Goal: Task Accomplishment & Management: Complete application form

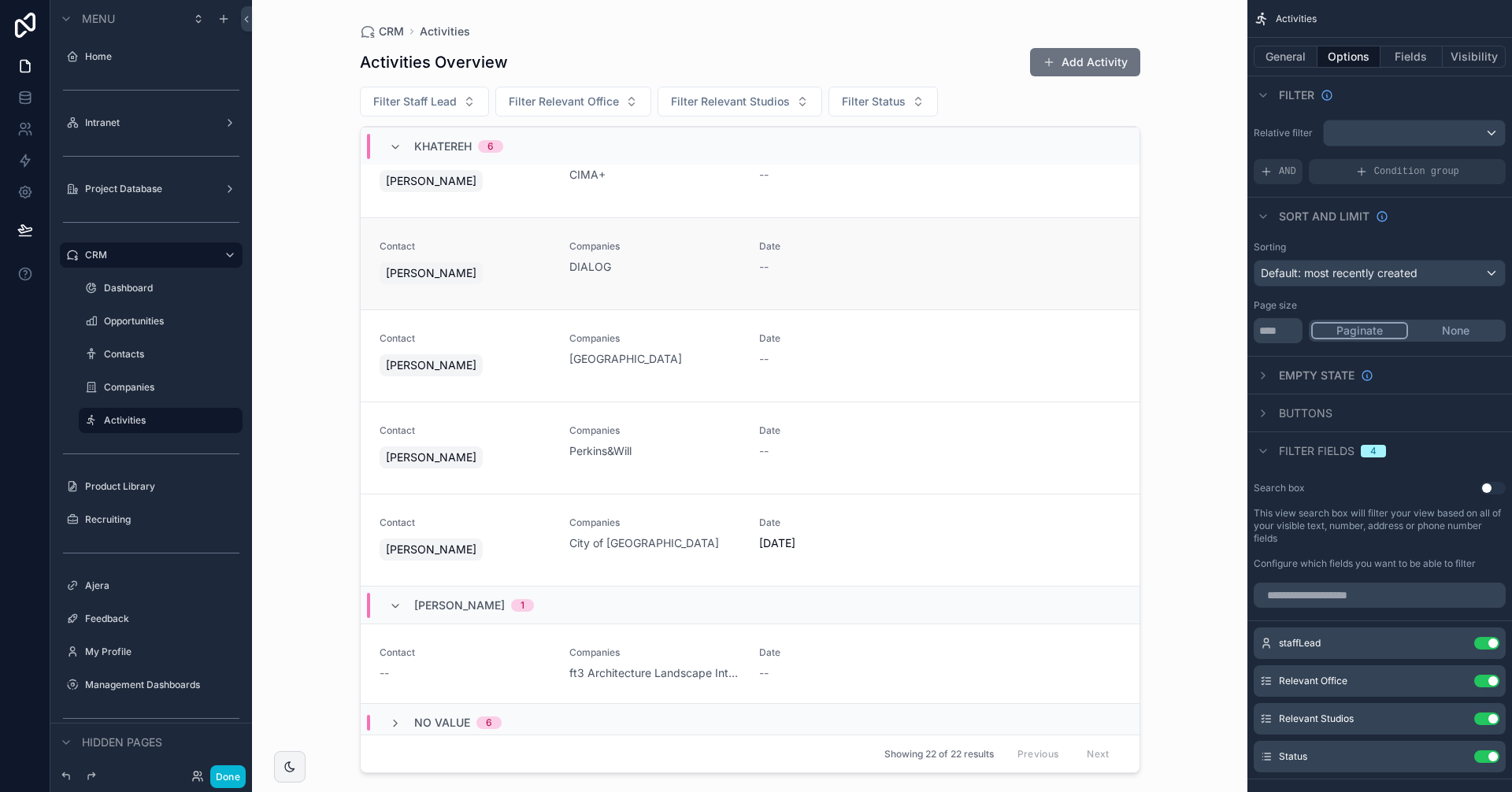
scroll to position [1080, 0]
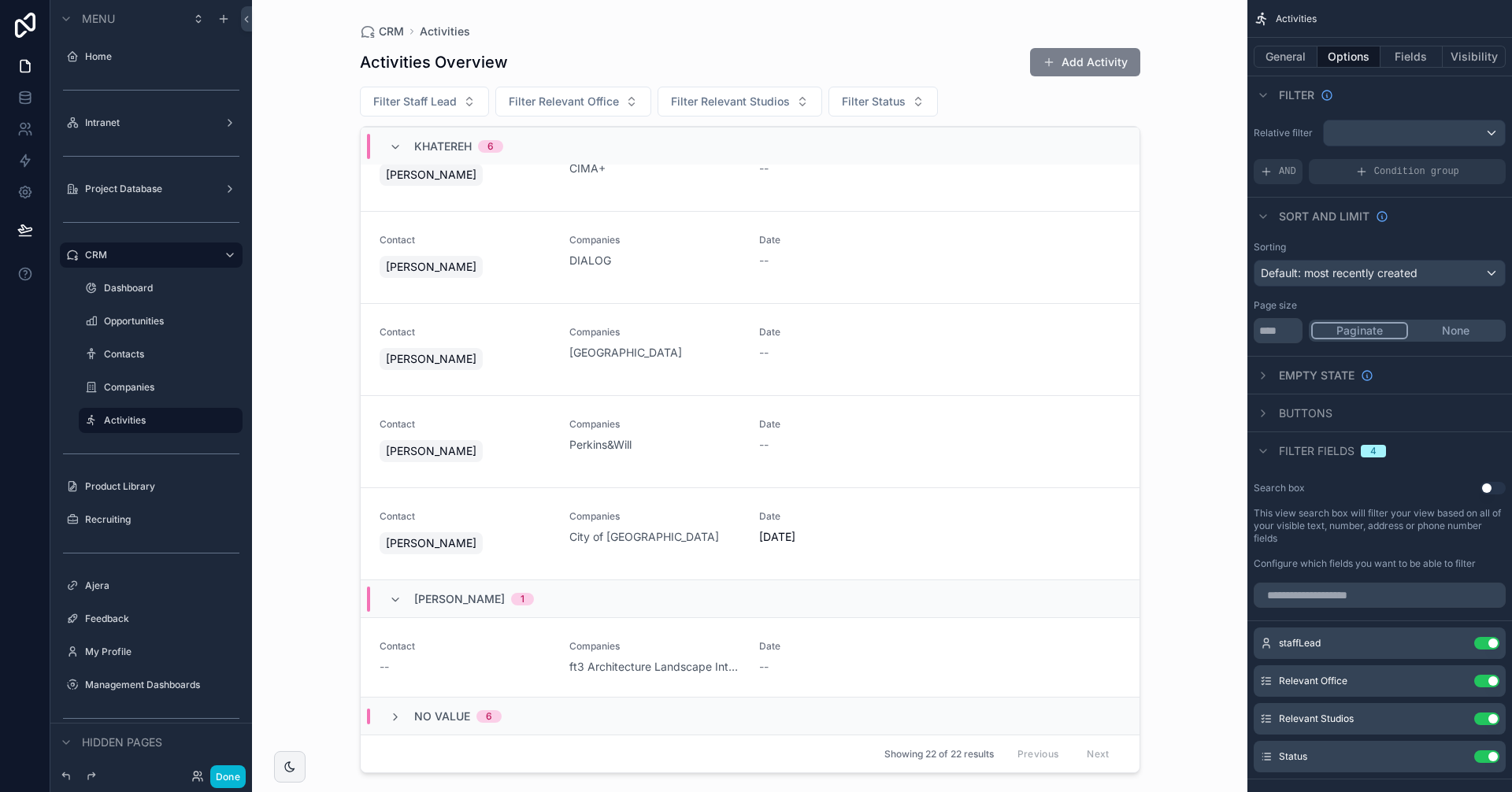
click at [1094, 67] on button "Add Activity" at bounding box center [1085, 62] width 110 height 29
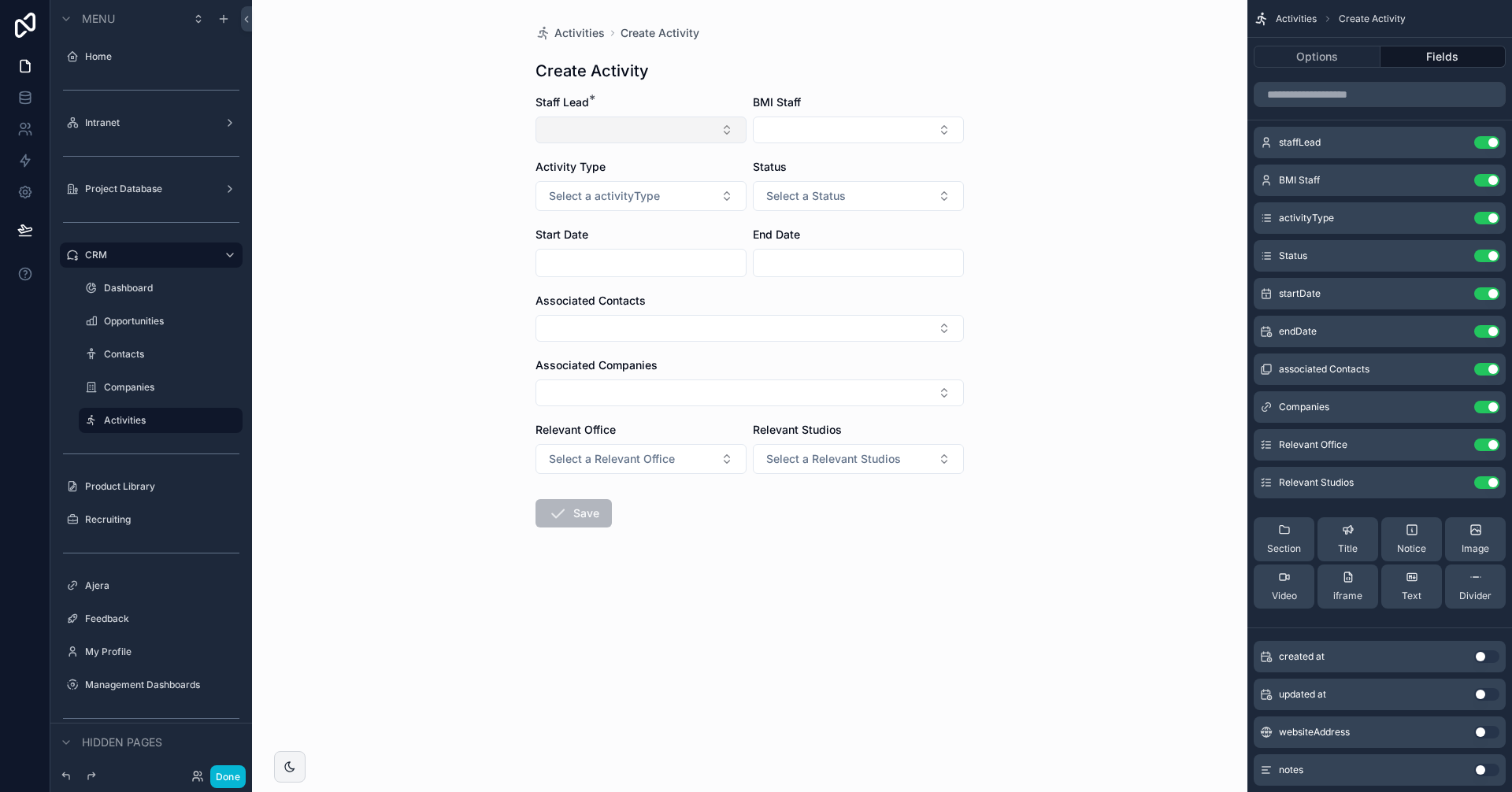
click at [611, 125] on button "Select Button" at bounding box center [640, 130] width 211 height 27
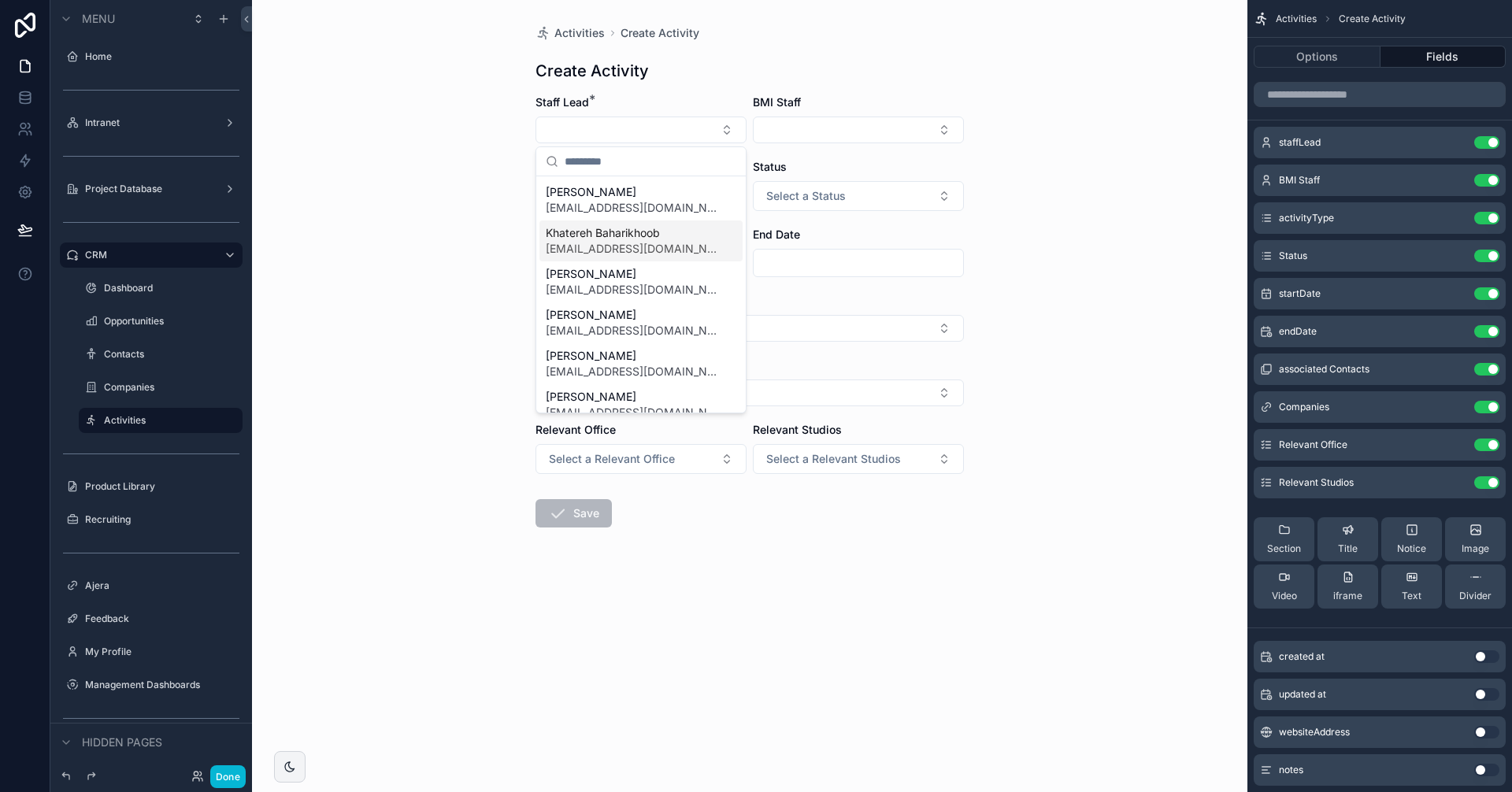
click at [638, 234] on span "Khatereh Baharikhoob" at bounding box center [632, 233] width 171 height 16
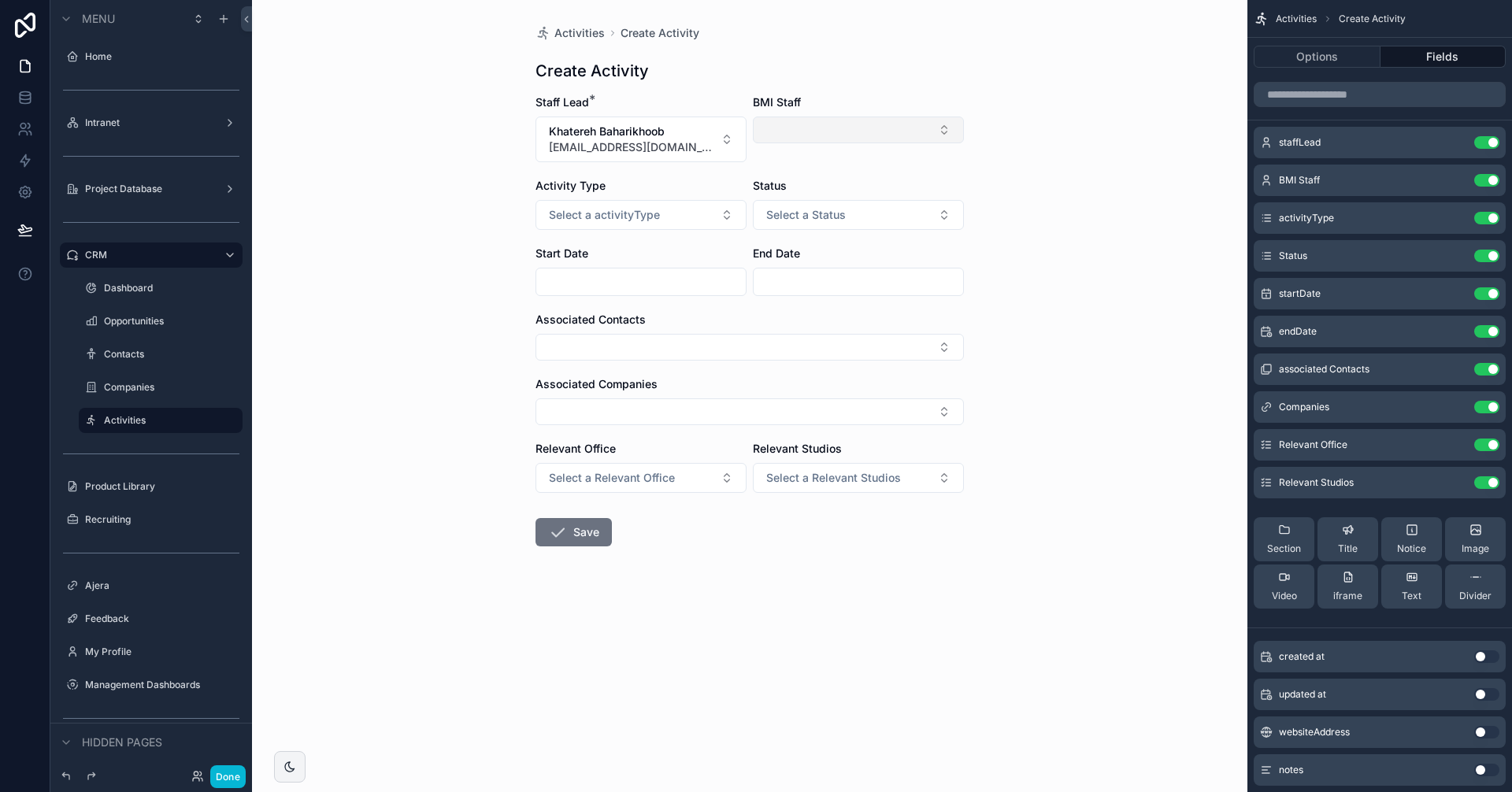
click at [901, 128] on button "Select Button" at bounding box center [857, 130] width 211 height 27
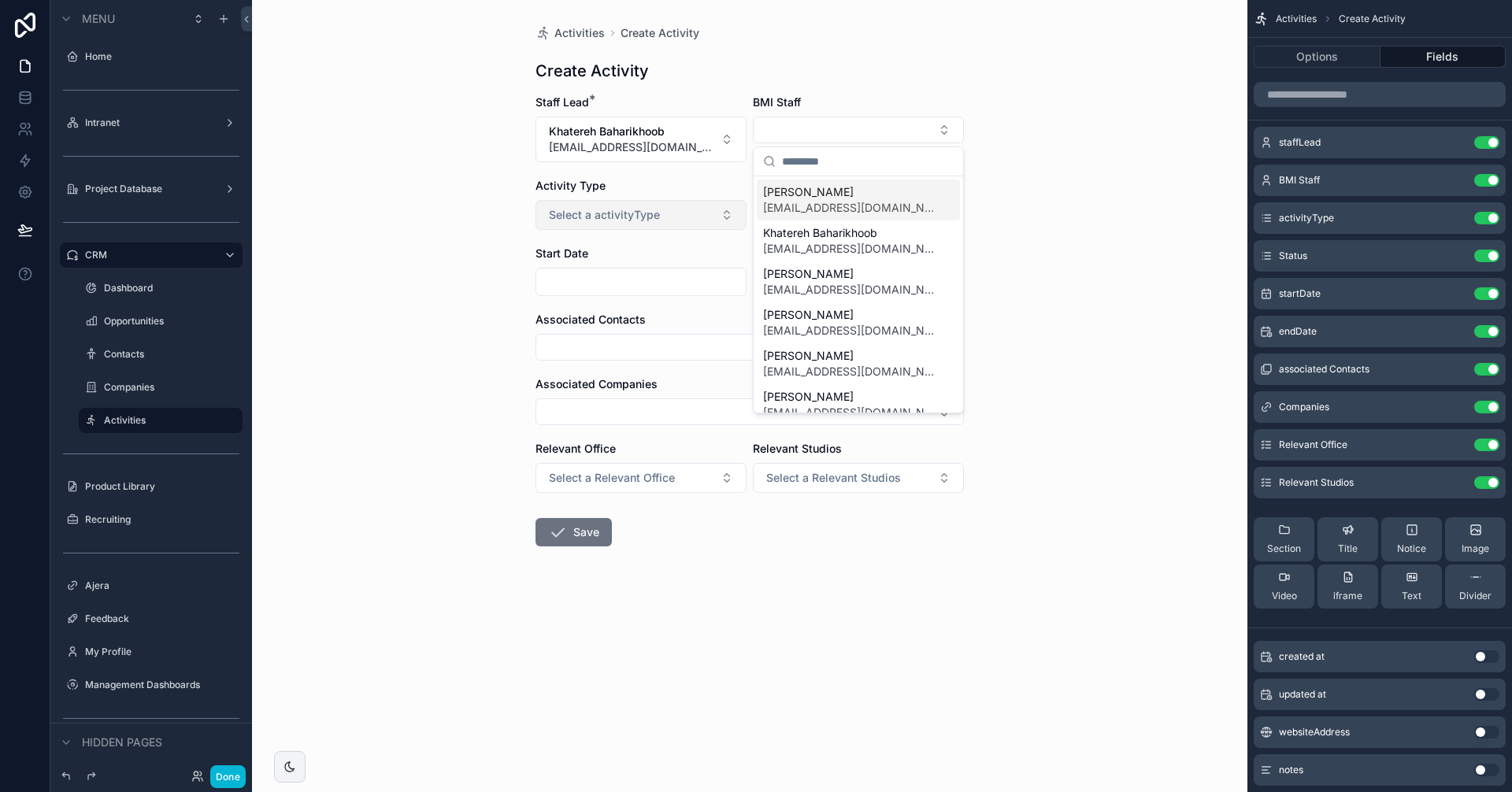
click at [594, 215] on span "Select a activityType" at bounding box center [604, 215] width 111 height 16
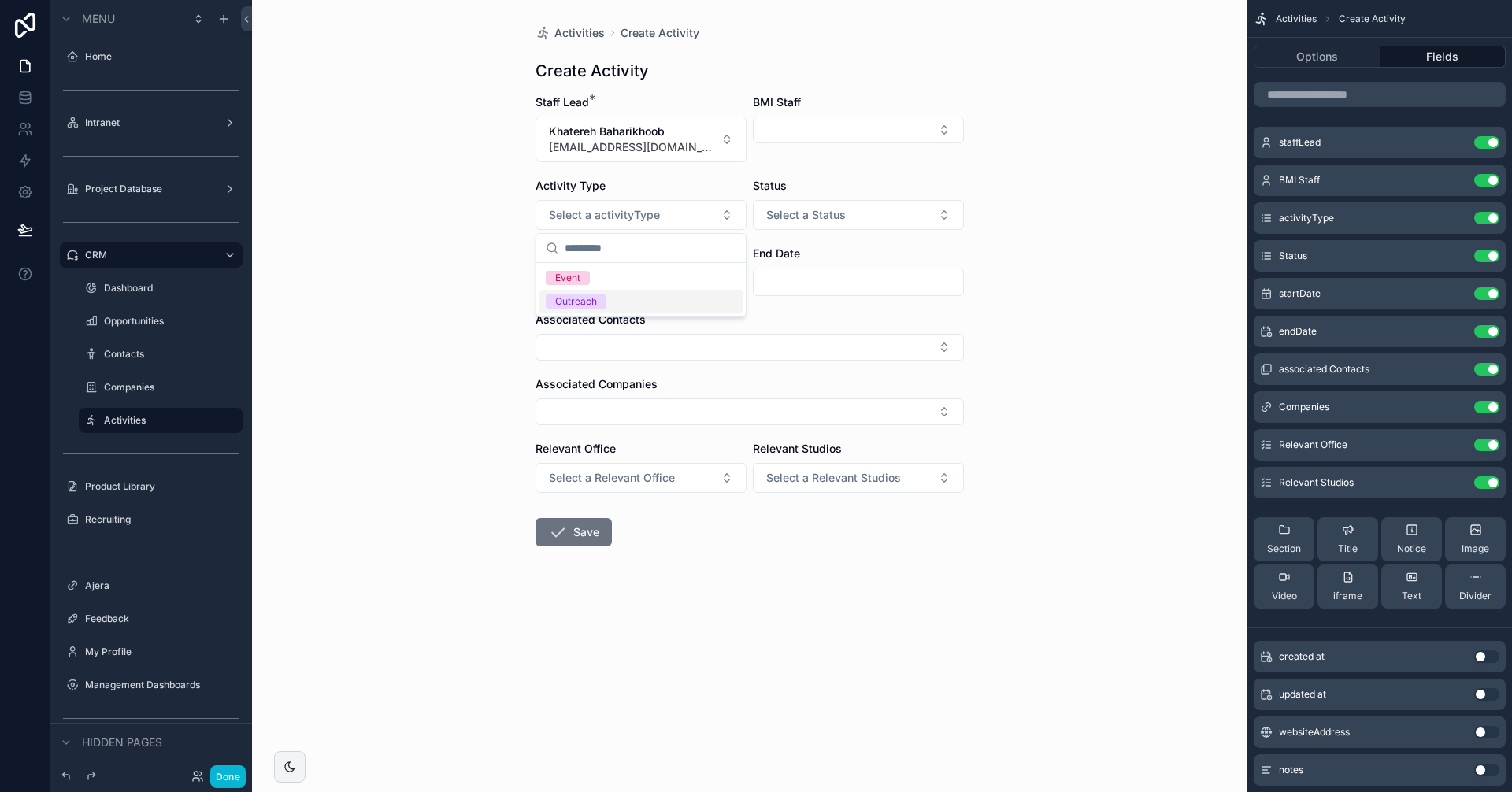
click at [599, 297] on span "Outreach" at bounding box center [576, 301] width 61 height 14
click at [628, 347] on button "Select Button" at bounding box center [749, 347] width 428 height 27
type input "**********"
click at [585, 405] on button "New" at bounding box center [750, 407] width 414 height 16
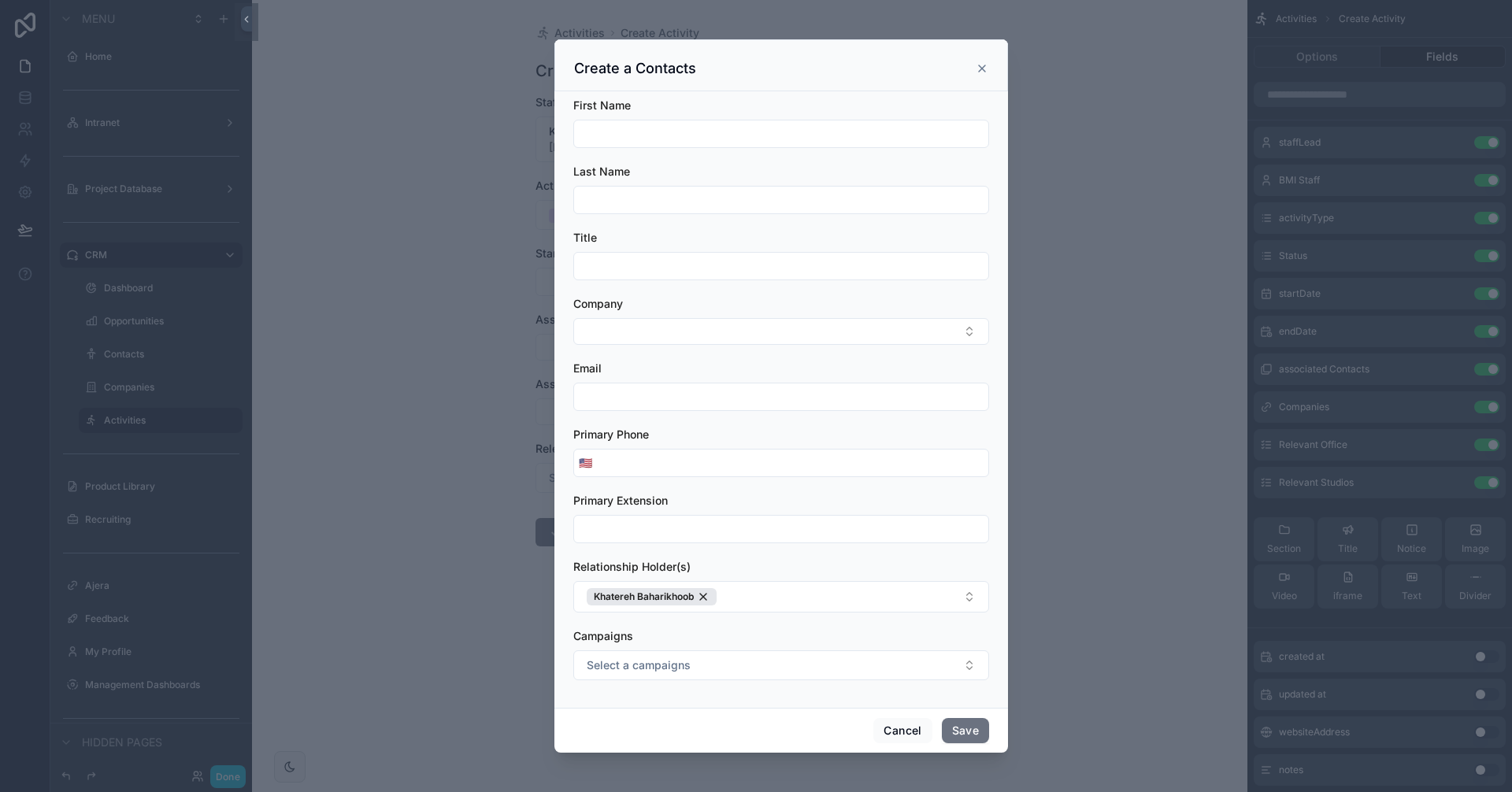
click at [629, 134] on input "scrollable content" at bounding box center [781, 134] width 414 height 22
paste input "**********"
drag, startPoint x: 645, startPoint y: 131, endPoint x: 615, endPoint y: 130, distance: 30.0
click at [615, 130] on input "**********" at bounding box center [781, 134] width 414 height 22
type input "*****"
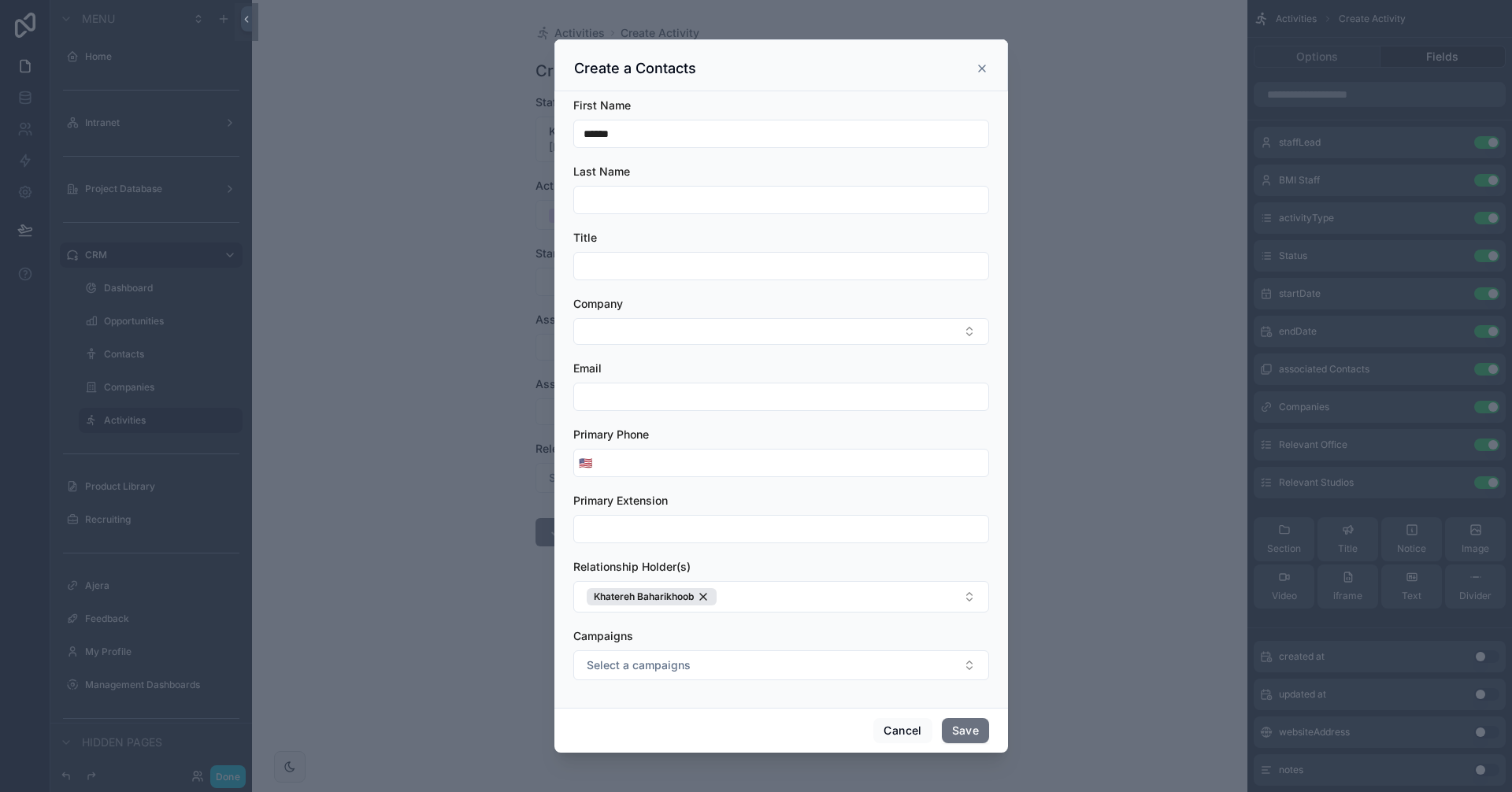
click at [611, 202] on input "scrollable content" at bounding box center [781, 200] width 414 height 22
paste input "****"
type input "****"
click at [1072, 209] on div "scrollable content" at bounding box center [756, 396] width 1512 height 792
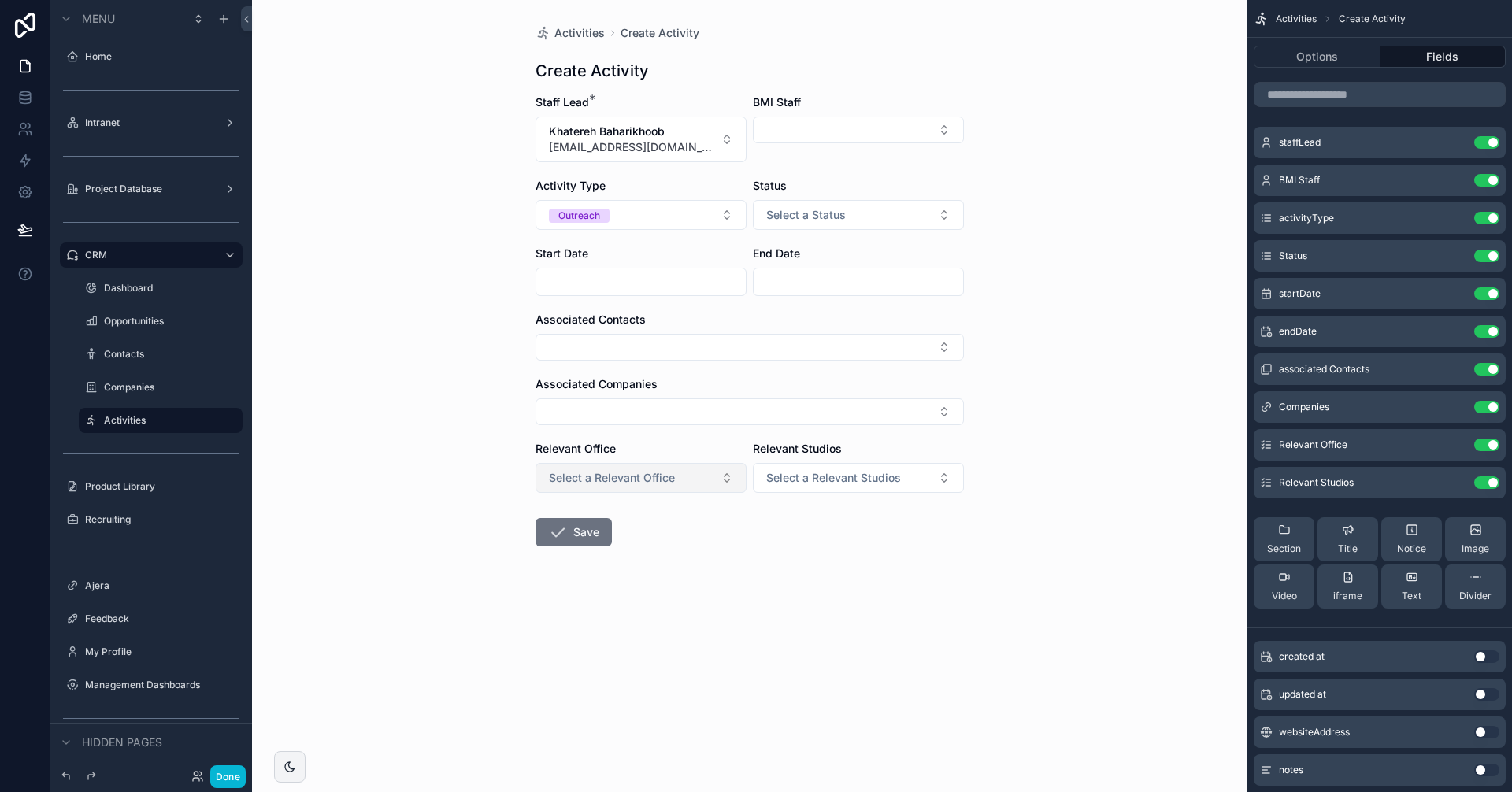
click at [677, 473] on button "Select a Relevant Office" at bounding box center [640, 478] width 211 height 29
click at [622, 542] on div "[GEOGRAPHIC_DATA]" at bounding box center [641, 542] width 204 height 24
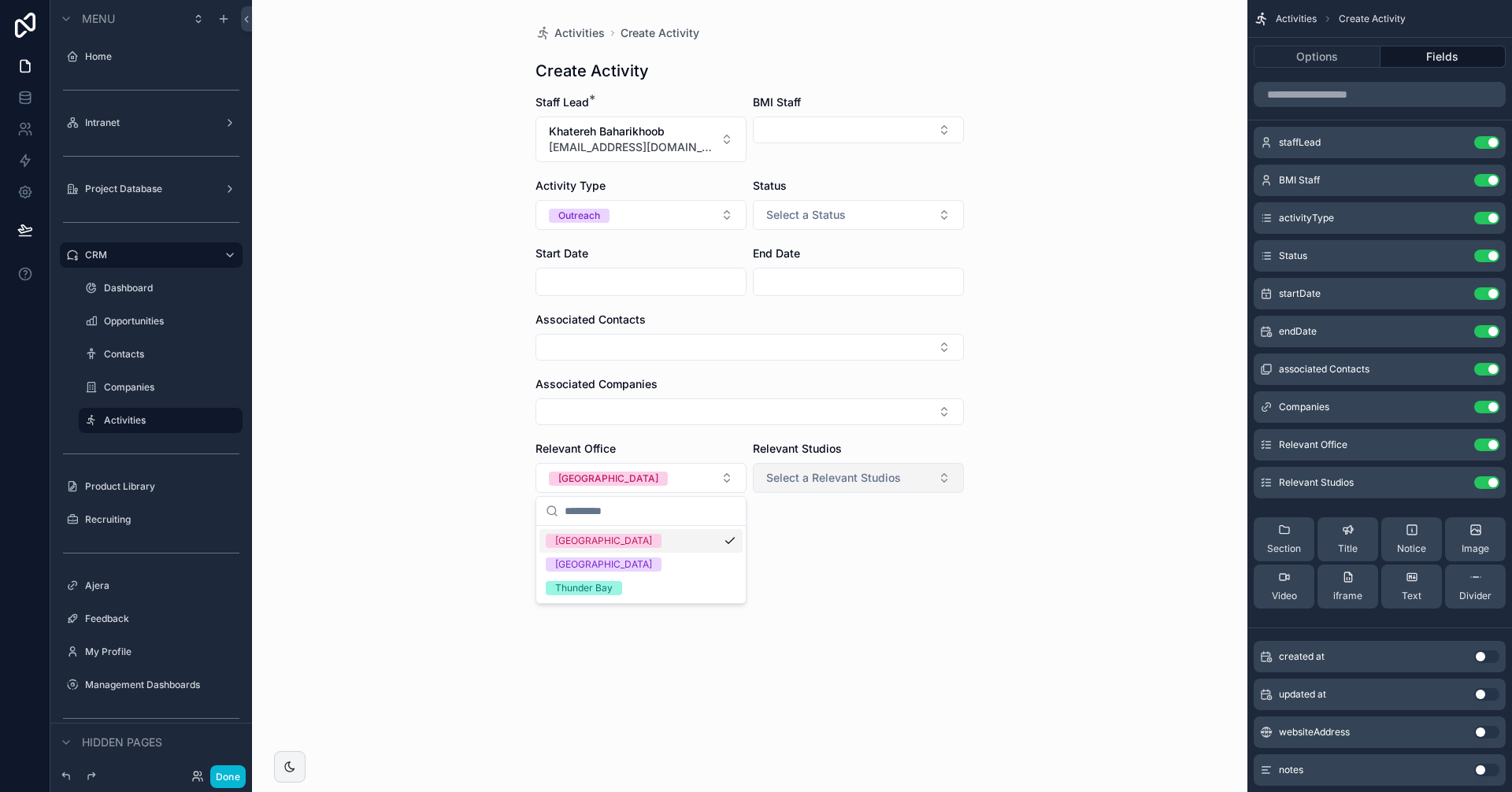
click at [822, 483] on span "Select a Relevant Studios" at bounding box center [833, 477] width 134 height 16
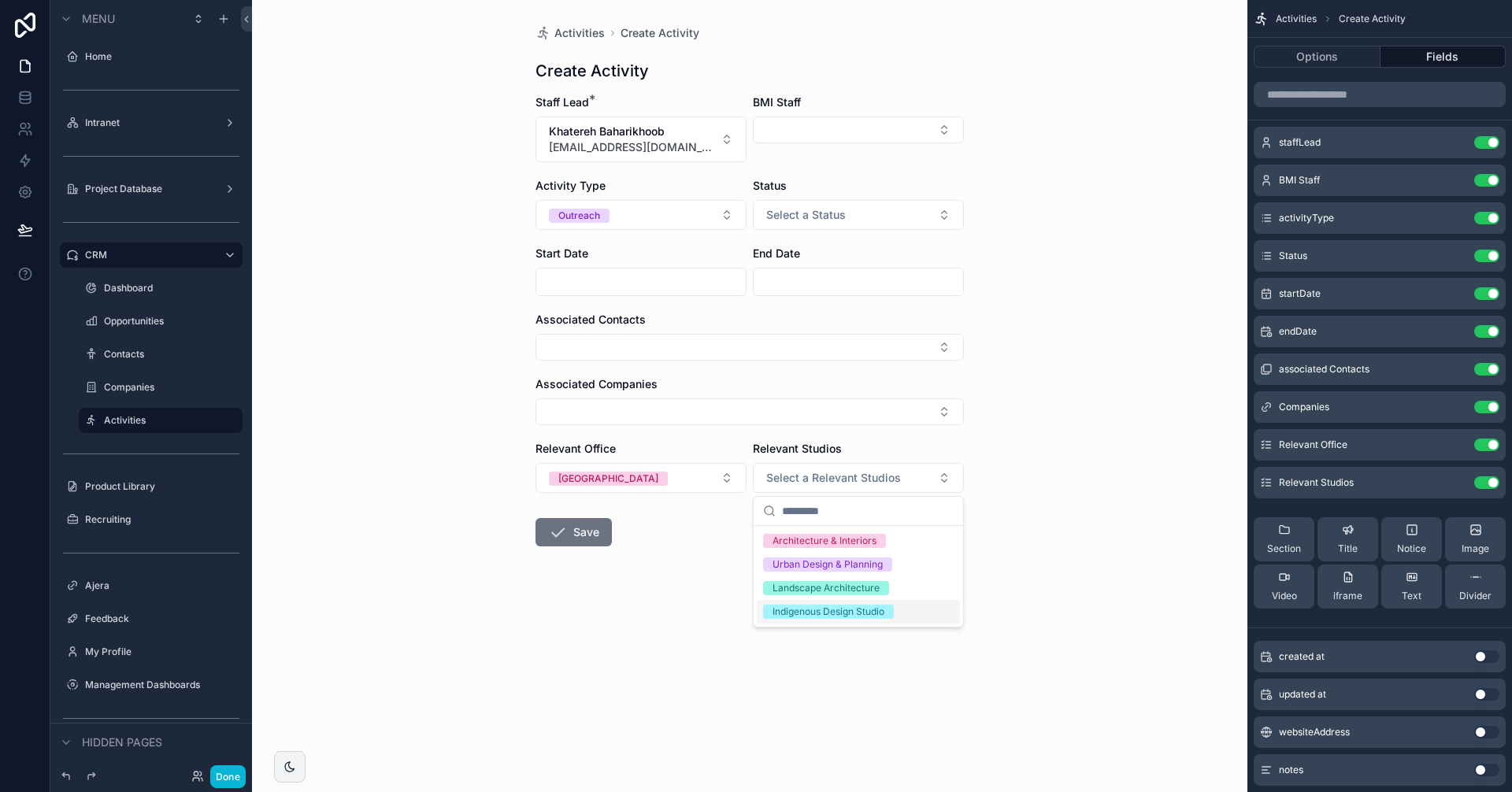
click at [842, 611] on div "Indigenous Design Studio" at bounding box center [828, 611] width 111 height 14
click at [980, 335] on div "Activities Create Activity Create Activity Staff Lead * Khatereh Baharikhoob [E…" at bounding box center [750, 396] width 995 height 792
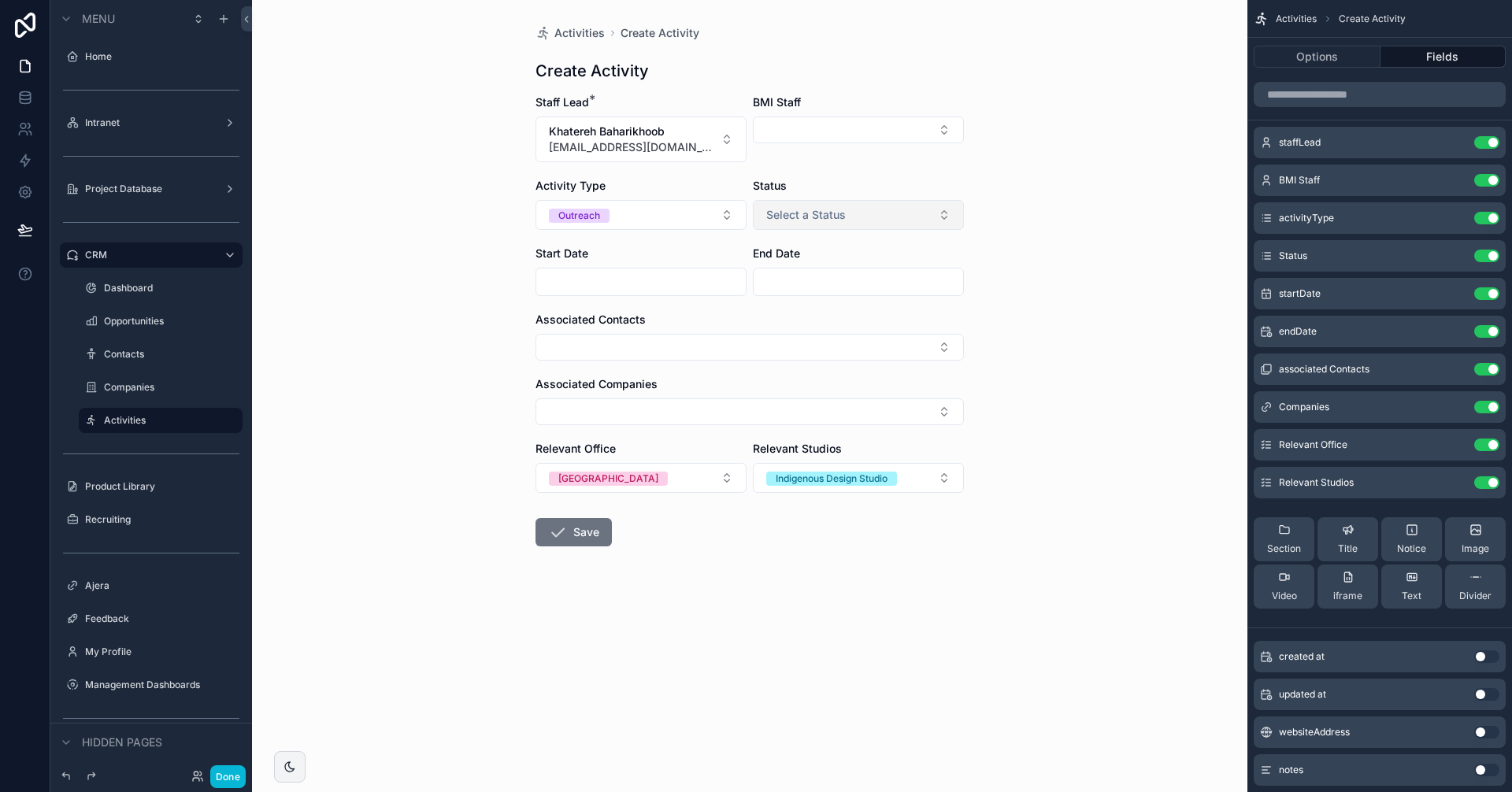
click at [834, 218] on span "Select a Status" at bounding box center [806, 215] width 79 height 16
click at [798, 301] on div "In progress" at bounding box center [797, 301] width 50 height 14
click at [711, 344] on button "Select Button" at bounding box center [749, 347] width 428 height 27
click at [590, 411] on button "New" at bounding box center [750, 408] width 414 height 16
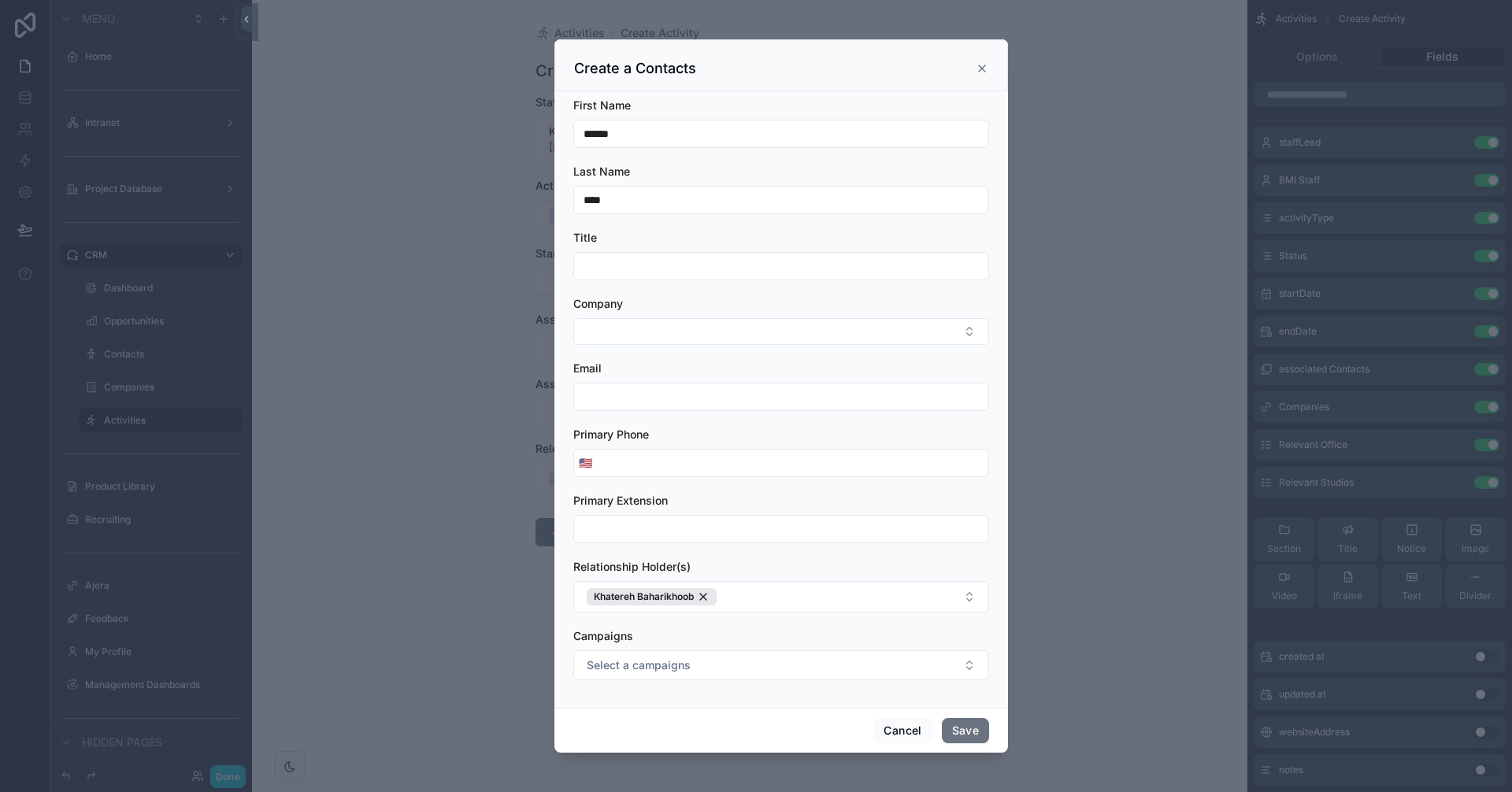
click at [654, 265] on input "scrollable content" at bounding box center [781, 266] width 414 height 22
click at [603, 261] on input "scrollable content" at bounding box center [781, 266] width 414 height 22
paste input "*********"
type input "*********"
click at [607, 332] on button "Select Button" at bounding box center [781, 331] width 415 height 27
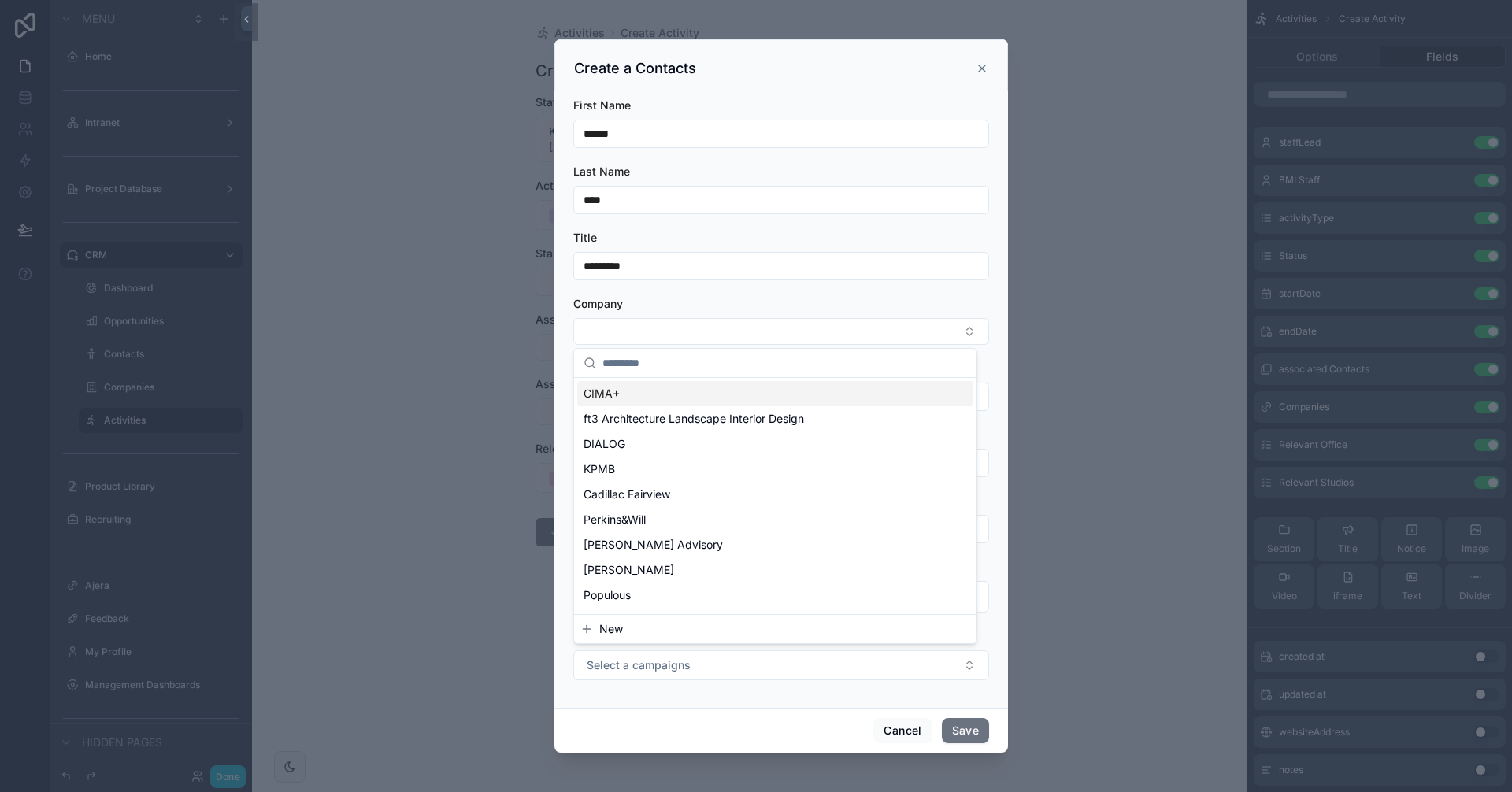
click at [648, 363] on input "scrollable content" at bounding box center [785, 363] width 365 height 29
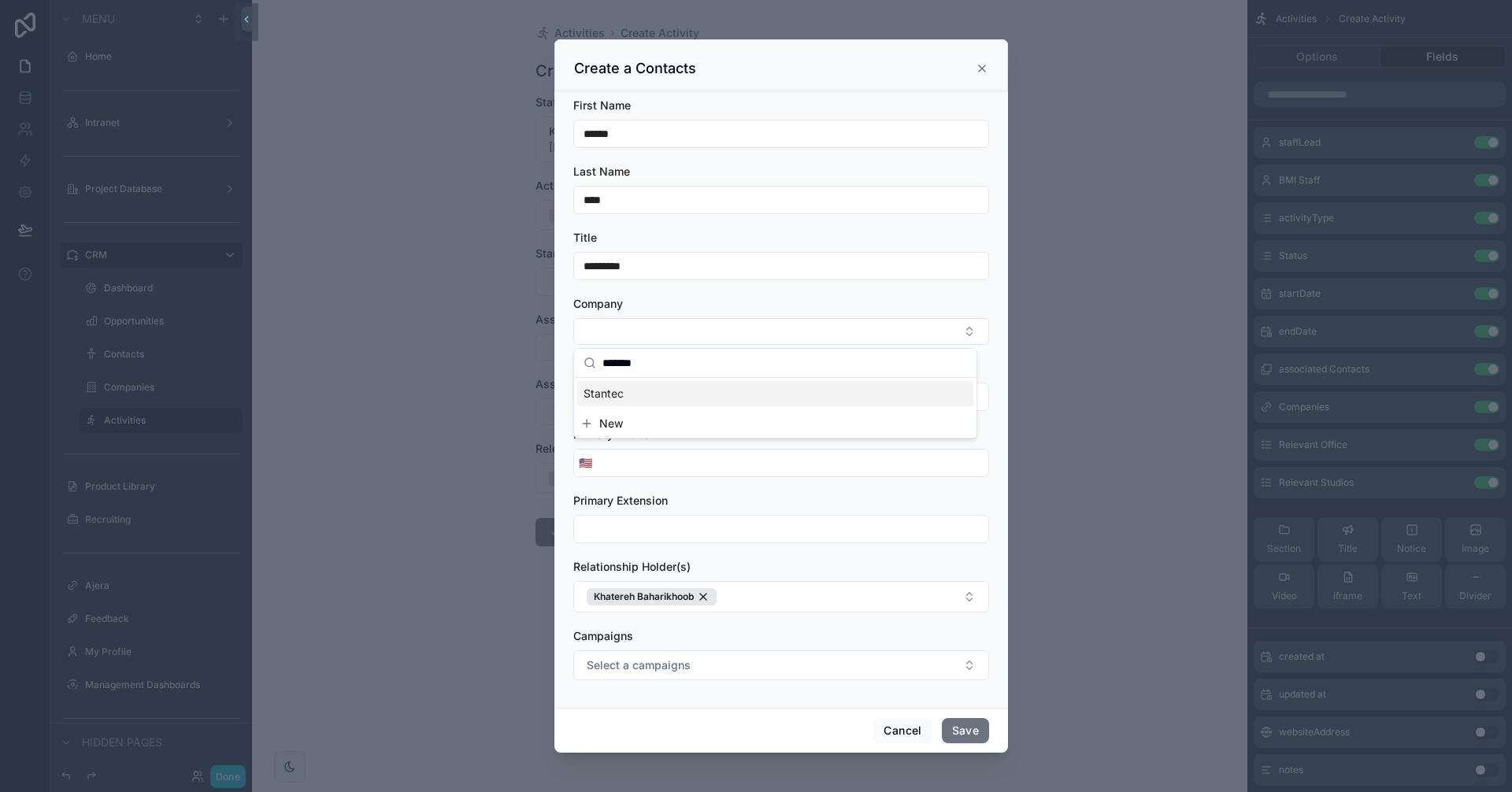
type input "*******"
click at [612, 389] on span "Stantec" at bounding box center [604, 393] width 41 height 16
click at [745, 298] on div "Company" at bounding box center [781, 304] width 415 height 16
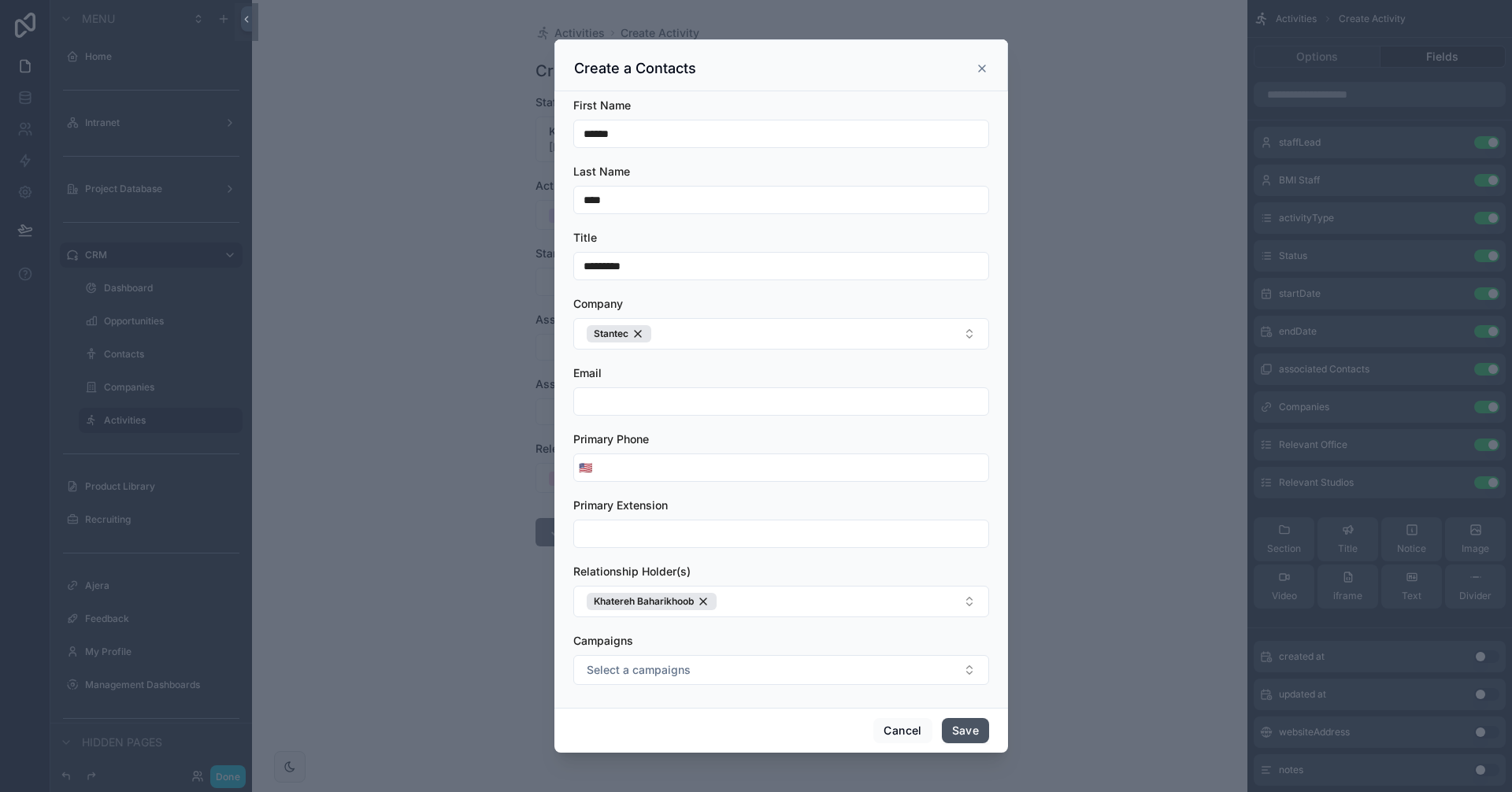
click at [948, 725] on button "Save" at bounding box center [965, 730] width 47 height 25
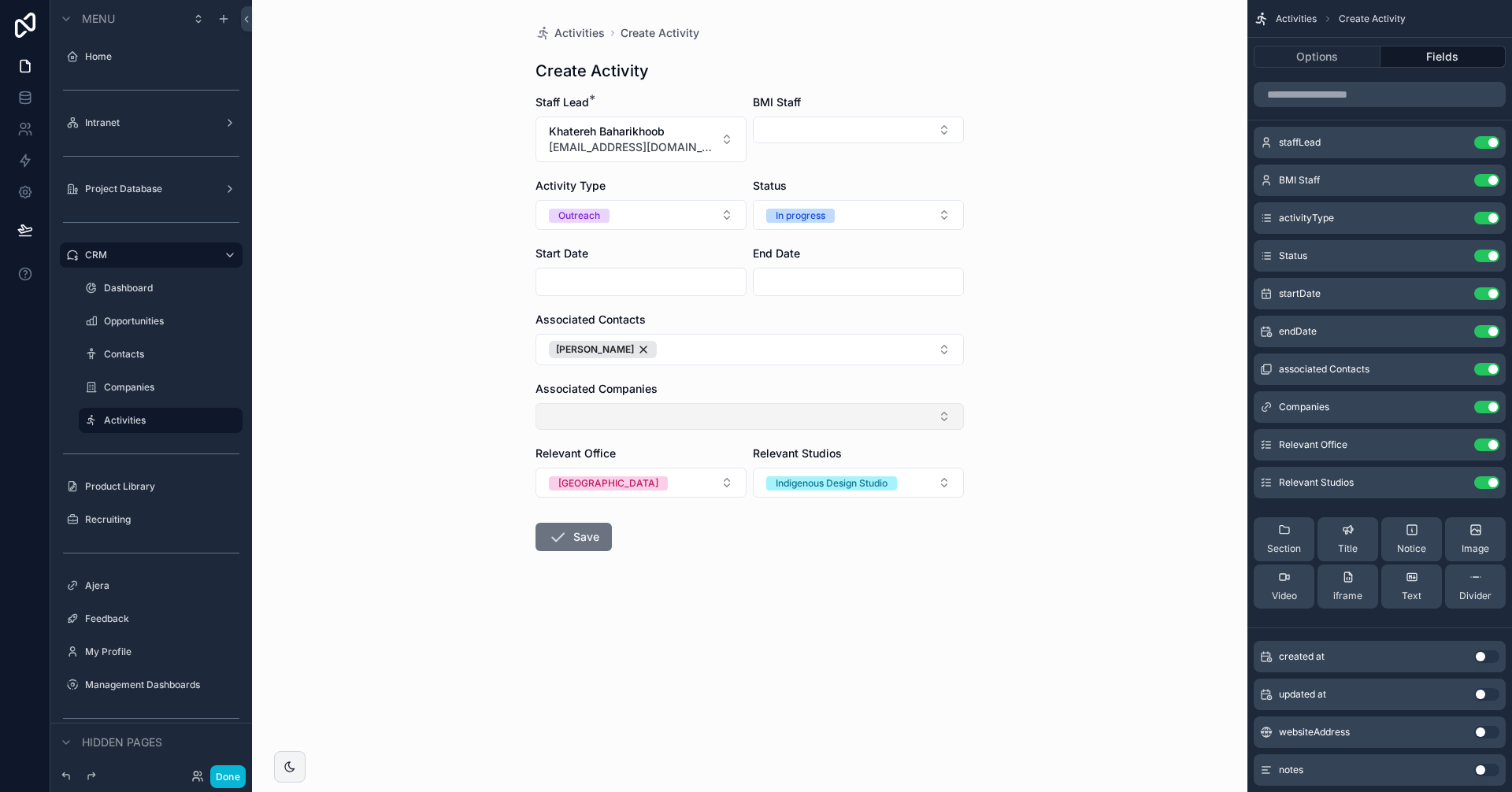
click at [709, 421] on button "Select Button" at bounding box center [749, 416] width 428 height 27
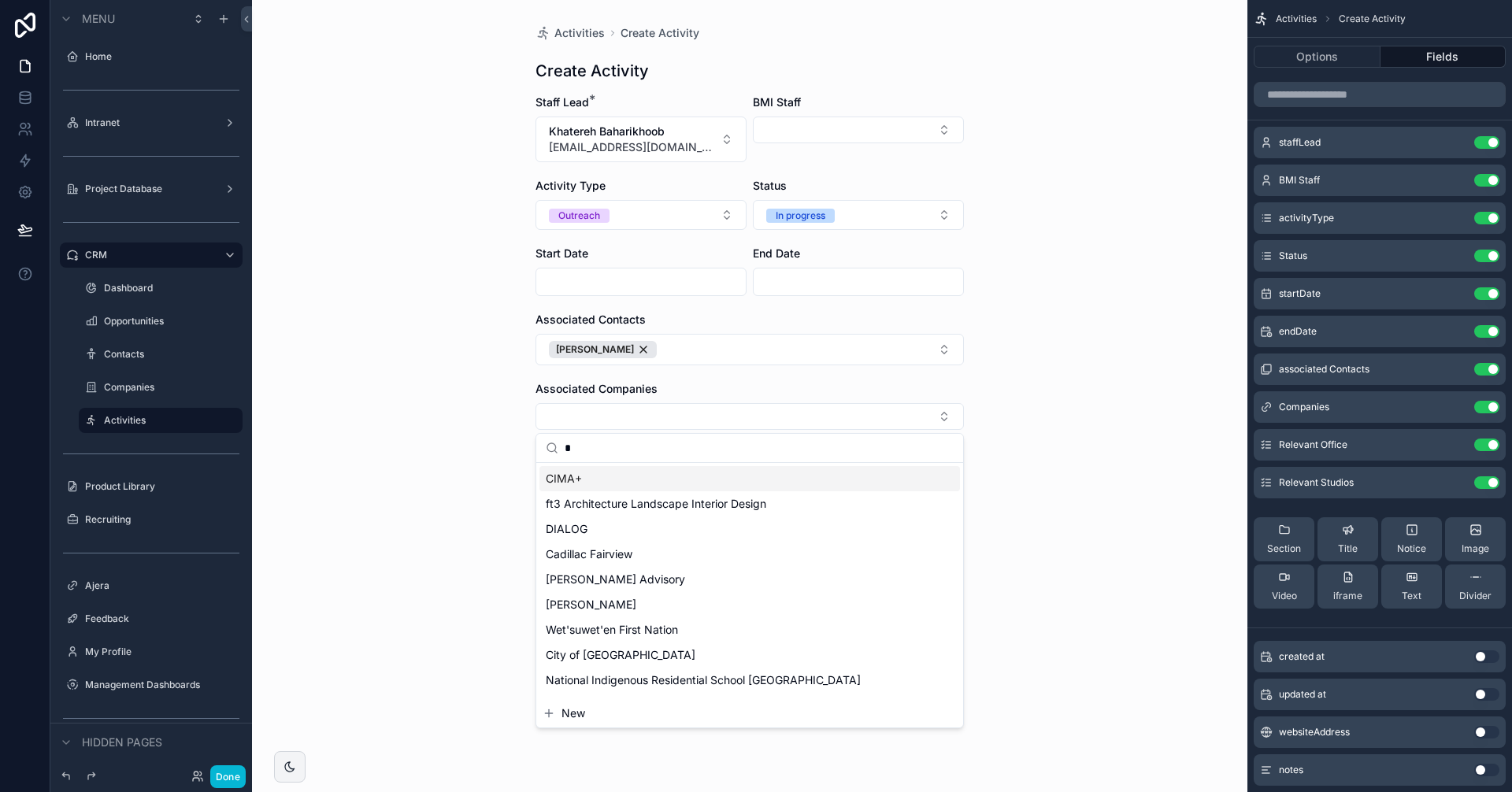
drag, startPoint x: 625, startPoint y: 447, endPoint x: 509, endPoint y: 443, distance: 116.1
click at [509, 443] on div "Home Intranet Project Database CRM Dashboard Opportunities Contacts Companies A…" at bounding box center [750, 396] width 995 height 792
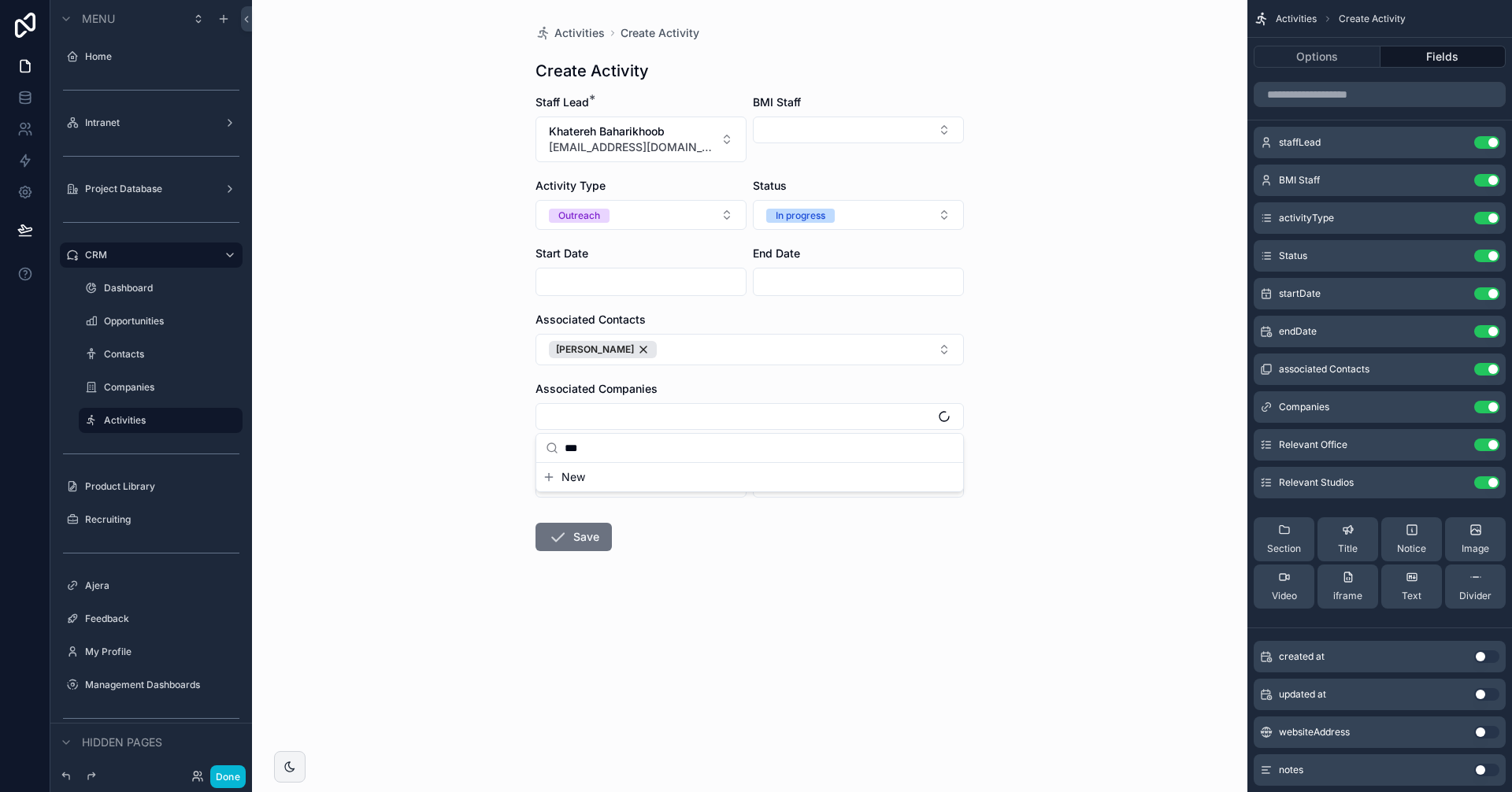
drag, startPoint x: 585, startPoint y: 454, endPoint x: 548, endPoint y: 443, distance: 38.6
click at [548, 443] on div "***" at bounding box center [749, 448] width 426 height 29
type input "*******"
click at [599, 483] on div "Stantec" at bounding box center [750, 478] width 421 height 25
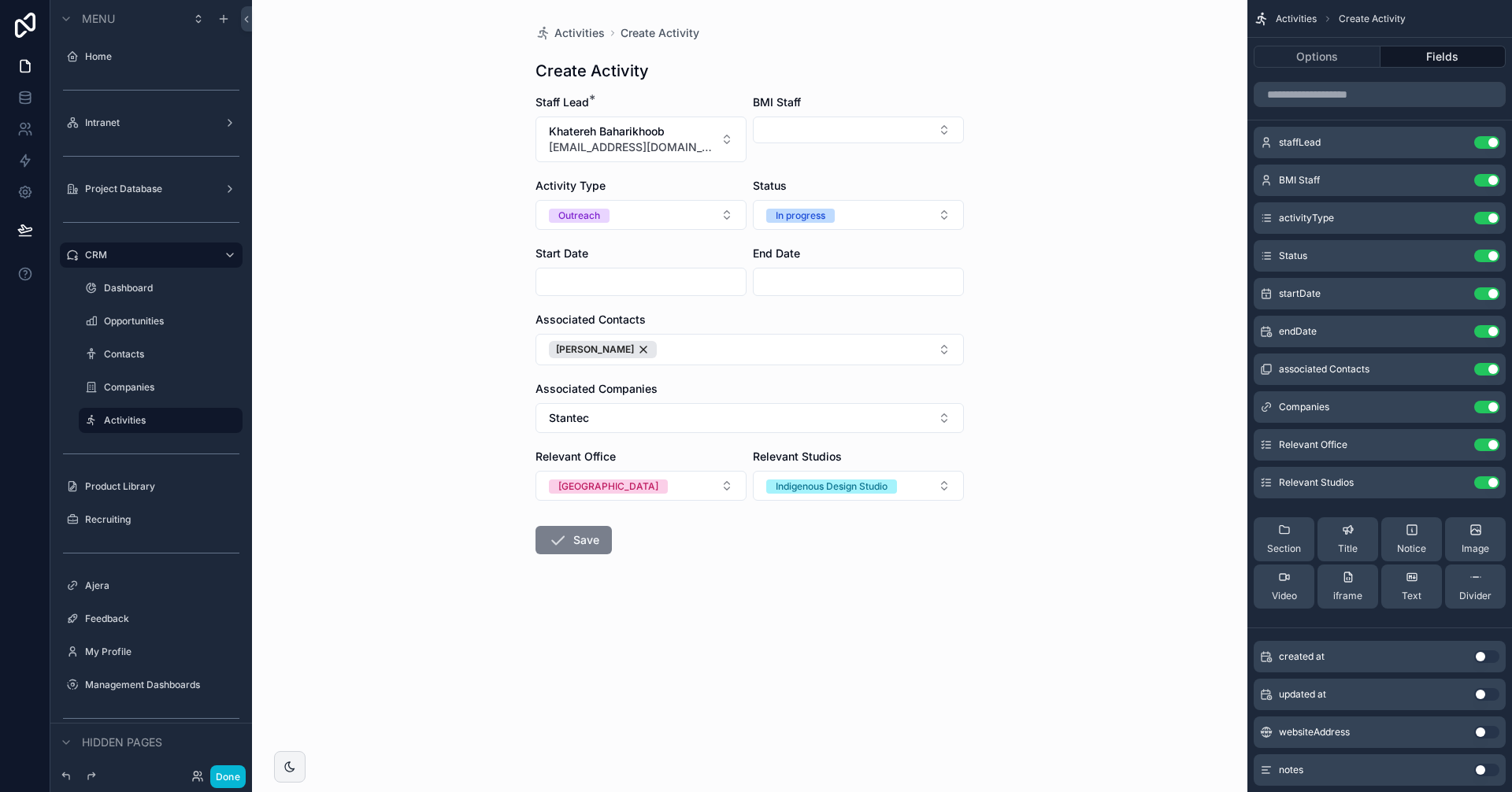
click at [583, 551] on button "Save" at bounding box center [573, 540] width 76 height 29
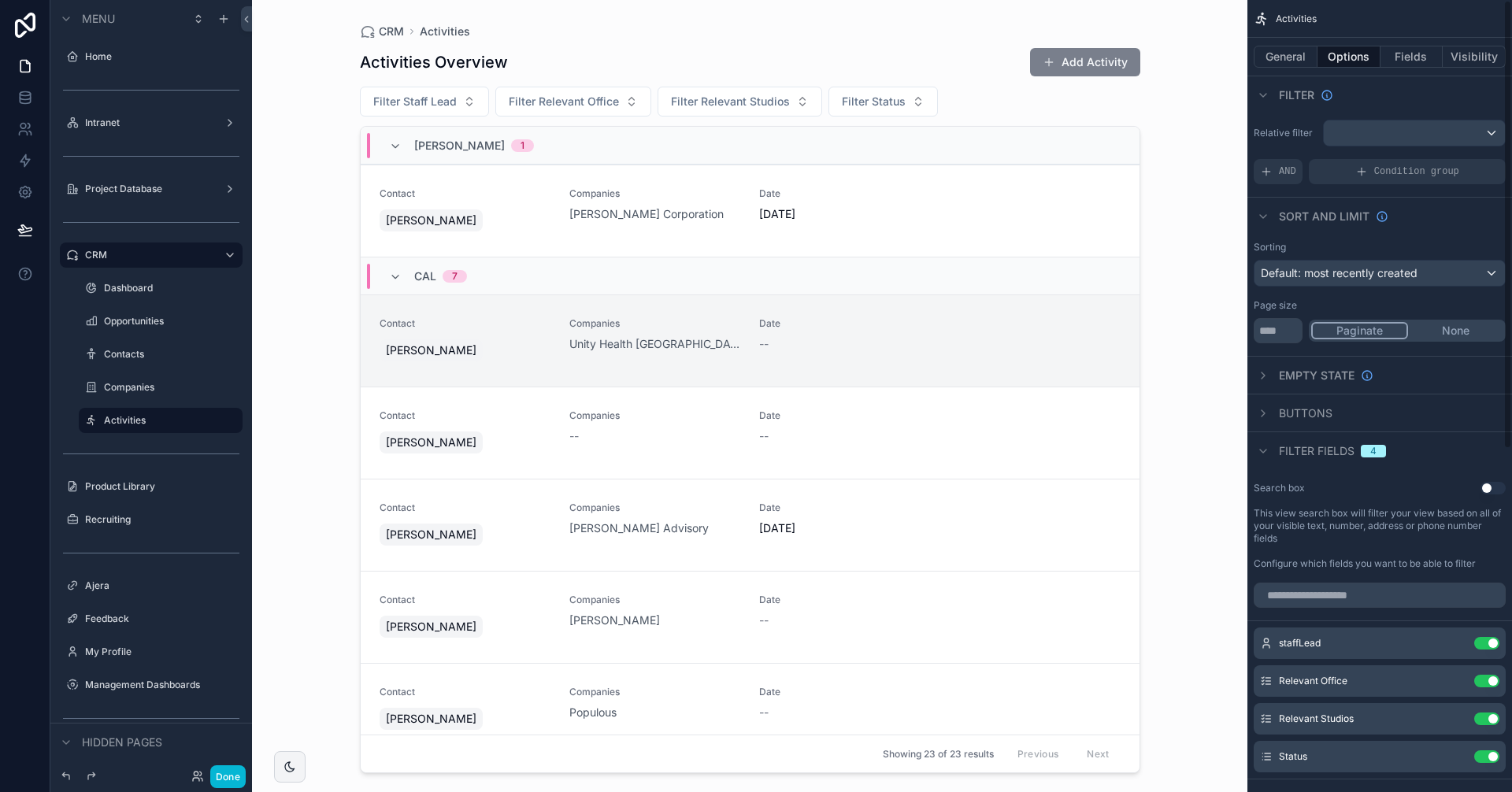
click at [1080, 64] on button "Add Activity" at bounding box center [1085, 62] width 110 height 29
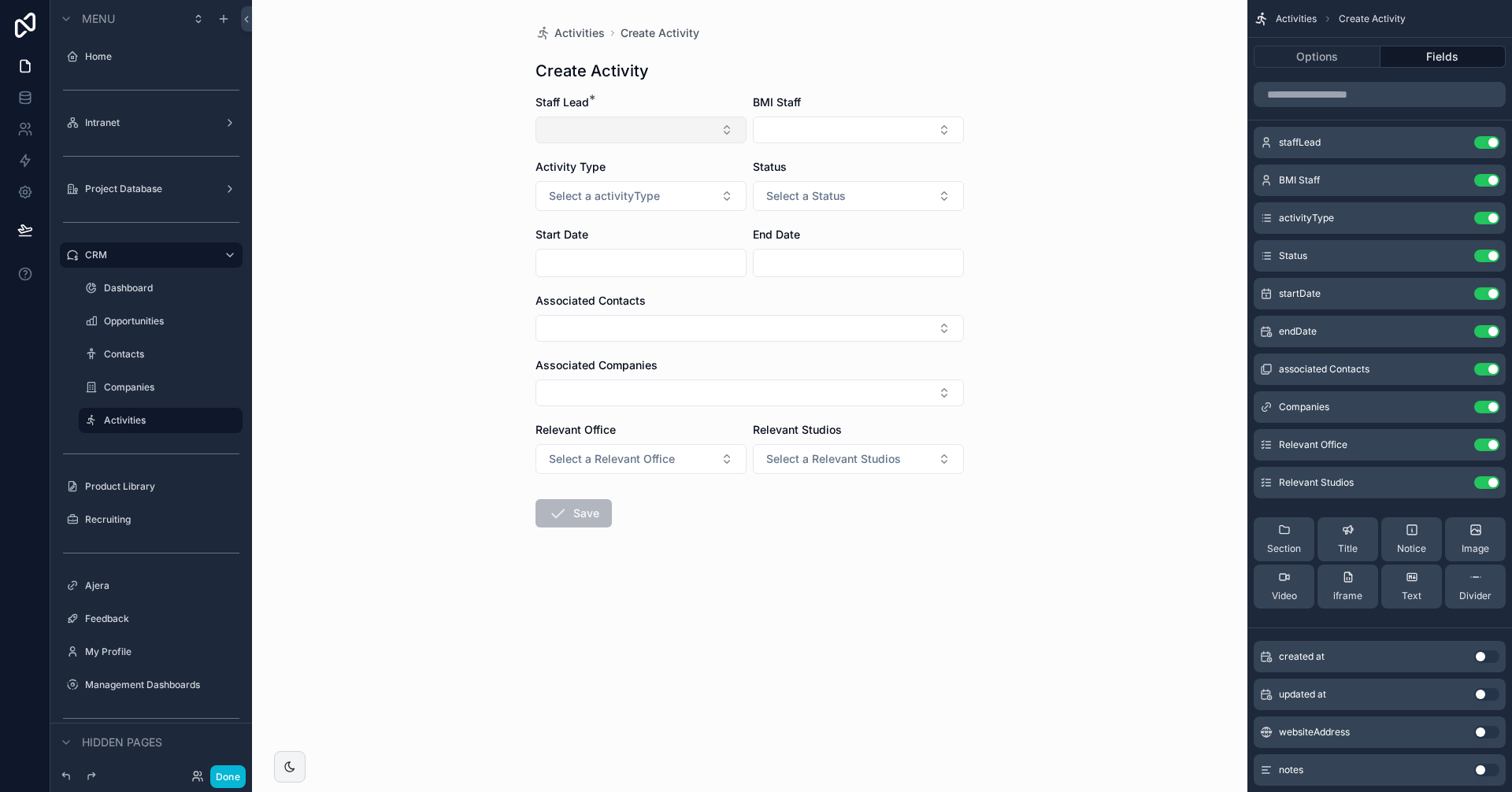
click at [628, 129] on button "Select Button" at bounding box center [640, 130] width 211 height 27
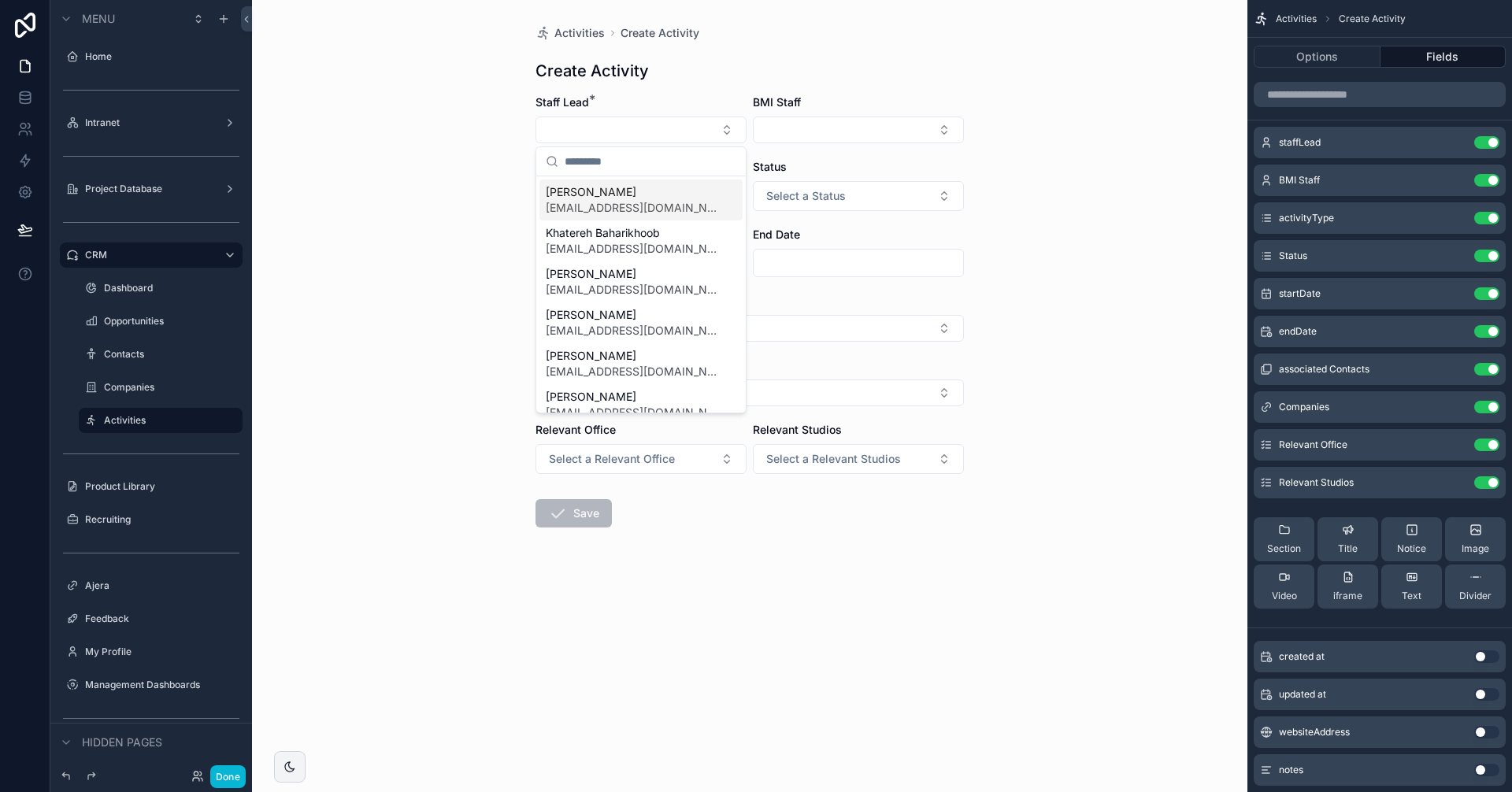
click at [963, 154] on form "Staff Lead * BMI Staff Activity Type Select a activityType Status Select a Stat…" at bounding box center [749, 362] width 428 height 534
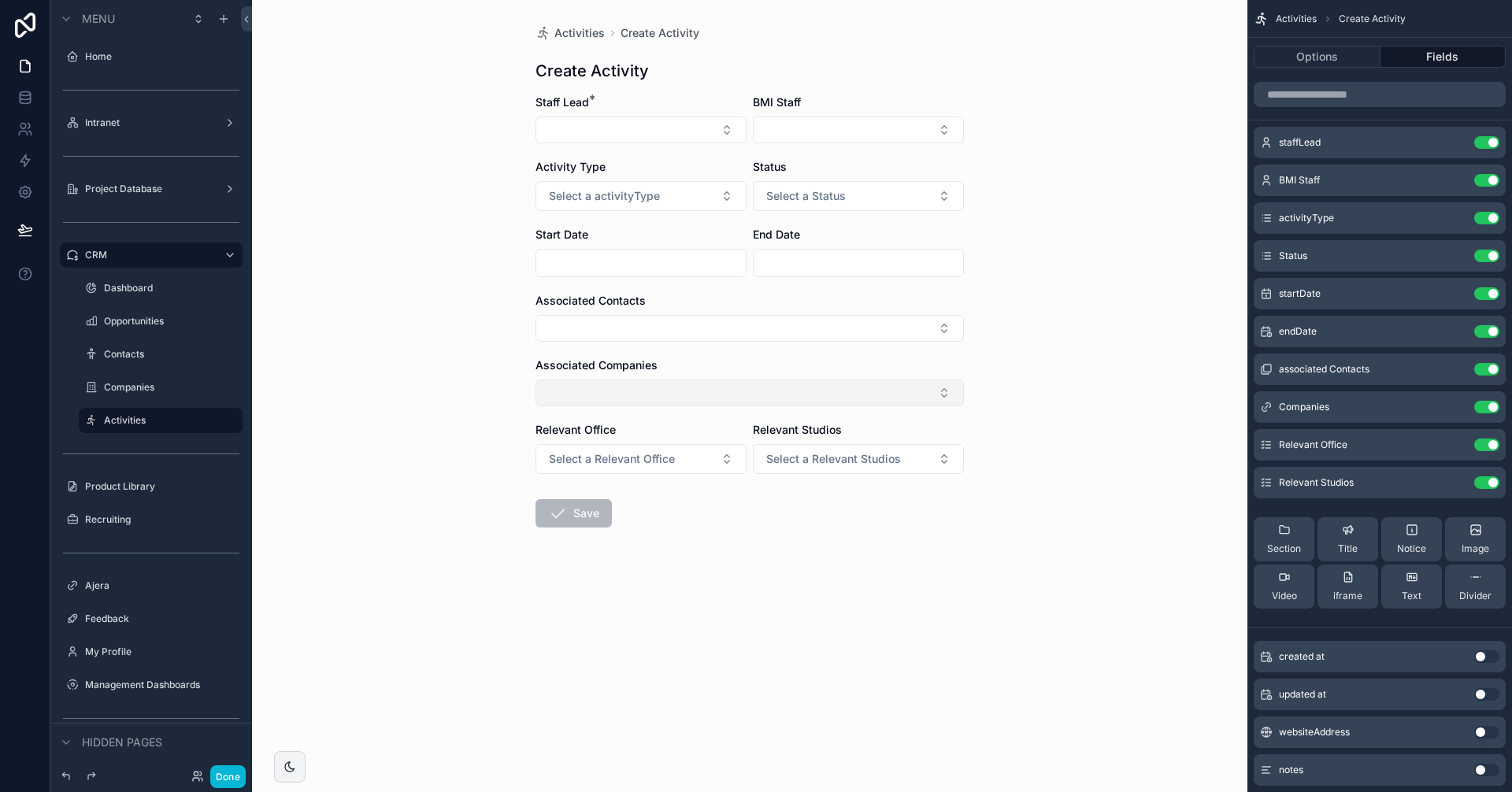
click at [615, 391] on button "Select Button" at bounding box center [749, 392] width 428 height 27
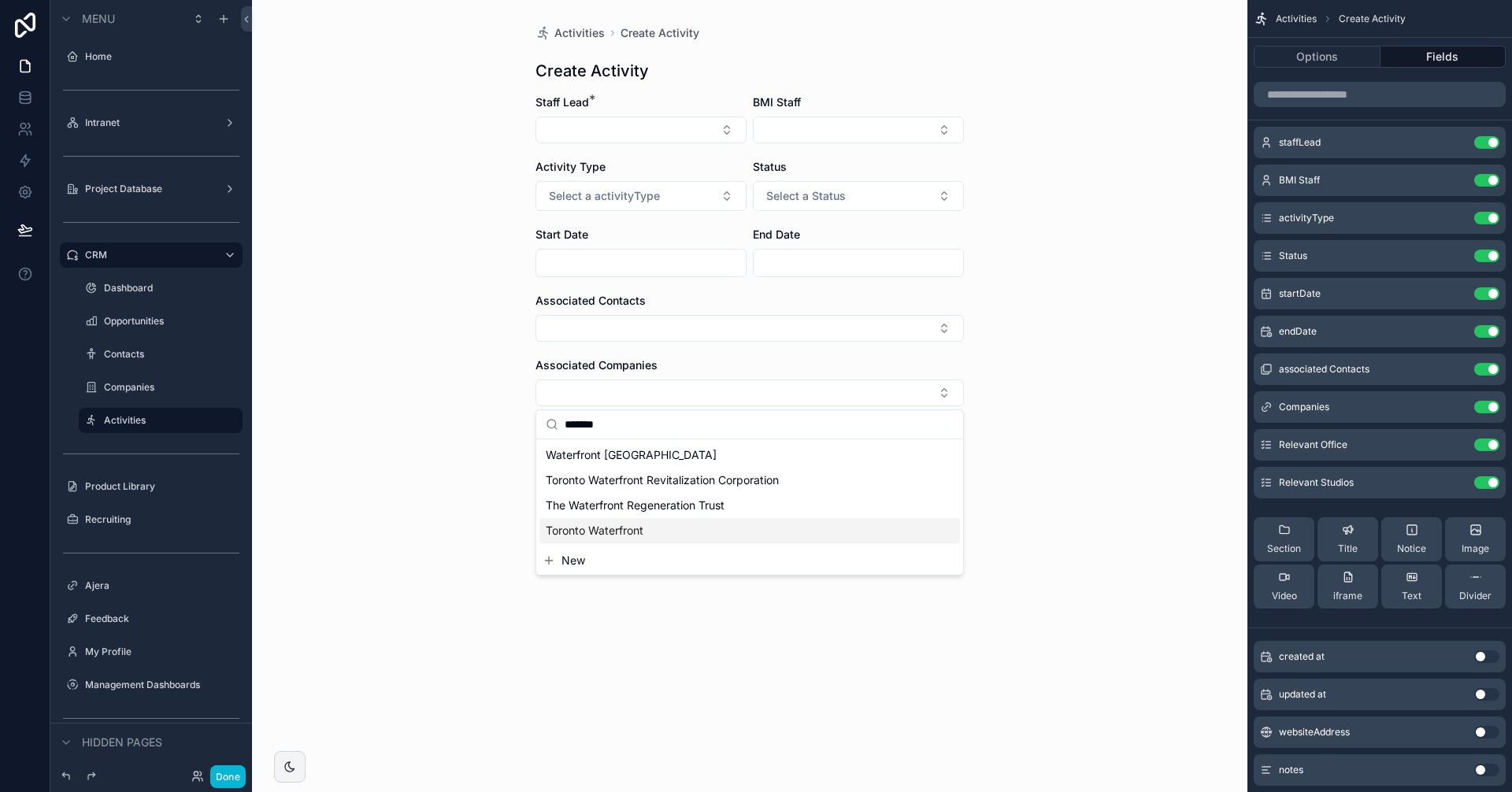
type input "*******"
click at [505, 400] on div "Activities Create Activity Create Activity Staff Lead * BMI Staff Activity Type…" at bounding box center [750, 396] width 995 height 792
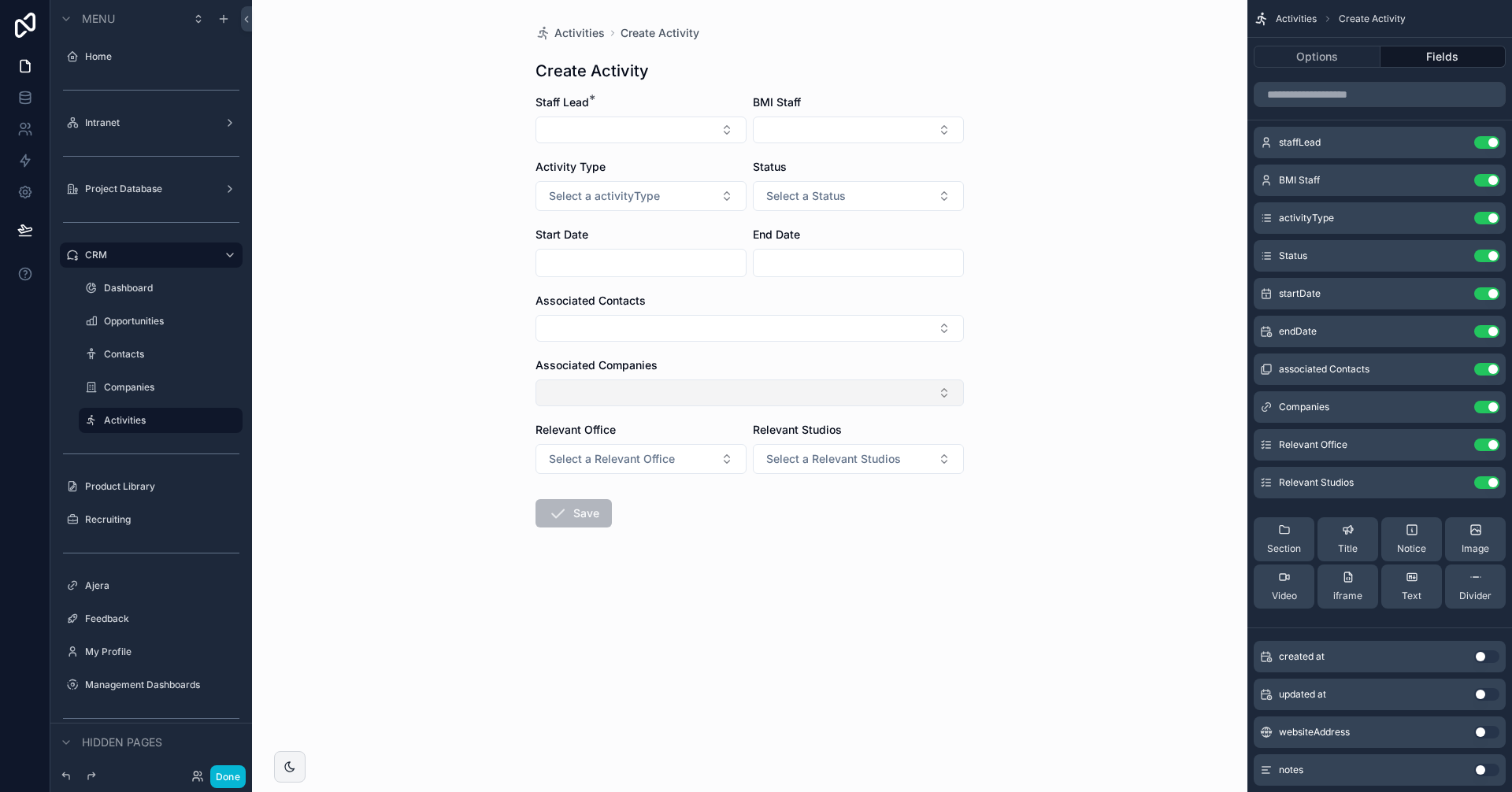
click at [617, 399] on button "Select Button" at bounding box center [749, 392] width 428 height 27
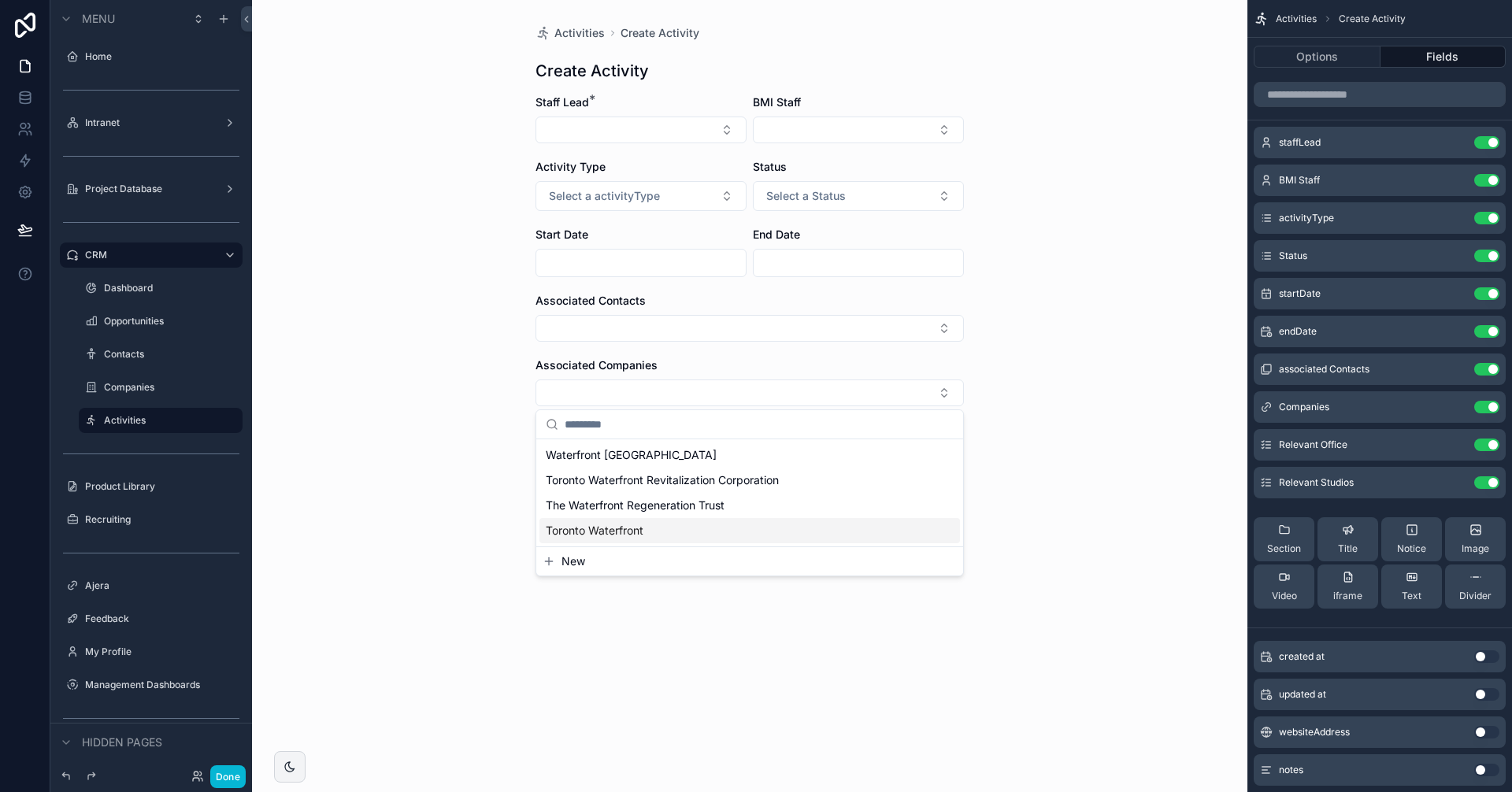
click at [589, 568] on button "New" at bounding box center [750, 561] width 414 height 16
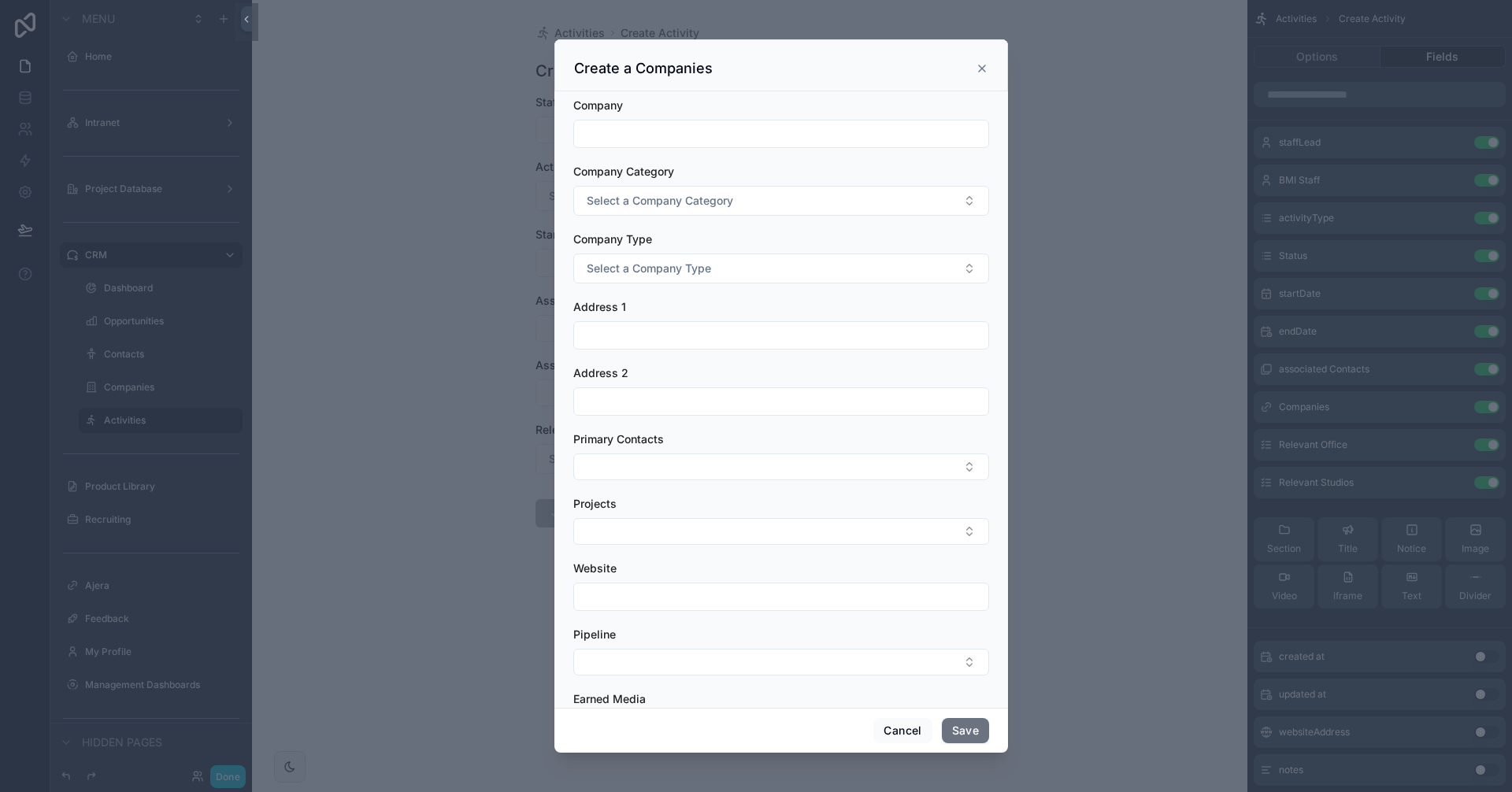
click at [669, 122] on div "scrollable content" at bounding box center [781, 134] width 415 height 29
click at [667, 133] on input "scrollable content" at bounding box center [781, 134] width 414 height 22
paste input "**********"
type input "**********"
click at [1050, 219] on div "scrollable content" at bounding box center [756, 396] width 1512 height 792
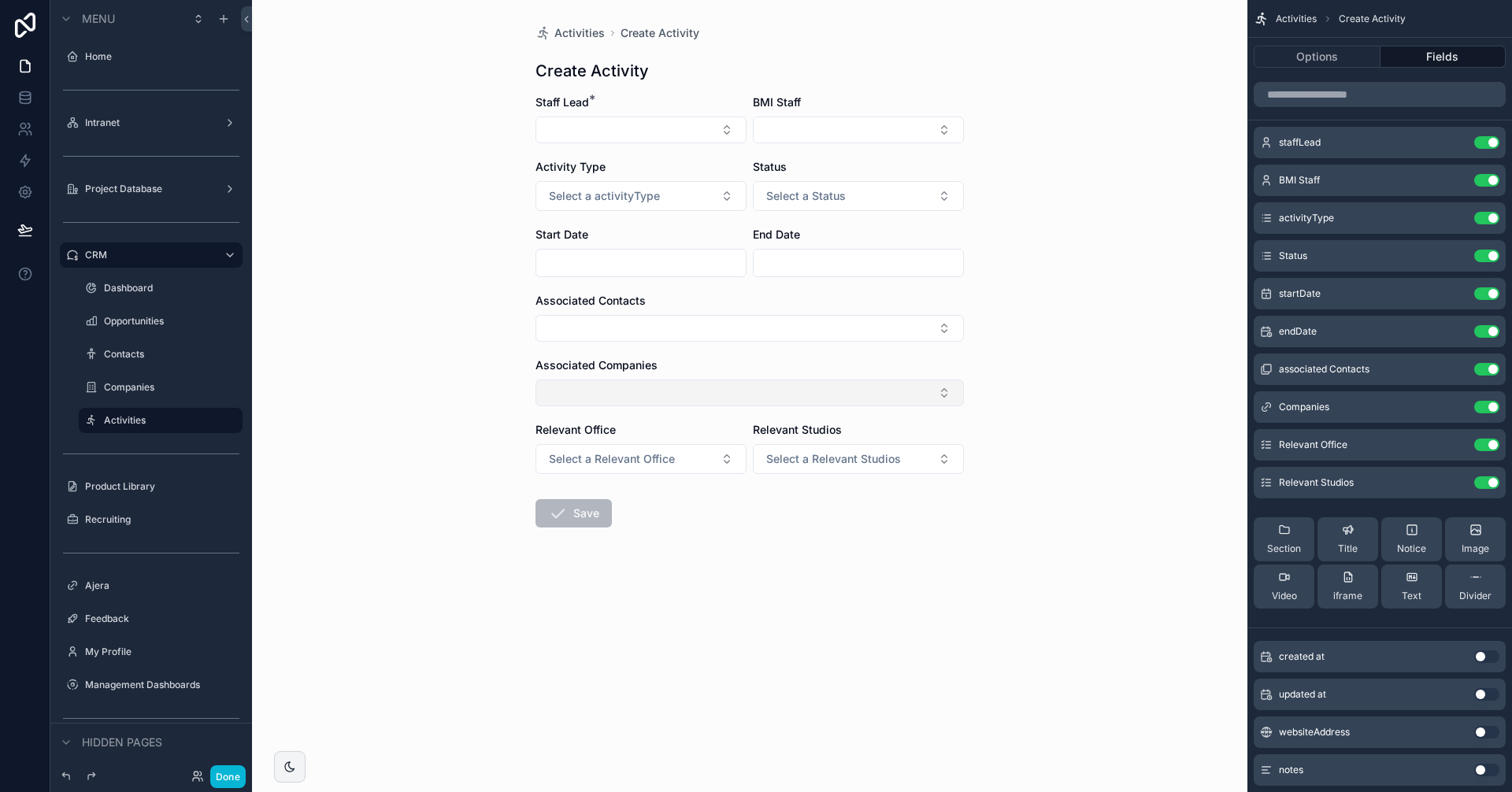
drag, startPoint x: 666, startPoint y: 375, endPoint x: 660, endPoint y: 383, distance: 10.0
click at [663, 379] on div "Associated Companies" at bounding box center [749, 381] width 428 height 49
click at [660, 383] on button "Select Button" at bounding box center [749, 392] width 428 height 27
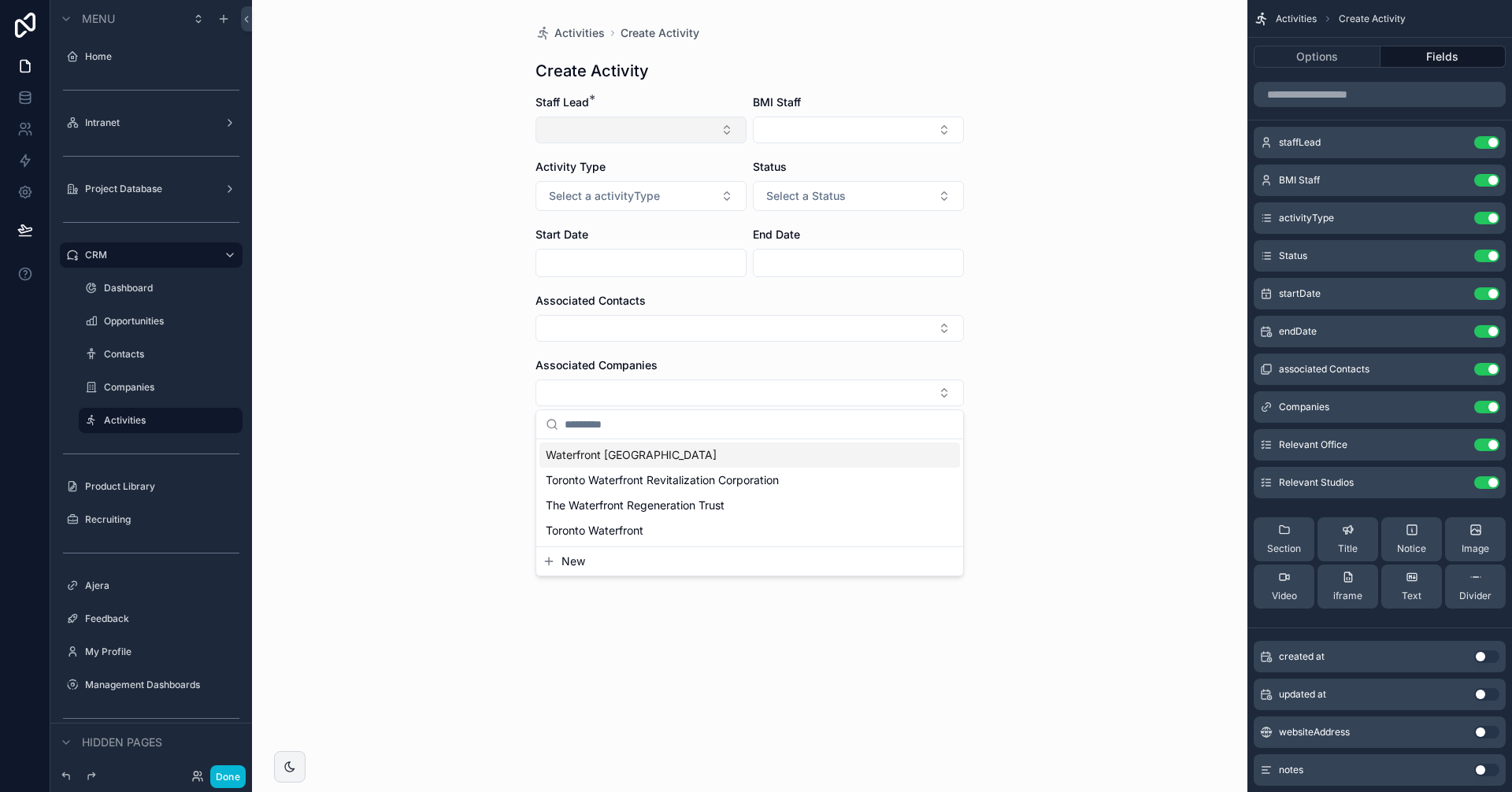
click at [591, 120] on button "Select Button" at bounding box center [640, 130] width 211 height 27
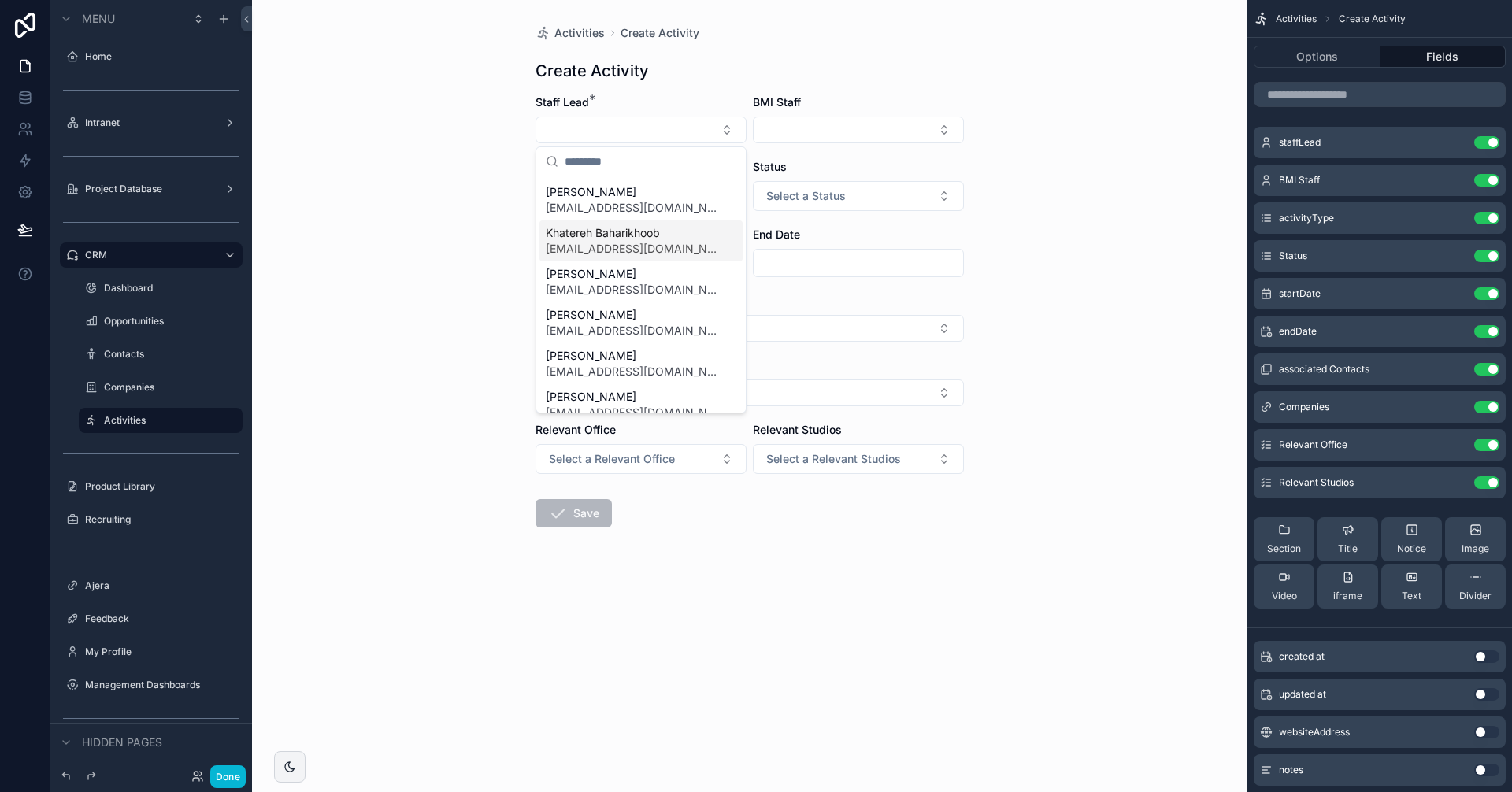
click at [603, 231] on span "Khatereh Baharikhoob" at bounding box center [632, 233] width 171 height 16
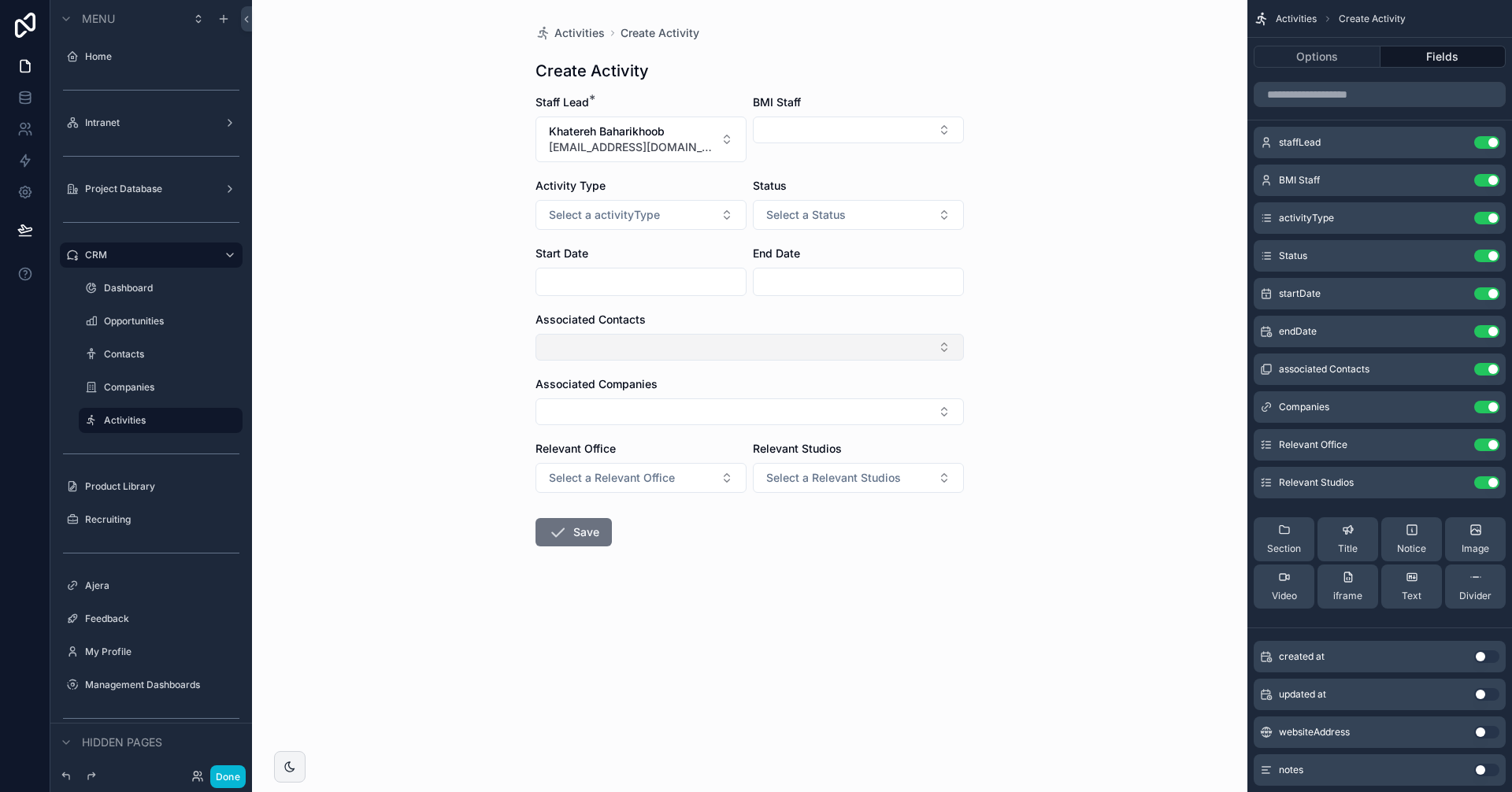
click at [622, 345] on button "Select Button" at bounding box center [749, 347] width 428 height 27
click at [422, 316] on div "Activities Create Activity Create Activity Staff Lead * Khatereh Baharikhoob [E…" at bounding box center [750, 396] width 995 height 792
click at [608, 399] on button "Select Button" at bounding box center [749, 412] width 428 height 27
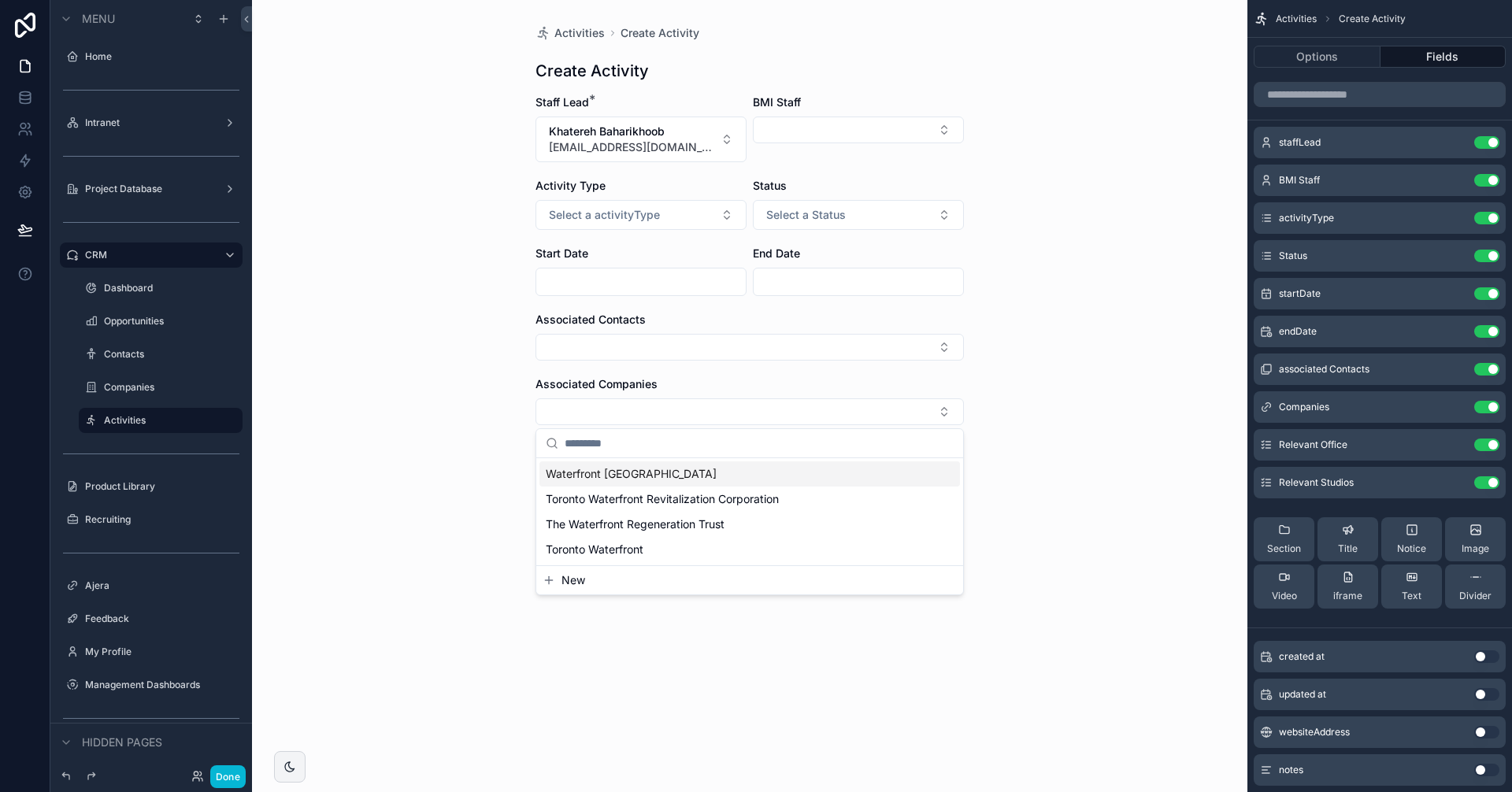
click at [575, 439] on input "scrollable content" at bounding box center [759, 443] width 389 height 29
click at [575, 578] on span "New" at bounding box center [574, 580] width 24 height 16
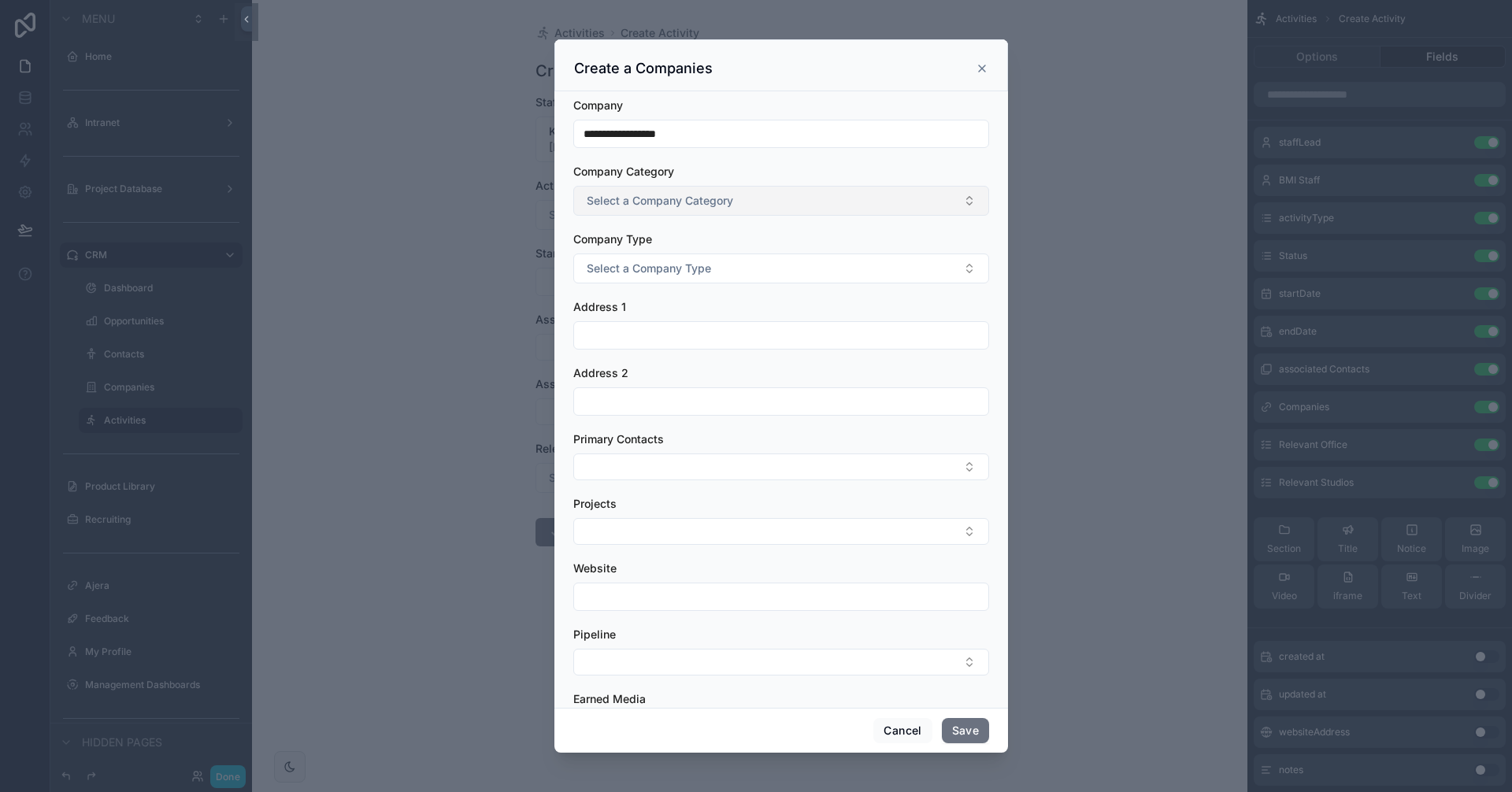
click at [678, 197] on span "Select a Company Category" at bounding box center [659, 200] width 146 height 16
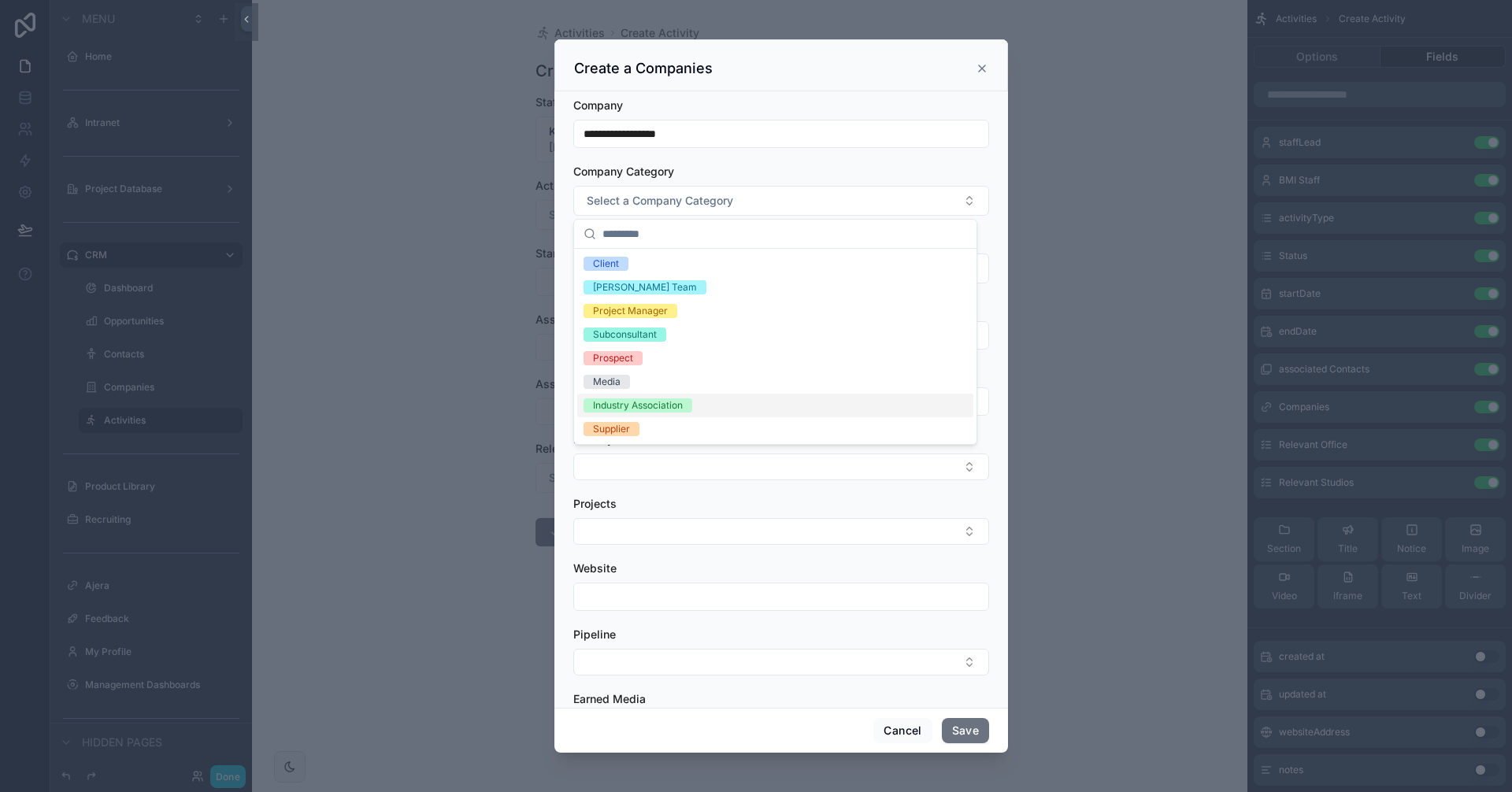
click at [668, 405] on div "Industry Association" at bounding box center [637, 405] width 89 height 14
click at [647, 234] on input "scrollable content" at bounding box center [785, 234] width 365 height 29
click at [758, 173] on div "Company Category" at bounding box center [781, 171] width 415 height 16
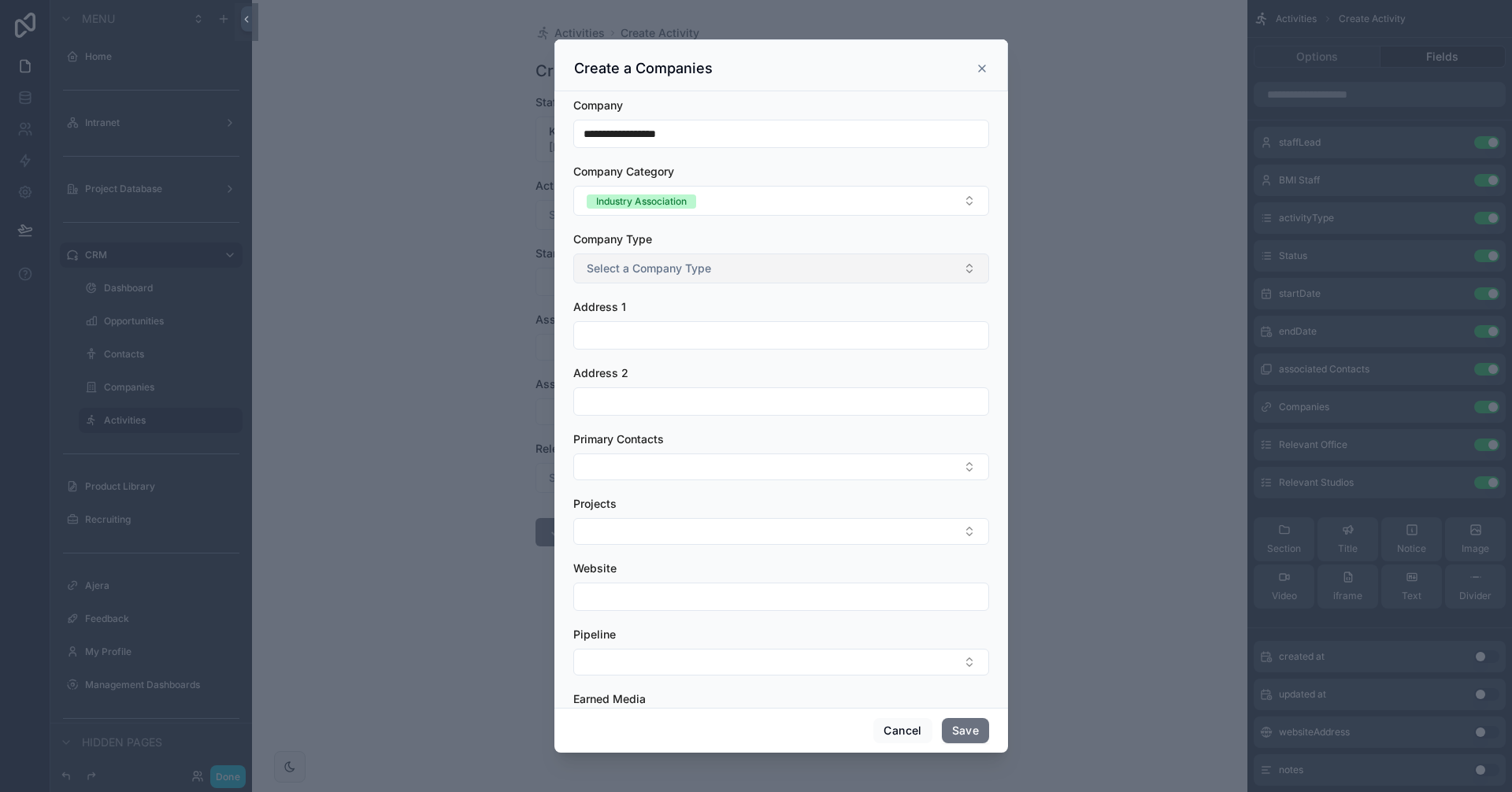
click at [669, 263] on button "Select a Company Type" at bounding box center [781, 268] width 415 height 29
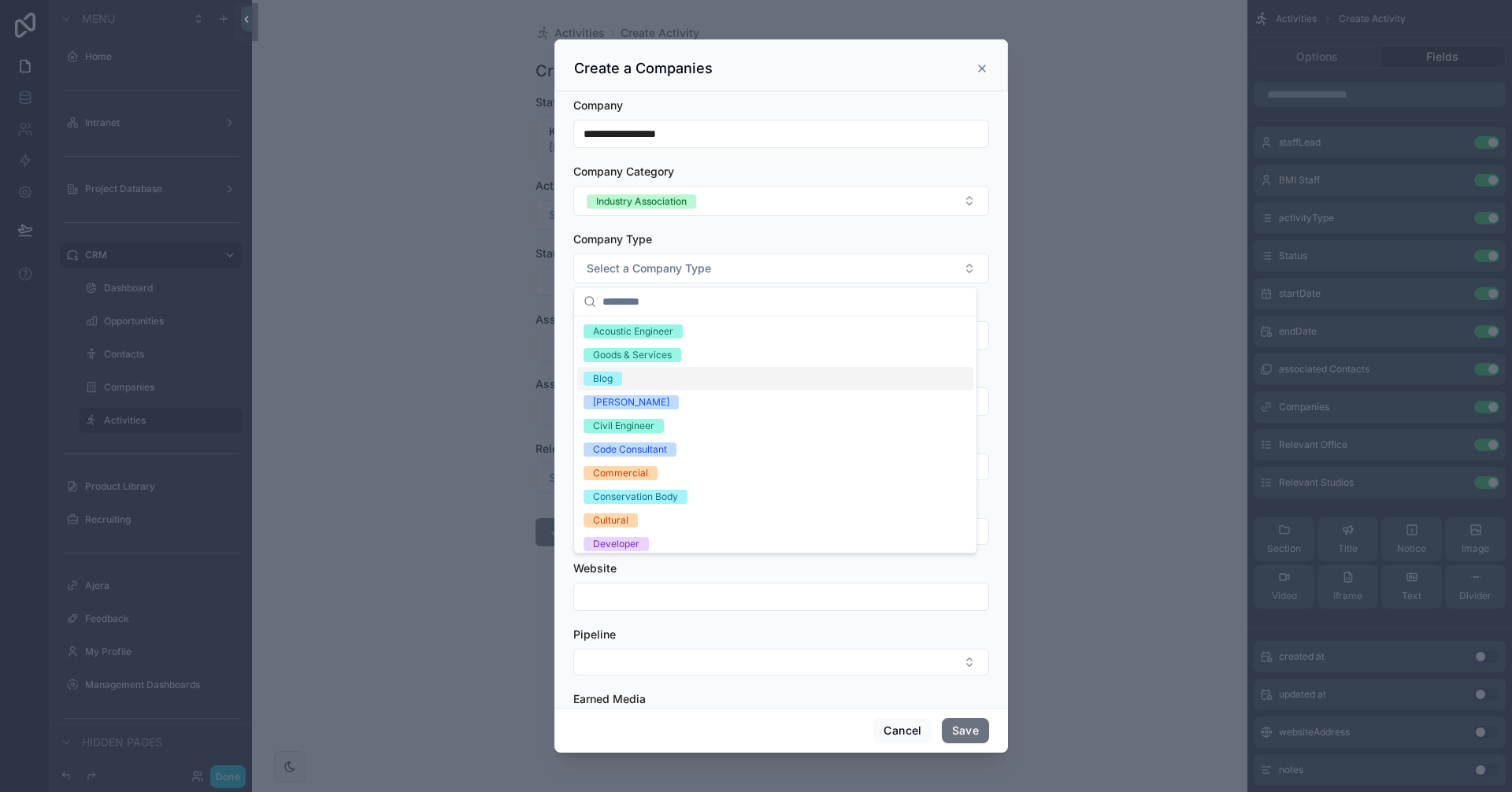
scroll to position [237, 0]
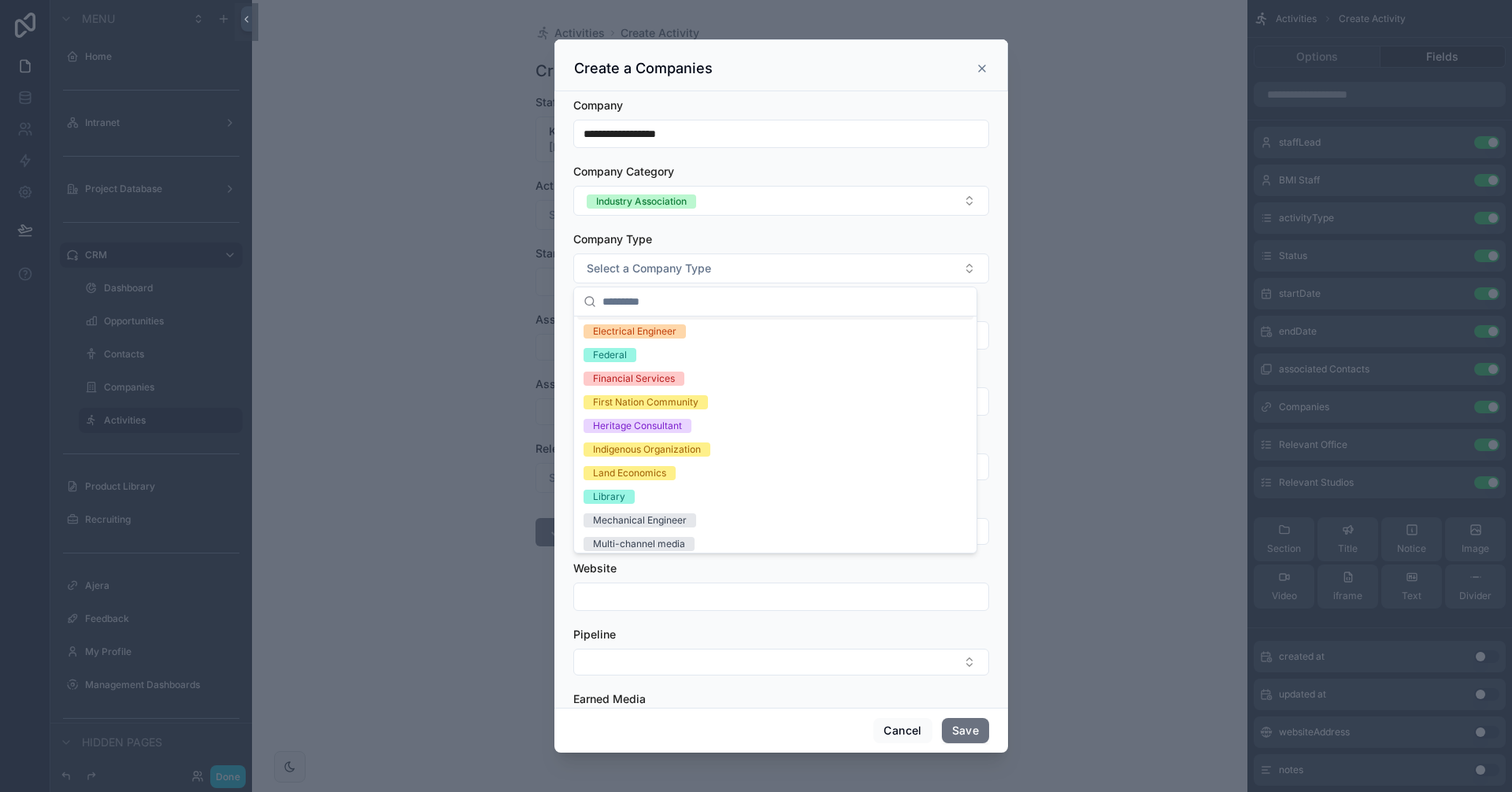
click at [806, 234] on div "Company Type" at bounding box center [781, 239] width 415 height 16
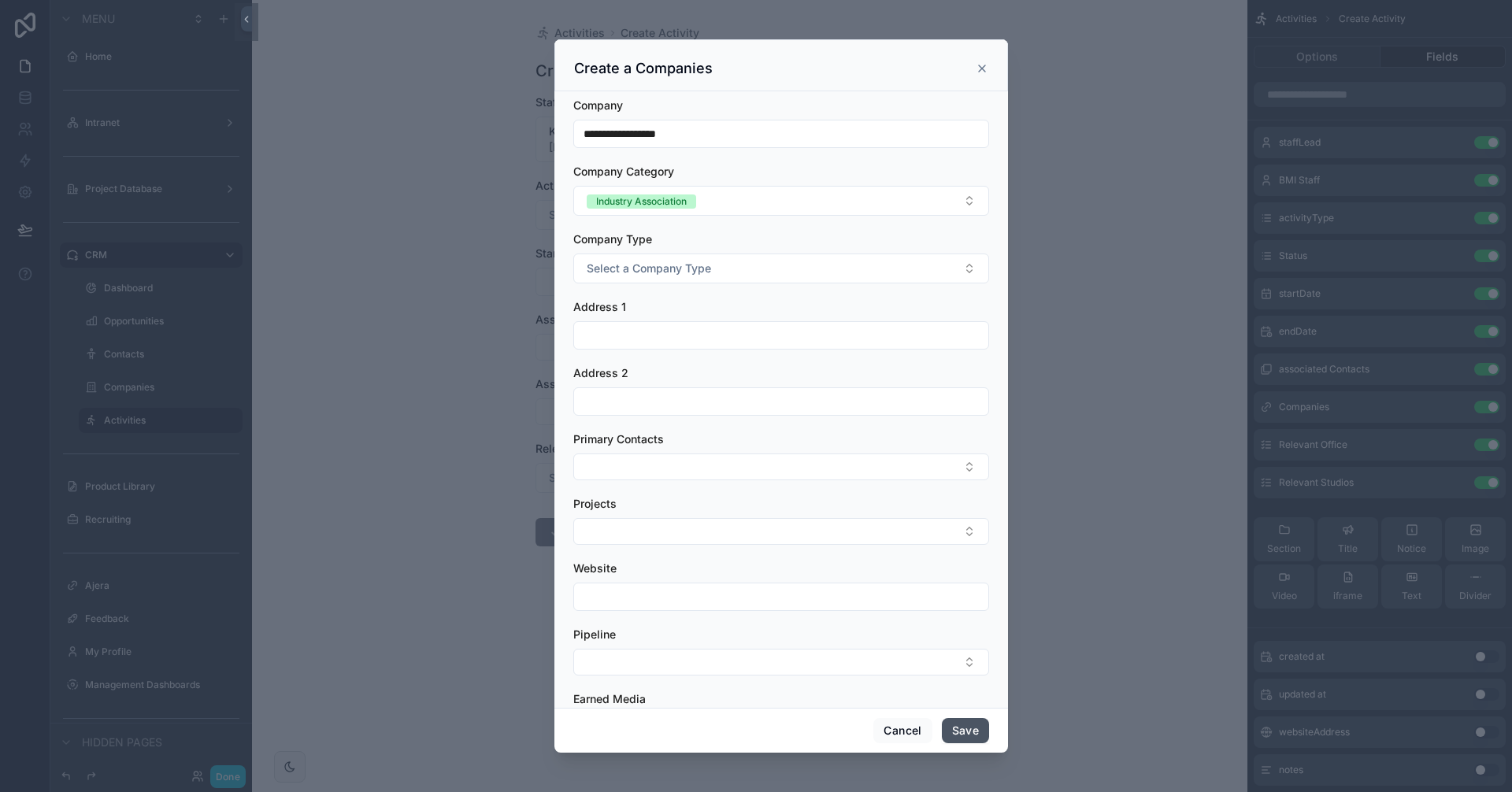
click at [970, 739] on button "Save" at bounding box center [965, 730] width 47 height 25
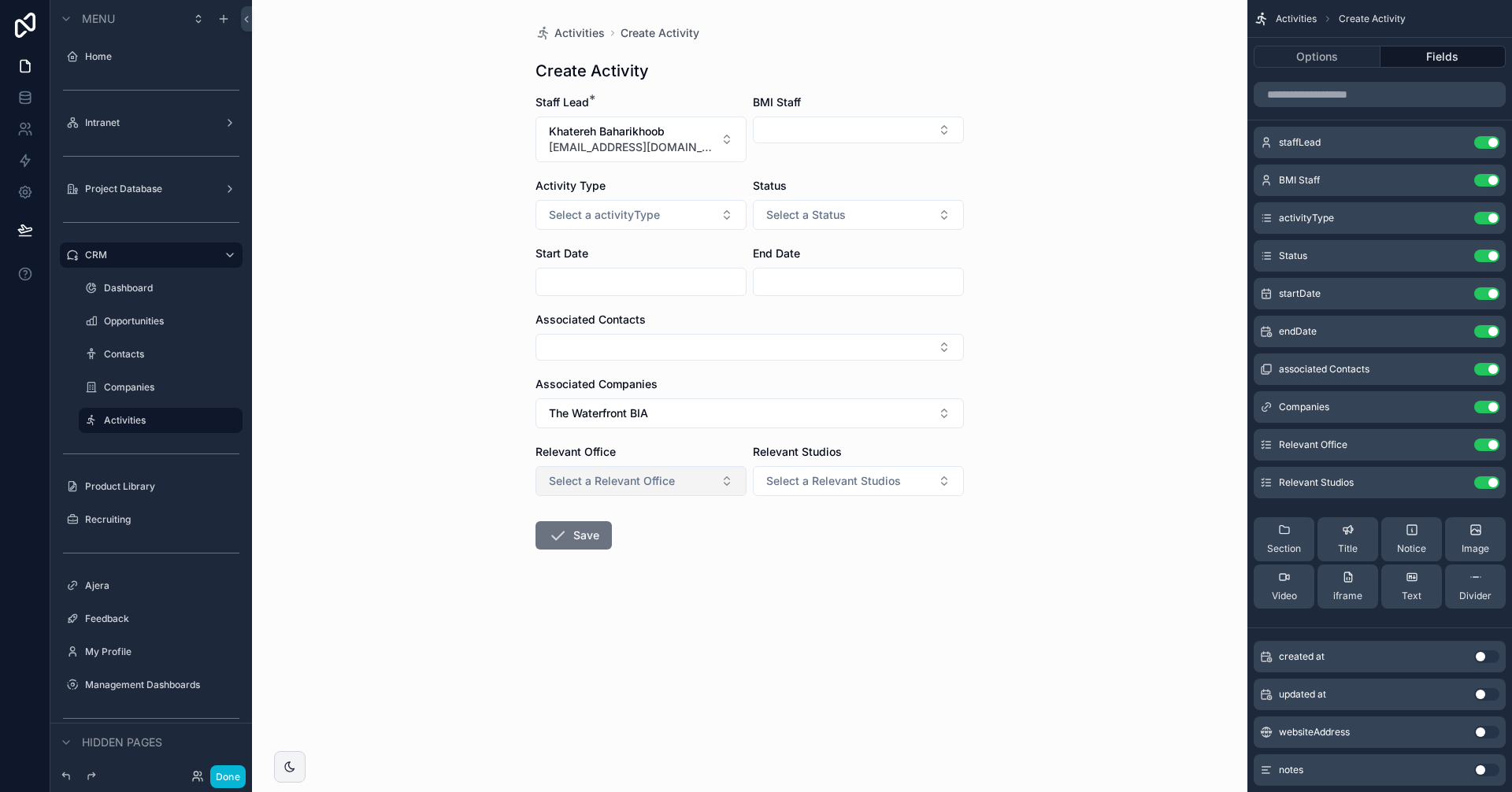
click at [707, 475] on button "Select a Relevant Office" at bounding box center [640, 481] width 211 height 29
click at [611, 547] on div "[GEOGRAPHIC_DATA]" at bounding box center [641, 544] width 204 height 24
click at [486, 329] on div "Activities Create Activity Create Activity Staff Lead * Khatereh Baharikhoob [E…" at bounding box center [750, 396] width 995 height 792
click at [234, 779] on button "Done" at bounding box center [227, 776] width 35 height 23
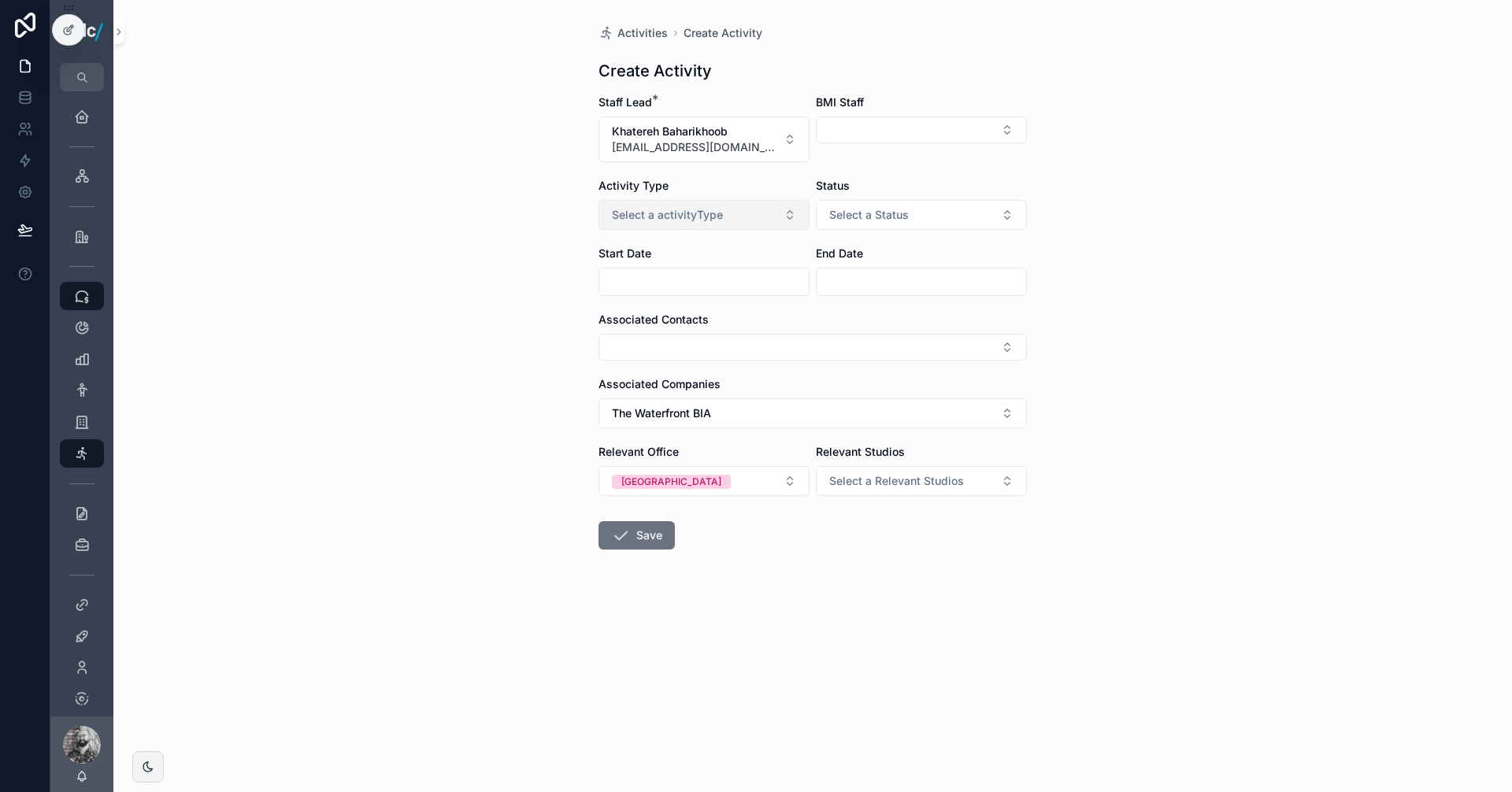
click at [682, 215] on span "Select a activityType" at bounding box center [667, 215] width 111 height 16
click at [655, 277] on div "Event" at bounding box center [704, 278] width 204 height 24
click at [872, 215] on span "Select a Status" at bounding box center [868, 215] width 79 height 16
click at [872, 306] on div "In progress" at bounding box center [860, 301] width 50 height 14
click at [692, 341] on button "Select Button" at bounding box center [812, 347] width 428 height 27
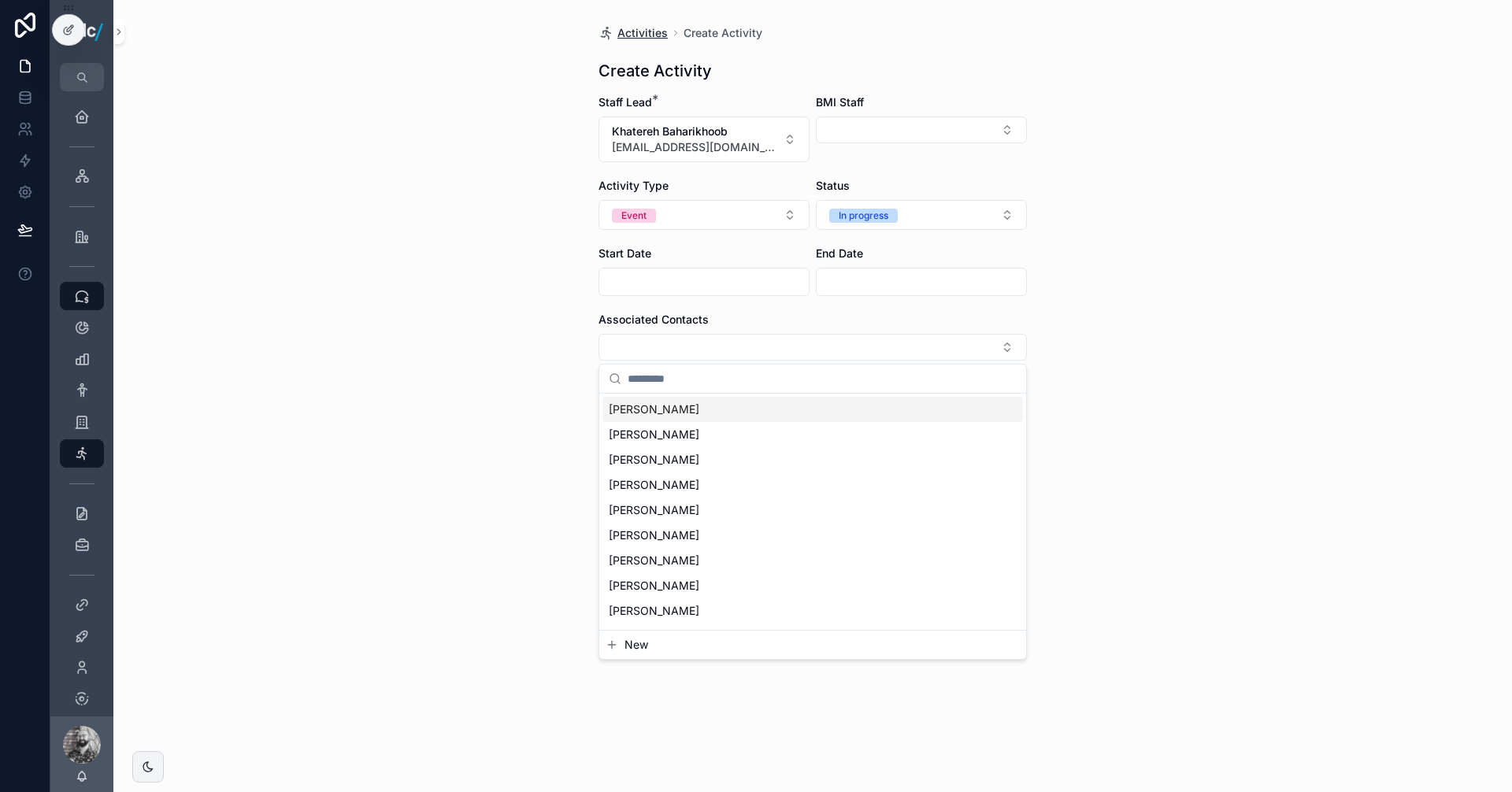
click at [646, 30] on span "Activities" at bounding box center [642, 32] width 51 height 16
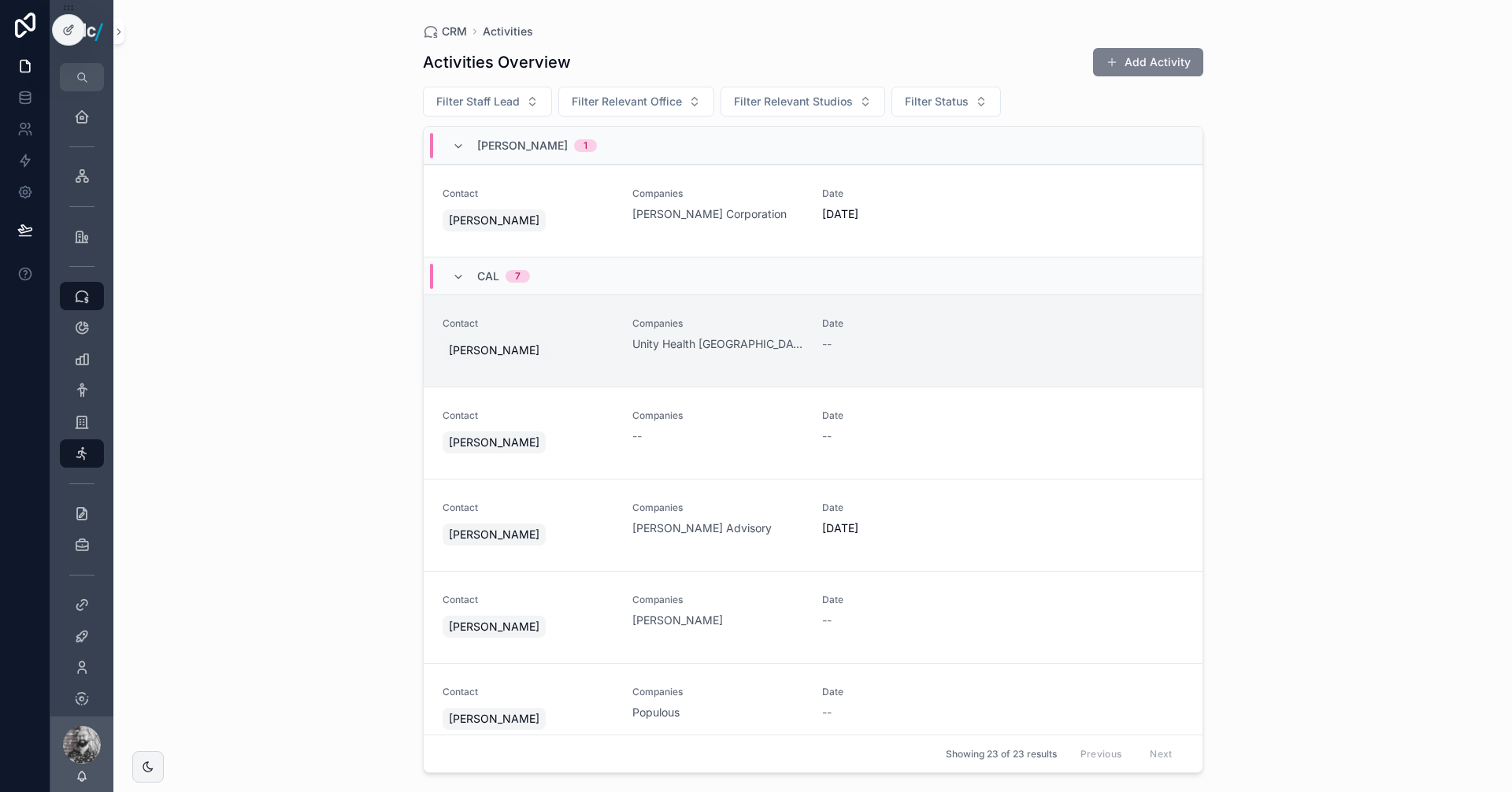
click at [1149, 69] on button "Add Activity" at bounding box center [1148, 62] width 110 height 29
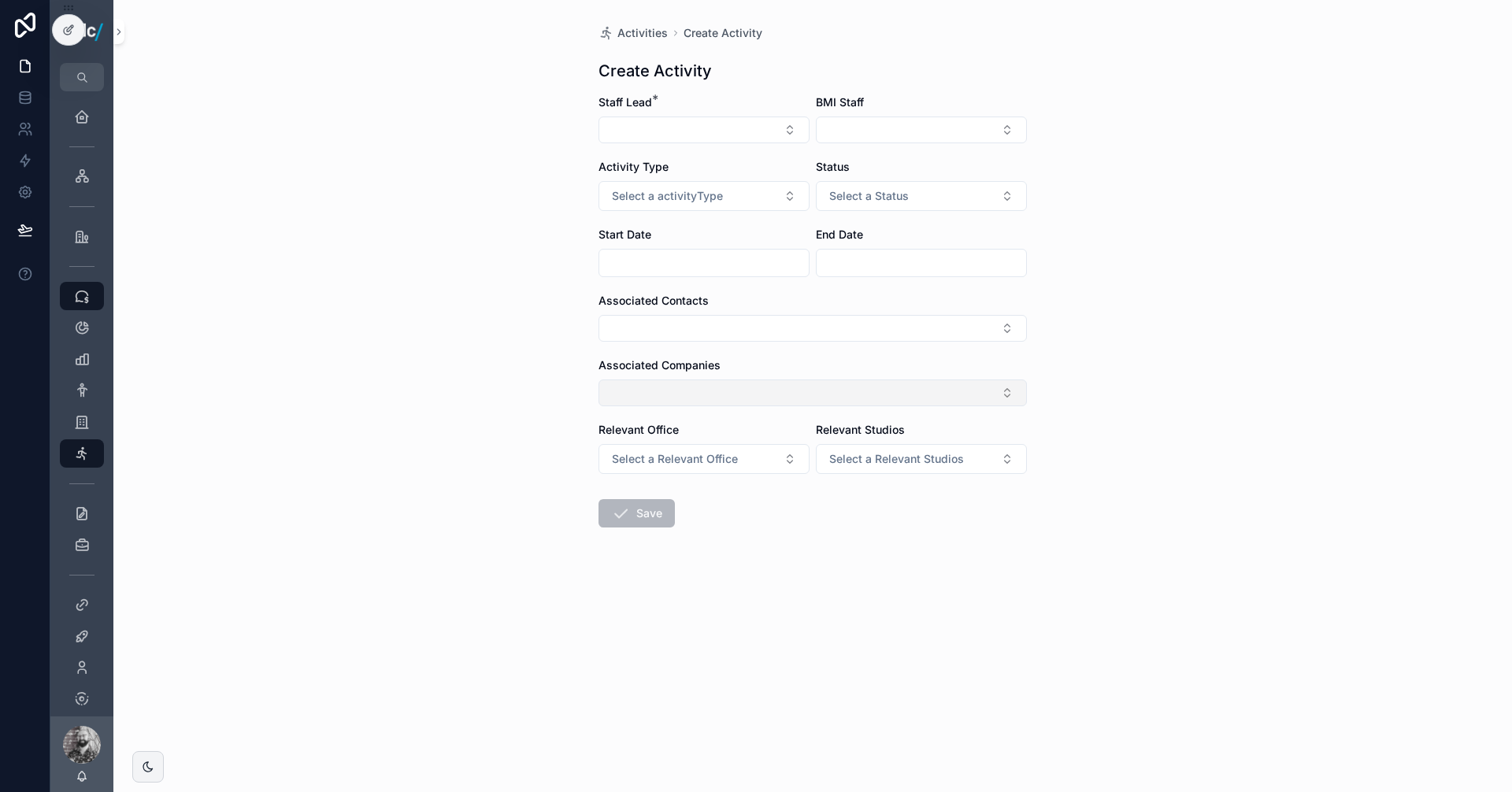
click at [763, 385] on button "Select Button" at bounding box center [812, 392] width 428 height 27
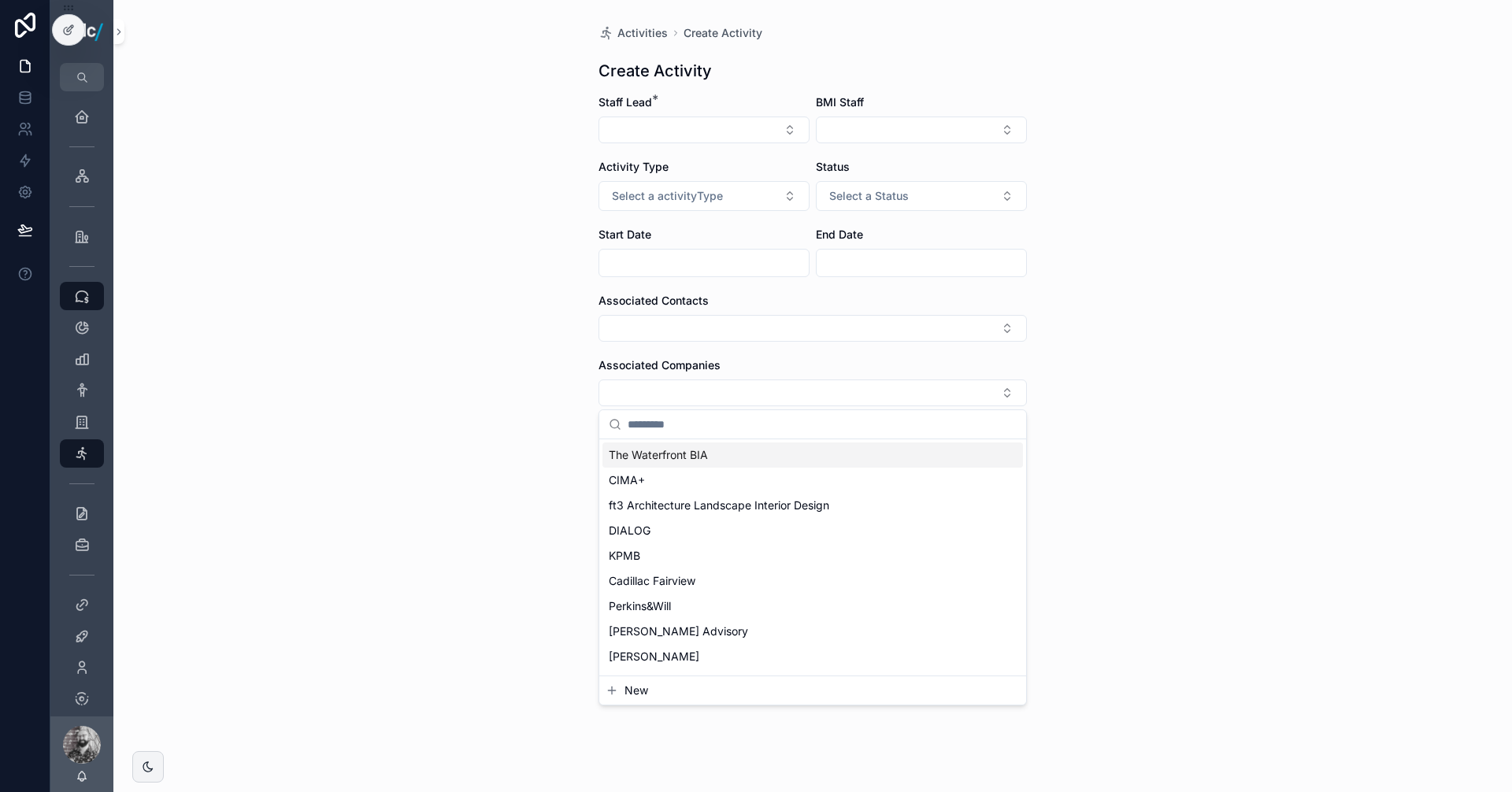
click at [708, 452] on span "The Waterfront BIA" at bounding box center [658, 455] width 99 height 16
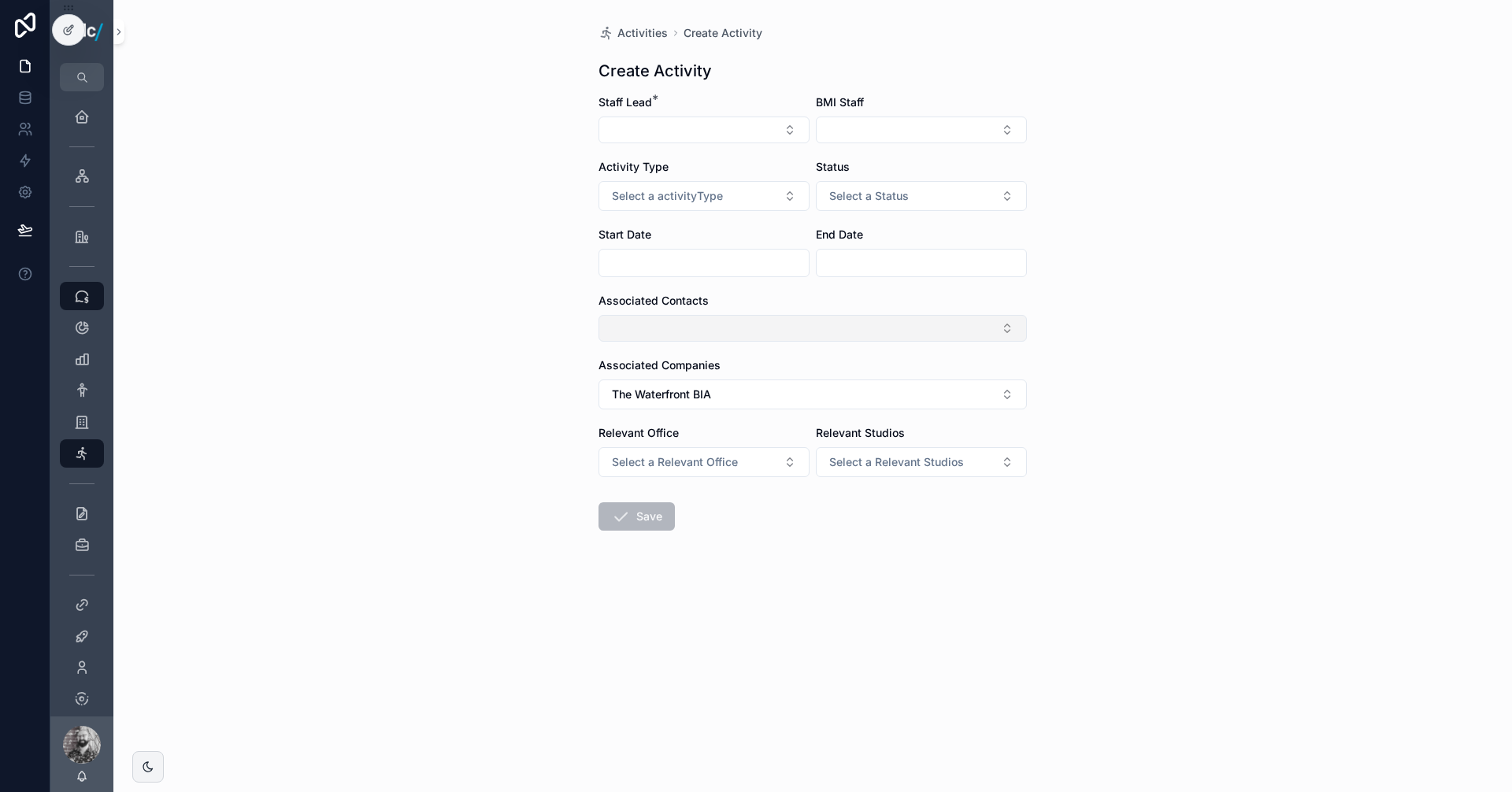
click at [715, 321] on button "Select Button" at bounding box center [812, 328] width 428 height 27
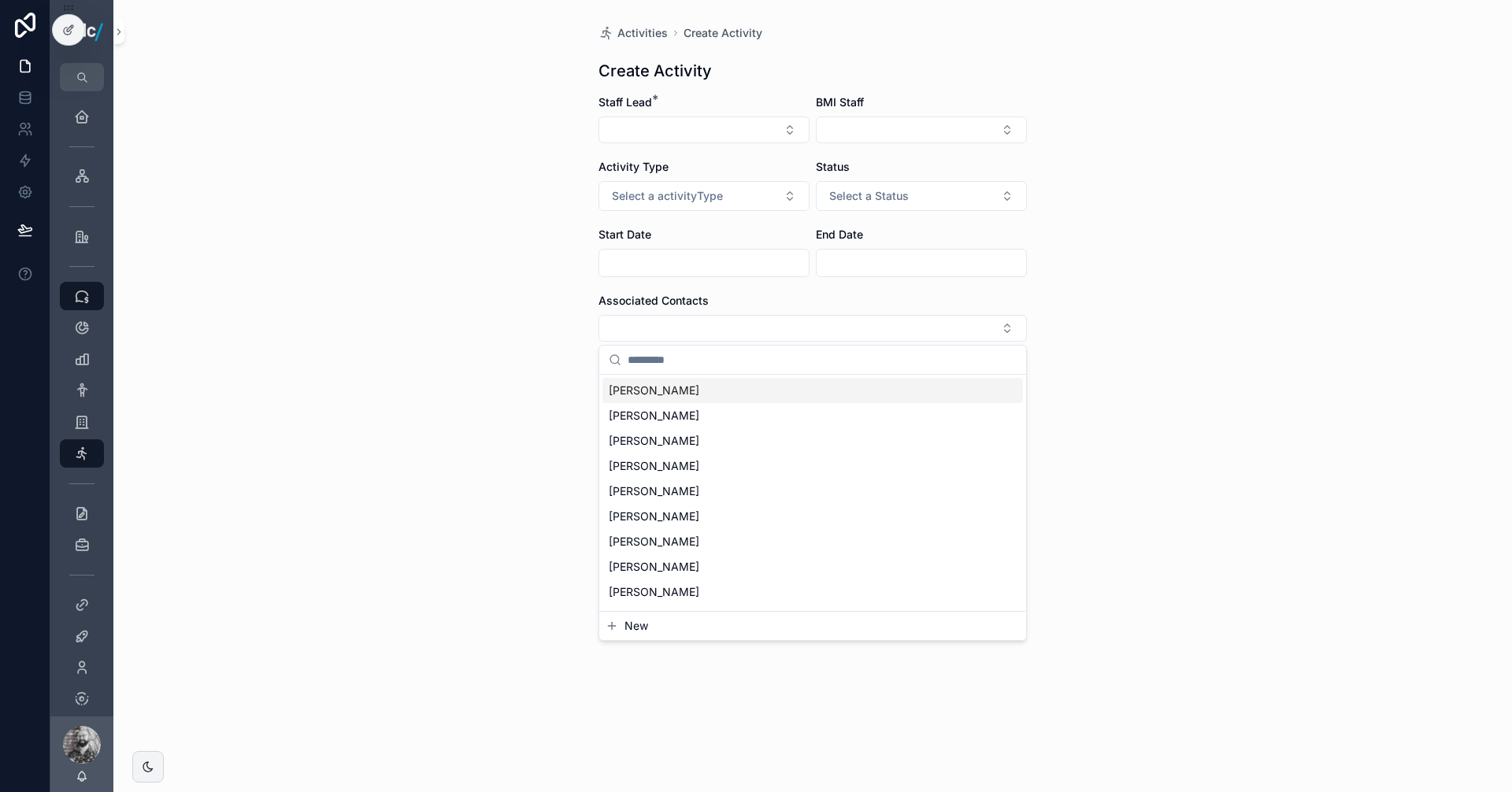
click at [687, 382] on div "[PERSON_NAME]" at bounding box center [812, 390] width 421 height 25
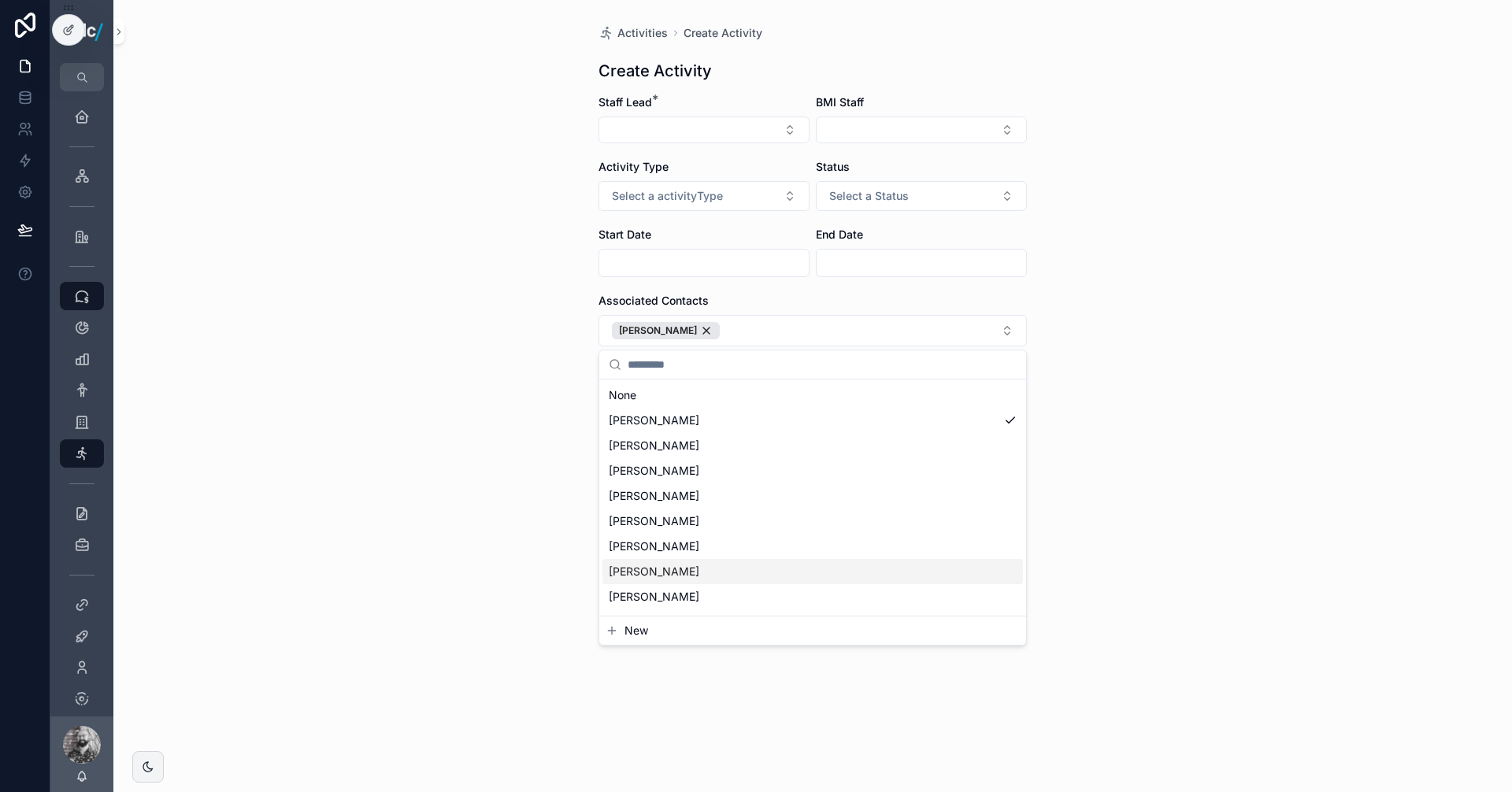
click at [805, 291] on form "Staff Lead * BMI Staff Activity Type Select a activityType Status Select a Stat…" at bounding box center [812, 366] width 428 height 542
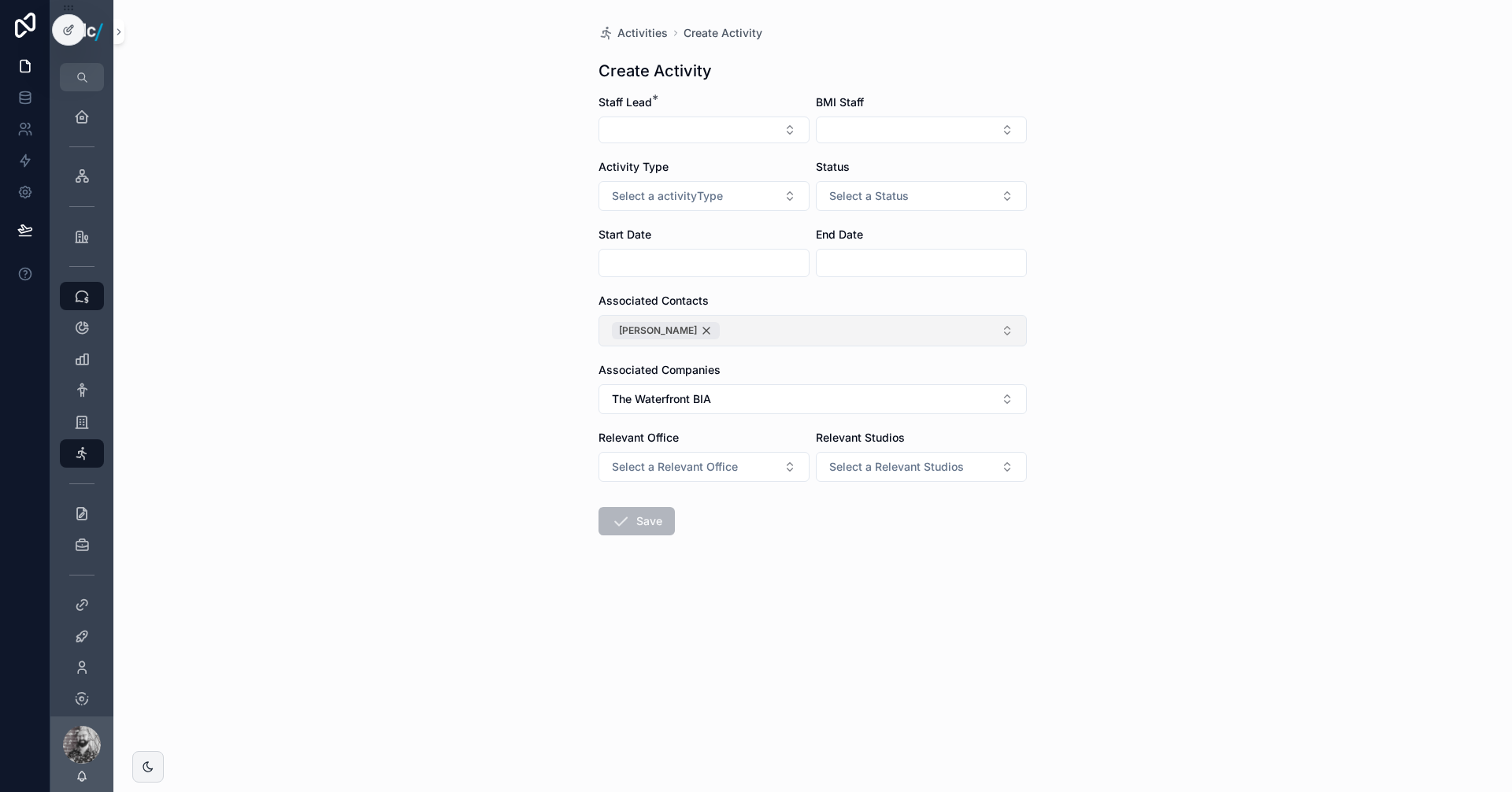
click at [677, 327] on div "[PERSON_NAME]" at bounding box center [665, 331] width 108 height 17
click at [714, 331] on button "Select Button" at bounding box center [812, 328] width 428 height 27
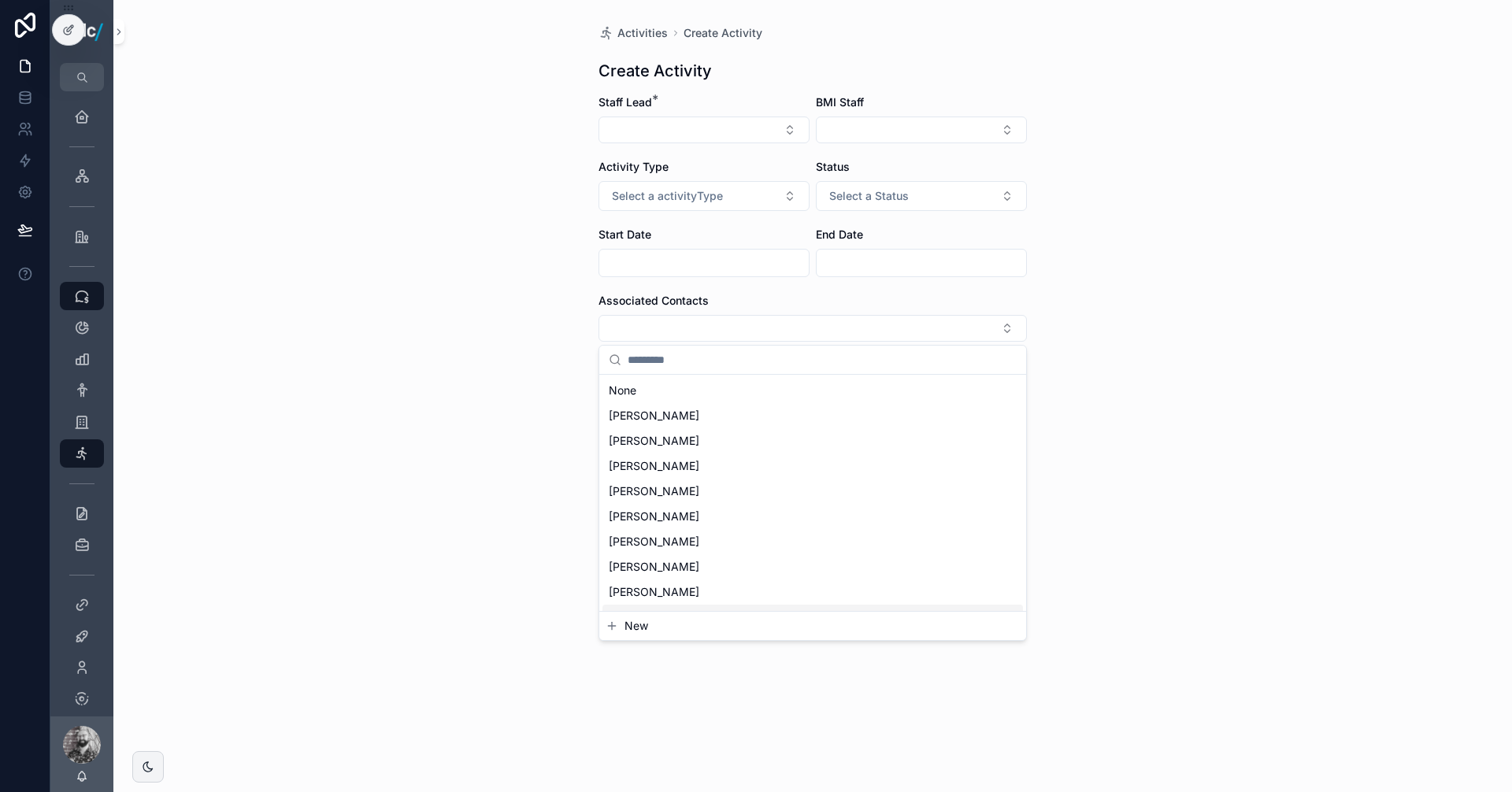
click at [642, 630] on span "New" at bounding box center [636, 625] width 24 height 16
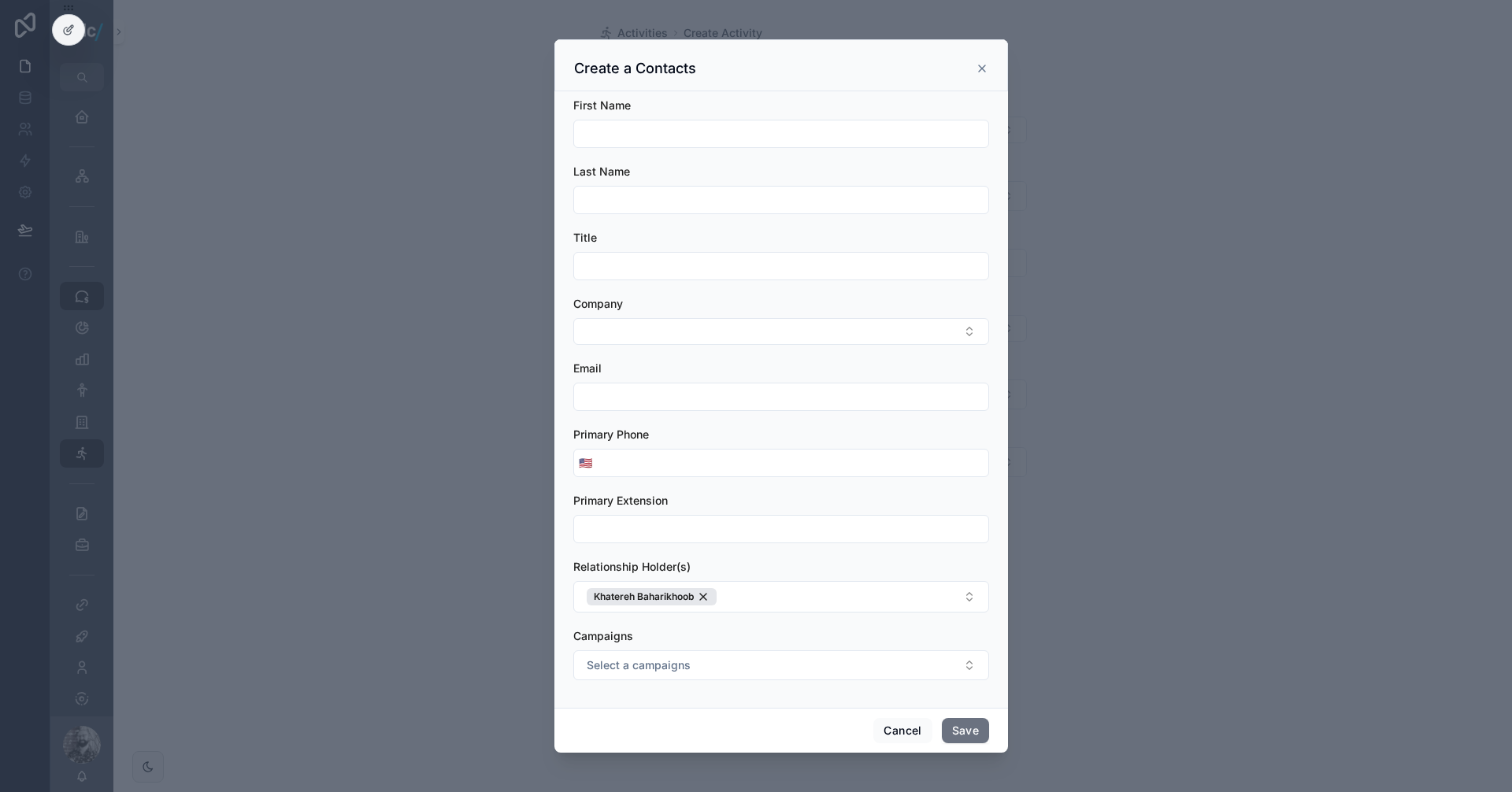
click at [611, 132] on input "scrollable content" at bounding box center [781, 134] width 414 height 22
type input "*****"
type input "*******"
click at [961, 735] on button "Save" at bounding box center [965, 730] width 47 height 25
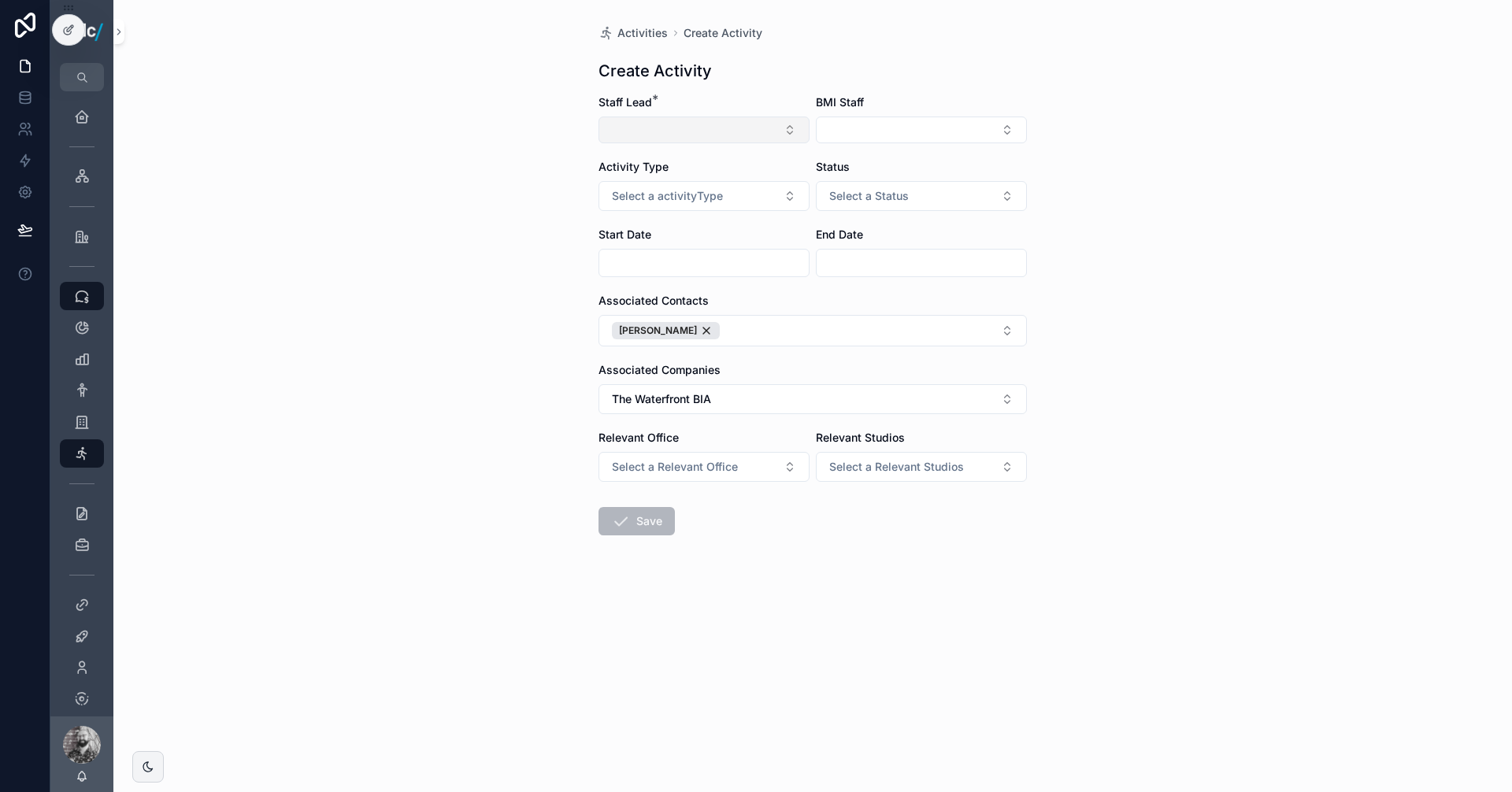
click at [699, 125] on button "Select Button" at bounding box center [704, 130] width 211 height 27
type input "**"
click at [701, 197] on span "Khatereh Baharikhoob" at bounding box center [694, 192] width 171 height 16
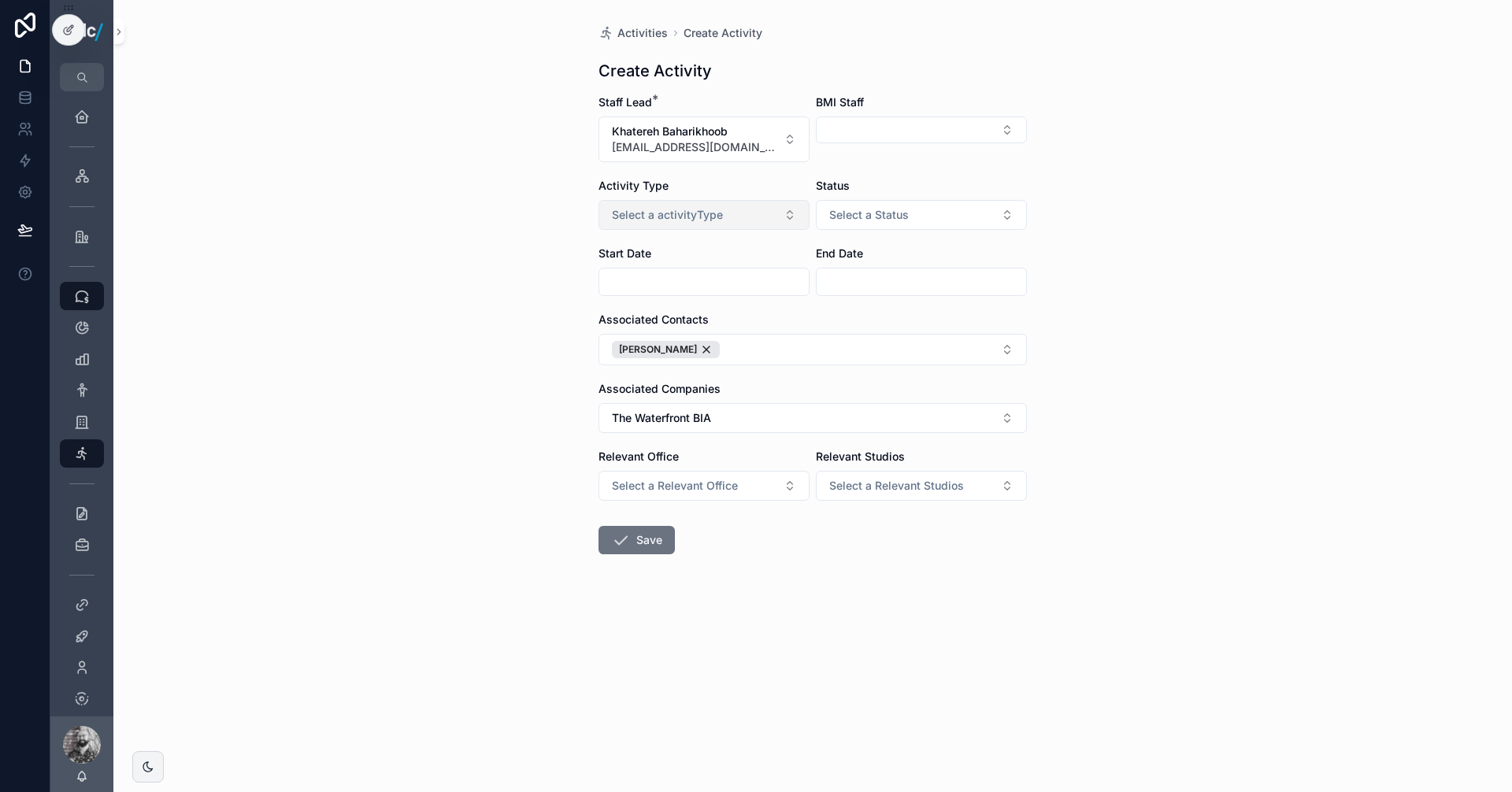
click at [713, 219] on span "Select a activityType" at bounding box center [667, 215] width 111 height 16
click at [660, 282] on div "Event" at bounding box center [704, 278] width 204 height 24
click at [710, 227] on button "Event" at bounding box center [704, 215] width 211 height 29
click at [644, 323] on div "Outreach" at bounding box center [638, 324] width 41 height 14
click at [953, 215] on button "Select a Status" at bounding box center [921, 215] width 211 height 29
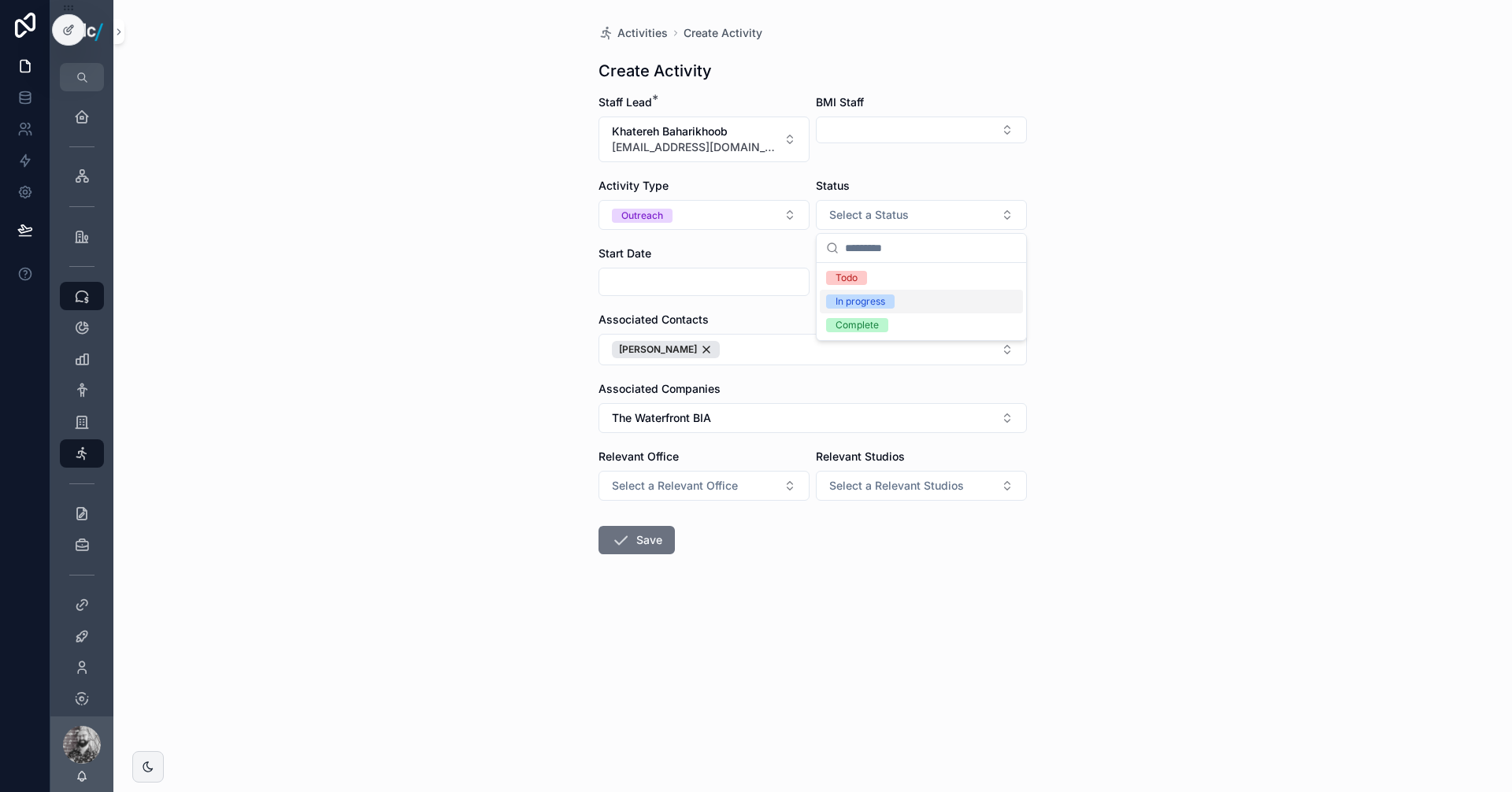
click at [876, 297] on div "In progress" at bounding box center [860, 301] width 50 height 14
drag, startPoint x: 745, startPoint y: 504, endPoint x: 739, endPoint y: 492, distance: 13.4
click at [743, 501] on form "Staff Lead * Khatereh Baharikhoob [EMAIL_ADDRESS][DOMAIN_NAME] BMI Staff Activi…" at bounding box center [812, 375] width 428 height 561
drag, startPoint x: 737, startPoint y: 488, endPoint x: 698, endPoint y: 498, distance: 40.3
click at [737, 487] on span "Select a Relevant Office" at bounding box center [674, 485] width 126 height 16
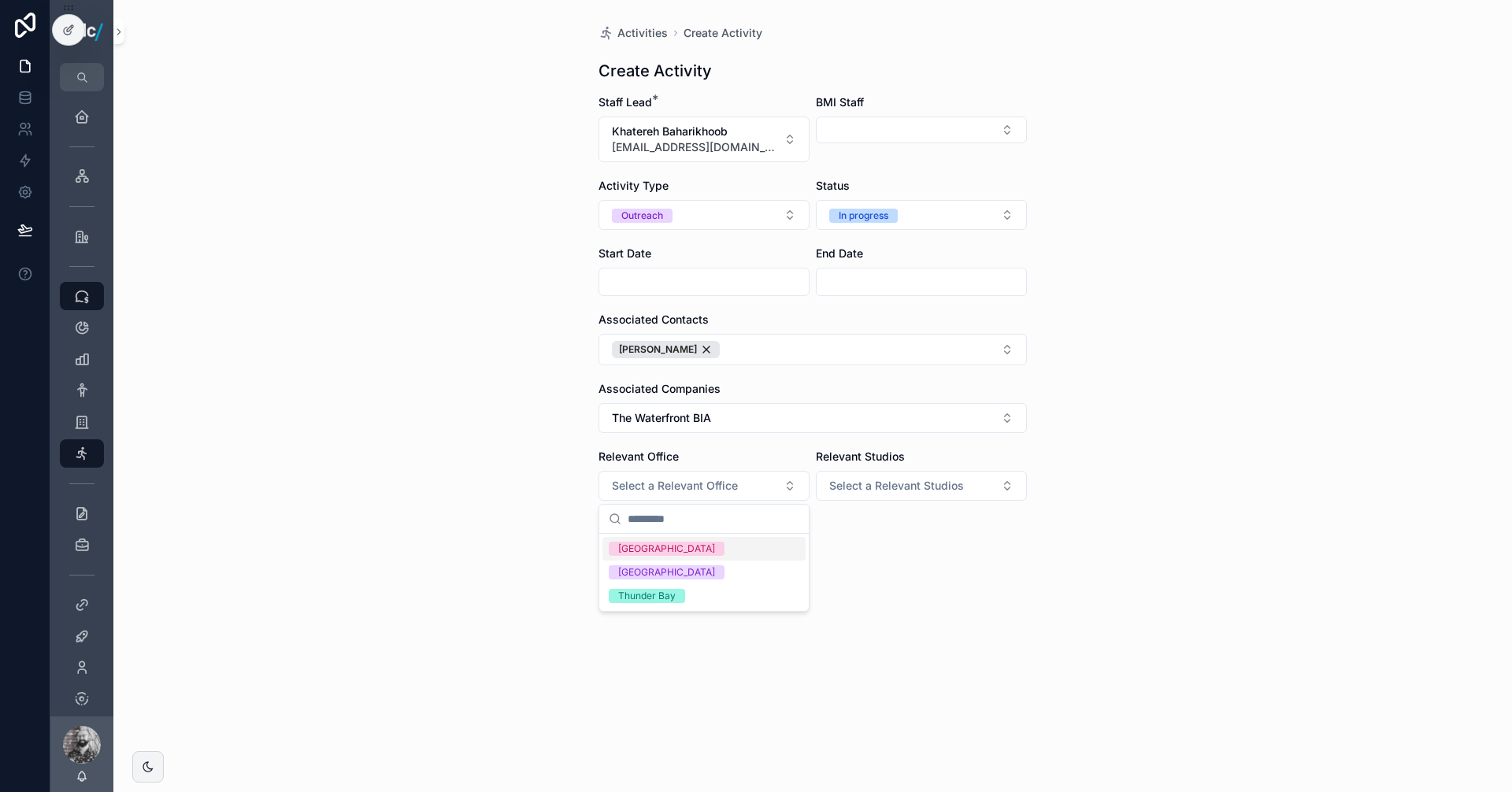
click at [657, 551] on span "[GEOGRAPHIC_DATA]" at bounding box center [667, 548] width 116 height 14
click at [880, 579] on form "Staff Lead * Khatereh Baharikhoob [EMAIL_ADDRESS][DOMAIN_NAME] BMI Staff Activi…" at bounding box center [812, 375] width 428 height 561
click at [654, 534] on button "Save" at bounding box center [636, 540] width 76 height 29
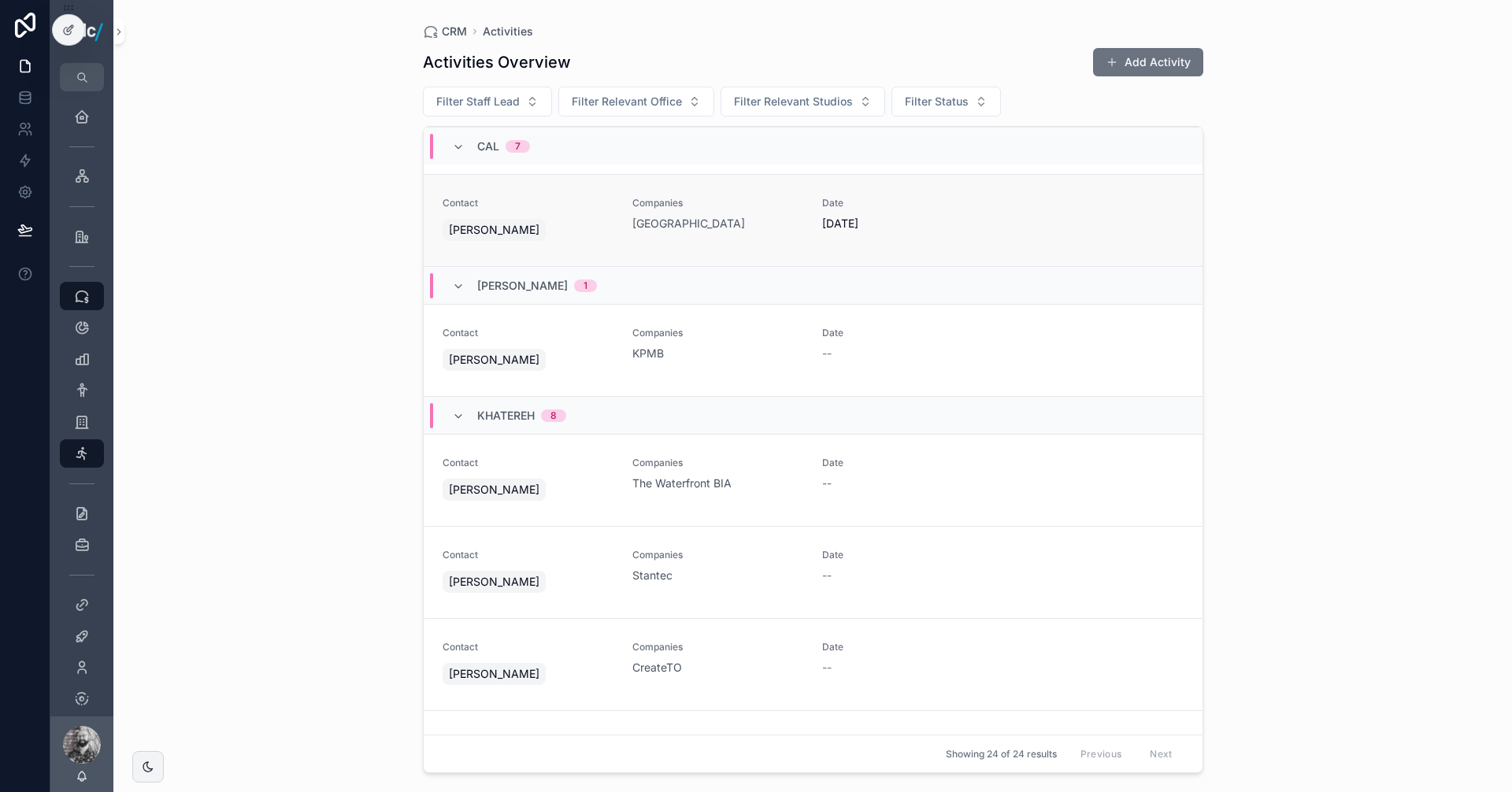
scroll to position [867, 0]
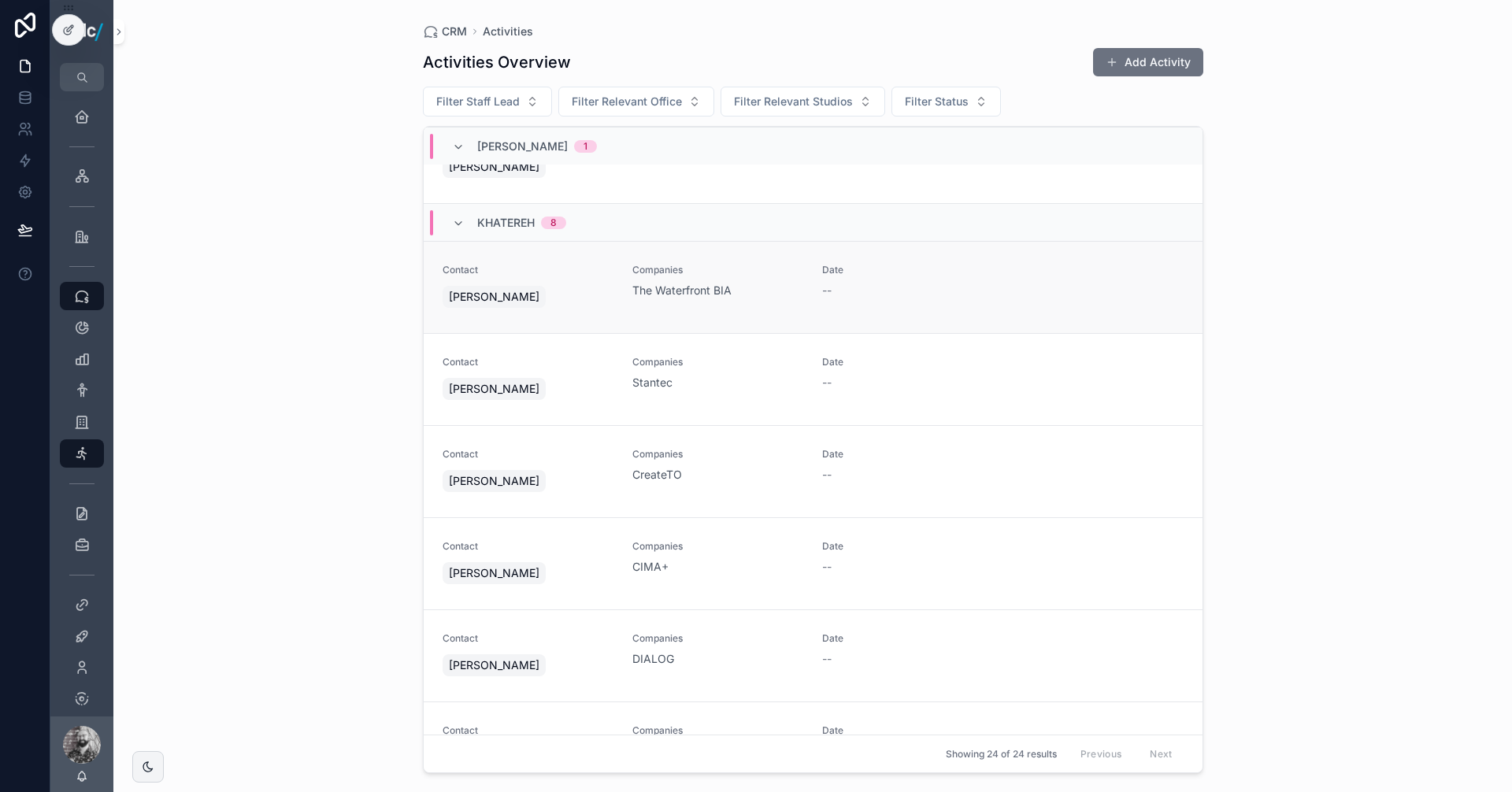
click at [504, 291] on span "[PERSON_NAME]" at bounding box center [494, 297] width 90 height 16
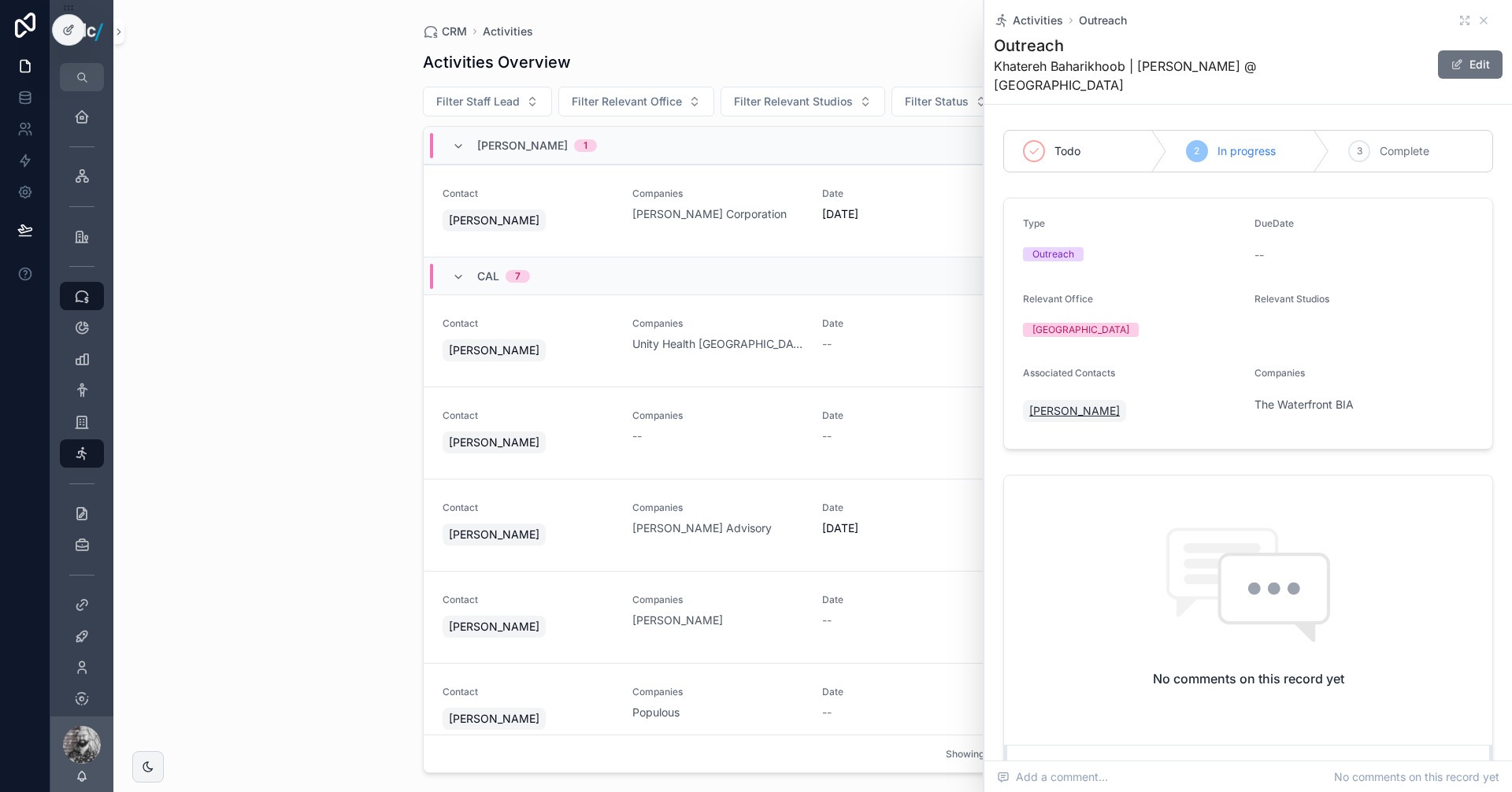
click at [1080, 403] on span "[PERSON_NAME]" at bounding box center [1075, 411] width 90 height 16
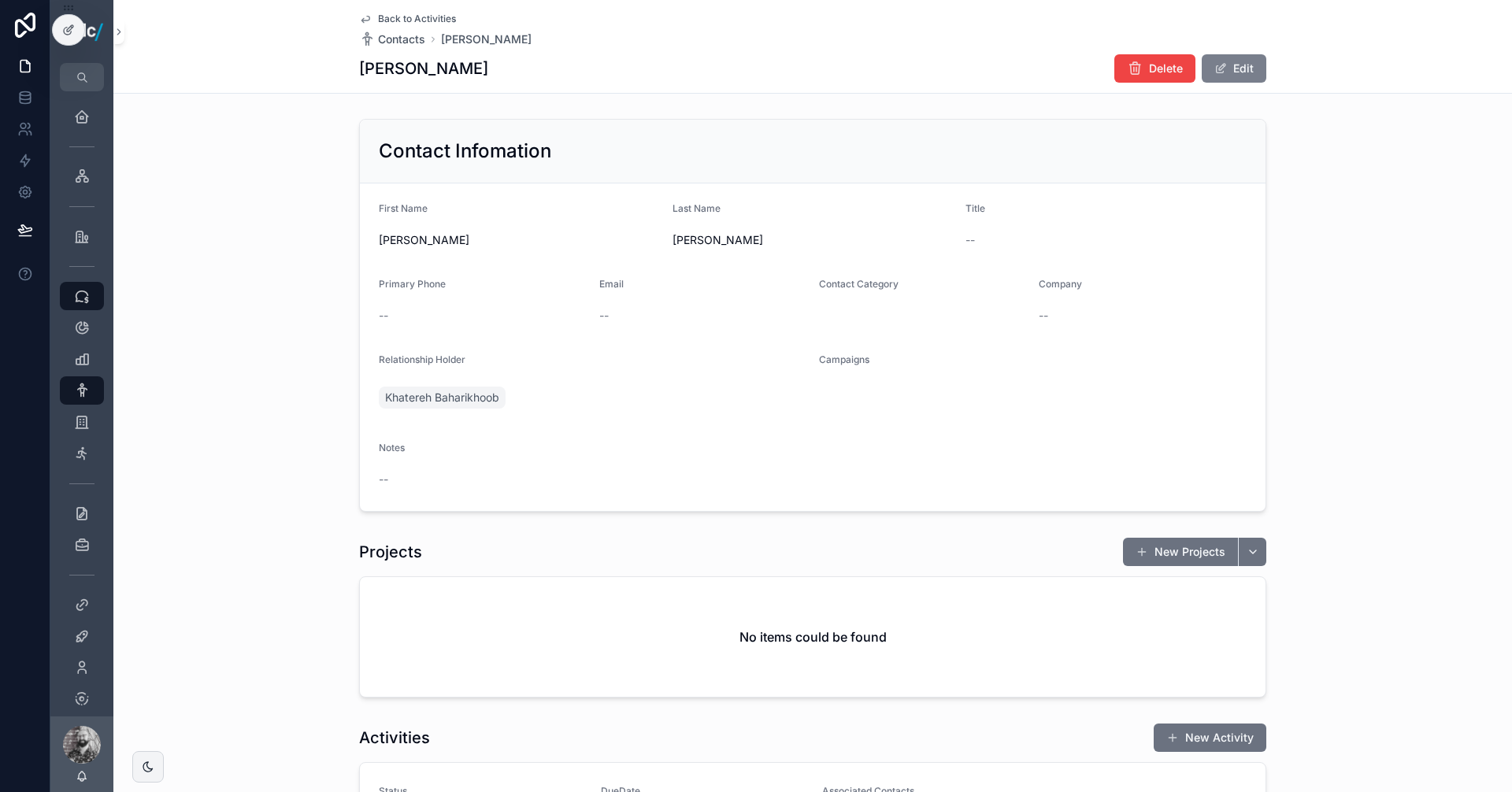
click at [1228, 76] on button "Edit" at bounding box center [1234, 68] width 64 height 29
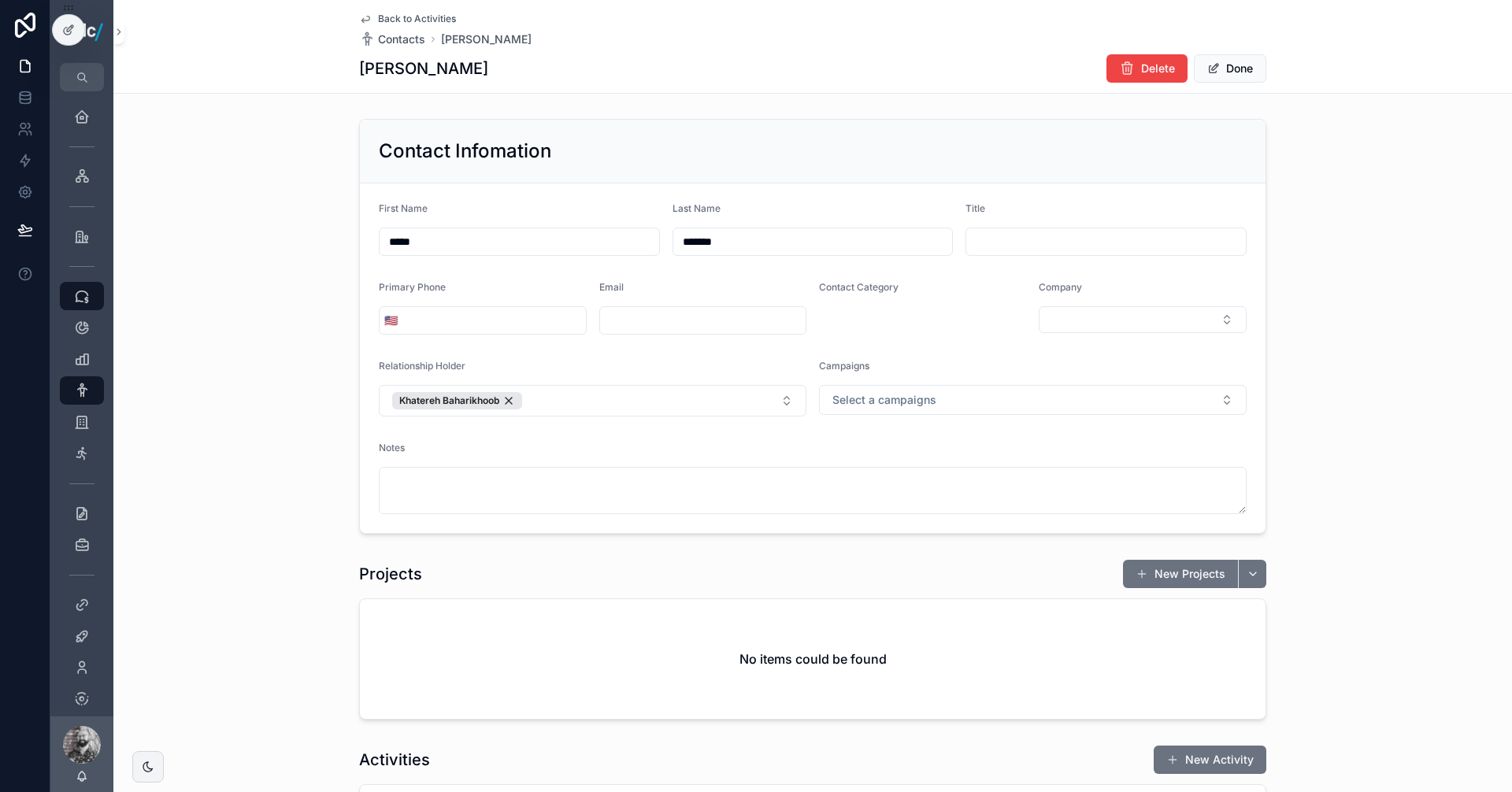
click at [1064, 249] on input "scrollable content" at bounding box center [1106, 242] width 280 height 22
paste input "**********"
type input "**********"
click at [1239, 70] on button "Done" at bounding box center [1229, 68] width 73 height 29
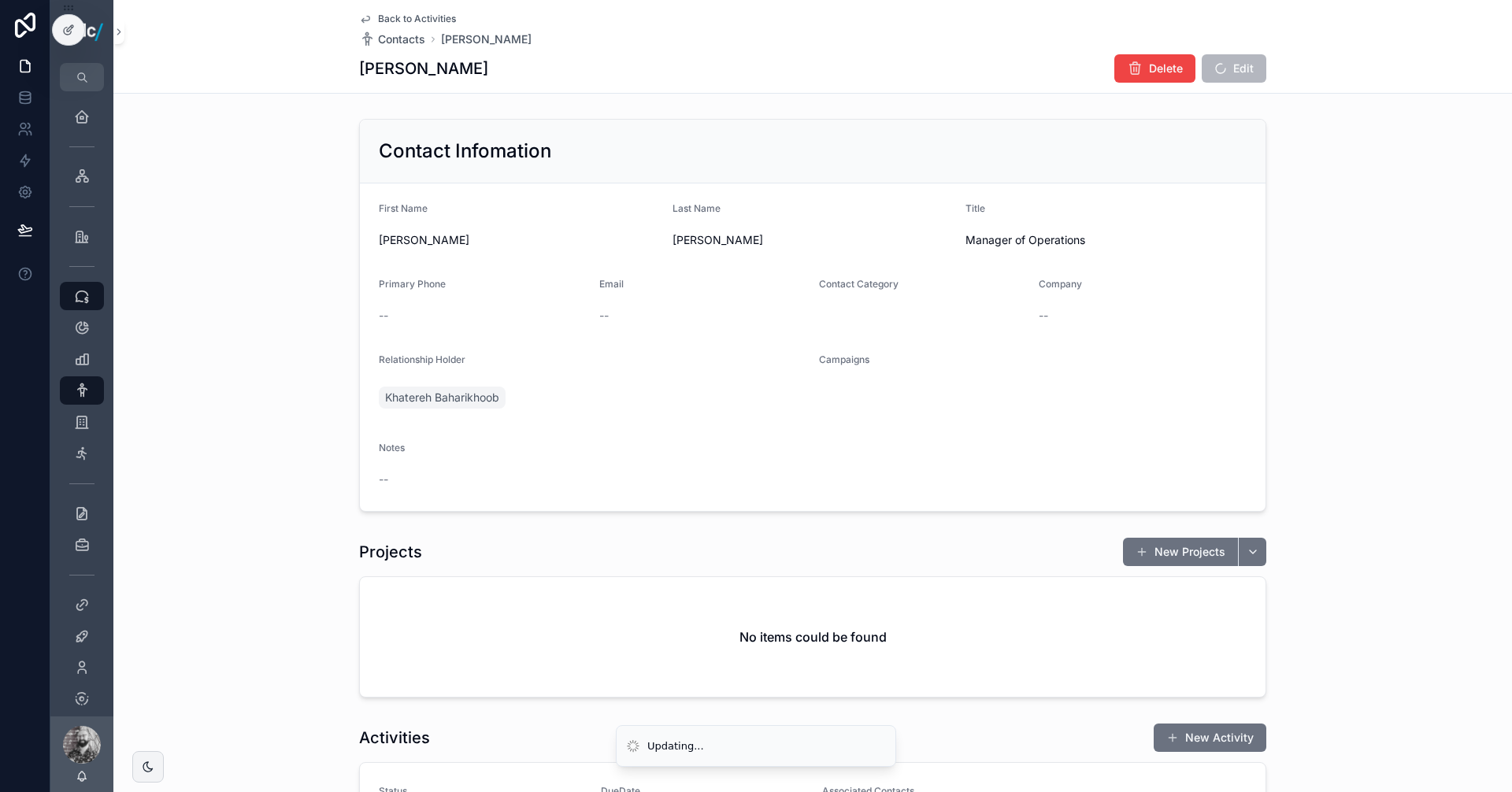
click at [408, 7] on div "Back to Activities Contacts [PERSON_NAME] [PERSON_NAME] Delete Edit" at bounding box center [812, 46] width 907 height 93
click at [410, 19] on span "Back to Activities" at bounding box center [416, 19] width 78 height 13
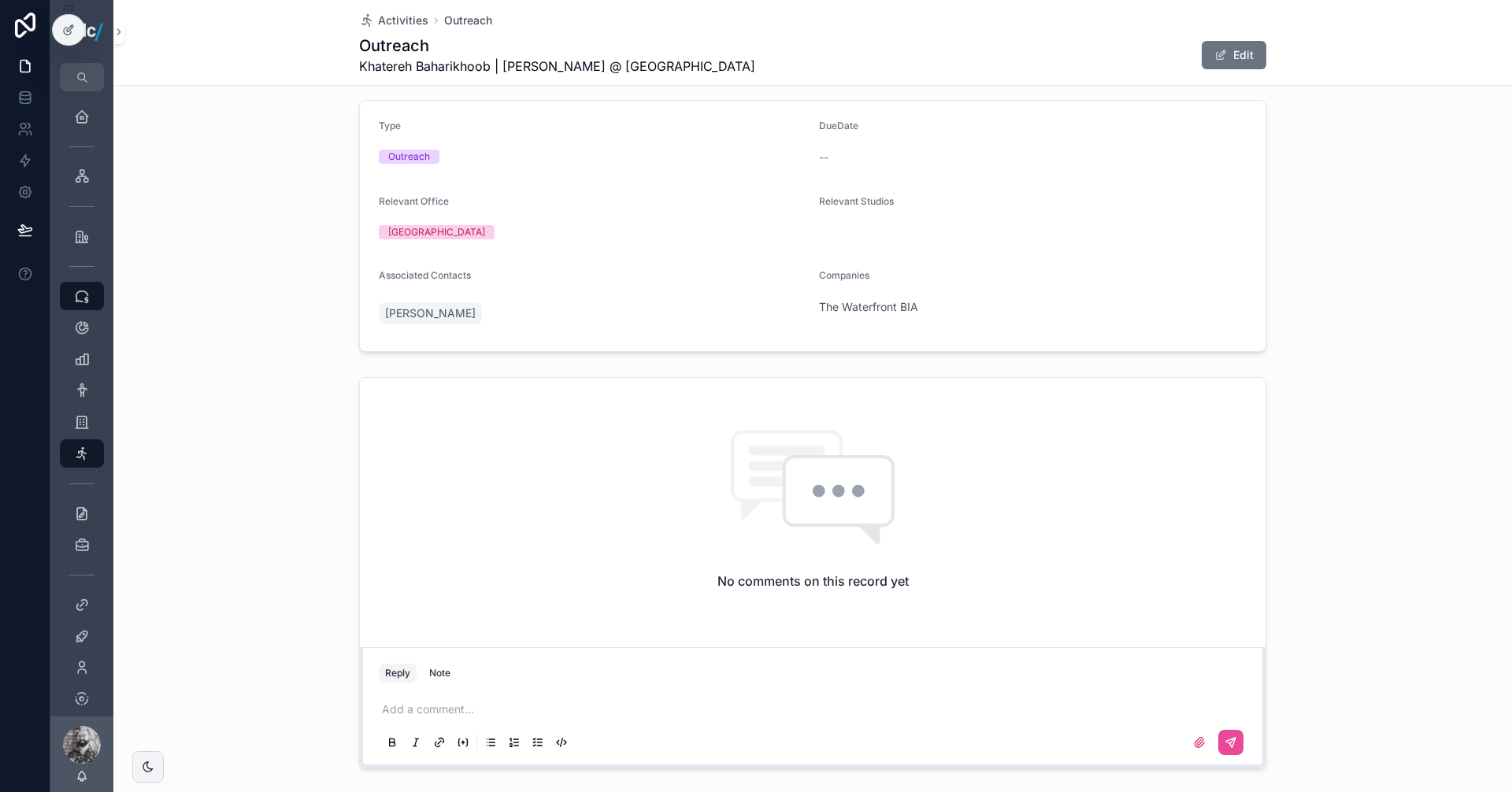
scroll to position [162, 0]
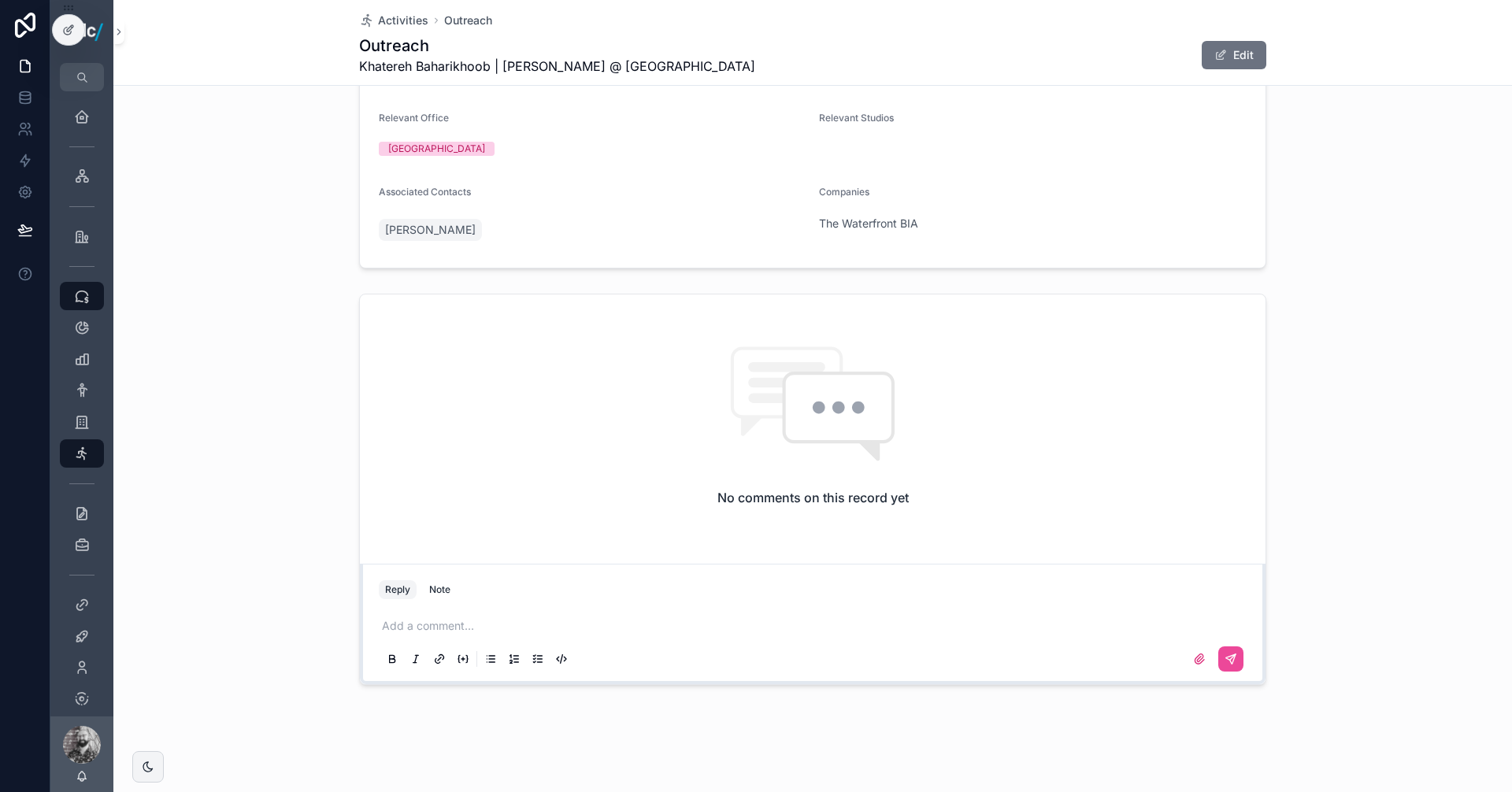
drag, startPoint x: 478, startPoint y: 630, endPoint x: 492, endPoint y: 639, distance: 16.6
click at [479, 630] on p "scrollable content" at bounding box center [816, 625] width 867 height 16
click at [1226, 657] on icon "scrollable content" at bounding box center [1230, 659] width 9 height 9
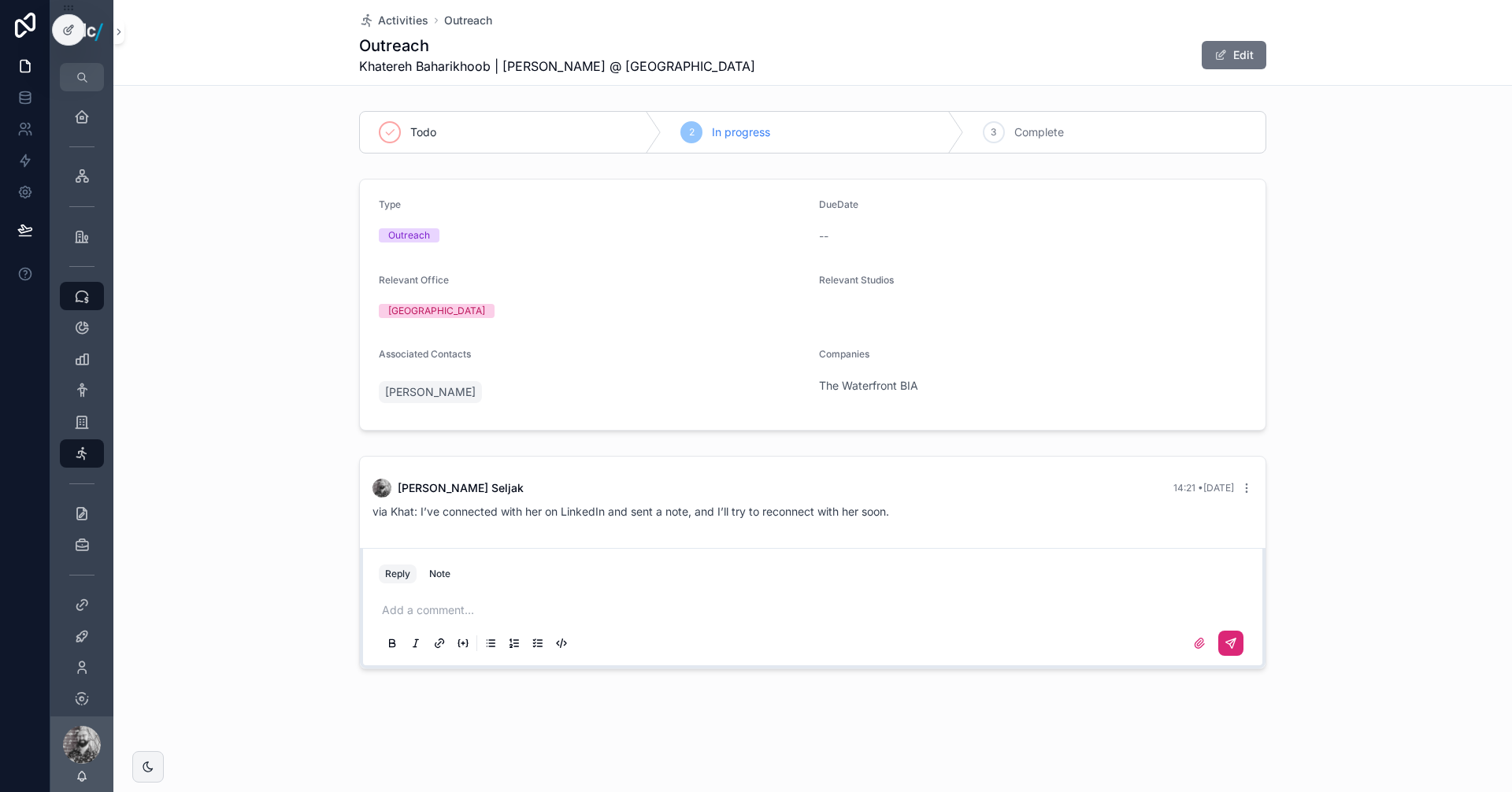
scroll to position [0, 0]
click at [378, 18] on link "Activities" at bounding box center [393, 20] width 69 height 16
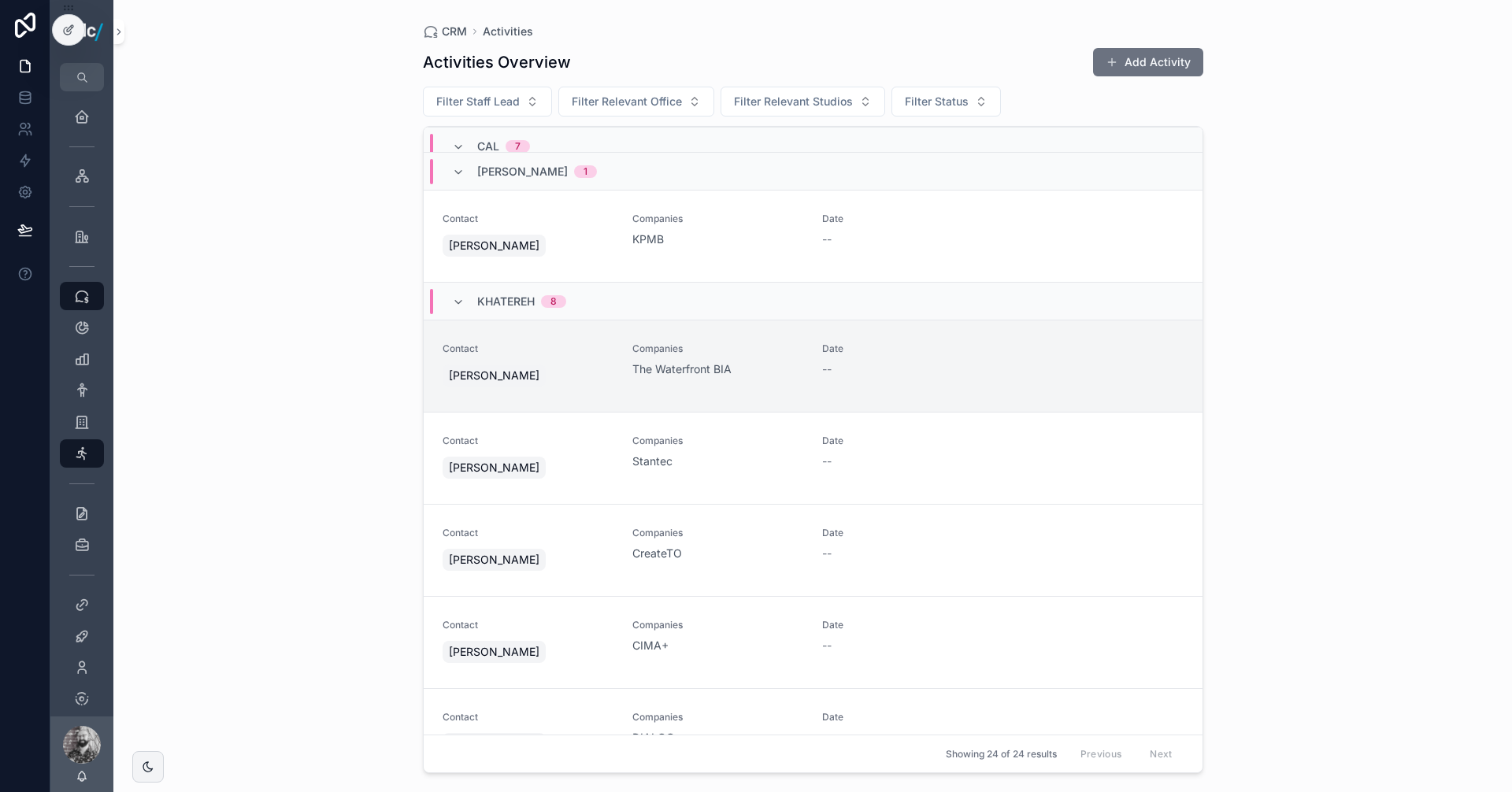
scroll to position [867, 0]
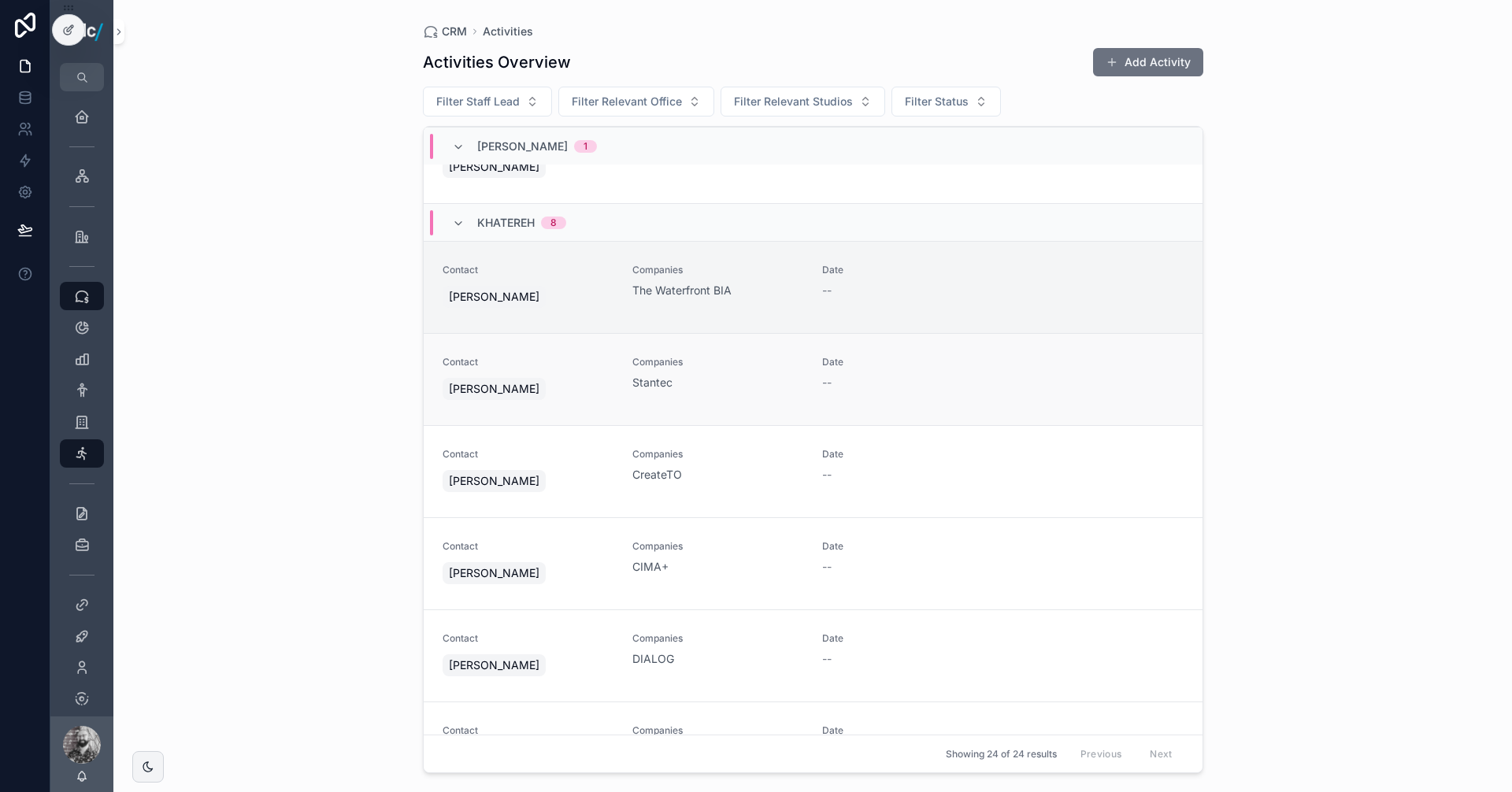
click at [480, 383] on span "[PERSON_NAME]" at bounding box center [494, 389] width 90 height 16
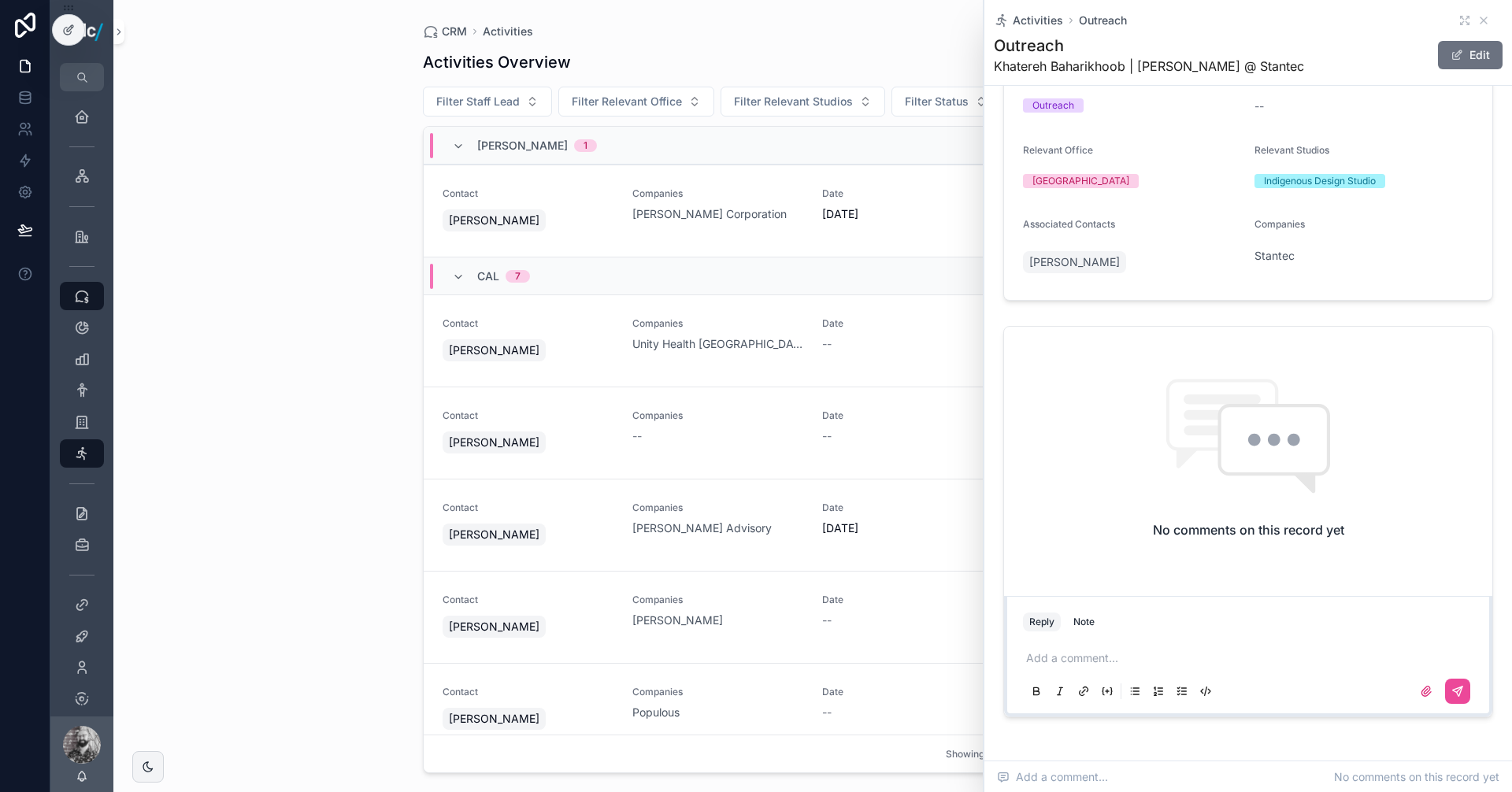
scroll to position [157, 0]
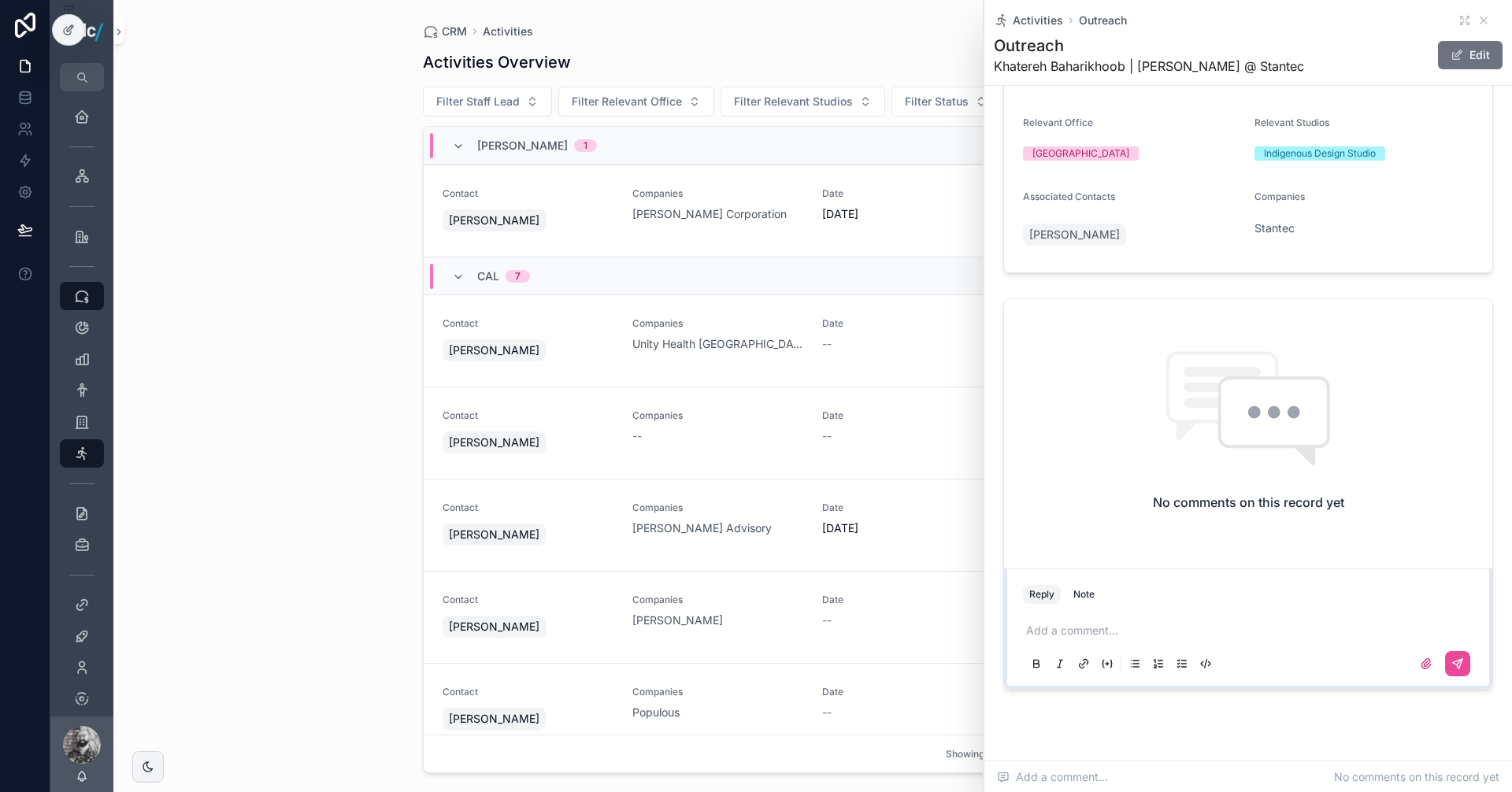
click at [1066, 632] on p "scrollable content" at bounding box center [1250, 630] width 450 height 16
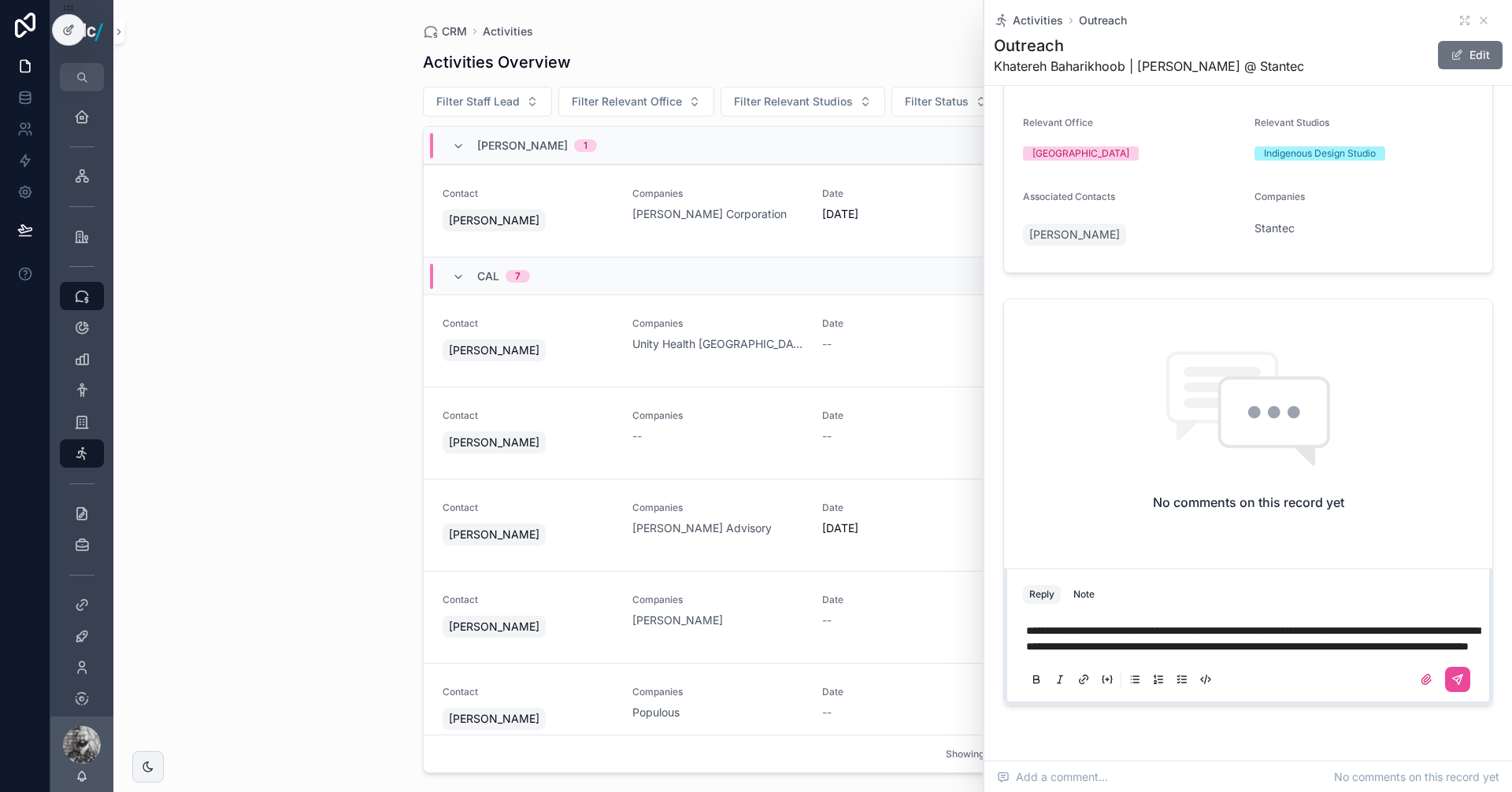
click at [1029, 625] on span "**********" at bounding box center [1252, 638] width 454 height 27
click at [1445, 697] on button "scrollable content" at bounding box center [1457, 694] width 25 height 25
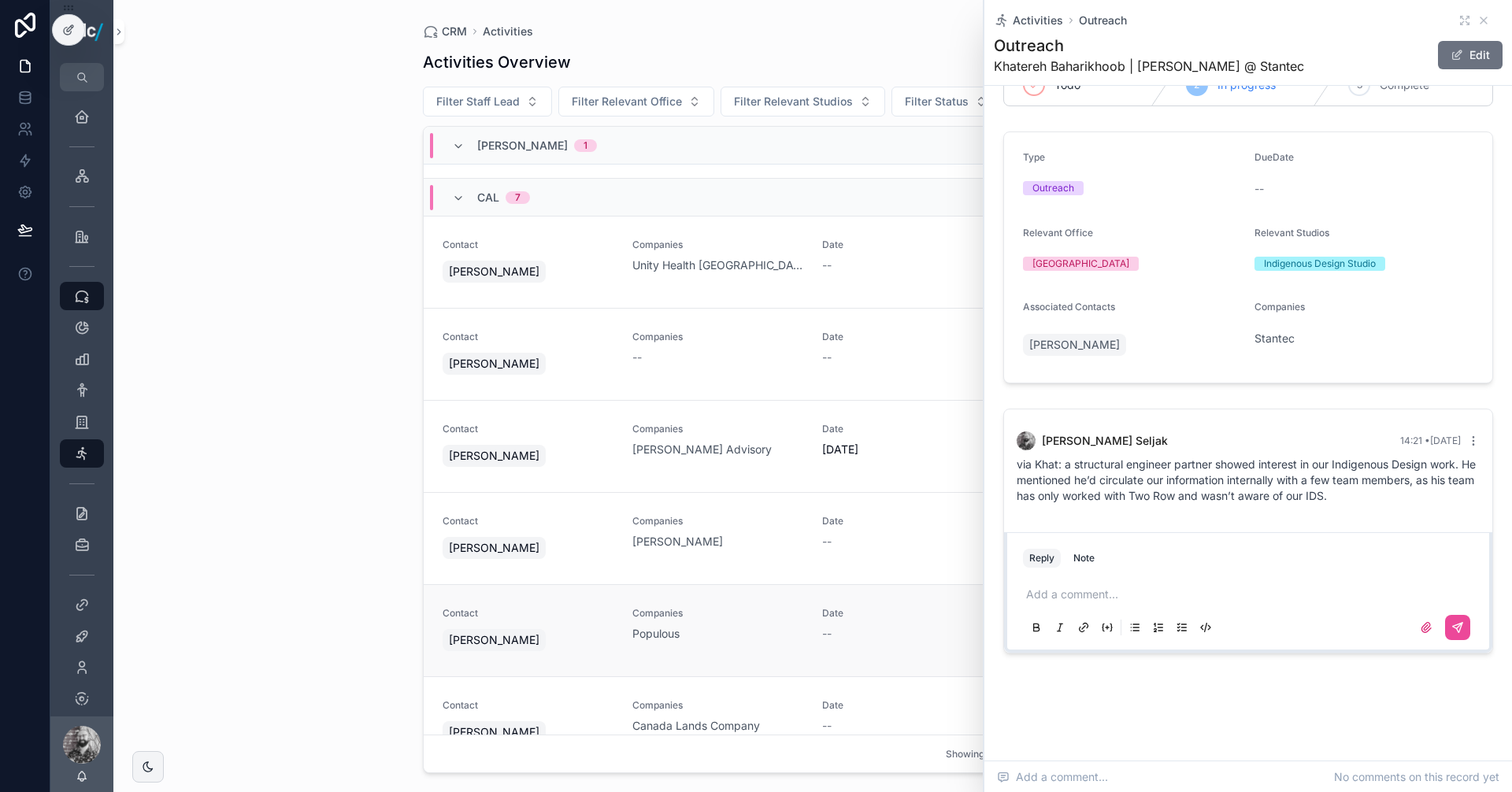
scroll to position [0, 0]
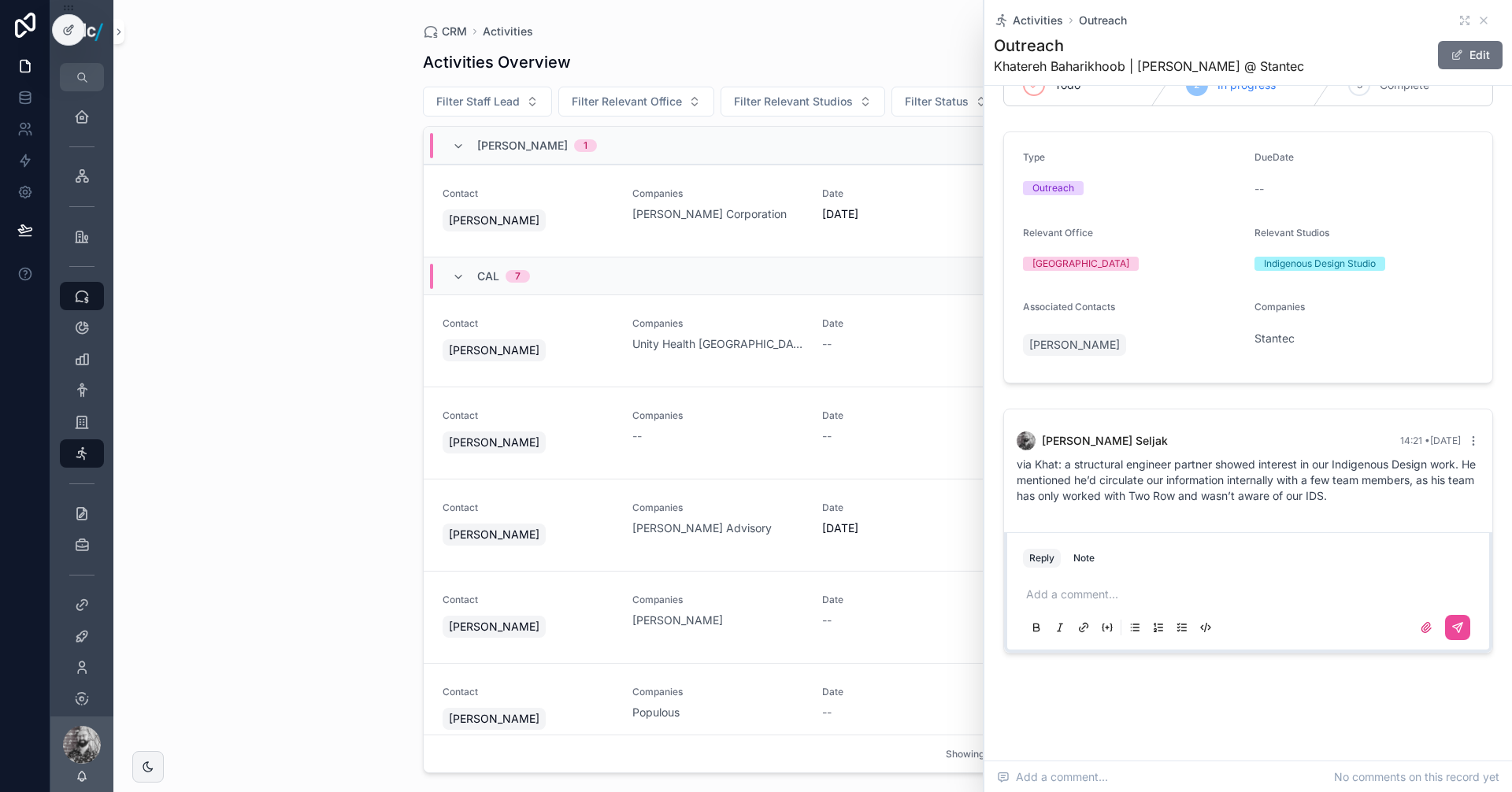
click at [275, 361] on div "CRM Activities Activities Overview Add Activity Filter Staff Lead Filter Releva…" at bounding box center [812, 396] width 1399 height 792
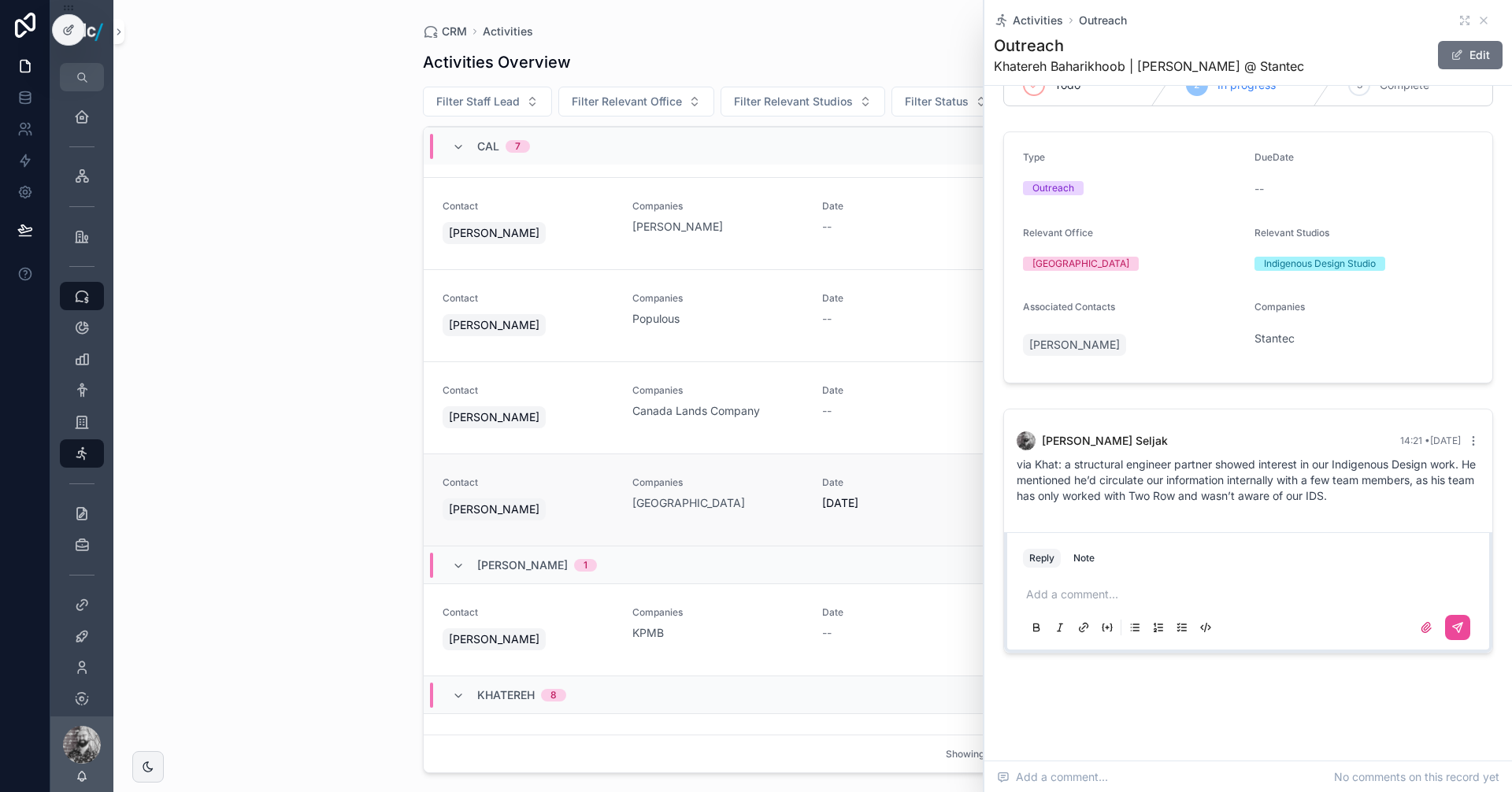
scroll to position [787, 0]
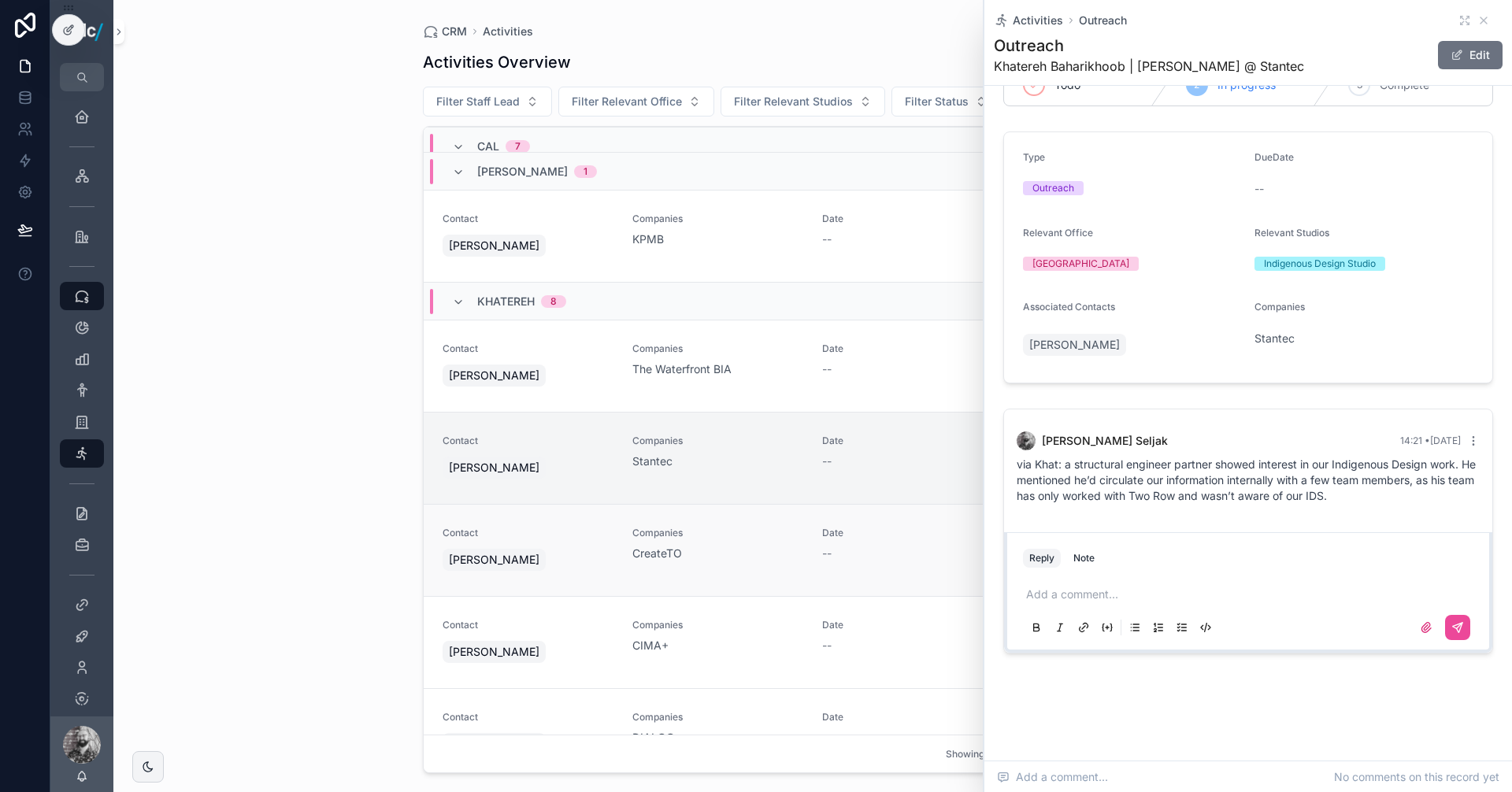
click at [551, 549] on div "[PERSON_NAME]" at bounding box center [529, 560] width 171 height 29
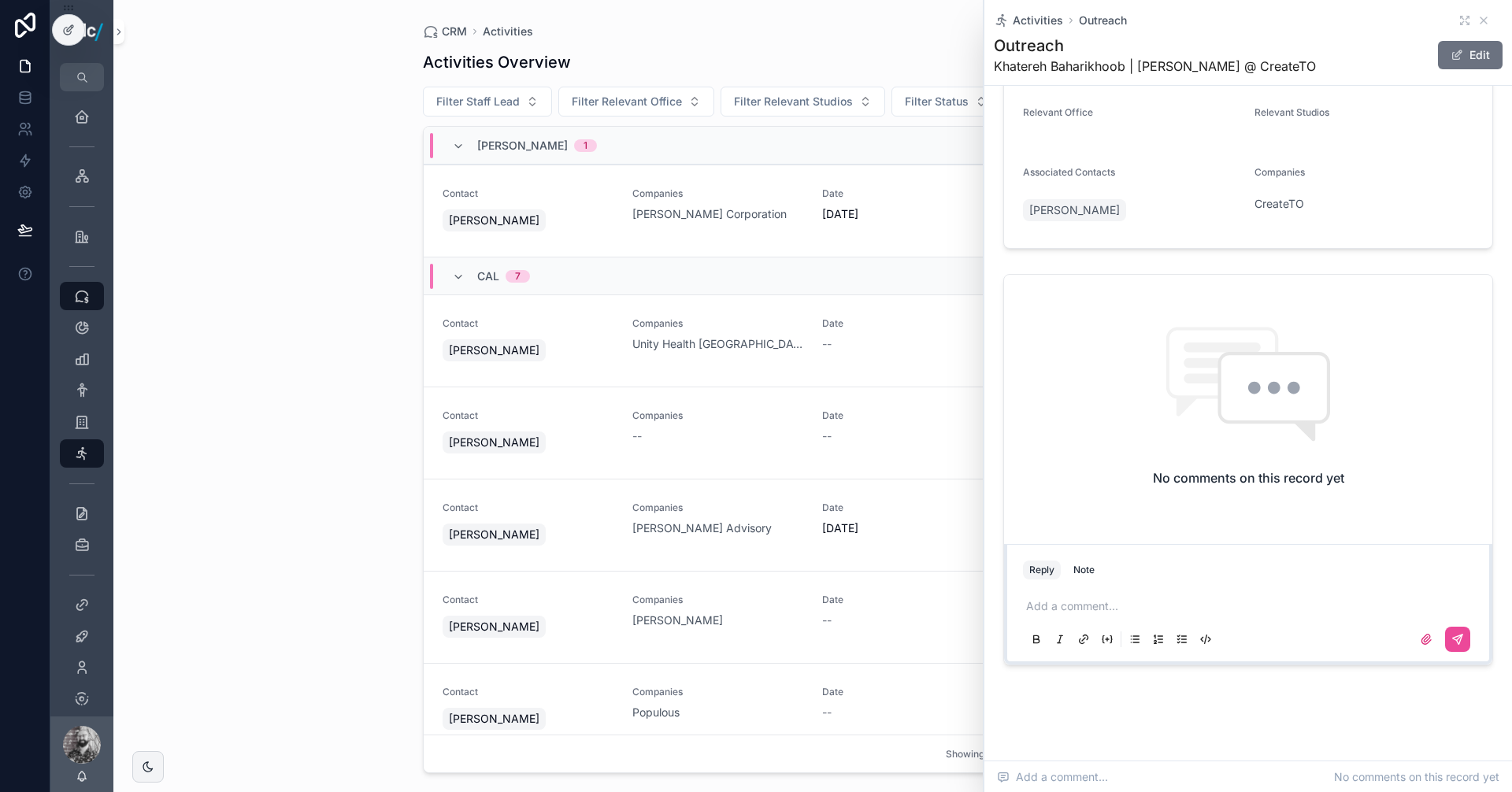
scroll to position [180, 0]
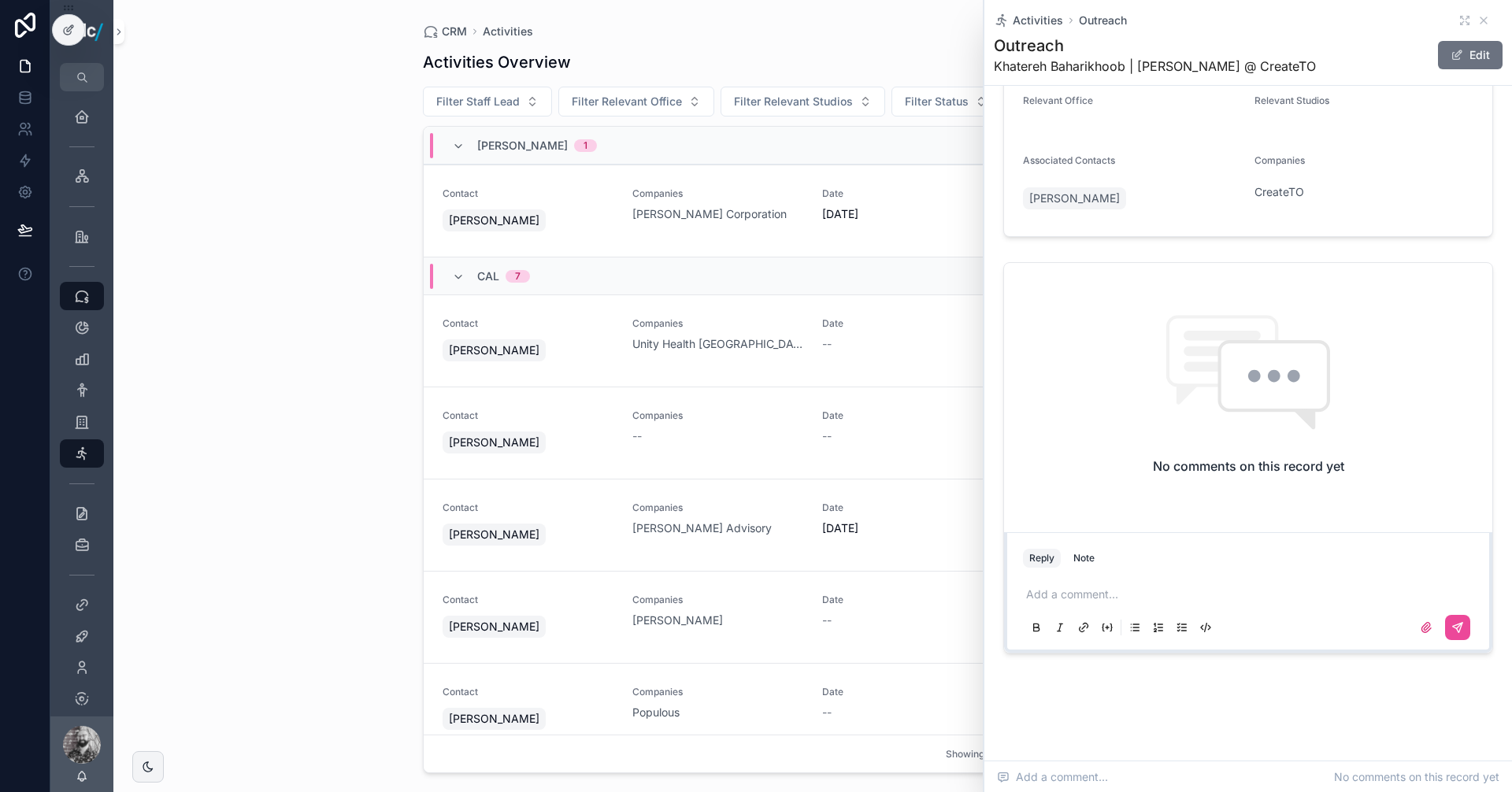
click at [1106, 596] on p "scrollable content" at bounding box center [1250, 594] width 450 height 16
click at [1451, 624] on icon "scrollable content" at bounding box center [1458, 628] width 13 height 13
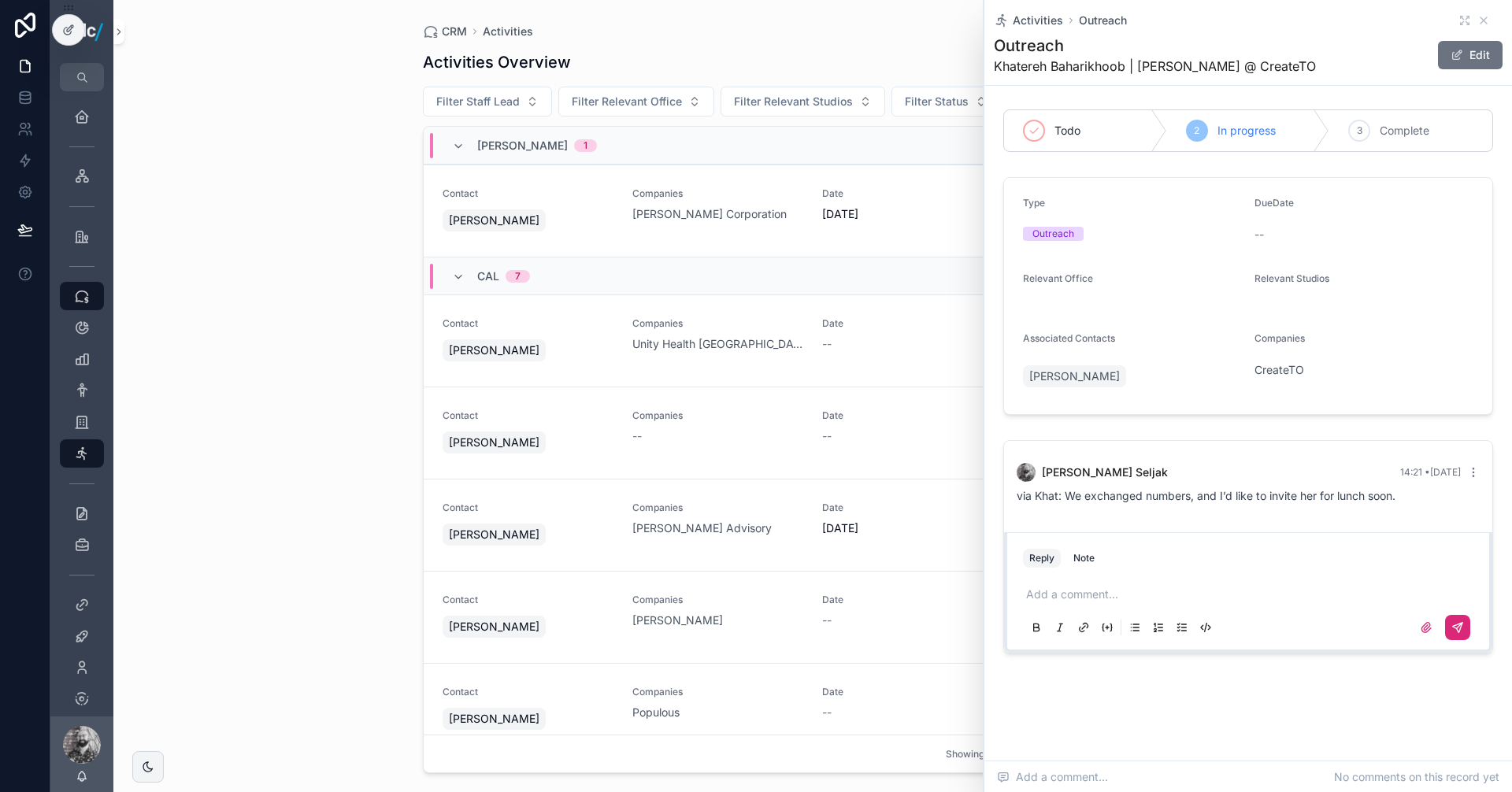
click at [307, 459] on div "CRM Activities Activities Overview Add Activity Filter Staff Lead Filter Releva…" at bounding box center [812, 396] width 1399 height 792
click at [1478, 19] on div "Activities Outreach" at bounding box center [1248, 20] width 508 height 16
click at [1477, 19] on icon "scrollable content" at bounding box center [1483, 20] width 13 height 13
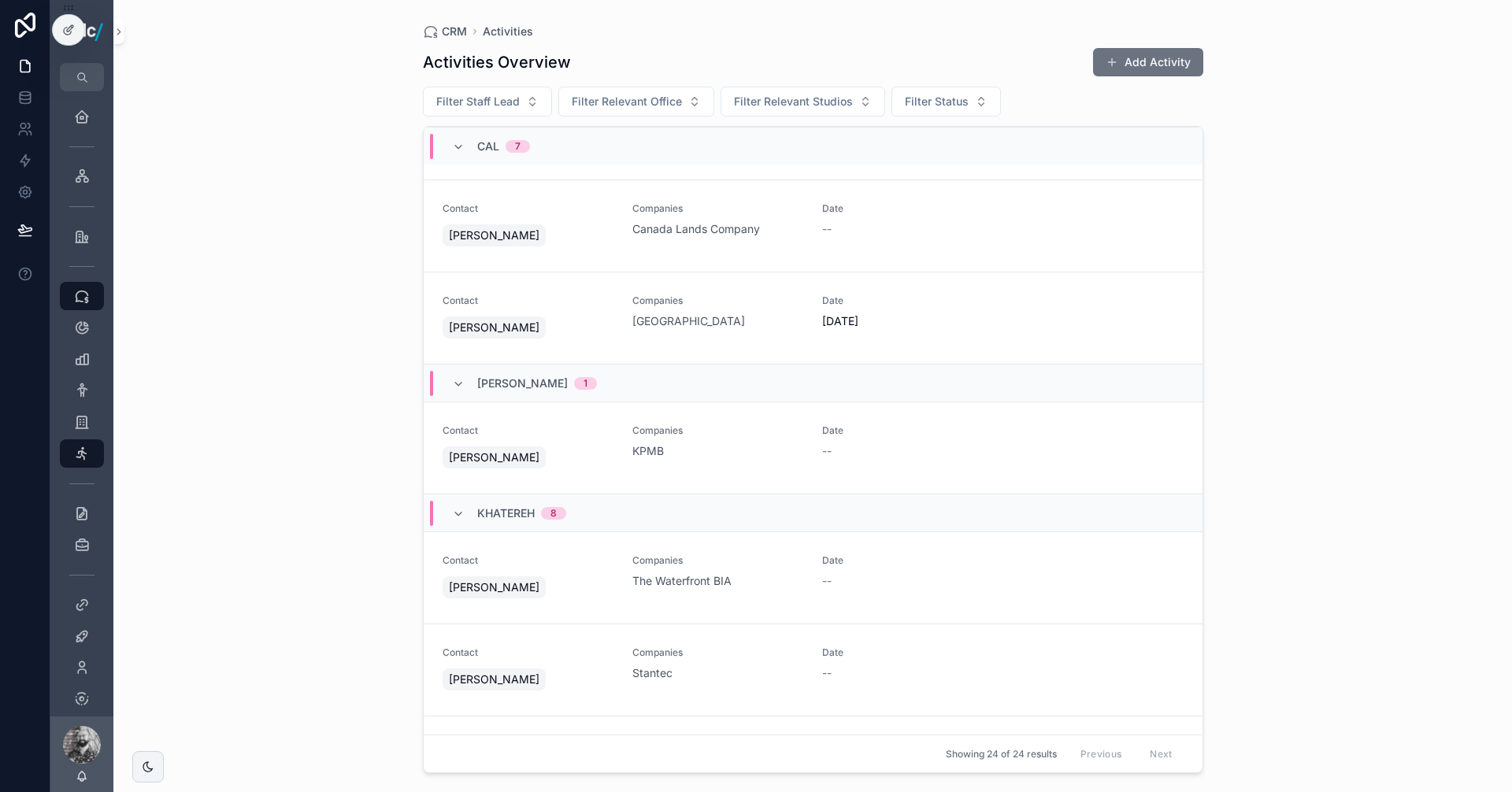
scroll to position [556, 0]
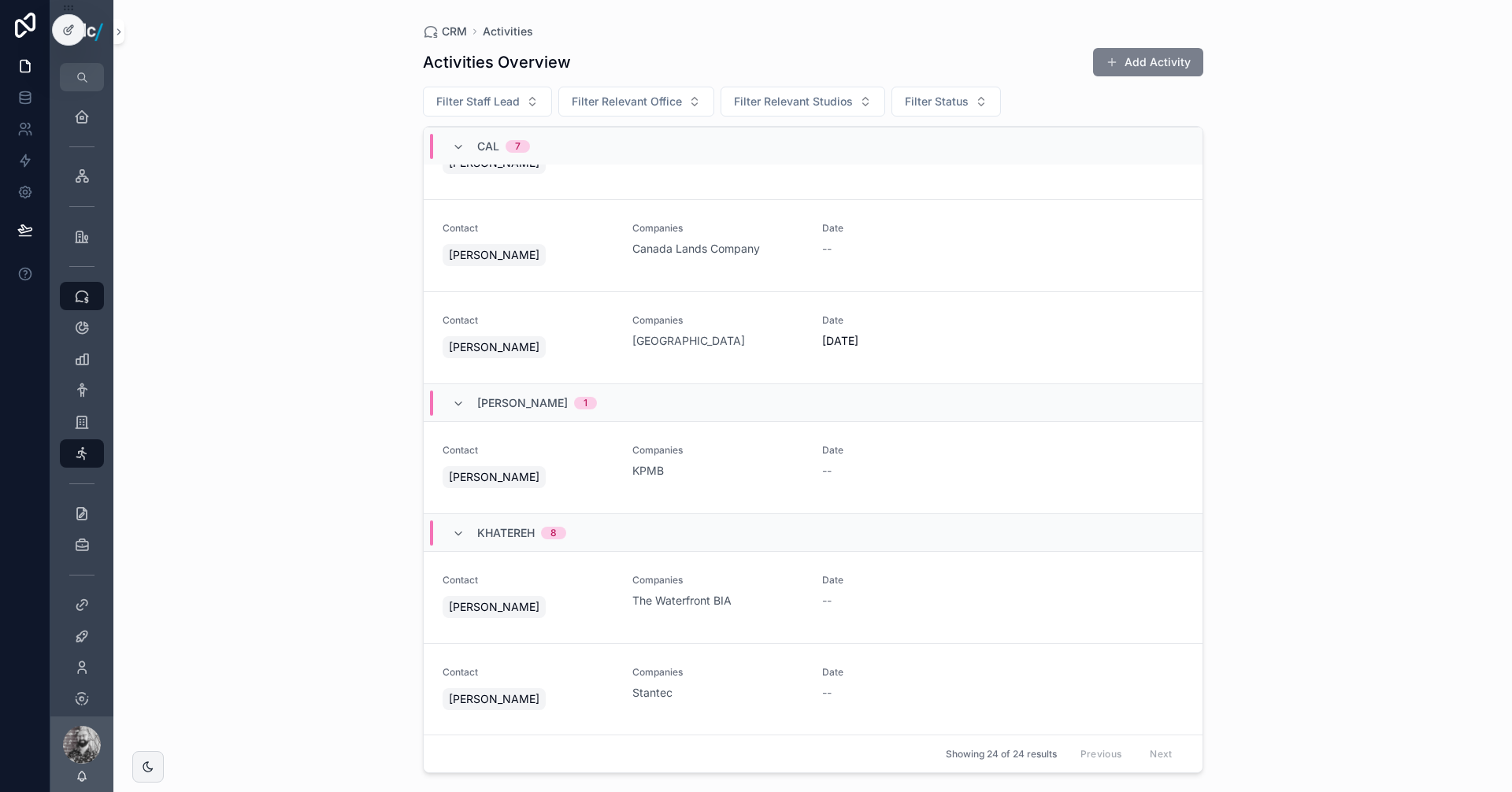
click at [1177, 64] on button "Add Activity" at bounding box center [1148, 62] width 110 height 29
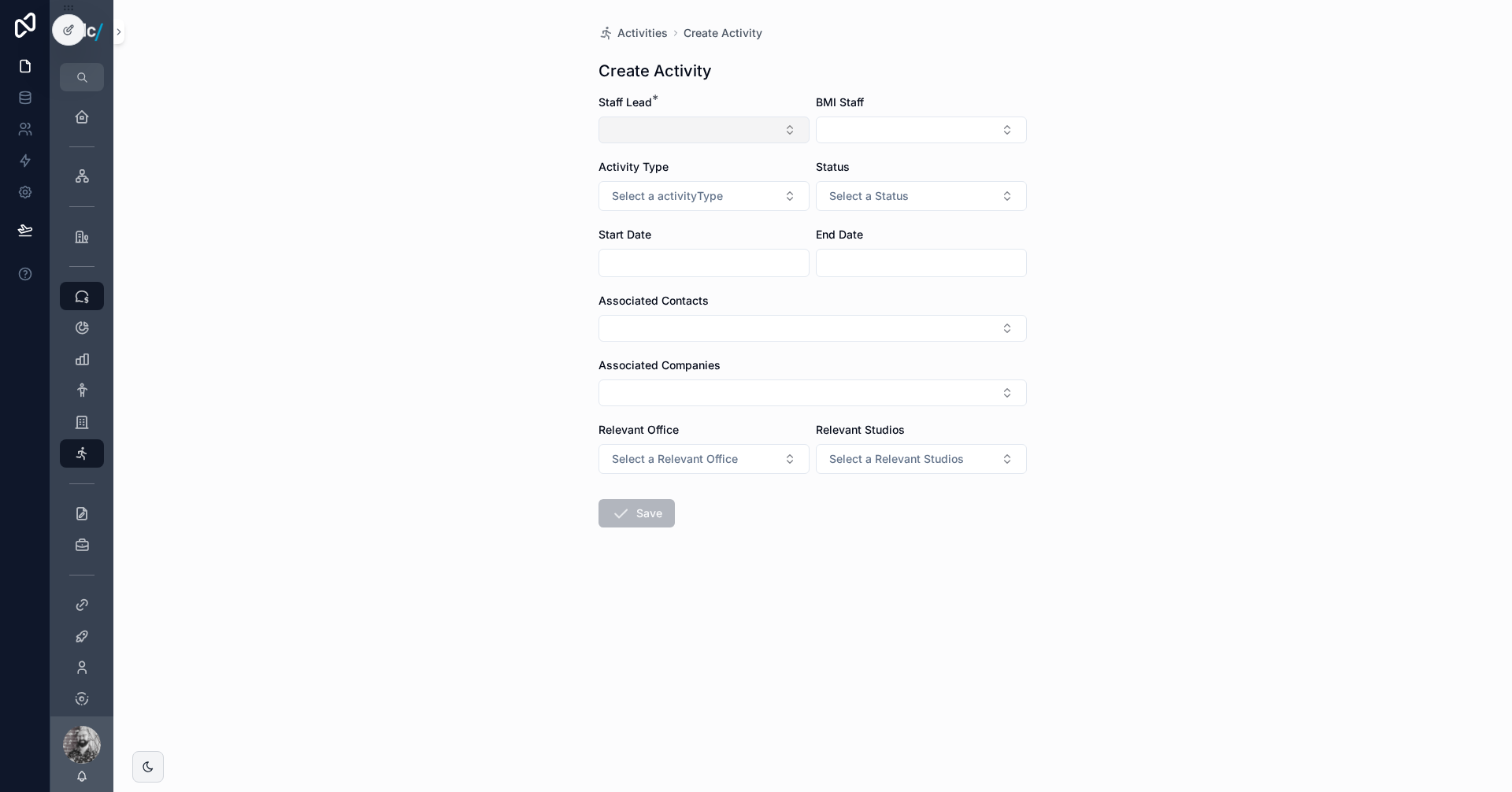
click at [694, 127] on button "Select Button" at bounding box center [704, 130] width 211 height 27
type input "**"
click at [689, 205] on span "[EMAIL_ADDRESS][DOMAIN_NAME]" at bounding box center [706, 207] width 146 height 16
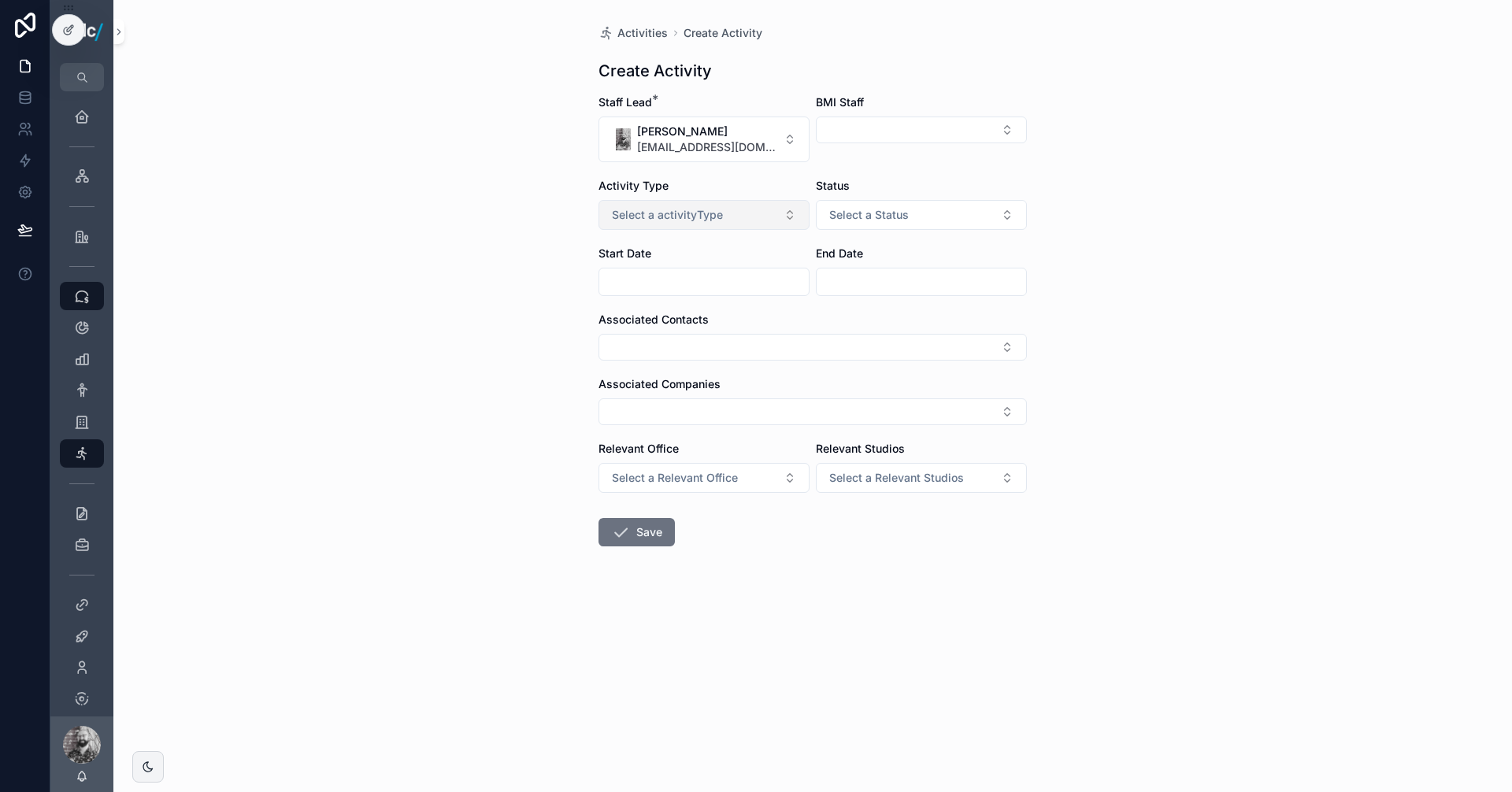
click at [720, 209] on span "Select a activityType" at bounding box center [667, 215] width 111 height 16
click at [680, 297] on div "Outreach" at bounding box center [704, 302] width 204 height 24
click at [1012, 197] on div "Status Select a Status" at bounding box center [921, 204] width 211 height 52
click at [990, 205] on button "Select a Status" at bounding box center [921, 215] width 211 height 29
click at [875, 300] on div "In progress" at bounding box center [860, 301] width 50 height 14
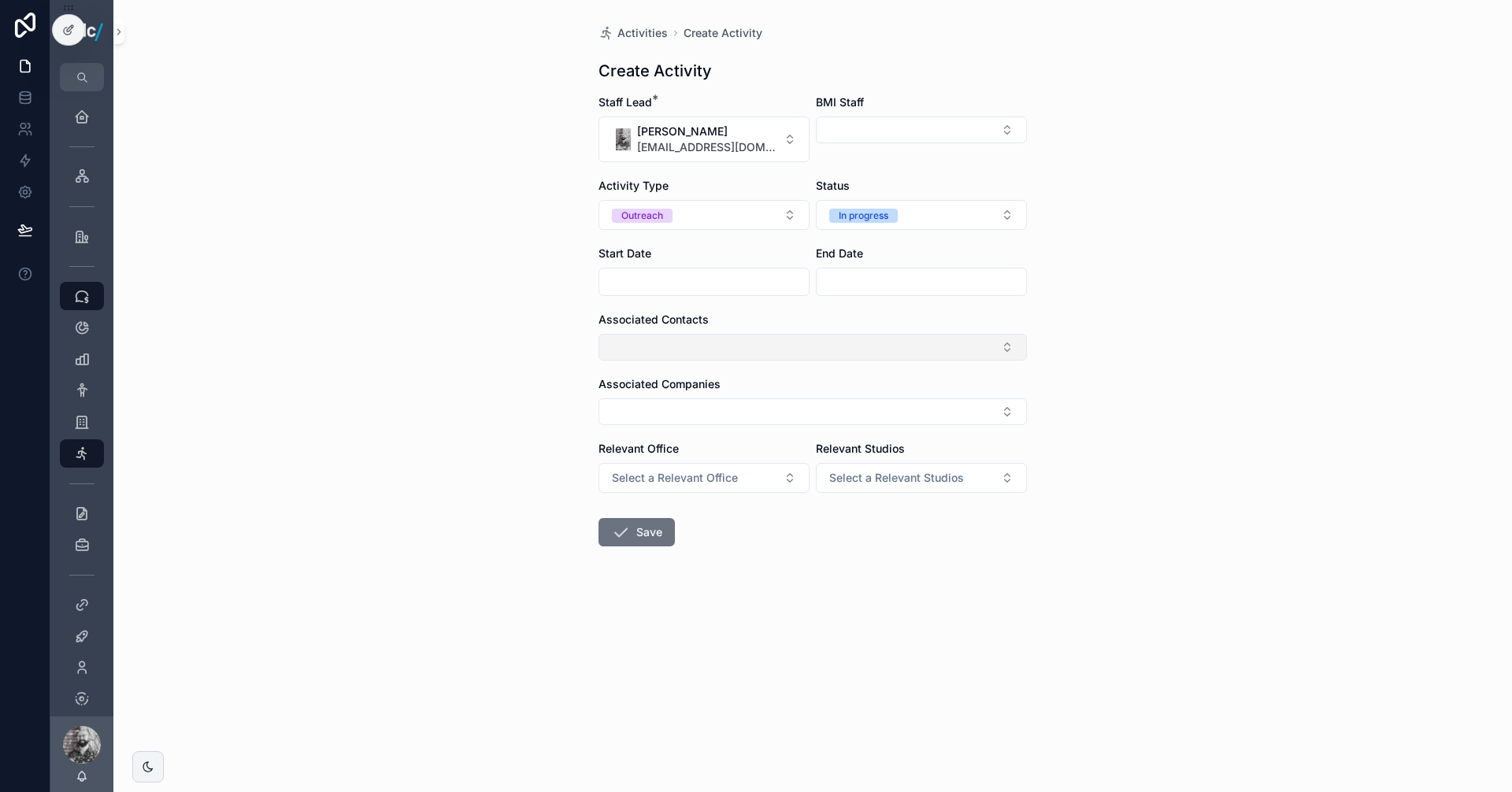
click at [680, 343] on button "Select Button" at bounding box center [812, 347] width 428 height 27
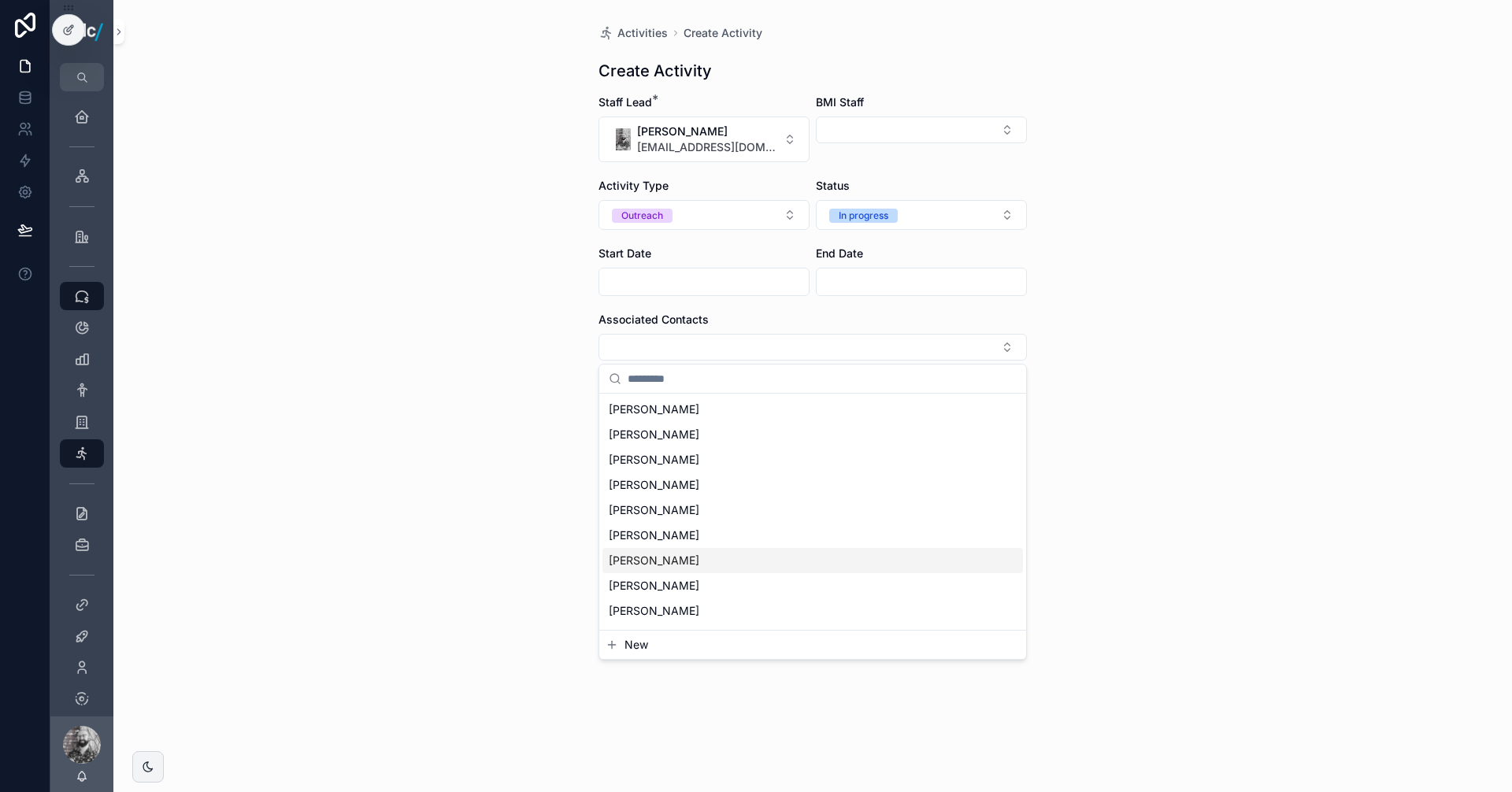
click at [650, 650] on button "New" at bounding box center [813, 645] width 414 height 16
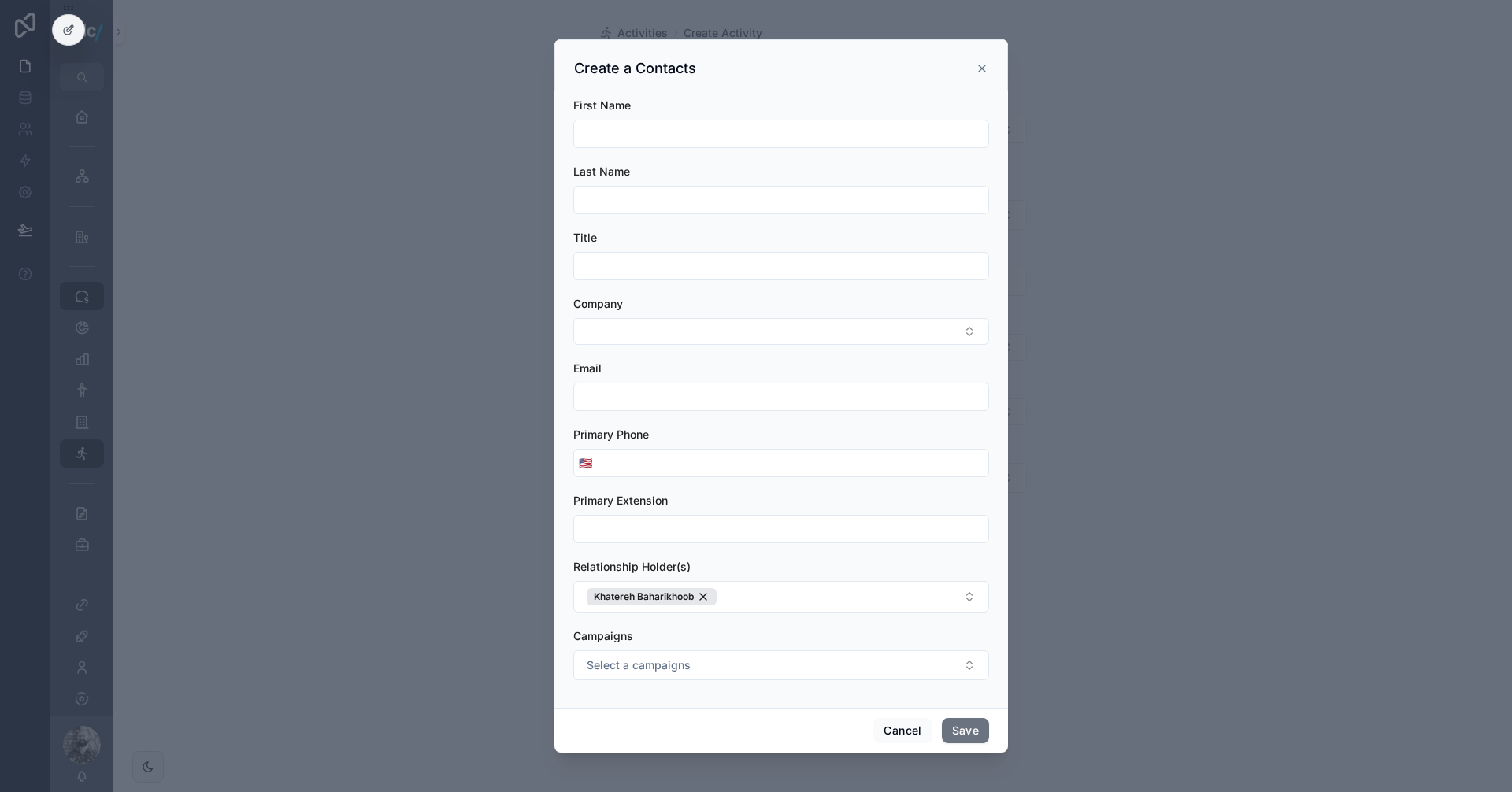
click at [635, 138] on input "scrollable content" at bounding box center [781, 134] width 414 height 22
paste input "**********"
drag, startPoint x: 664, startPoint y: 135, endPoint x: 616, endPoint y: 136, distance: 48.0
click at [616, 136] on input "**********" at bounding box center [781, 134] width 414 height 22
type input "******"
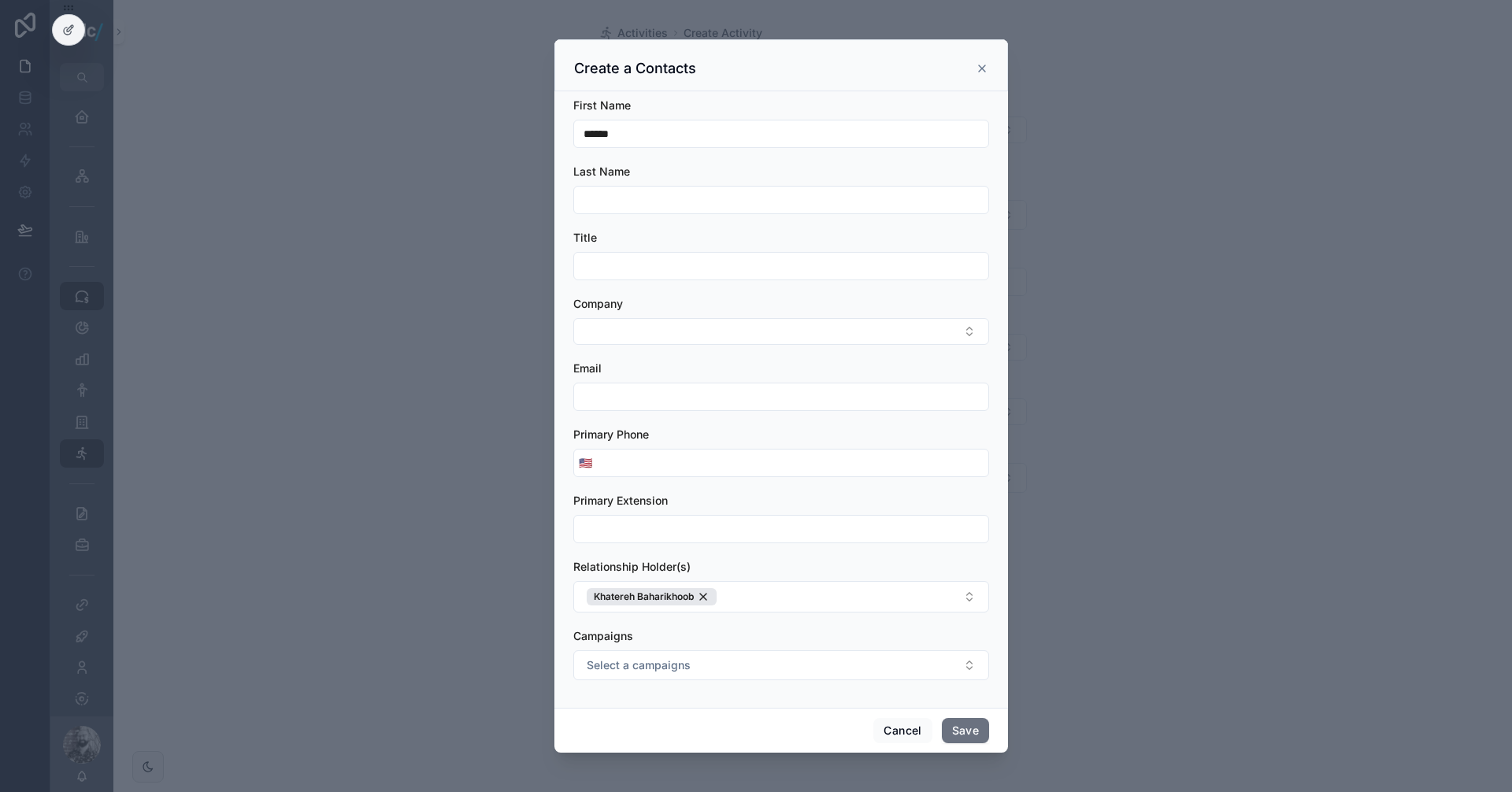
click at [625, 194] on input "scrollable content" at bounding box center [781, 200] width 414 height 22
paste input "*******"
drag, startPoint x: 589, startPoint y: 199, endPoint x: 564, endPoint y: 195, distance: 25.3
click at [567, 192] on div "First Name ****** Last Name ******* Title Company Email Primary Phone 🇺🇸 Primar…" at bounding box center [781, 400] width 454 height 617
click at [634, 192] on input "*******" at bounding box center [781, 200] width 414 height 22
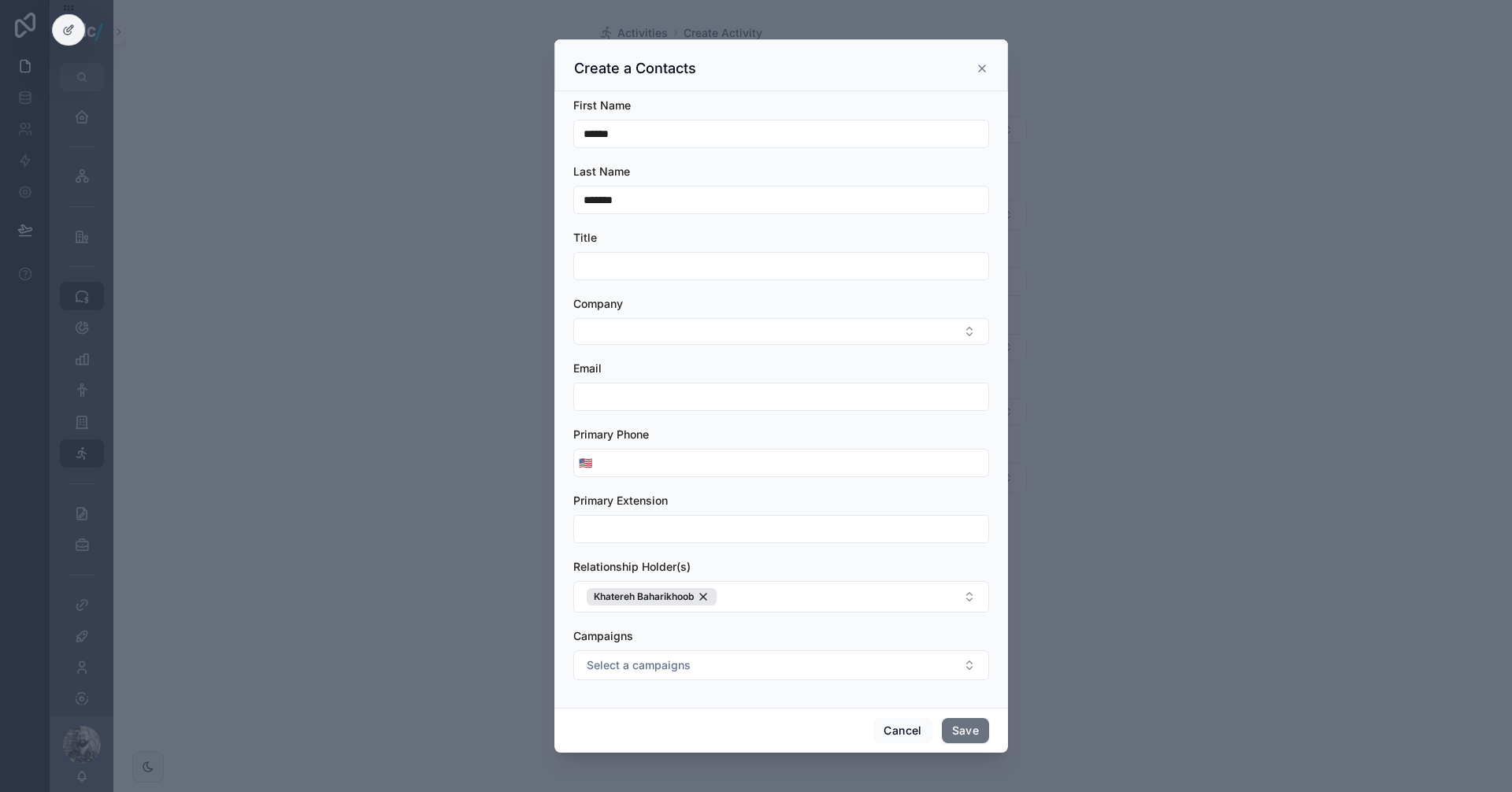
paste input "******"
drag, startPoint x: 620, startPoint y: 199, endPoint x: 482, endPoint y: 193, distance: 138.1
click at [482, 193] on div "**********" at bounding box center [781, 396] width 1461 height 792
type input "******"
click at [622, 269] on input "scrollable content" at bounding box center [781, 266] width 414 height 22
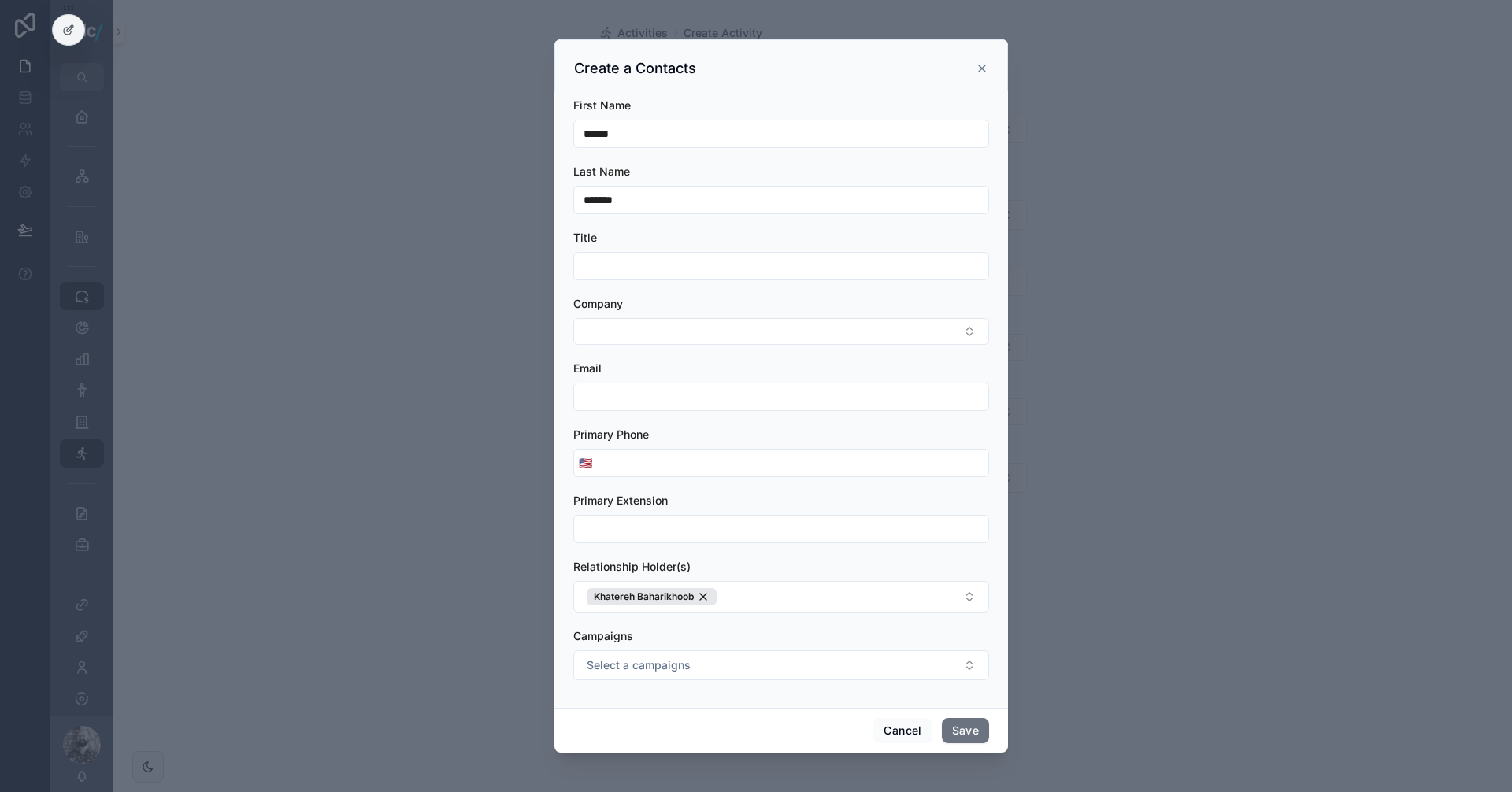
paste input "**********"
type input "**********"
click at [530, 320] on div "scrollable content" at bounding box center [756, 396] width 1512 height 792
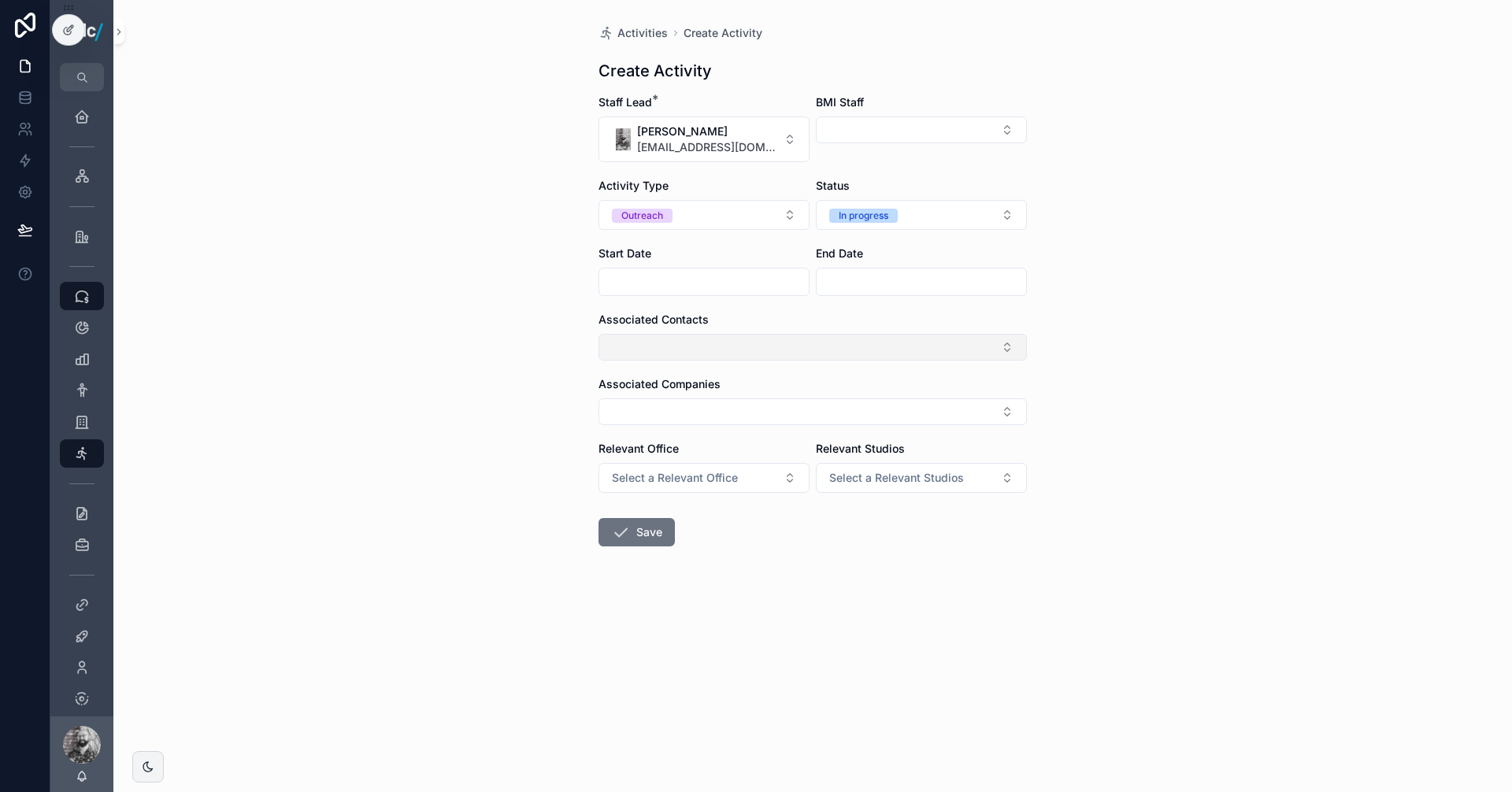
click at [747, 346] on button "Select Button" at bounding box center [812, 347] width 428 height 27
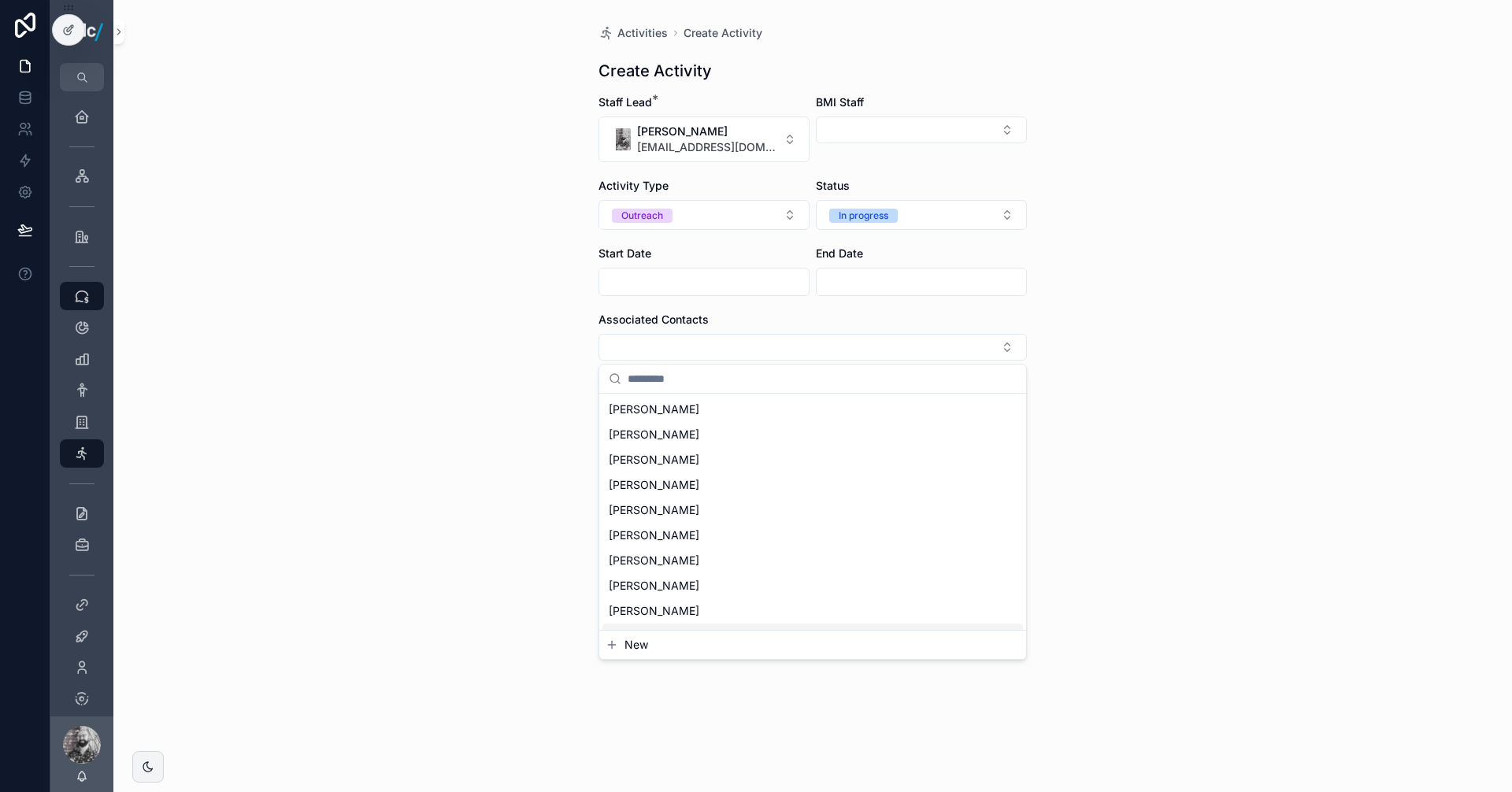
click at [630, 644] on span "New" at bounding box center [636, 645] width 24 height 16
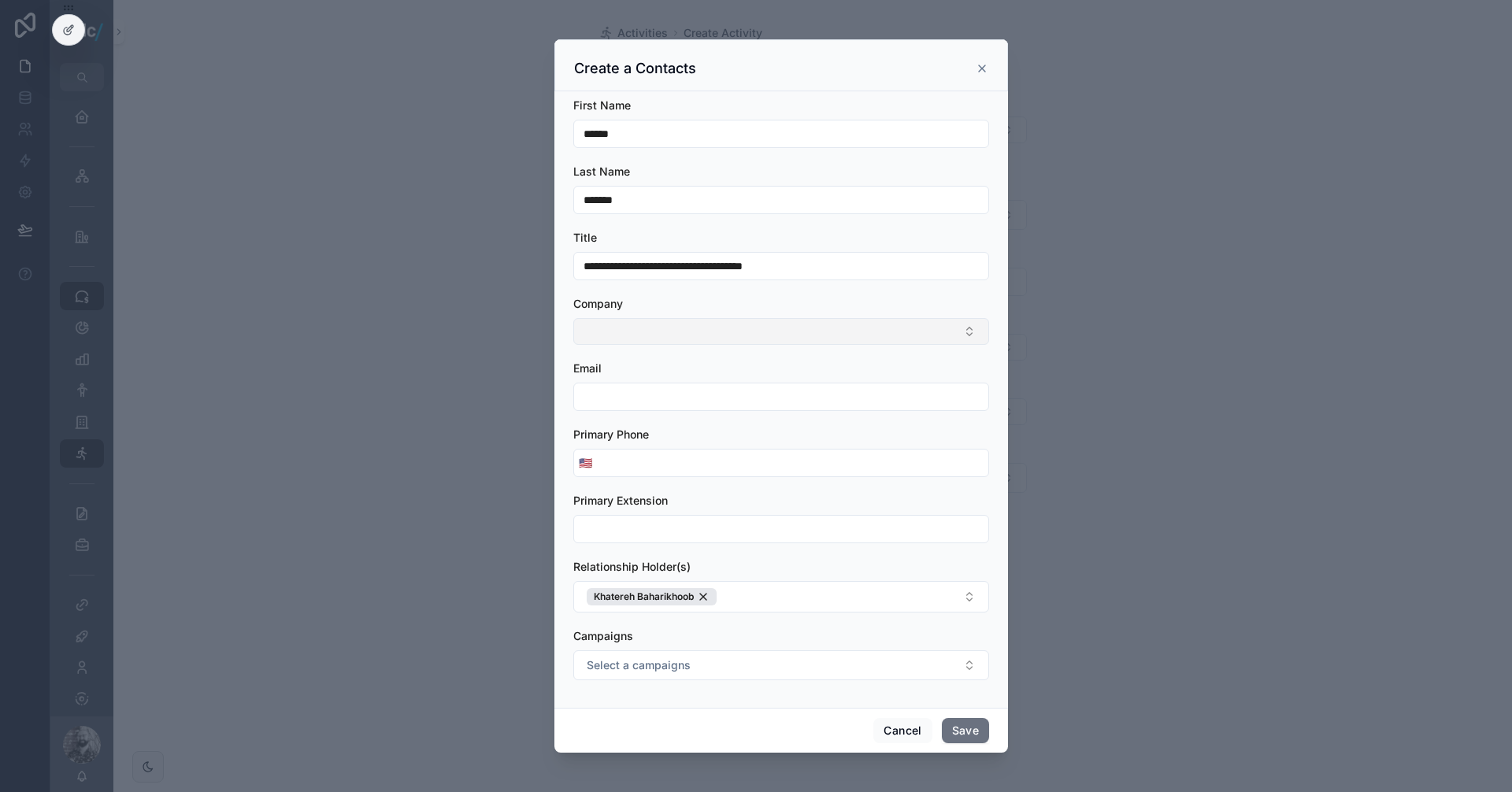
click at [654, 330] on button "Select Button" at bounding box center [781, 331] width 415 height 27
type input "*"
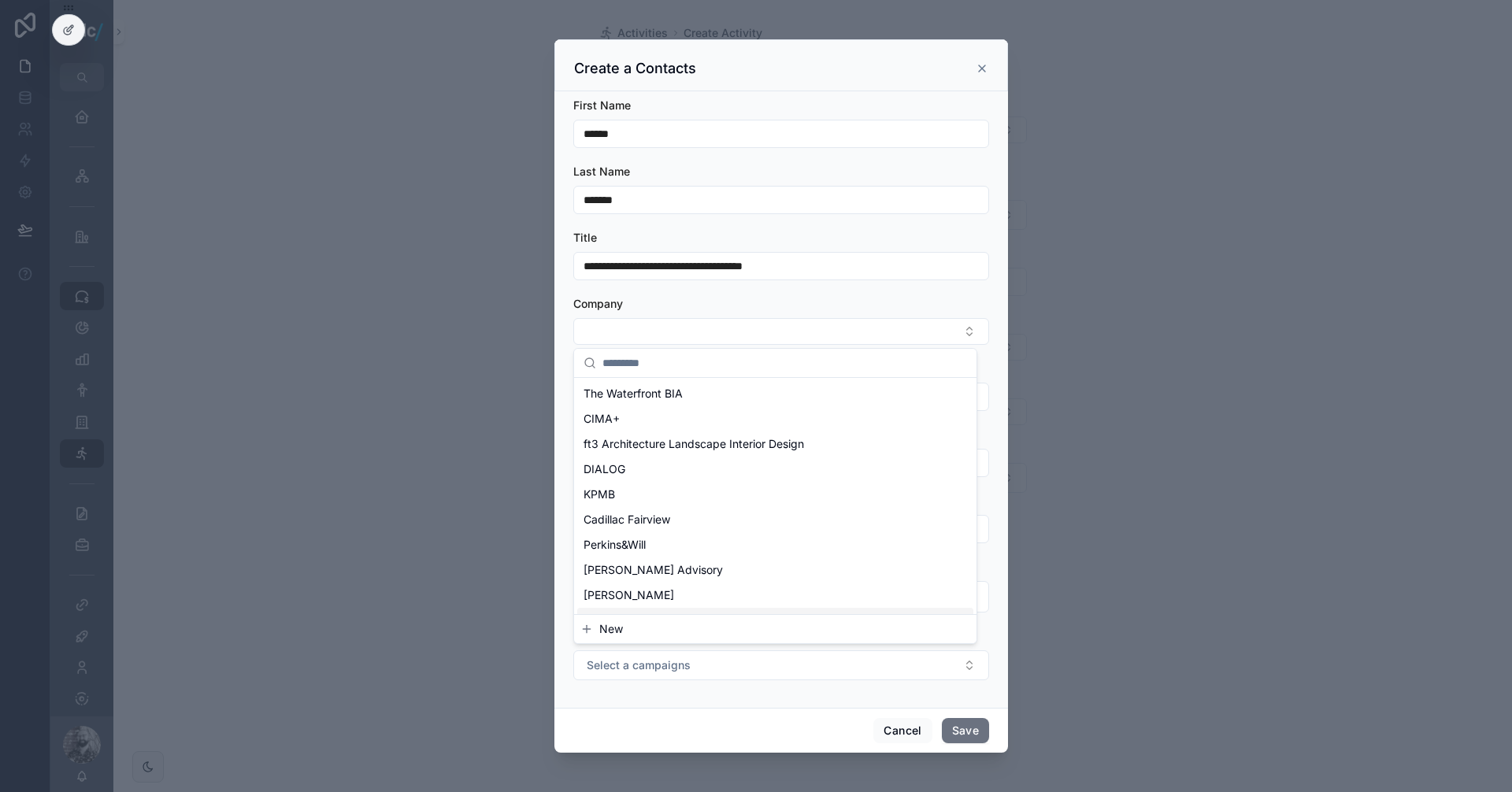
click at [611, 623] on span "New" at bounding box center [611, 629] width 24 height 16
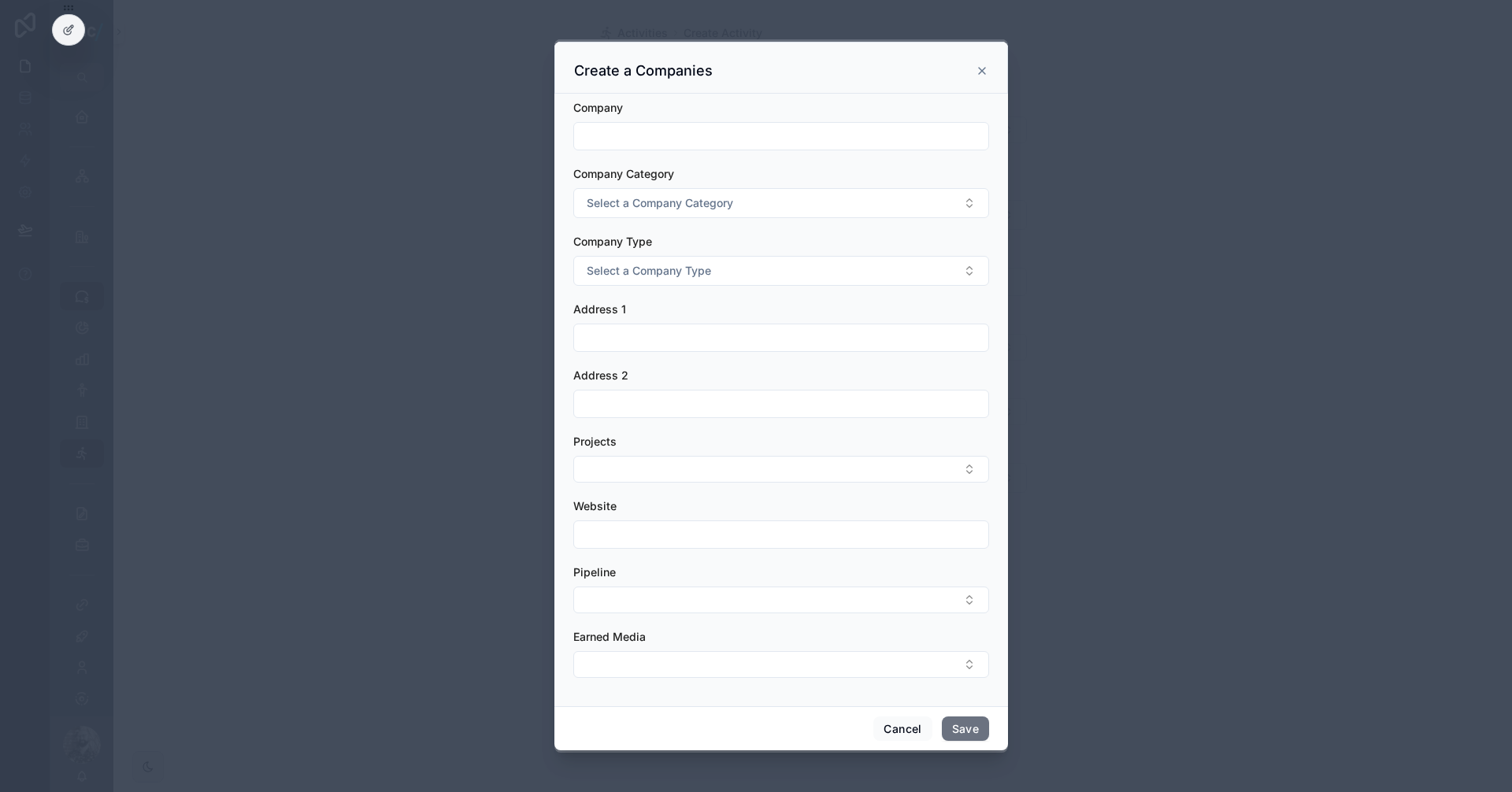
click at [622, 122] on div "scrollable content" at bounding box center [781, 136] width 415 height 29
click at [629, 136] on input "scrollable content" at bounding box center [781, 136] width 414 height 22
type input "*******"
click at [717, 215] on form "Company ******* Company Category Select a Company Category Company Type Select …" at bounding box center [781, 397] width 415 height 594
click at [717, 206] on span "Select a Company Category" at bounding box center [659, 203] width 146 height 16
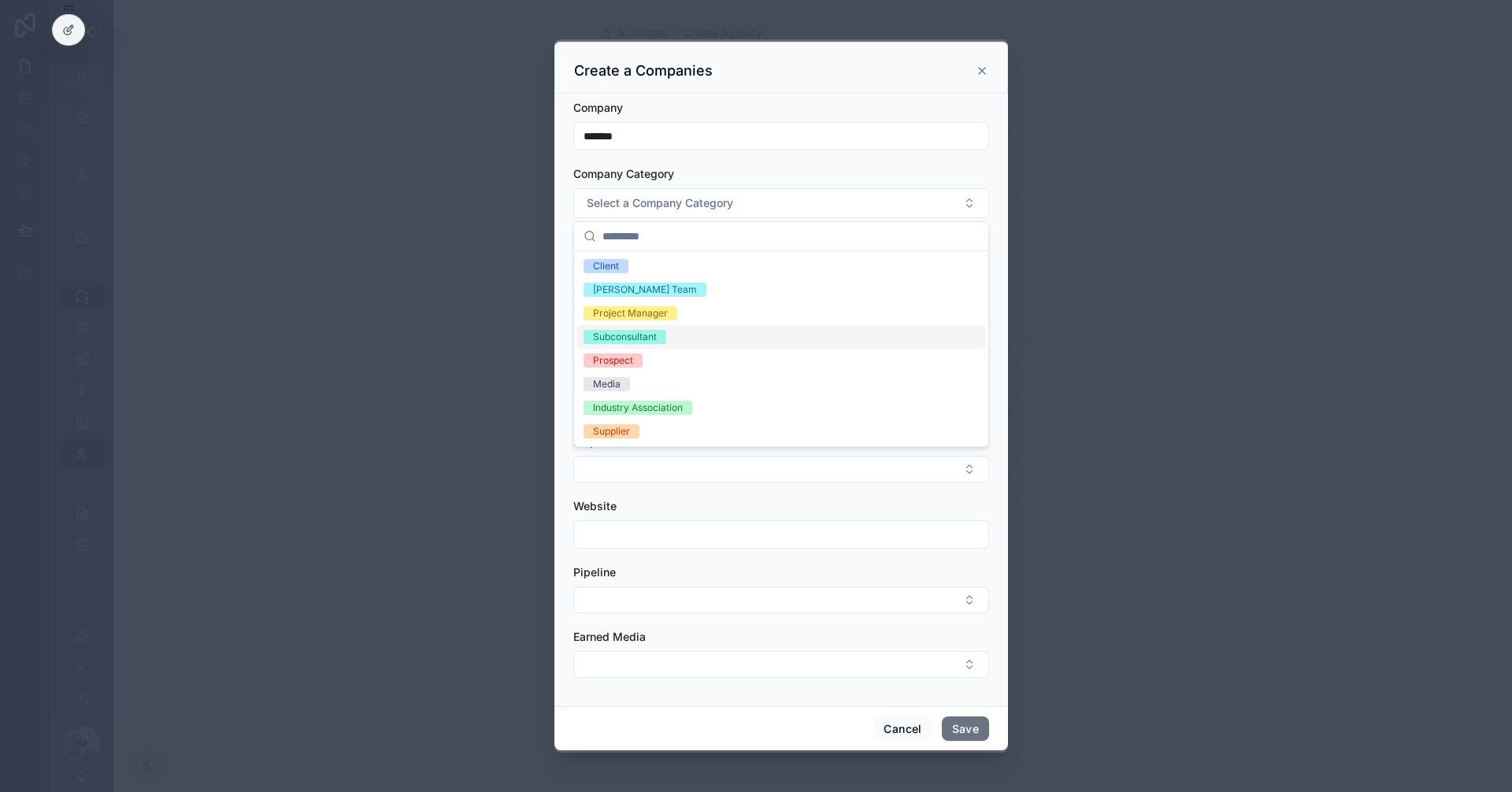
click at [640, 333] on div "Subconsultant" at bounding box center [624, 336] width 64 height 14
click at [716, 176] on div "Company Category" at bounding box center [781, 173] width 415 height 16
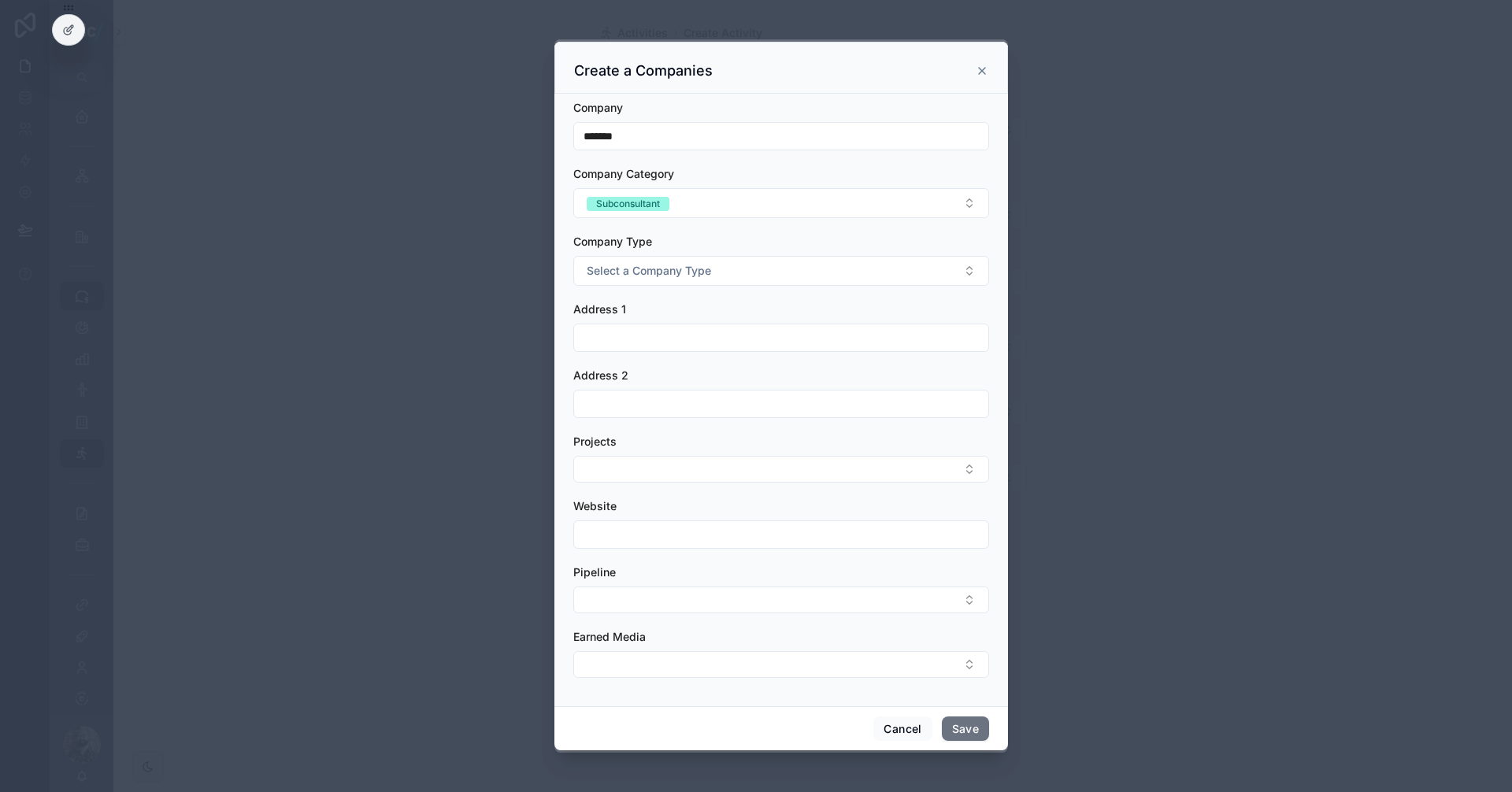
click at [667, 252] on div "Company Type Select a Company Type" at bounding box center [781, 260] width 415 height 52
click at [658, 280] on button "Select a Company Type" at bounding box center [781, 271] width 415 height 29
type input "*******"
click at [658, 333] on div "General Contractor" at bounding box center [636, 333] width 87 height 14
click at [963, 731] on button "Save" at bounding box center [965, 728] width 47 height 25
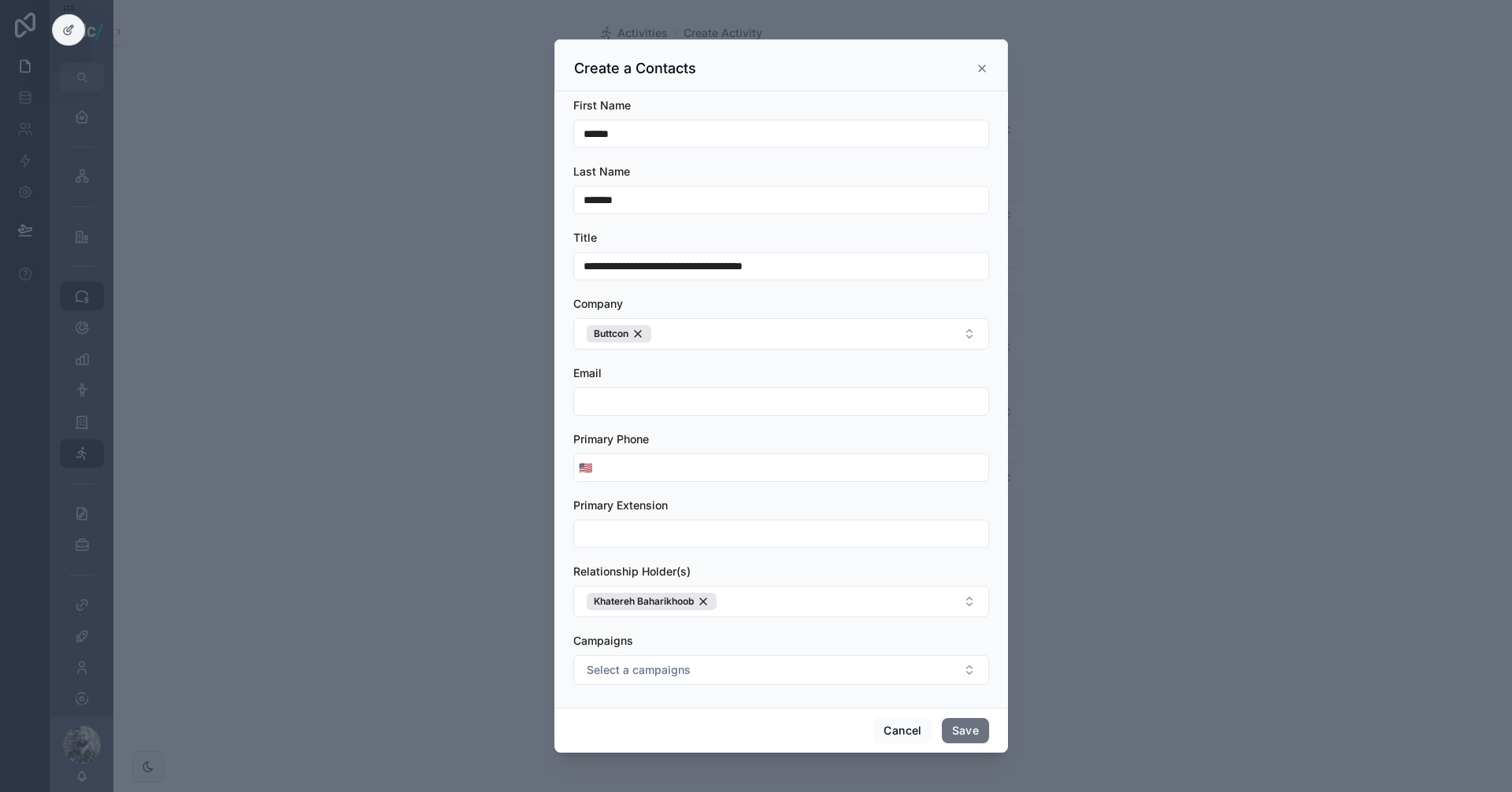
click at [1098, 394] on div "scrollable content" at bounding box center [756, 396] width 1512 height 792
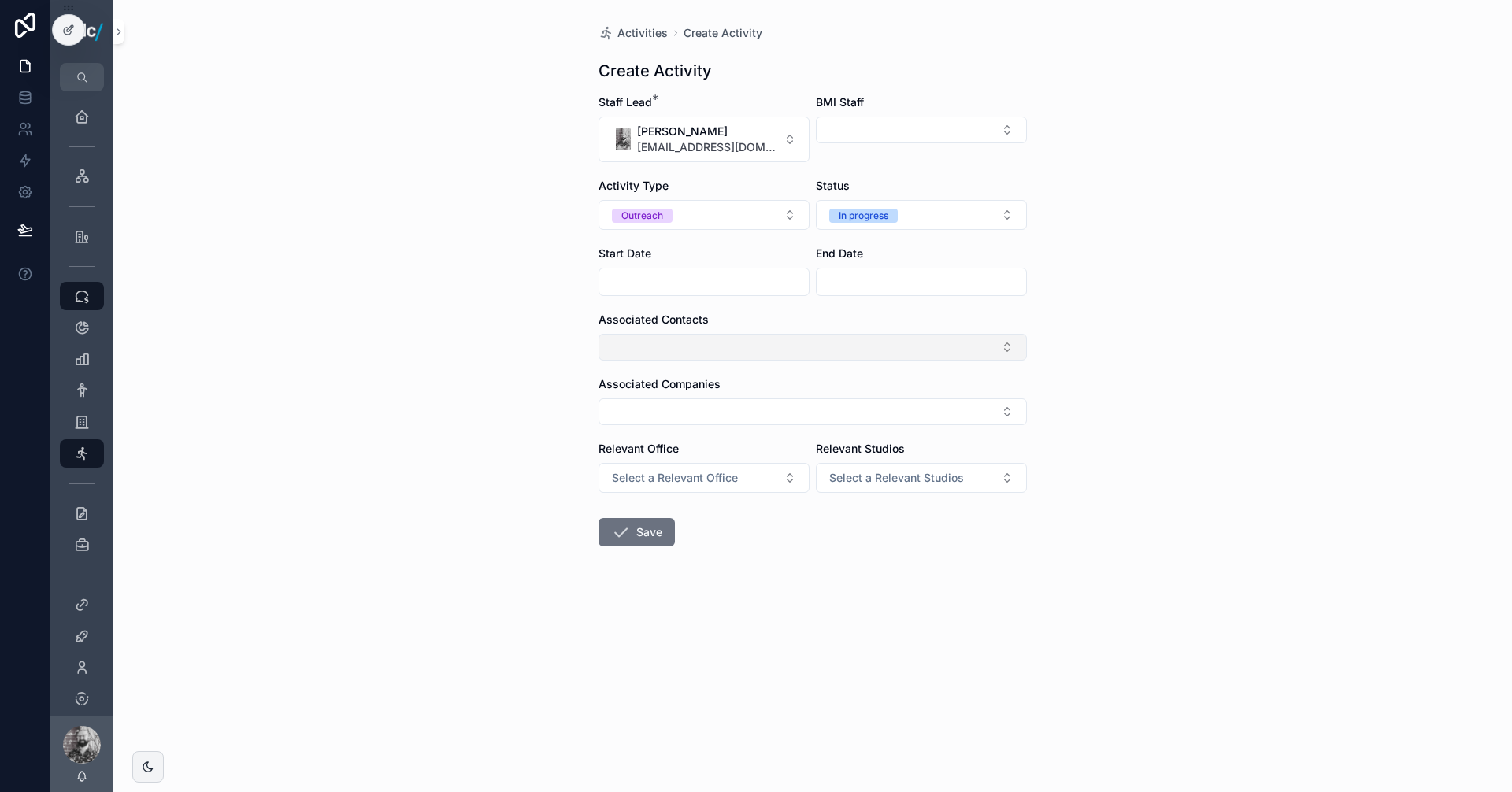
click at [956, 357] on button "Select Button" at bounding box center [812, 347] width 428 height 27
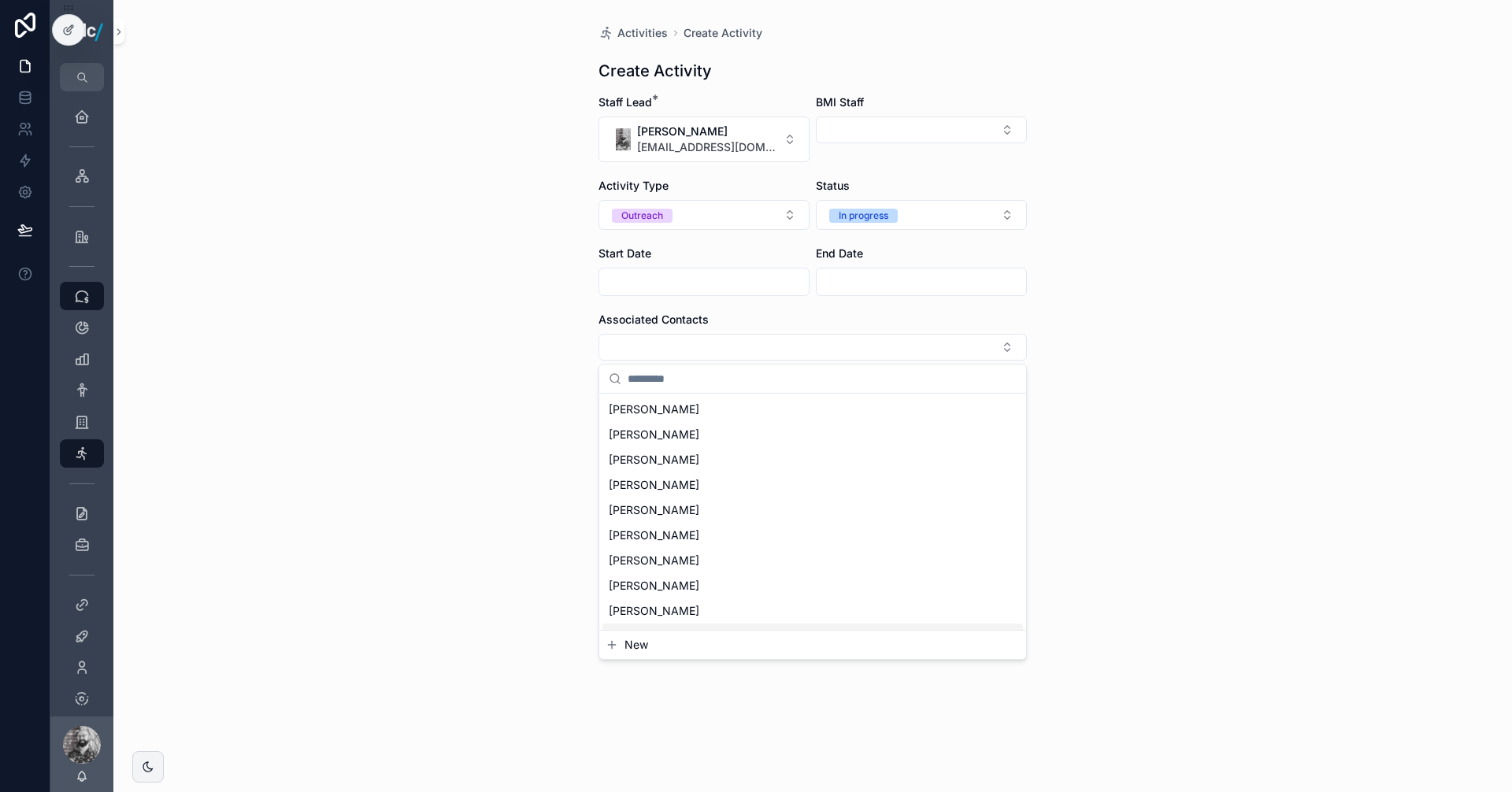
click at [637, 644] on span "New" at bounding box center [636, 645] width 24 height 16
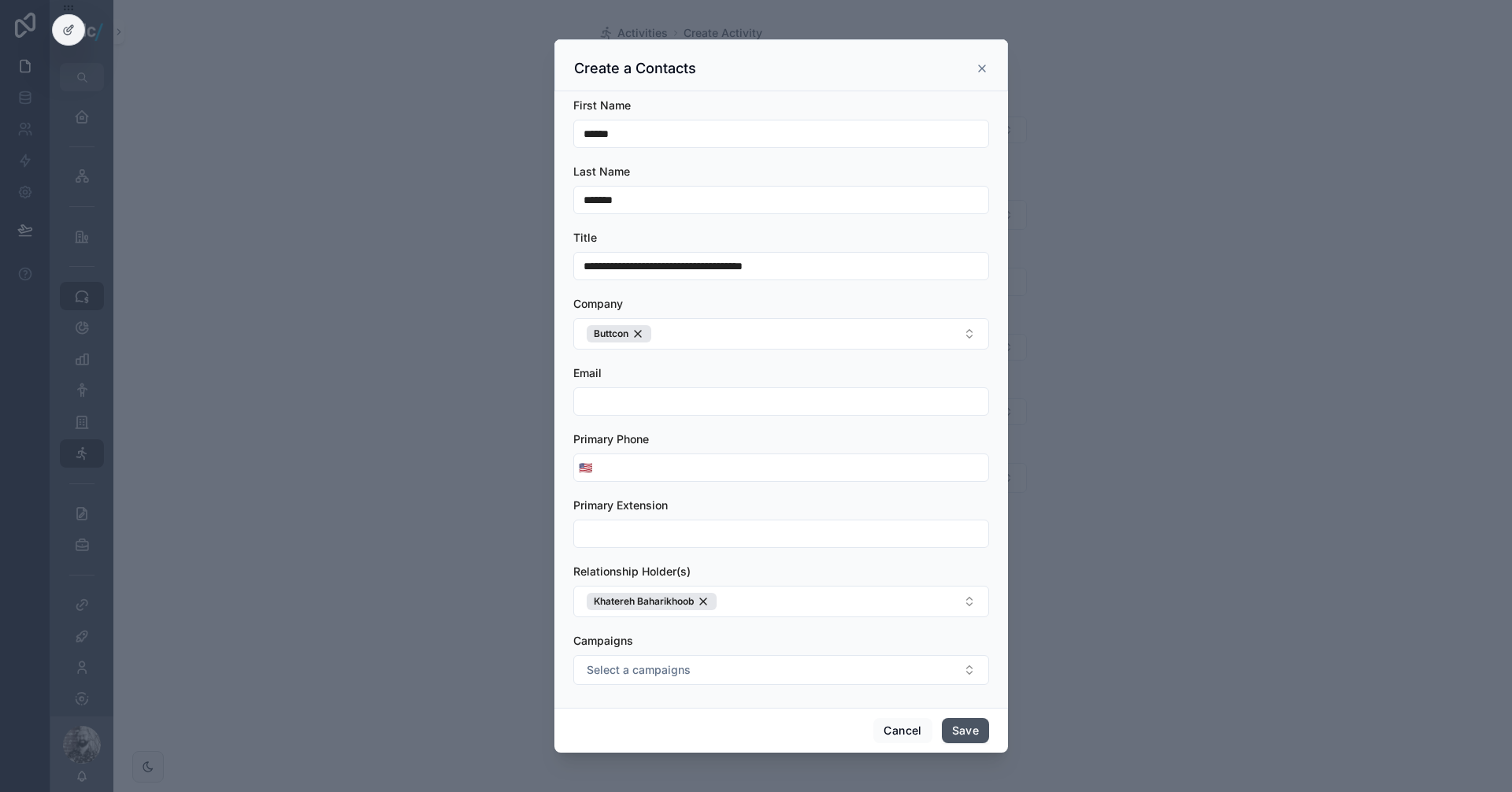
click at [952, 730] on button "Save" at bounding box center [965, 730] width 47 height 25
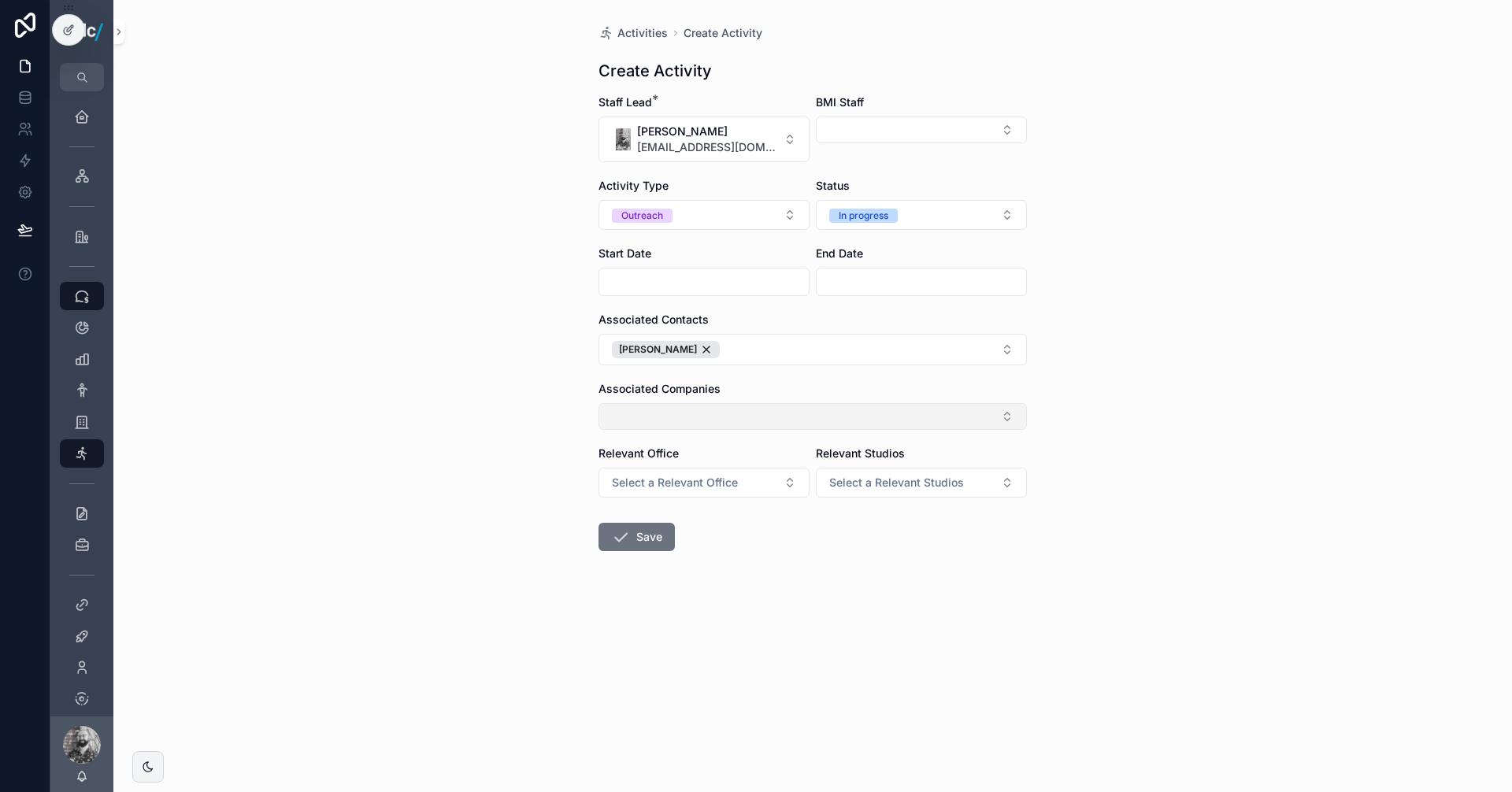
click at [714, 407] on button "Select Button" at bounding box center [812, 416] width 428 height 27
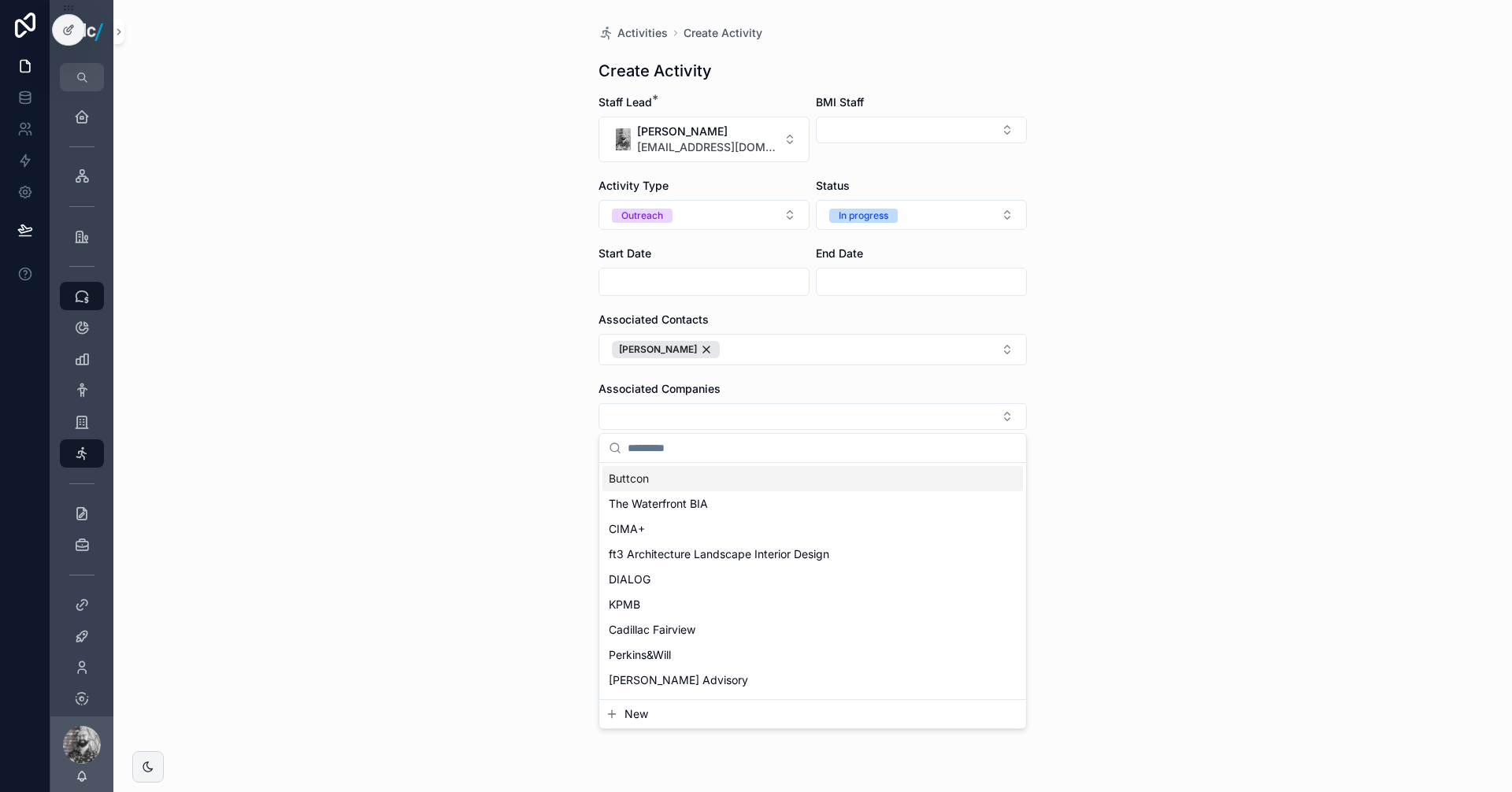
click at [665, 478] on div "Buttcon" at bounding box center [812, 478] width 421 height 25
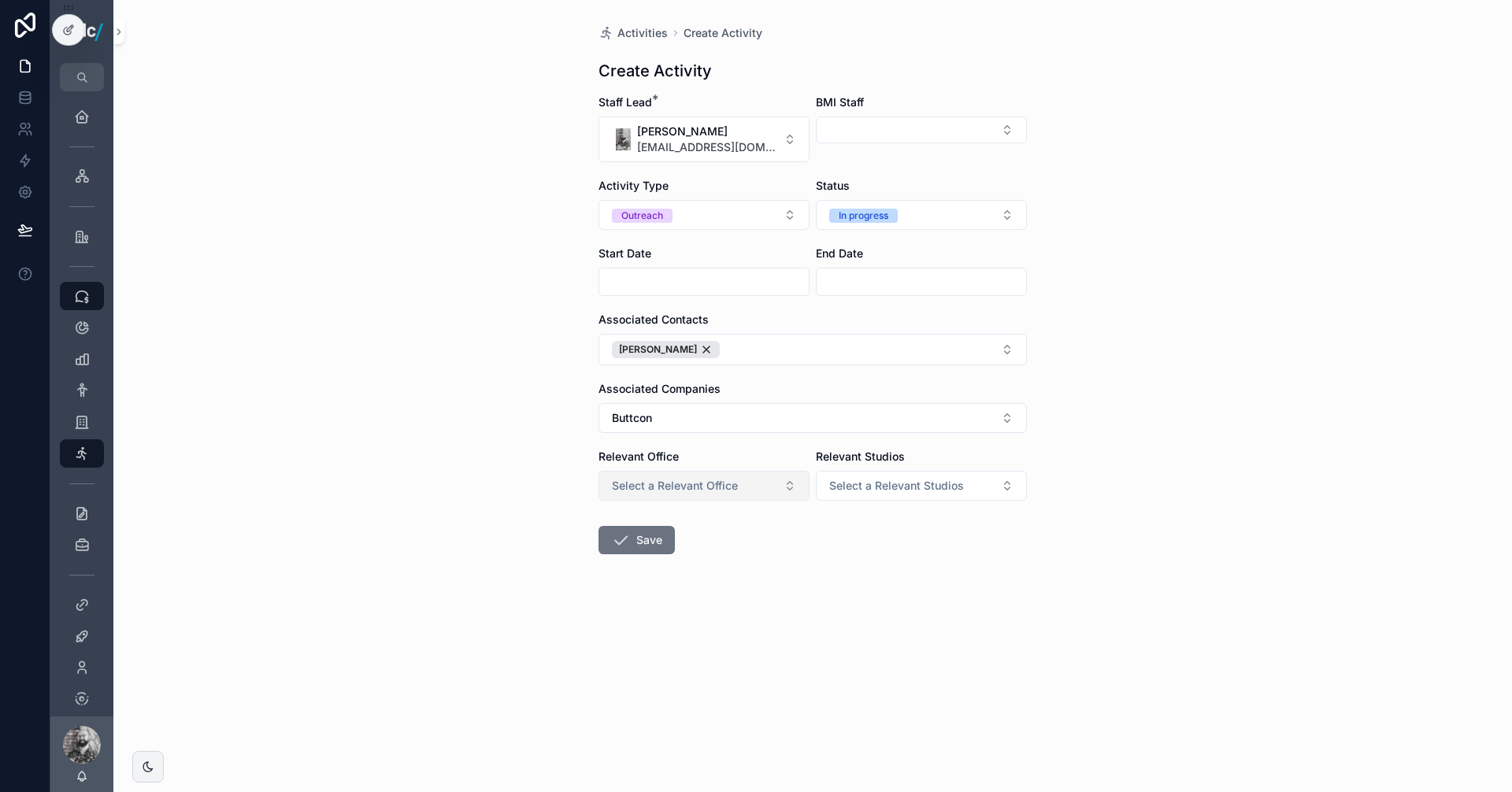
click at [735, 475] on button "Select a Relevant Office" at bounding box center [704, 485] width 211 height 29
click at [648, 552] on div "[GEOGRAPHIC_DATA]" at bounding box center [666, 548] width 97 height 14
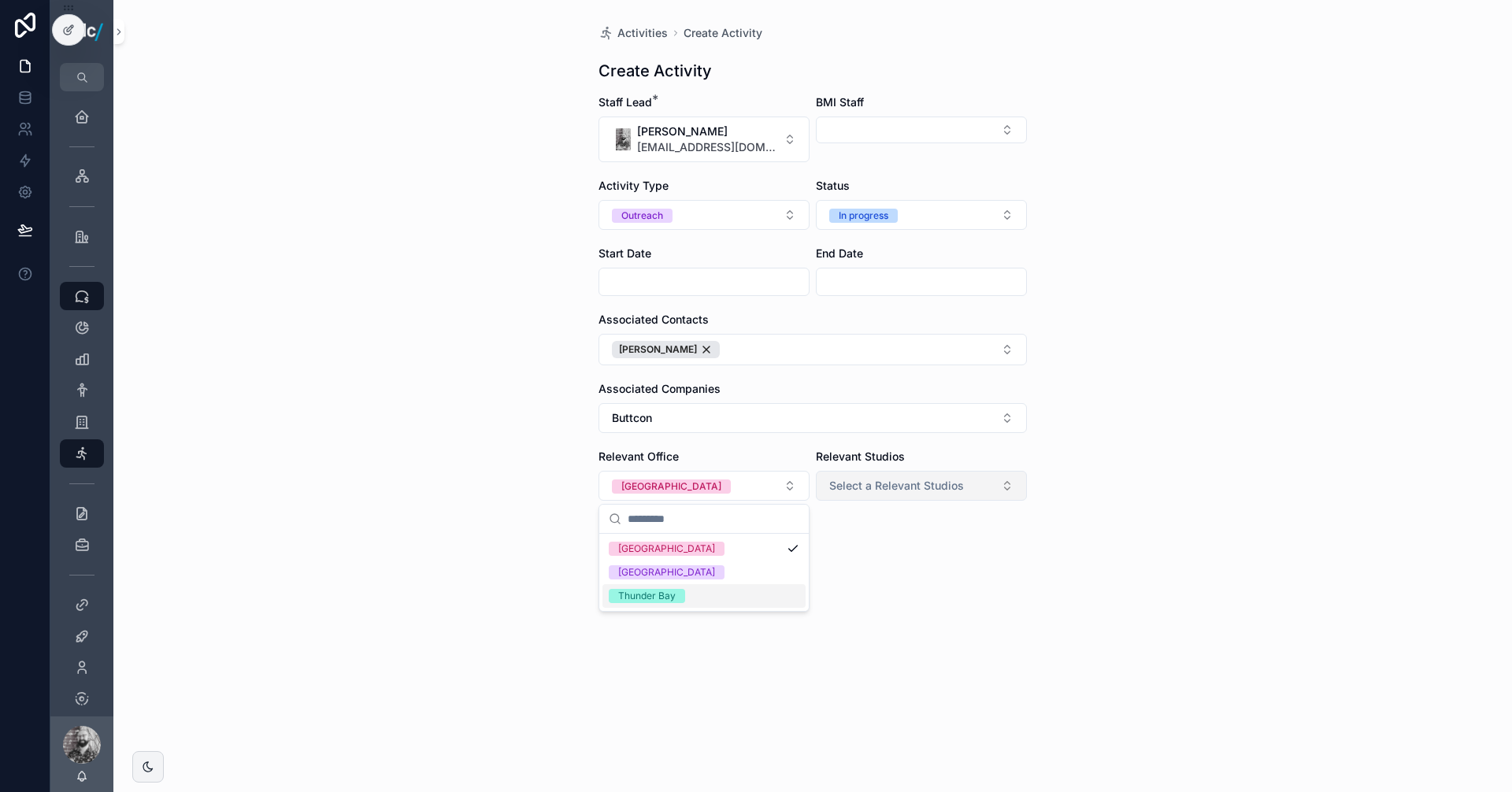
click at [905, 497] on button "Select a Relevant Studios" at bounding box center [921, 485] width 211 height 29
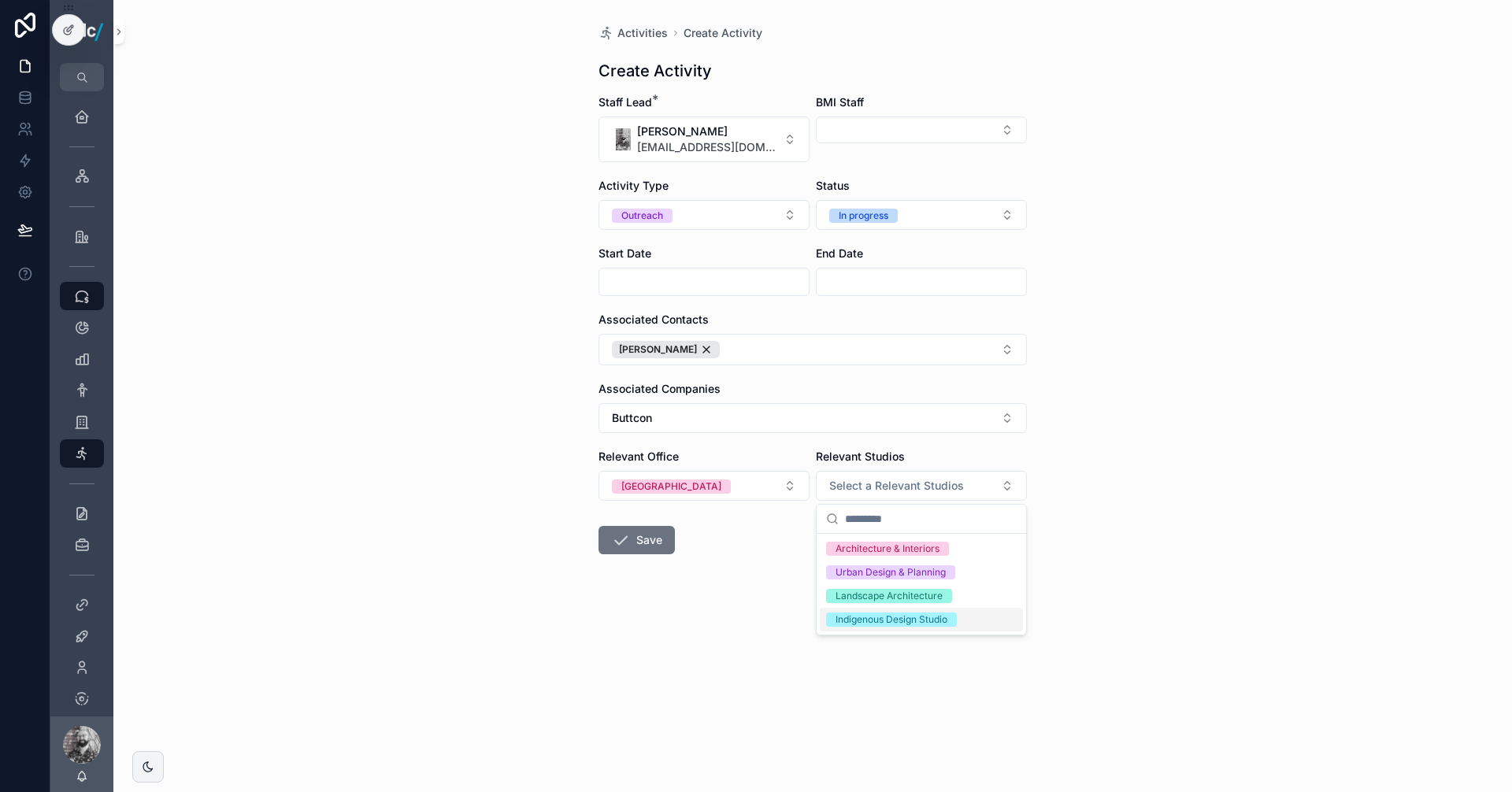
click at [895, 621] on div "Indigenous Design Studio" at bounding box center [890, 619] width 111 height 14
click at [651, 535] on button "Save" at bounding box center [636, 540] width 76 height 29
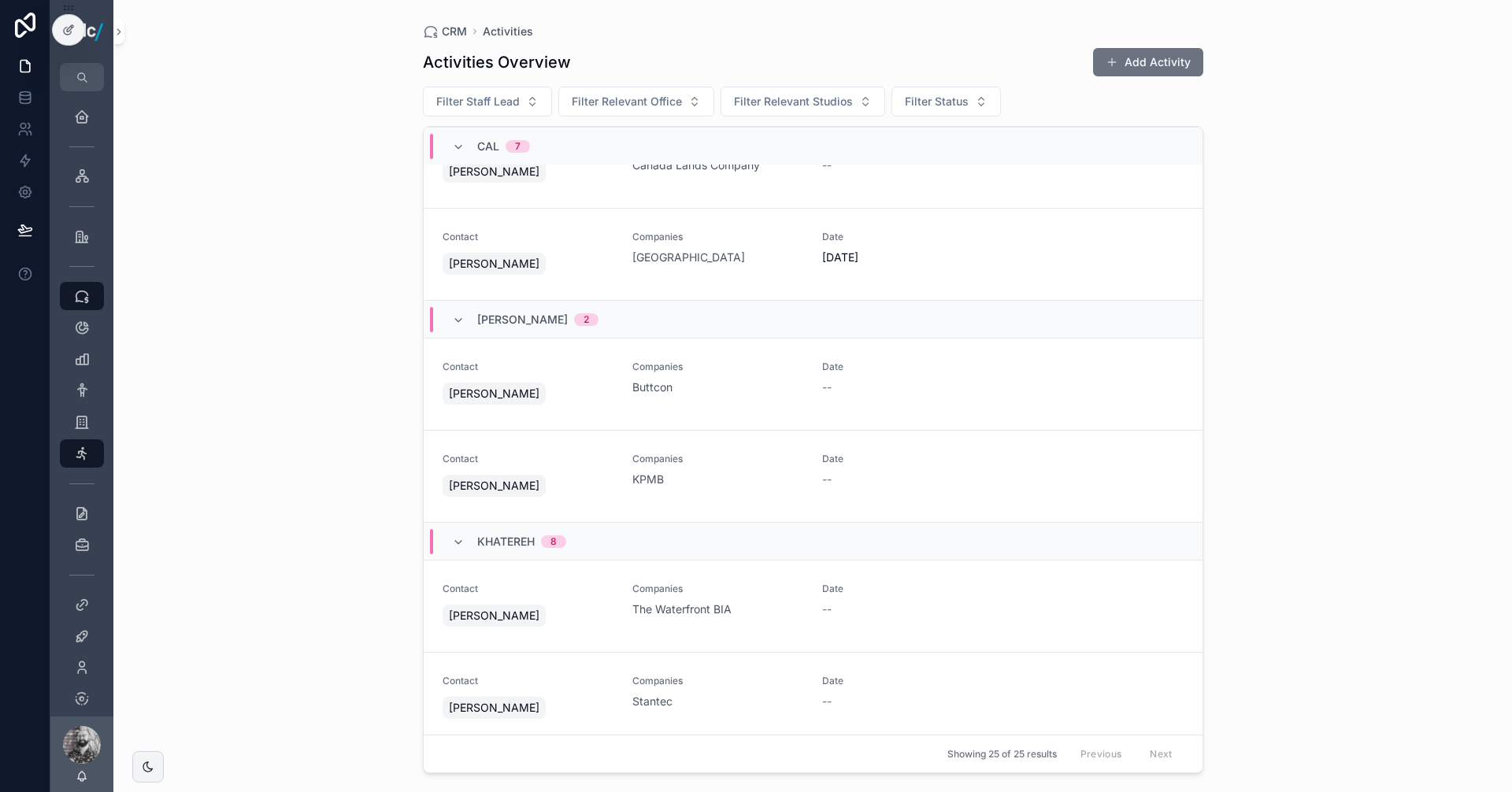
scroll to position [569, 0]
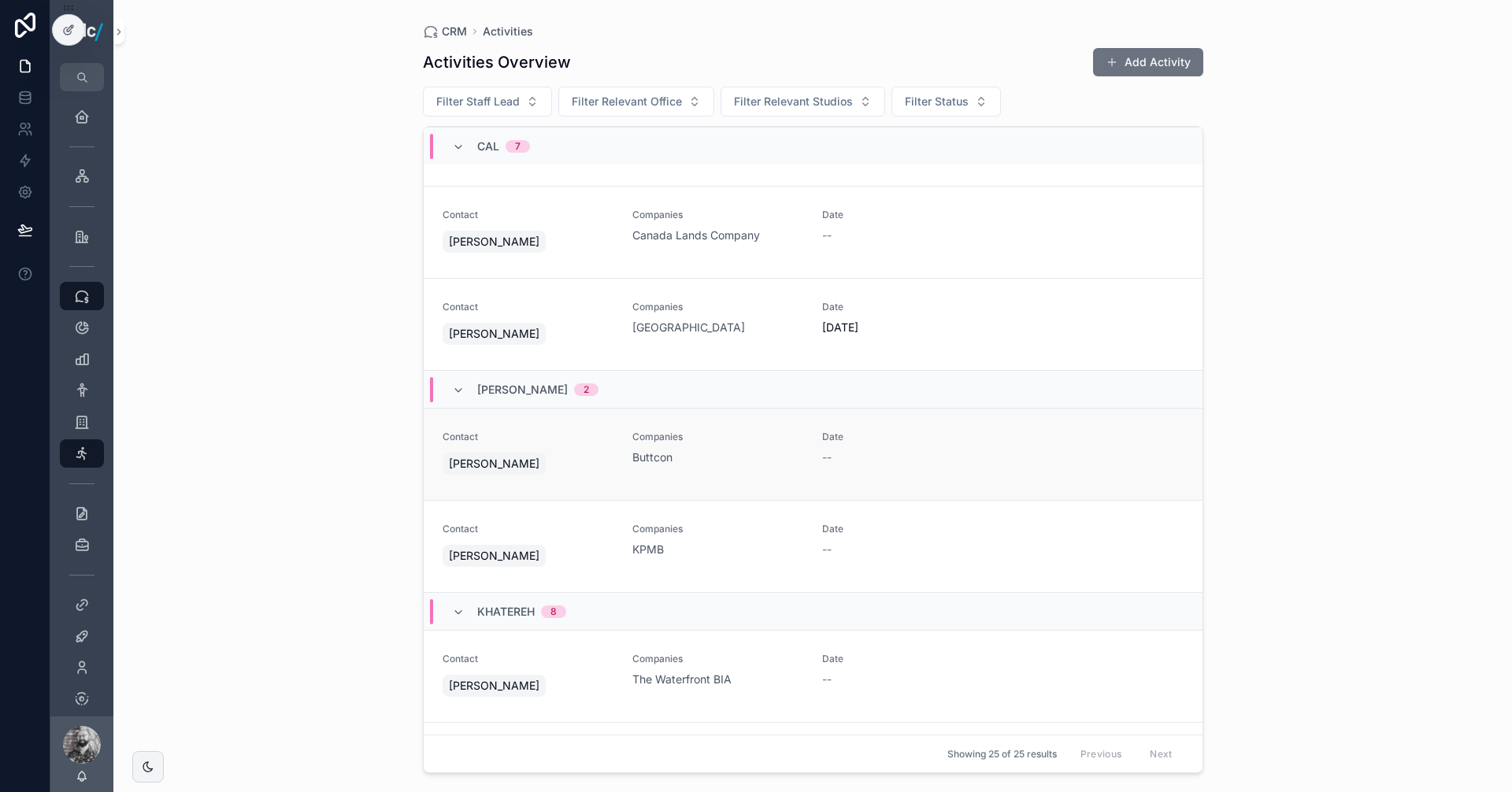
click at [1078, 449] on div "Contact [PERSON_NAME] Companies Buttcon Date --" at bounding box center [813, 454] width 741 height 47
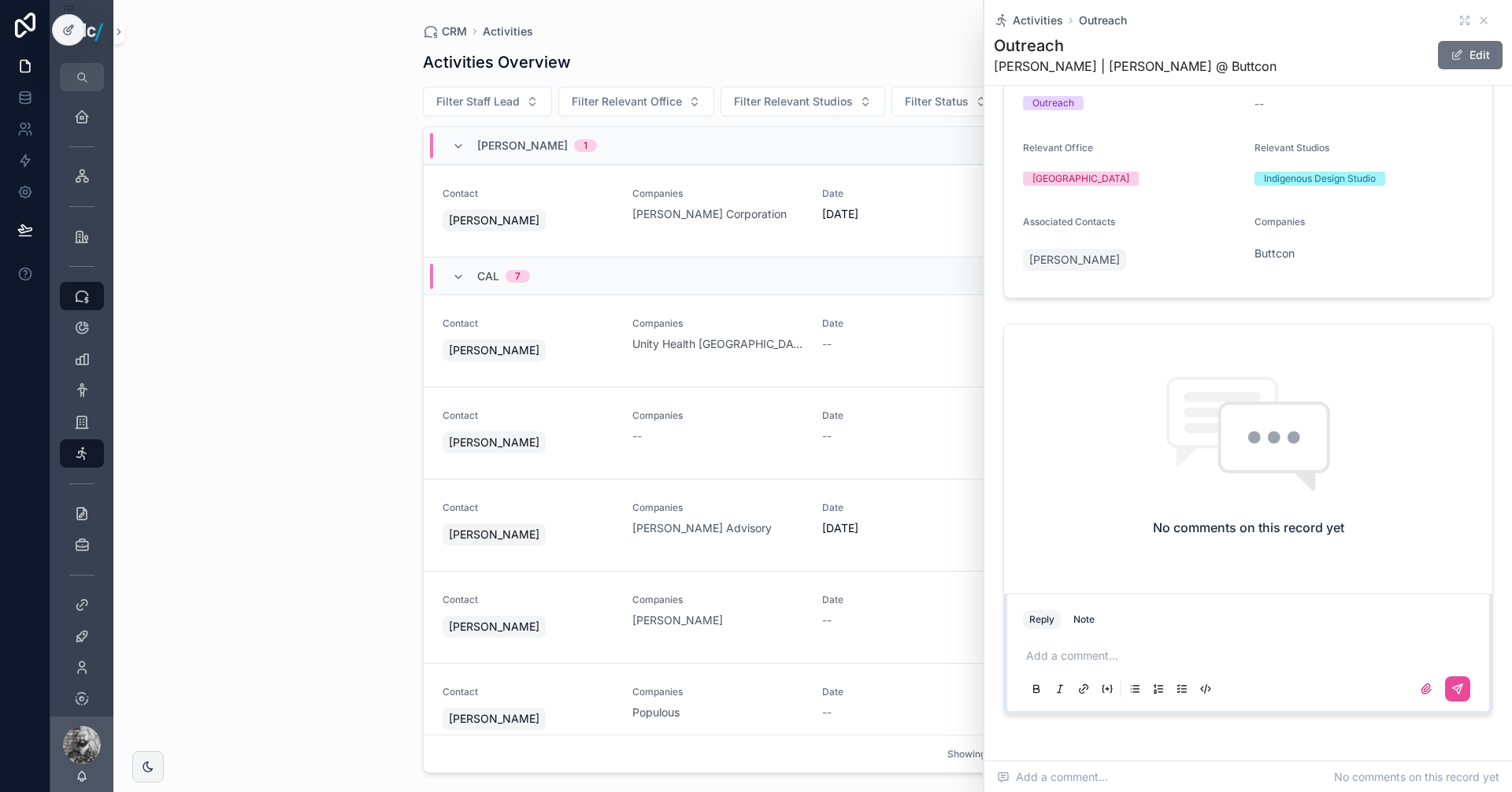
scroll to position [193, 0]
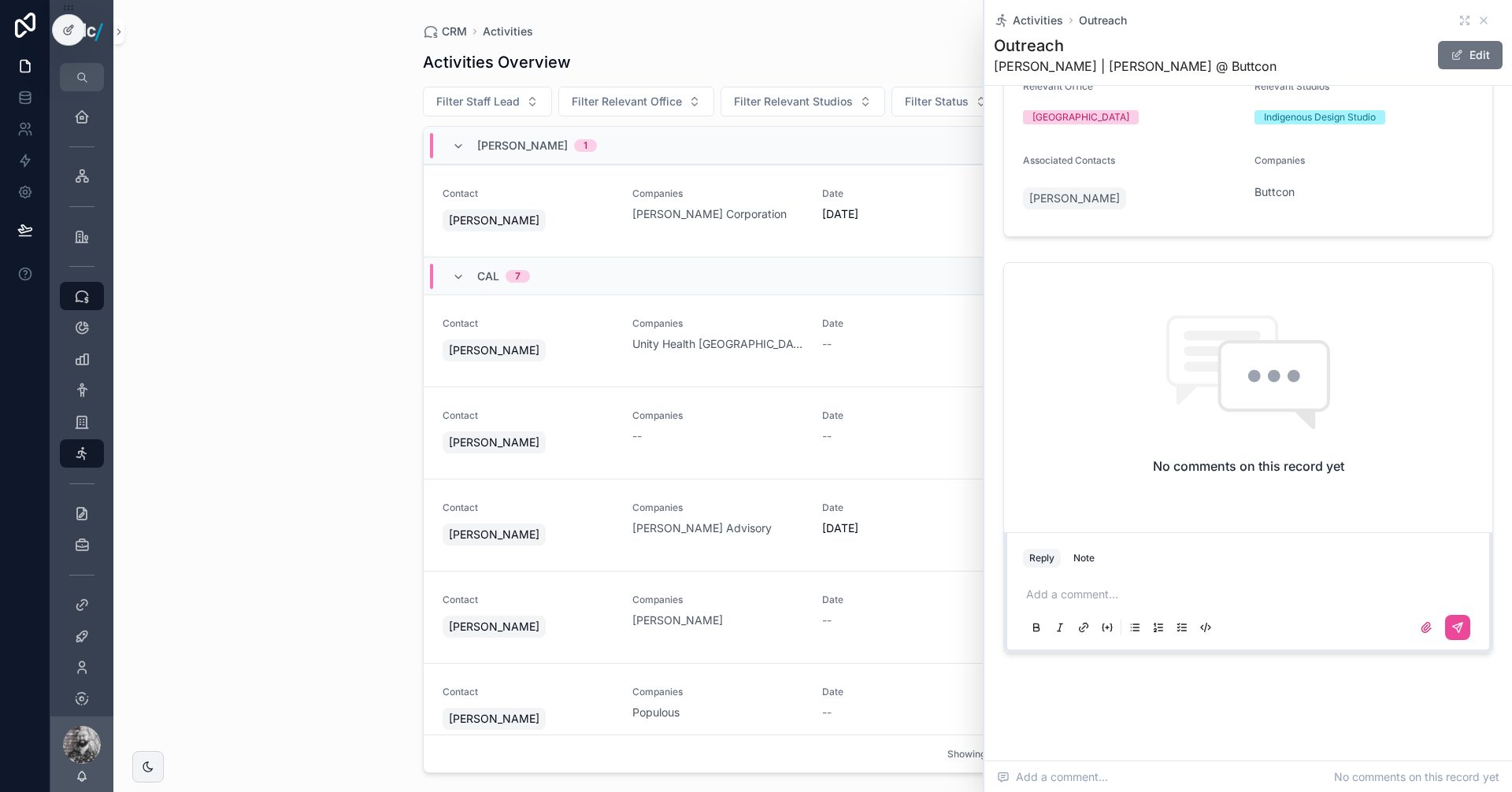
click at [1109, 587] on p "scrollable content" at bounding box center [1250, 594] width 450 height 16
drag, startPoint x: 1036, startPoint y: 595, endPoint x: 984, endPoint y: 589, distance: 52.3
click at [985, 589] on div "**********" at bounding box center [1248, 293] width 528 height 764
click at [1451, 637] on icon "scrollable content" at bounding box center [1458, 644] width 13 height 13
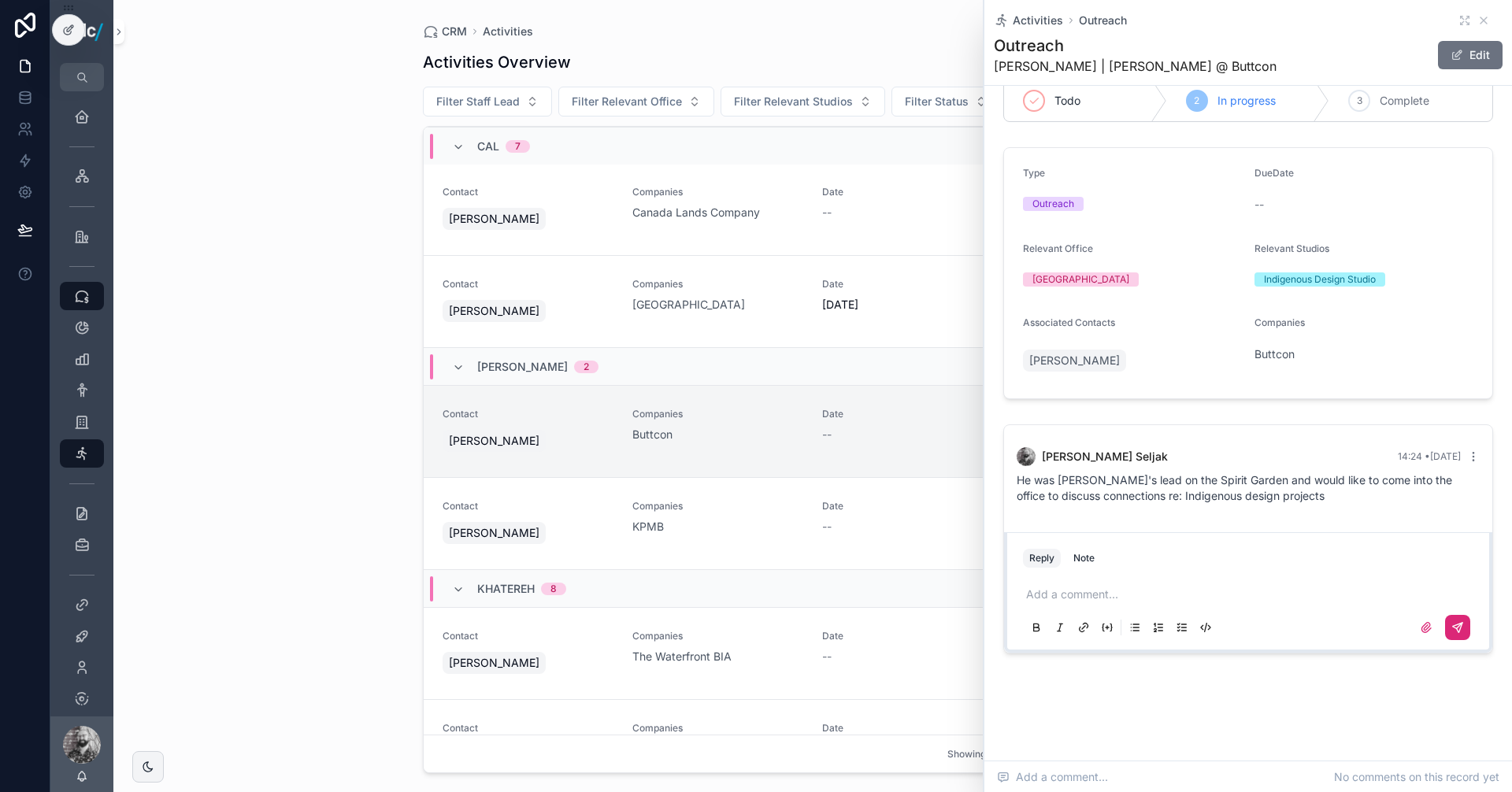
scroll to position [630, 0]
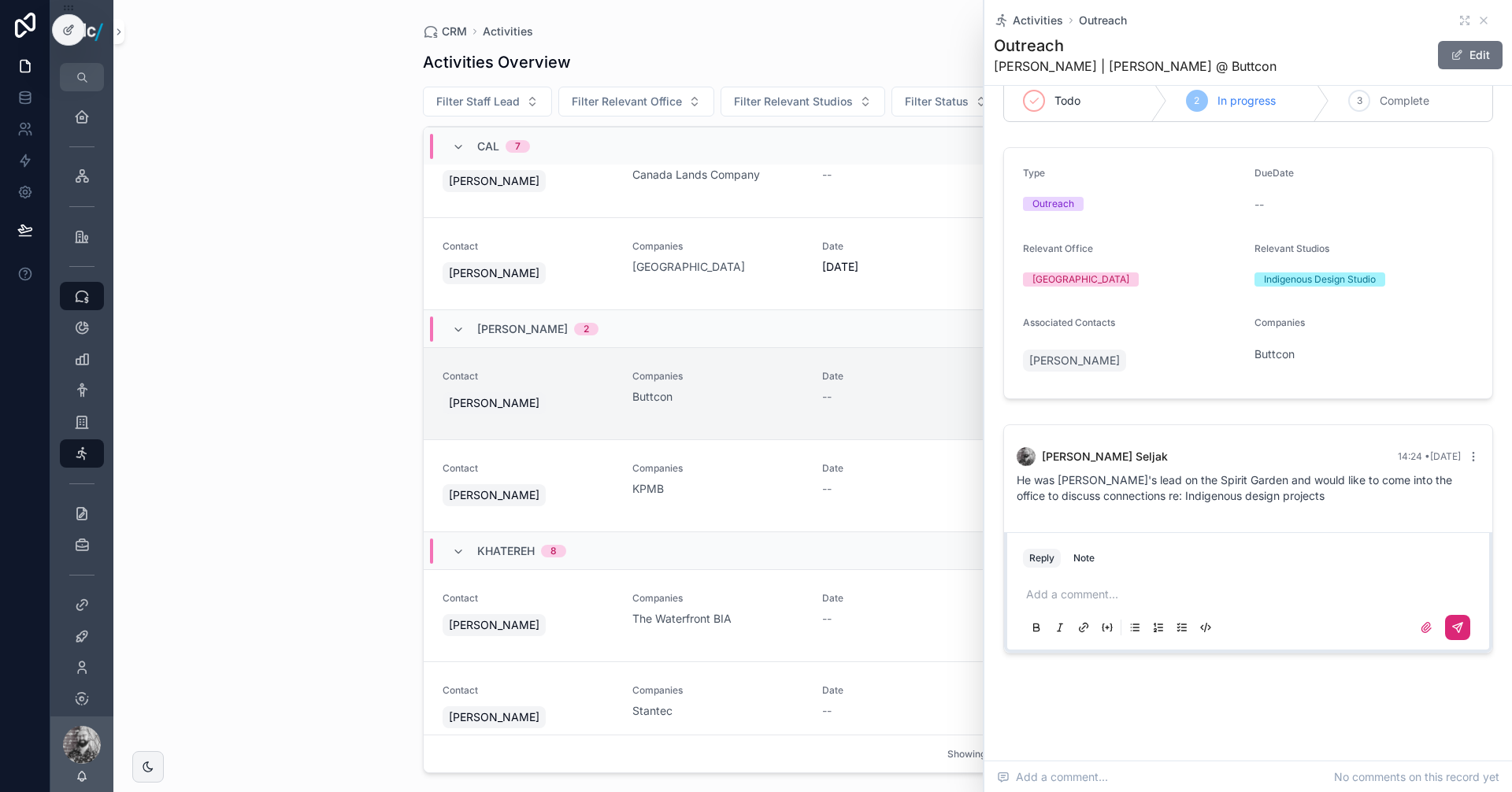
click at [240, 437] on div "CRM Activities Activities Overview Add Activity Filter Staff Lead Filter Releva…" at bounding box center [812, 396] width 1399 height 792
click at [1477, 20] on icon "scrollable content" at bounding box center [1483, 20] width 13 height 13
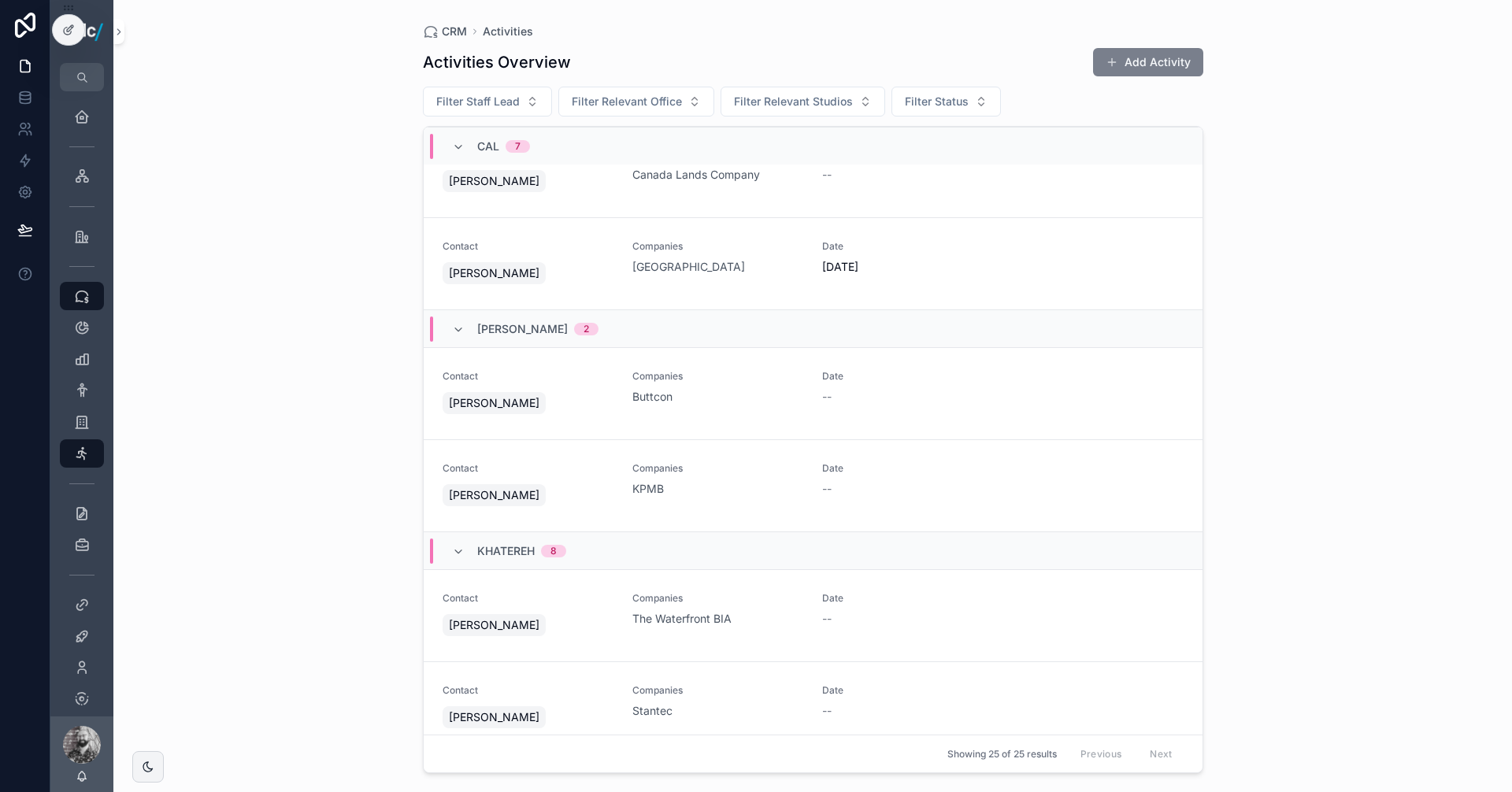
click at [1129, 52] on button "Add Activity" at bounding box center [1148, 62] width 110 height 29
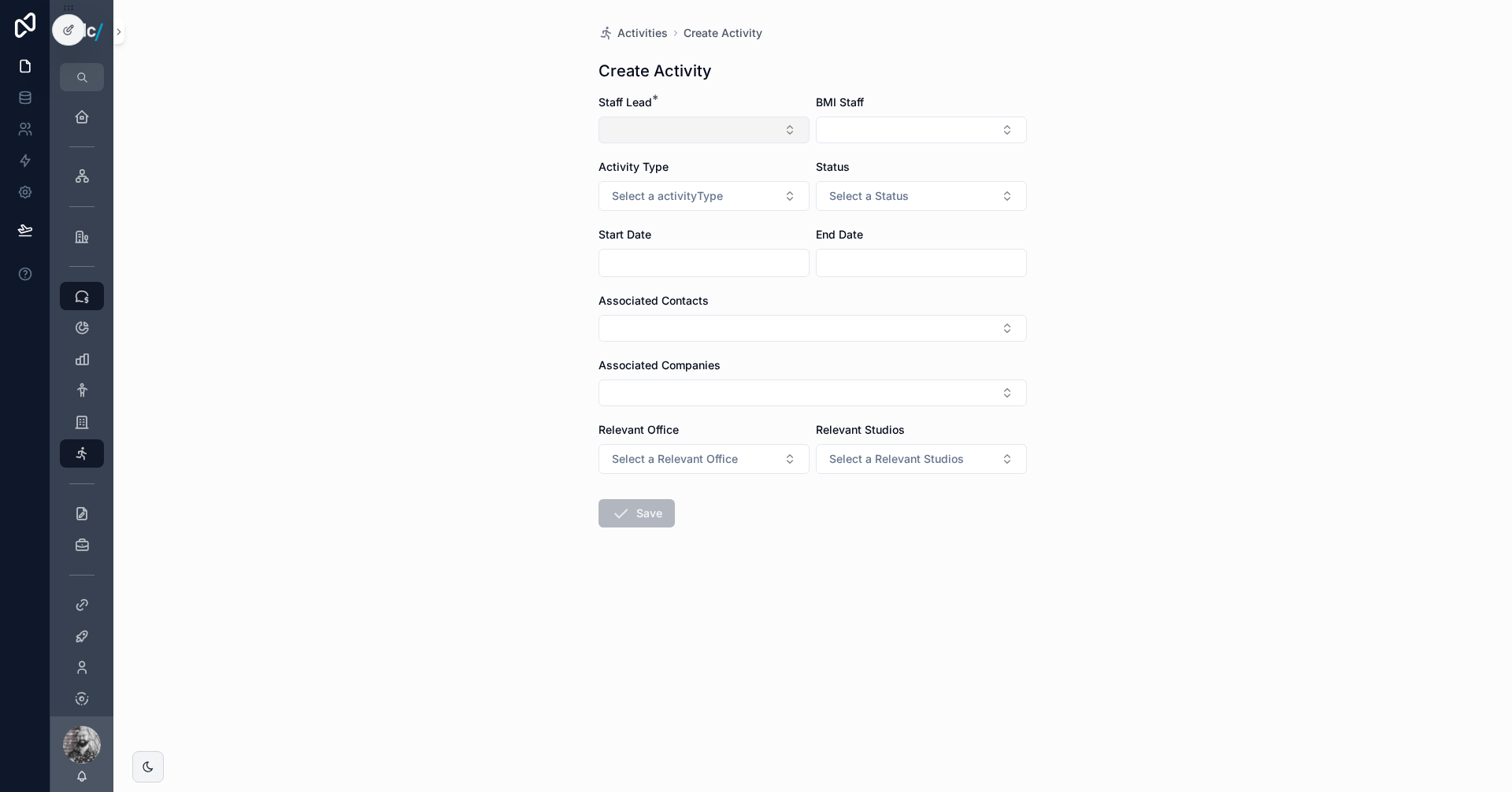
click at [752, 123] on button "Select Button" at bounding box center [704, 130] width 211 height 27
type input "**"
click at [711, 204] on span "[EMAIL_ADDRESS][DOMAIN_NAME]" at bounding box center [706, 207] width 146 height 16
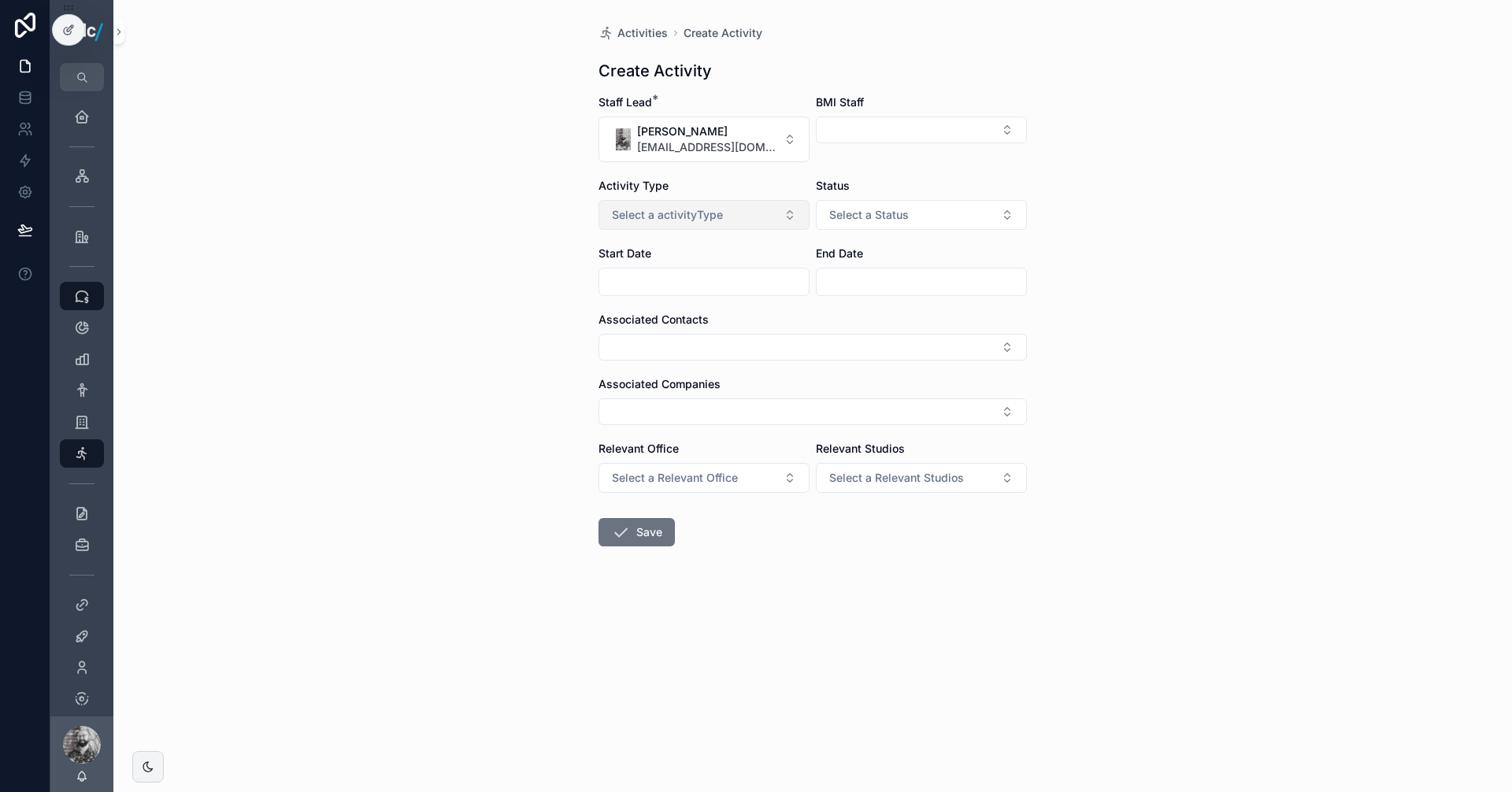
click at [717, 214] on span "Select a activityType" at bounding box center [667, 215] width 111 height 16
click at [662, 301] on span "Outreach" at bounding box center [639, 301] width 61 height 14
click at [787, 405] on button "Select Button" at bounding box center [812, 412] width 428 height 27
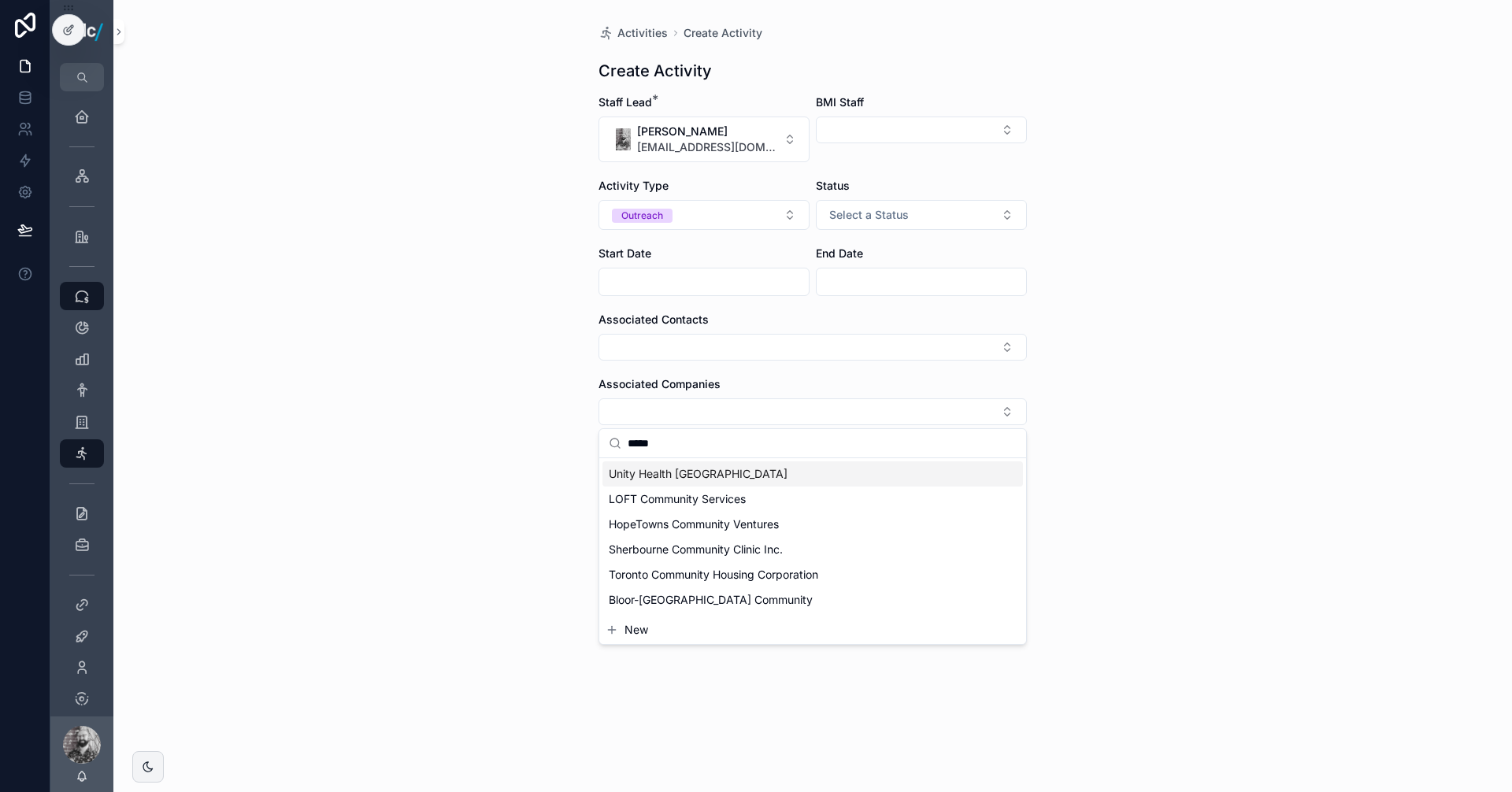
type input "*****"
click at [666, 468] on span "Unity Health [GEOGRAPHIC_DATA]" at bounding box center [698, 473] width 179 height 16
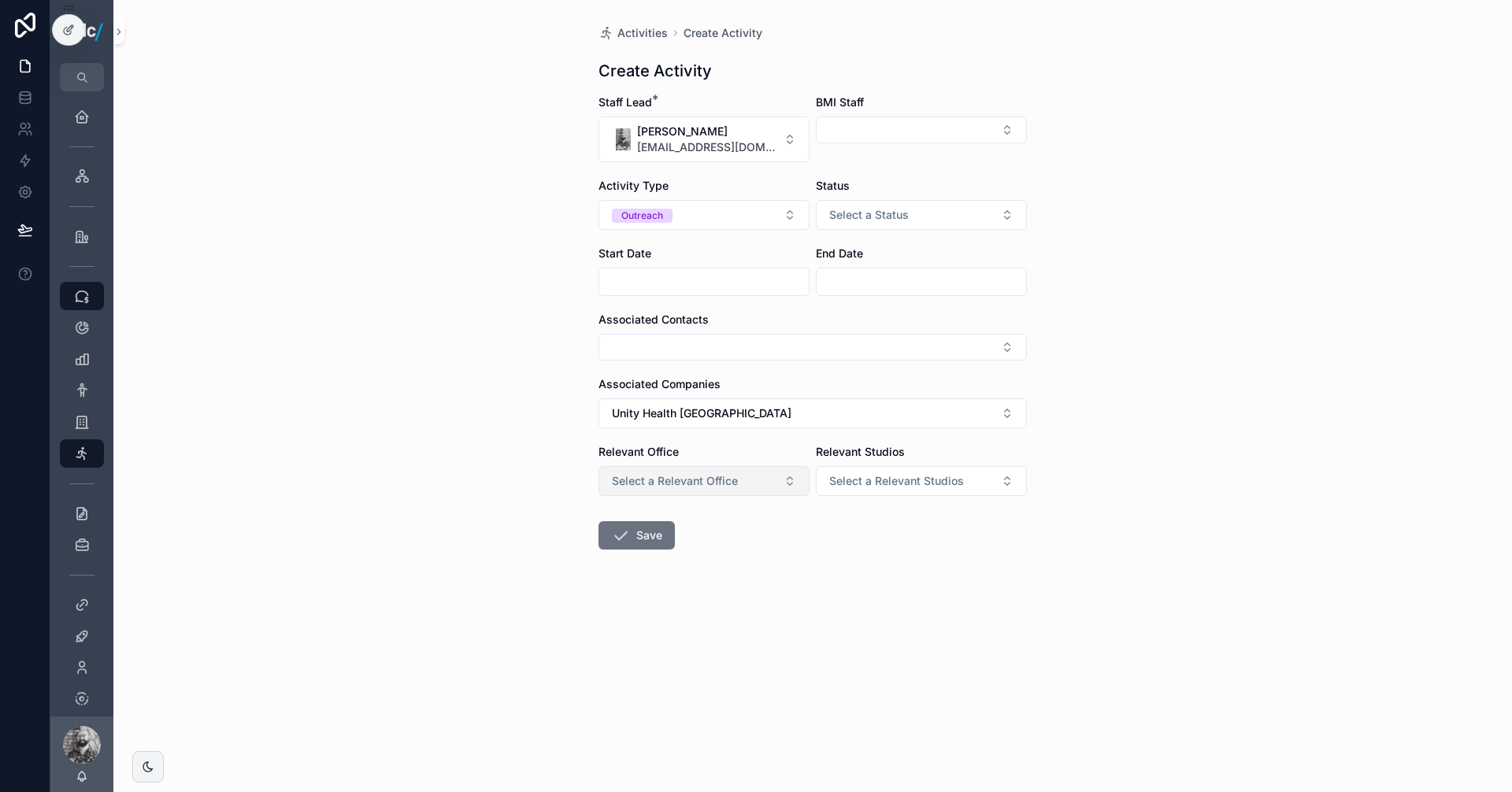
click at [721, 476] on span "Select a Relevant Office" at bounding box center [674, 481] width 126 height 16
click at [634, 544] on div "[GEOGRAPHIC_DATA]" at bounding box center [666, 543] width 97 height 14
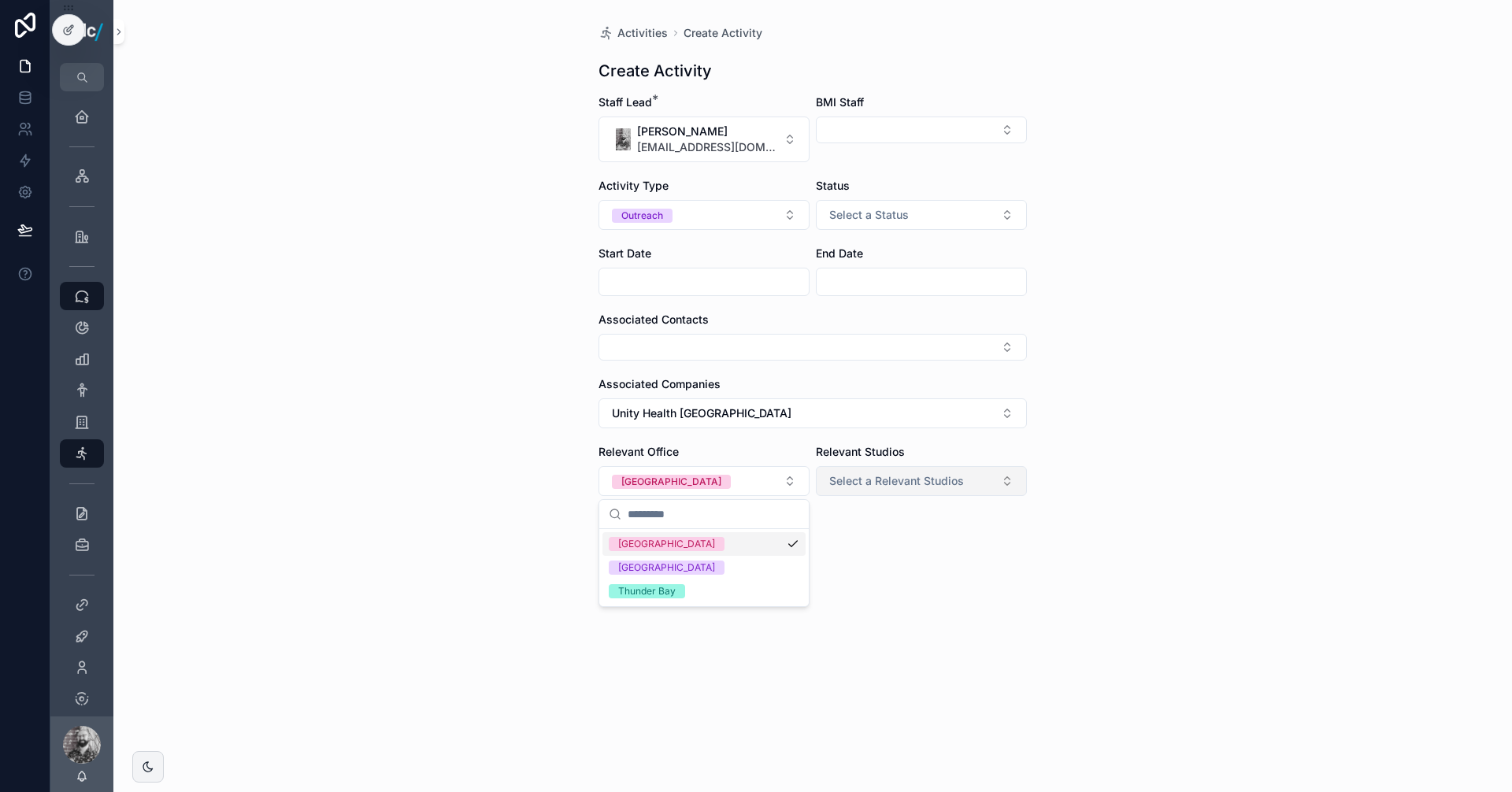
click at [921, 481] on span "Select a Relevant Studios" at bounding box center [896, 481] width 134 height 16
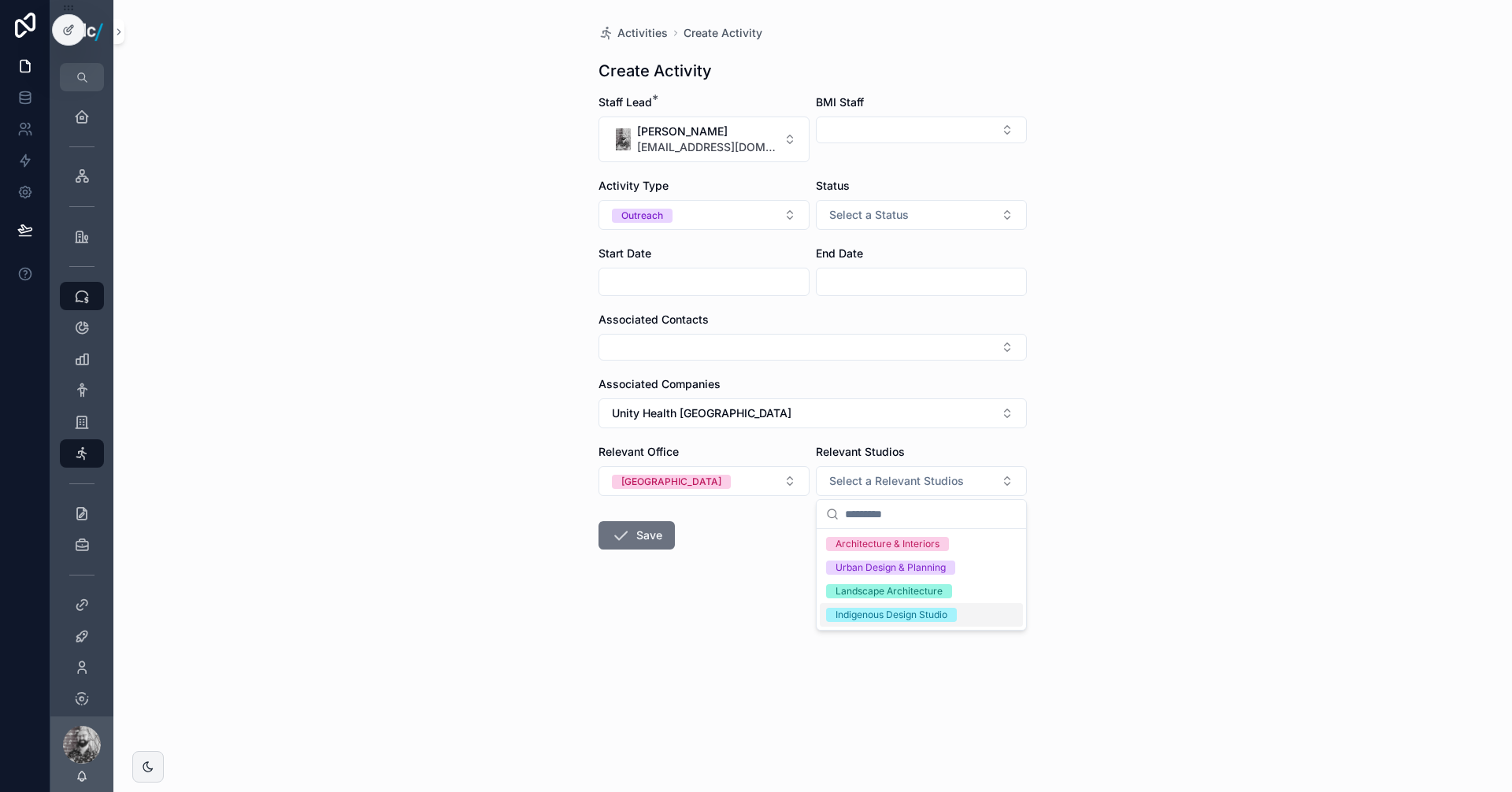
click at [882, 618] on div "Indigenous Design Studio" at bounding box center [890, 614] width 111 height 14
click at [888, 547] on div "Architecture & Interiors" at bounding box center [887, 543] width 104 height 14
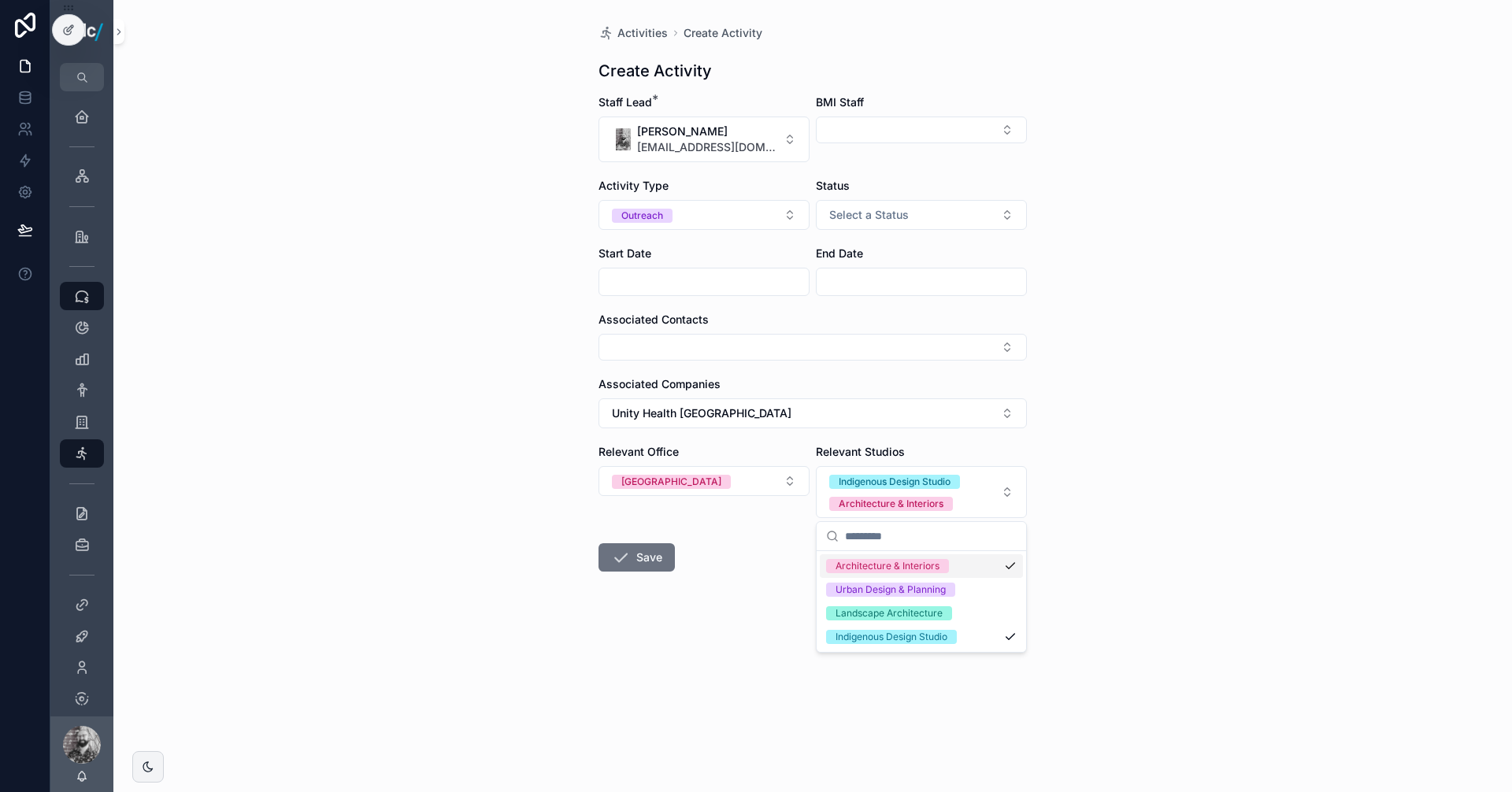
click at [936, 235] on form "Staff Lead * [PERSON_NAME] [EMAIL_ADDRESS][DOMAIN_NAME] BMI Staff Activity Type…" at bounding box center [812, 384] width 428 height 578
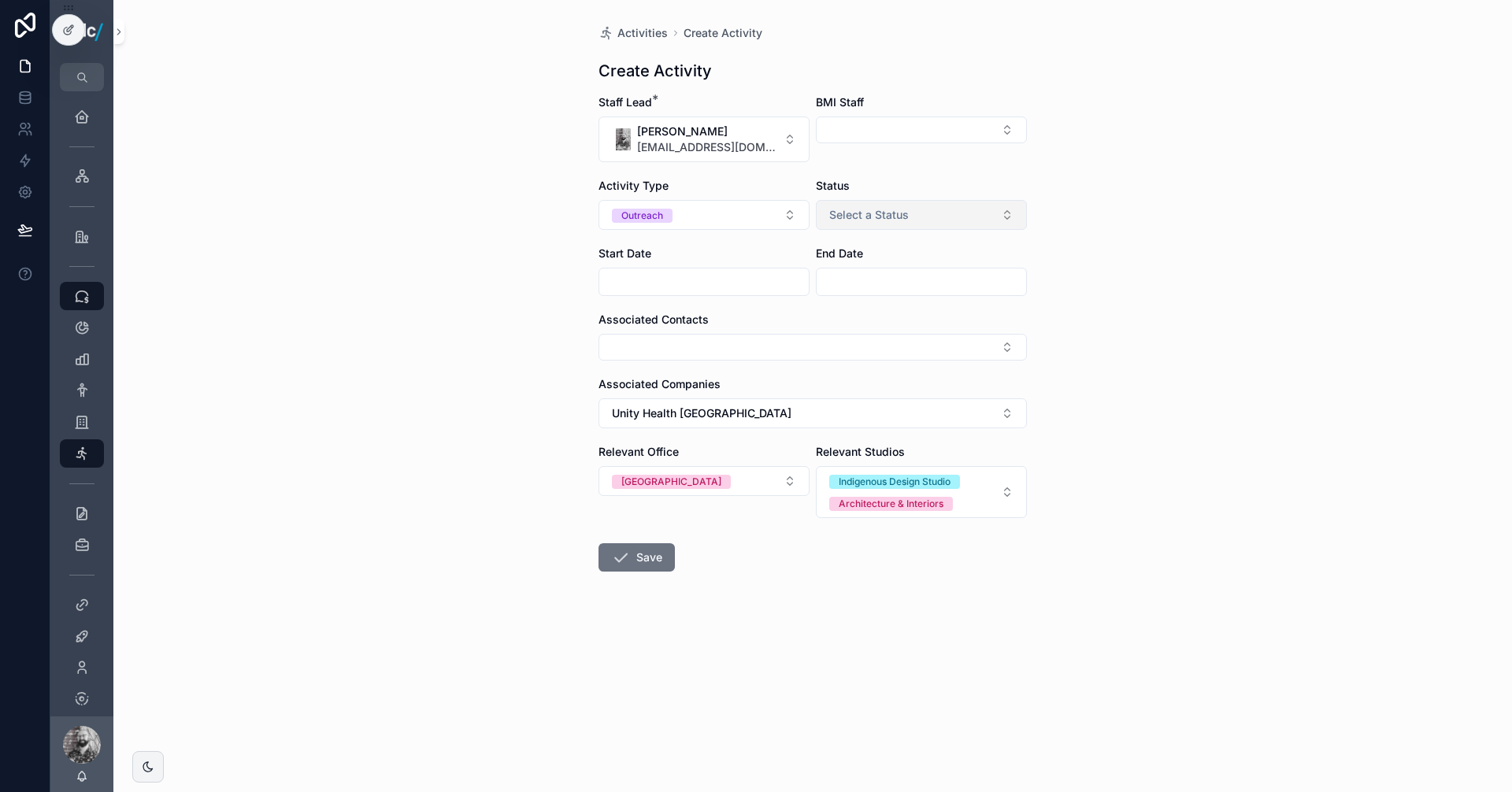
click at [932, 224] on button "Select a Status" at bounding box center [921, 215] width 211 height 29
click at [866, 300] on div "In progress" at bounding box center [860, 301] width 50 height 14
click at [1247, 280] on div "Activities Create Activity Create Activity Staff Lead * [PERSON_NAME] [EMAIL_AD…" at bounding box center [812, 396] width 1399 height 792
click at [653, 556] on button "Save" at bounding box center [636, 557] width 76 height 29
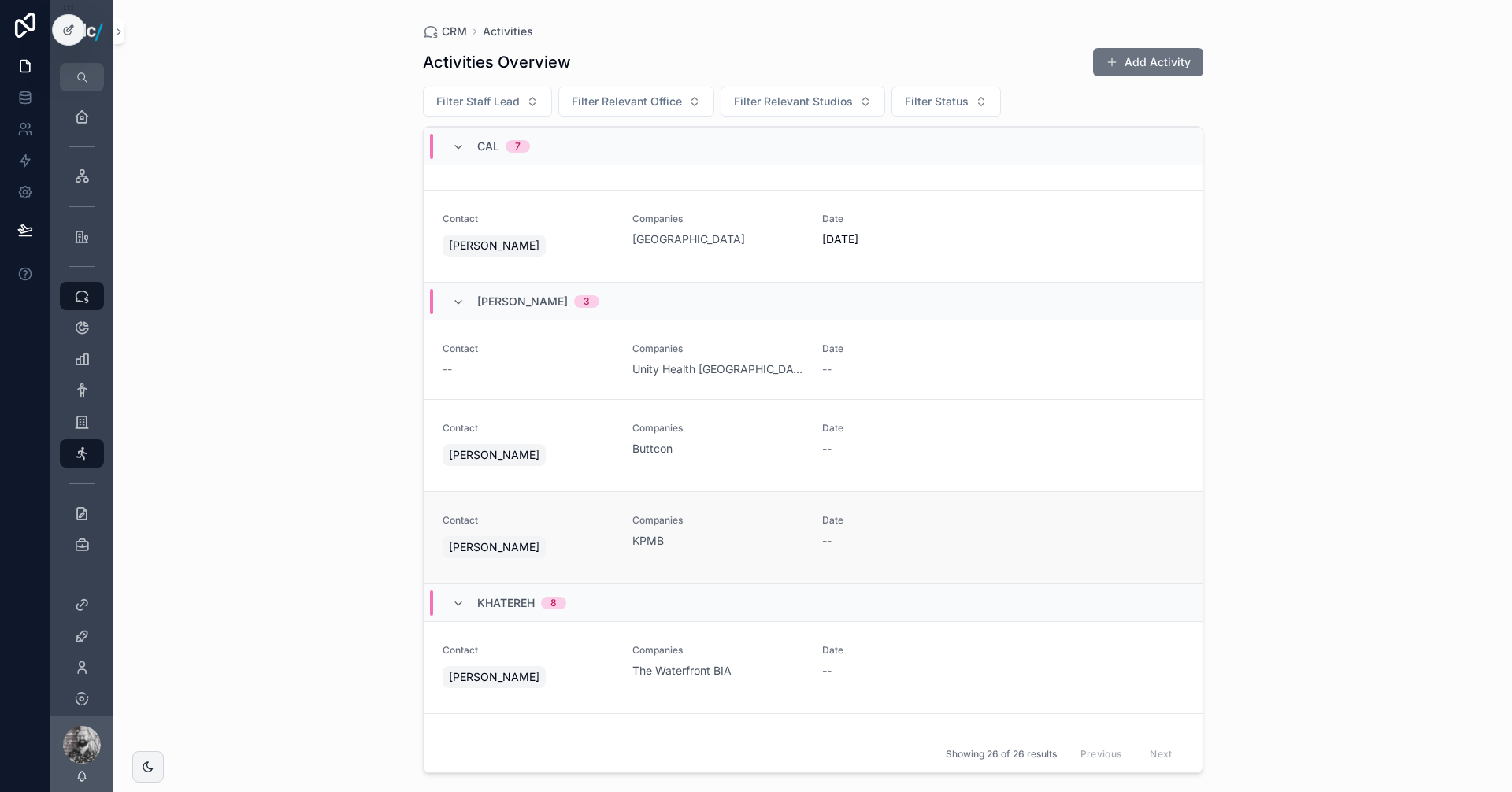
scroll to position [630, 0]
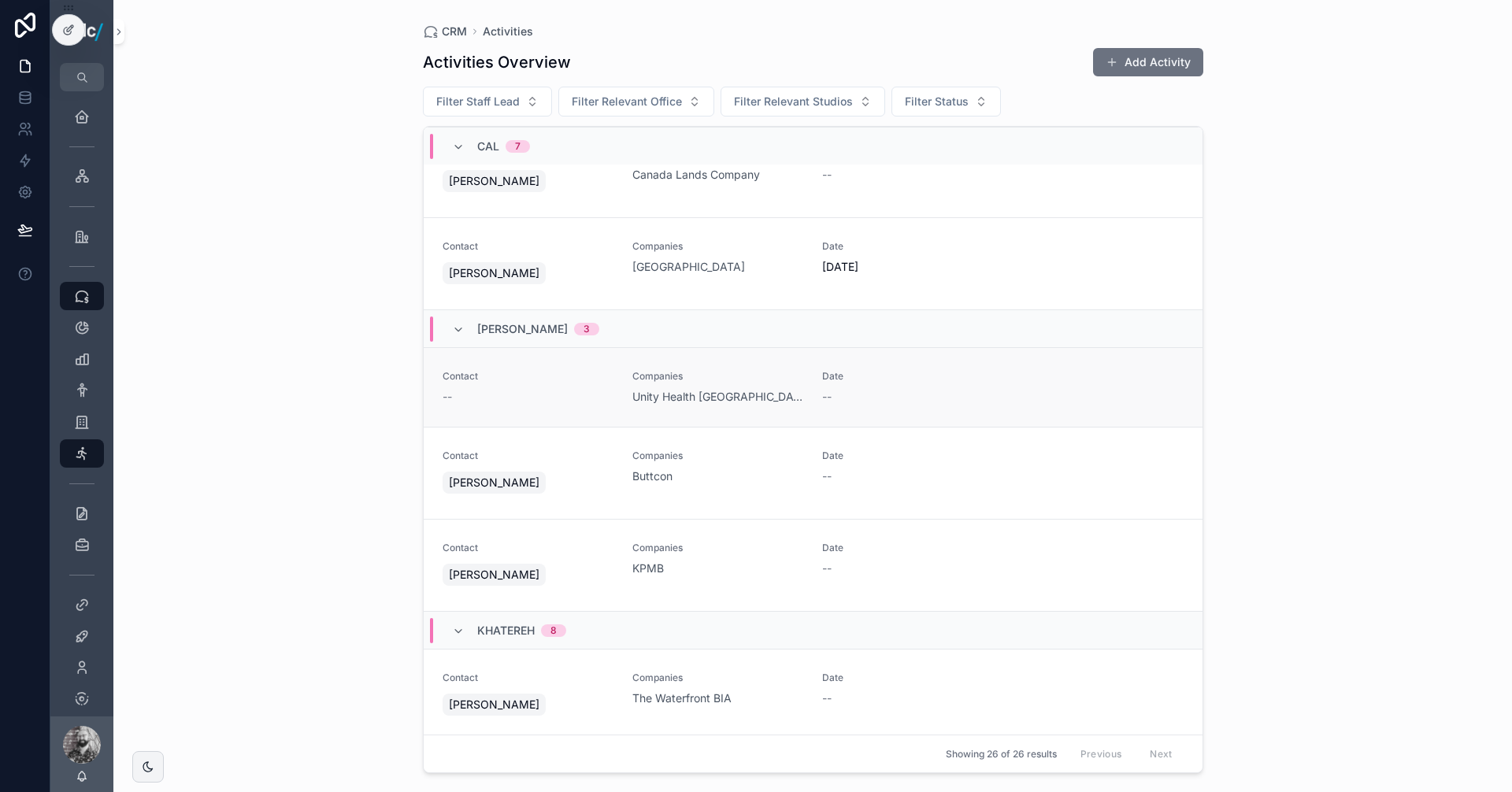
click at [921, 395] on div "--" at bounding box center [908, 396] width 171 height 16
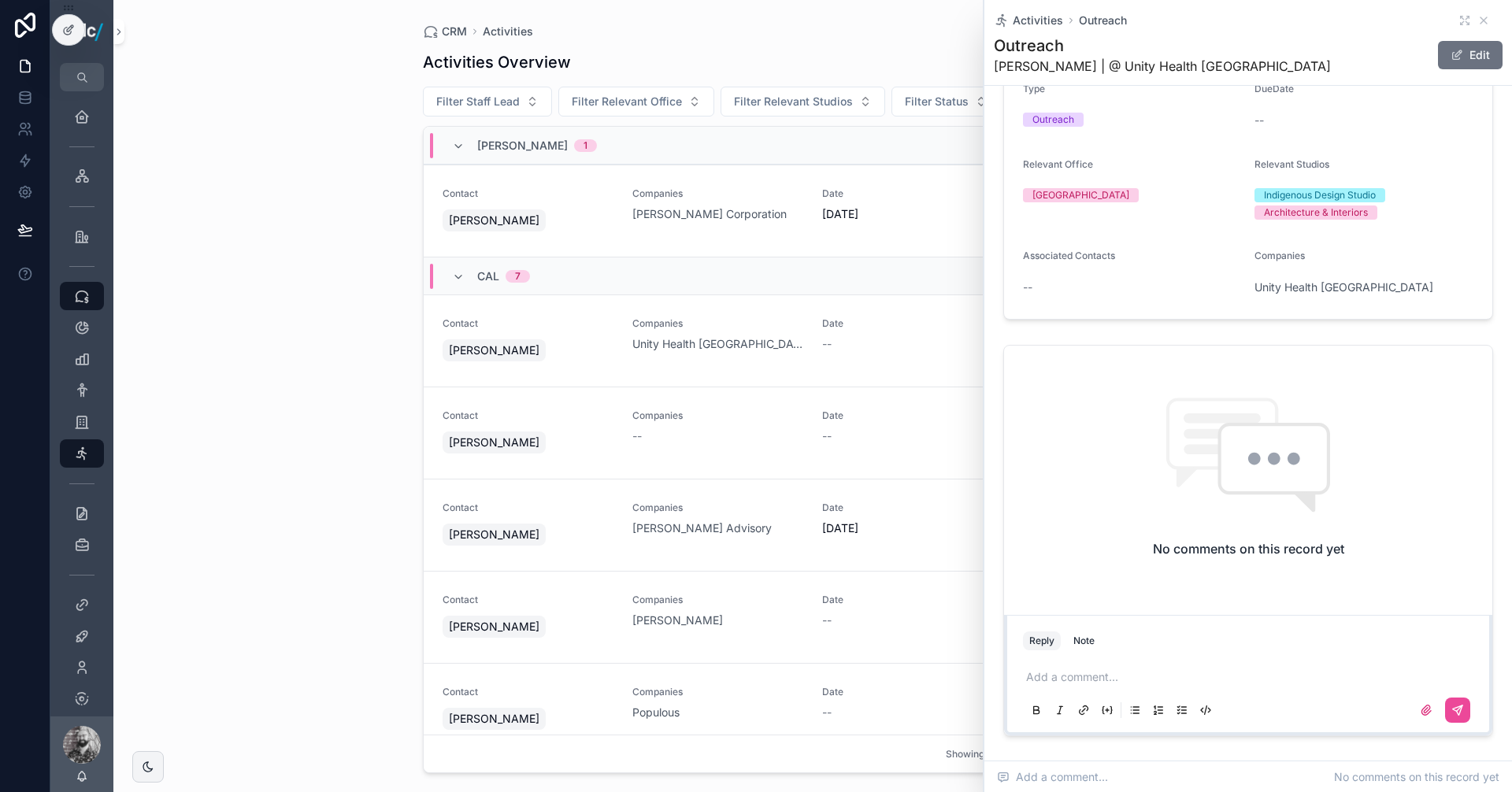
scroll to position [198, 0]
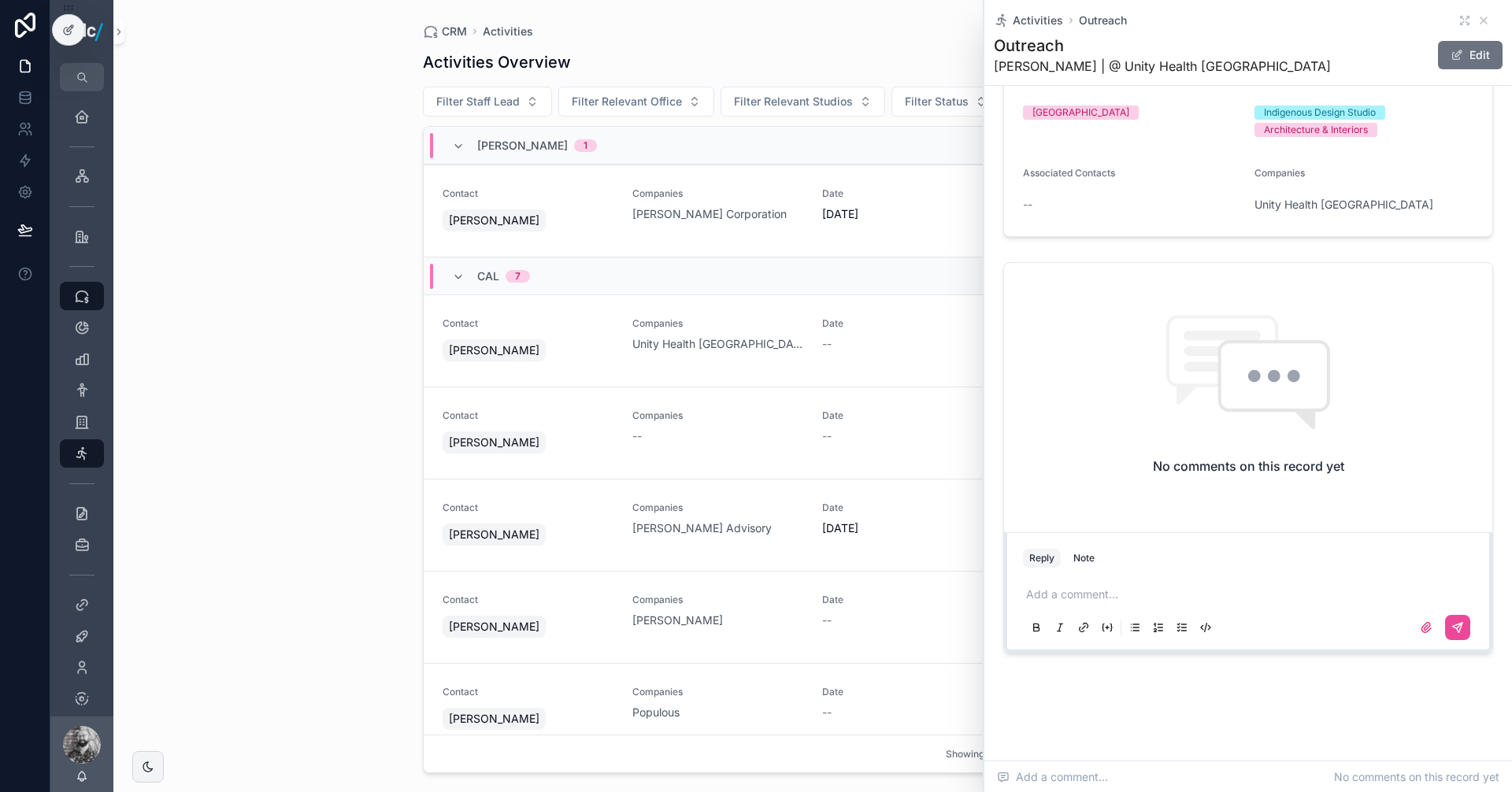
click at [1078, 581] on div "Add a comment..." at bounding box center [1248, 611] width 450 height 66
click at [1077, 598] on p "scrollable content" at bounding box center [1250, 594] width 450 height 16
drag, startPoint x: 1037, startPoint y: 593, endPoint x: 994, endPoint y: 599, distance: 43.4
click at [1011, 589] on div "**********" at bounding box center [1248, 592] width 488 height 121
click at [1451, 646] on icon "scrollable content" at bounding box center [1458, 644] width 13 height 13
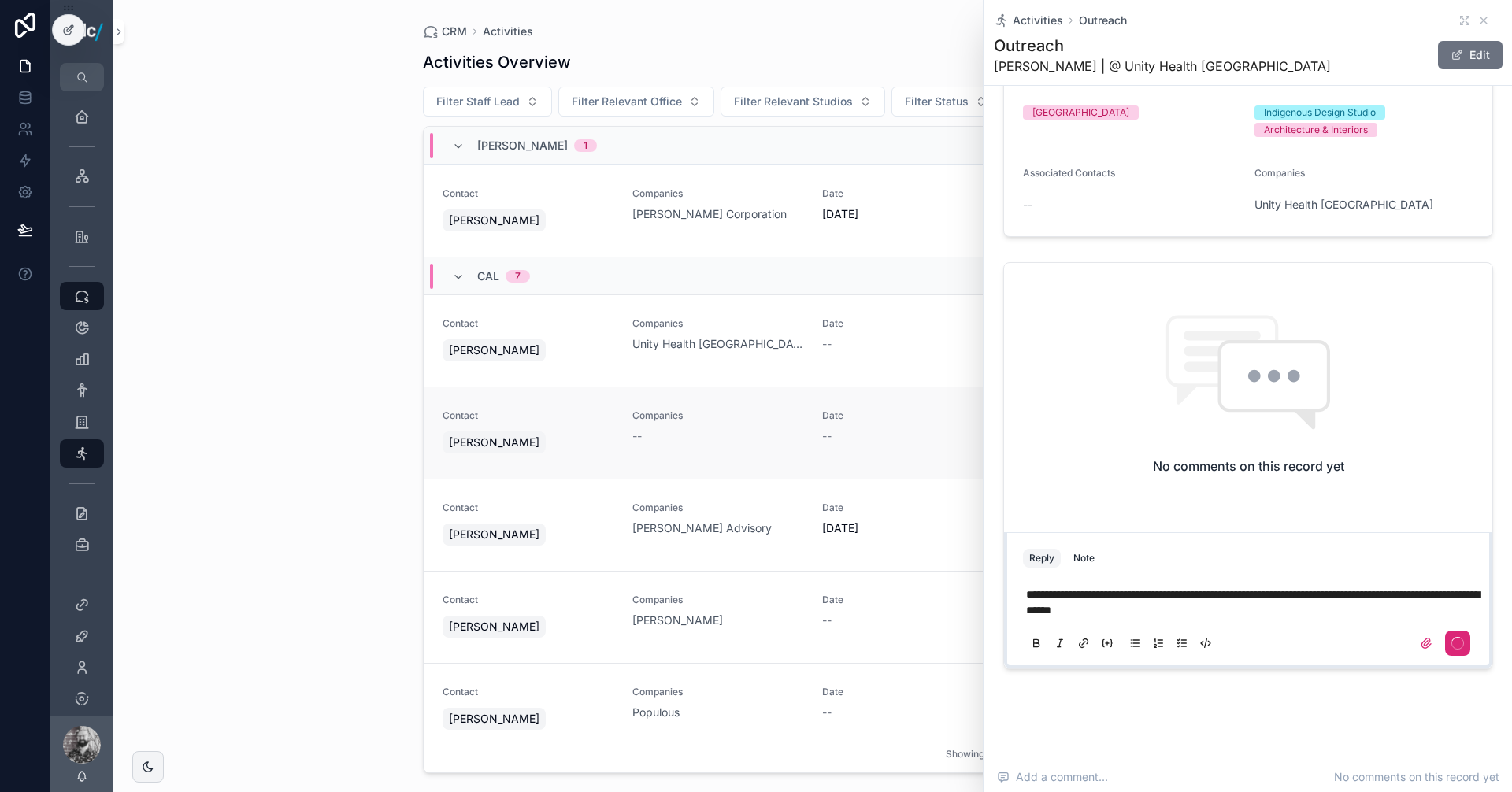
scroll to position [36, 0]
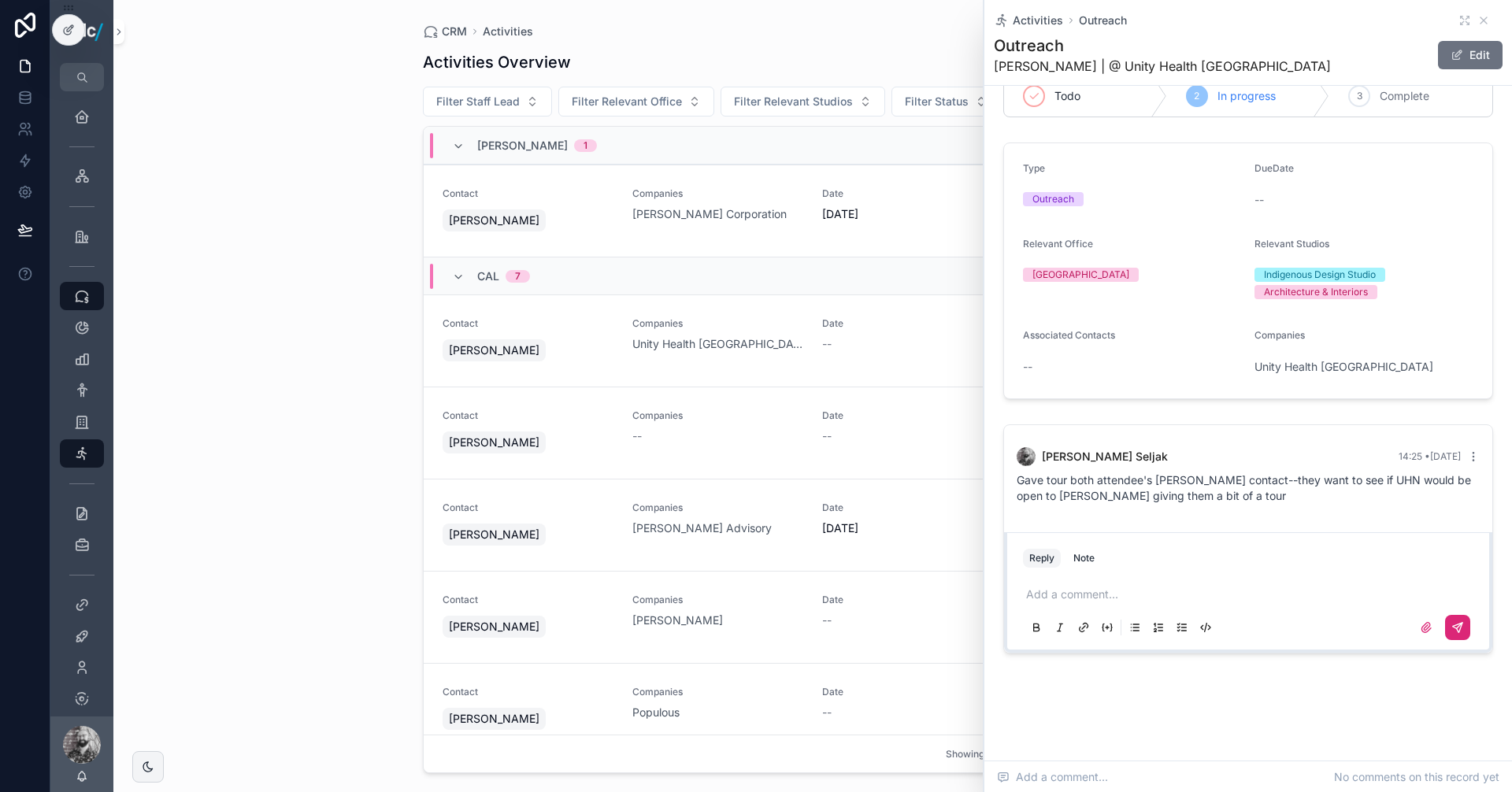
click at [218, 383] on div "CRM Activities Activities Overview Add Activity Filter Staff Lead Filter Releva…" at bounding box center [812, 396] width 1399 height 792
click at [1481, 19] on icon "scrollable content" at bounding box center [1483, 20] width 6 height 6
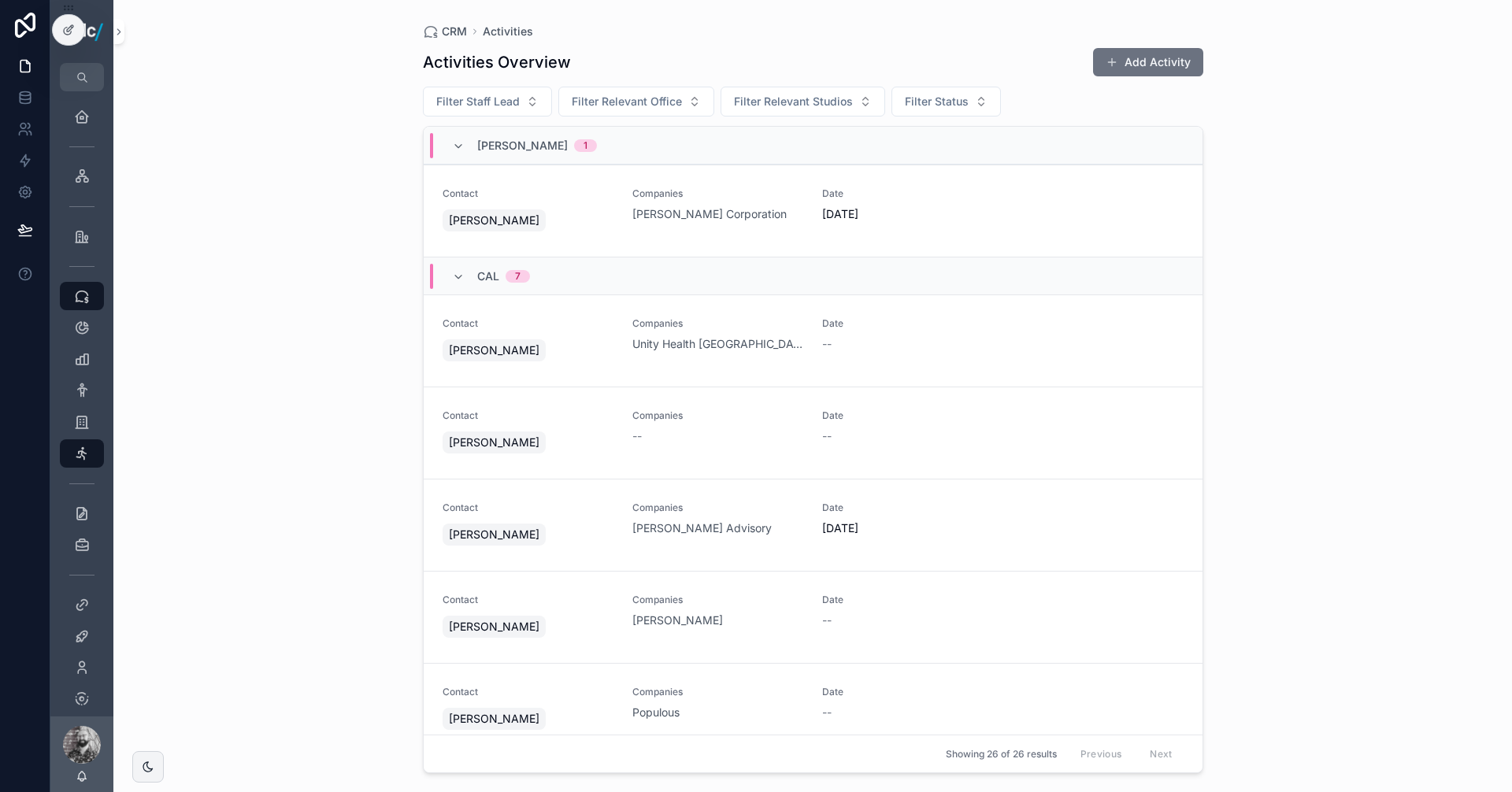
click at [1306, 289] on div "CRM Activities Activities Overview Add Activity Filter Staff Lead Filter Releva…" at bounding box center [812, 396] width 1399 height 792
click at [80, 623] on icon "scrollable content" at bounding box center [81, 622] width 16 height 16
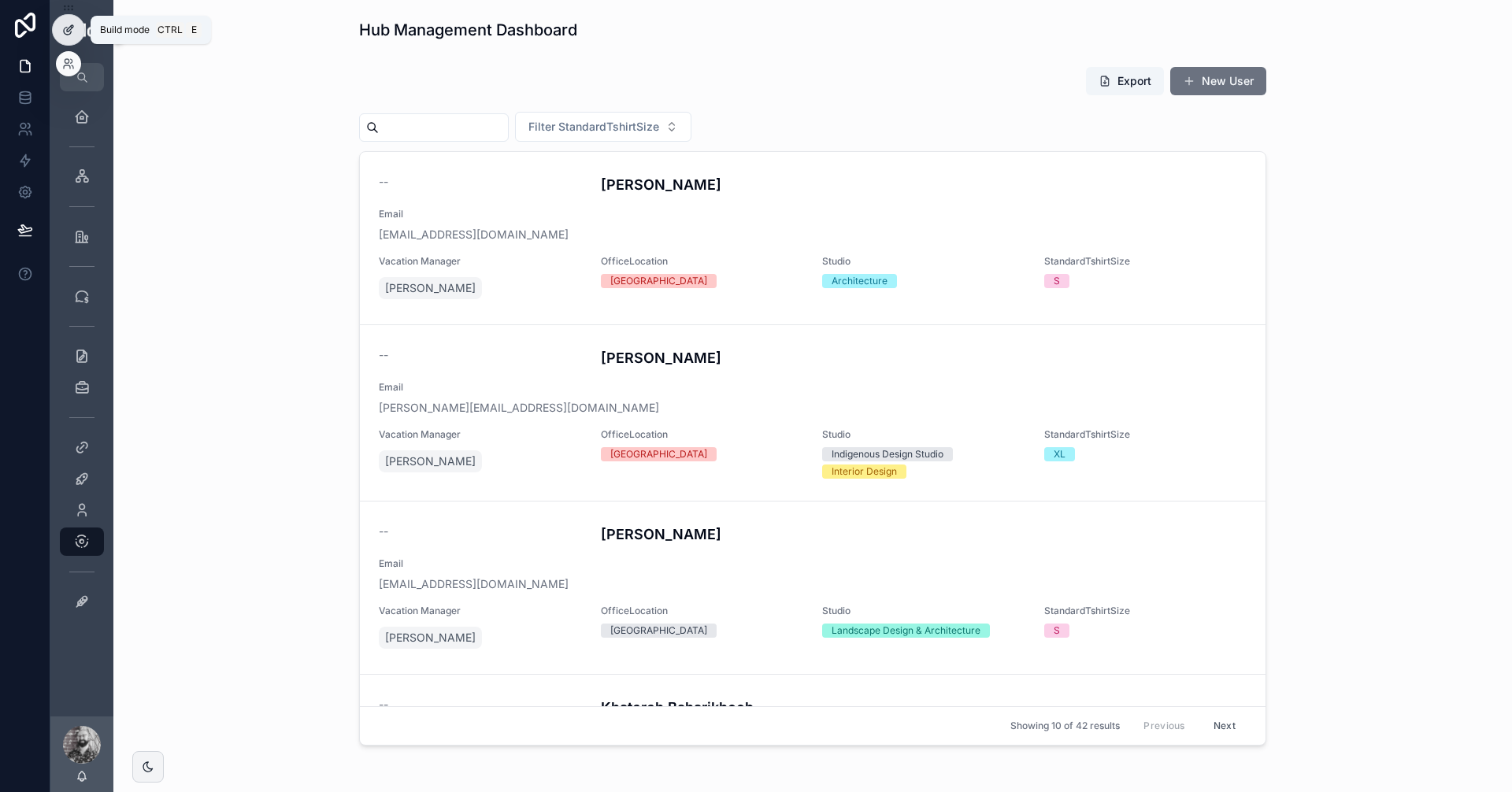
click at [77, 29] on div at bounding box center [68, 29] width 31 height 29
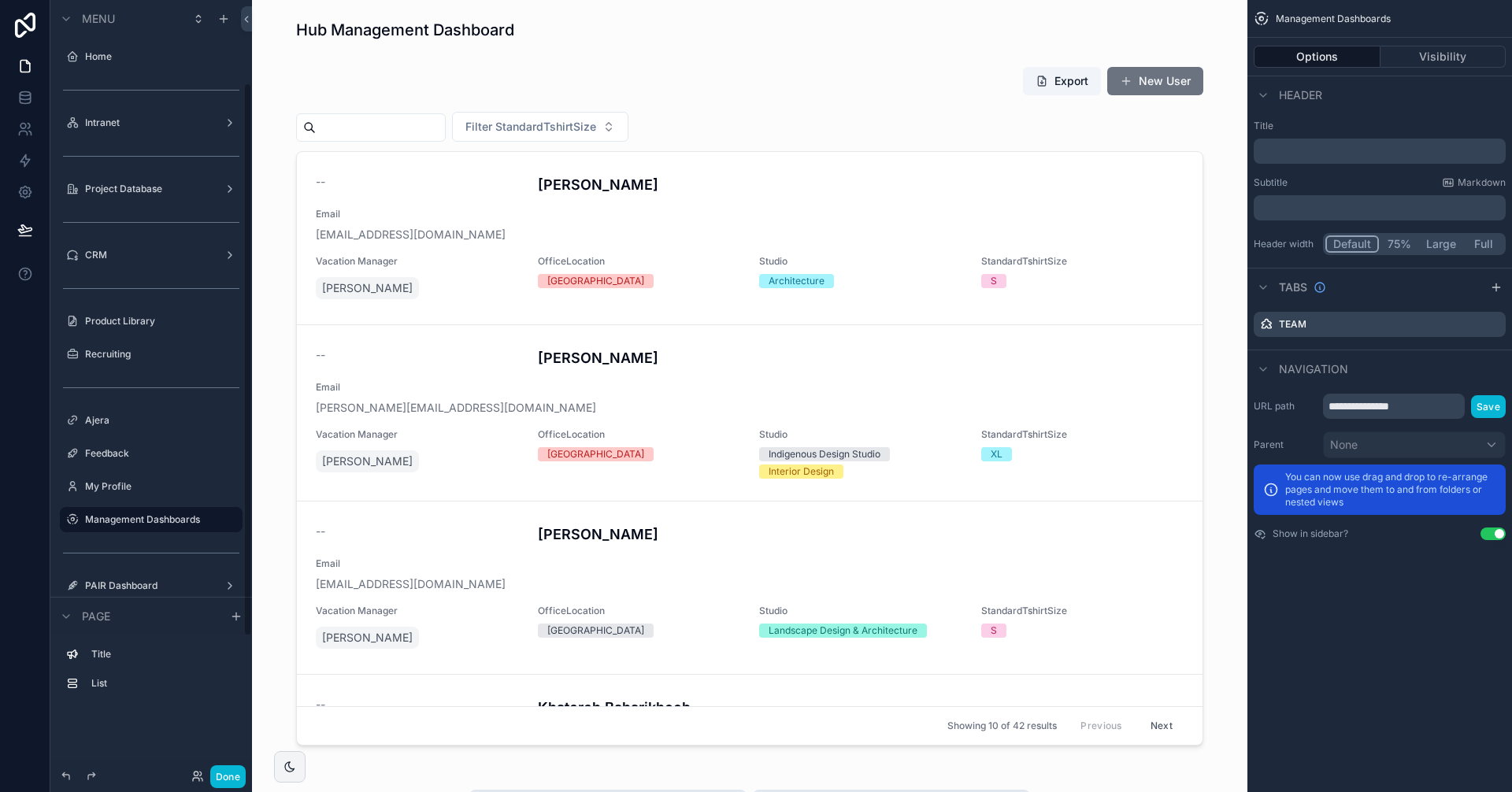
scroll to position [116, 0]
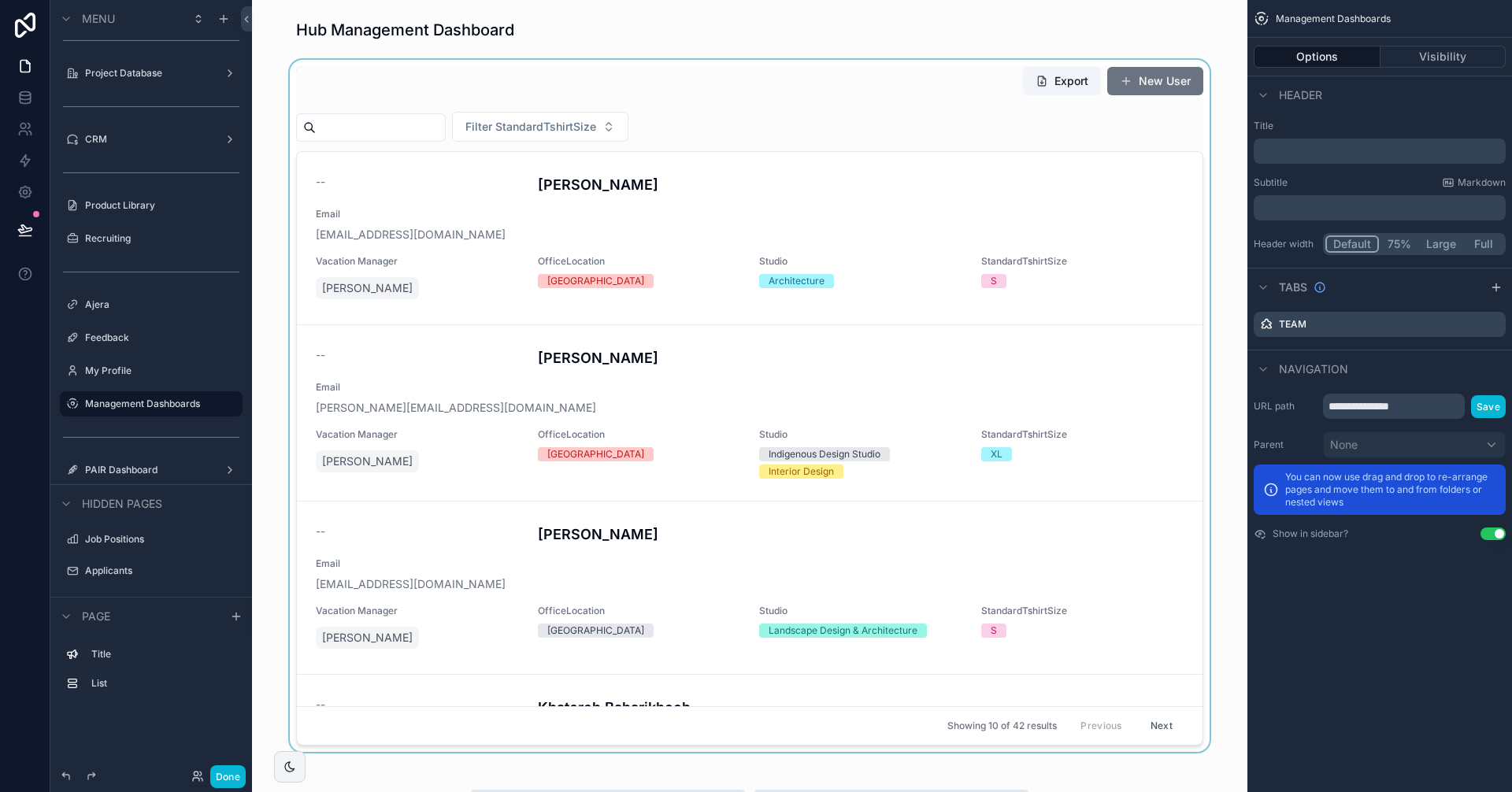
click at [877, 204] on div "scrollable content" at bounding box center [749, 406] width 970 height 693
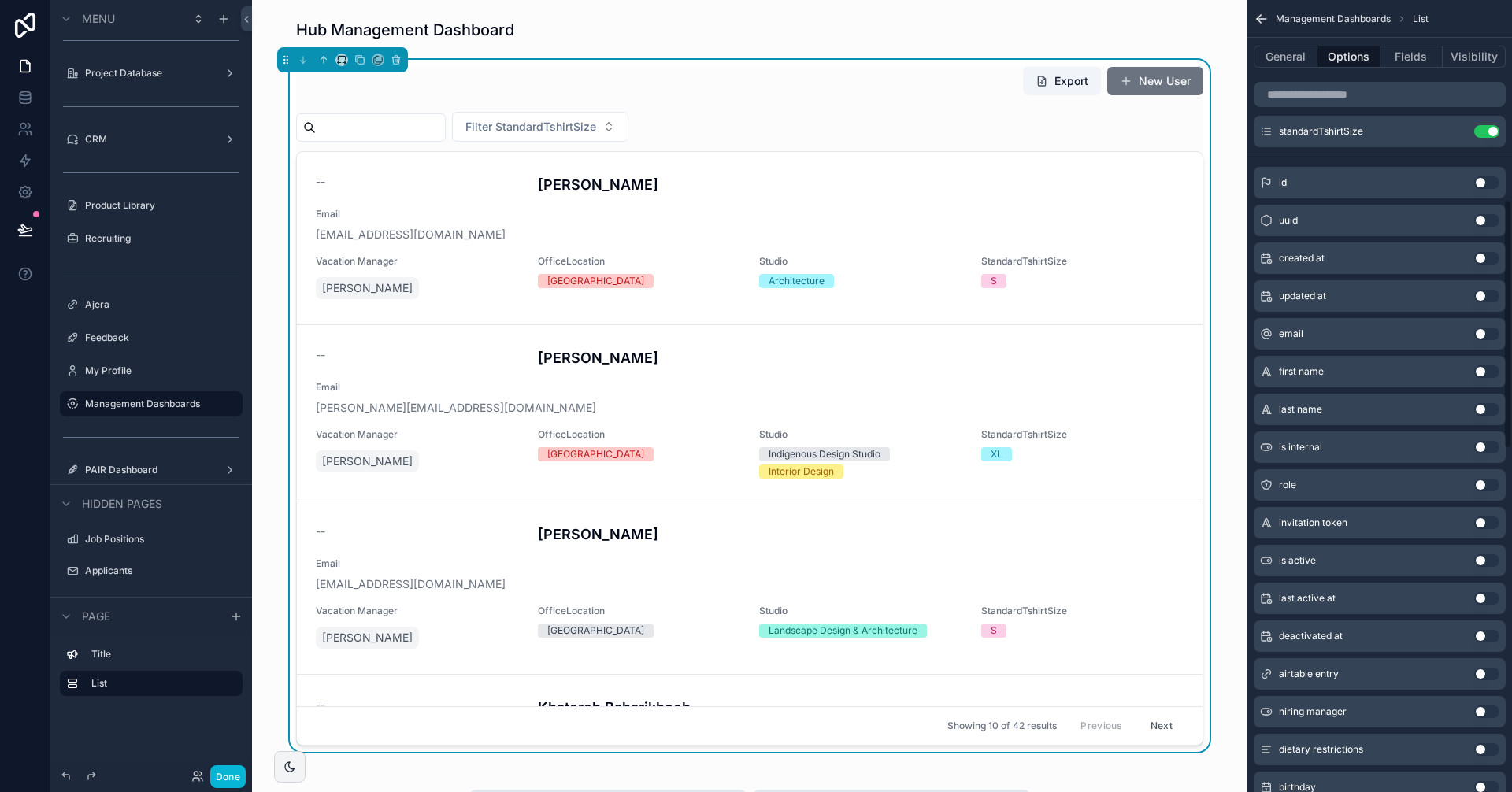
scroll to position [630, 0]
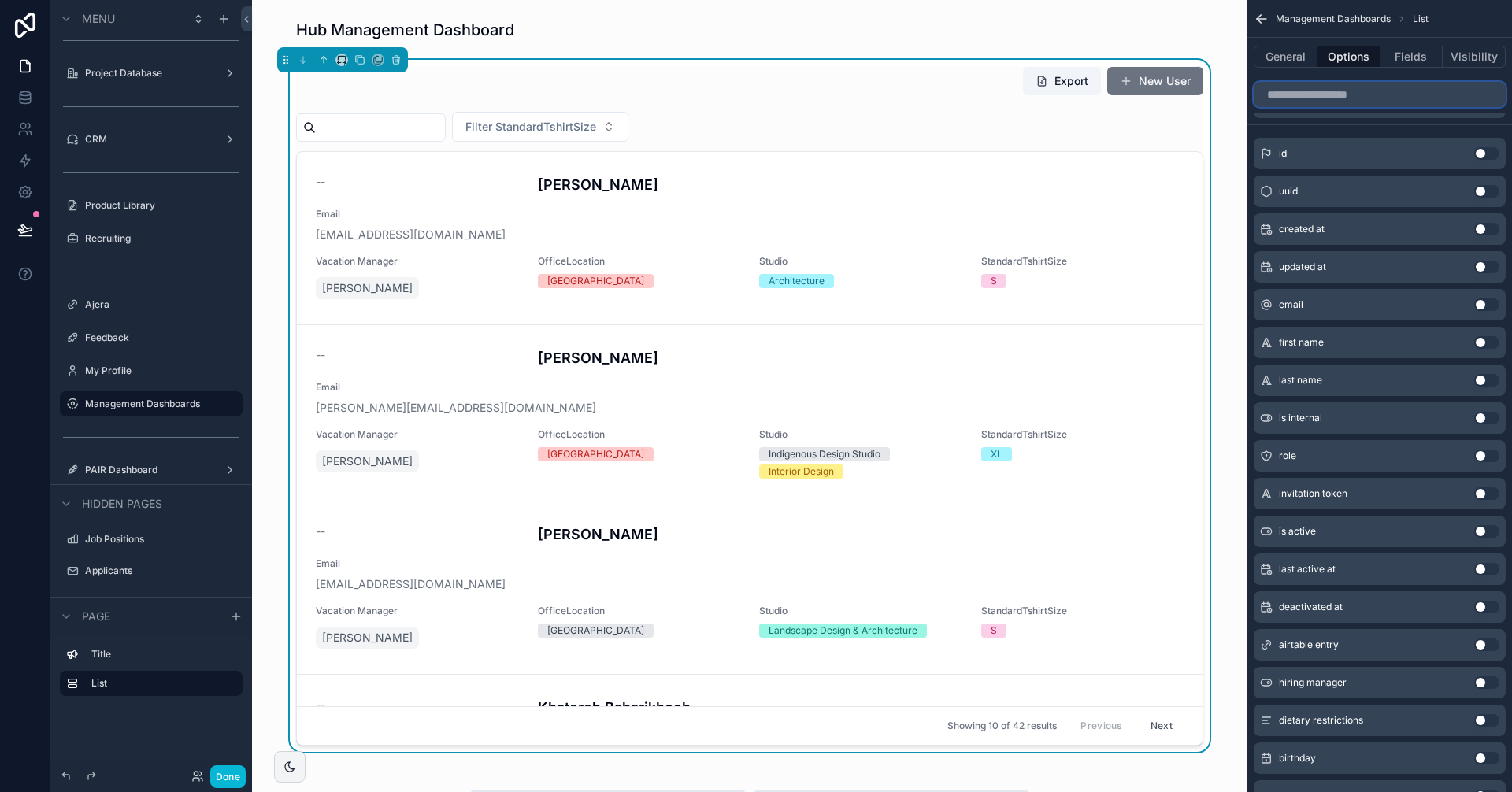
click at [1365, 95] on input "scrollable content" at bounding box center [1379, 94] width 252 height 25
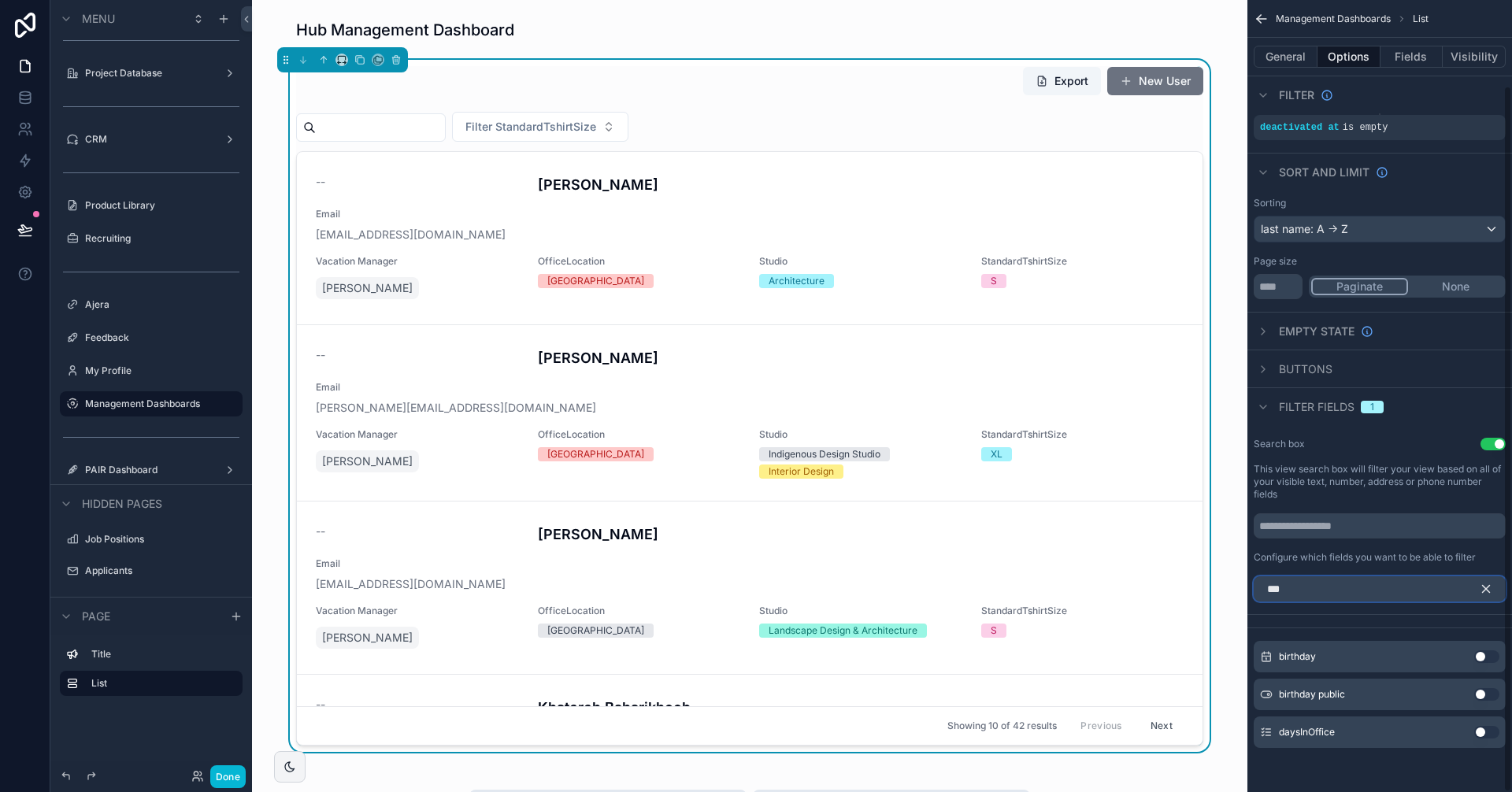
scroll to position [95, 0]
type input "***"
click at [1486, 734] on button "Use setting" at bounding box center [1486, 732] width 25 height 13
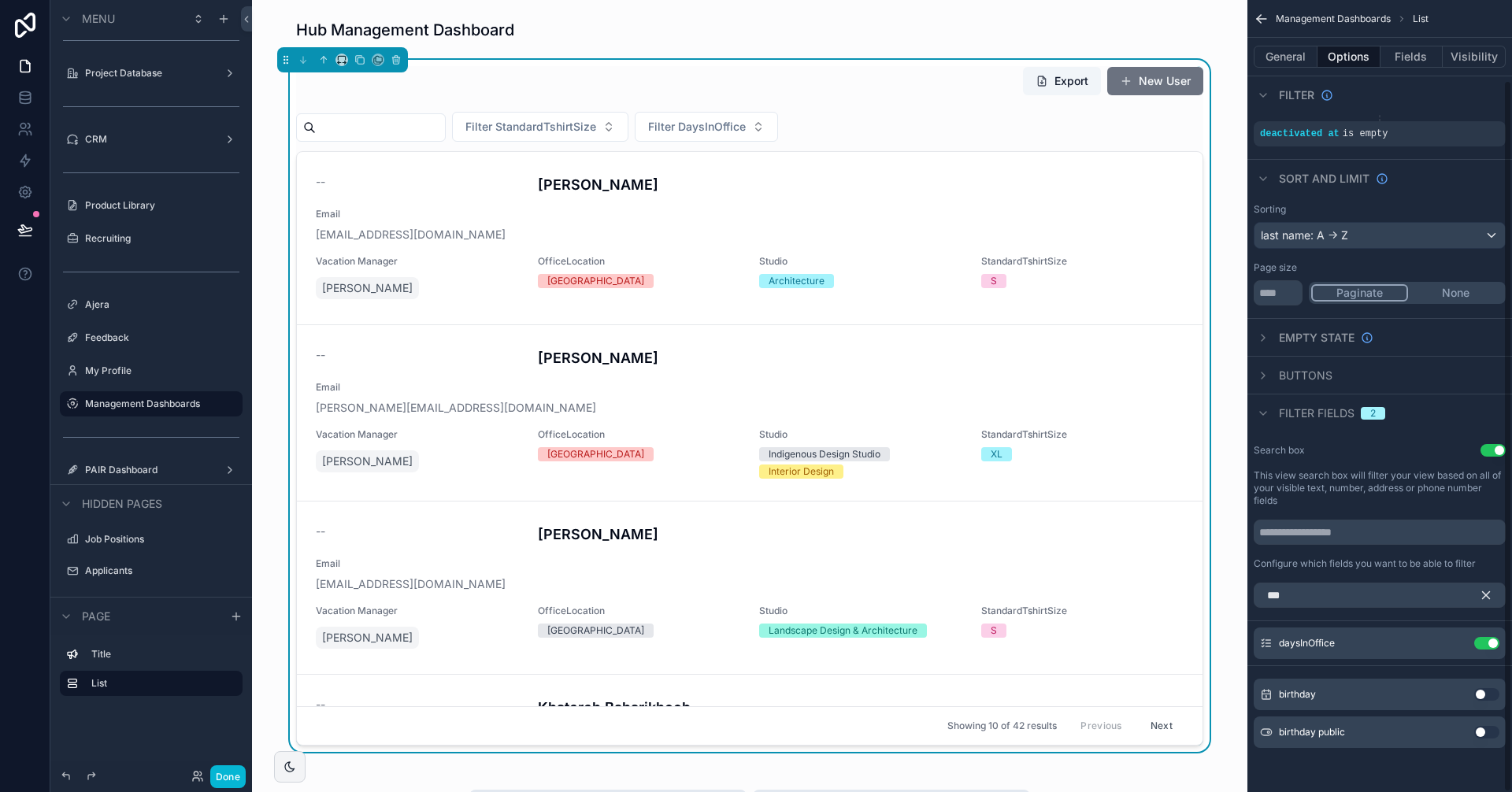
scroll to position [89, 0]
click at [746, 129] on span "Filter DaysInOffice" at bounding box center [697, 126] width 98 height 16
click at [703, 187] on div "[DATE]" at bounding box center [739, 190] width 189 height 25
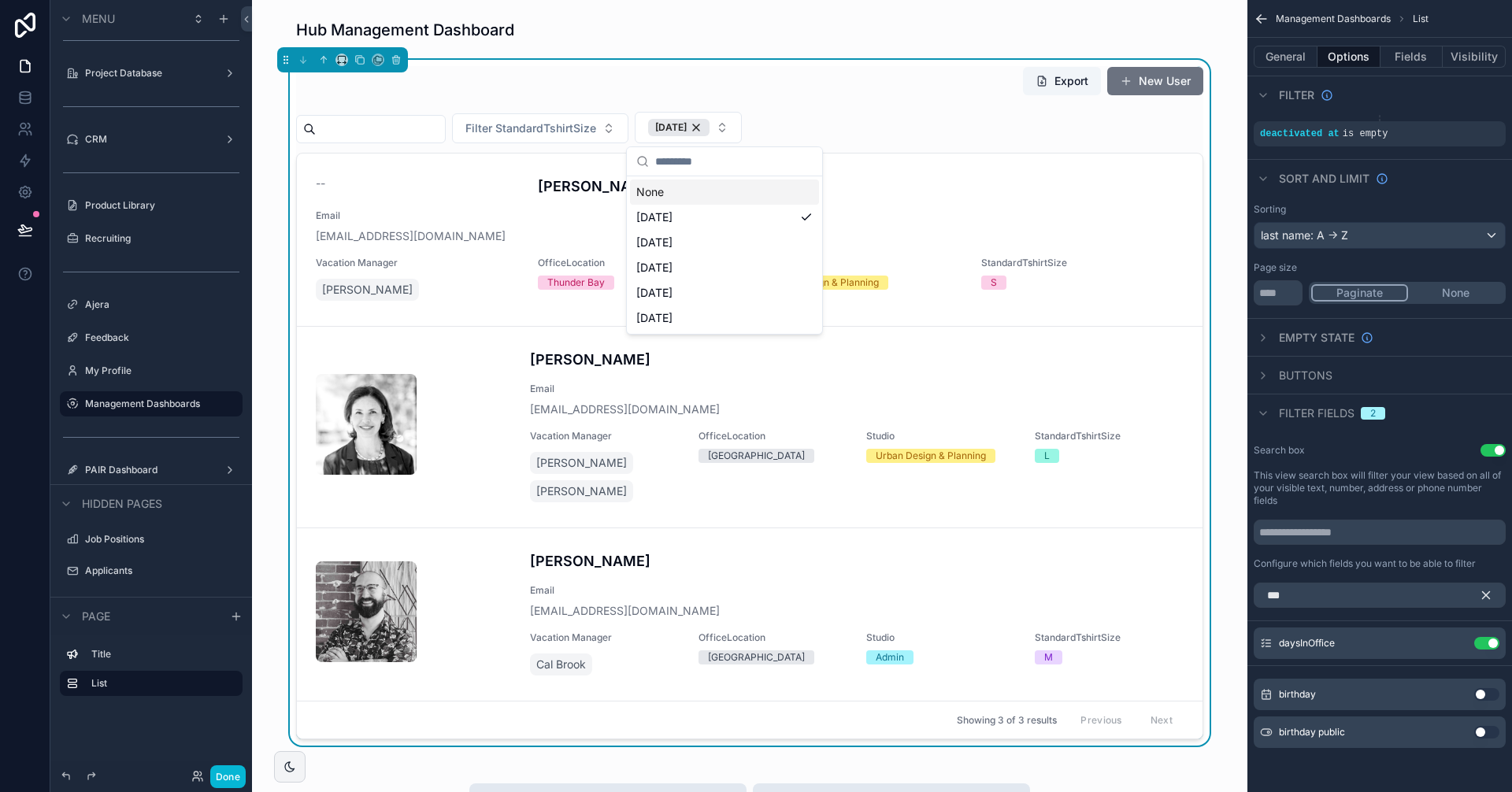
click at [862, 95] on div "Export New User" at bounding box center [750, 84] width 907 height 36
click at [741, 127] on button "[DATE]" at bounding box center [688, 127] width 107 height 31
click at [687, 238] on div "[DATE]" at bounding box center [724, 242] width 189 height 25
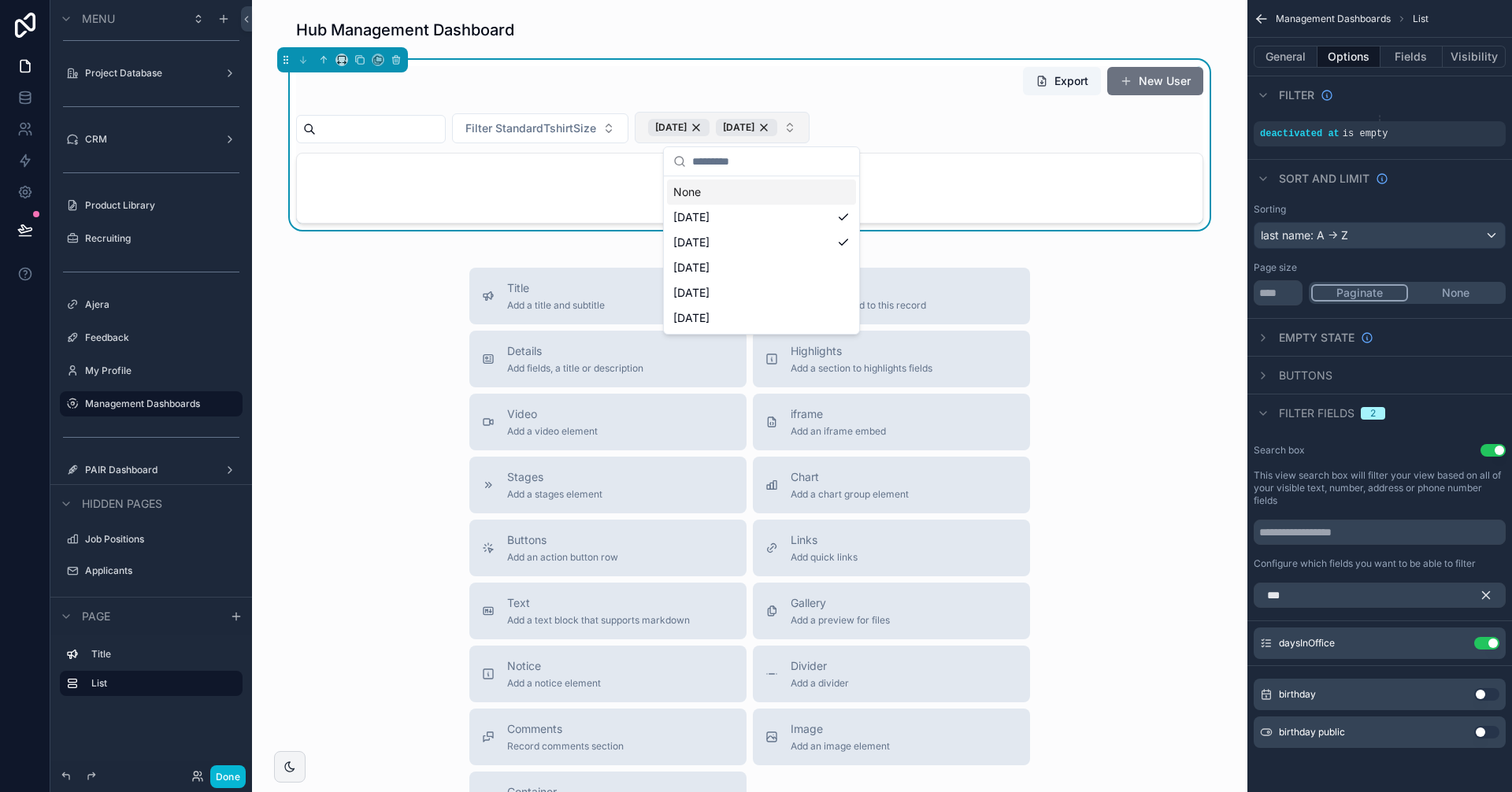
click at [809, 124] on button "[DATE] [DATE]" at bounding box center [722, 127] width 175 height 31
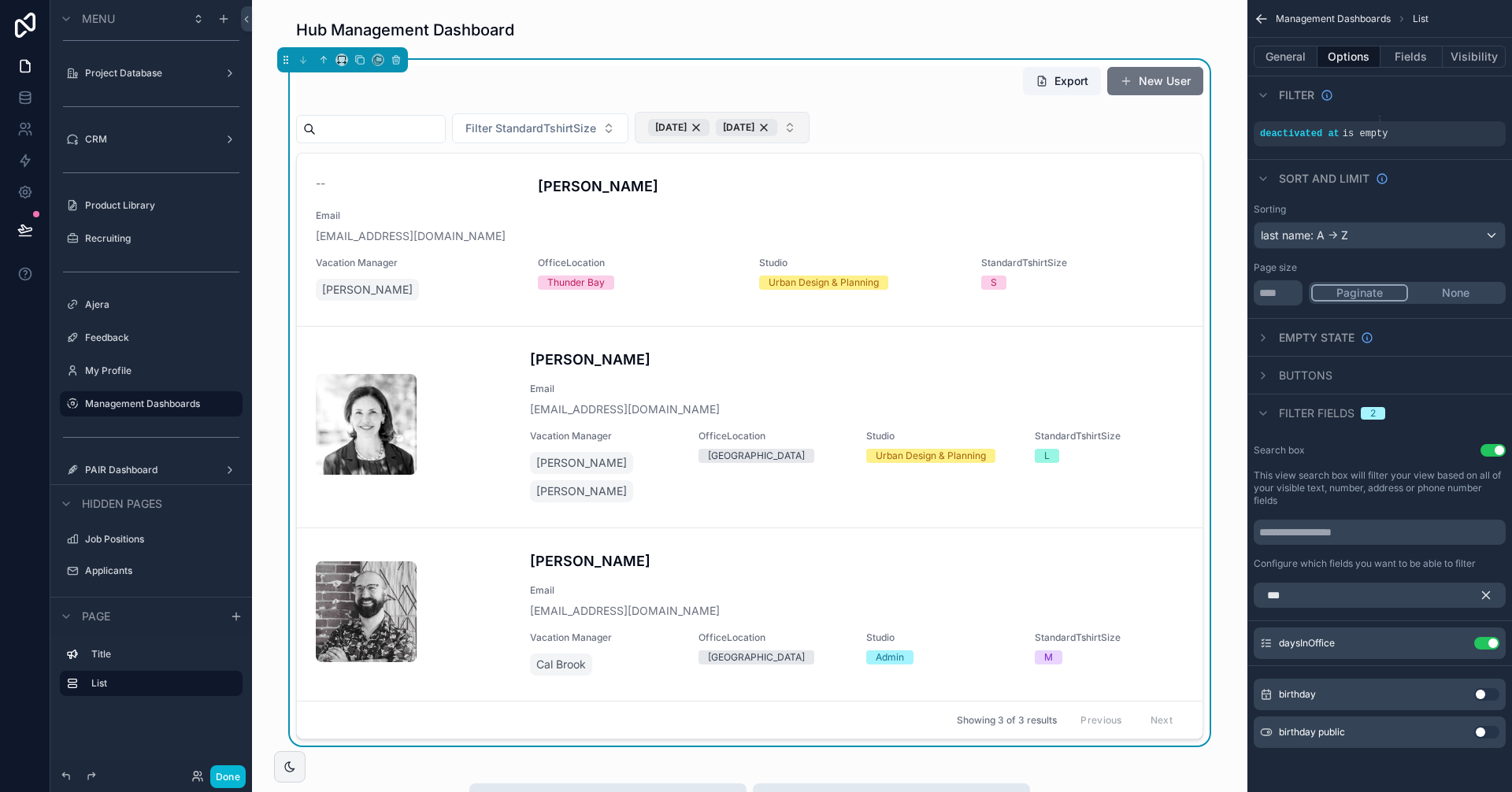
click at [809, 131] on button "[DATE] [DATE]" at bounding box center [722, 127] width 175 height 31
click at [770, 262] on div "[DATE]" at bounding box center [761, 267] width 189 height 25
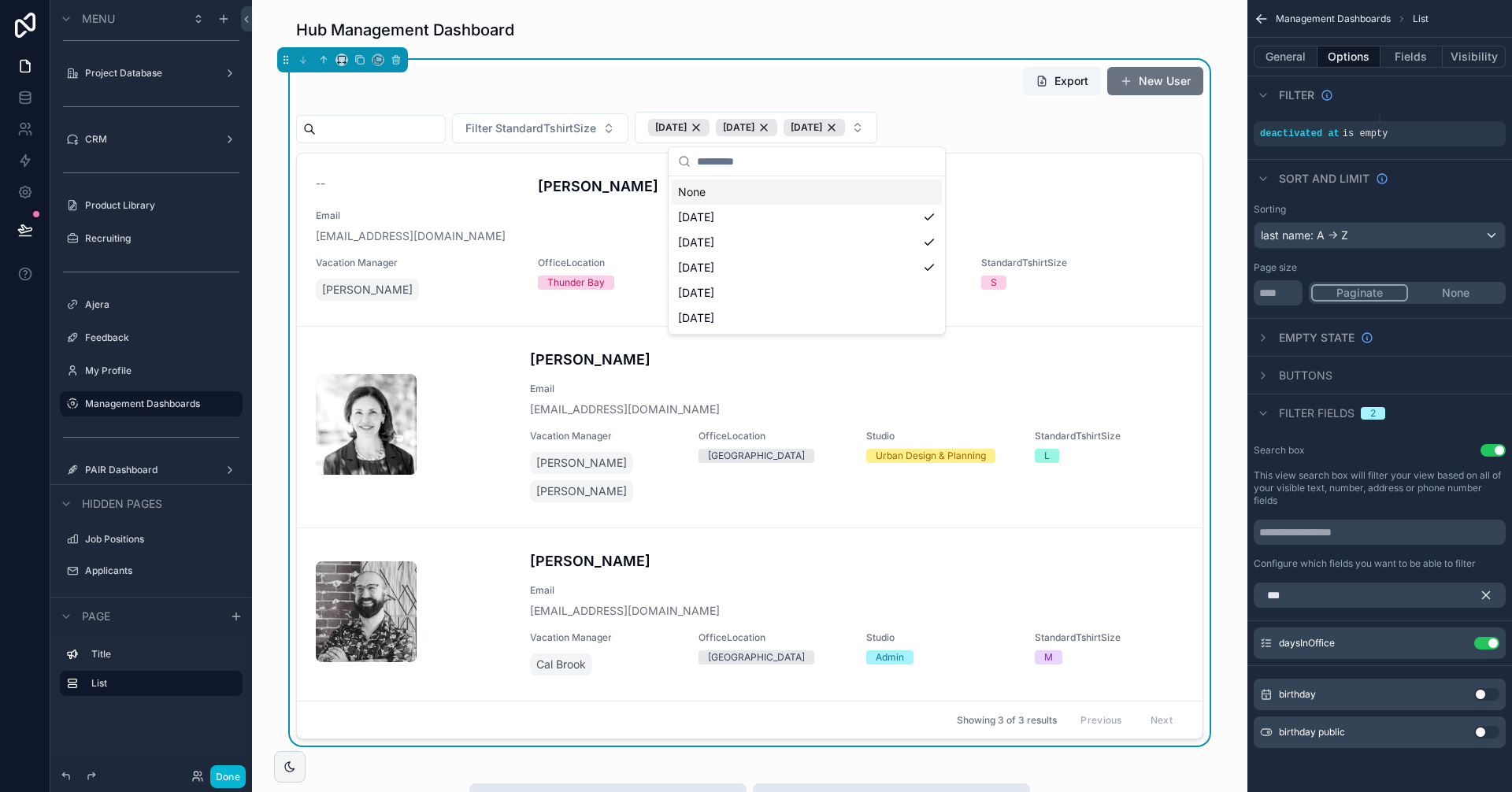
click at [980, 106] on div "Export New User Filter StandardTshirtSize [DATE] [DATE] [DATE] -- [PERSON_NAME]…" at bounding box center [750, 402] width 907 height 673
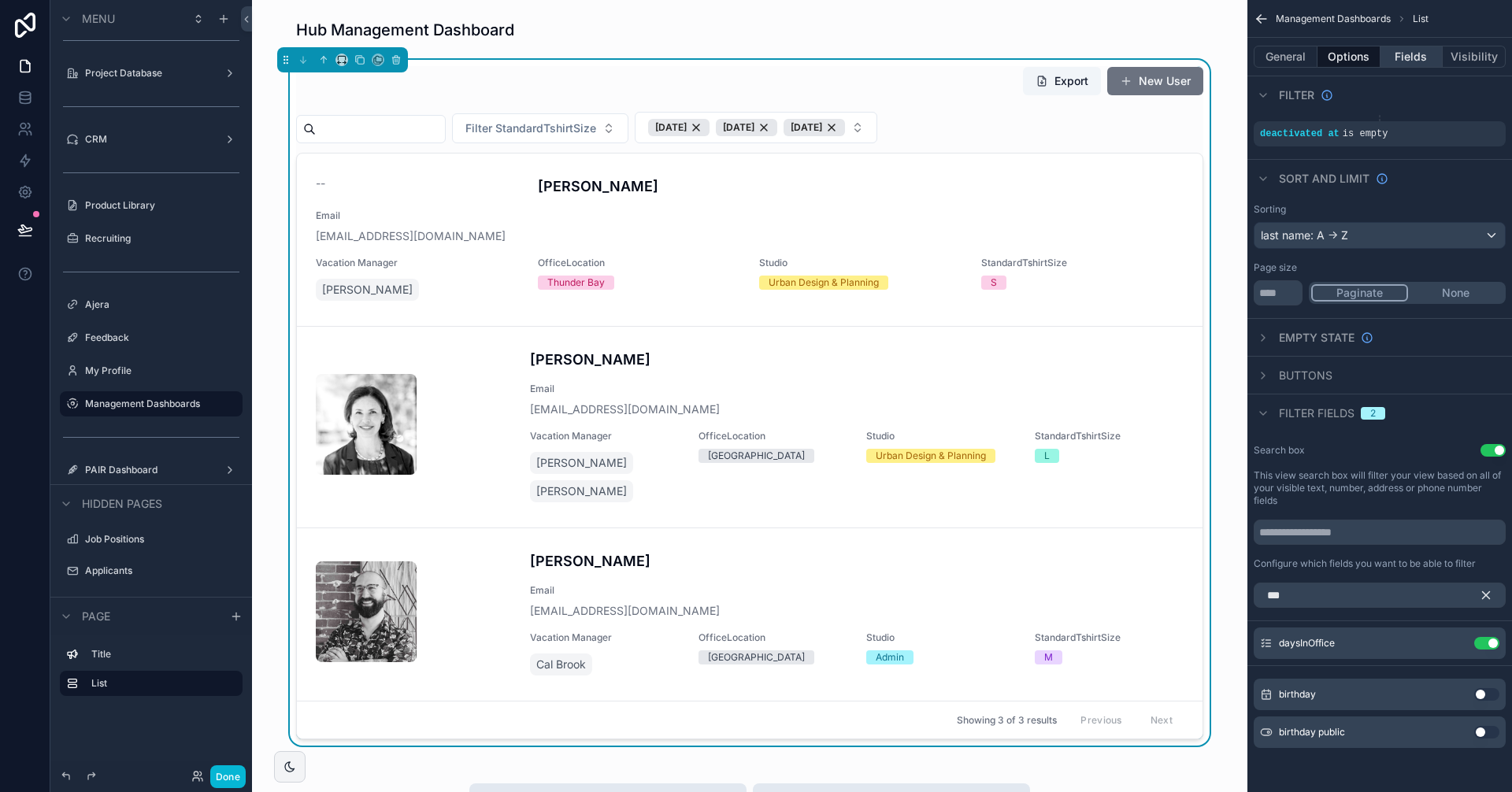
click at [1410, 60] on button "Fields" at bounding box center [1412, 57] width 63 height 22
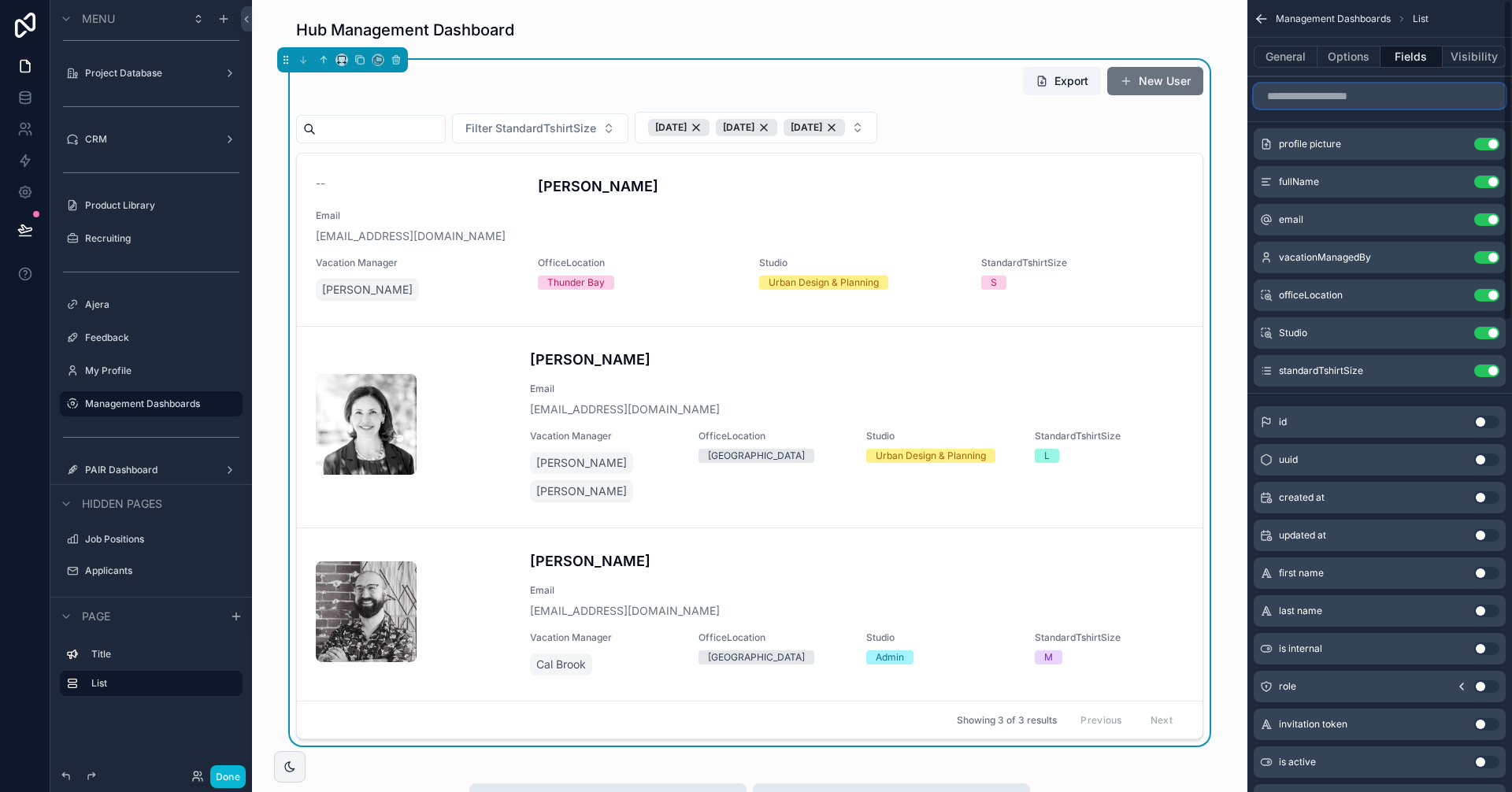
drag, startPoint x: 1360, startPoint y: 99, endPoint x: 1350, endPoint y: 99, distance: 10.0
click at [1360, 99] on input "scrollable content" at bounding box center [1379, 96] width 252 height 25
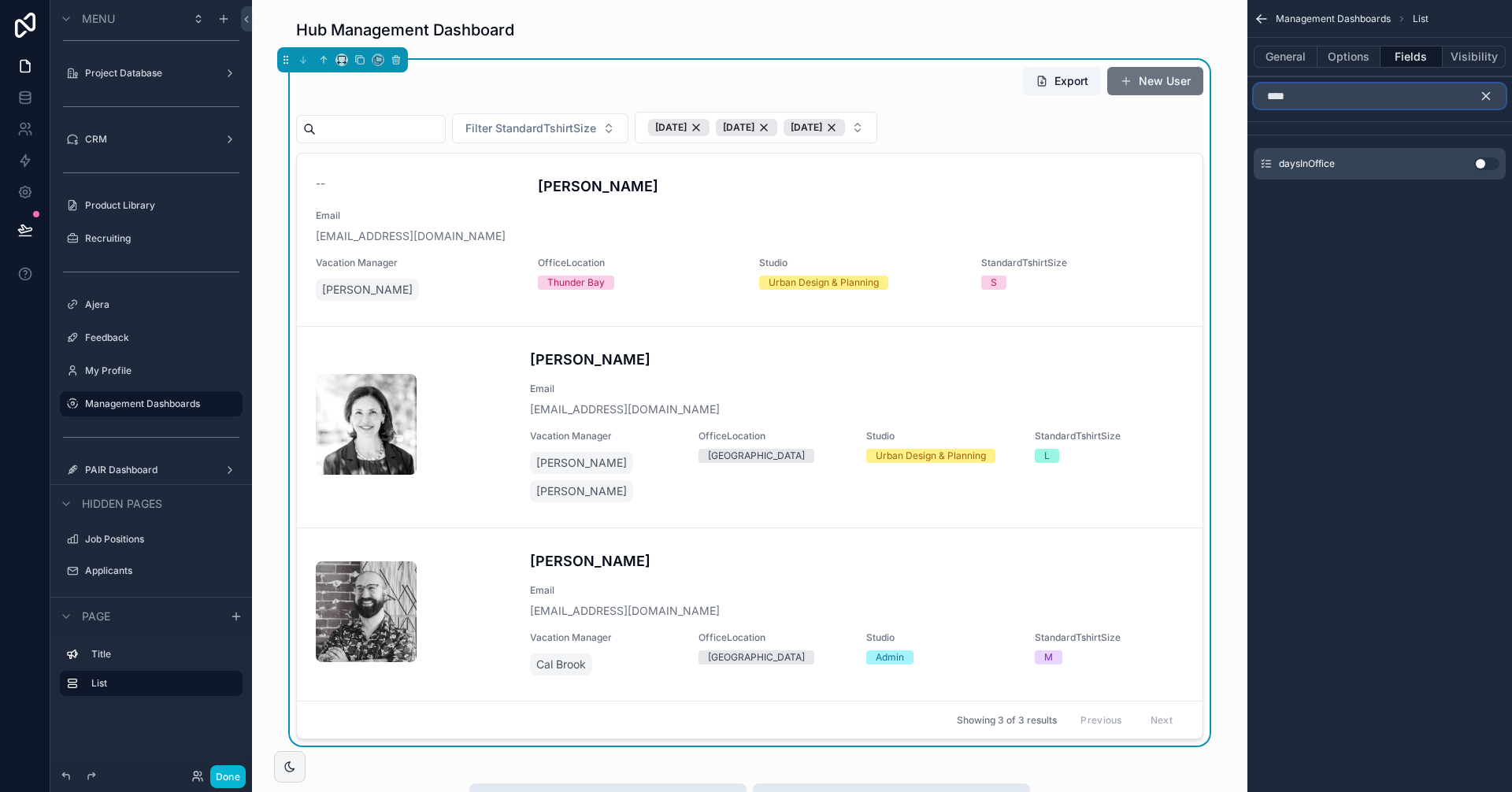
type input "****"
click at [1489, 162] on button "Use setting" at bounding box center [1486, 164] width 25 height 13
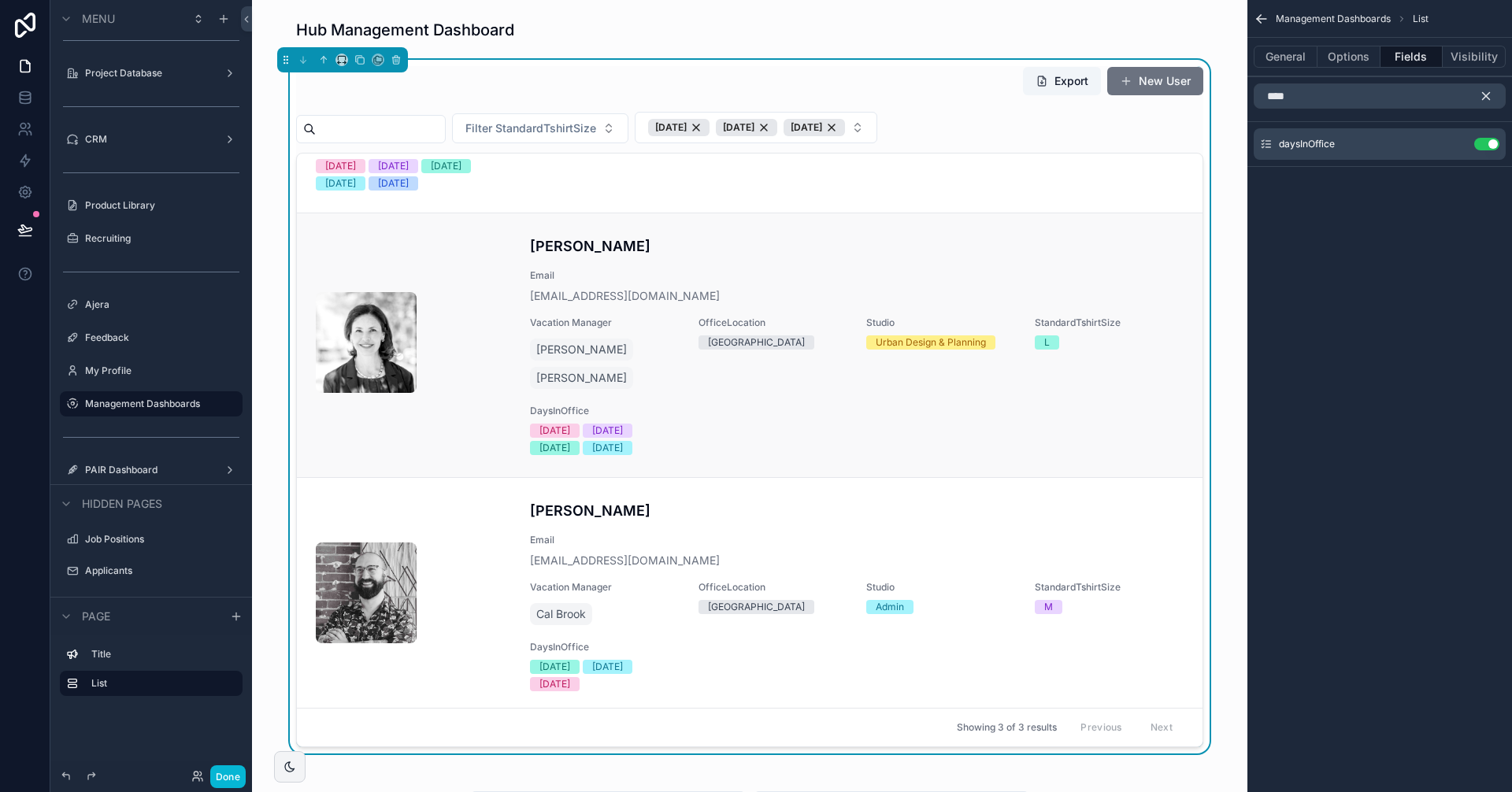
scroll to position [181, 0]
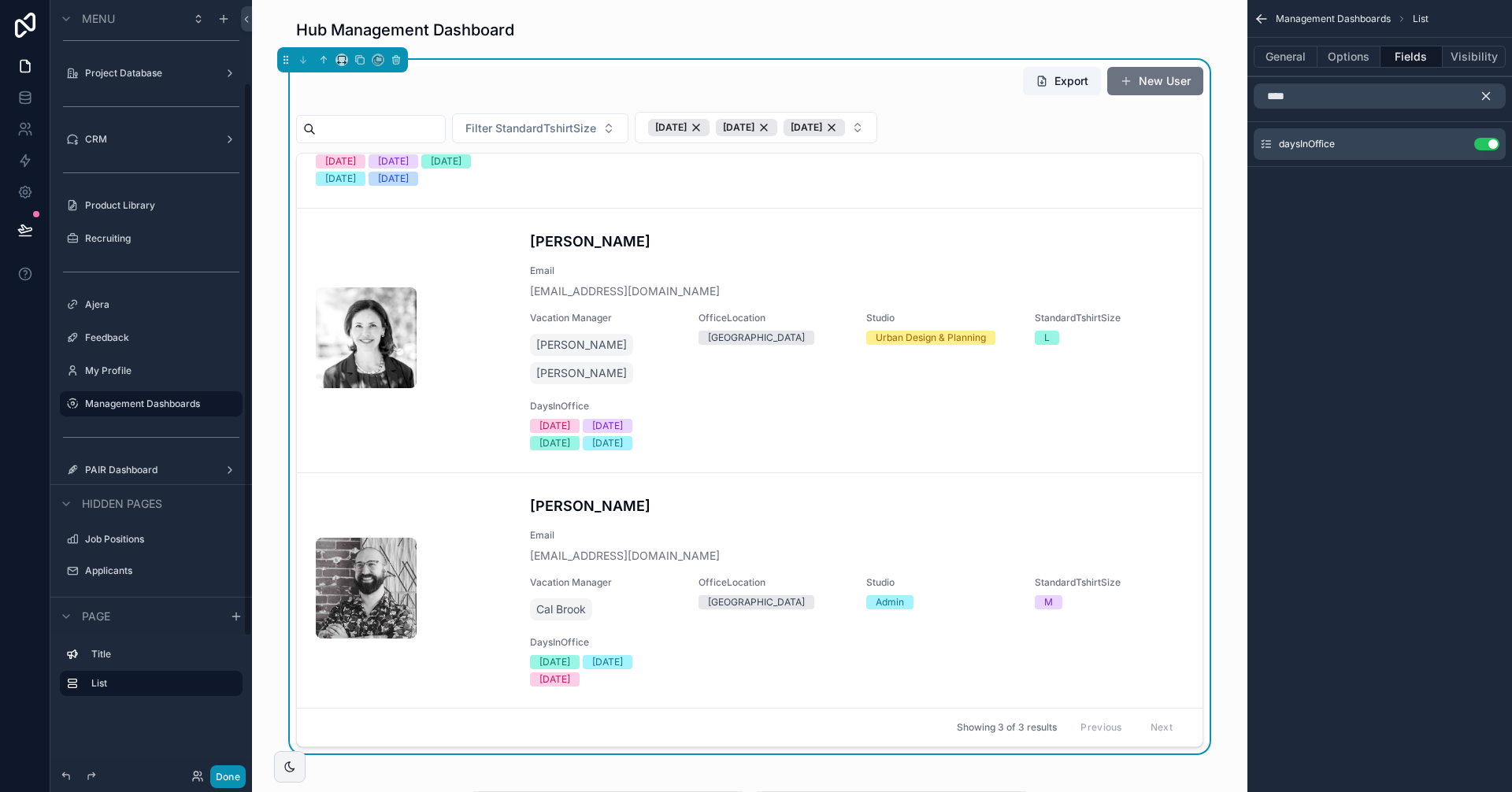
click at [235, 780] on button "Done" at bounding box center [227, 776] width 35 height 23
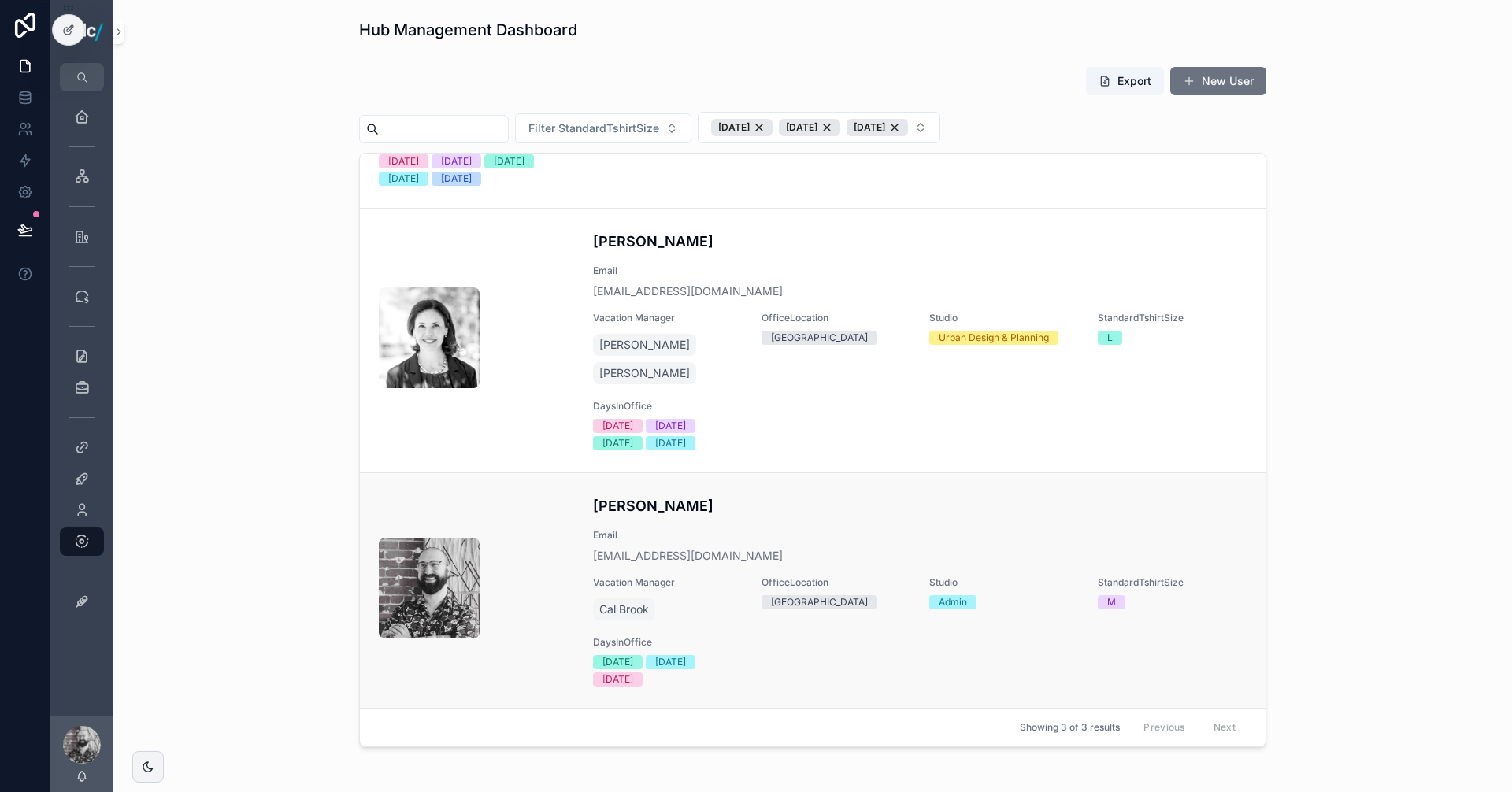
click at [855, 522] on div "[PERSON_NAME] Email [EMAIL_ADDRESS][DOMAIN_NAME] Vacation Manager [GEOGRAPHIC_D…" at bounding box center [920, 591] width 654 height 192
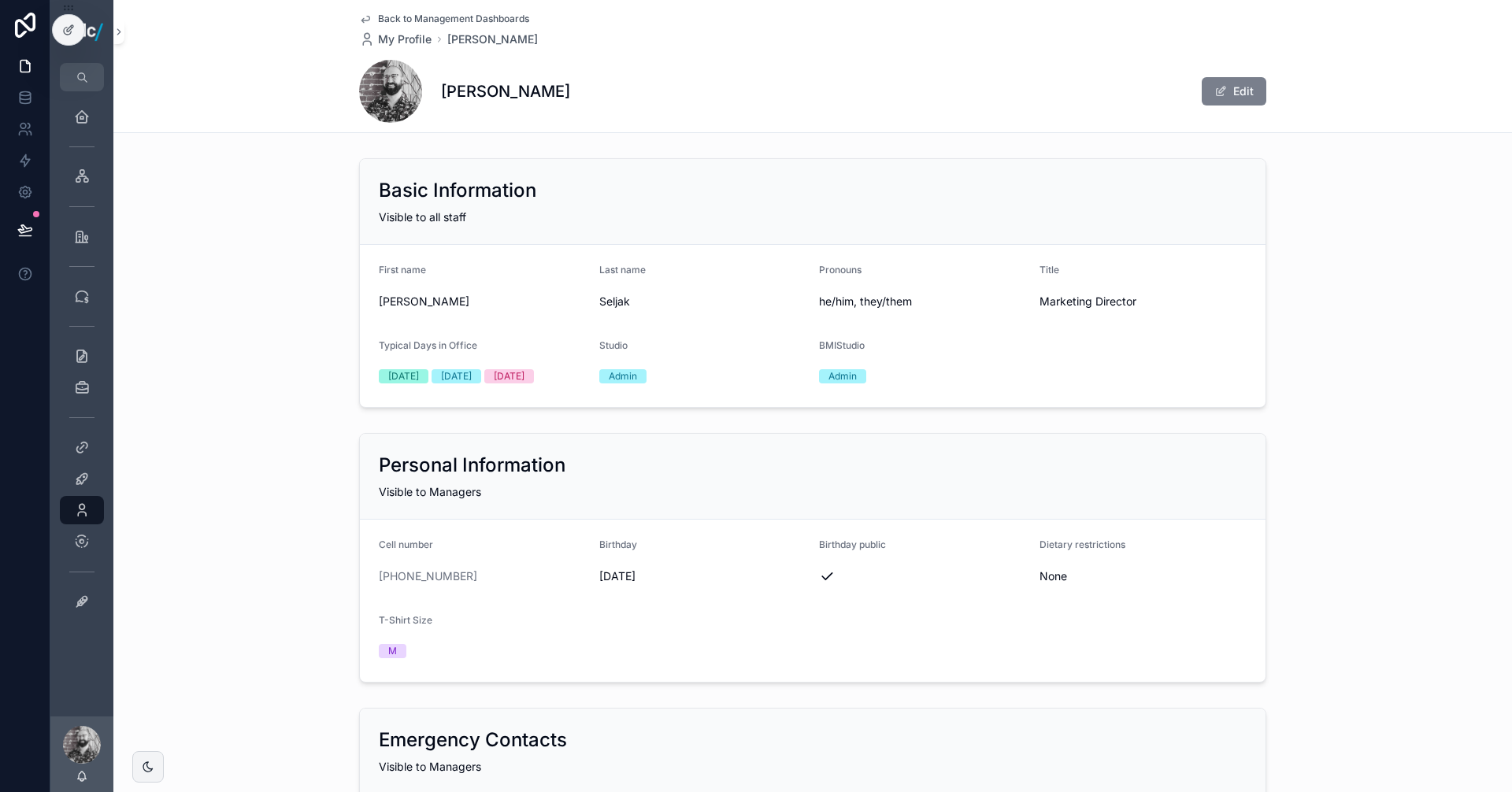
click at [1241, 97] on button "Edit" at bounding box center [1234, 91] width 64 height 29
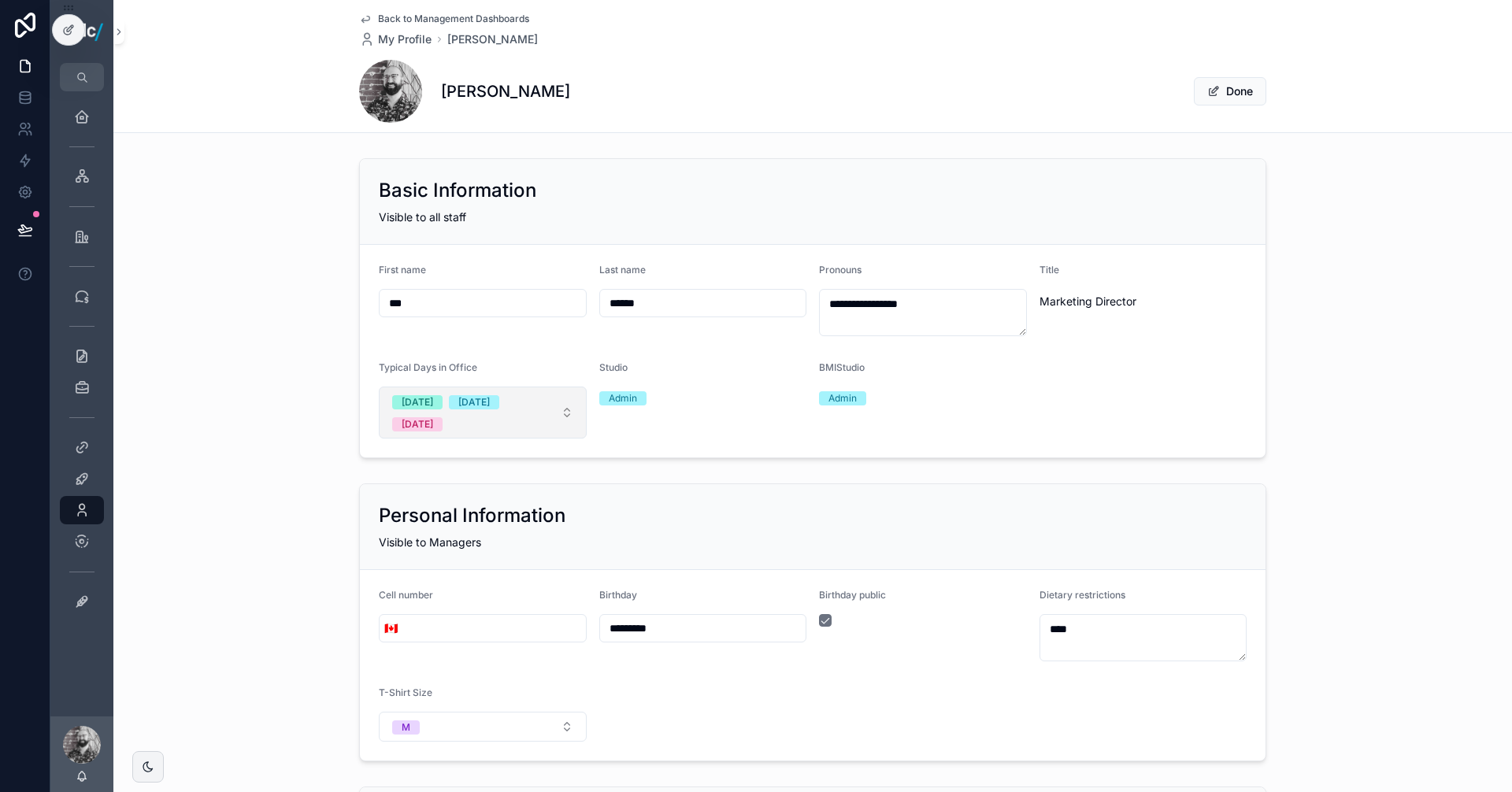
click at [489, 425] on span "[DATE] [DATE] [DATE]" at bounding box center [473, 413] width 162 height 38
click at [479, 517] on div "[DATE]" at bounding box center [477, 510] width 200 height 24
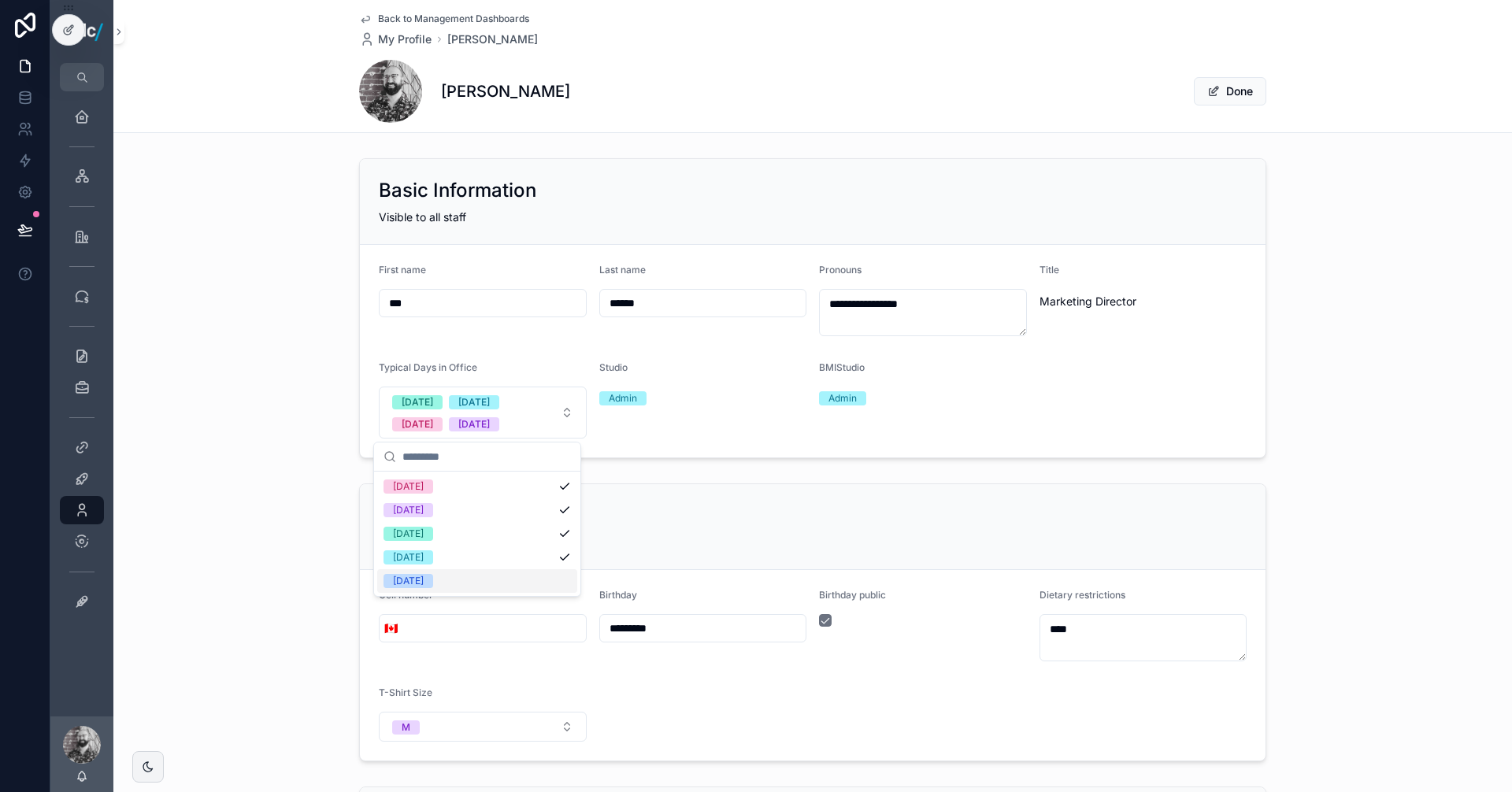
click at [463, 579] on div "[DATE]" at bounding box center [477, 581] width 200 height 24
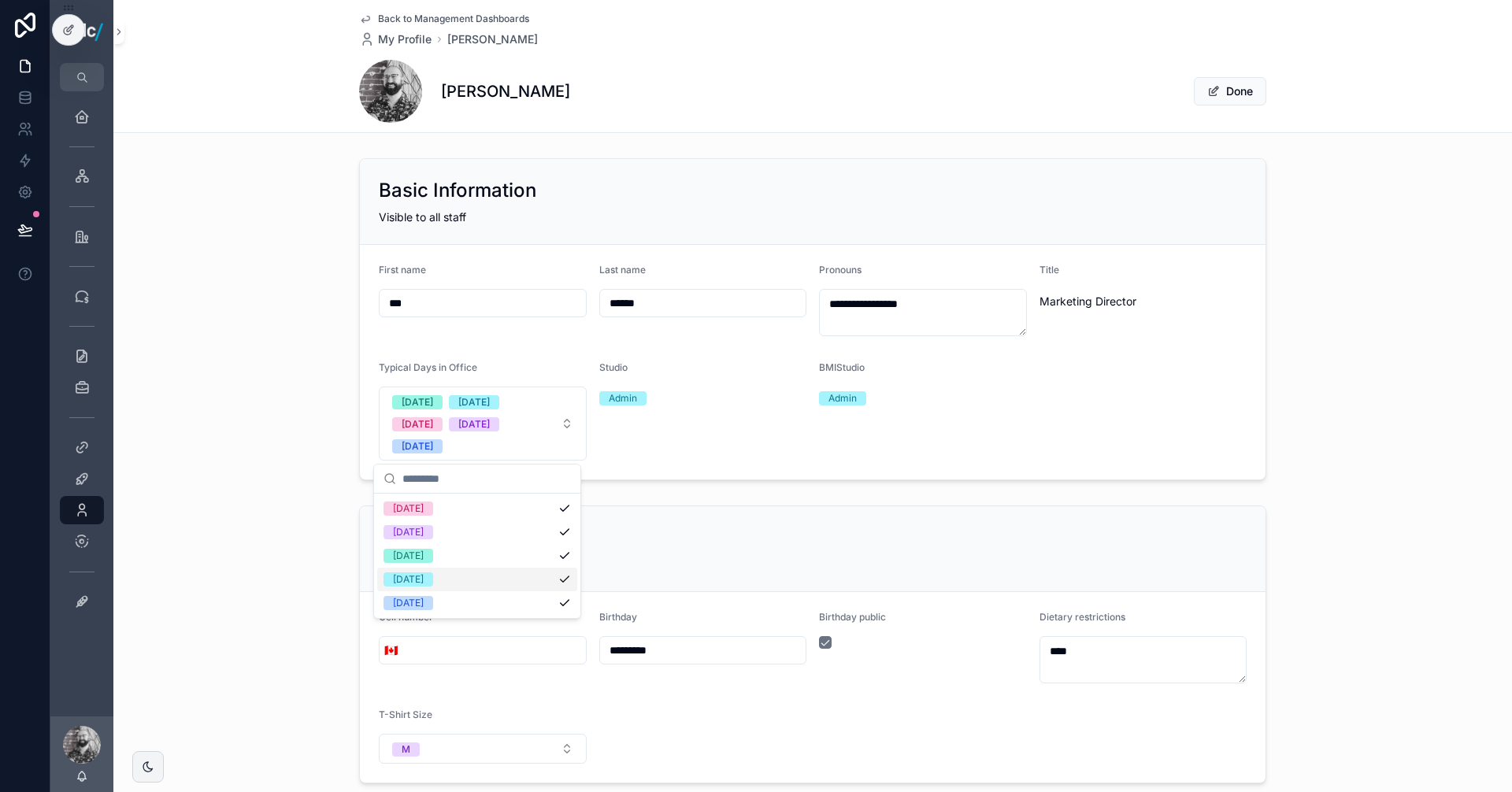
click at [784, 487] on div "**********" at bounding box center [812, 582] width 1399 height 861
click at [1219, 90] on button "Done" at bounding box center [1229, 91] width 73 height 29
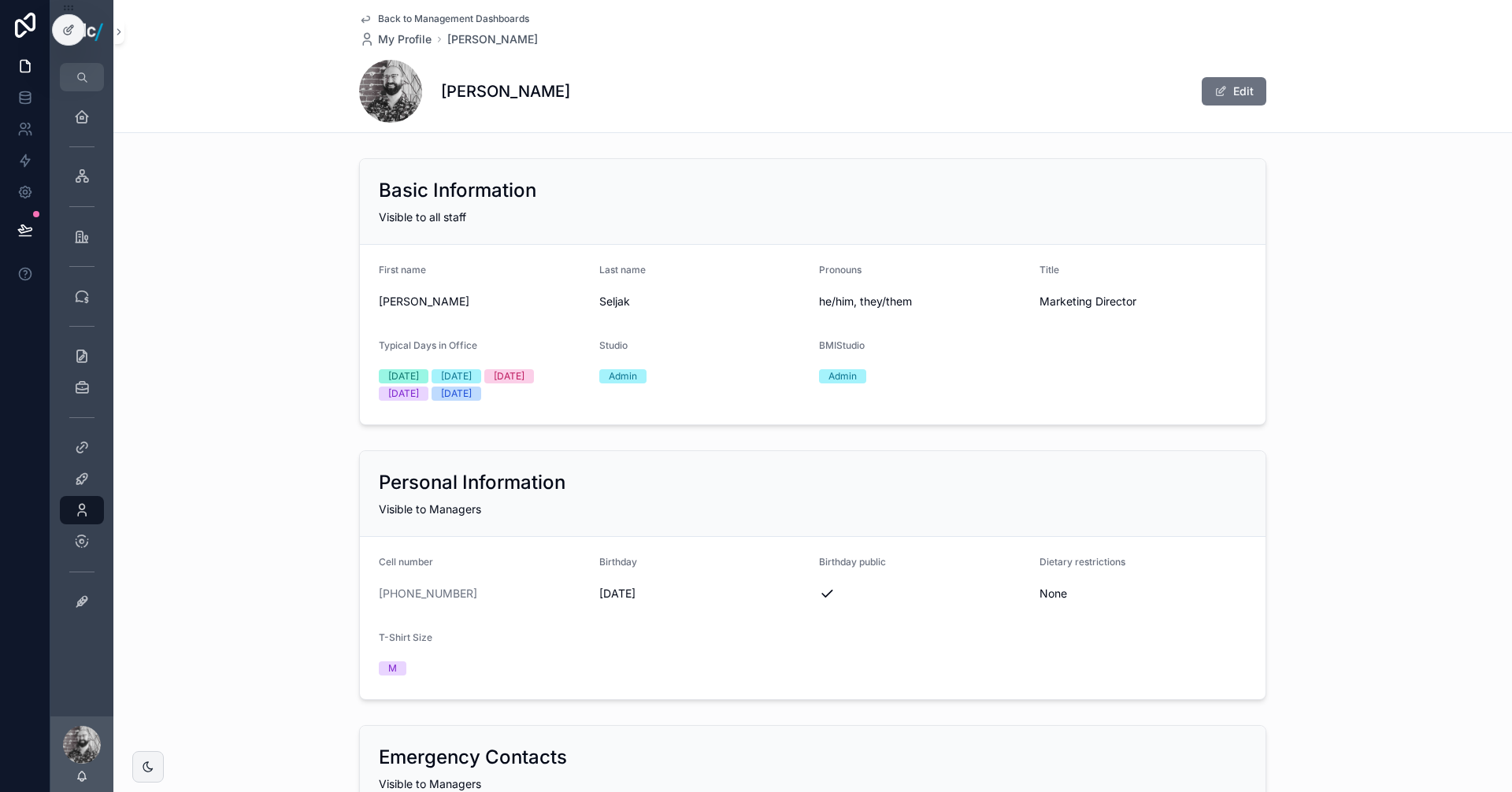
click at [470, 19] on span "Back to Management Dashboards" at bounding box center [453, 19] width 151 height 13
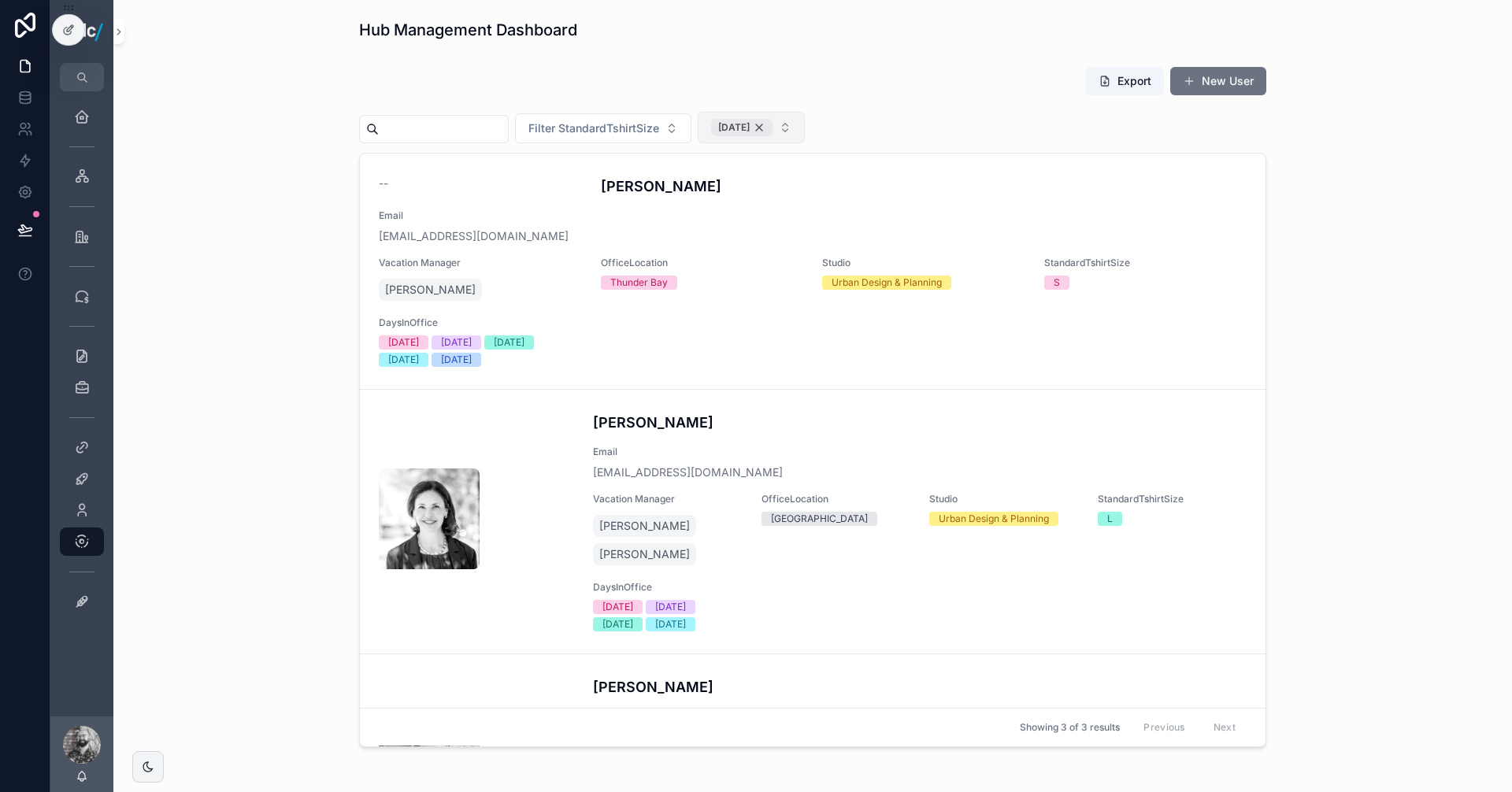
click at [773, 125] on div "[DATE]" at bounding box center [741, 127] width 62 height 17
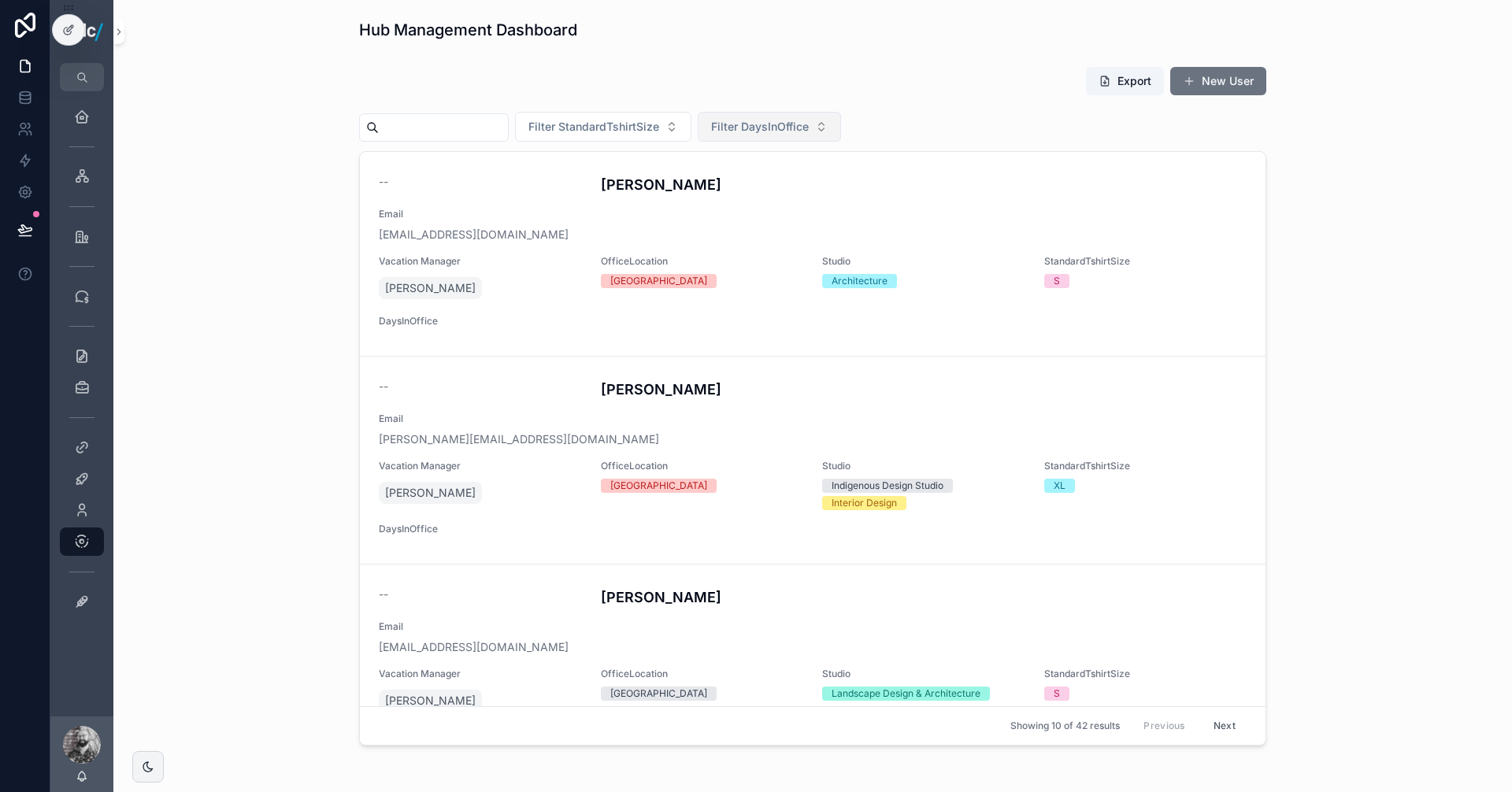
click at [841, 122] on button "Filter DaysInOffice" at bounding box center [770, 126] width 144 height 29
drag, startPoint x: 74, startPoint y: 31, endPoint x: 132, endPoint y: 59, distance: 64.4
click at [74, 31] on icon at bounding box center [69, 30] width 13 height 13
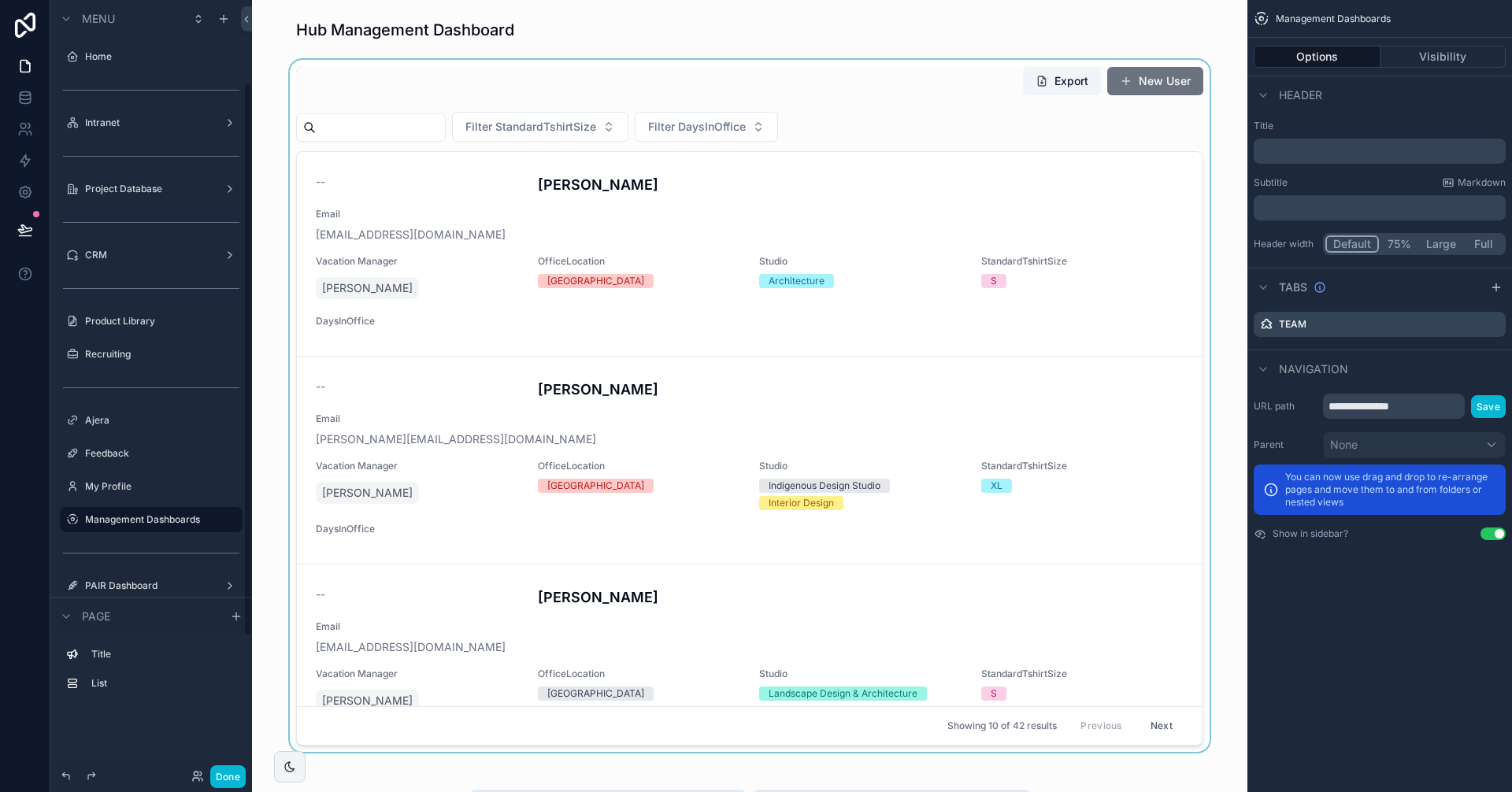
scroll to position [116, 0]
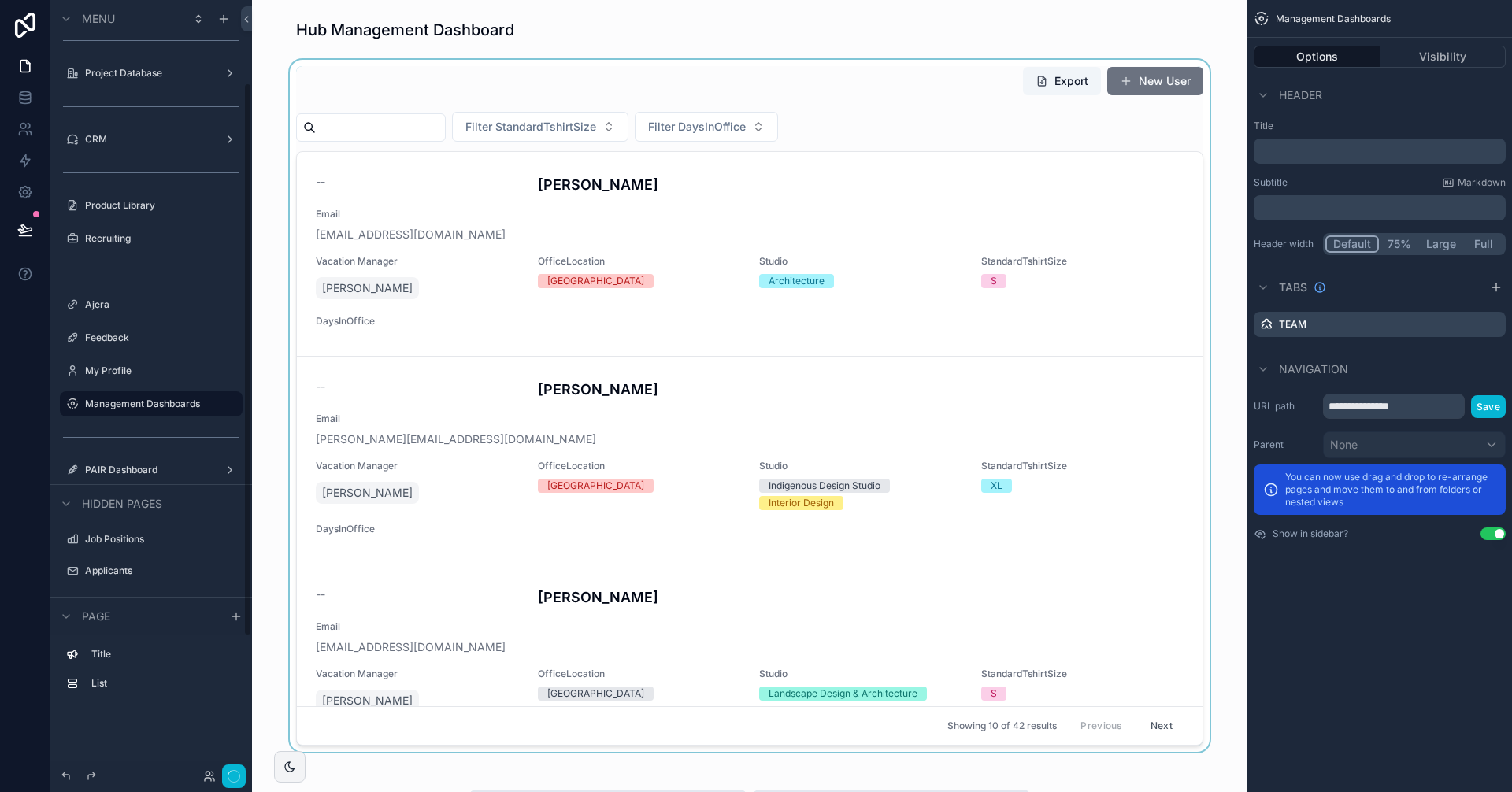
click at [858, 365] on div "scrollable content" at bounding box center [749, 406] width 970 height 693
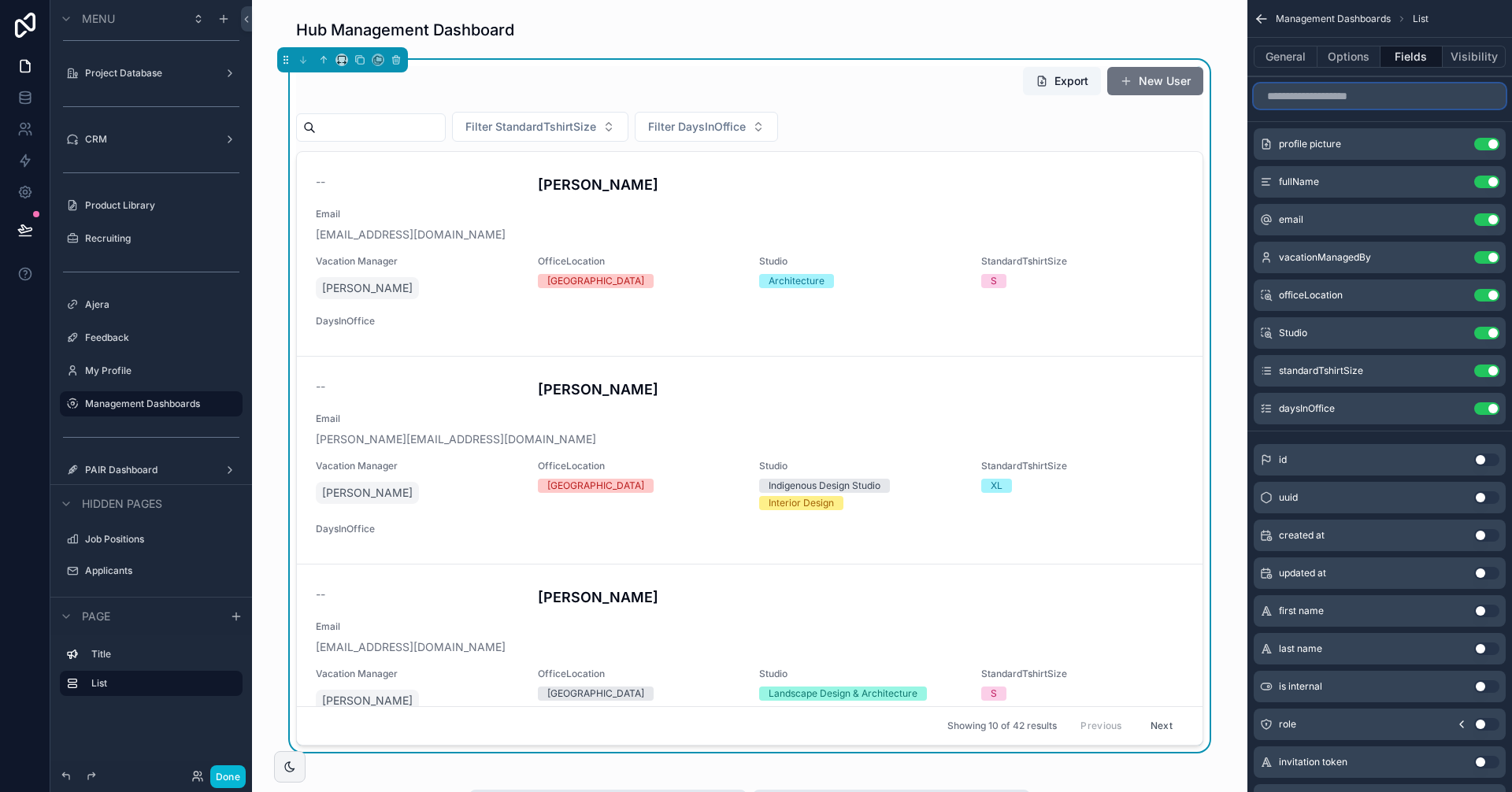
click at [1319, 99] on input "scrollable content" at bounding box center [1379, 96] width 252 height 25
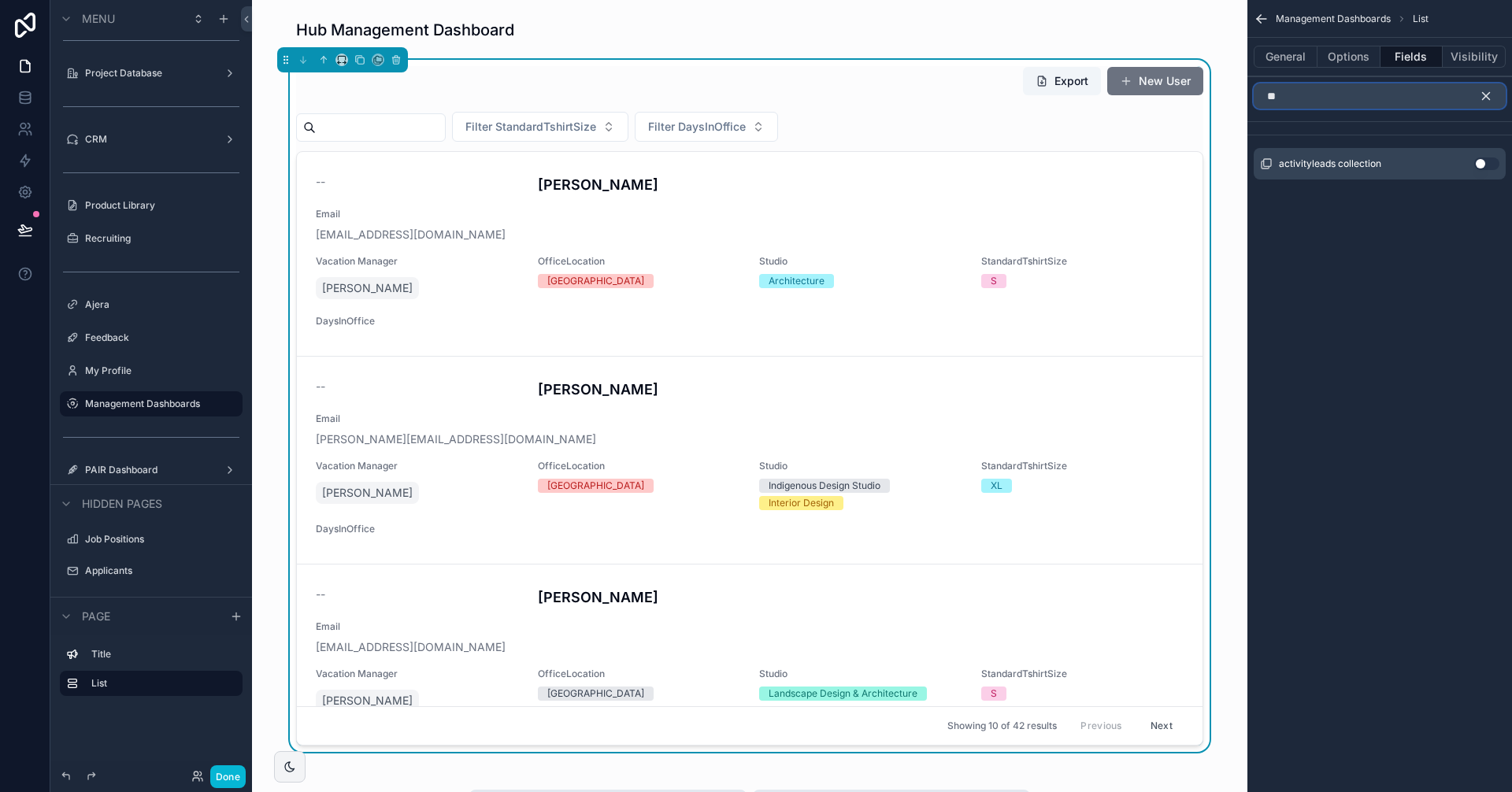
type input "*"
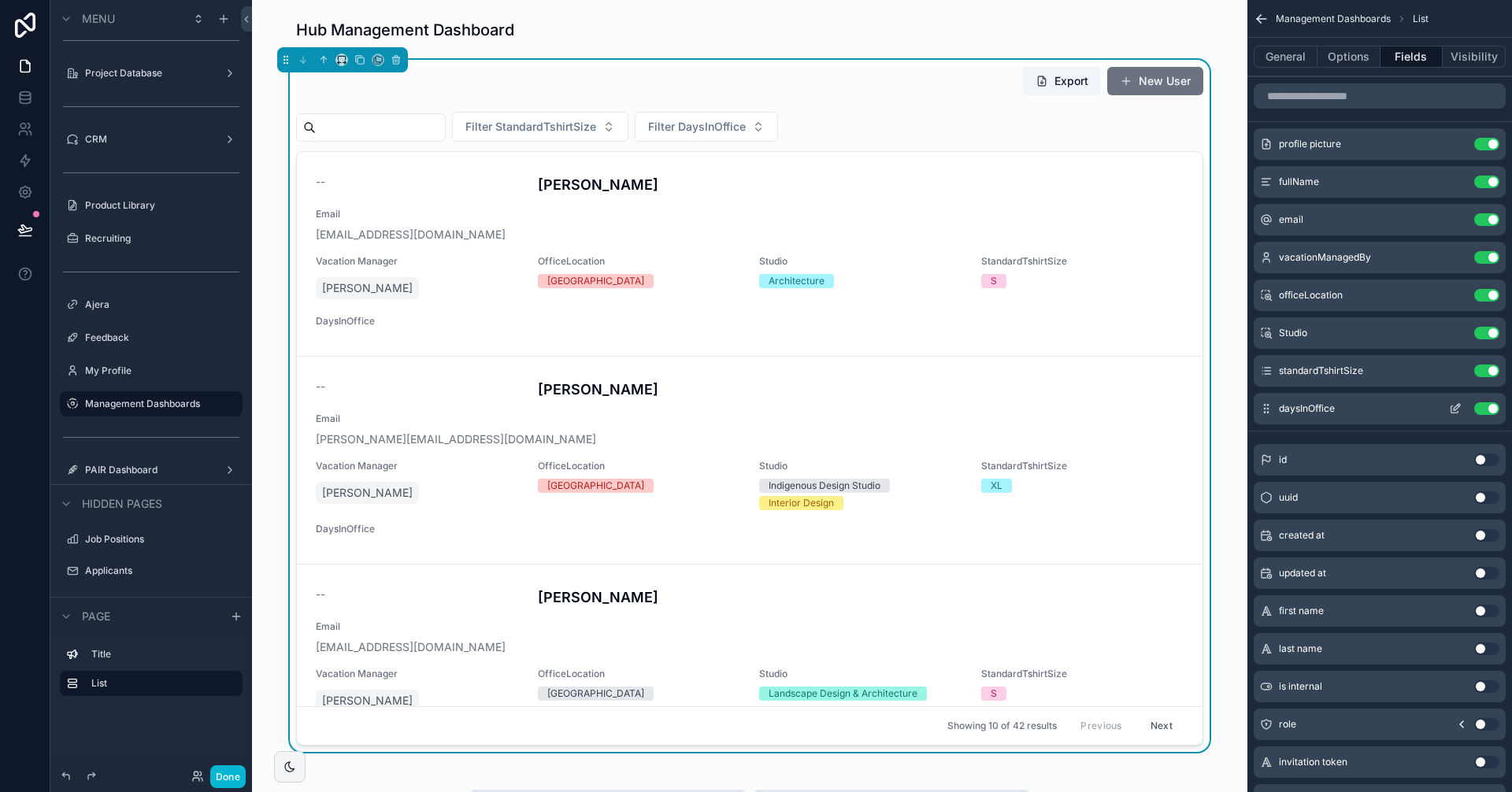
click at [1451, 408] on icon "scrollable content" at bounding box center [1455, 410] width 7 height 7
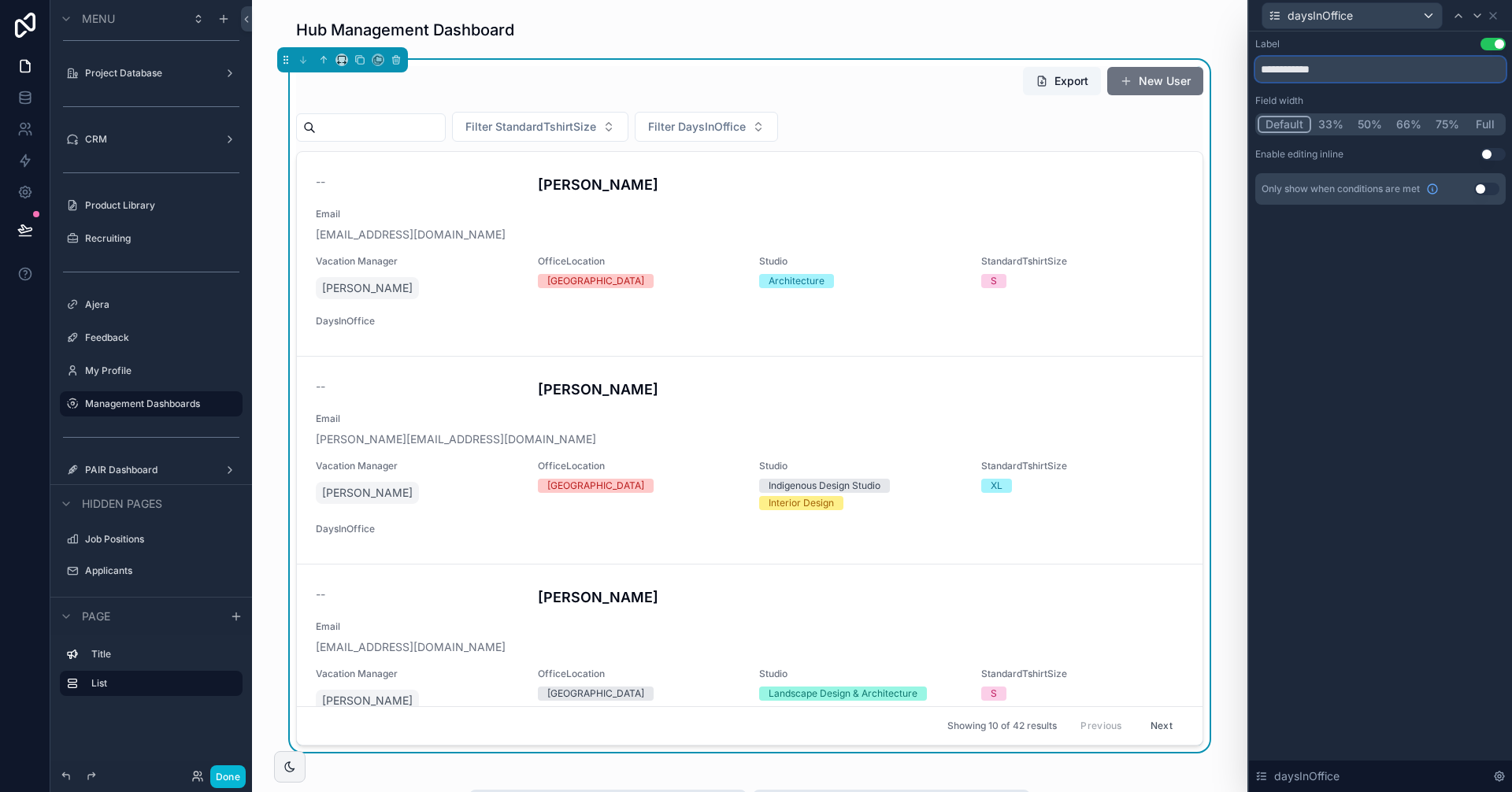
drag, startPoint x: 1350, startPoint y: 68, endPoint x: 1089, endPoint y: 66, distance: 261.0
click at [1092, 66] on div "**********" at bounding box center [756, 396] width 1512 height 792
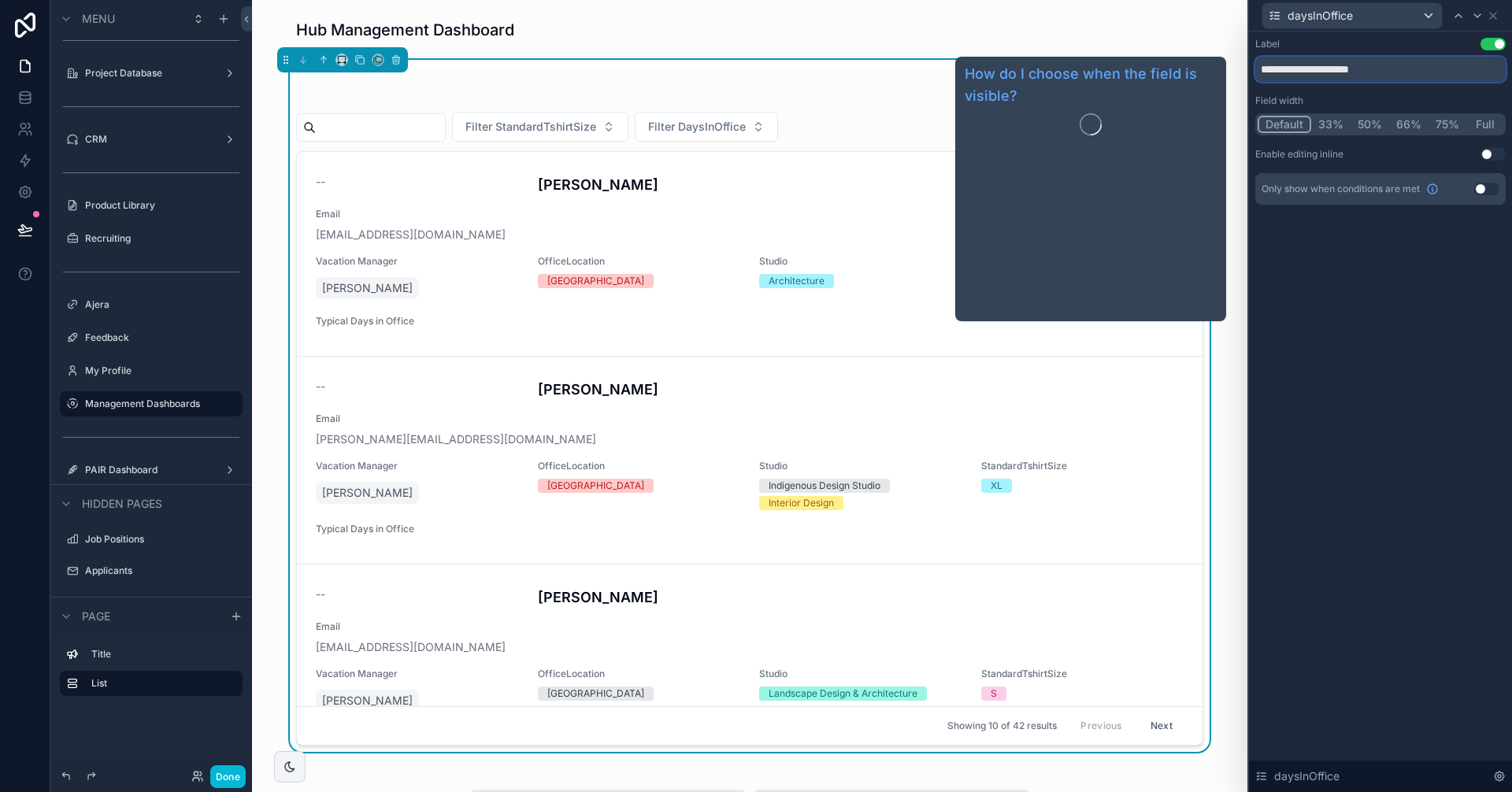
type input "**********"
click at [1401, 329] on div "**********" at bounding box center [1380, 412] width 263 height 761
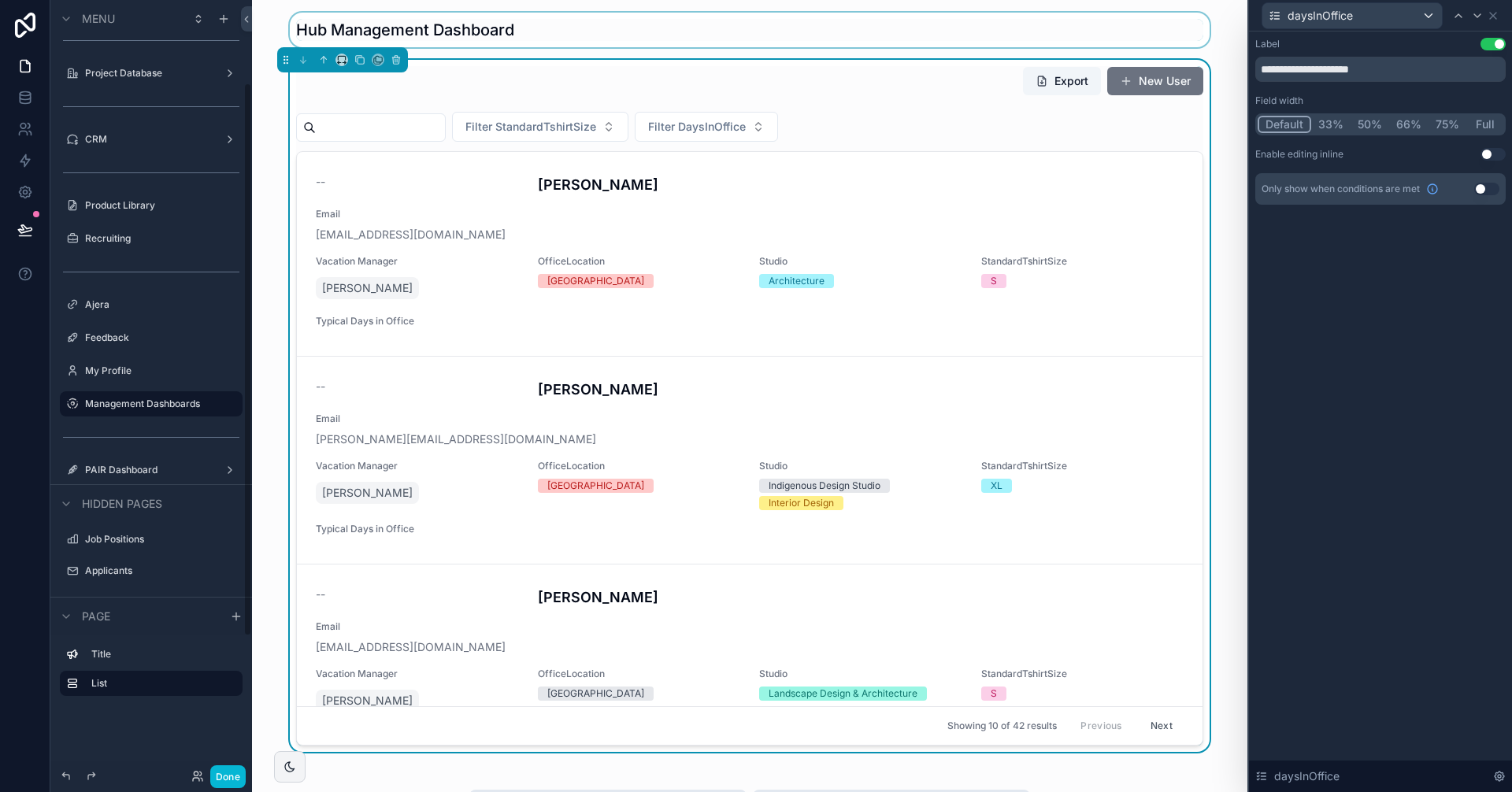
click at [970, 31] on div "scrollable content" at bounding box center [749, 30] width 970 height 35
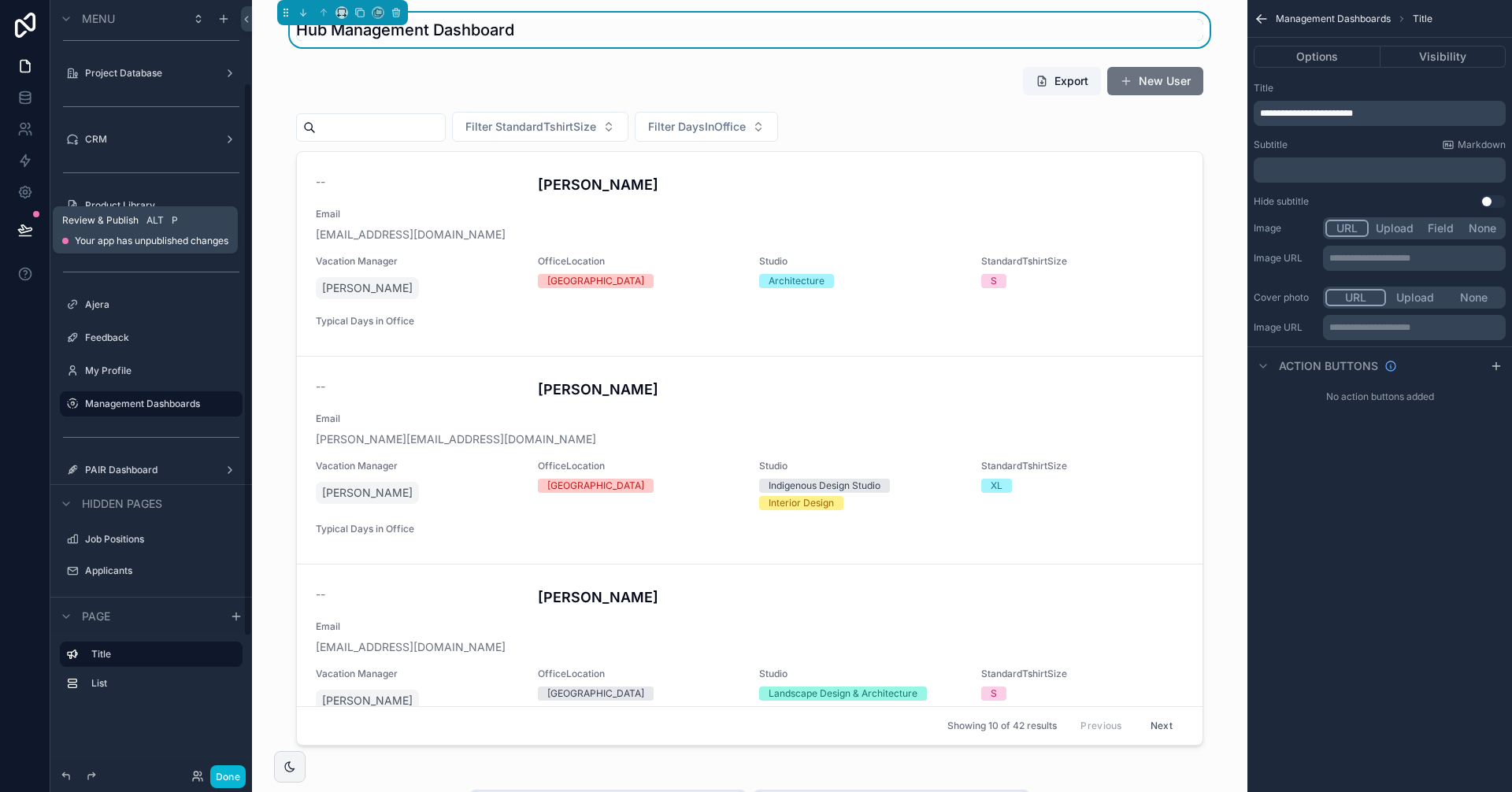
click at [29, 221] on button at bounding box center [26, 230] width 35 height 44
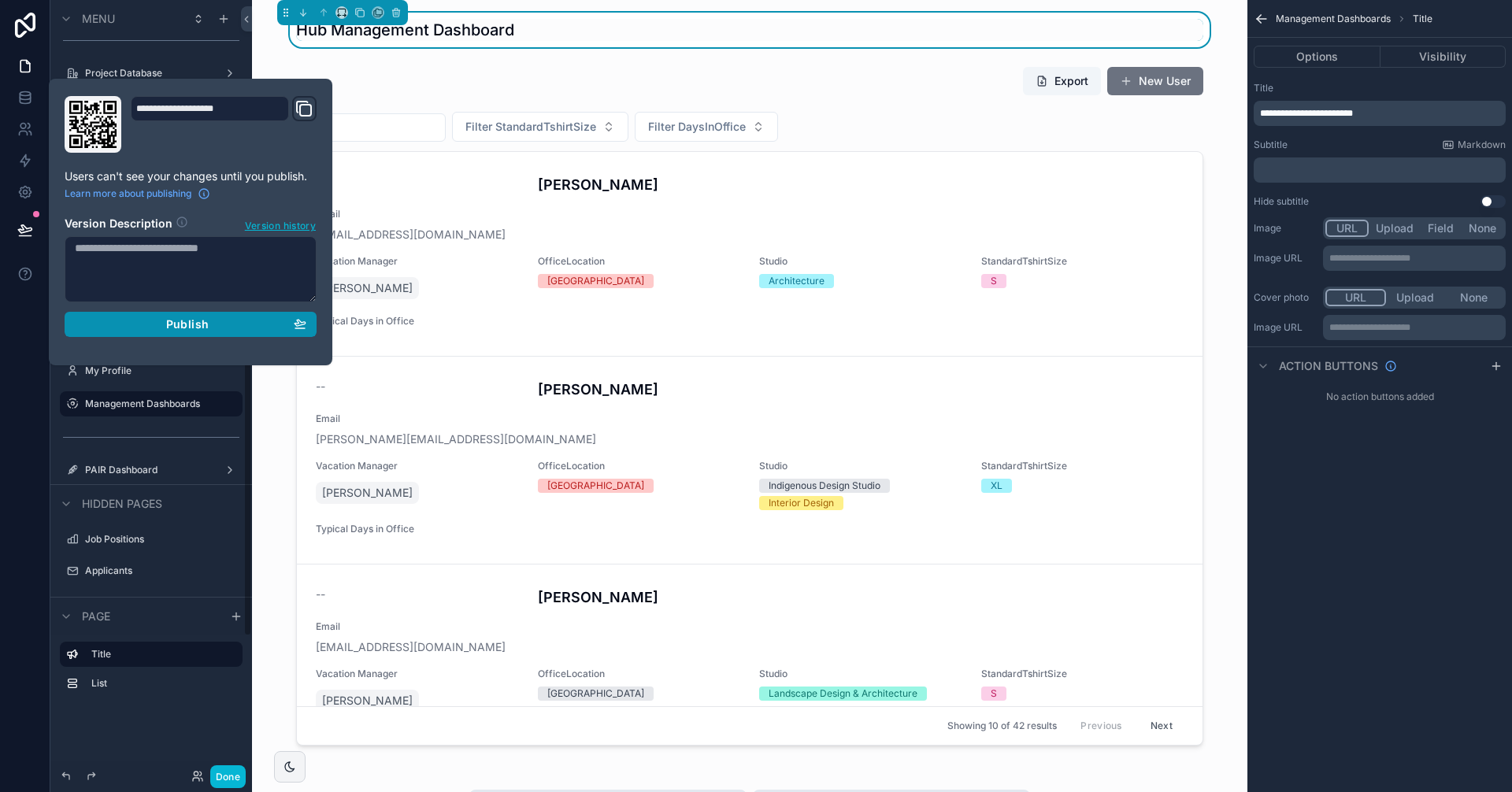
click at [230, 328] on div "Publish" at bounding box center [190, 324] width 231 height 14
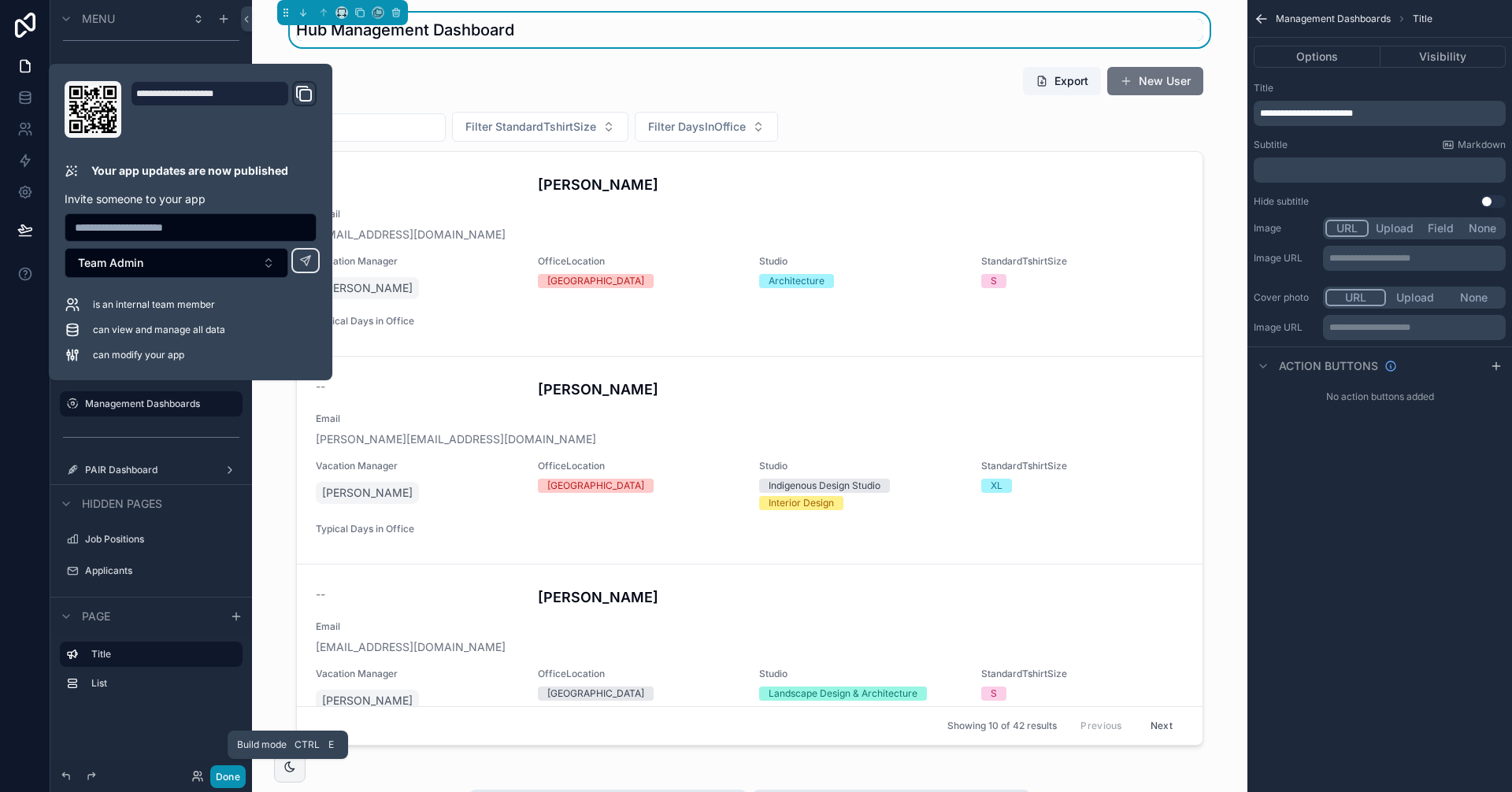
click at [239, 773] on button "Done" at bounding box center [227, 776] width 35 height 23
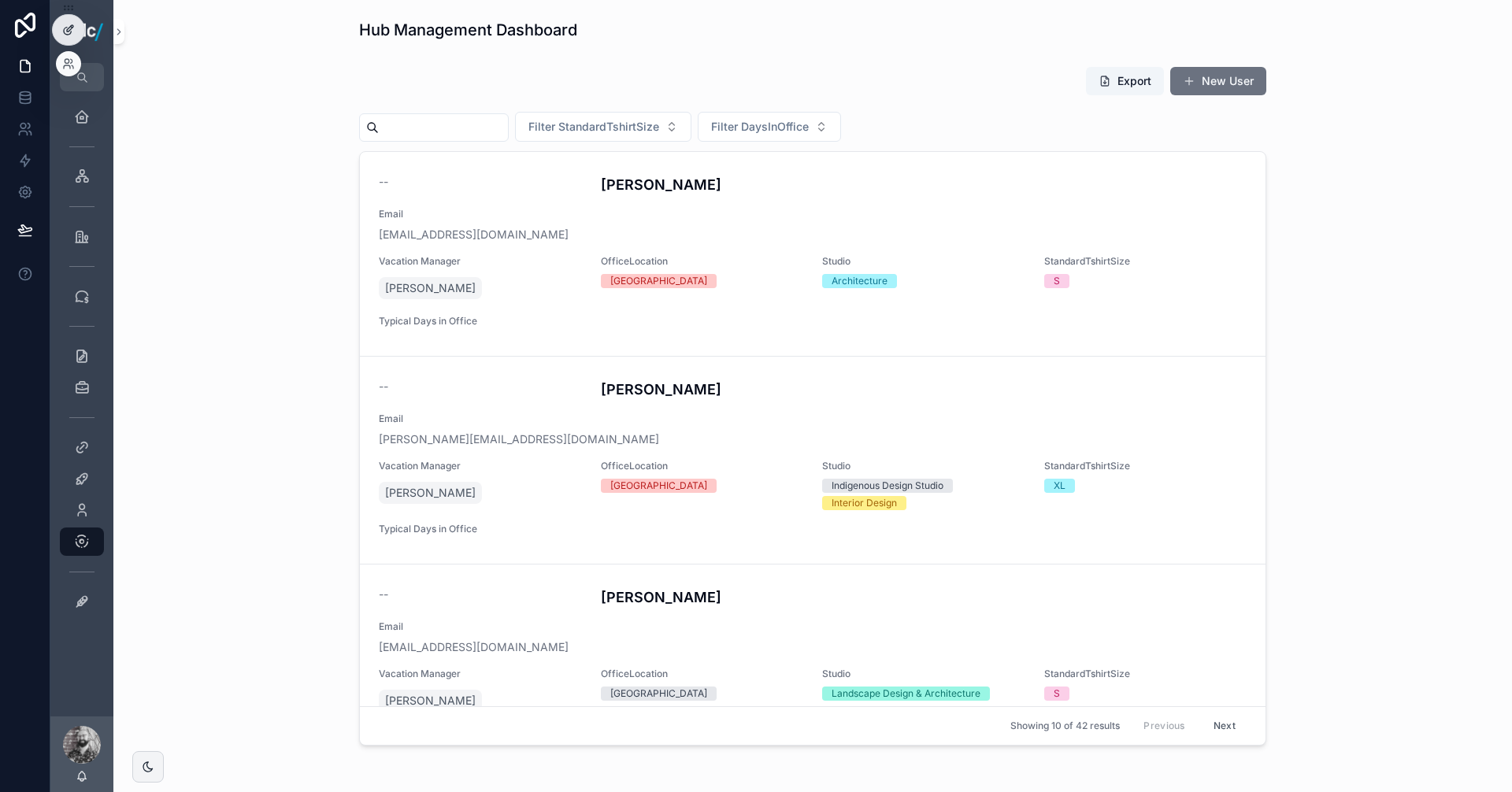
click at [74, 31] on icon at bounding box center [69, 30] width 13 height 13
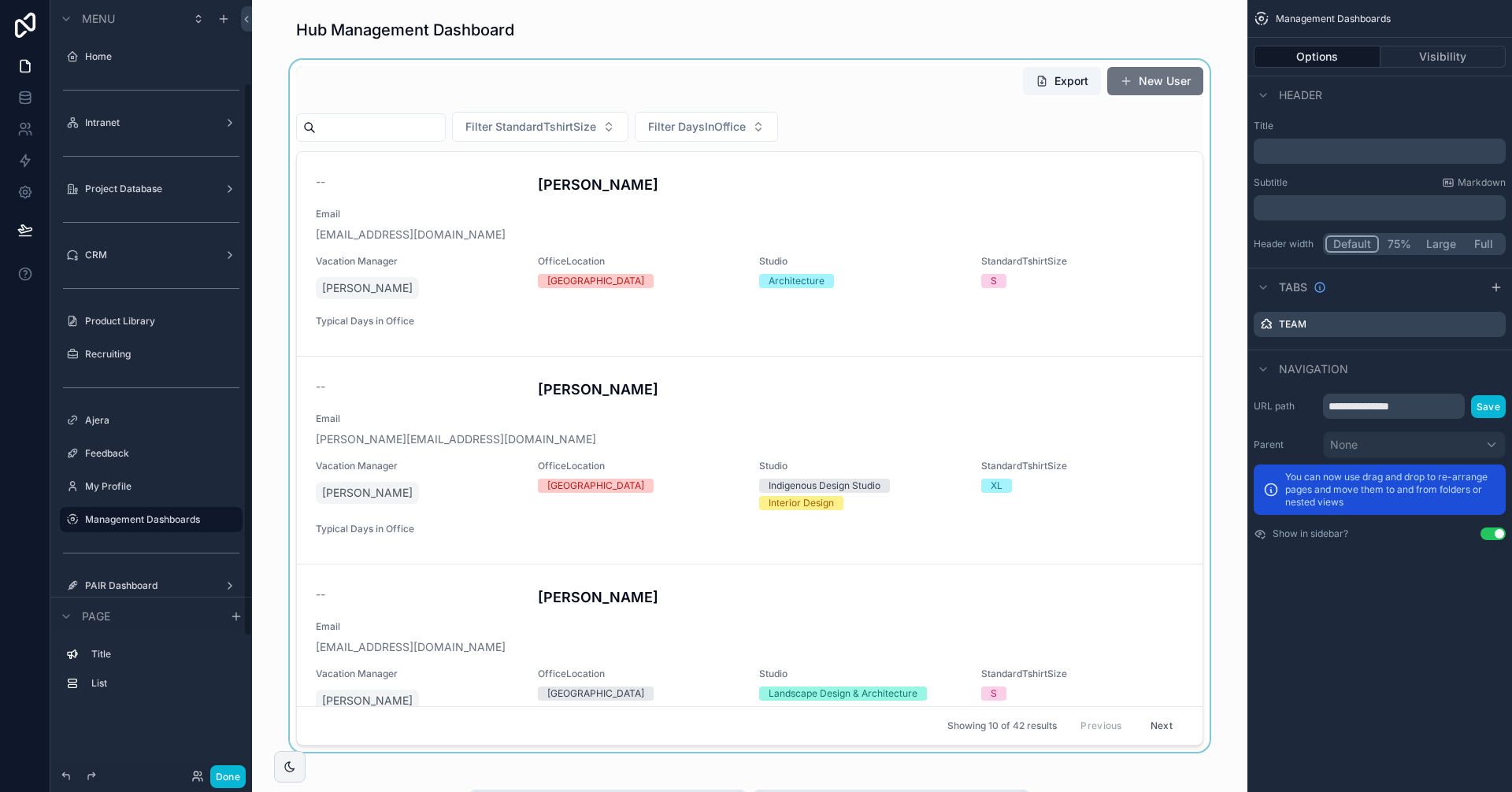
scroll to position [116, 0]
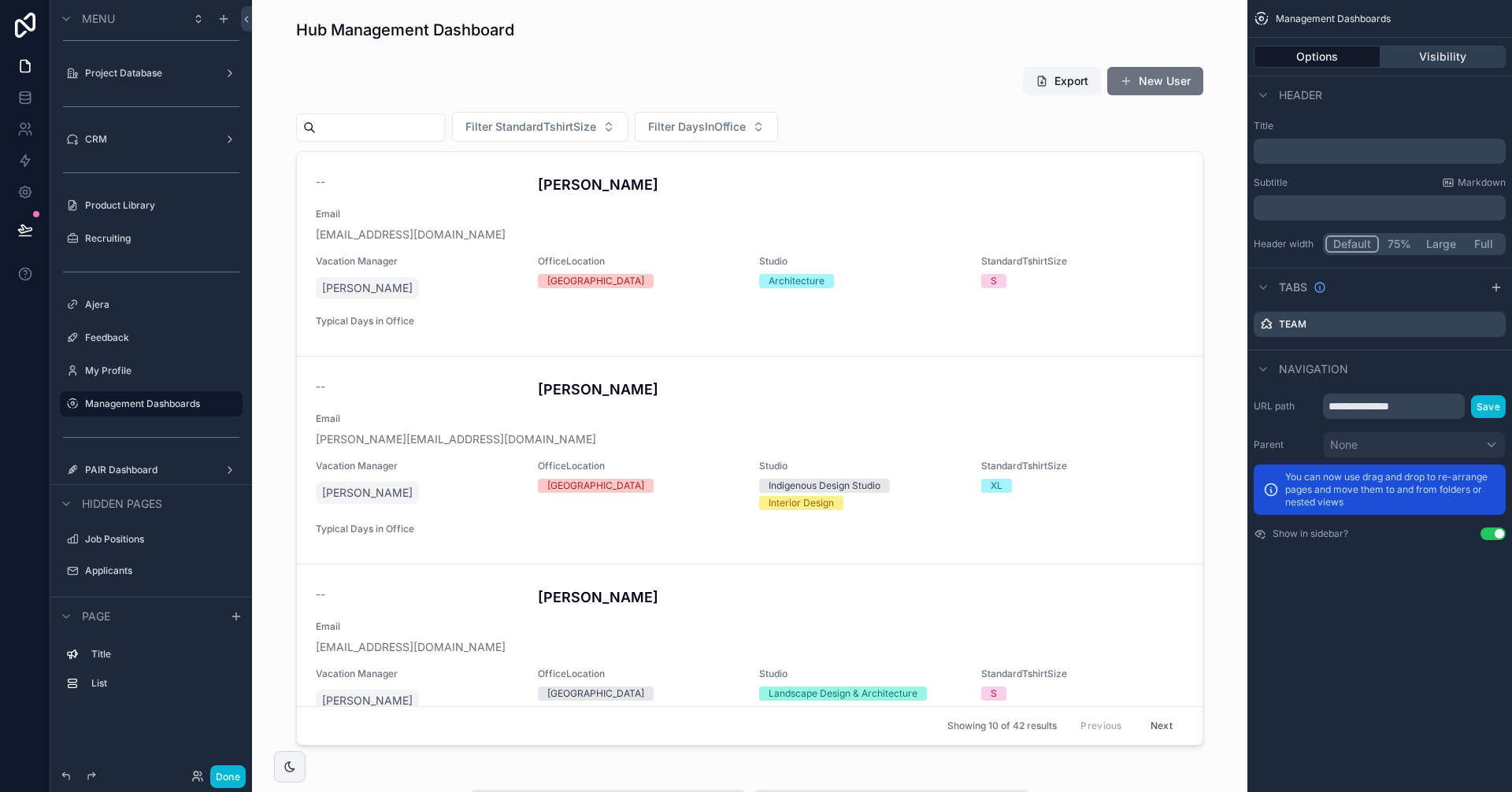
click at [1414, 52] on button "Visibility" at bounding box center [1443, 57] width 126 height 22
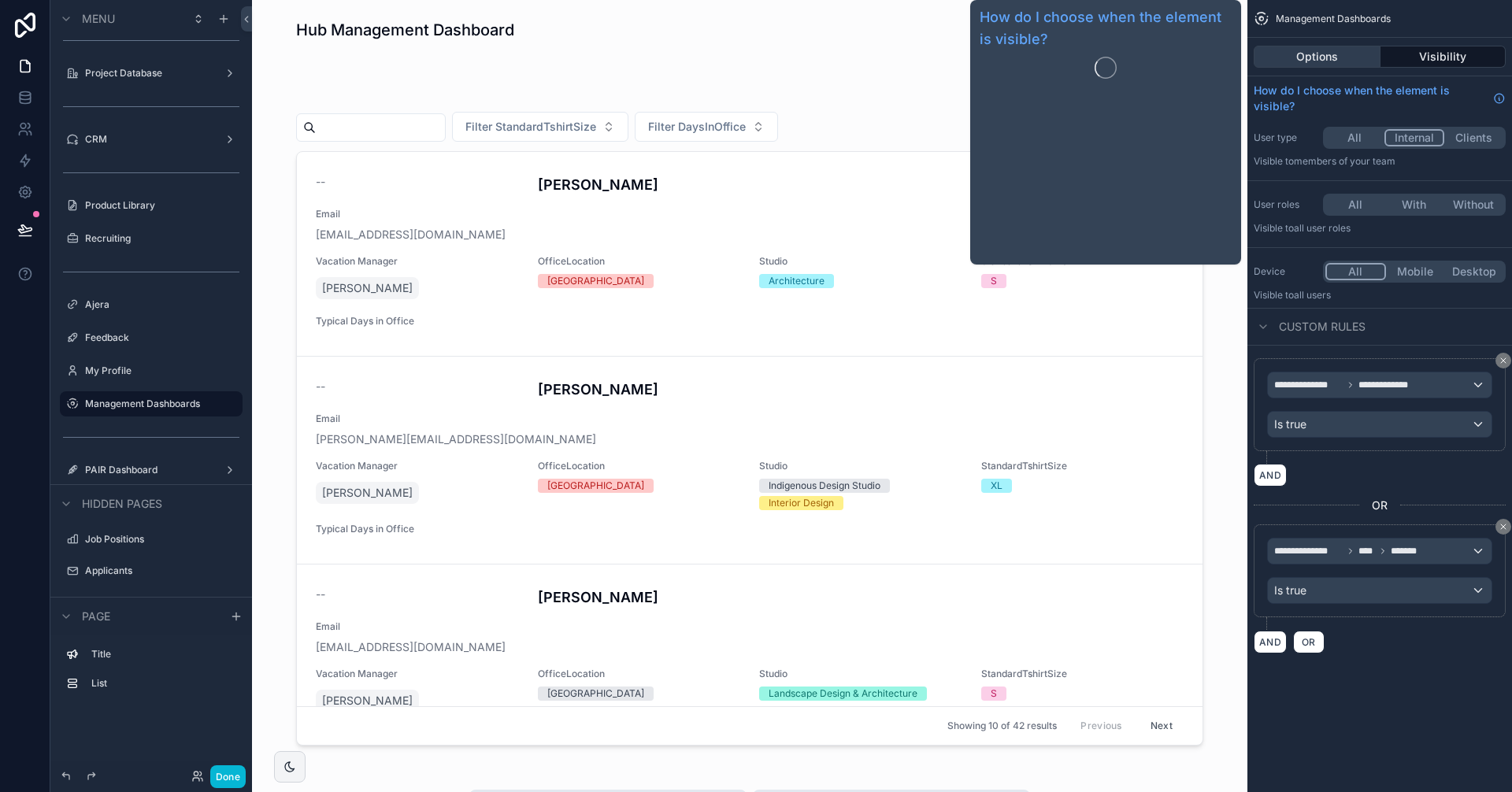
click at [1344, 46] on button "Options" at bounding box center [1317, 57] width 127 height 22
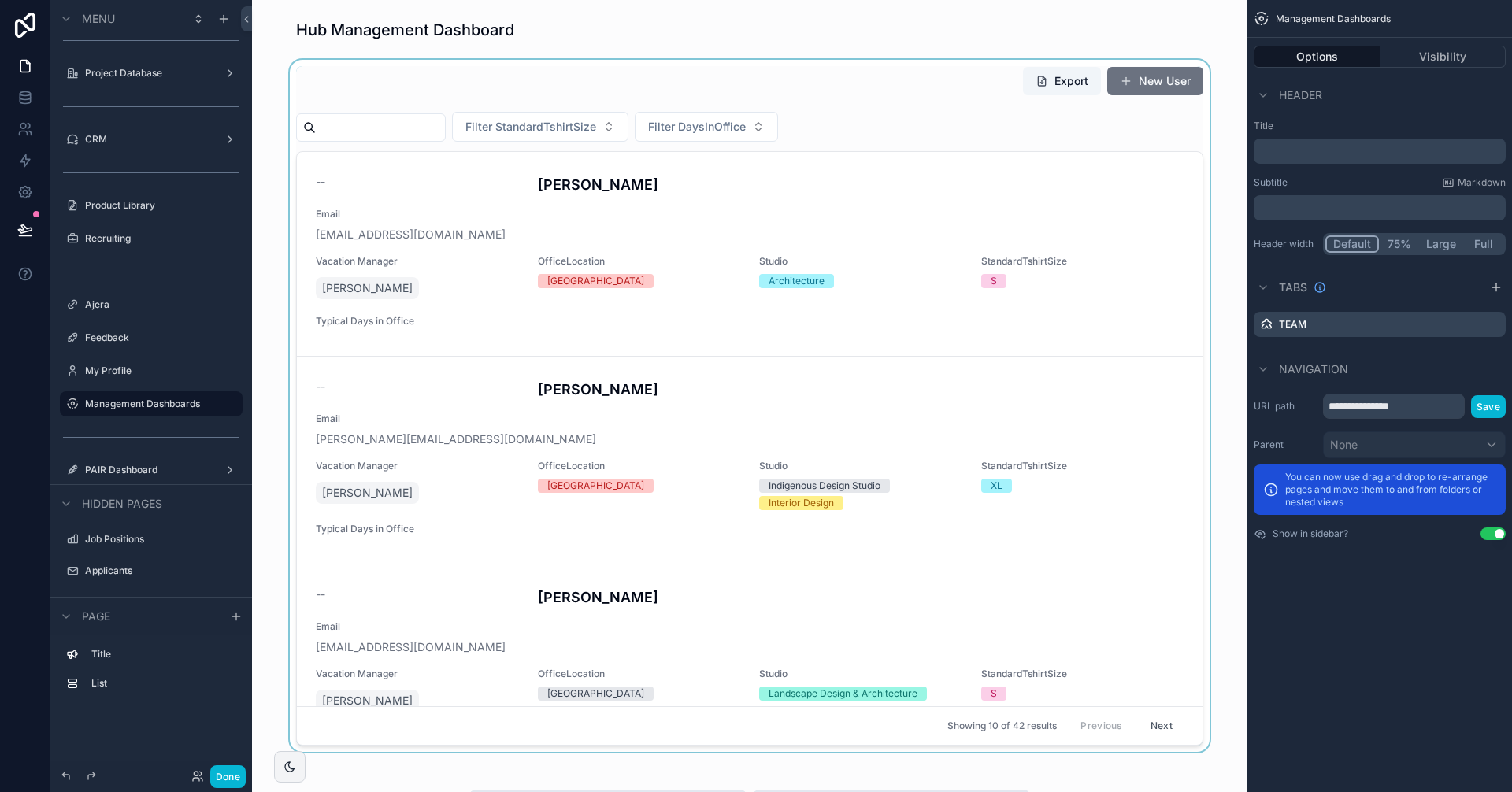
click at [851, 117] on div "scrollable content" at bounding box center [749, 406] width 970 height 693
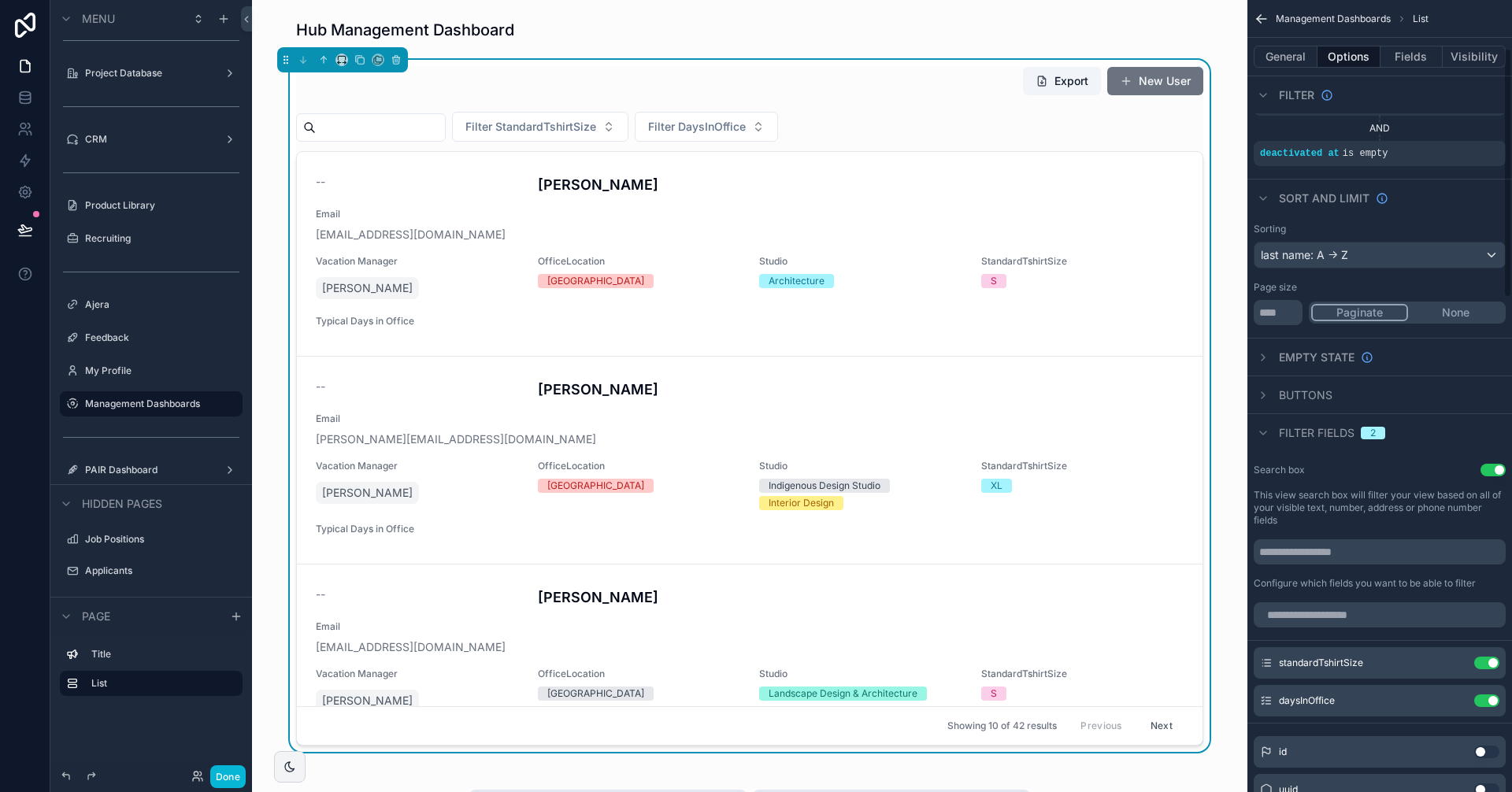
scroll to position [157, 0]
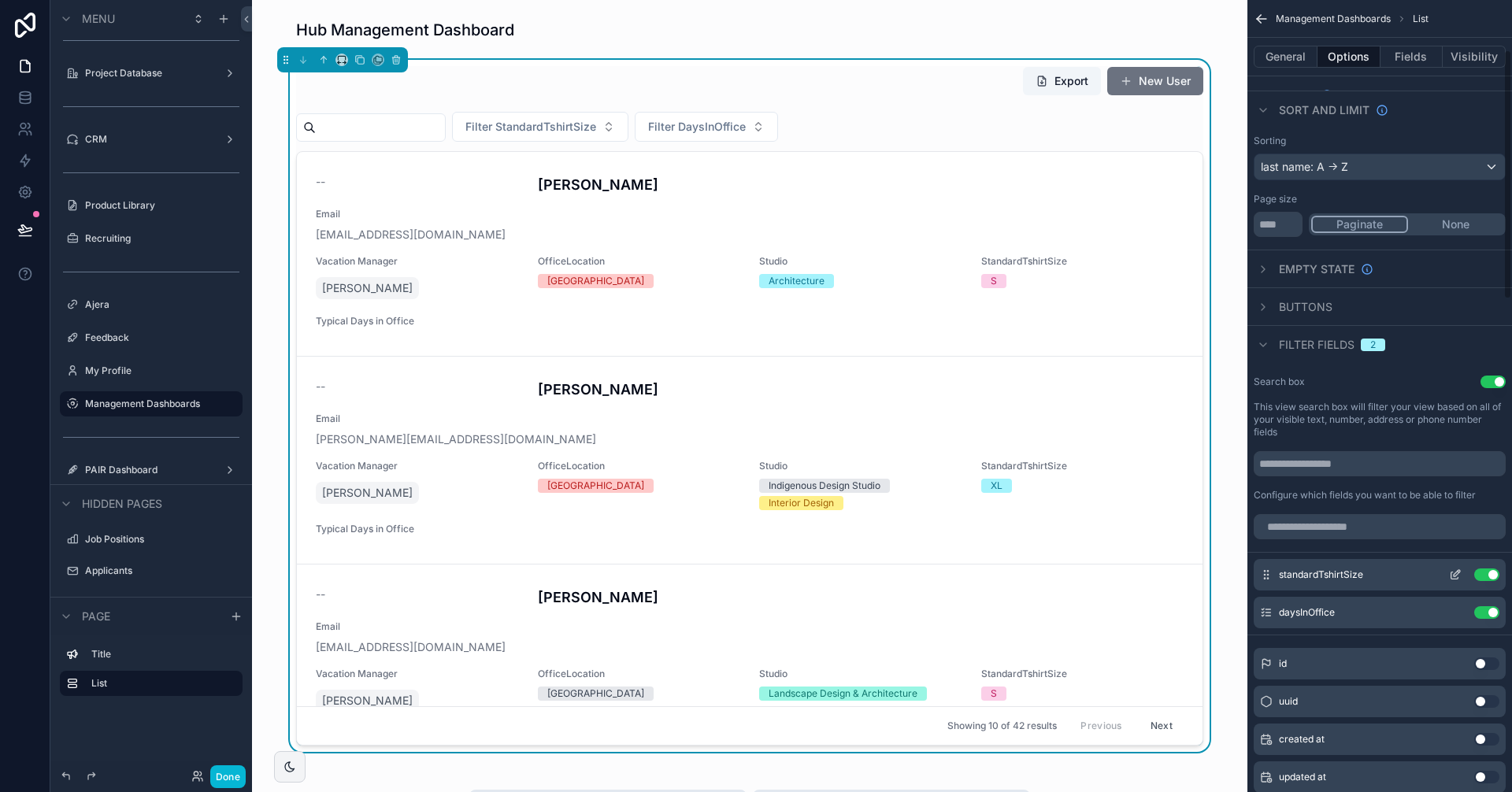
click at [1490, 576] on button "Use setting" at bounding box center [1486, 575] width 25 height 13
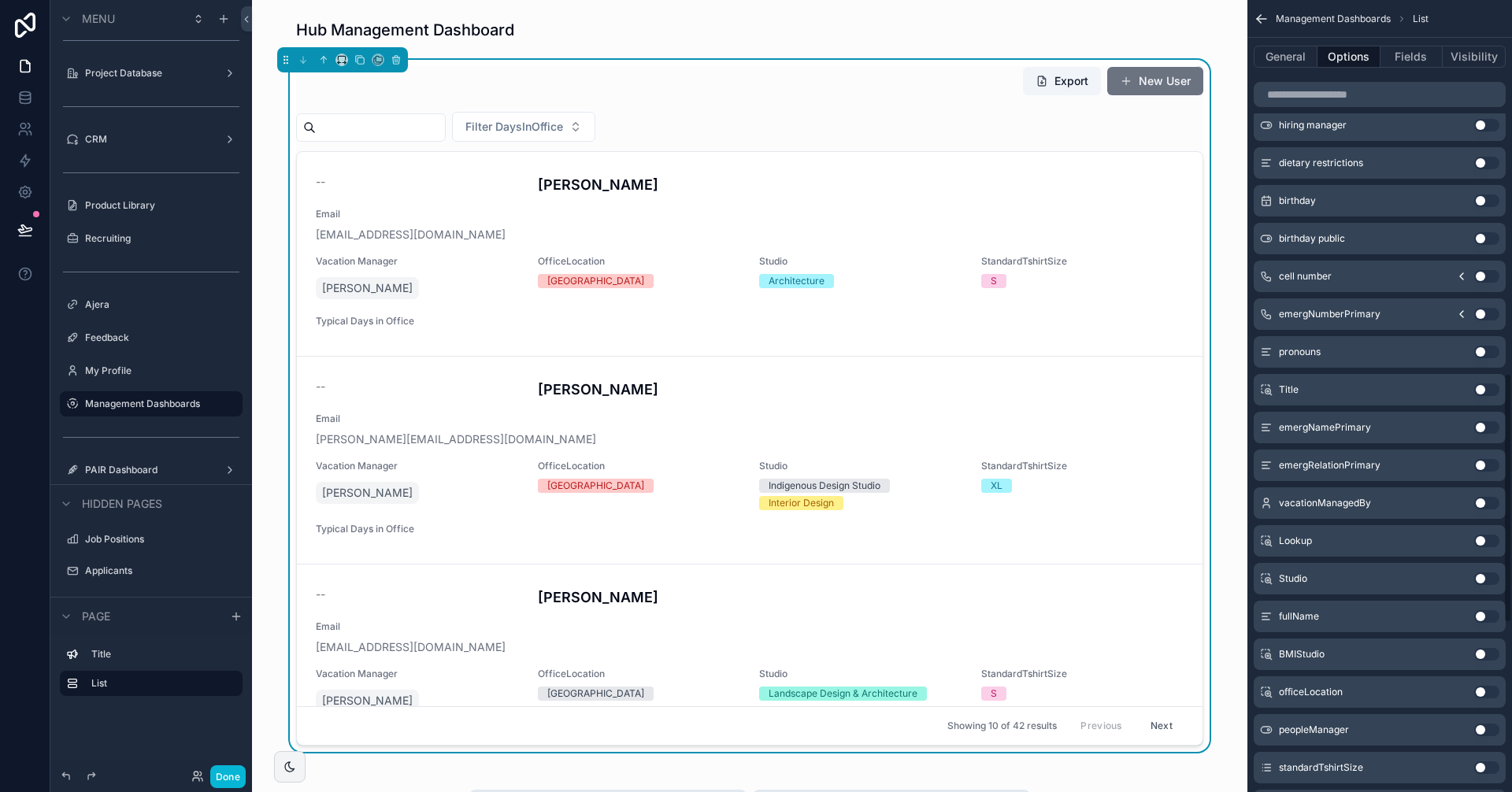
scroll to position [1182, 0]
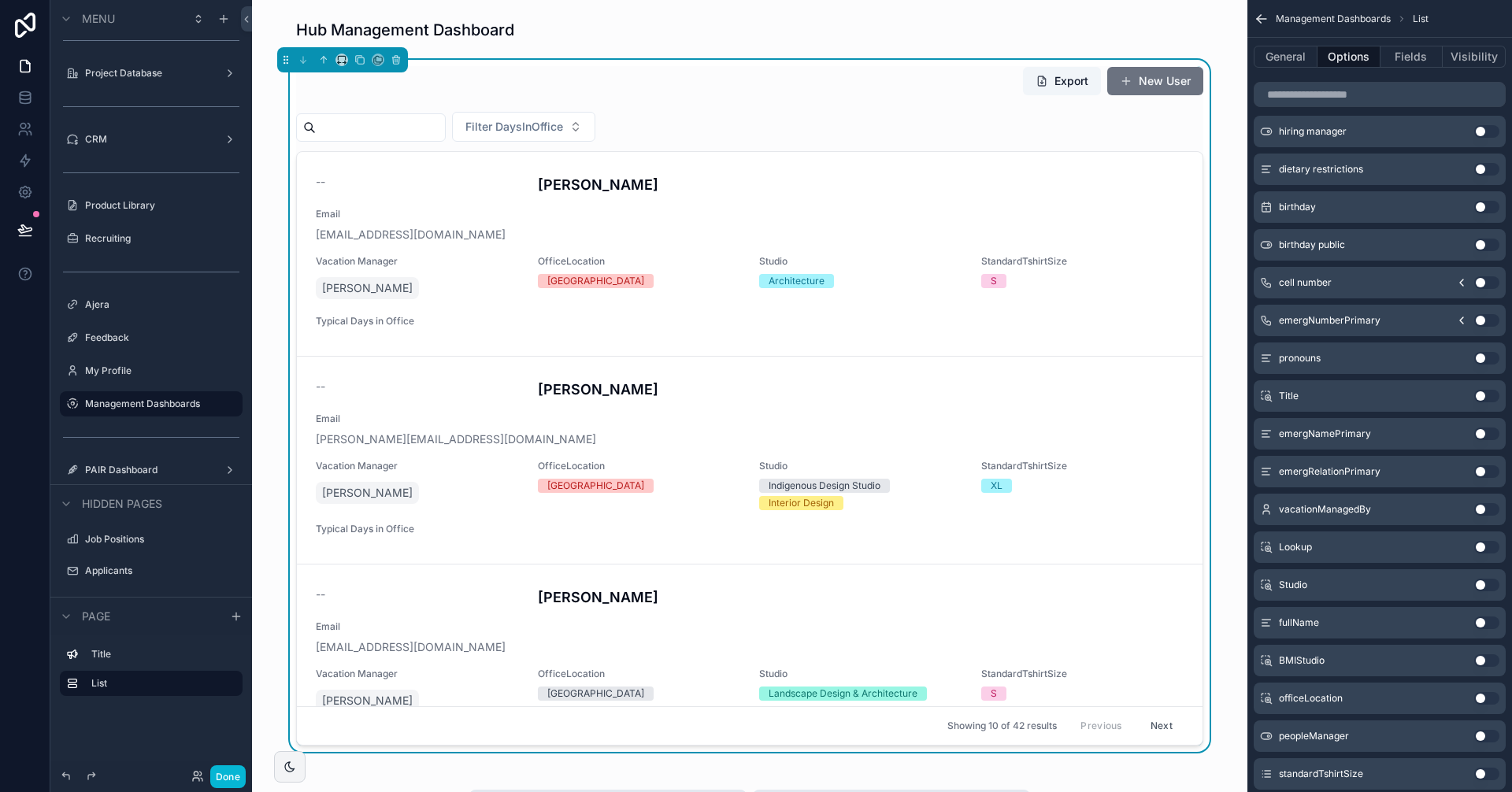
click at [1485, 663] on button "Use setting" at bounding box center [1486, 661] width 25 height 13
click at [1485, 665] on button "Use setting" at bounding box center [1486, 661] width 25 height 13
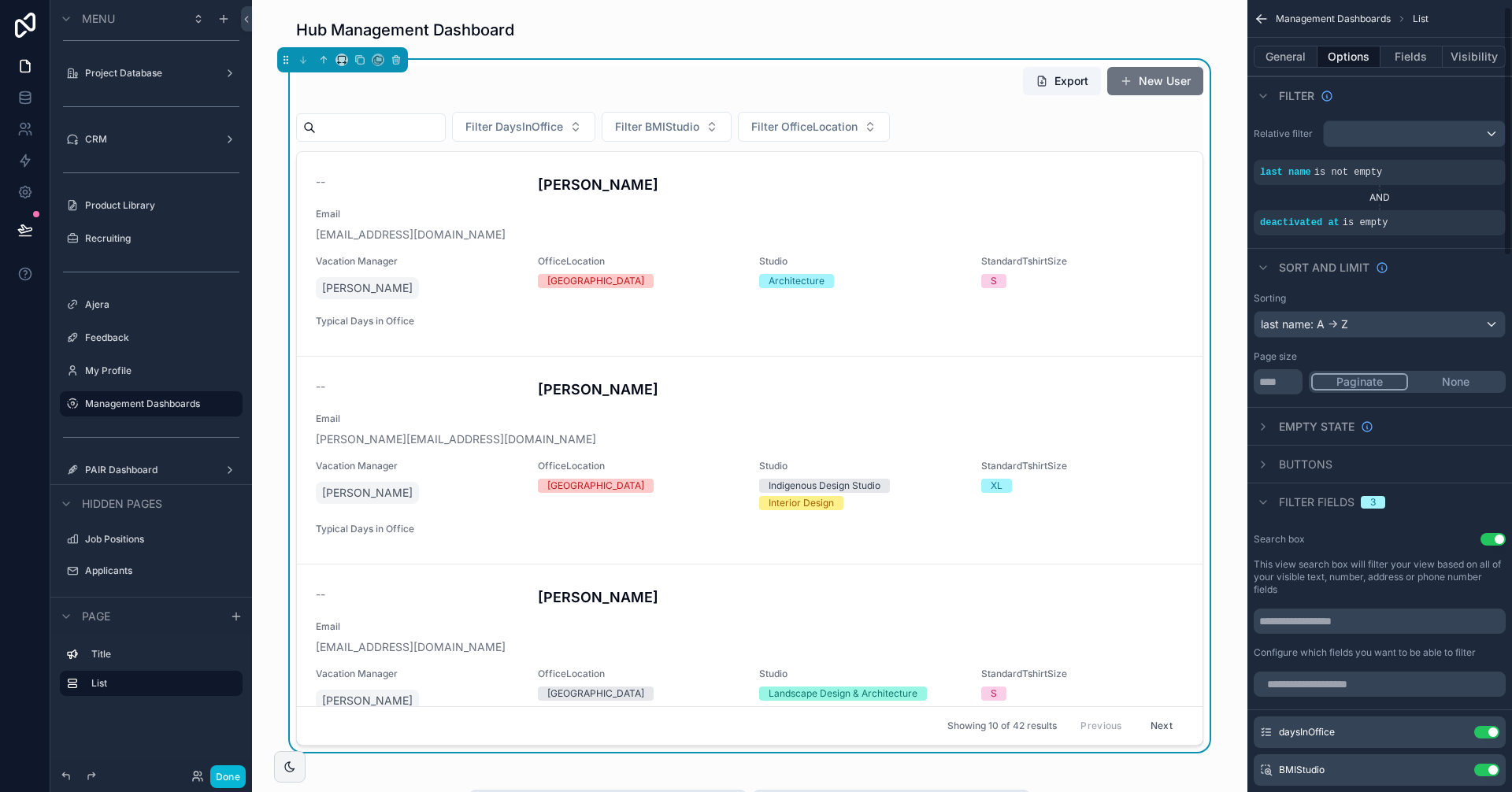
scroll to position [157, 0]
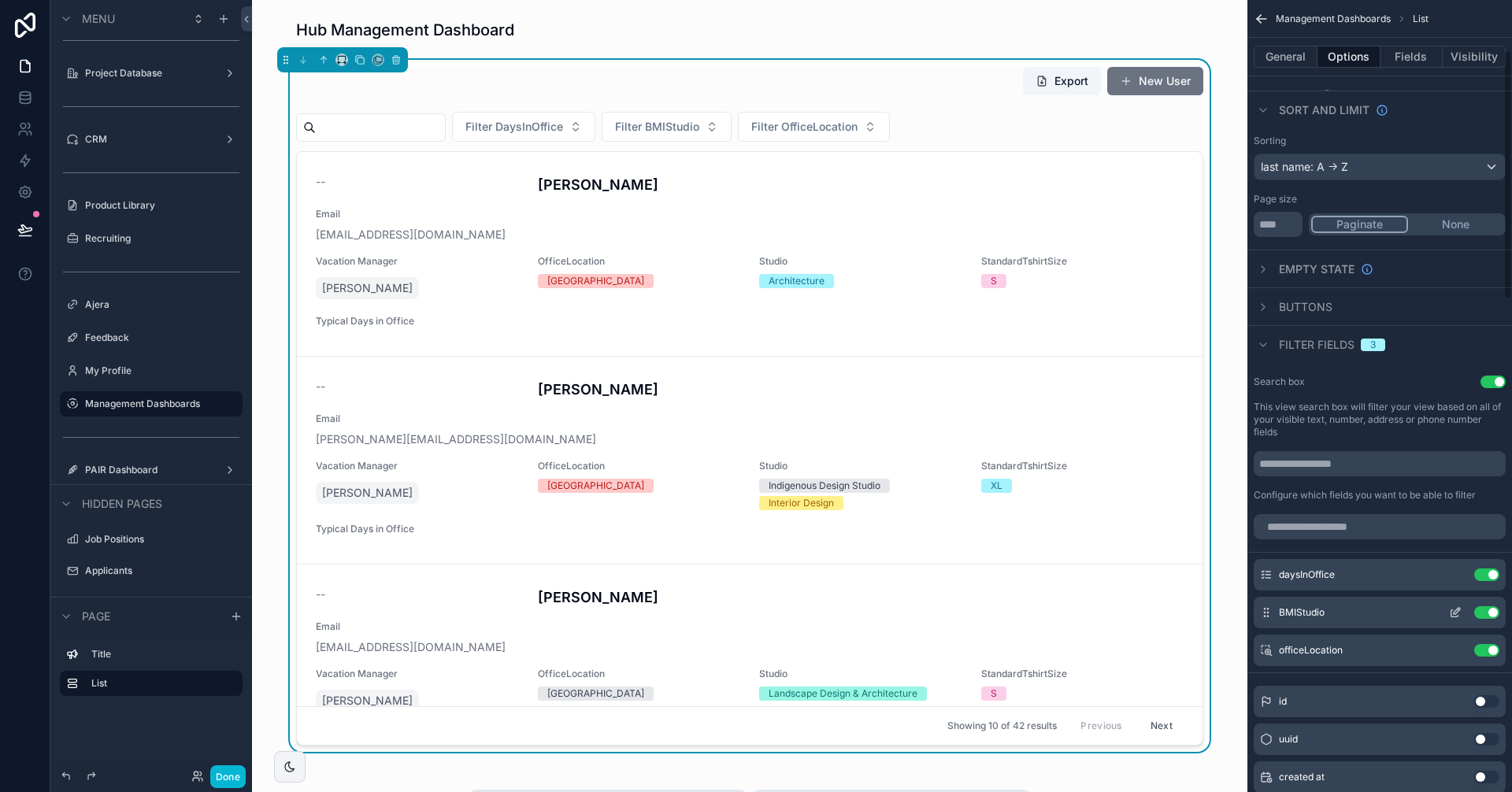
click at [1453, 610] on icon "scrollable content" at bounding box center [1455, 612] width 13 height 13
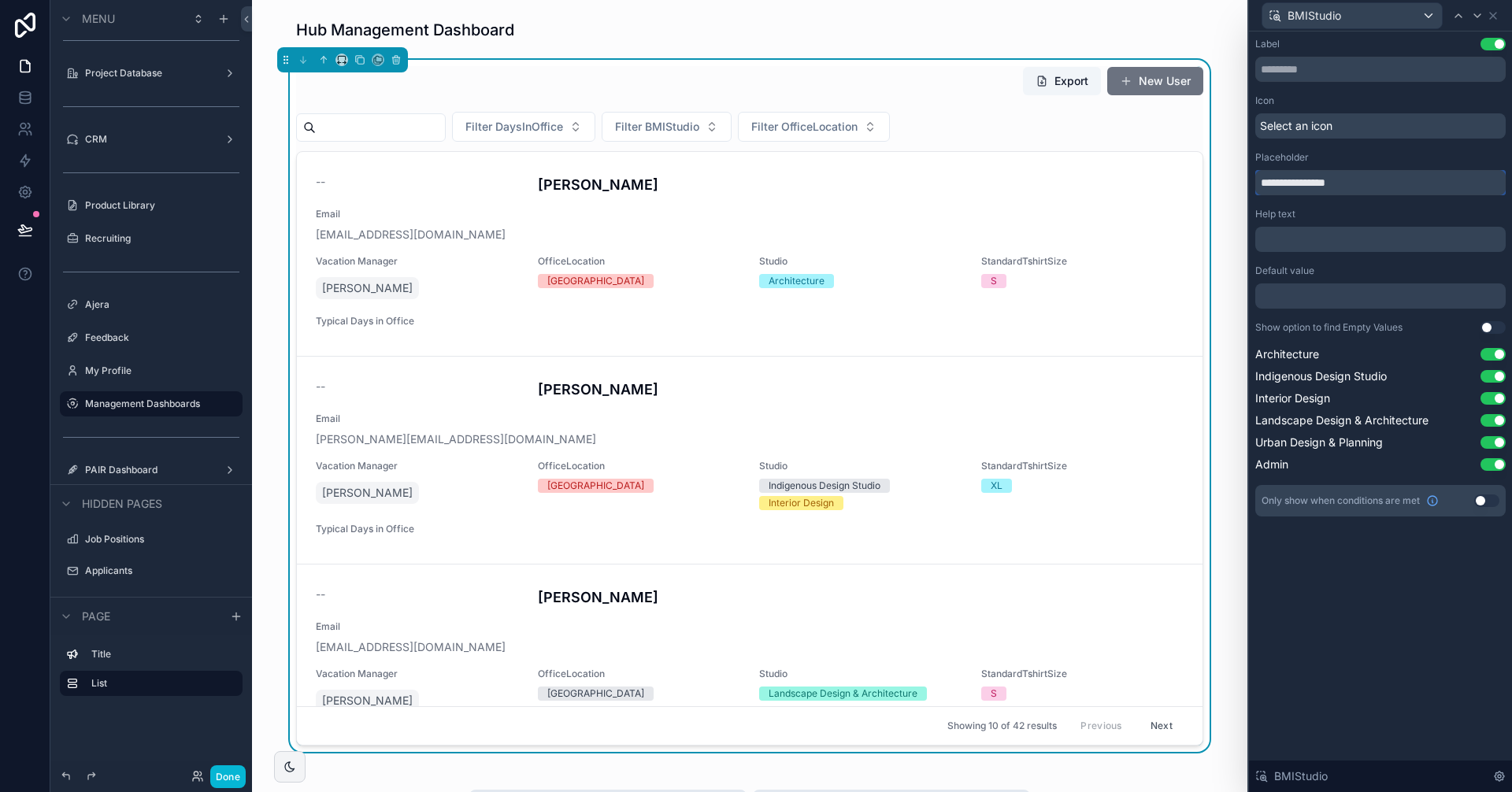
click at [1332, 178] on input "**********" at bounding box center [1380, 182] width 250 height 25
type input "******"
click at [1480, 14] on icon at bounding box center [1477, 15] width 6 height 3
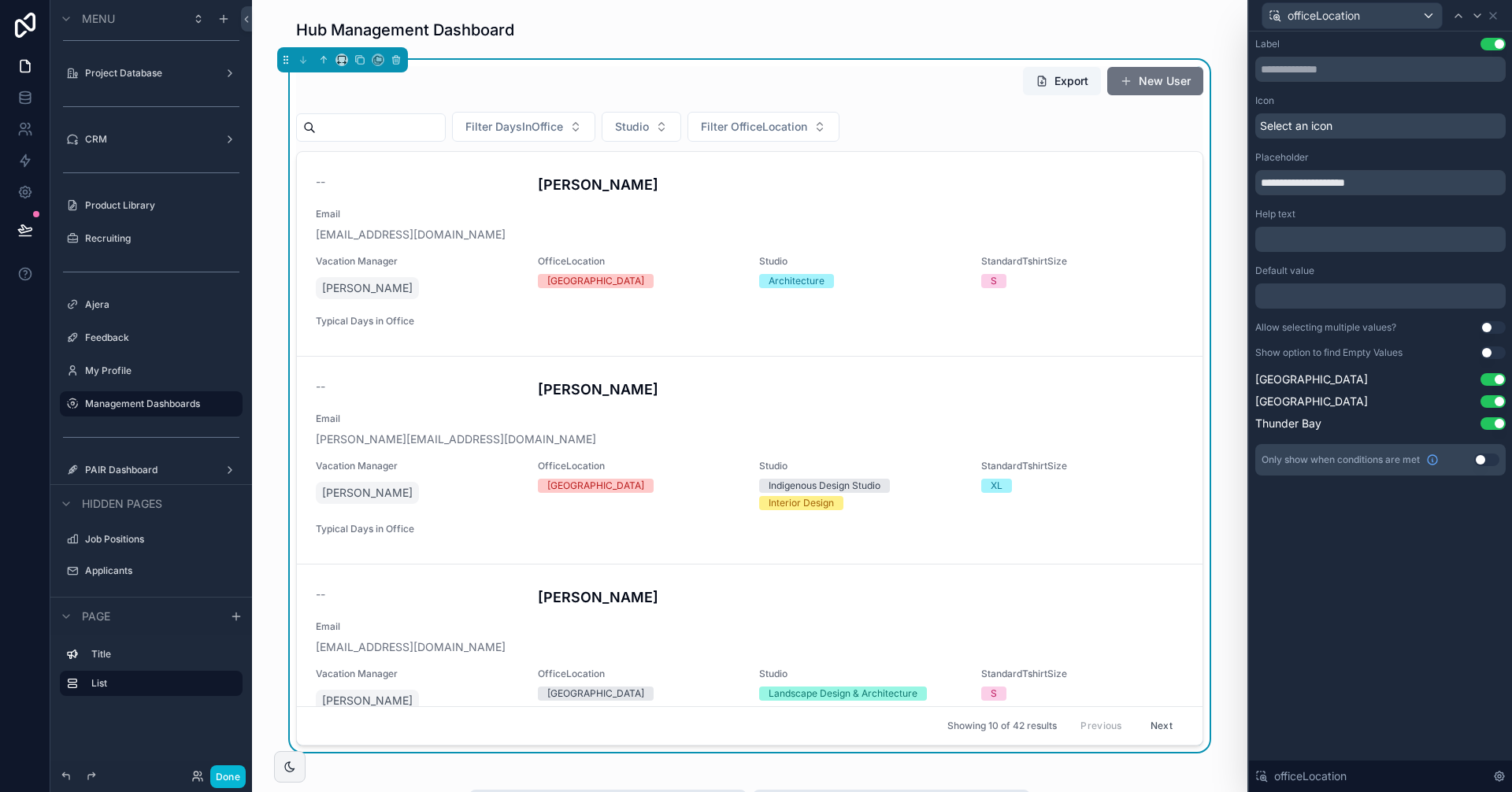
click at [1323, 122] on span "Select an icon" at bounding box center [1296, 125] width 73 height 16
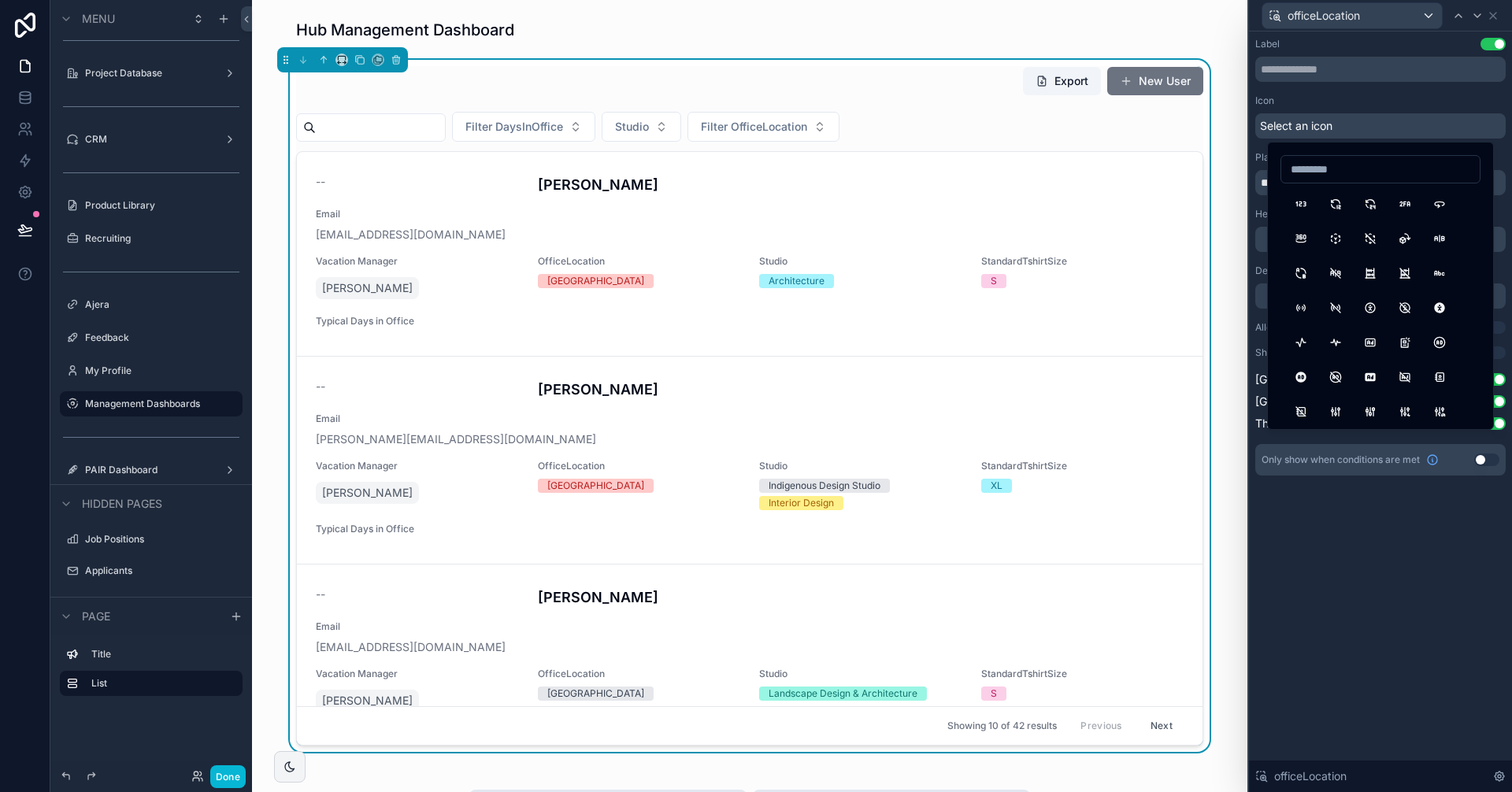
click at [1373, 109] on div "Icon Select an icon" at bounding box center [1380, 117] width 250 height 44
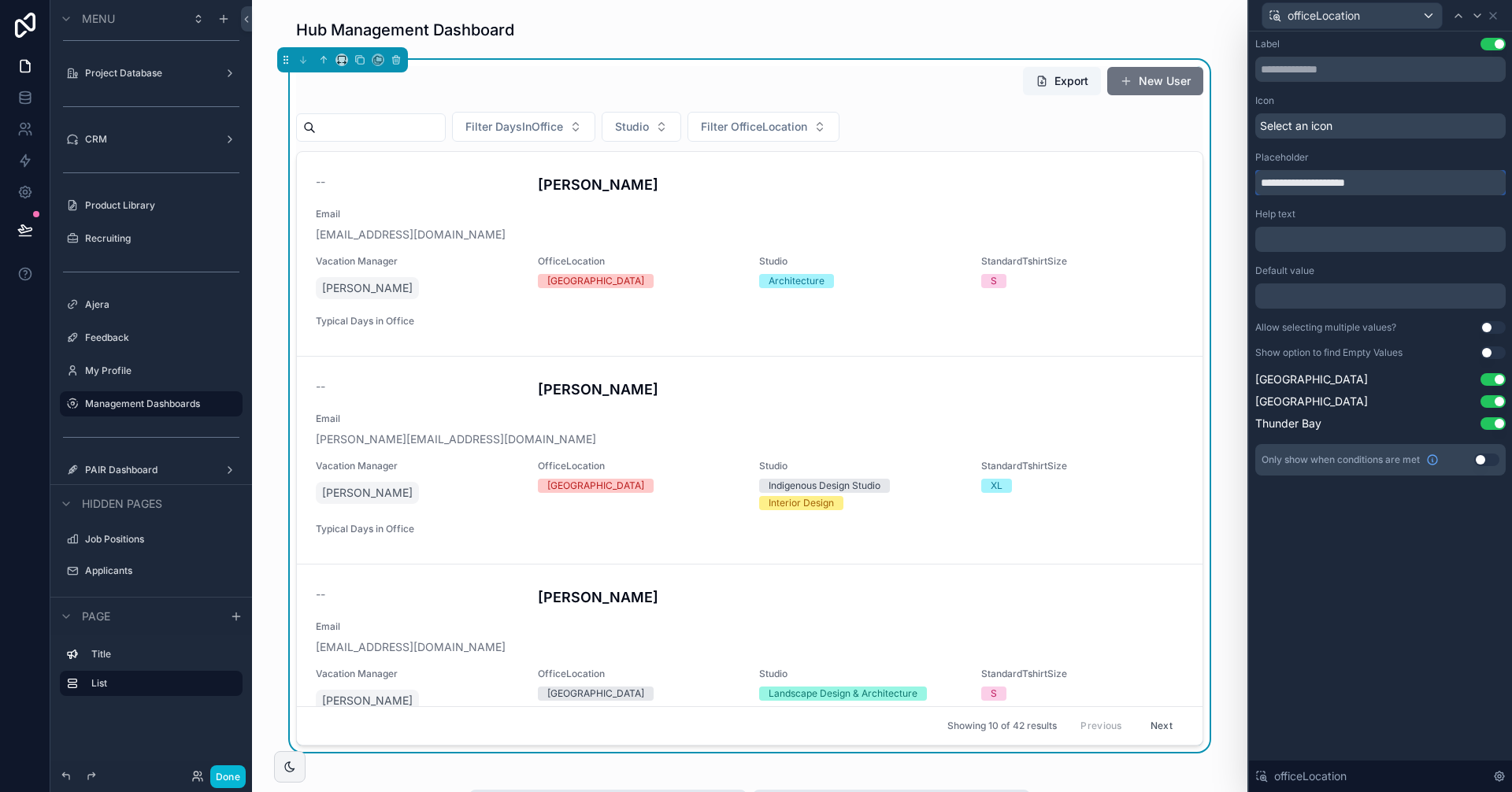
click at [1360, 177] on input "**********" at bounding box center [1380, 182] width 250 height 25
type input "******"
click at [1456, 17] on icon at bounding box center [1458, 15] width 6 height 3
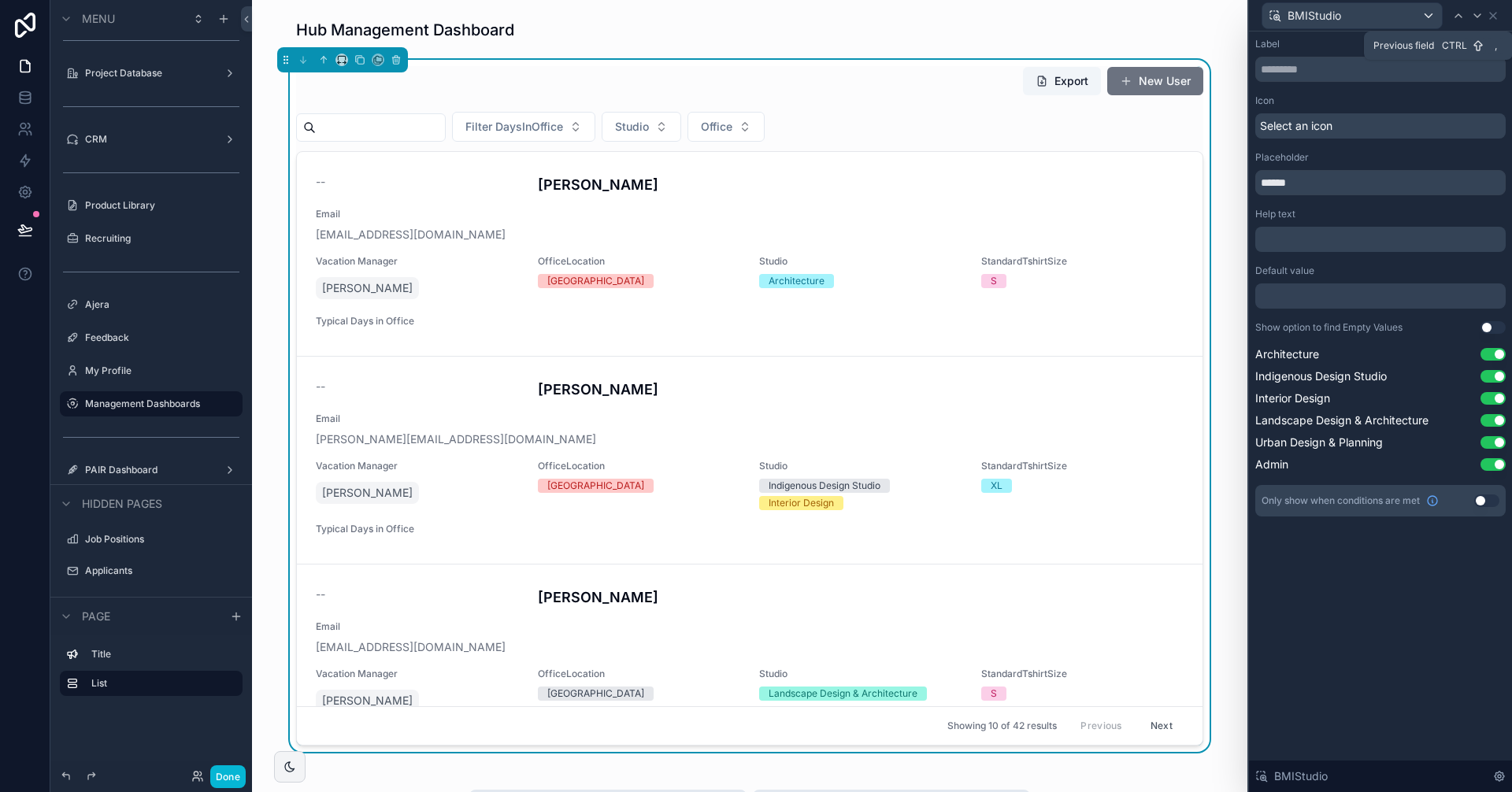
click at [1456, 17] on icon at bounding box center [1458, 15] width 6 height 3
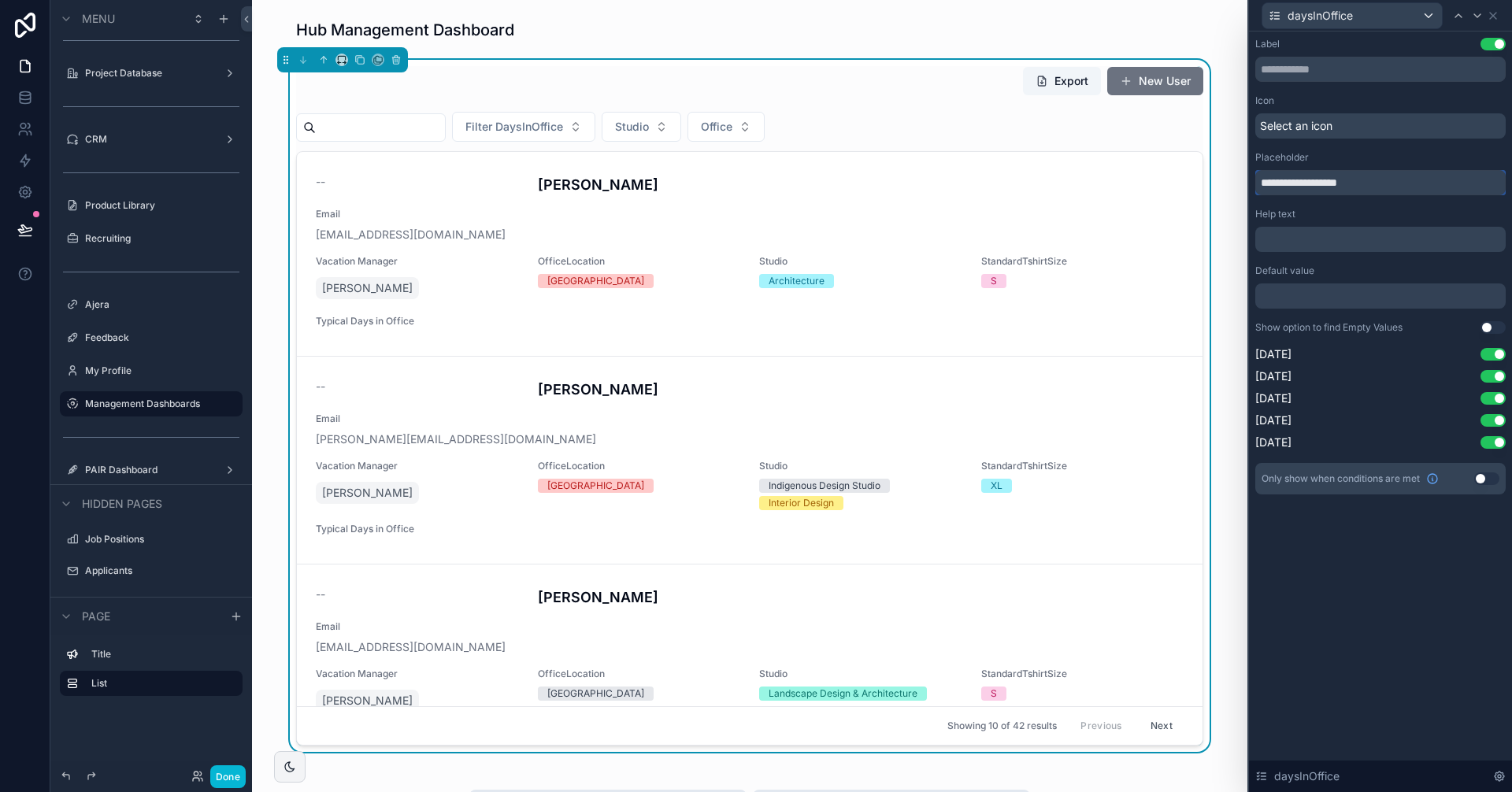
click at [1355, 180] on input "**********" at bounding box center [1380, 182] width 250 height 25
type input "**********"
click at [820, 73] on div "Export New User" at bounding box center [750, 84] width 907 height 36
click at [1490, 13] on icon at bounding box center [1493, 16] width 6 height 6
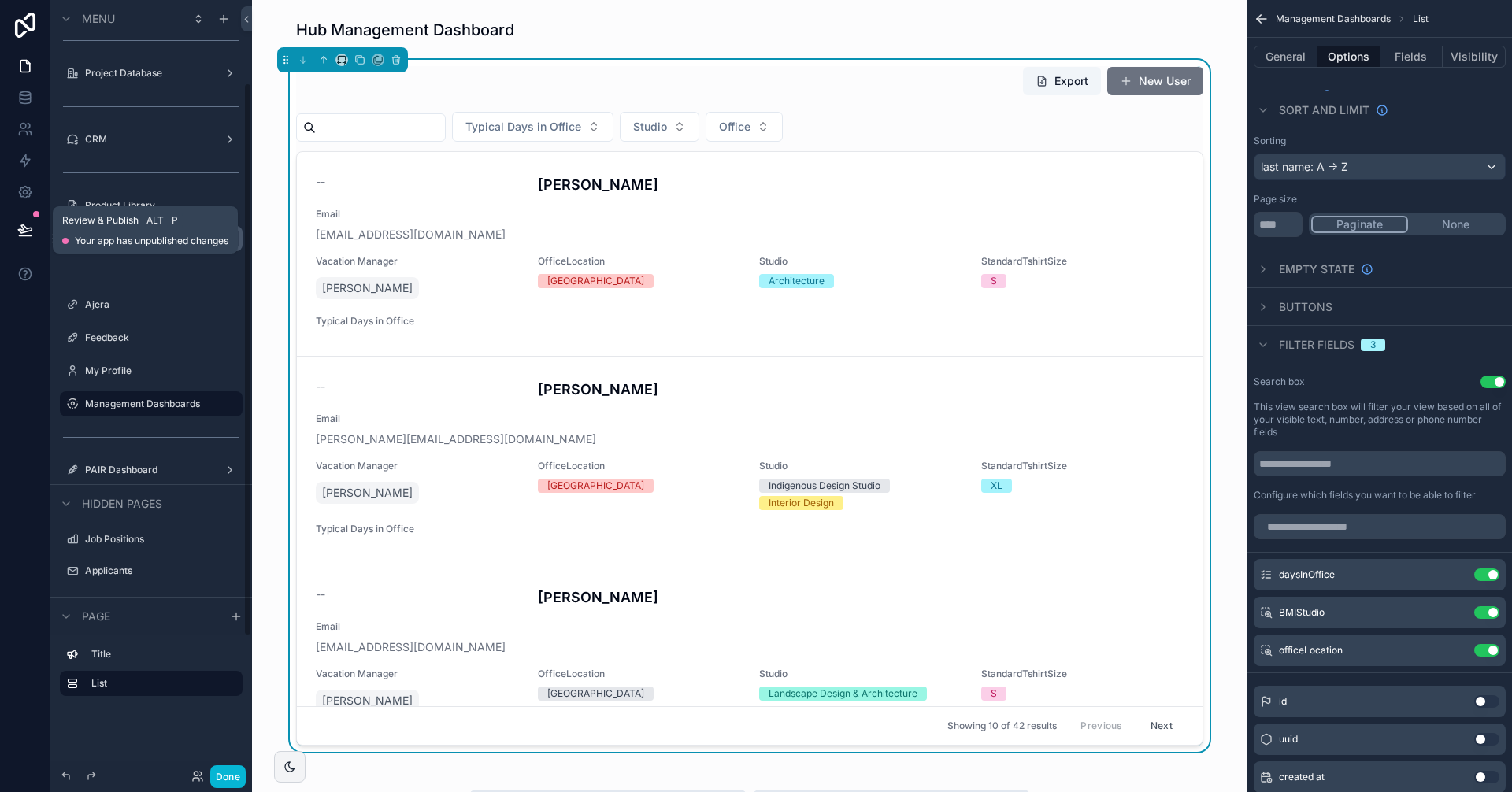
click at [29, 220] on button at bounding box center [26, 230] width 35 height 44
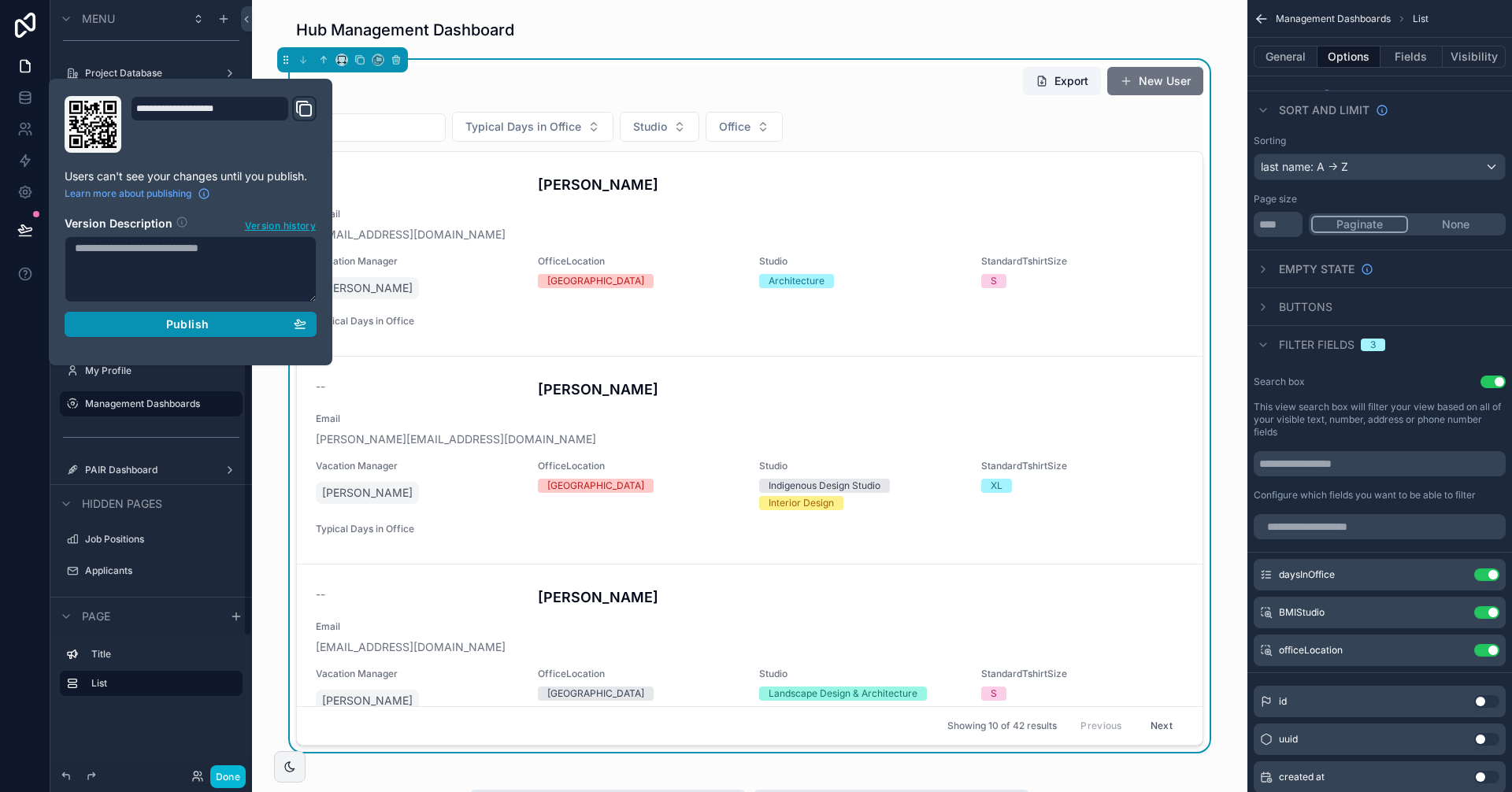
click at [260, 333] on button "Publish" at bounding box center [191, 324] width 252 height 25
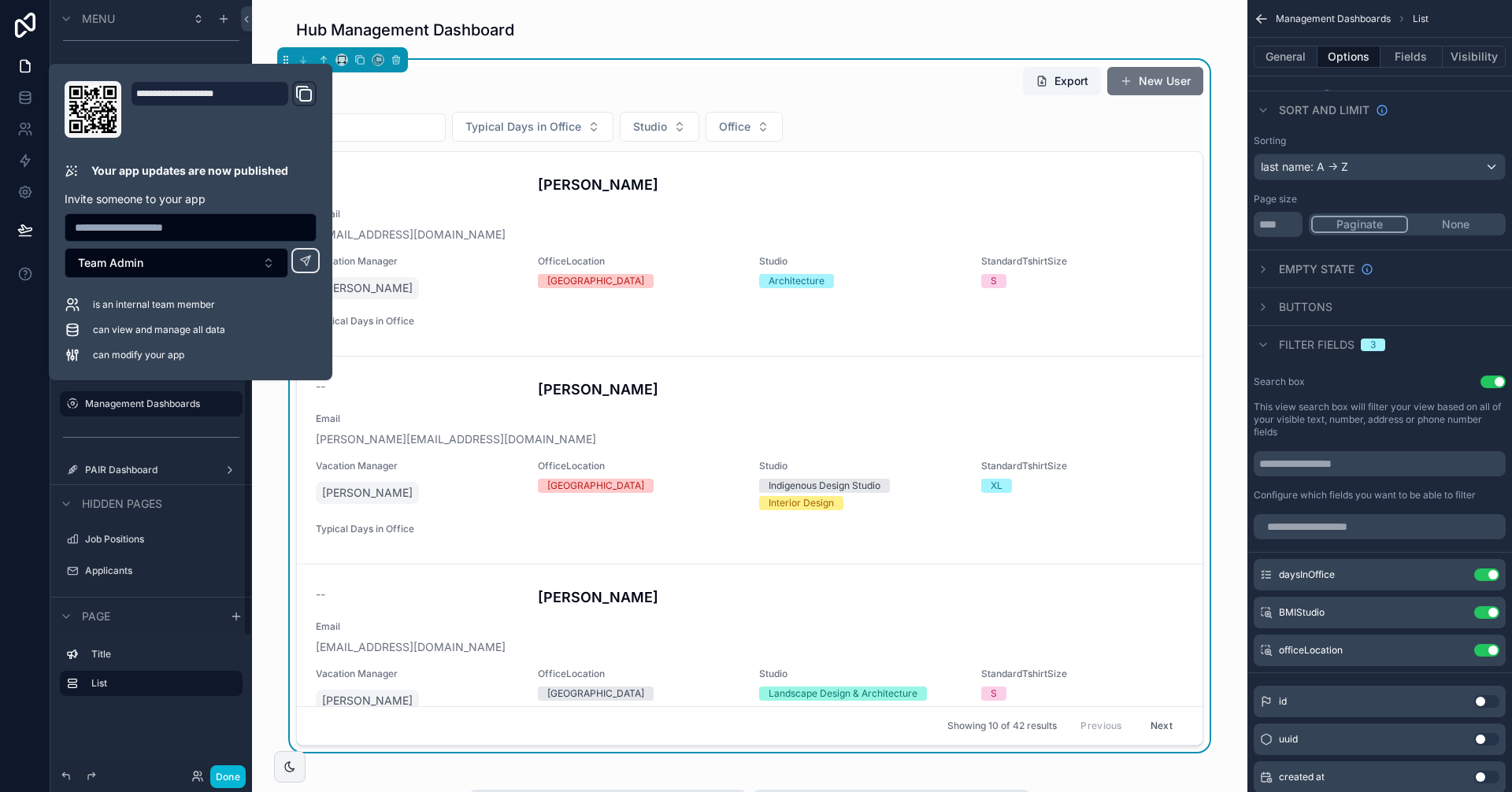
click at [264, 21] on div "scrollable content" at bounding box center [749, 30] width 970 height 35
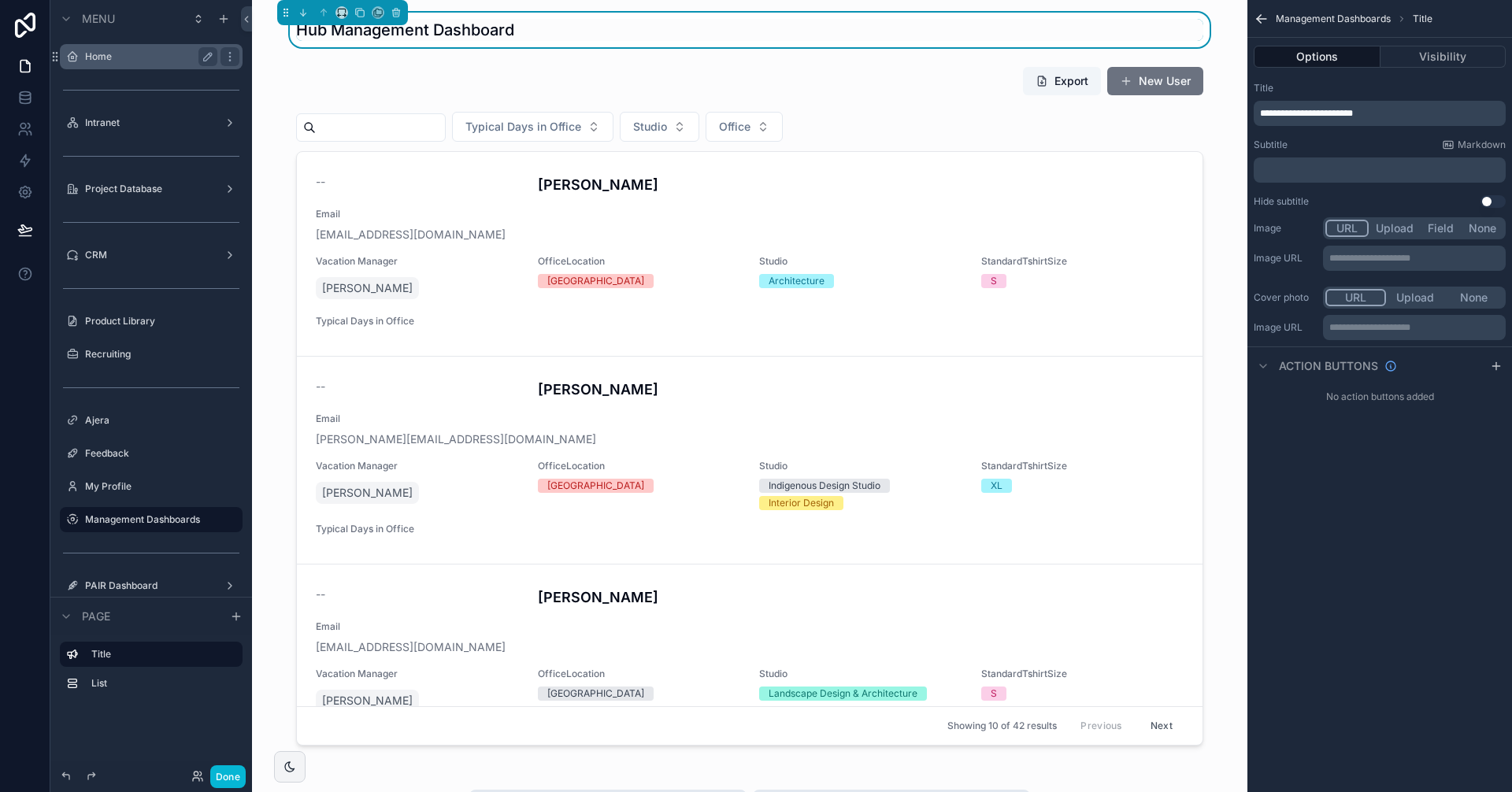
click at [135, 51] on label "Home" at bounding box center [147, 57] width 126 height 13
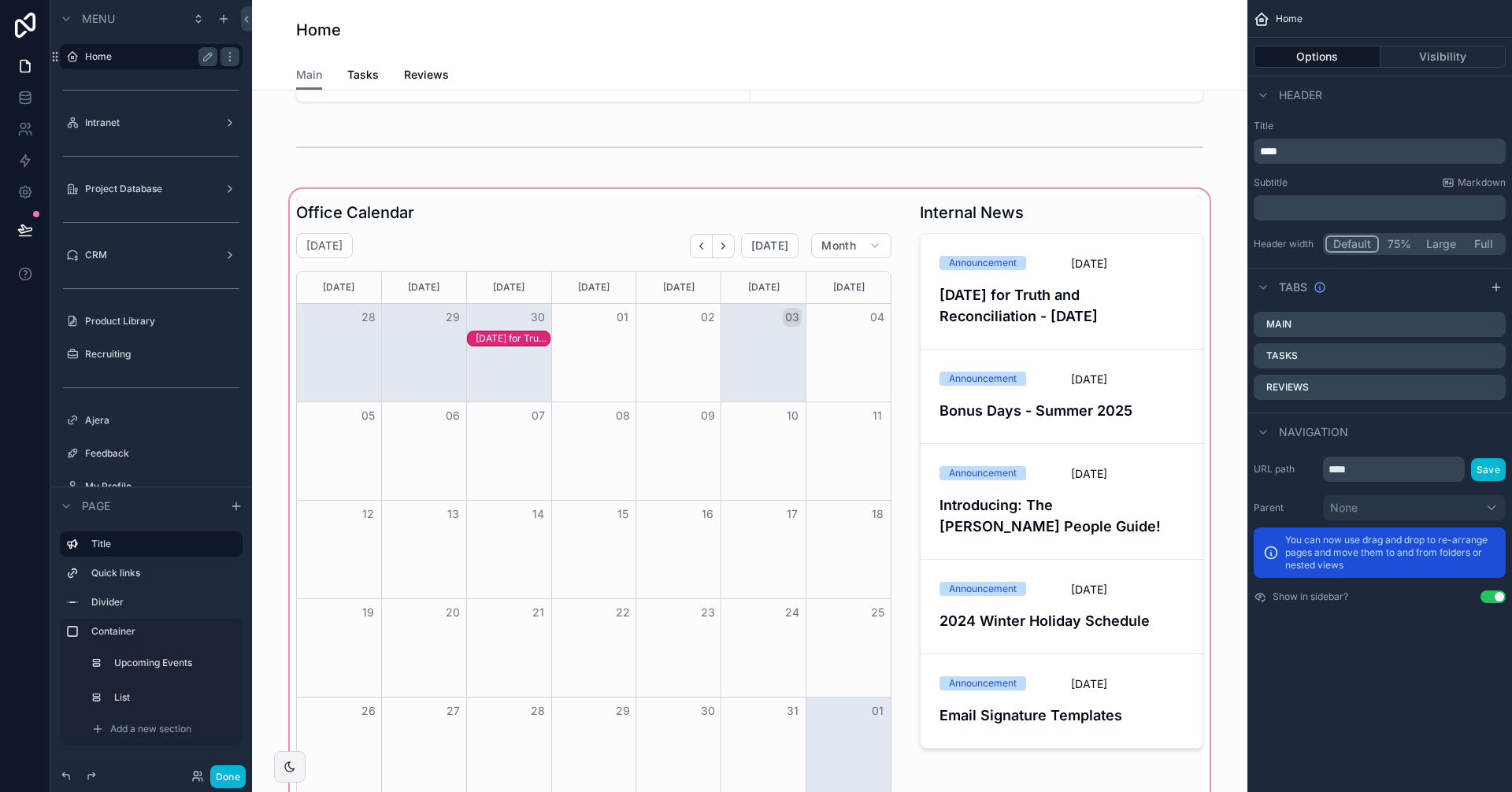
scroll to position [237, 0]
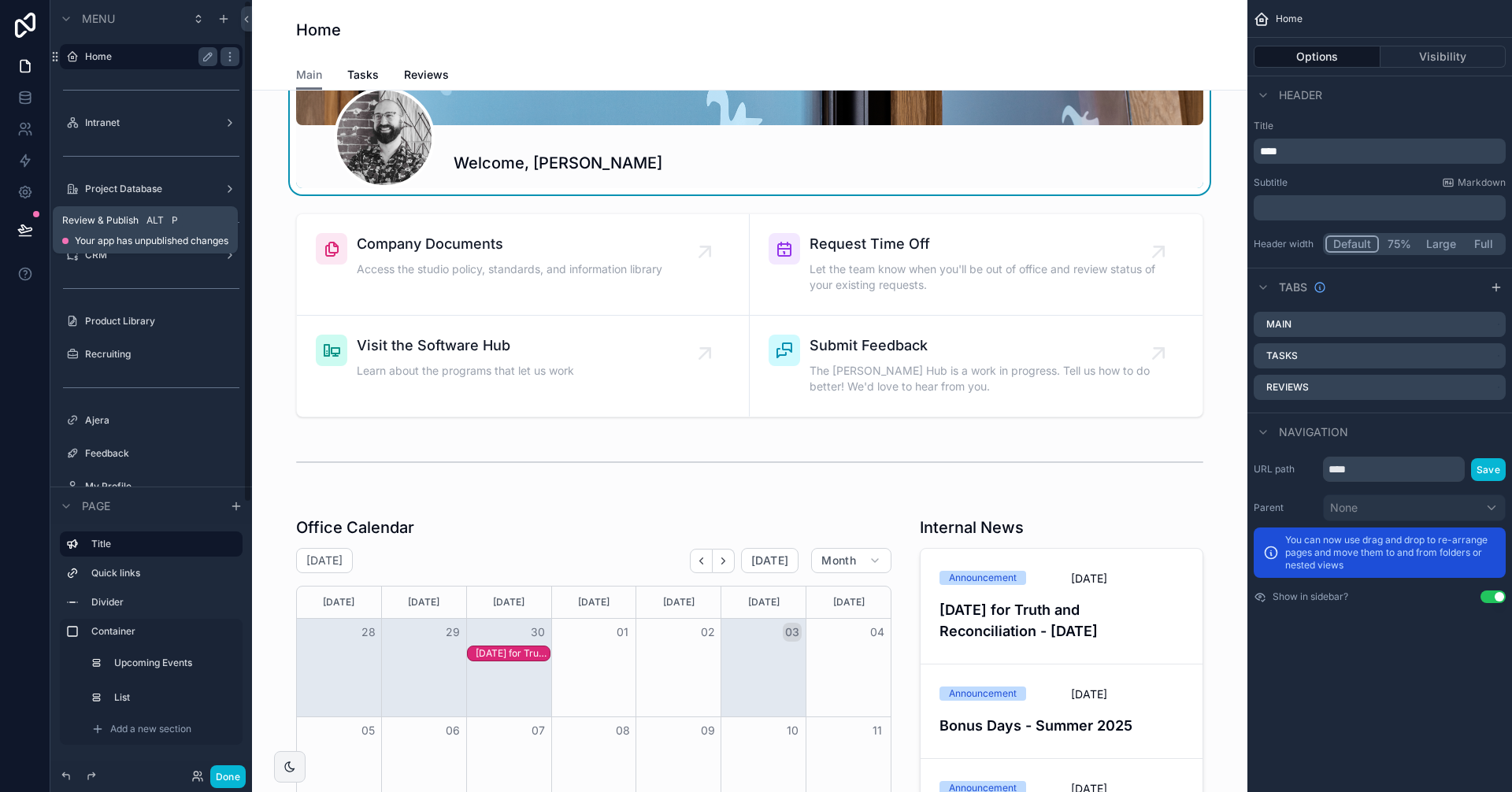
click at [19, 233] on icon at bounding box center [25, 229] width 16 height 16
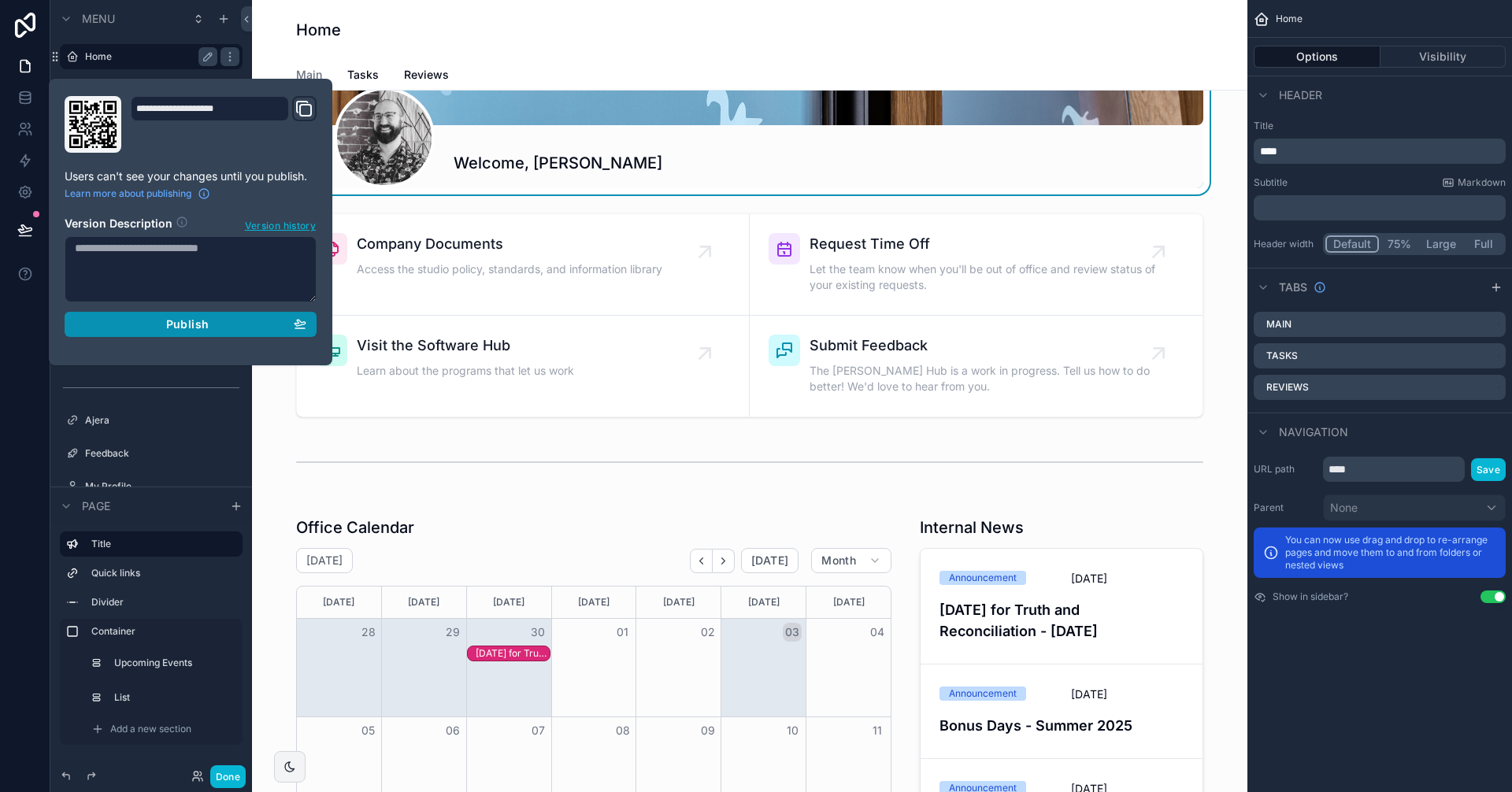
click at [285, 329] on div "Publish" at bounding box center [190, 324] width 231 height 14
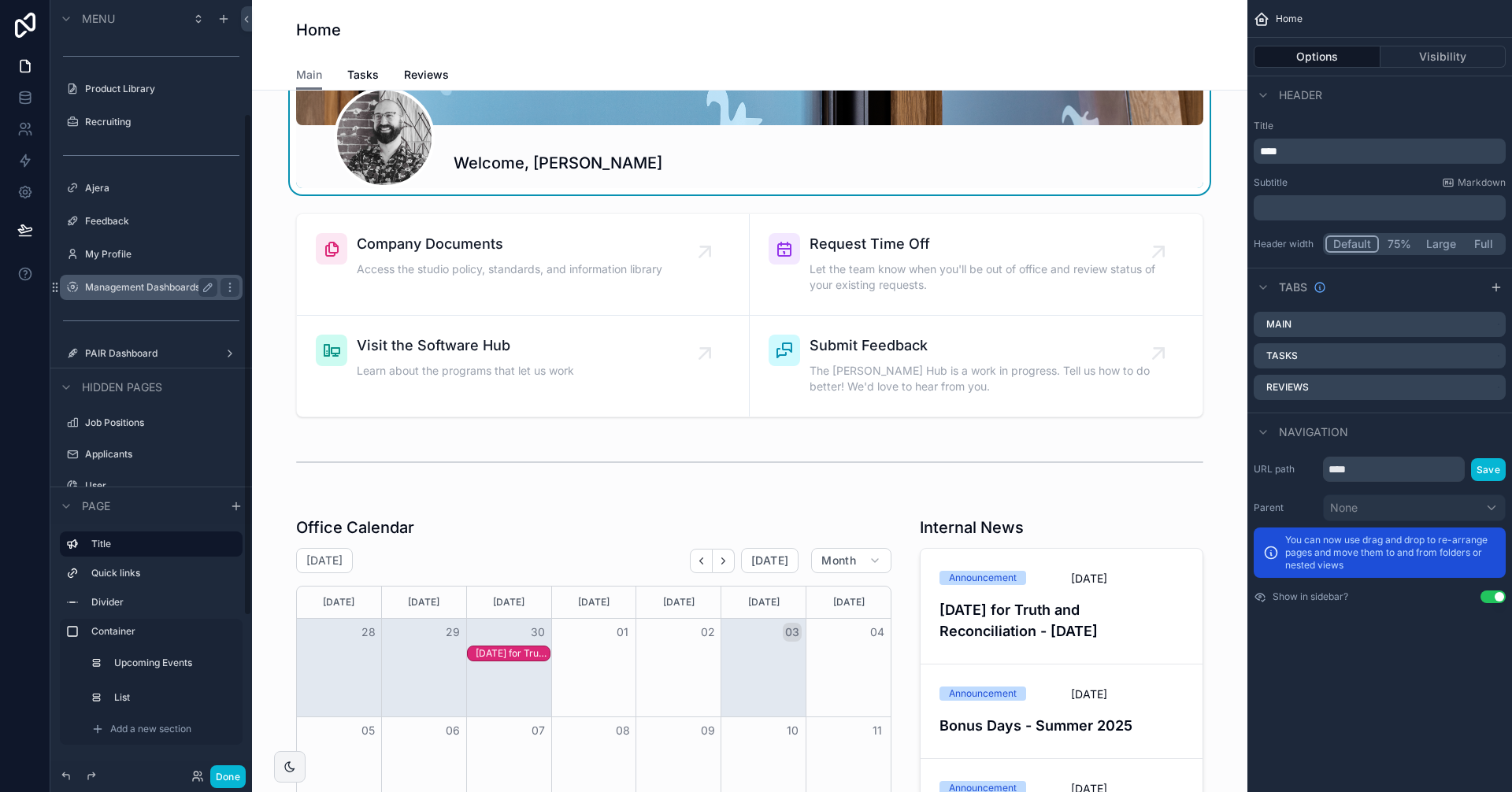
scroll to position [237, 0]
click at [234, 775] on button "Done" at bounding box center [227, 776] width 35 height 23
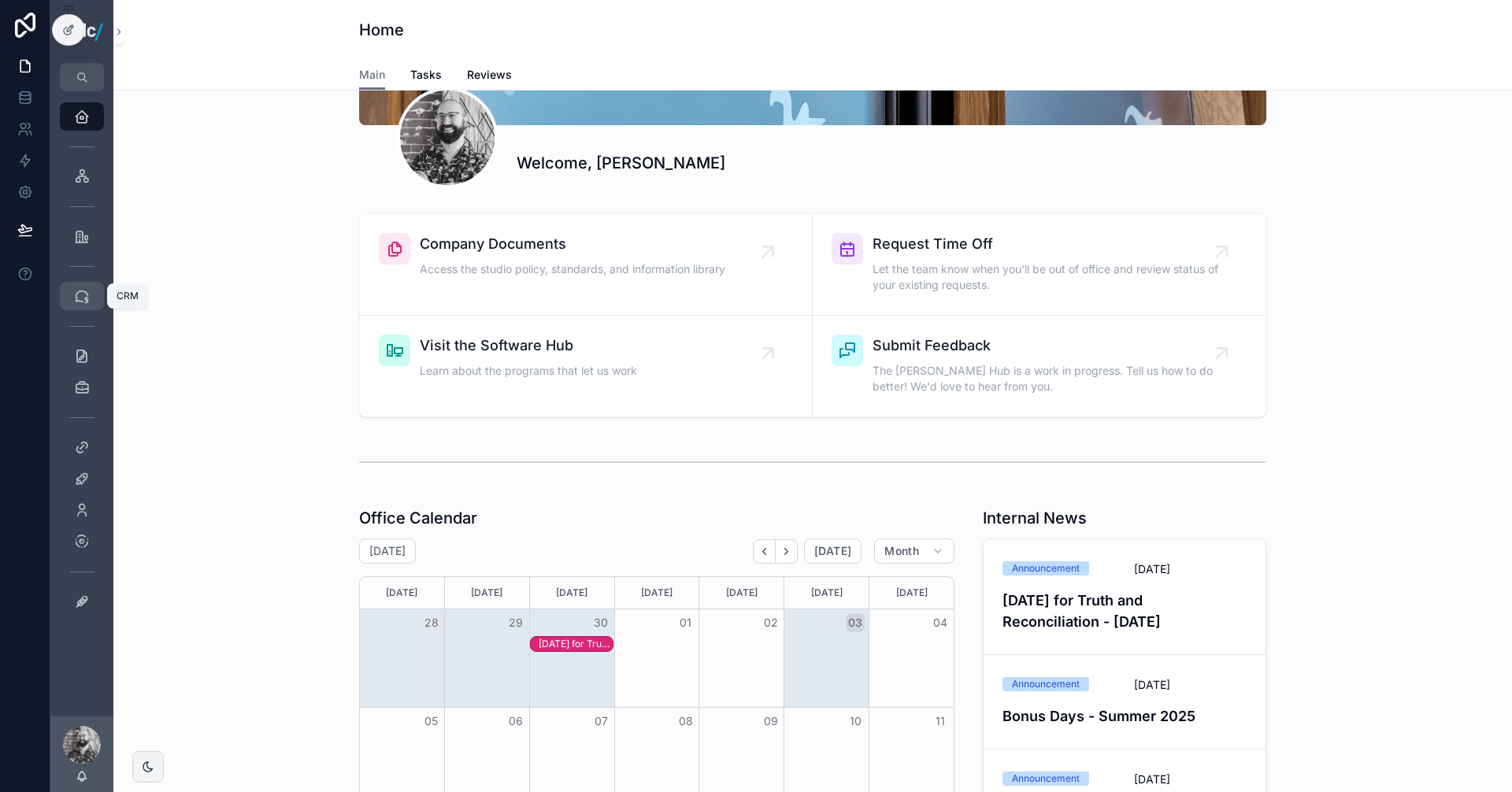
click at [78, 301] on icon "scrollable content" at bounding box center [81, 296] width 16 height 16
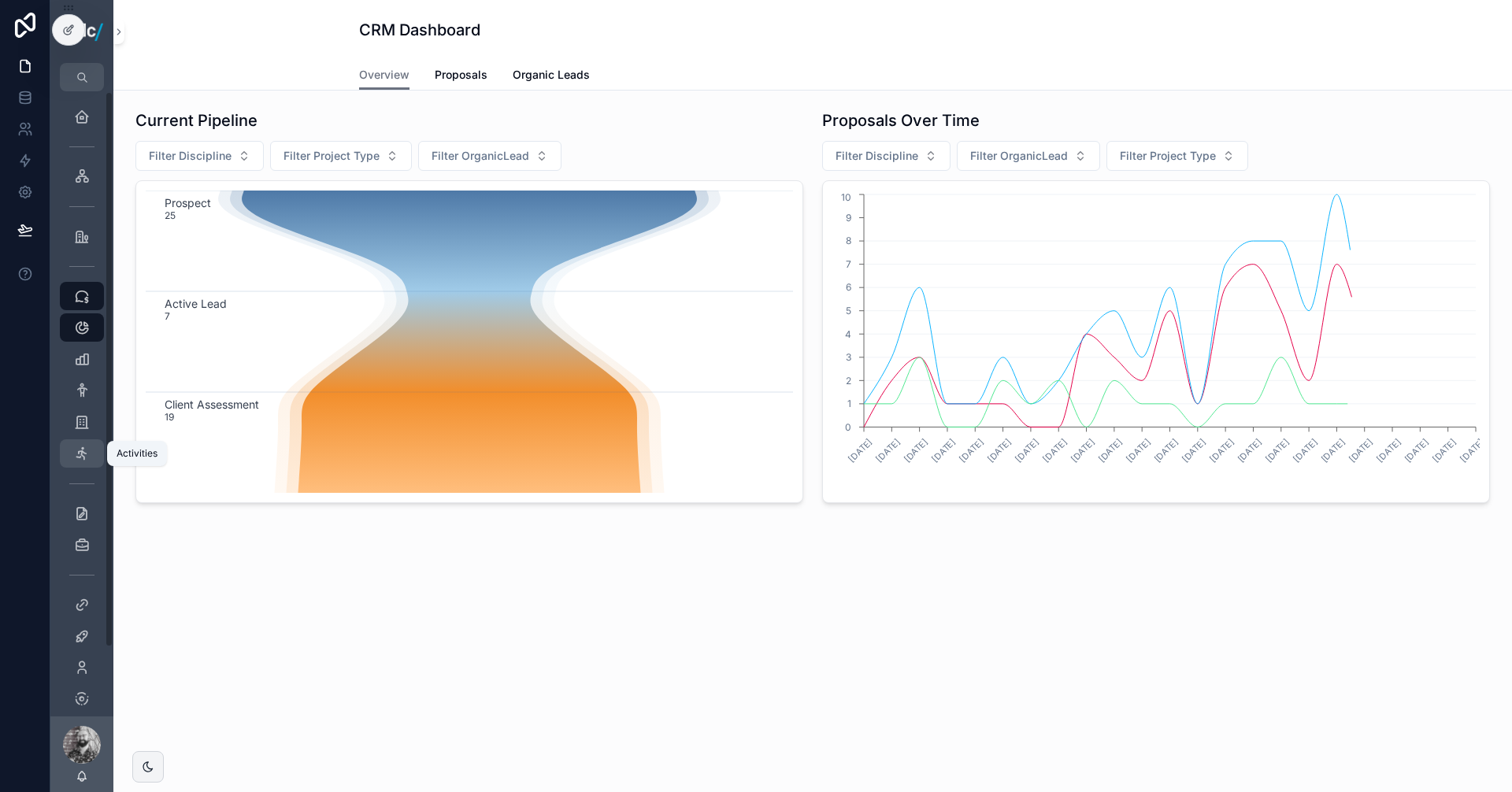
click at [81, 452] on icon "scrollable content" at bounding box center [81, 453] width 16 height 16
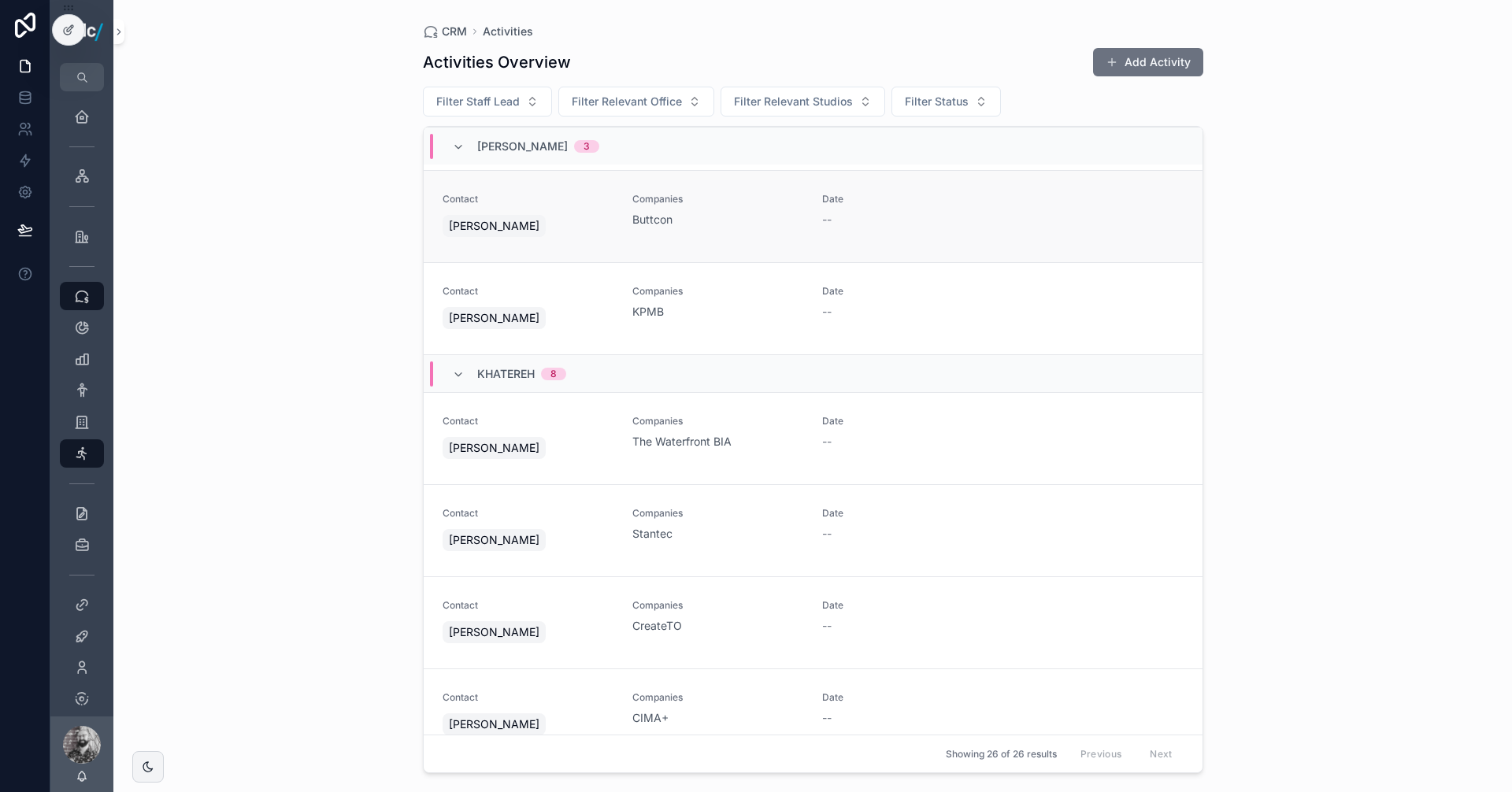
scroll to position [885, 0]
click at [1141, 62] on button "Add Activity" at bounding box center [1148, 62] width 110 height 29
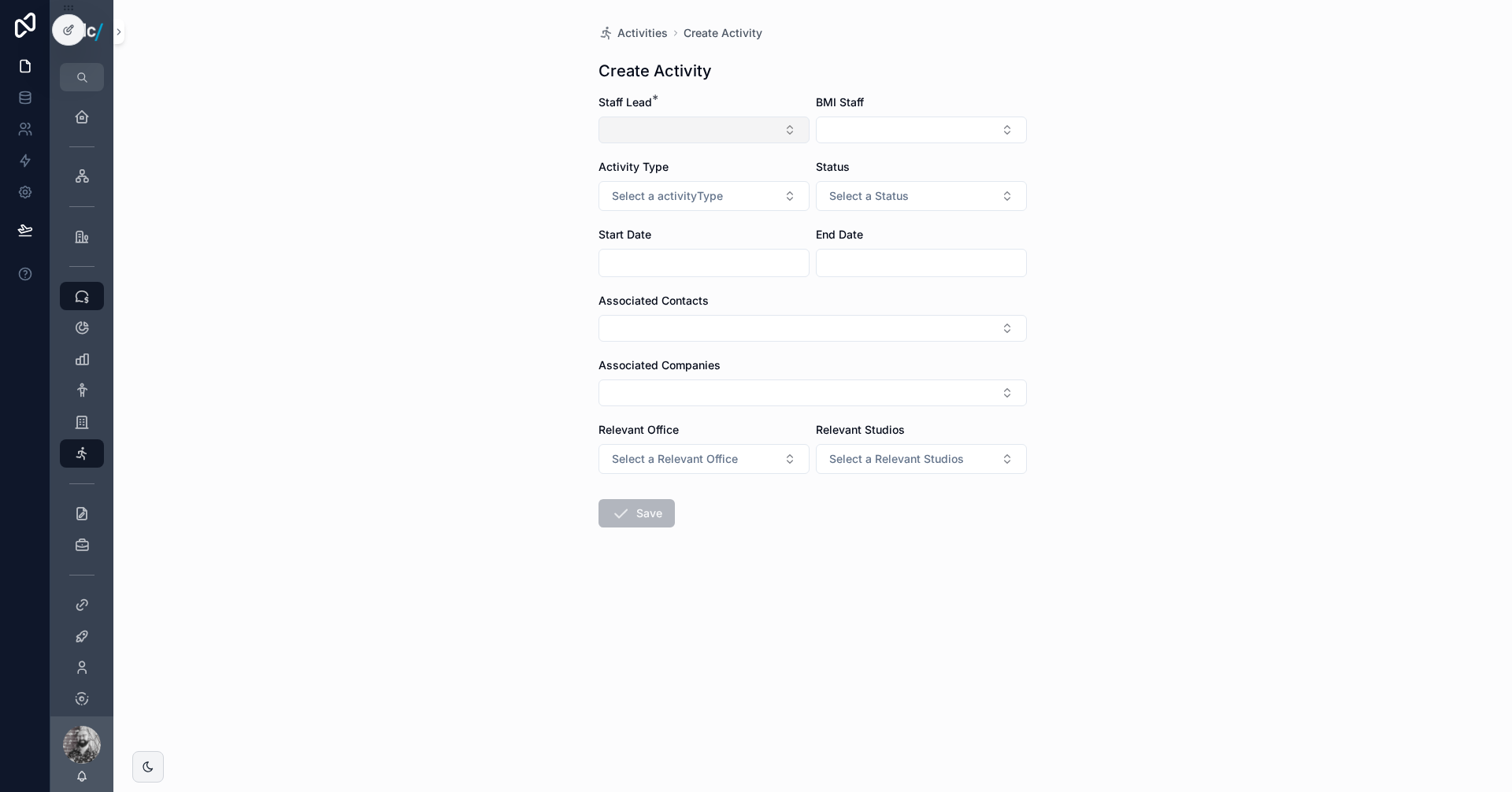
click at [655, 123] on button "Select Button" at bounding box center [704, 130] width 211 height 27
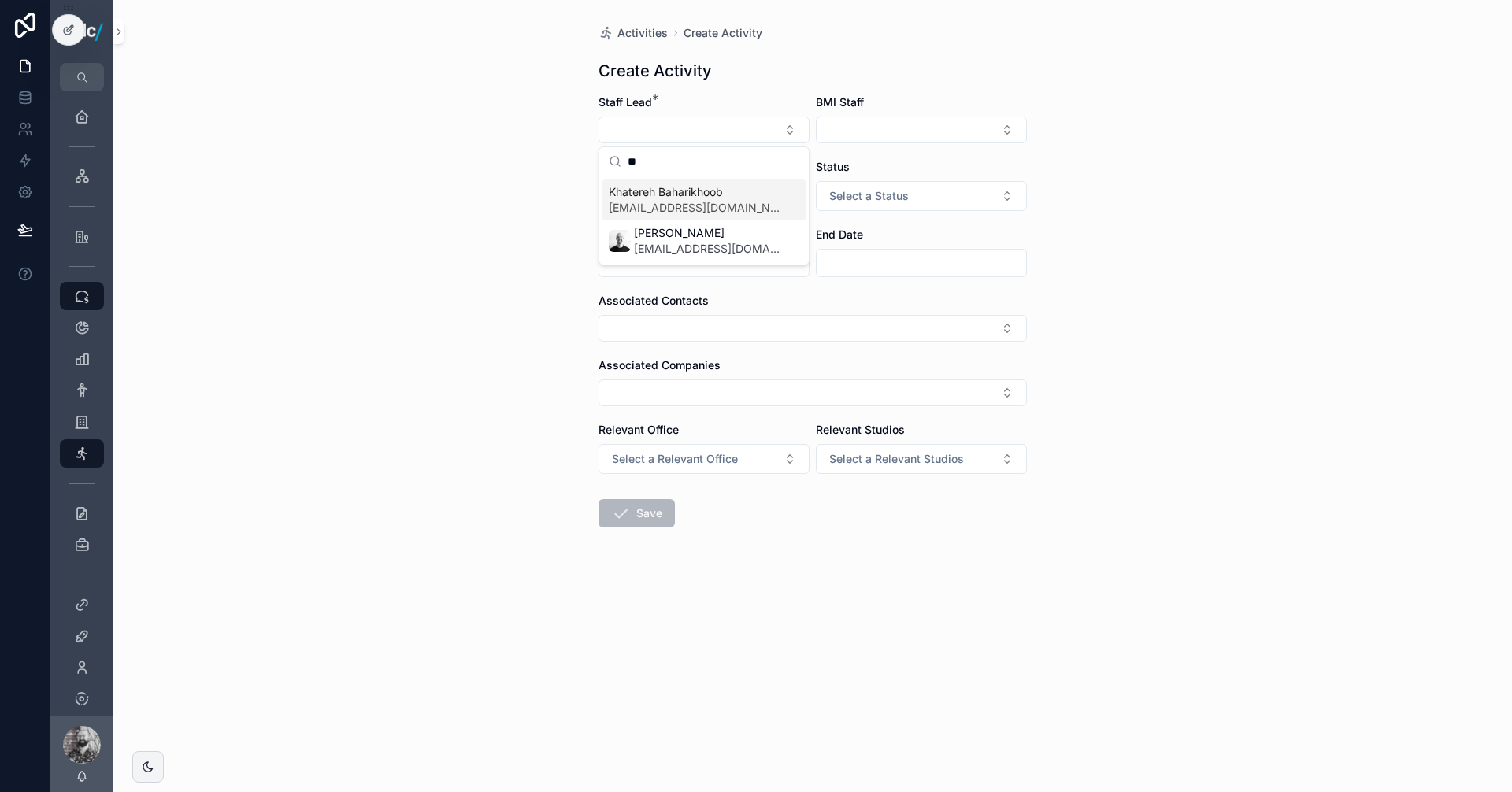
type input "**"
click at [660, 199] on span "Khatereh Baharikhoob" at bounding box center [694, 192] width 171 height 16
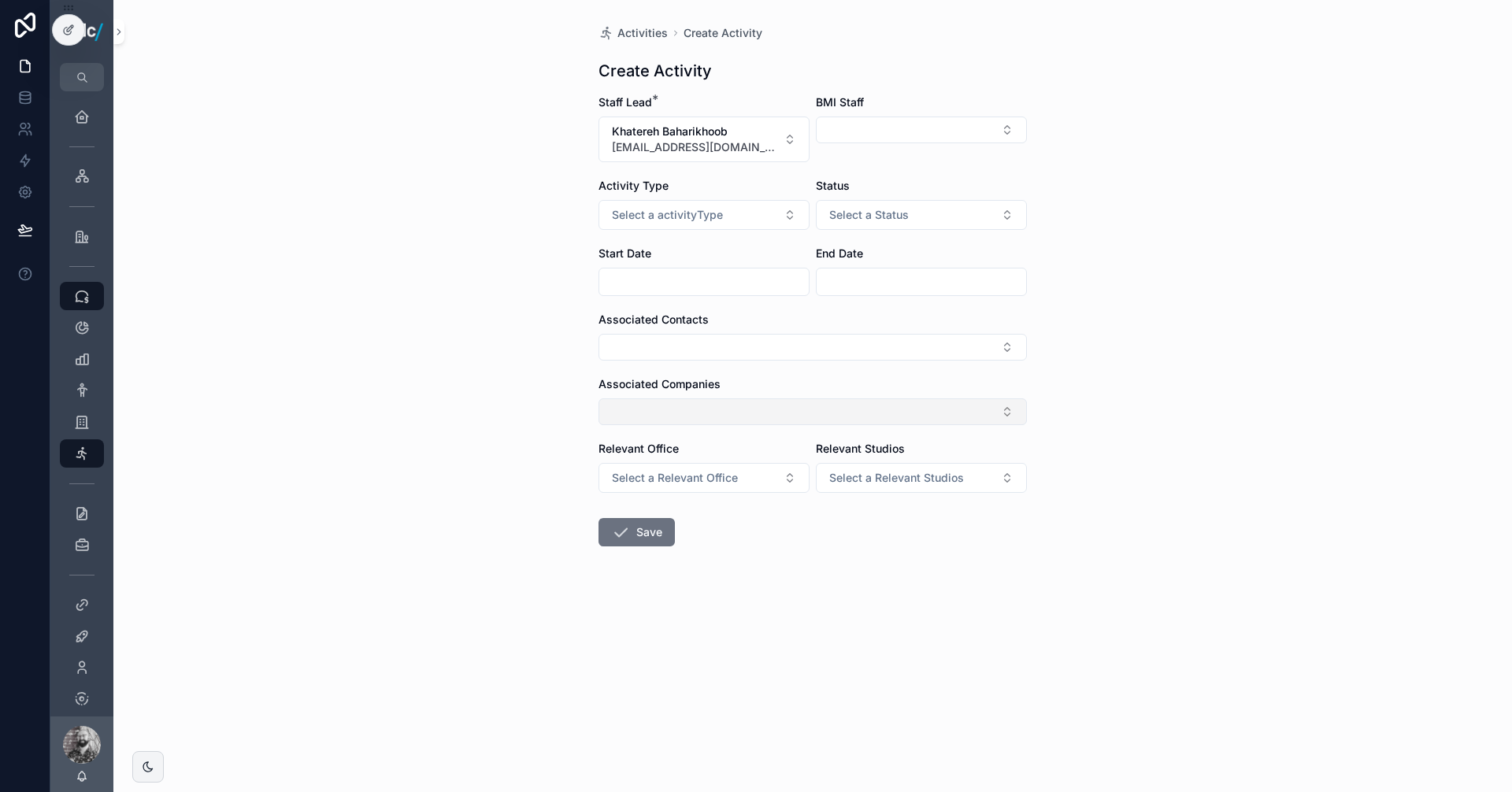
click at [646, 407] on button "Select Button" at bounding box center [812, 412] width 428 height 27
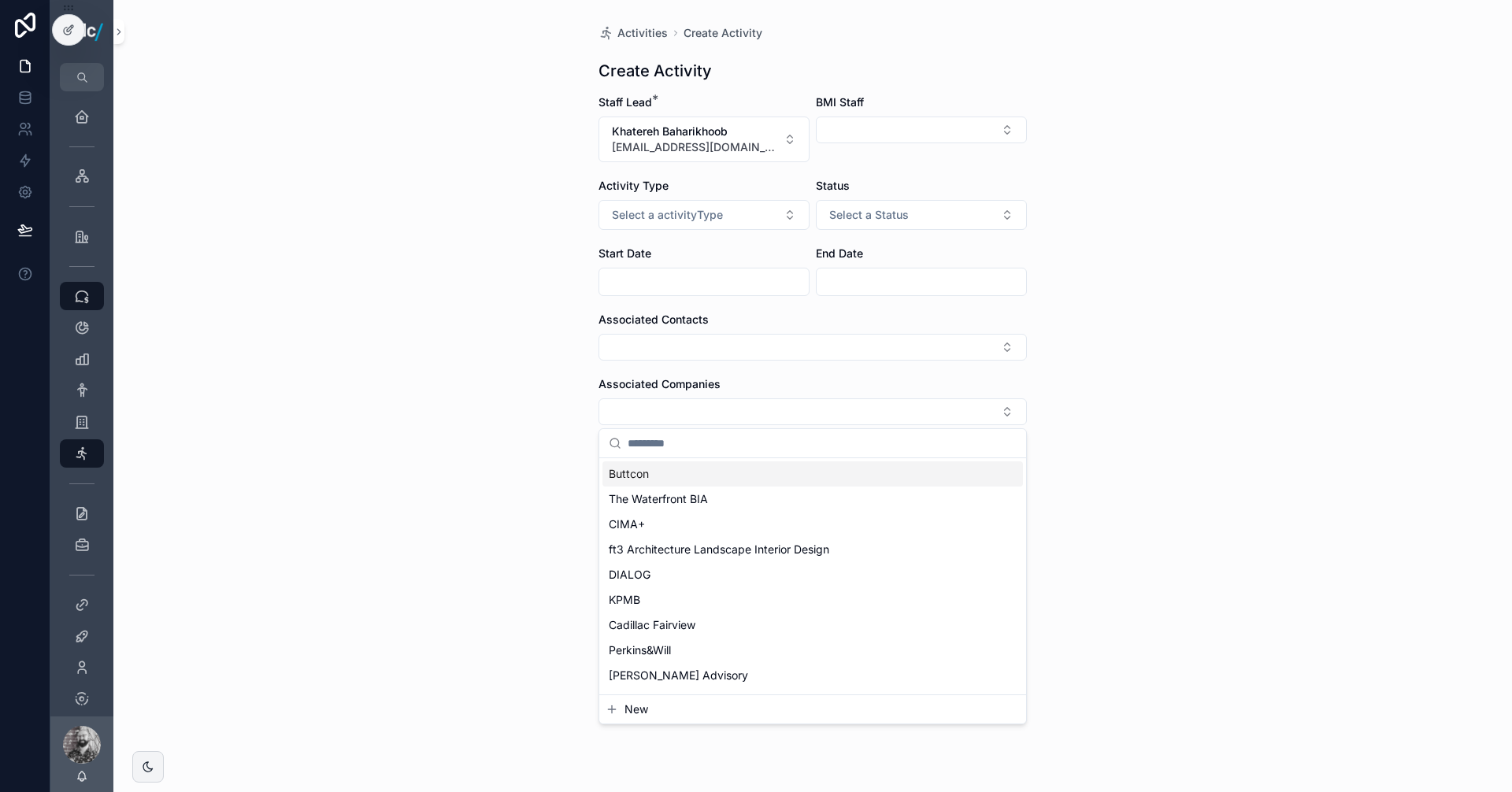
click at [653, 375] on form "Staff Lead * Khatereh Baharikhoob [EMAIL_ADDRESS][DOMAIN_NAME] BMI Staff Activi…" at bounding box center [812, 371] width 428 height 553
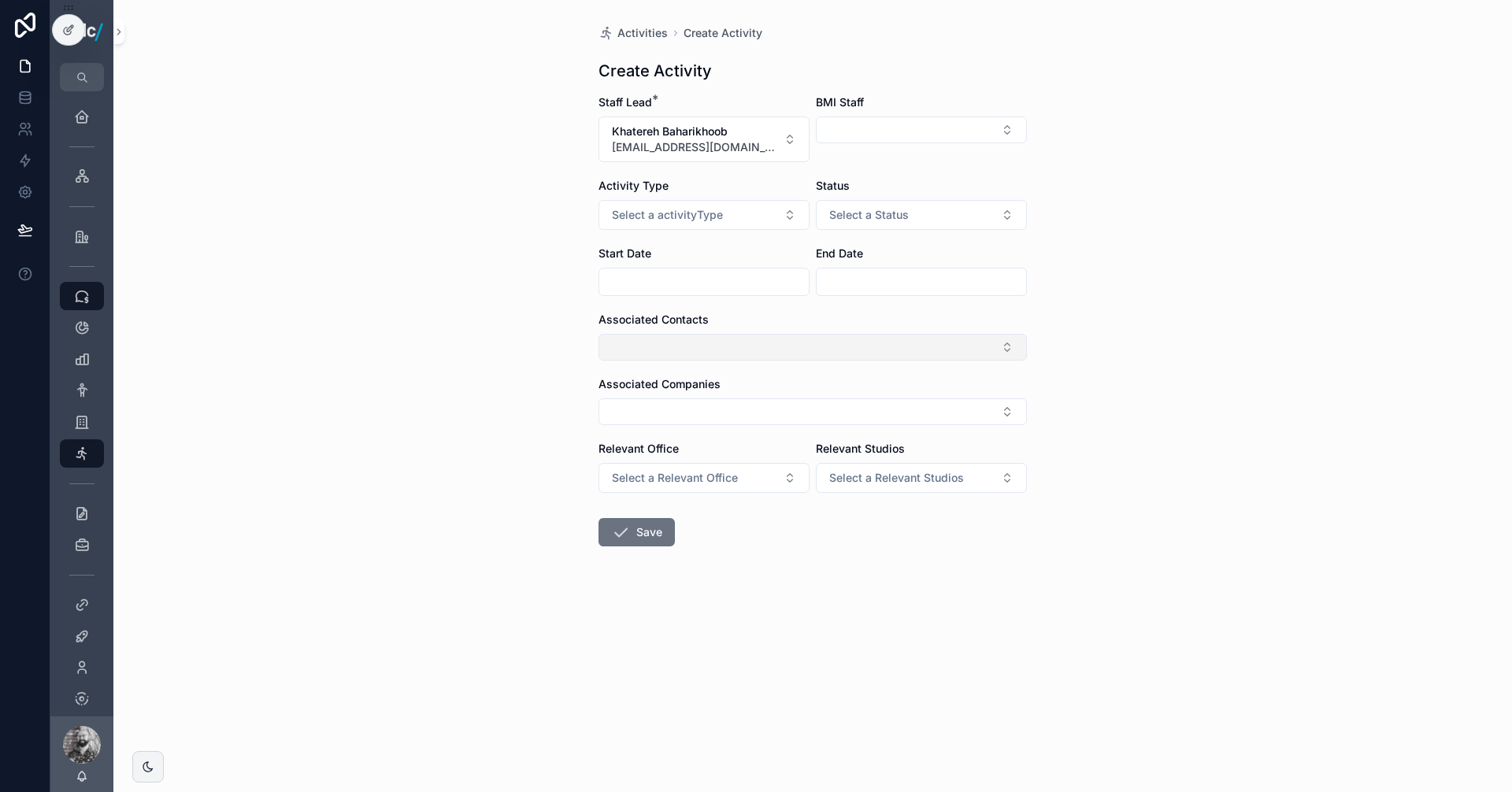
click at [653, 336] on button "Select Button" at bounding box center [812, 347] width 428 height 27
type input "**********"
click at [634, 408] on span "New" at bounding box center [636, 407] width 24 height 16
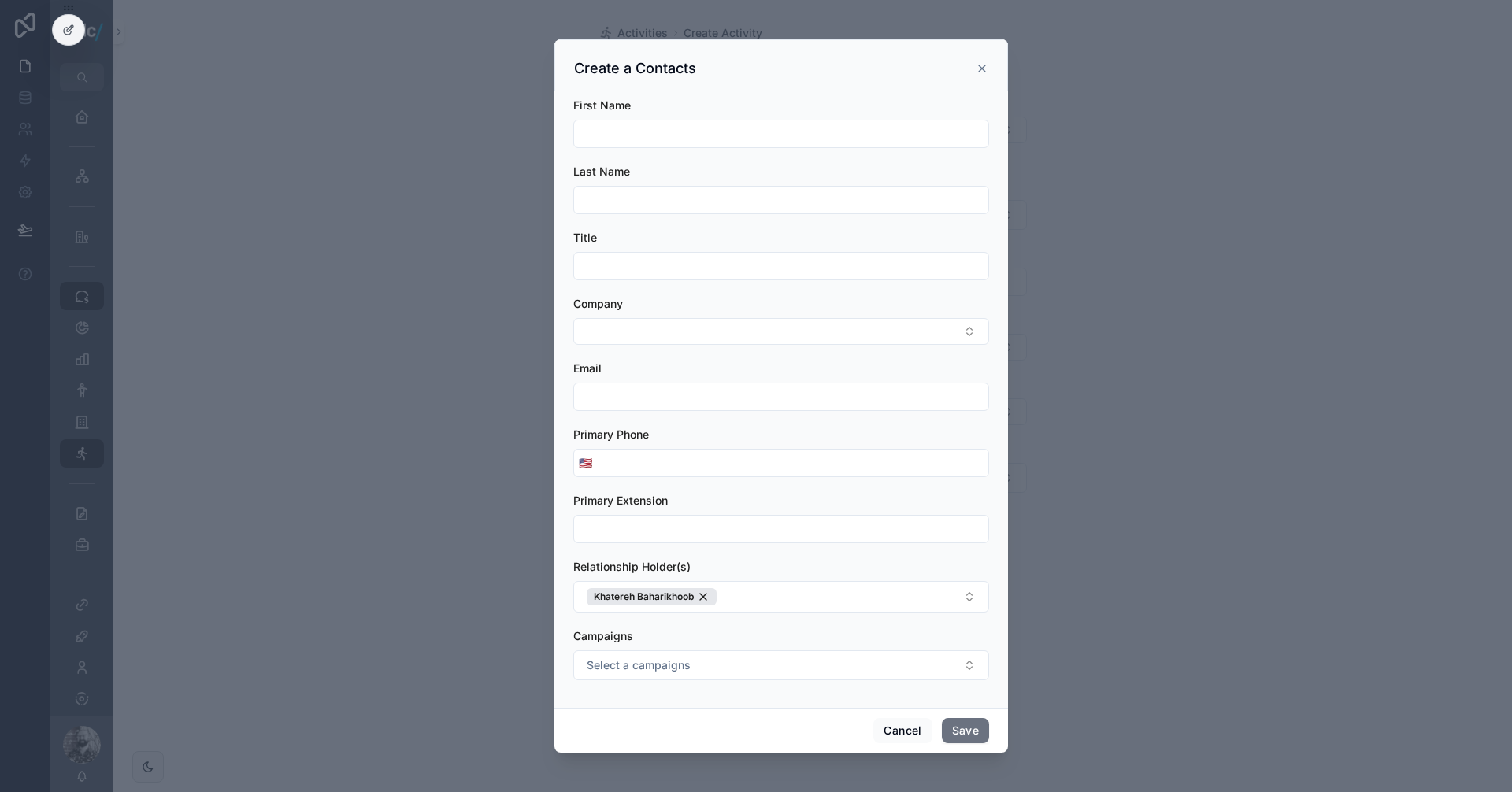
click at [634, 117] on div "First Name" at bounding box center [781, 122] width 415 height 51
click at [626, 137] on input "scrollable content" at bounding box center [781, 134] width 414 height 22
paste input "**********"
click at [612, 134] on input "**********" at bounding box center [781, 134] width 414 height 22
type input "*****"
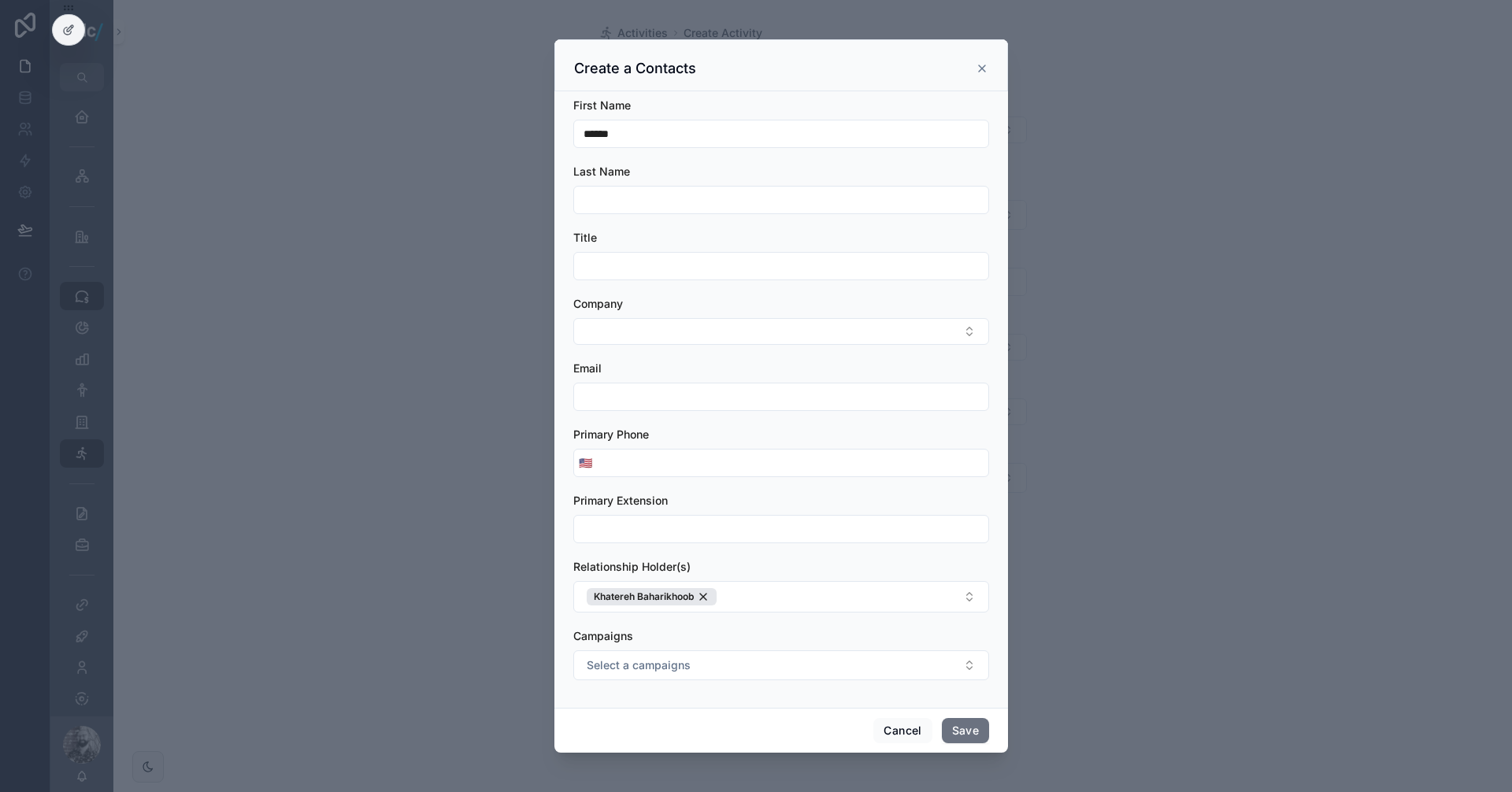
click at [622, 196] on input "scrollable content" at bounding box center [781, 200] width 414 height 22
paste input "******"
type input "******"
click at [645, 134] on input "*****" at bounding box center [781, 134] width 414 height 22
type input "*****"
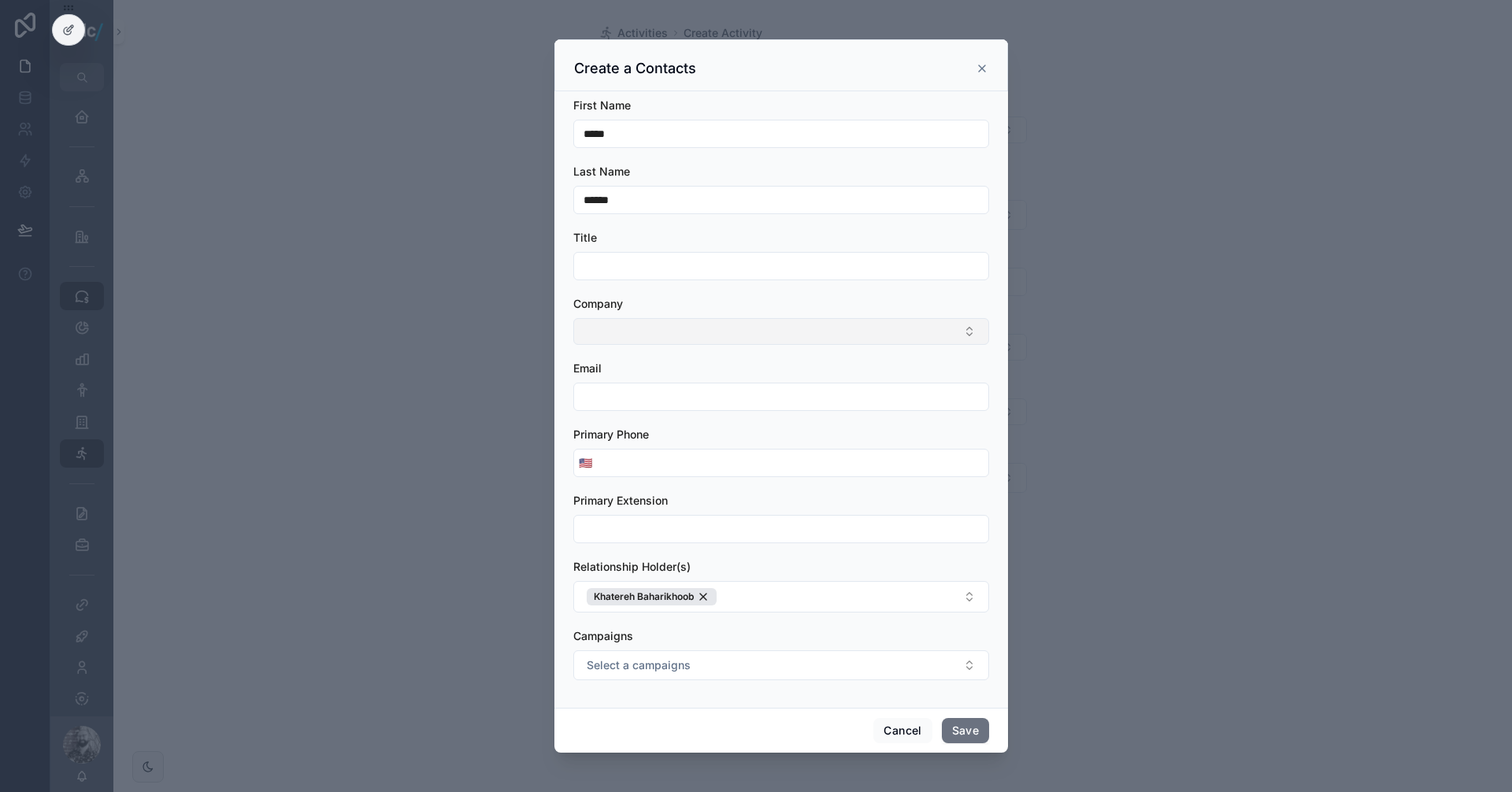
click at [691, 334] on button "Select Button" at bounding box center [781, 331] width 415 height 27
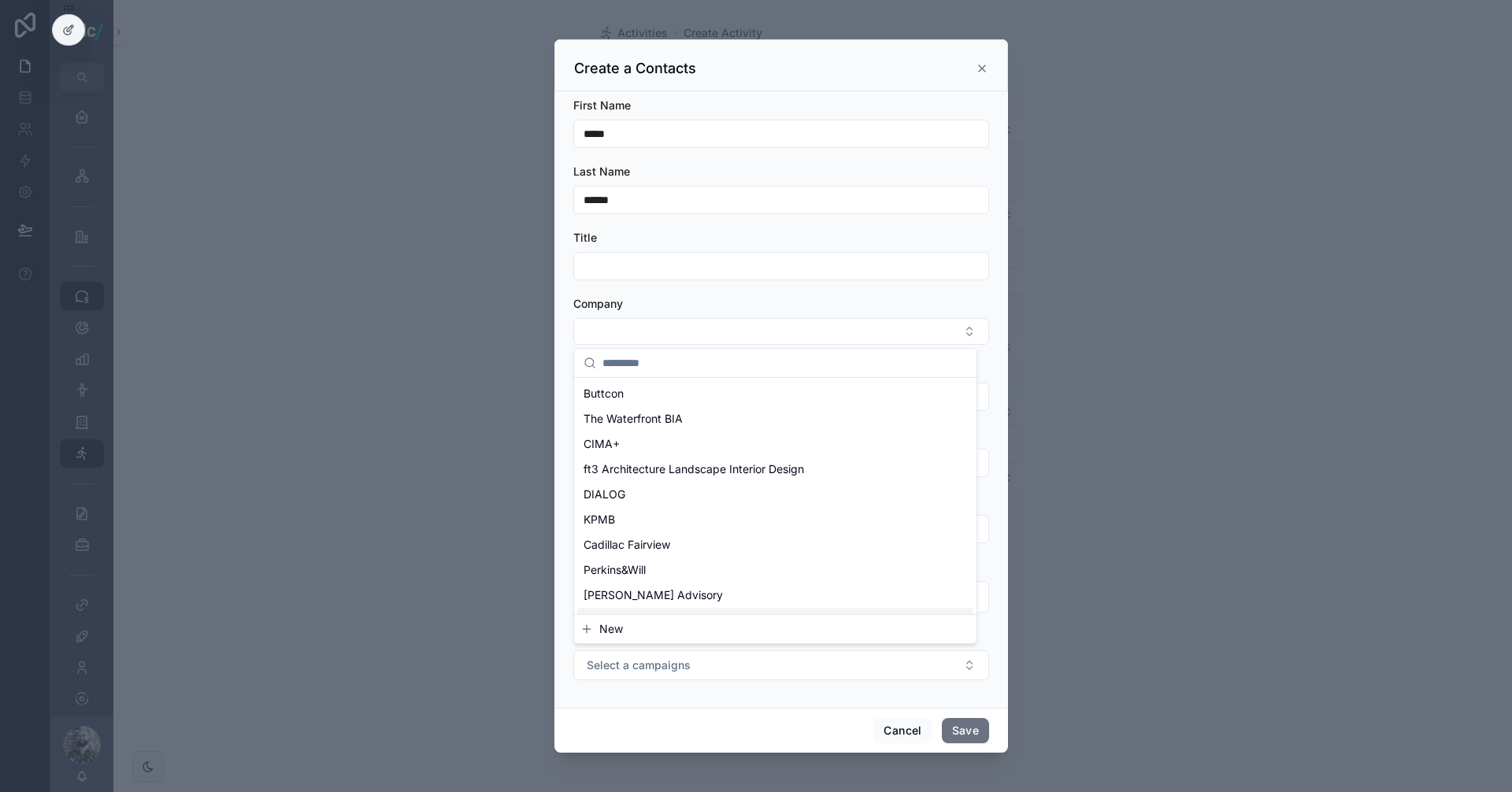
click at [602, 630] on span "New" at bounding box center [611, 629] width 24 height 16
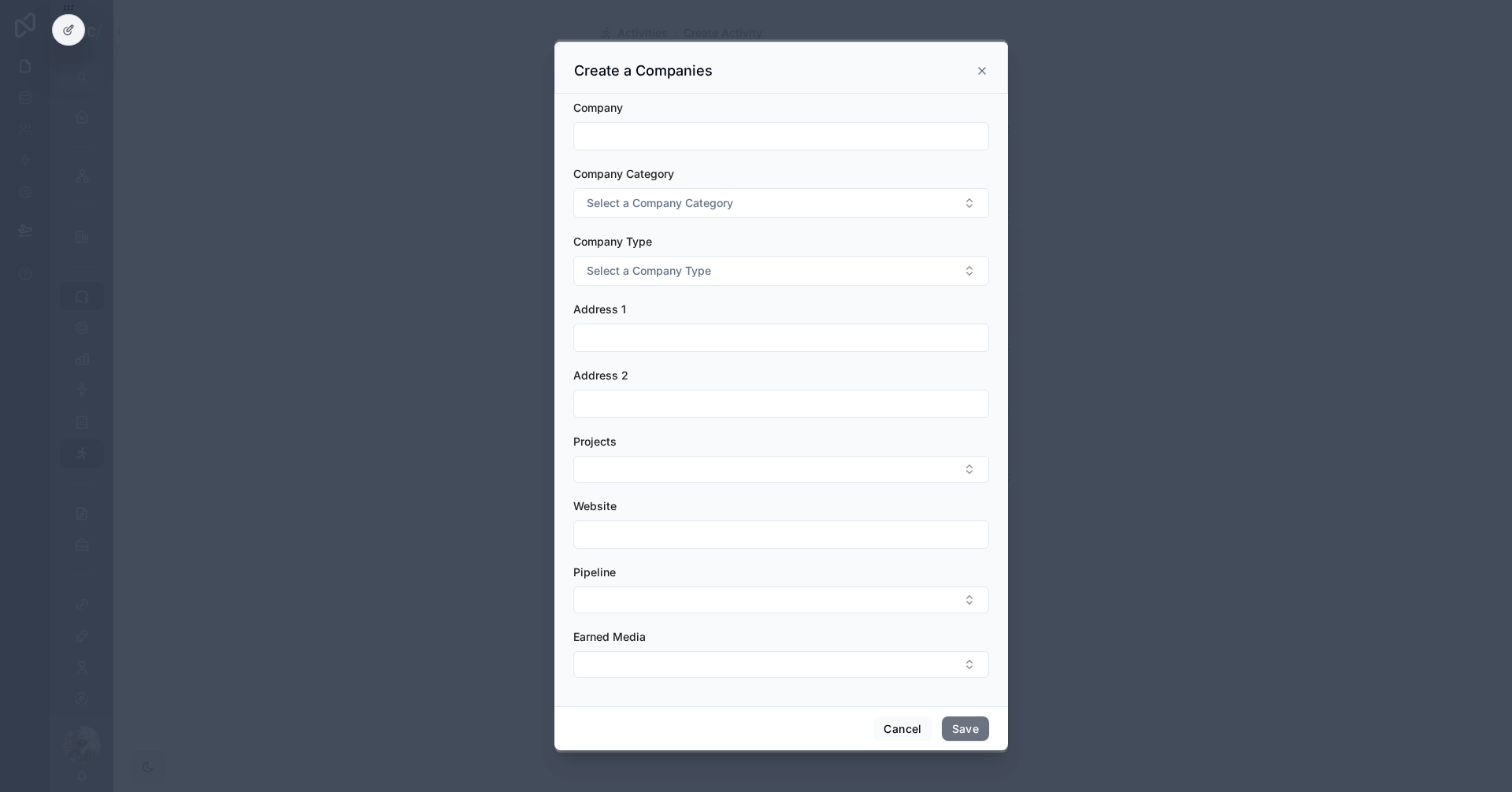
click at [622, 136] on input "scrollable content" at bounding box center [781, 136] width 414 height 22
paste input "**********"
click at [633, 199] on span "Select a Company Category" at bounding box center [659, 203] width 146 height 16
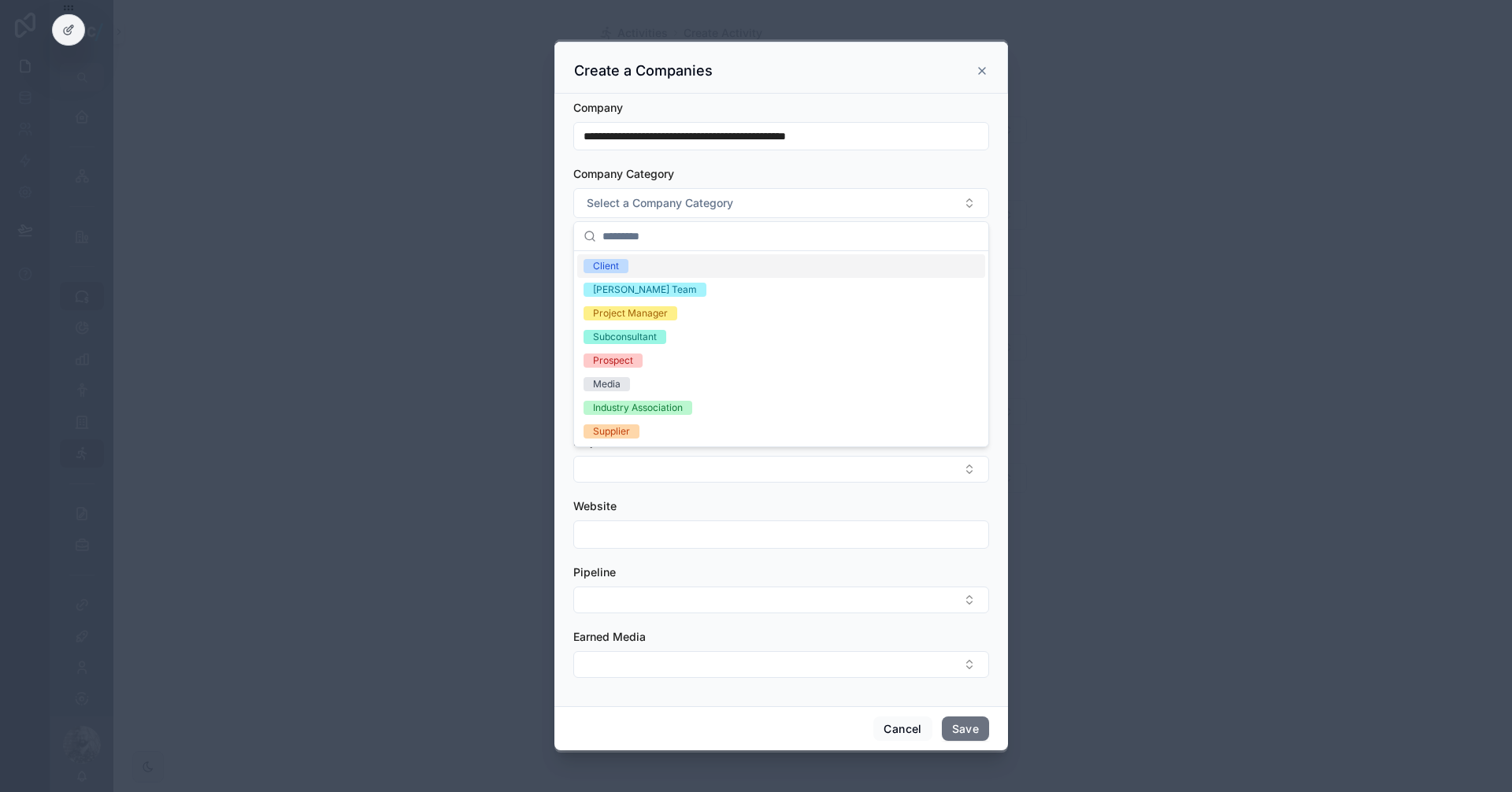
click at [604, 139] on input "**********" at bounding box center [781, 136] width 414 height 22
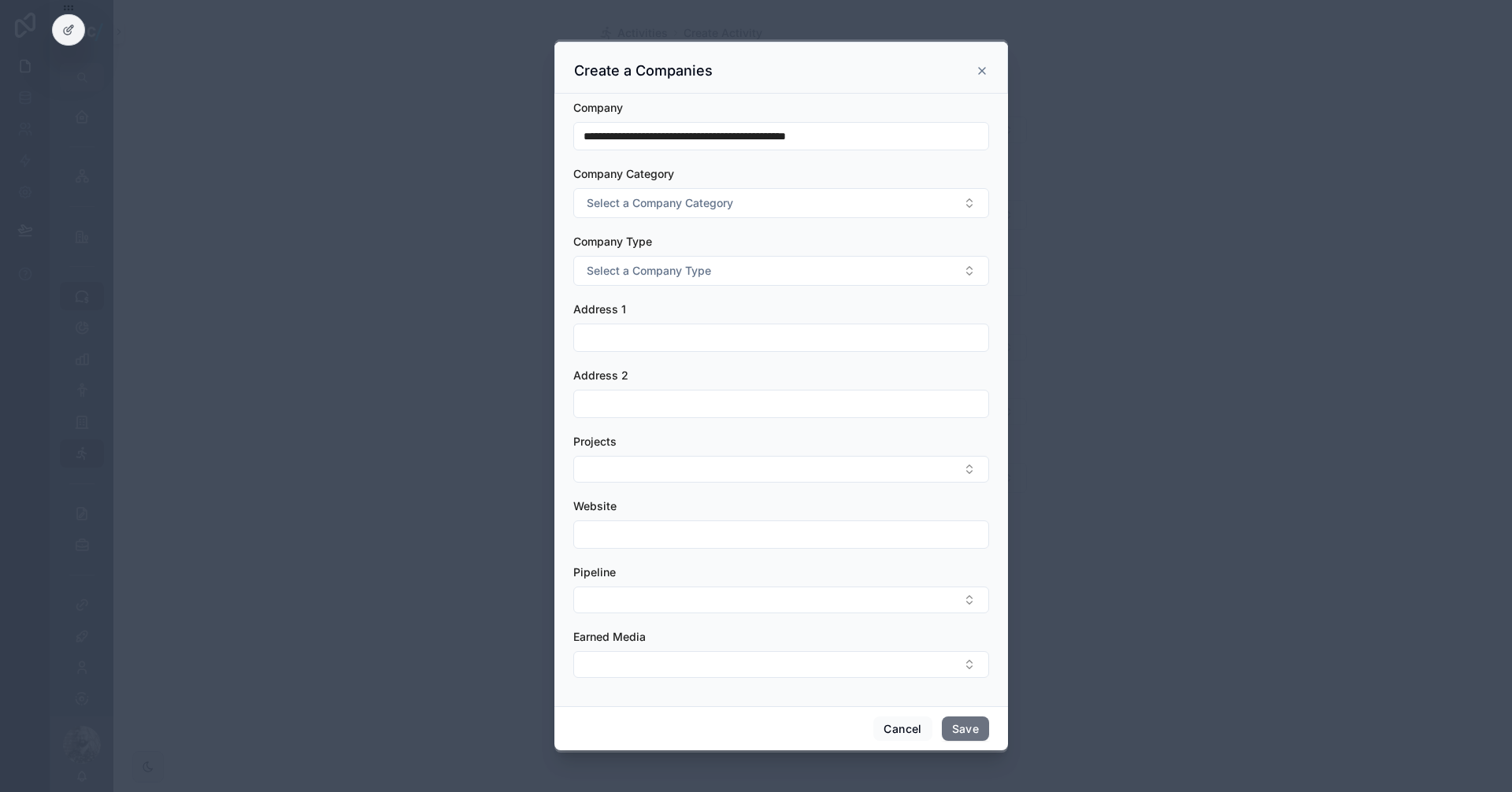
drag, startPoint x: 599, startPoint y: 138, endPoint x: 555, endPoint y: 132, distance: 44.4
click at [563, 131] on div "**********" at bounding box center [781, 400] width 454 height 612
type input "**********"
click at [622, 195] on span "Select a Company Category" at bounding box center [659, 203] width 146 height 16
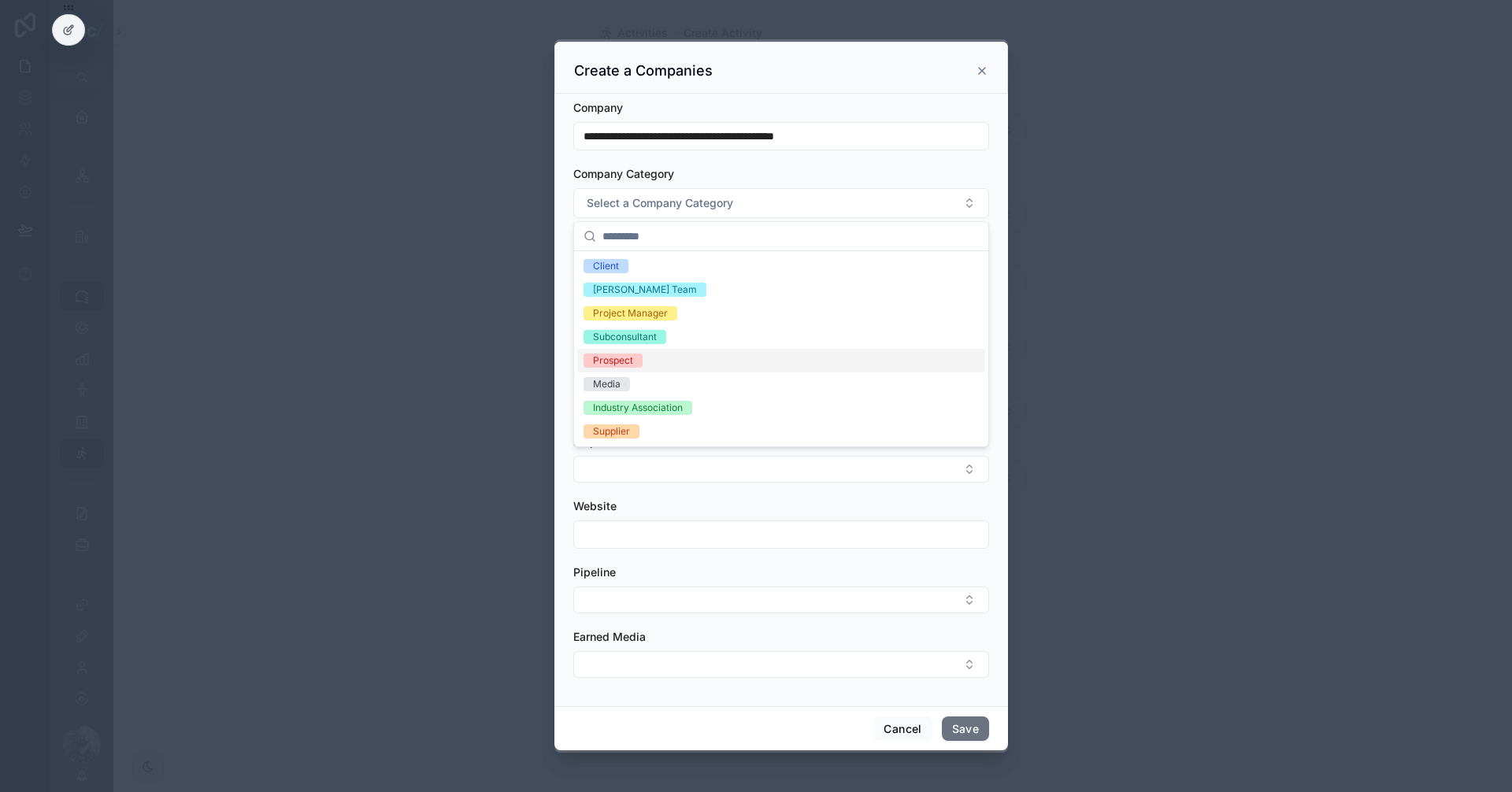
click at [628, 355] on div "Prospect" at bounding box center [613, 360] width 41 height 14
click at [710, 184] on div "Company Category Prospect" at bounding box center [781, 192] width 415 height 52
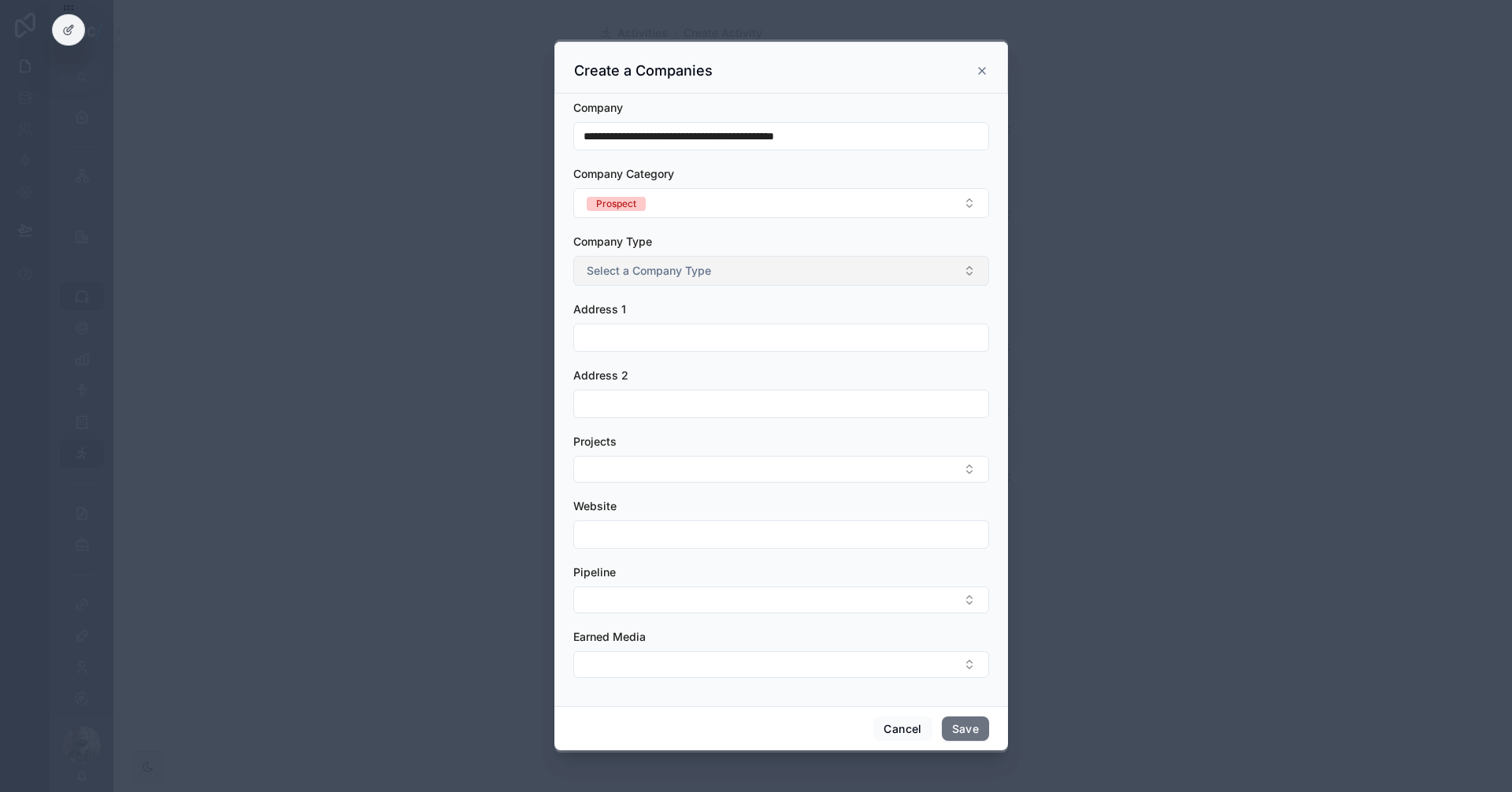
click at [668, 273] on span "Select a Company Type" at bounding box center [648, 271] width 124 height 16
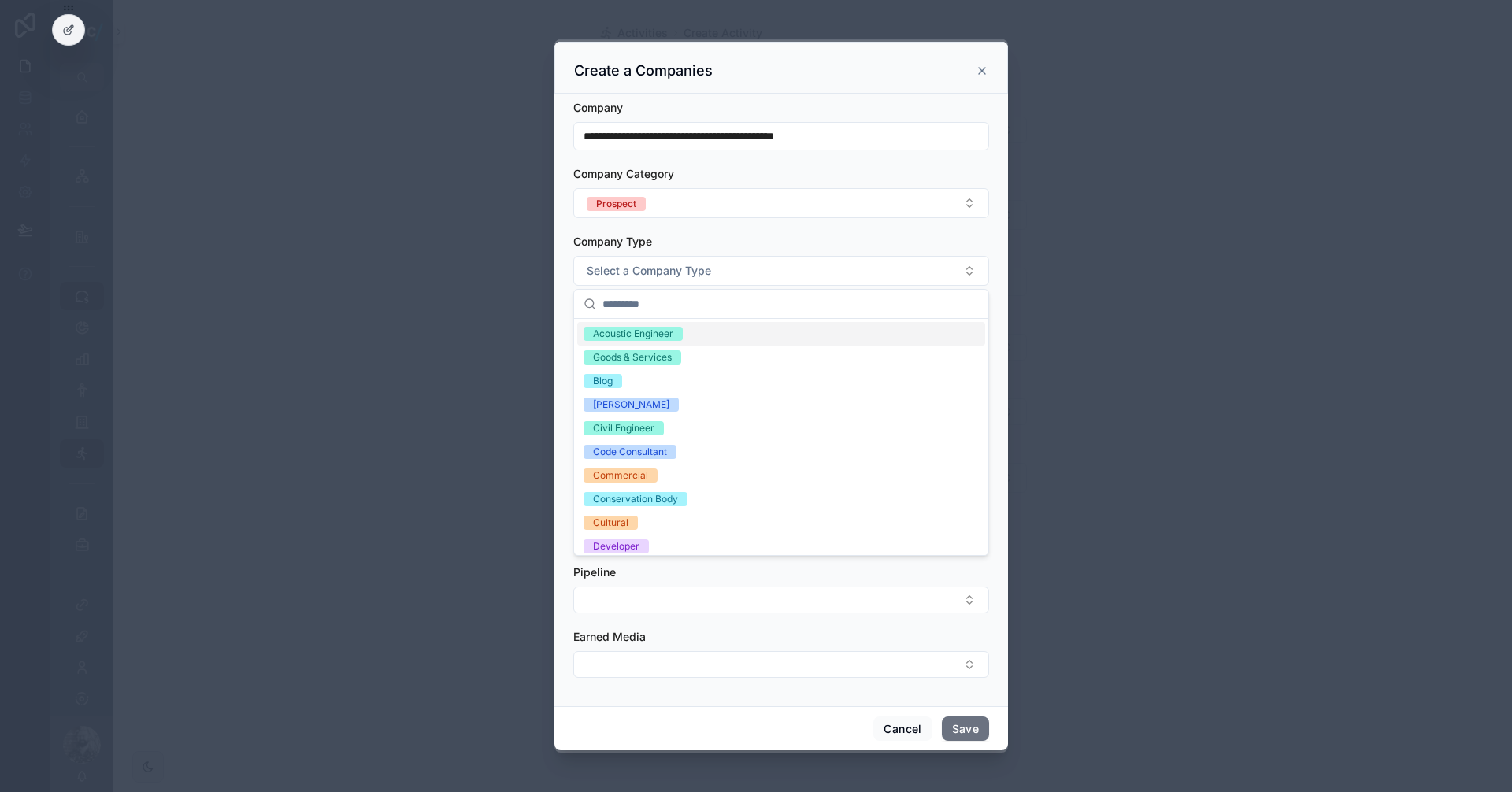
click at [773, 171] on div "Company Category" at bounding box center [781, 173] width 415 height 16
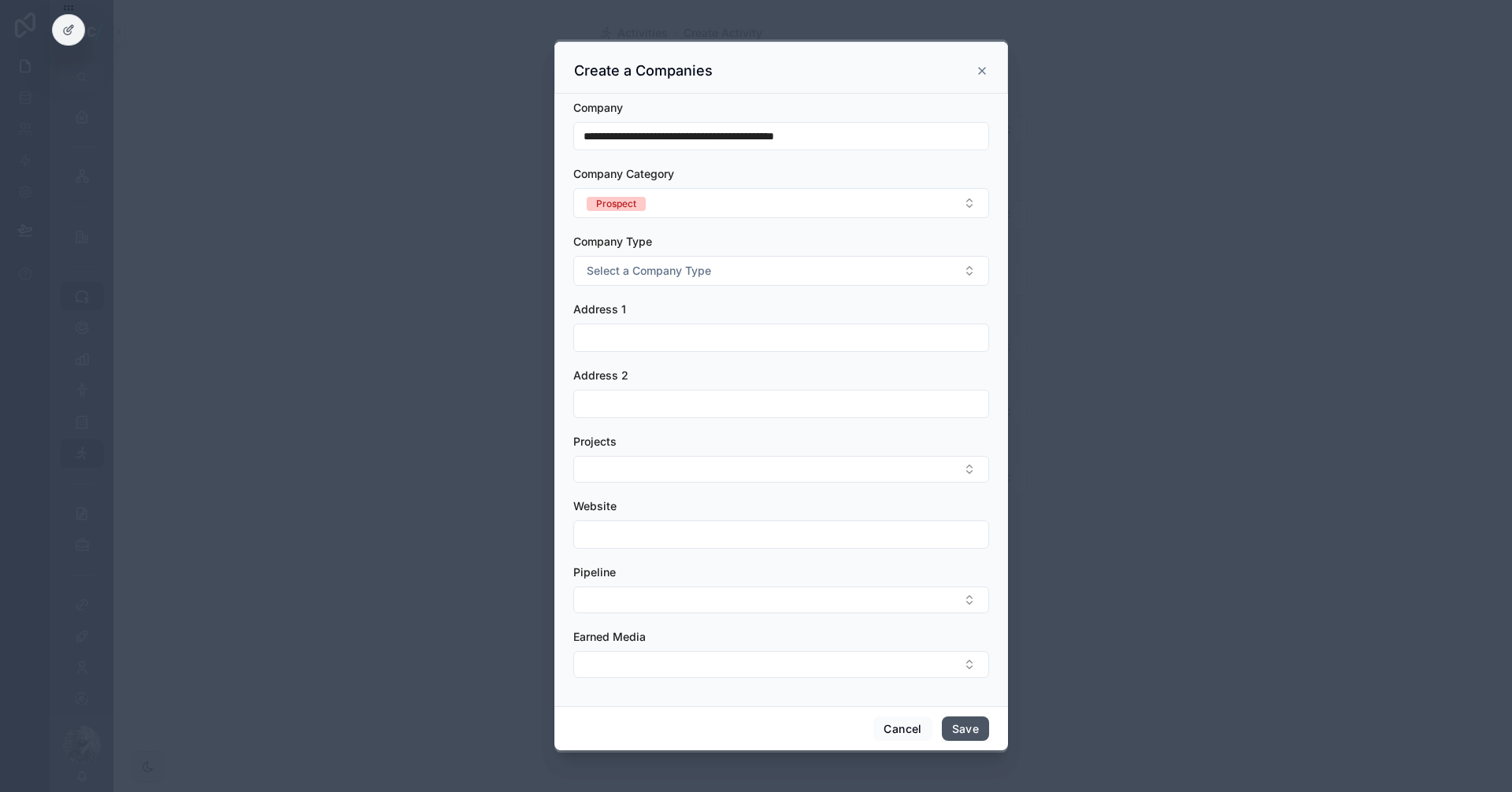
click at [976, 735] on button "Save" at bounding box center [965, 728] width 47 height 25
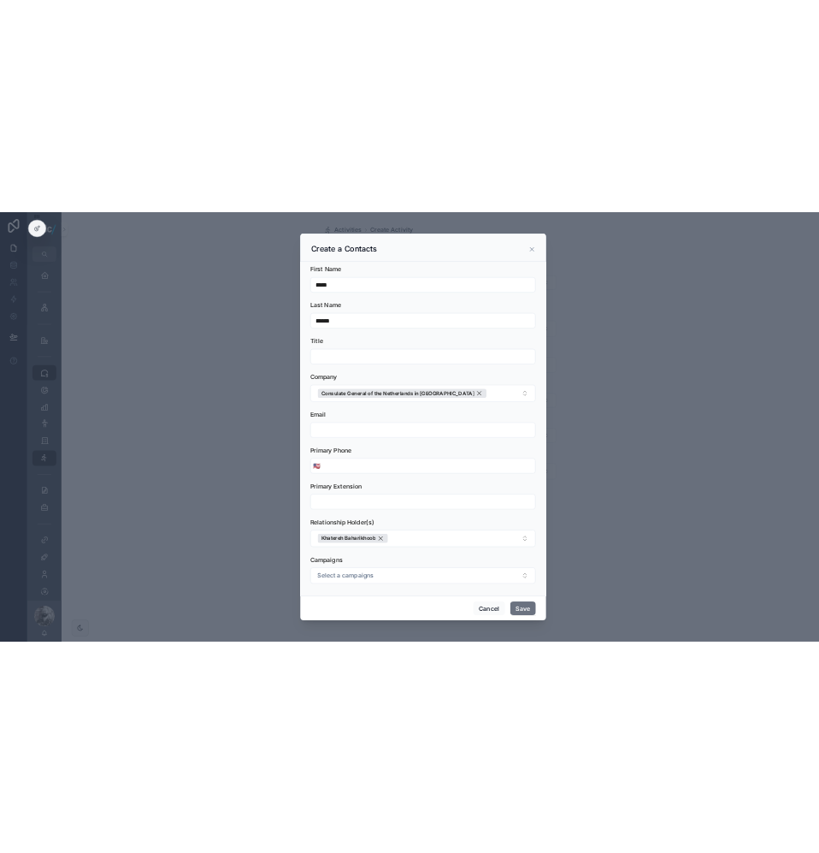
scroll to position [6, 0]
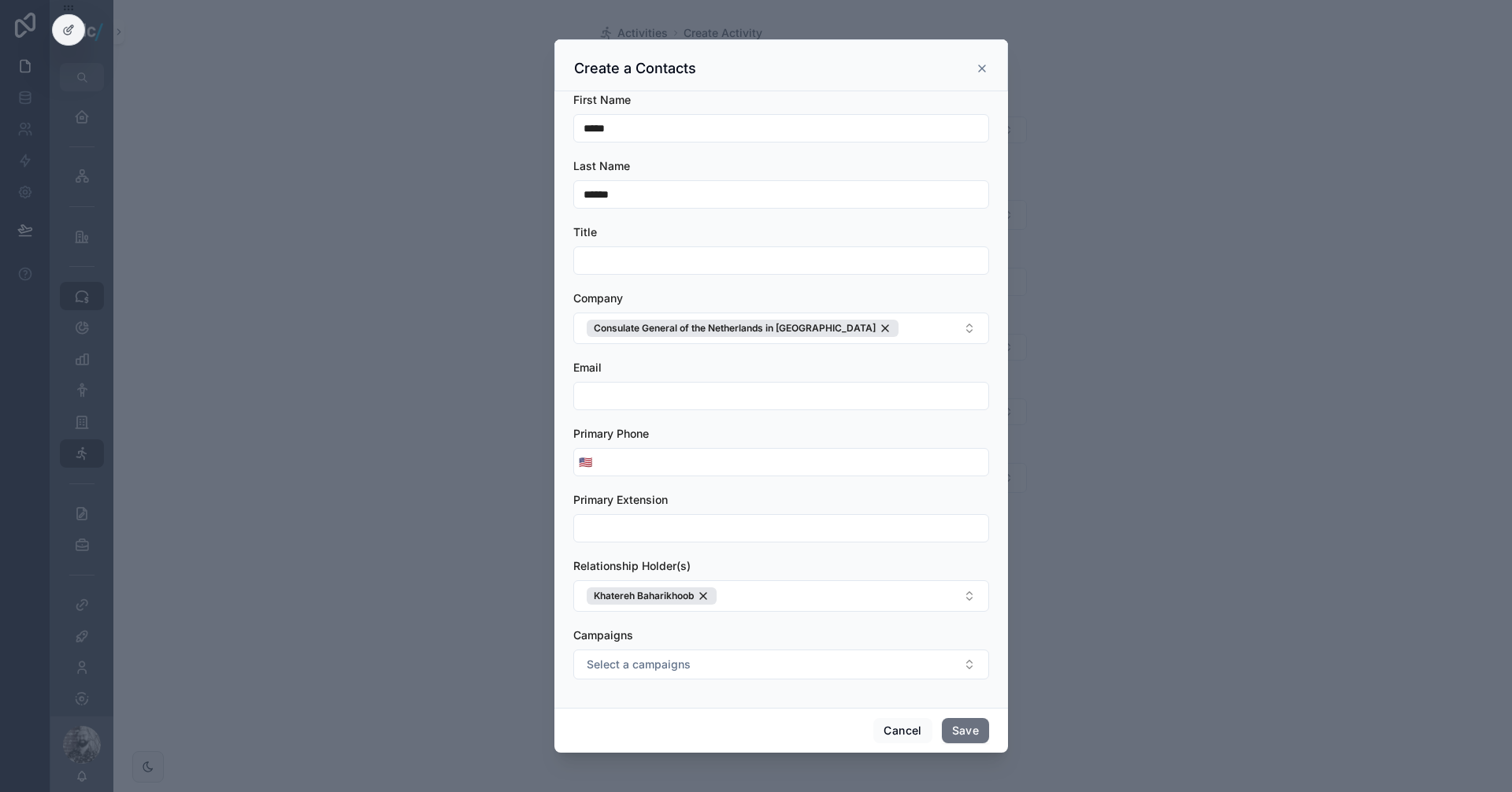
click at [688, 246] on div "Title" at bounding box center [781, 250] width 415 height 51
click at [687, 252] on input "scrollable content" at bounding box center [781, 261] width 414 height 22
paste input "**********"
drag, startPoint x: 588, startPoint y: 261, endPoint x: 575, endPoint y: 256, distance: 13.9
click at [575, 256] on input "**********" at bounding box center [781, 261] width 414 height 22
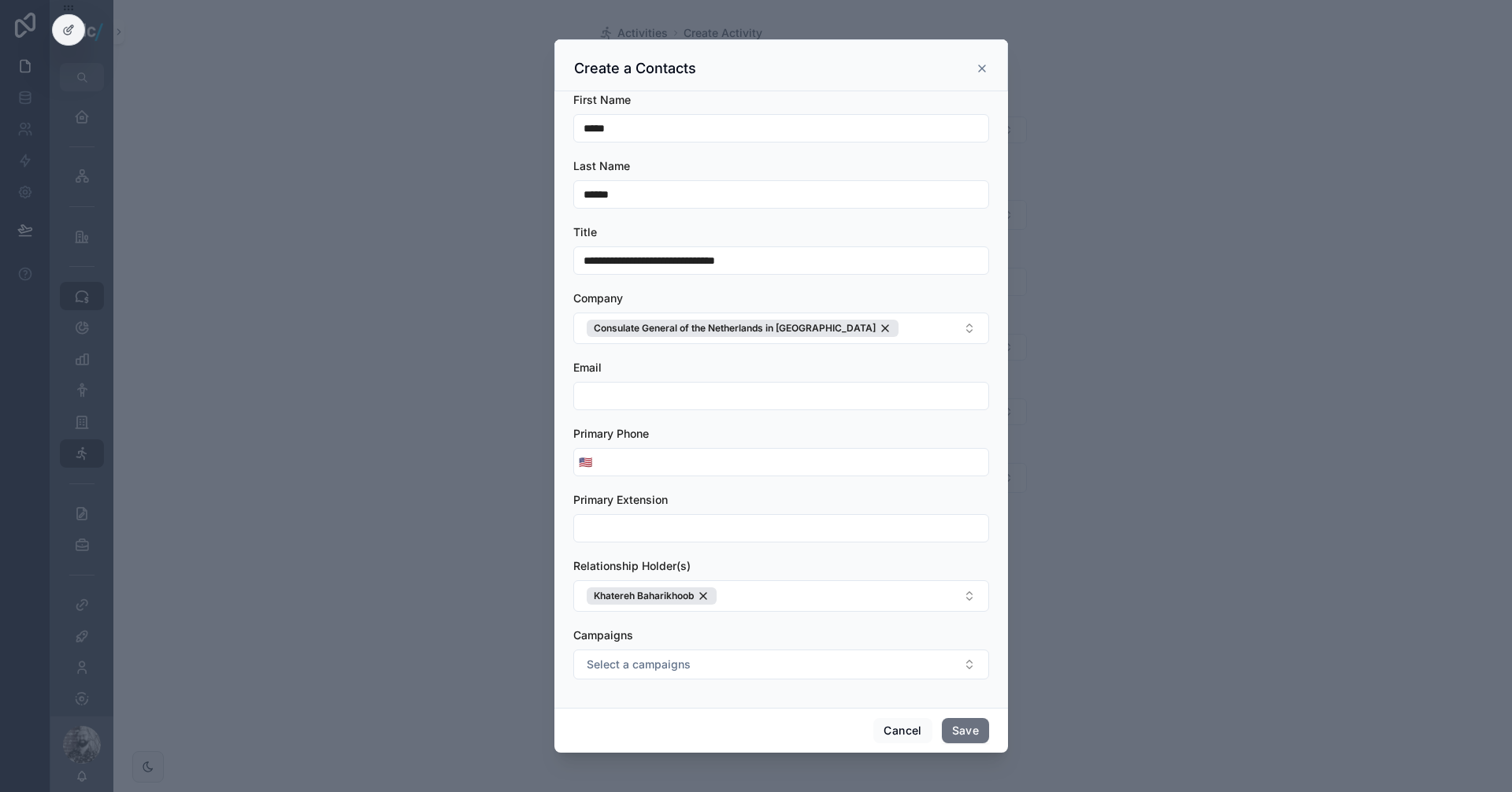
click at [620, 262] on input "**********" at bounding box center [781, 261] width 414 height 22
click at [694, 258] on input "**********" at bounding box center [781, 261] width 414 height 22
click at [694, 259] on input "**********" at bounding box center [781, 261] width 414 height 22
click at [736, 261] on input "**********" at bounding box center [781, 261] width 414 height 22
type input "**********"
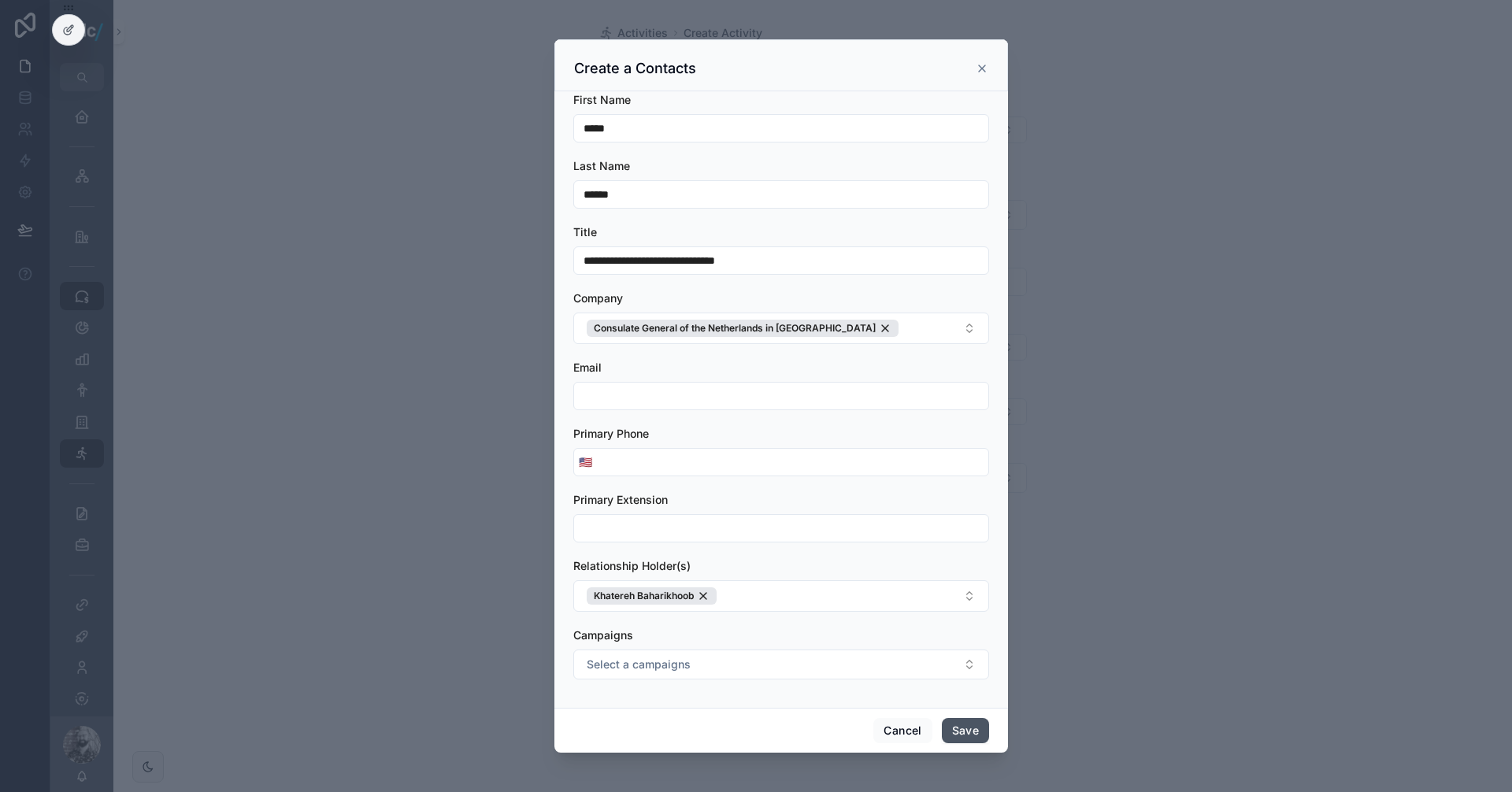
click at [973, 729] on button "Save" at bounding box center [965, 730] width 47 height 25
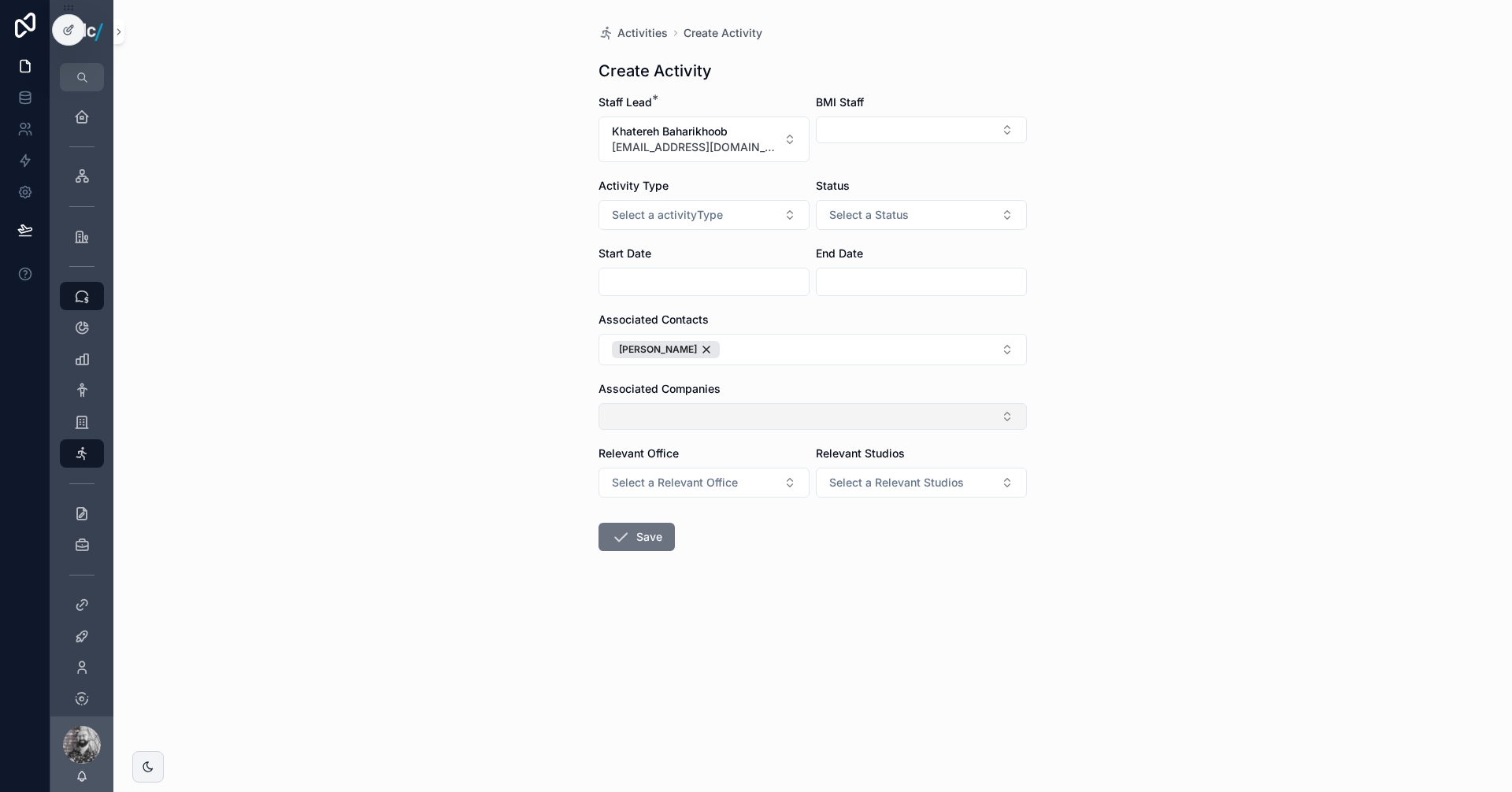
click at [890, 413] on button "Select Button" at bounding box center [812, 416] width 428 height 27
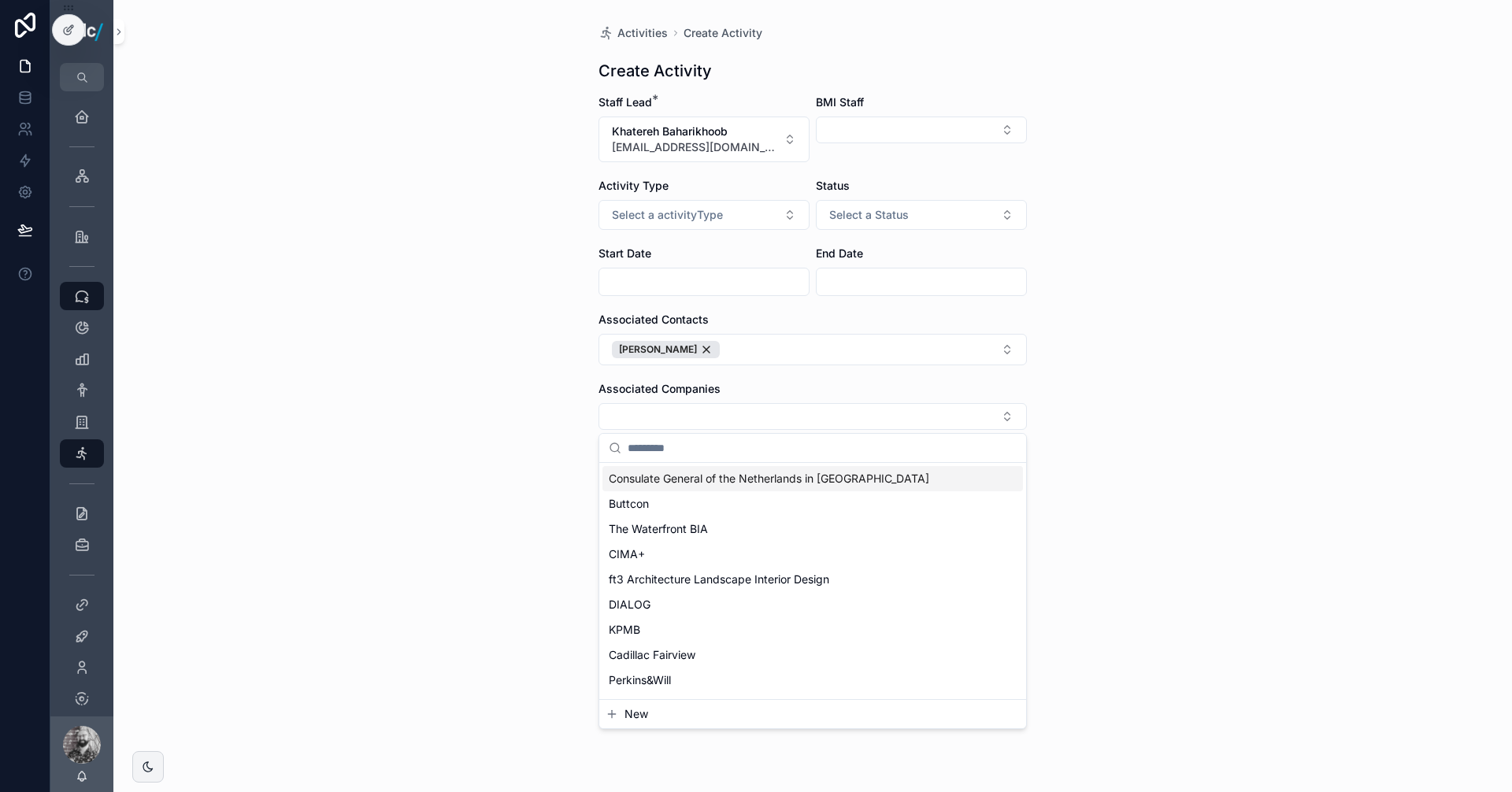
click at [756, 476] on span "Consulate General of the Netherlands in [GEOGRAPHIC_DATA]" at bounding box center [769, 478] width 320 height 16
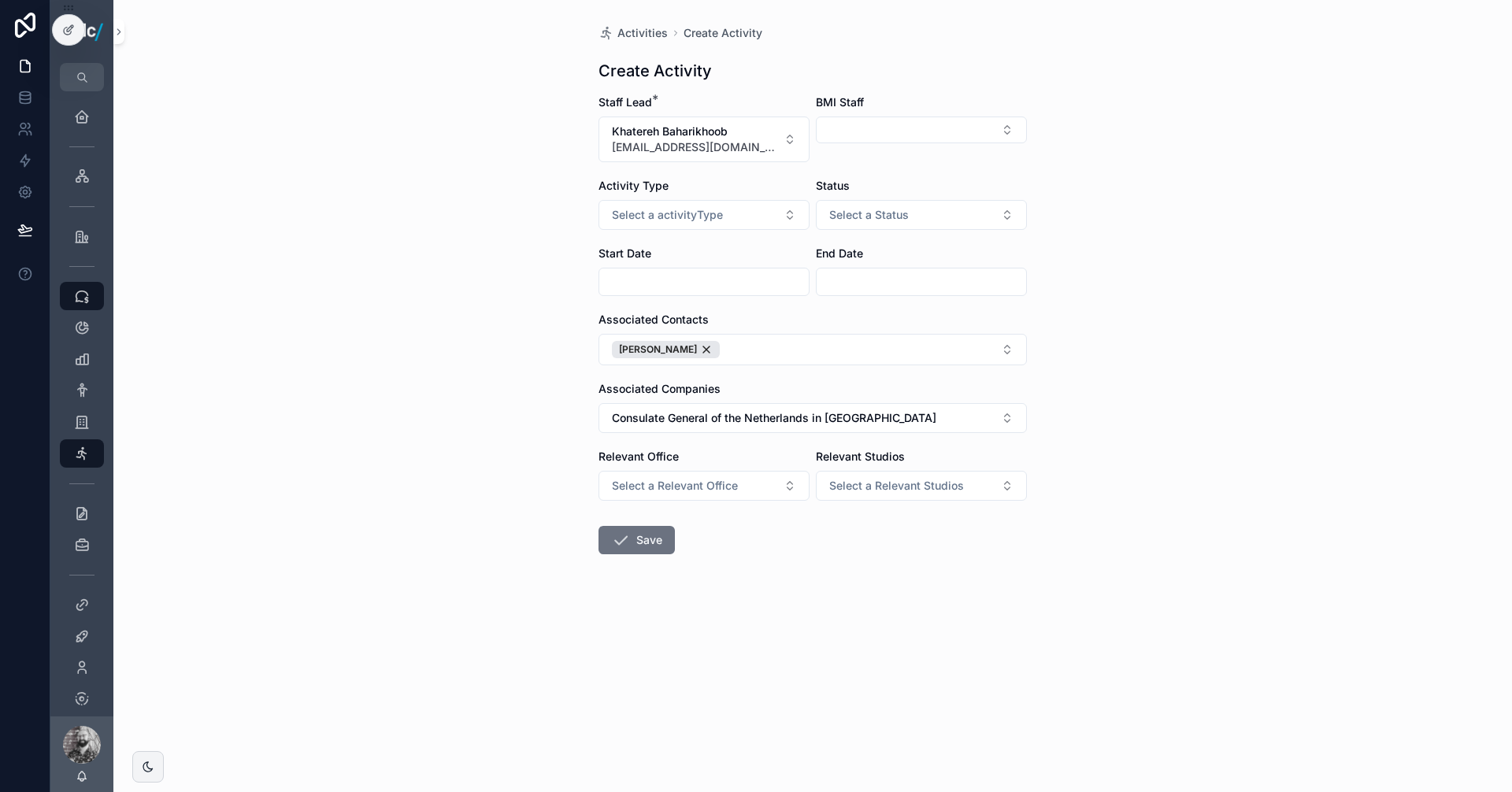
click at [1127, 424] on div "Activities Create Activity Create Activity Staff Lead * Khatereh Baharikhoob [E…" at bounding box center [812, 396] width 1399 height 792
click at [625, 539] on icon "scrollable content" at bounding box center [621, 540] width 19 height 19
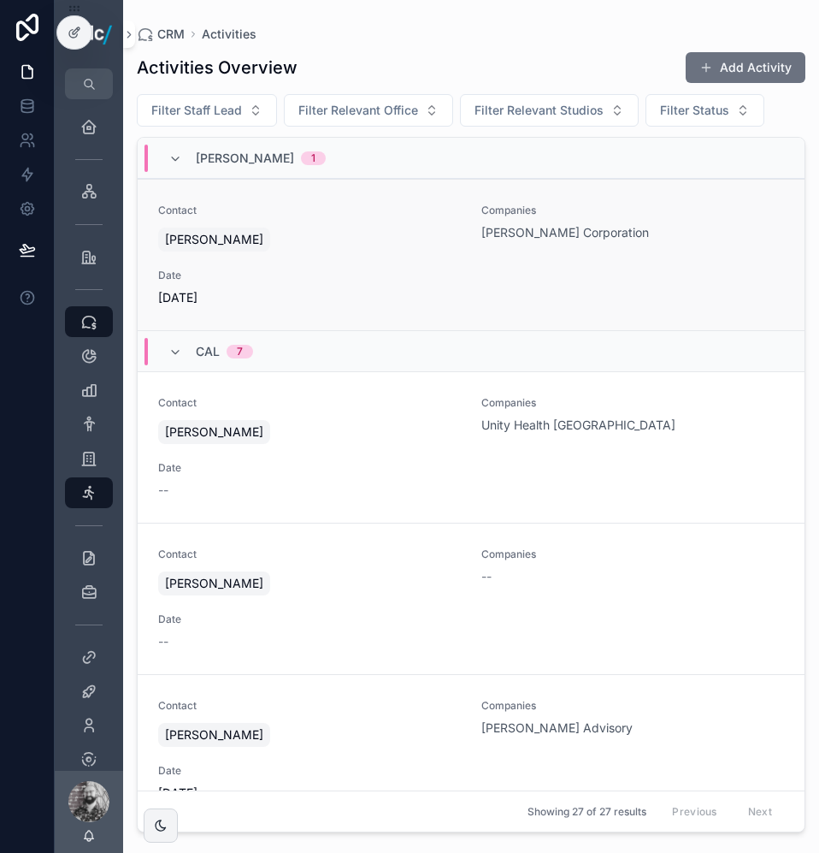
click at [351, 263] on div "Contact [PERSON_NAME] Companies [PERSON_NAME] Corporation Date [DATE]" at bounding box center [471, 255] width 626 height 103
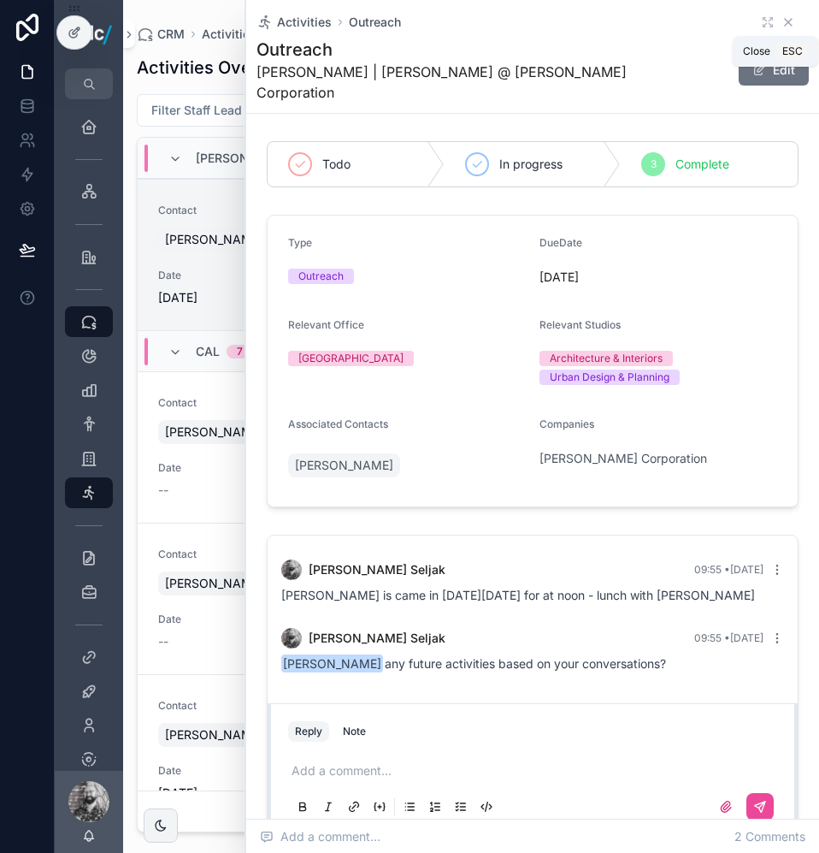
click at [782, 17] on icon "scrollable content" at bounding box center [789, 22] width 14 height 14
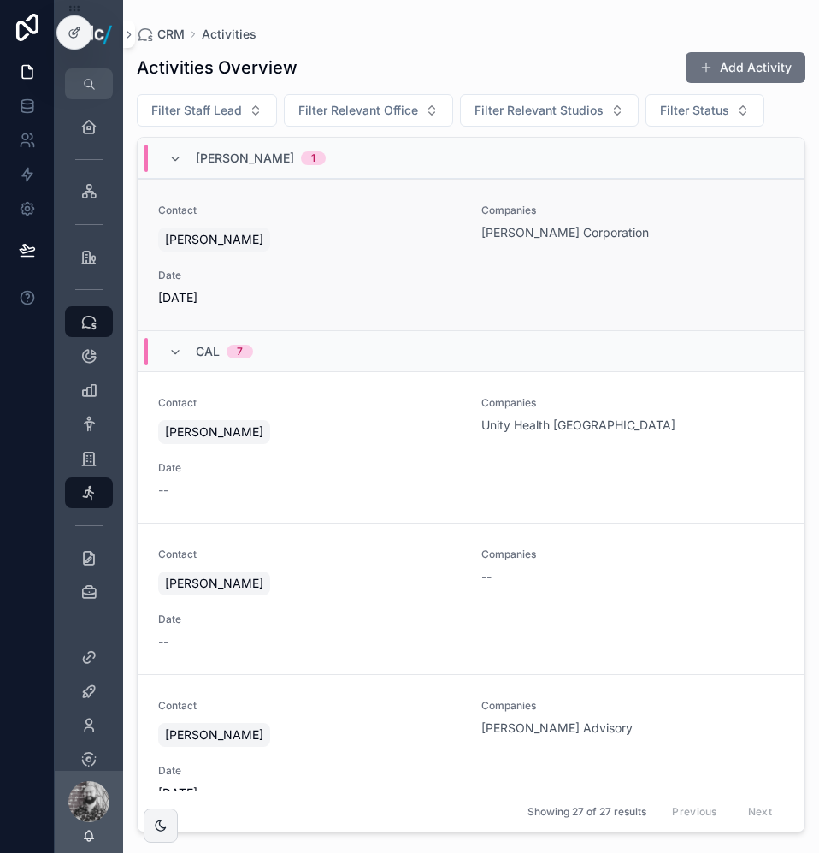
click at [611, 283] on div "Contact [PERSON_NAME] Companies [PERSON_NAME] Corporation Date [DATE]" at bounding box center [471, 255] width 626 height 103
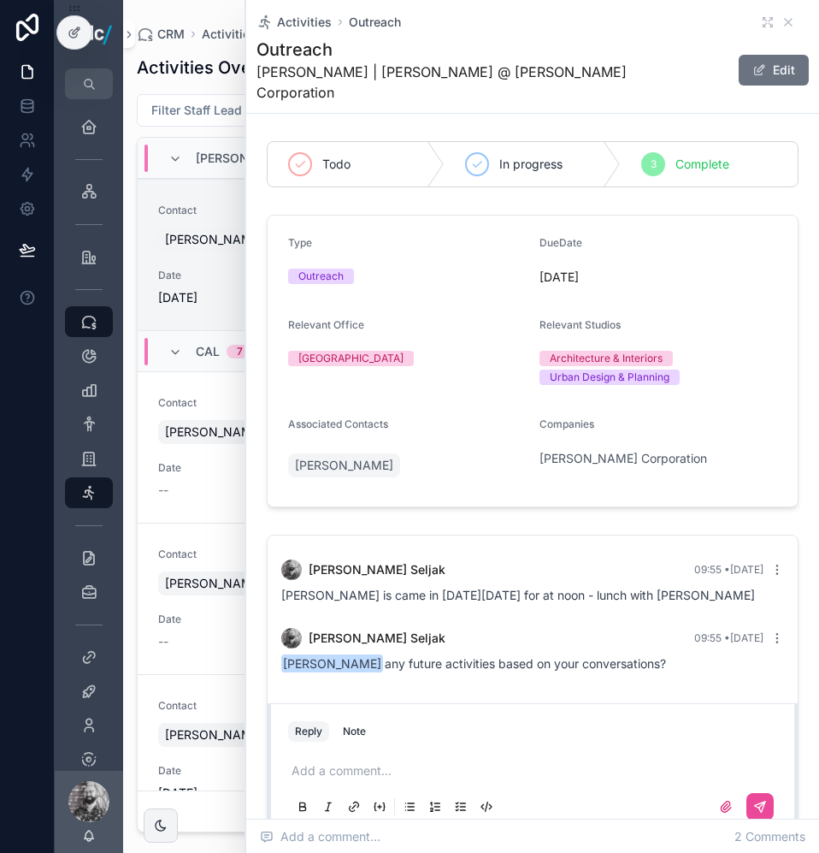
click at [229, 276] on span "Date" at bounding box center [309, 275] width 303 height 14
click at [782, 28] on icon "scrollable content" at bounding box center [789, 22] width 14 height 14
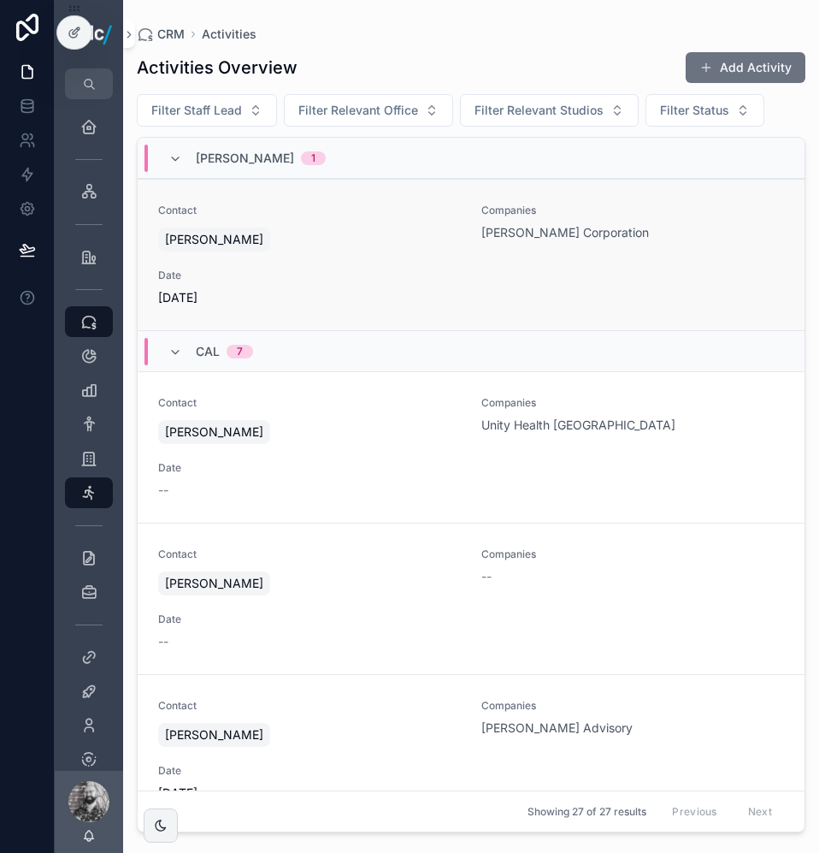
click at [386, 231] on div "[PERSON_NAME]" at bounding box center [309, 239] width 303 height 31
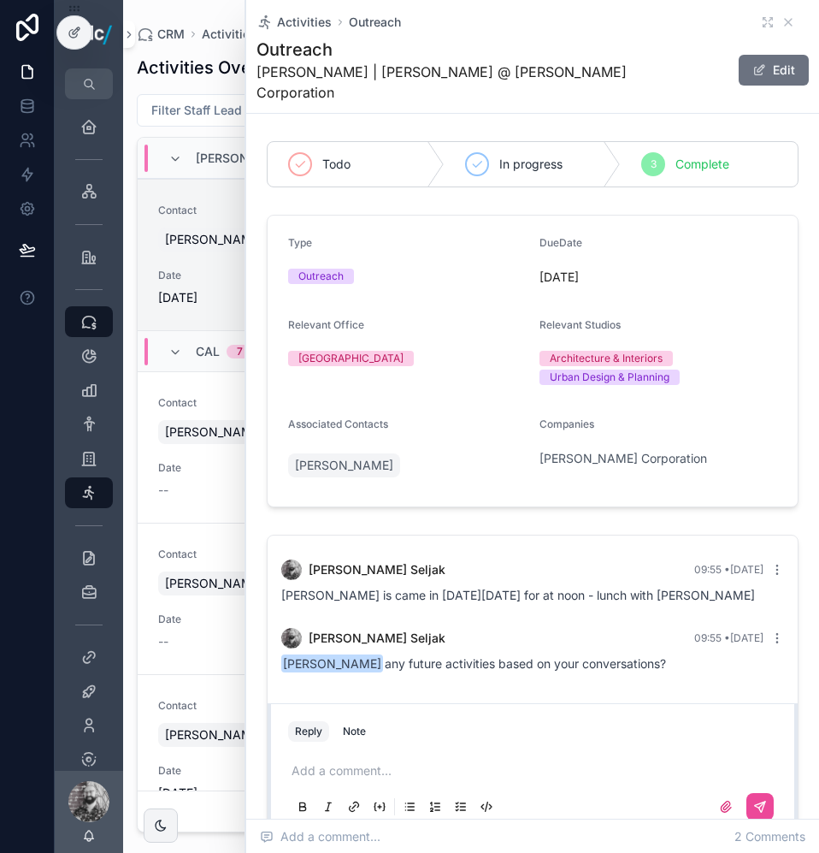
click at [401, 762] on p "scrollable content" at bounding box center [536, 770] width 489 height 17
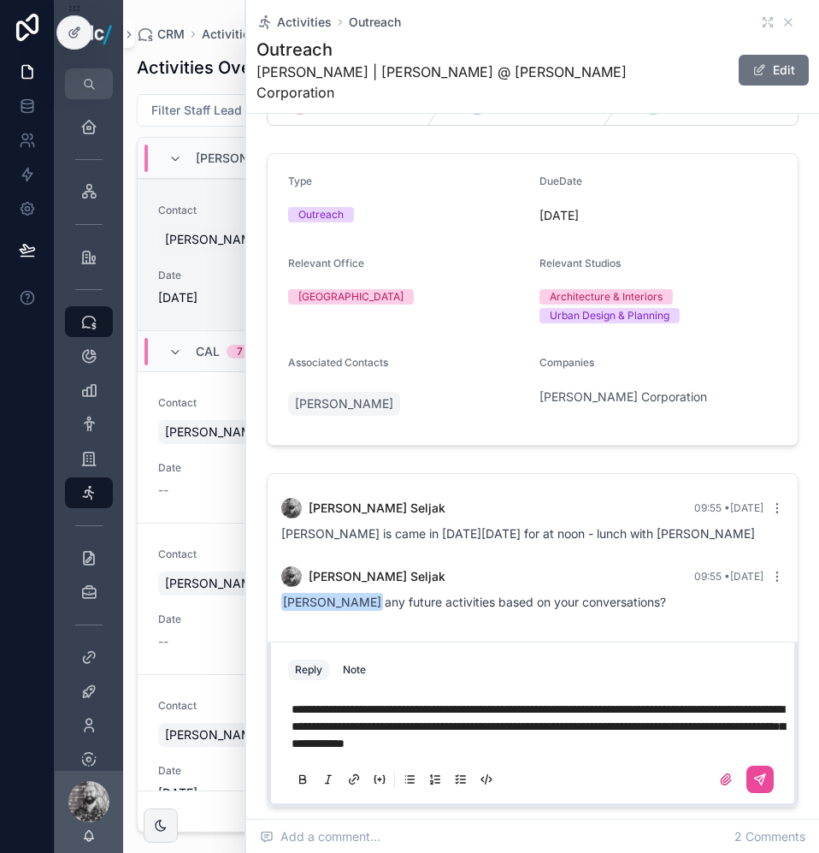
scroll to position [61, 0]
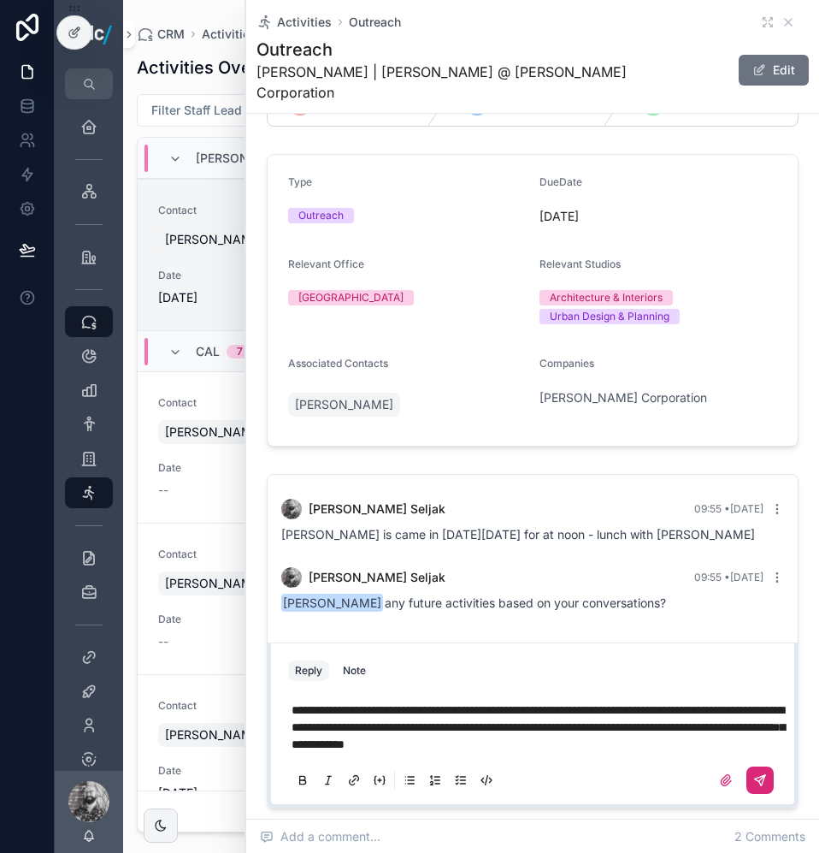
click at [755, 766] on button "scrollable content" at bounding box center [759, 779] width 27 height 27
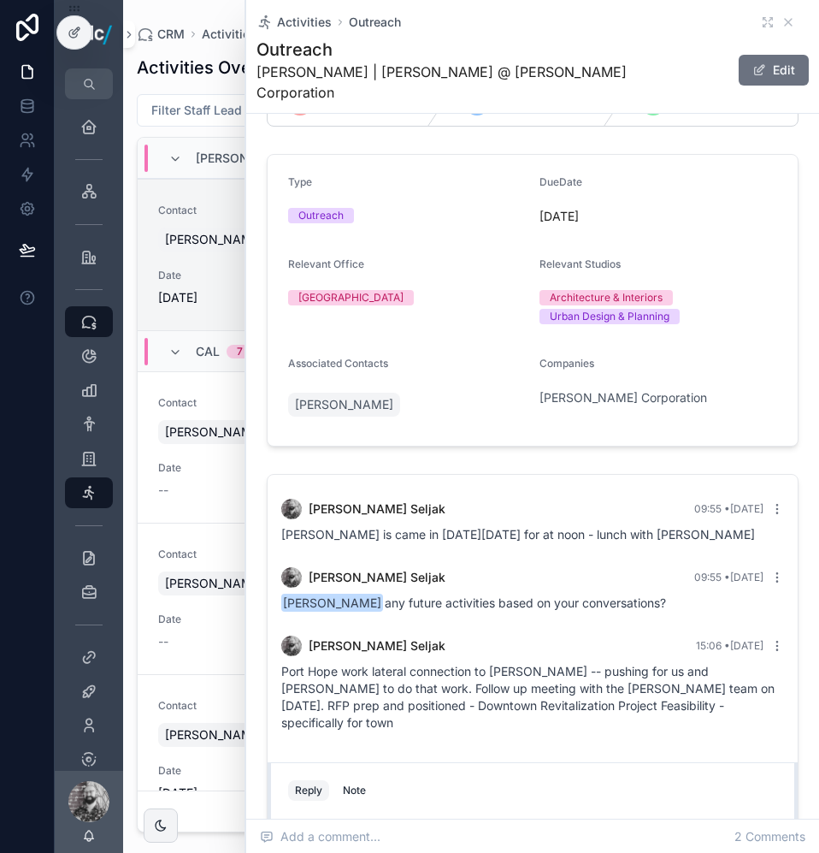
scroll to position [215, 0]
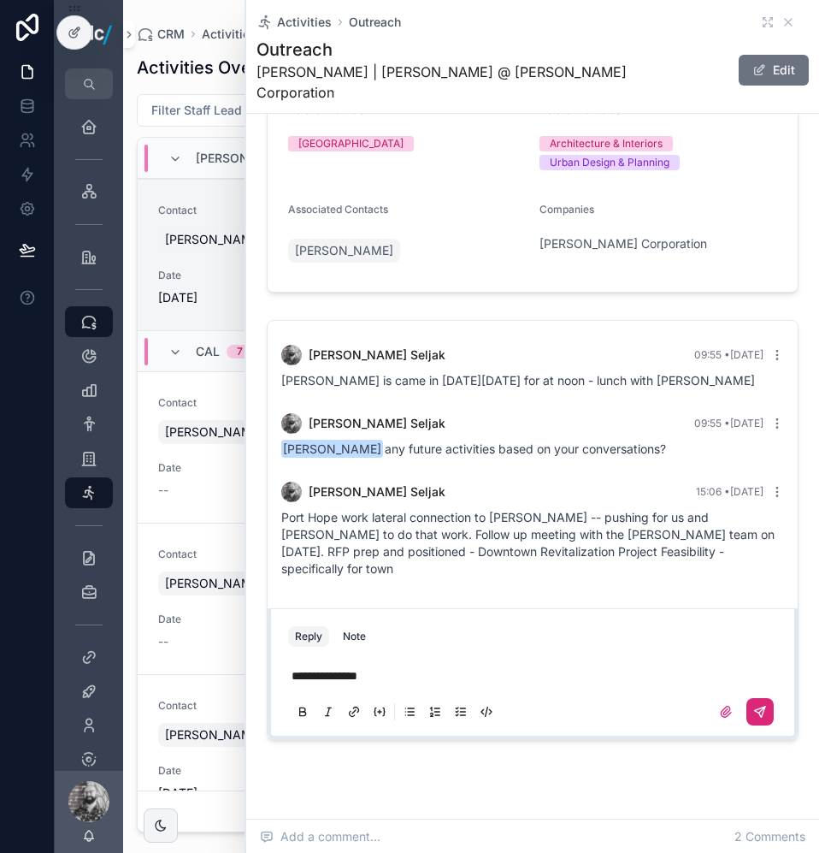
click at [752, 698] on button "scrollable content" at bounding box center [759, 711] width 27 height 27
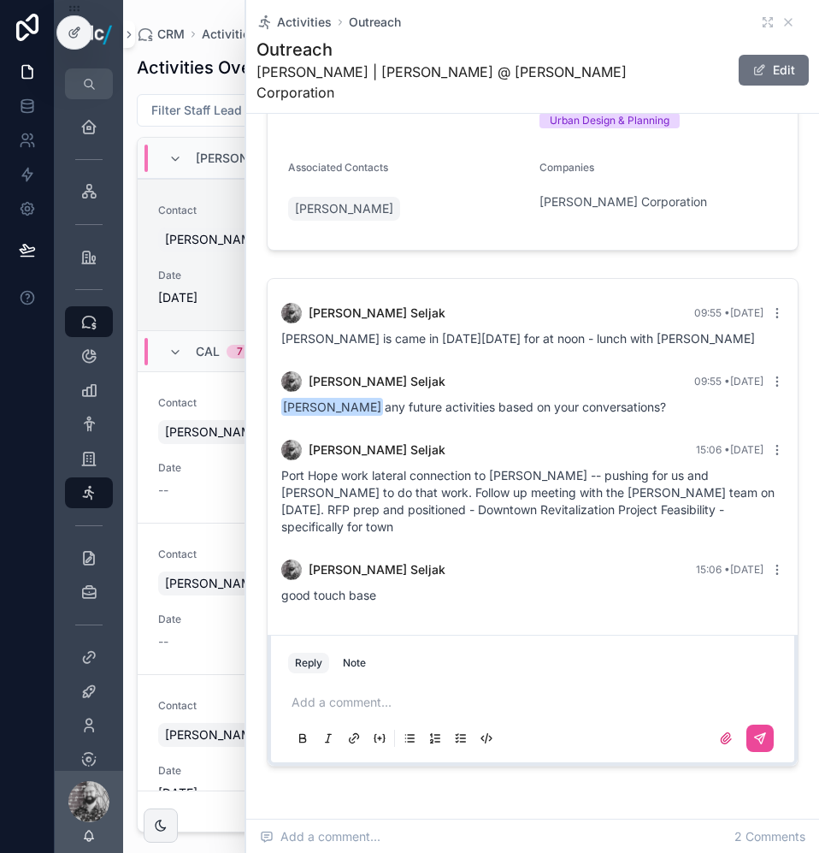
scroll to position [171, 0]
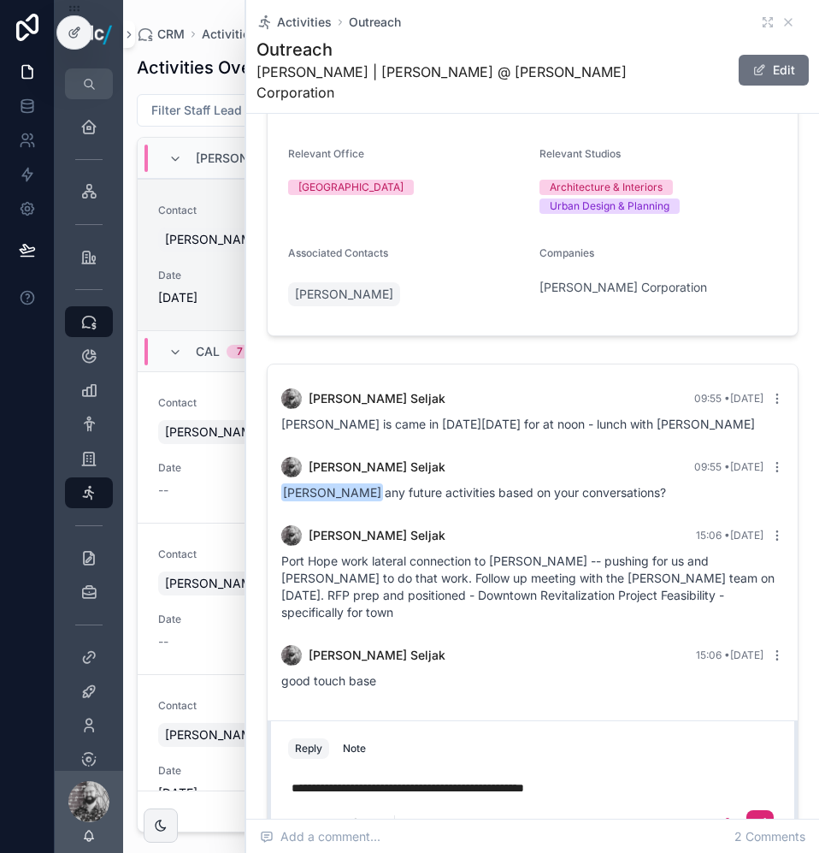
click at [753, 817] on icon "scrollable content" at bounding box center [760, 824] width 14 height 14
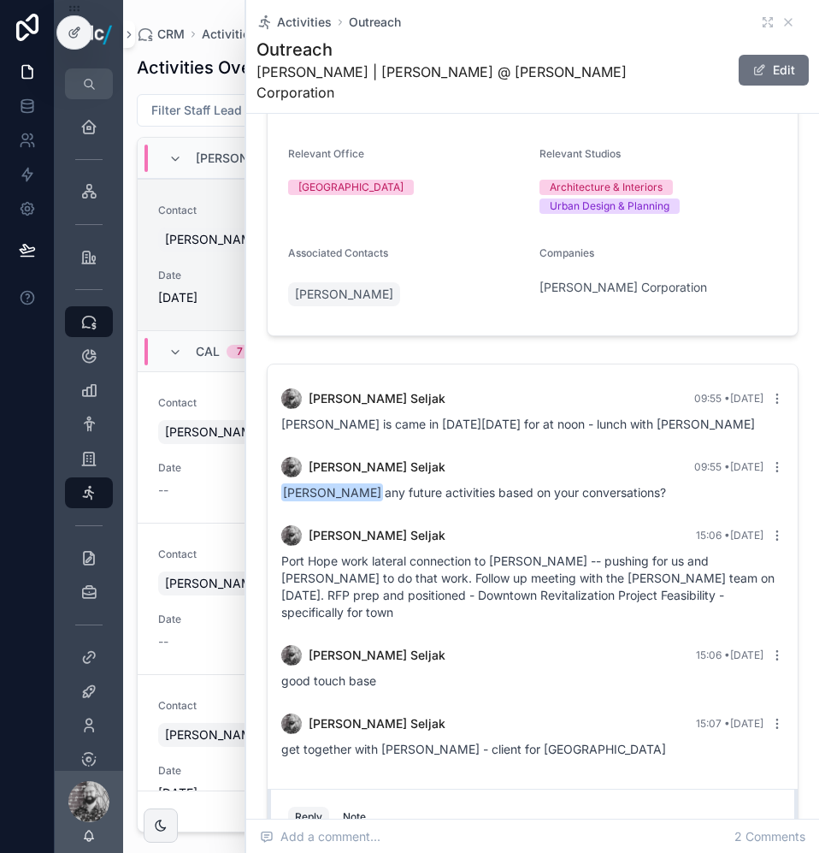
scroll to position [178, 0]
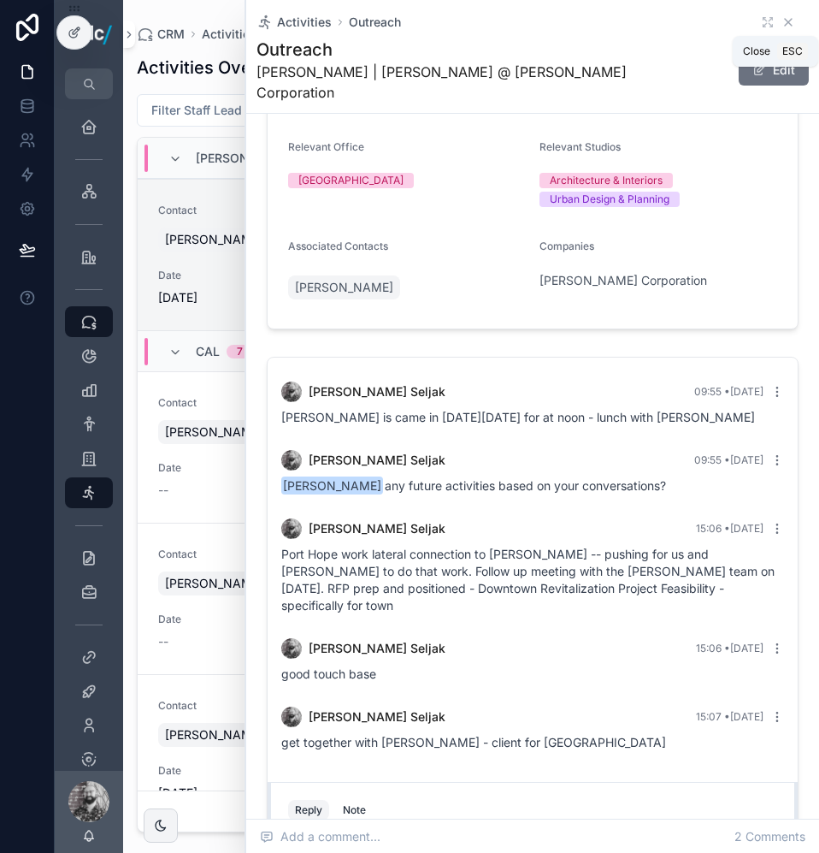
click at [782, 18] on icon "scrollable content" at bounding box center [789, 22] width 14 height 14
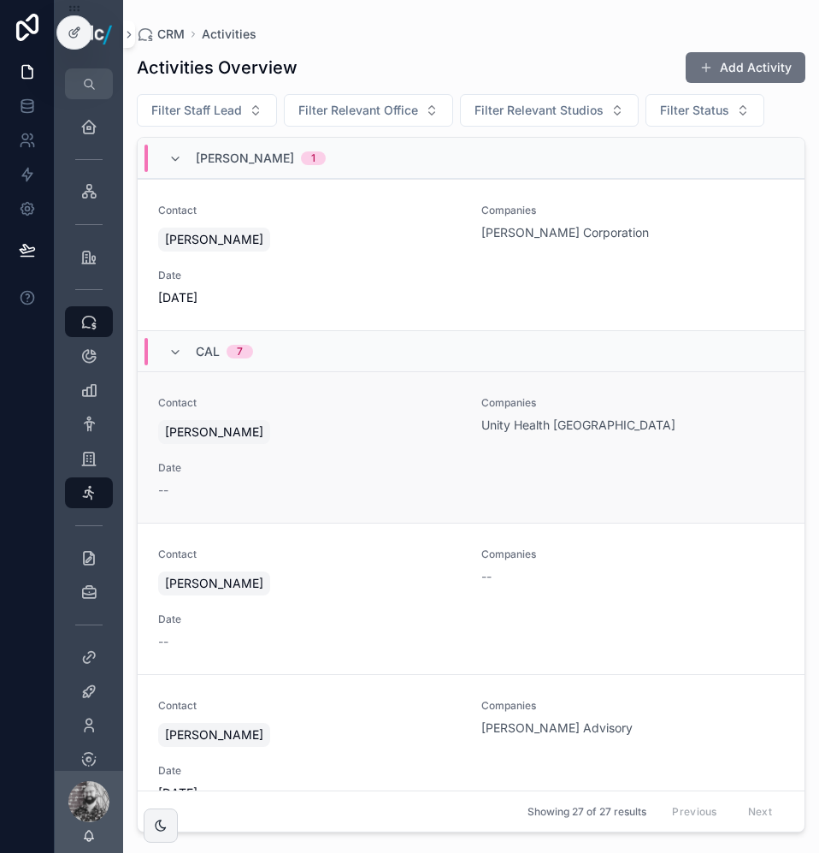
click at [362, 455] on div "Contact [PERSON_NAME] Companies Unity Health [GEOGRAPHIC_DATA] Date --" at bounding box center [471, 447] width 626 height 103
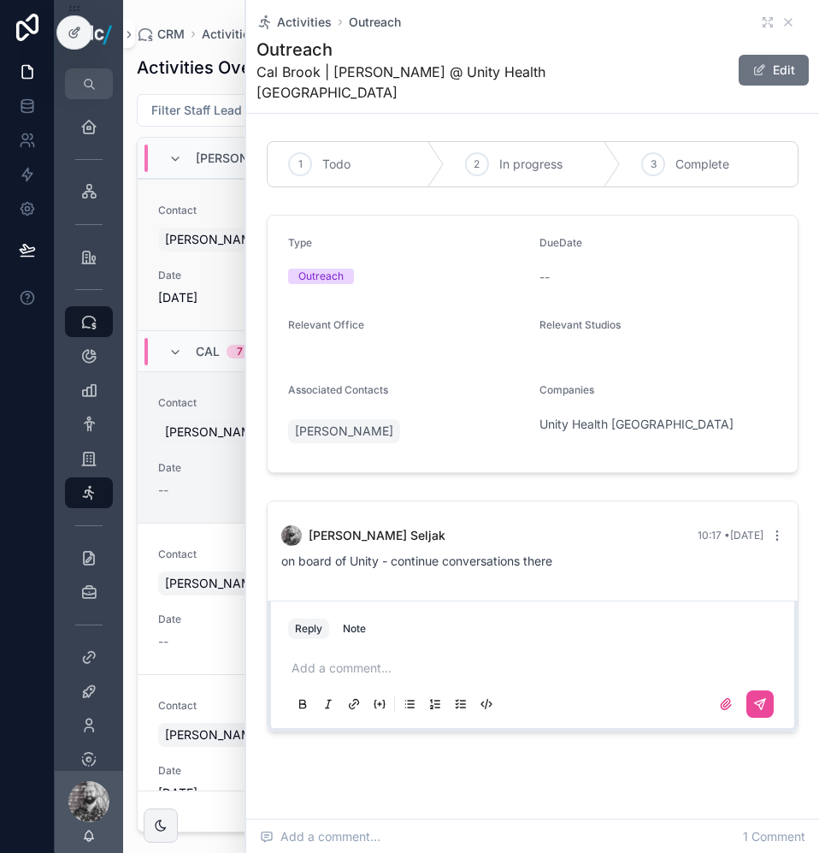
click at [222, 271] on span "Date" at bounding box center [309, 275] width 303 height 14
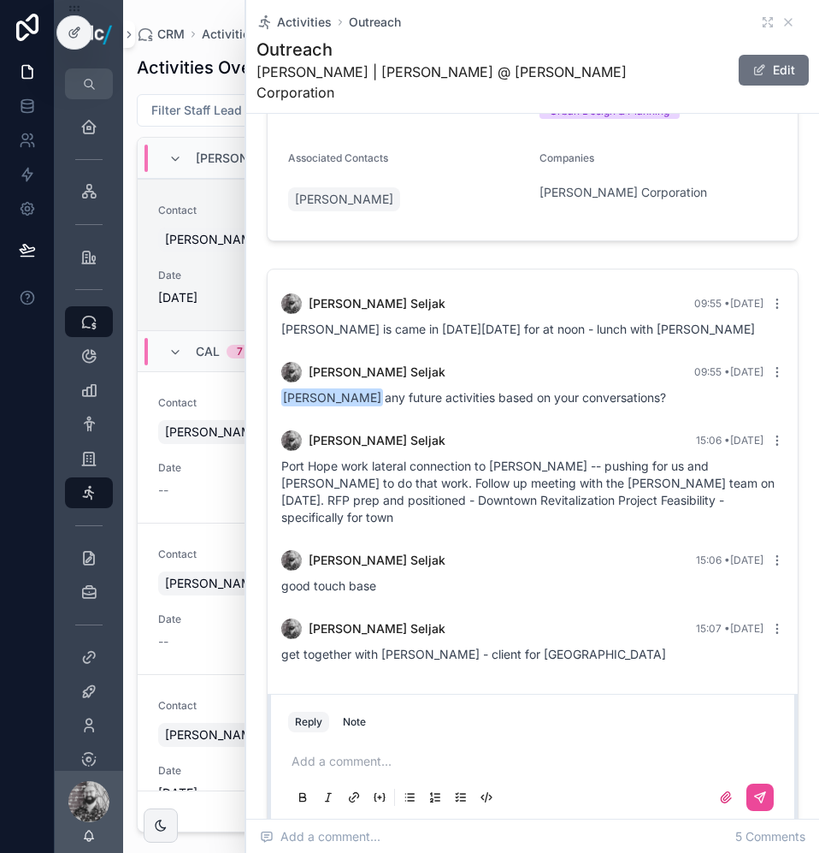
scroll to position [351, 0]
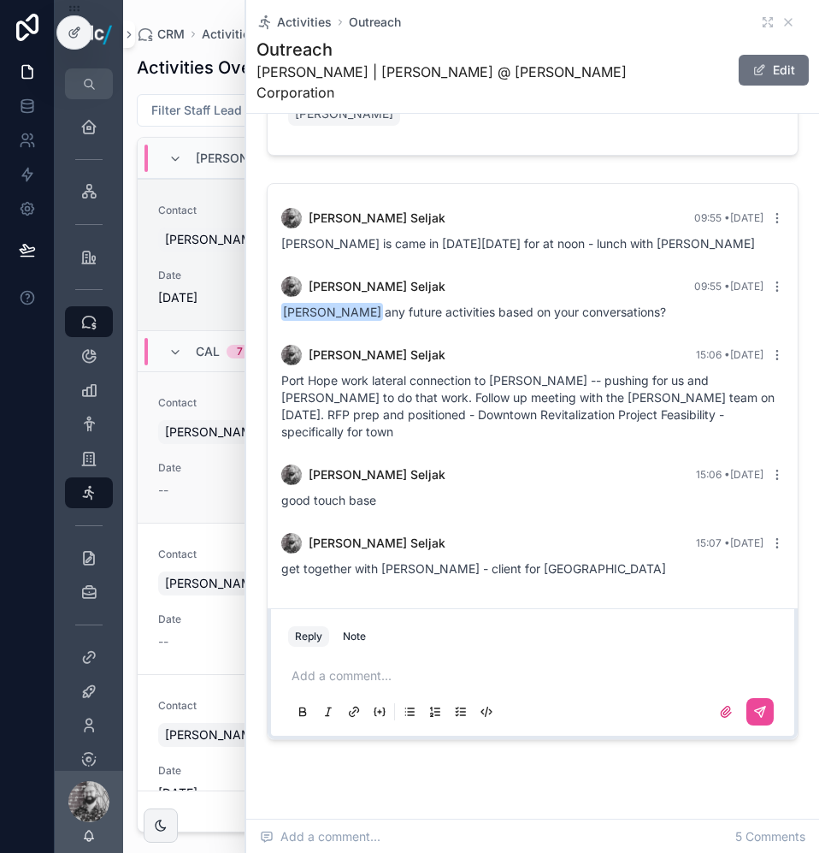
click at [227, 450] on div "Contact [PERSON_NAME] Companies Unity Health [GEOGRAPHIC_DATA] Date --" at bounding box center [471, 447] width 626 height 103
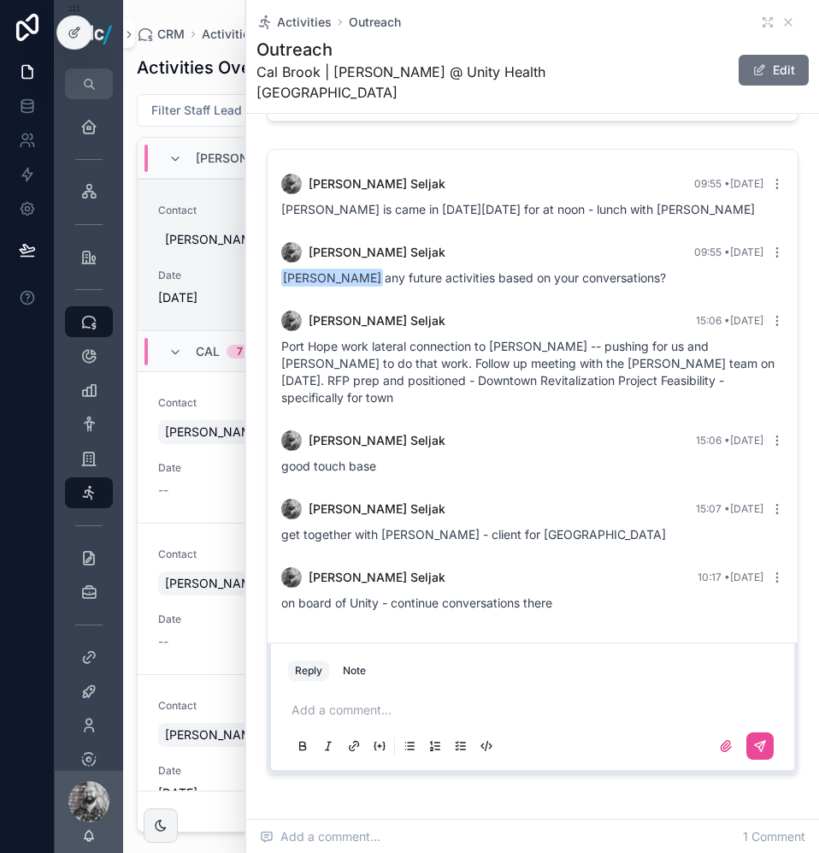
scroll to position [351, 0]
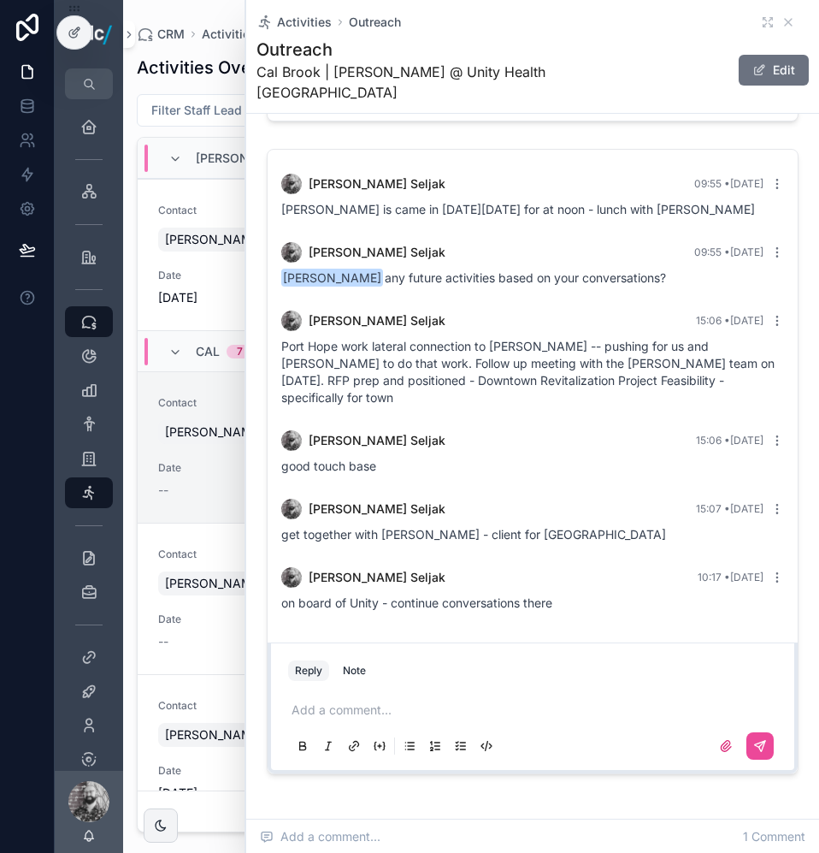
click at [397, 657] on div "Reply Note" at bounding box center [533, 670] width 510 height 27
click at [782, 27] on icon "scrollable content" at bounding box center [789, 22] width 14 height 14
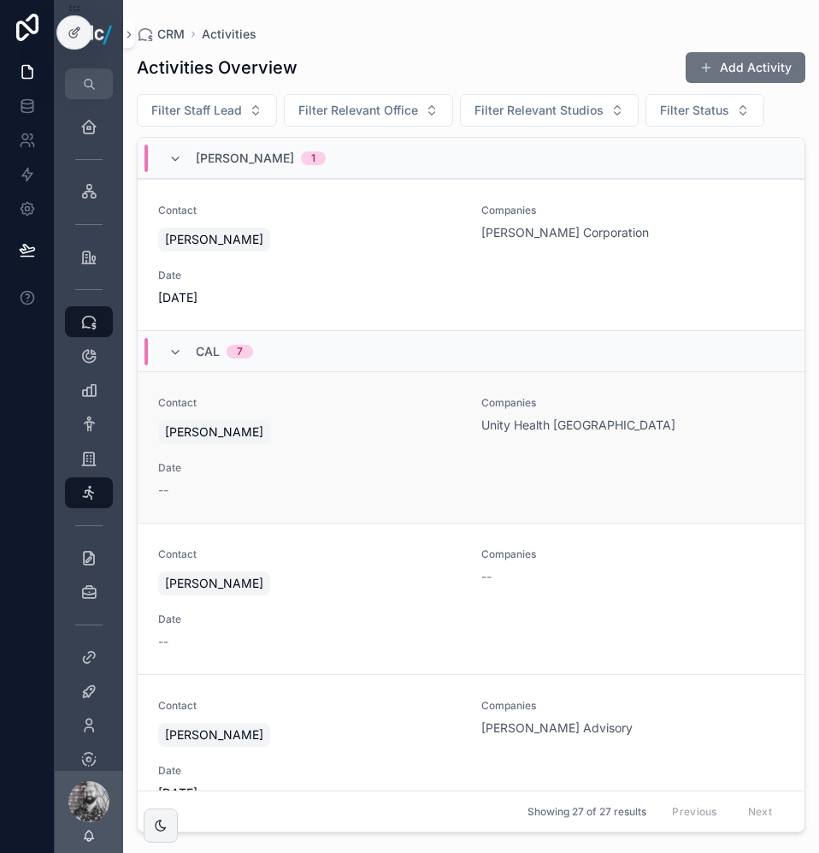
click at [370, 457] on div "Contact [PERSON_NAME] Companies Unity Health [GEOGRAPHIC_DATA] Date --" at bounding box center [471, 447] width 626 height 103
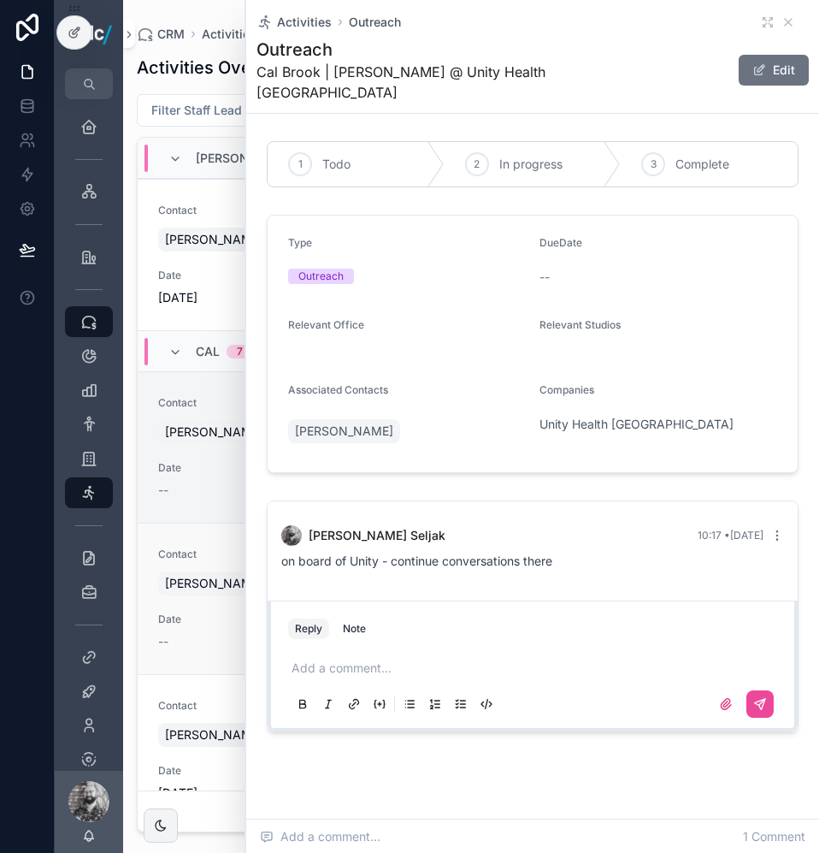
click at [209, 631] on div "Date --" at bounding box center [309, 631] width 303 height 38
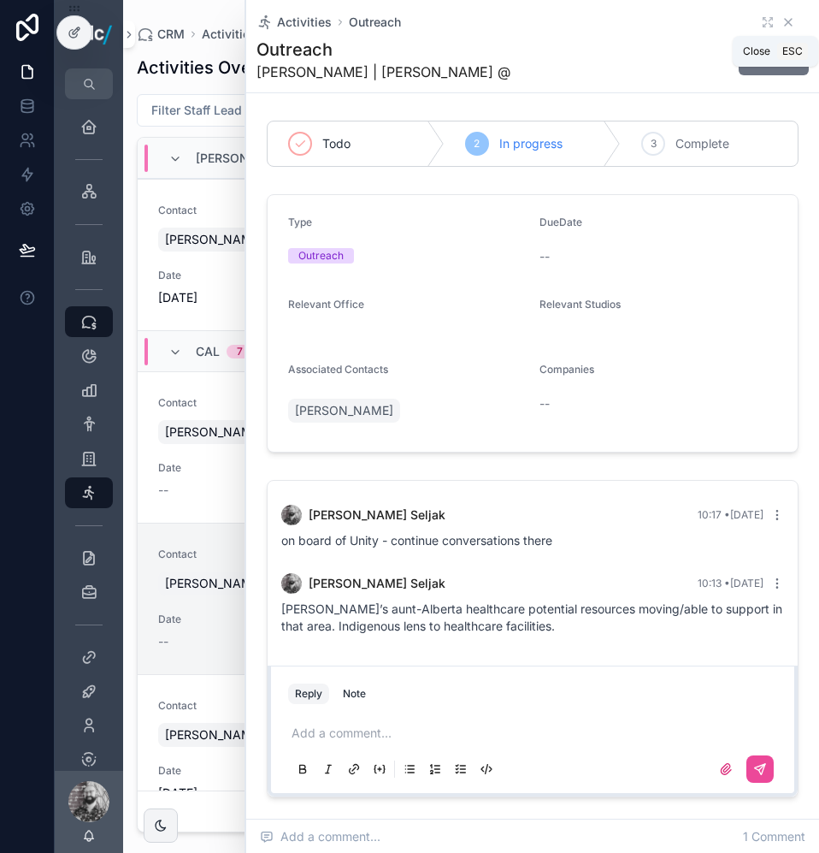
click at [782, 25] on icon "scrollable content" at bounding box center [789, 22] width 14 height 14
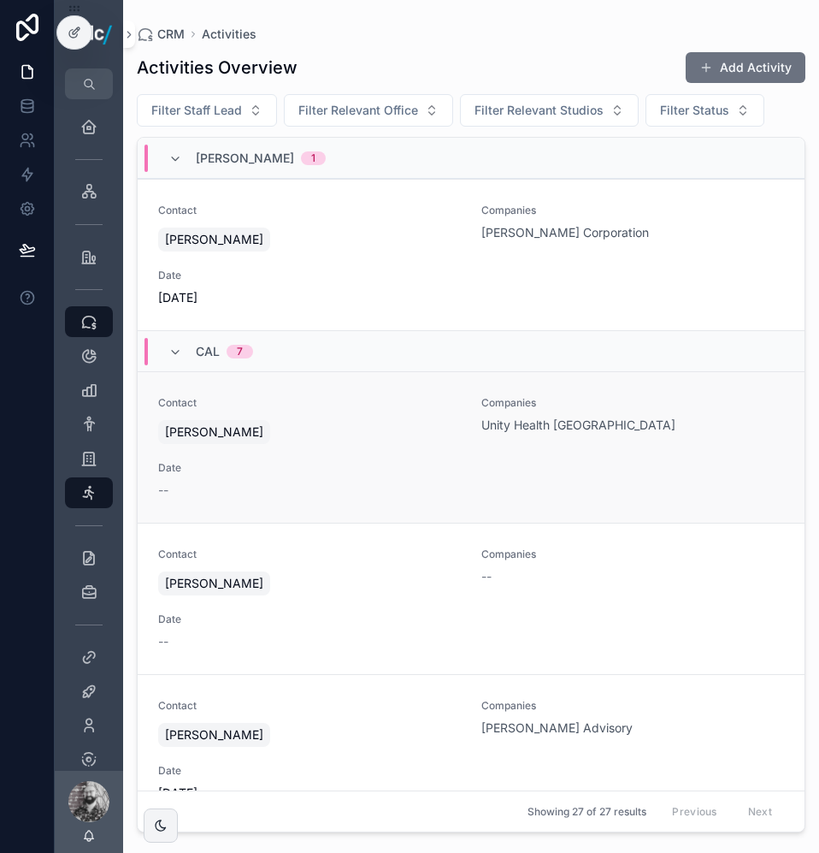
click at [415, 498] on div "--" at bounding box center [309, 489] width 303 height 17
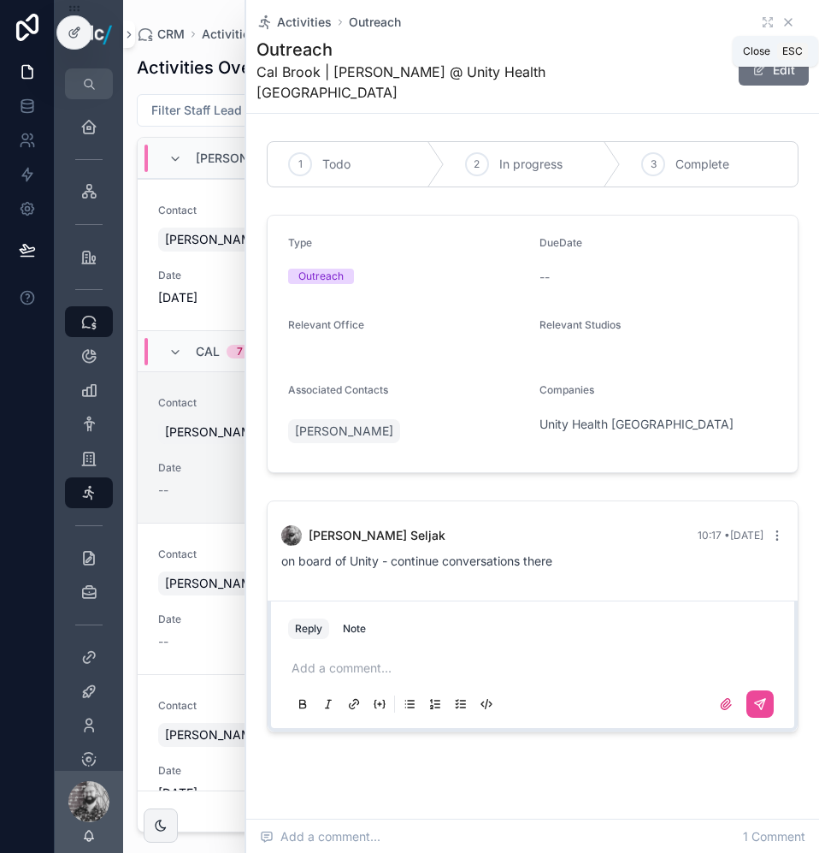
click at [782, 16] on icon "scrollable content" at bounding box center [789, 22] width 14 height 14
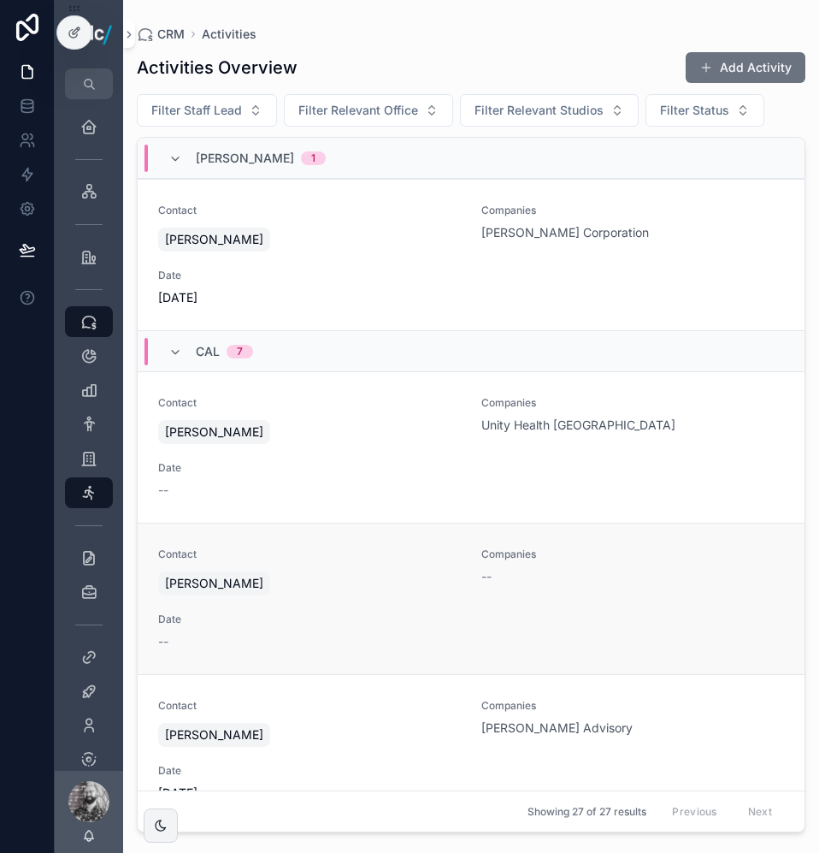
click at [450, 581] on div "[PERSON_NAME]" at bounding box center [309, 583] width 303 height 31
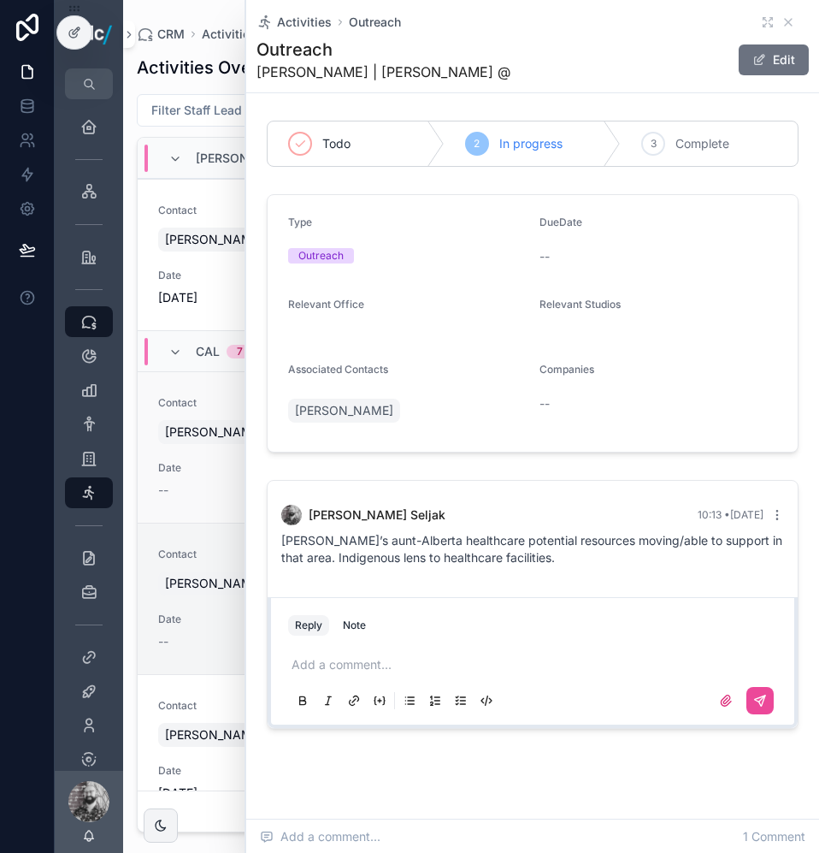
click at [207, 468] on span "Date" at bounding box center [309, 468] width 303 height 14
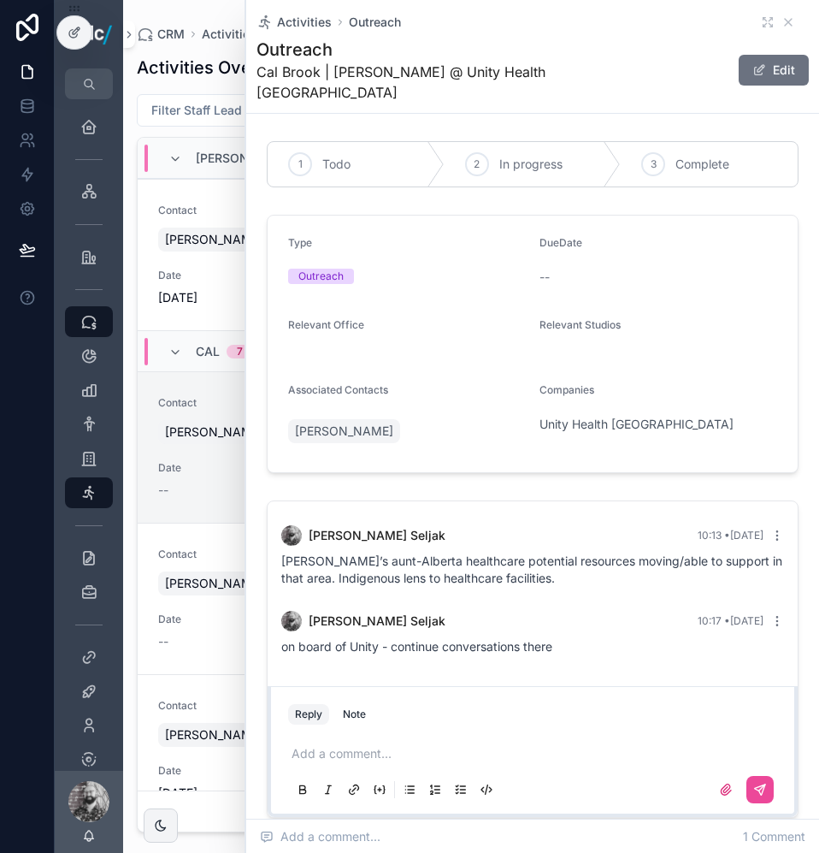
click at [398, 745] on p "scrollable content" at bounding box center [536, 753] width 489 height 17
click at [760, 776] on button "scrollable content" at bounding box center [759, 789] width 27 height 27
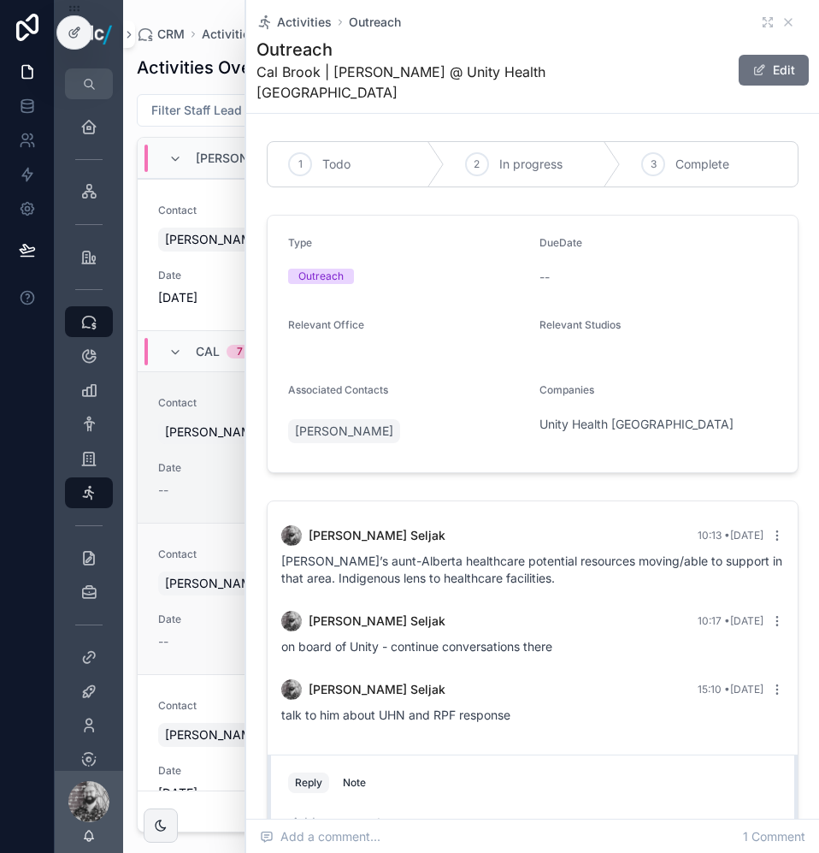
click at [230, 631] on div "Date --" at bounding box center [309, 631] width 303 height 38
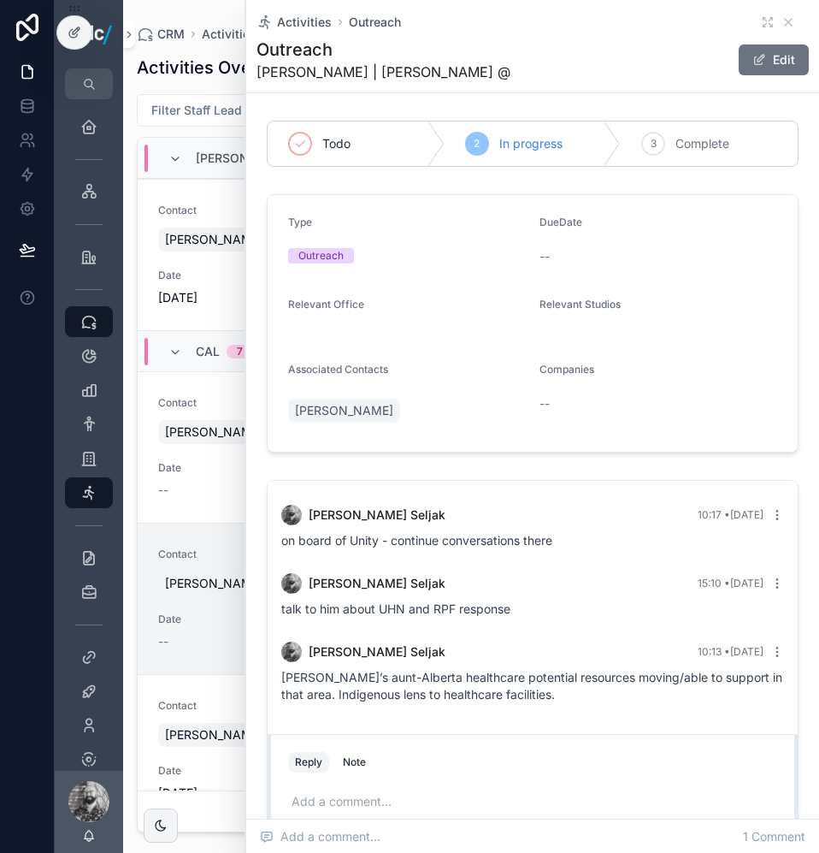
click at [779, 30] on div "Activities Outreach" at bounding box center [533, 22] width 552 height 17
click at [782, 18] on icon "scrollable content" at bounding box center [789, 22] width 14 height 14
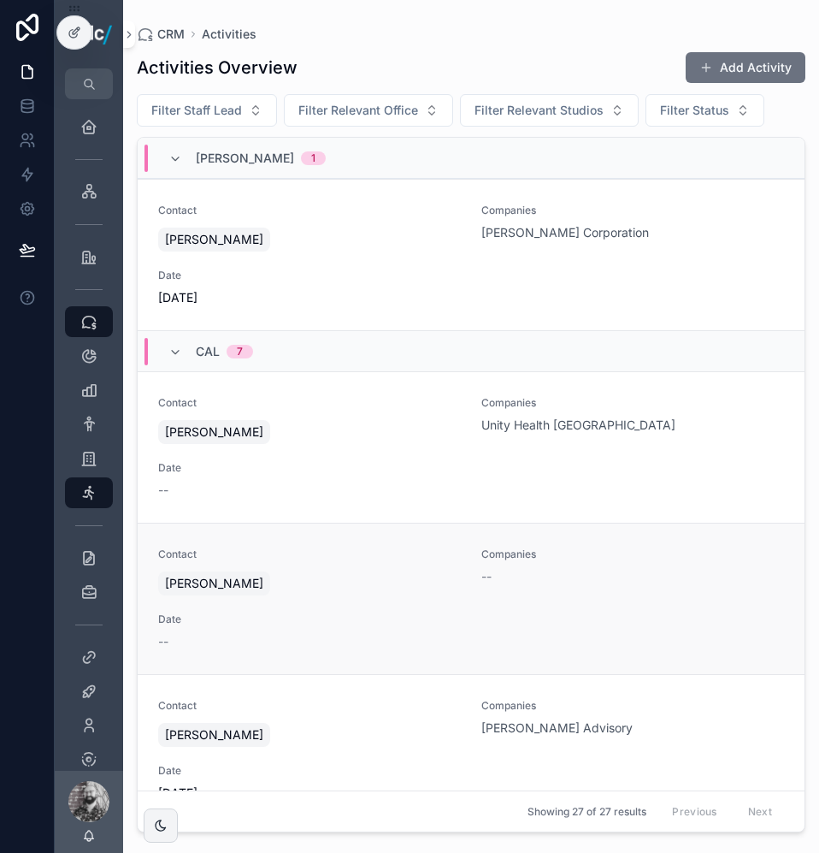
click at [350, 630] on div "Date --" at bounding box center [309, 631] width 303 height 38
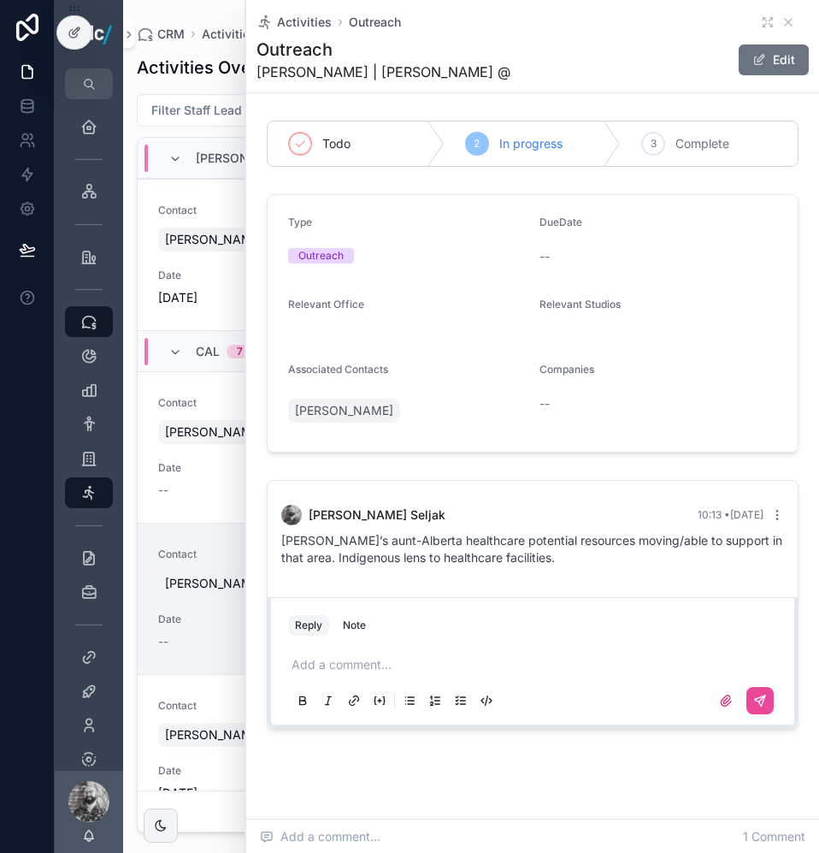
click at [463, 641] on div "Add a comment..." at bounding box center [533, 682] width 510 height 86
click at [394, 667] on p "scrollable content" at bounding box center [536, 664] width 489 height 17
click at [782, 22] on icon "scrollable content" at bounding box center [789, 22] width 14 height 14
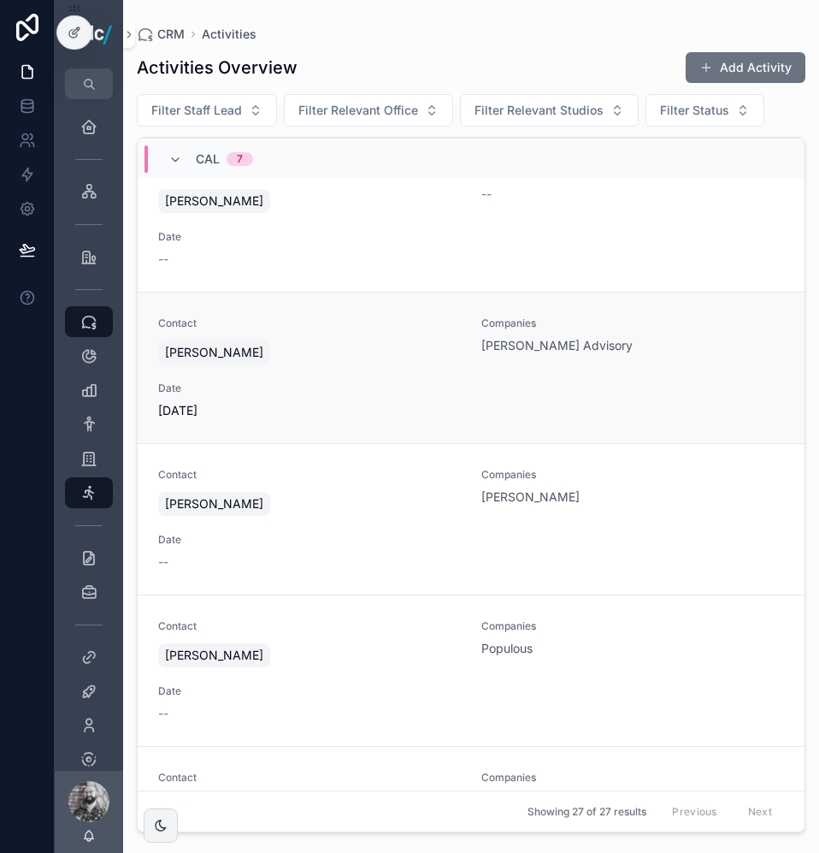
scroll to position [342, 0]
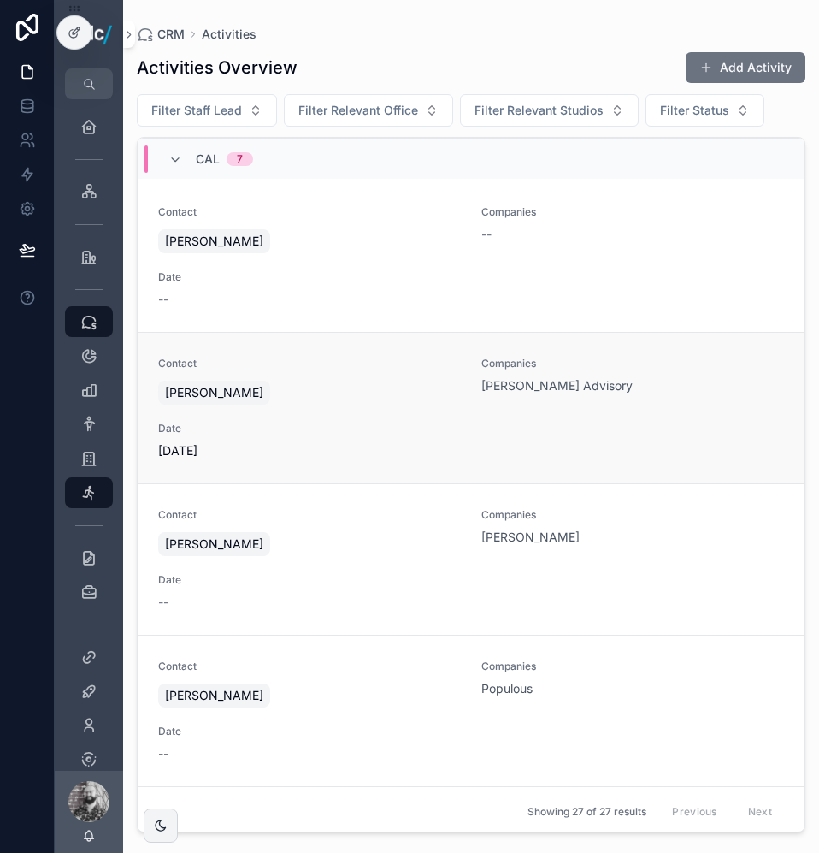
click at [405, 426] on span "Date" at bounding box center [309, 429] width 303 height 14
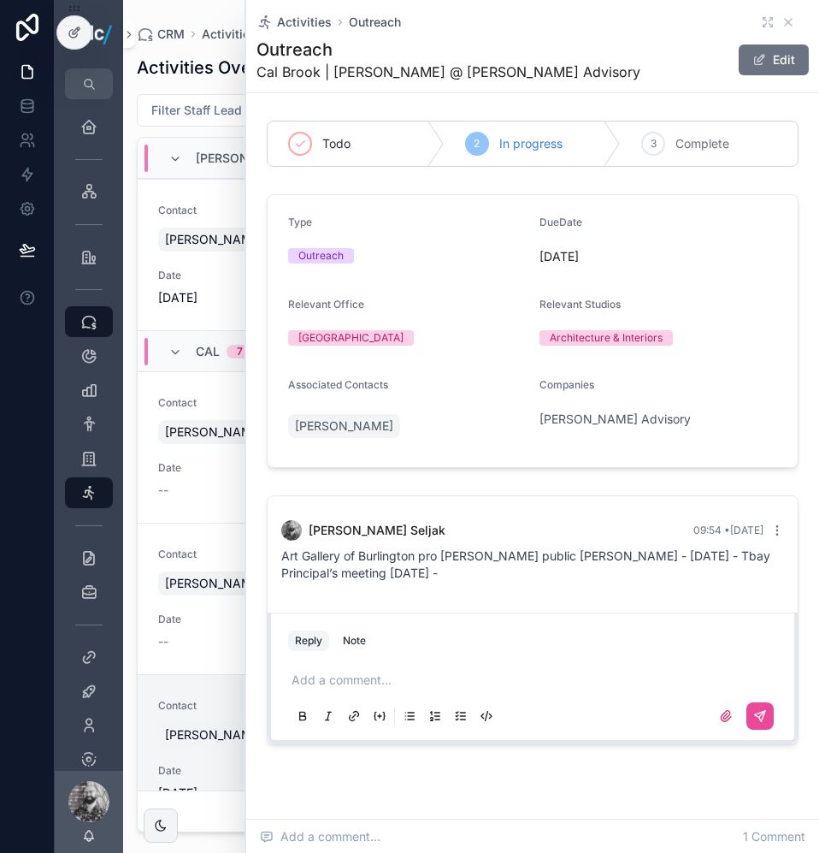
click at [519, 631] on div "Reply Note" at bounding box center [533, 640] width 510 height 27
click at [504, 654] on div "Add a comment..." at bounding box center [533, 697] width 510 height 86
click at [353, 682] on p "scrollable content" at bounding box center [536, 679] width 489 height 17
drag, startPoint x: 298, startPoint y: 681, endPoint x: 287, endPoint y: 677, distance: 10.8
click at [289, 677] on div "**********" at bounding box center [532, 697] width 489 height 72
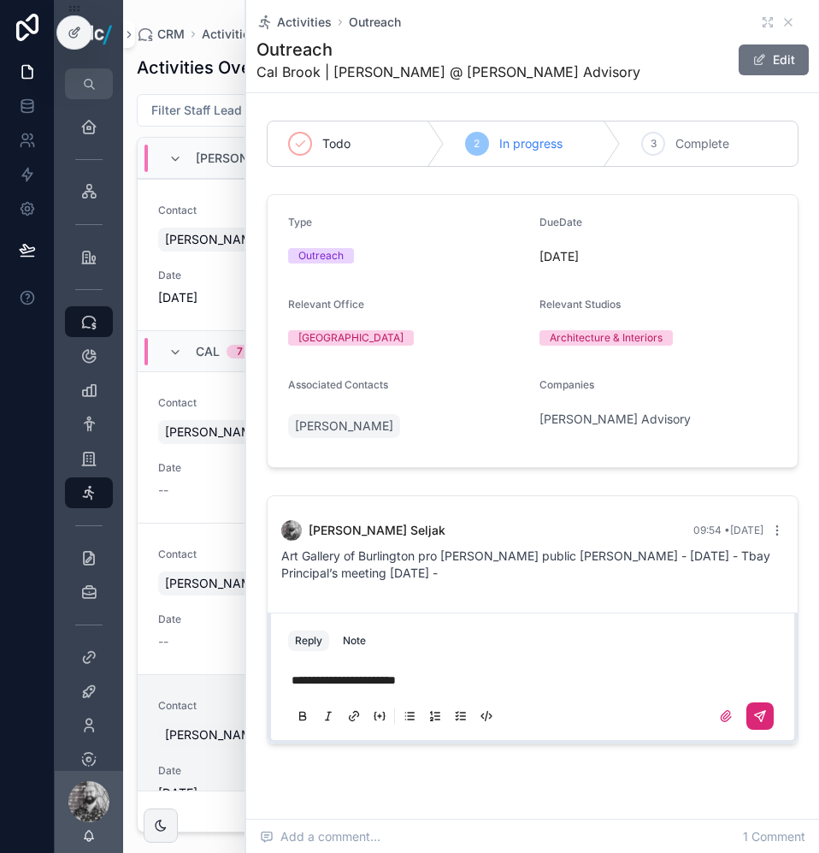
click at [755, 712] on icon "scrollable content" at bounding box center [760, 716] width 10 height 10
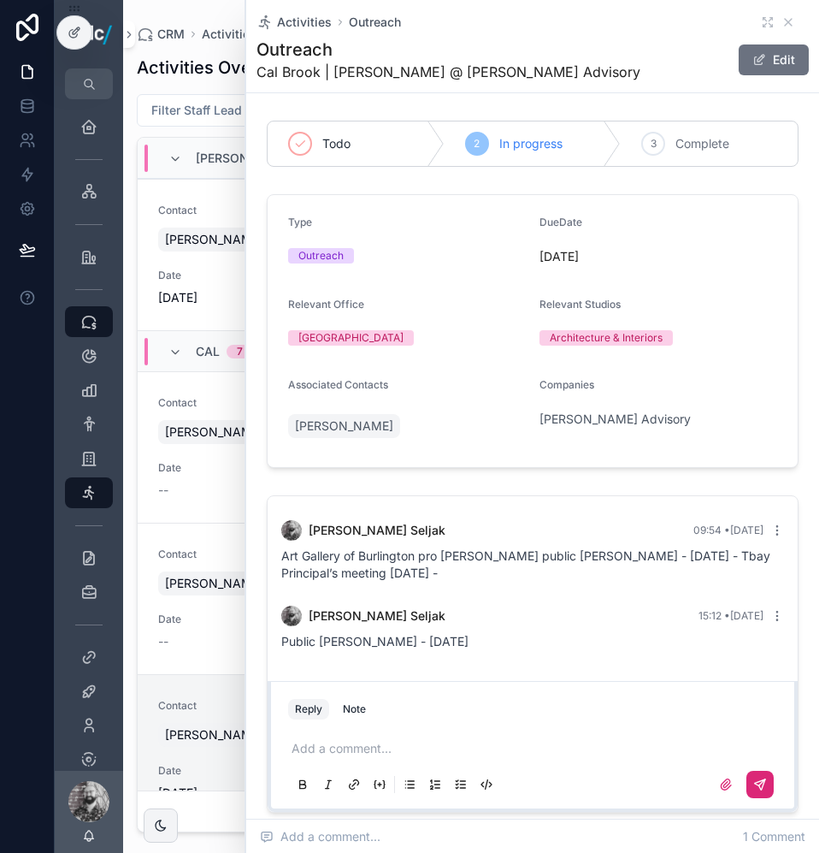
click at [359, 741] on p "scrollable content" at bounding box center [536, 748] width 489 height 17
click at [746, 791] on button "scrollable content" at bounding box center [759, 783] width 27 height 27
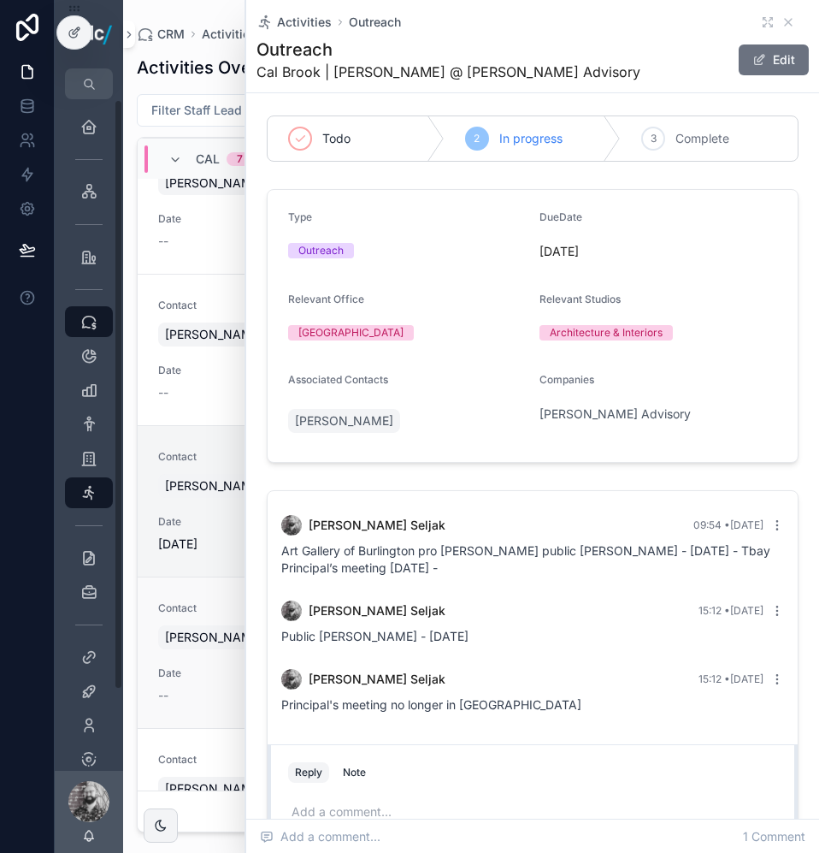
scroll to position [257, 0]
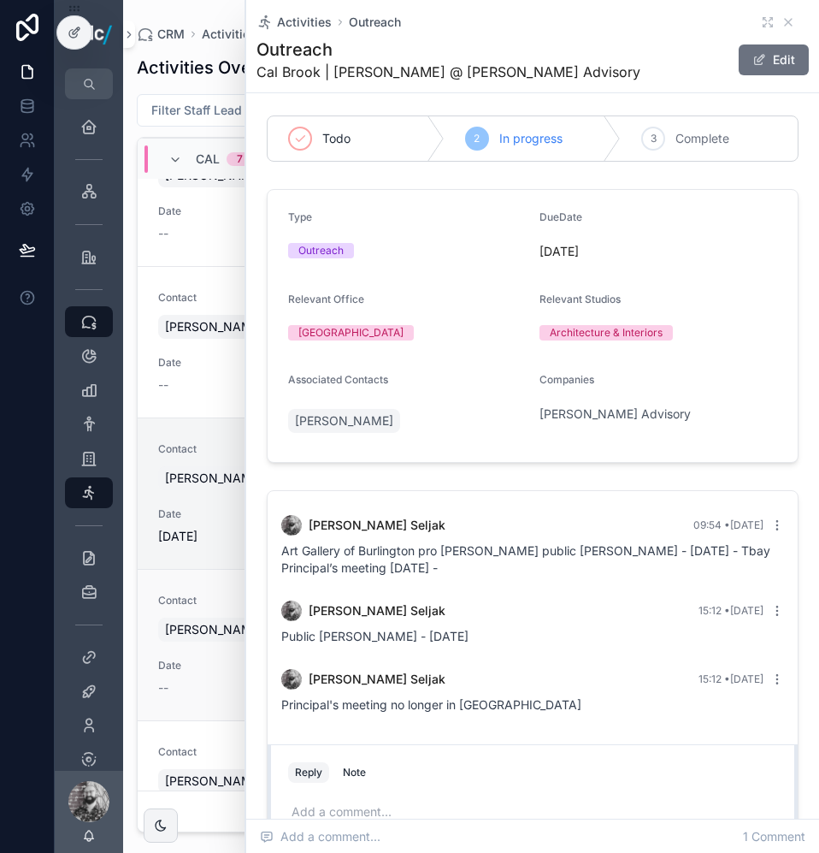
click at [207, 668] on span "Date" at bounding box center [309, 665] width 303 height 14
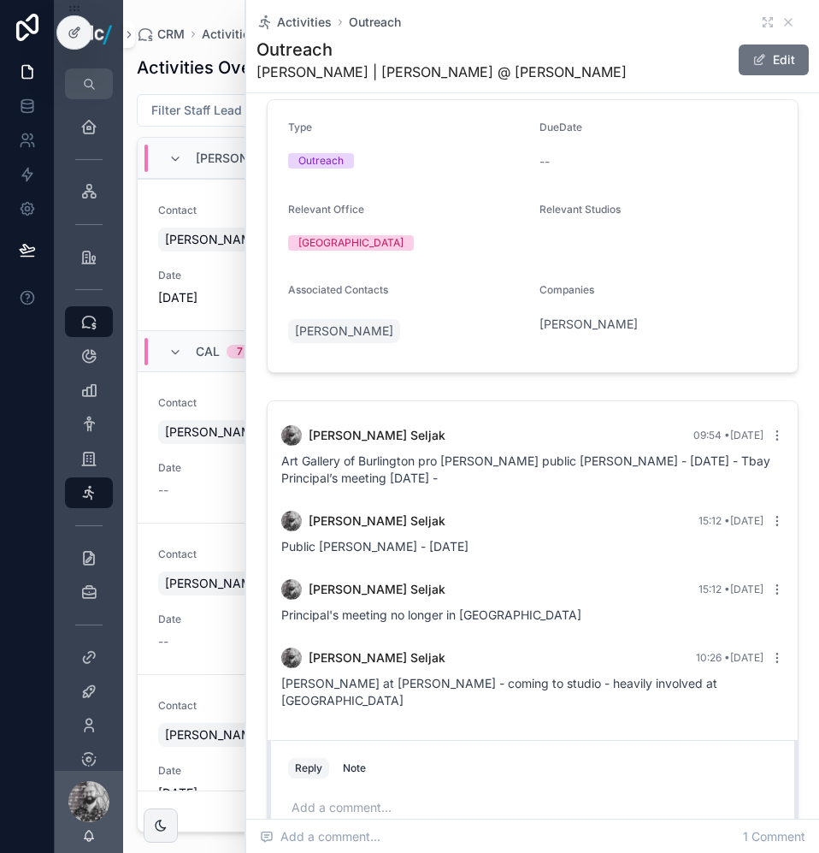
scroll to position [247, 0]
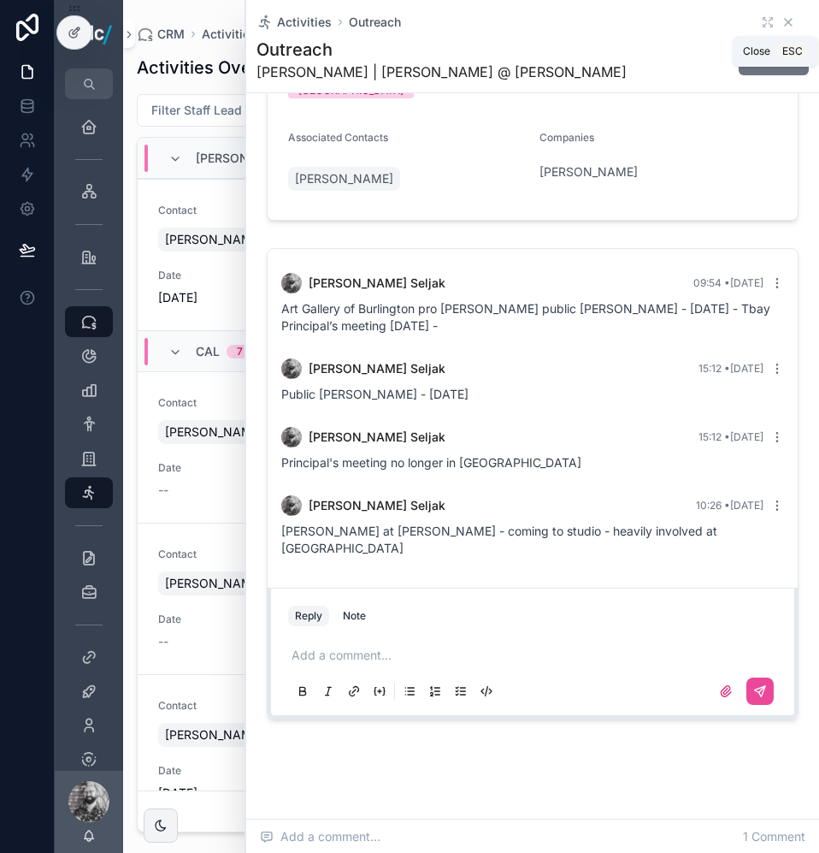
click at [782, 23] on icon "scrollable content" at bounding box center [789, 22] width 14 height 14
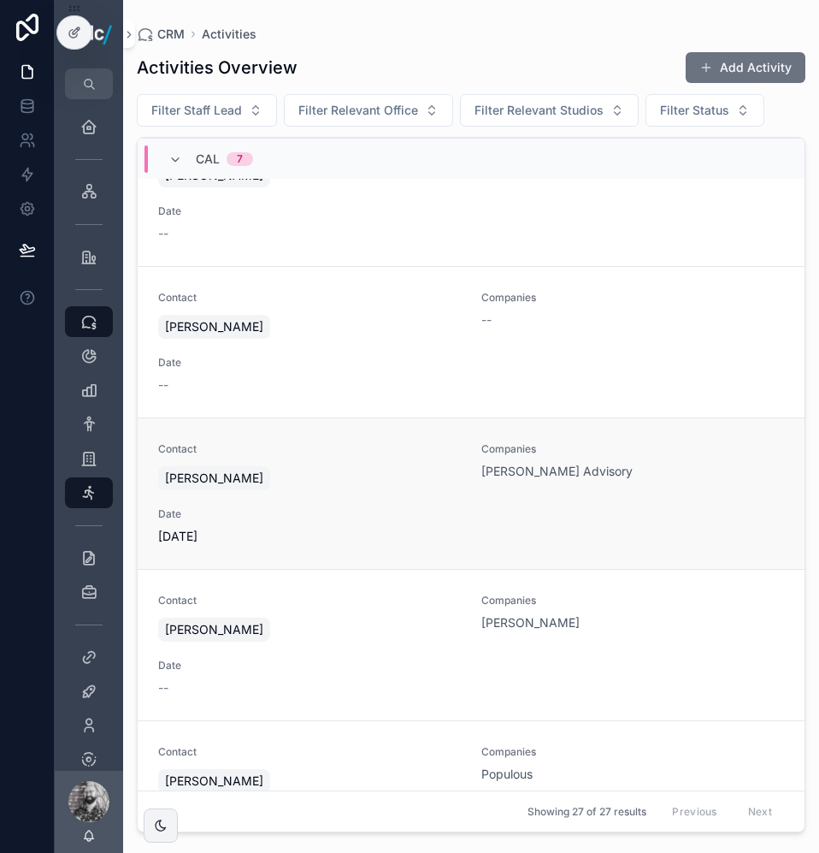
scroll to position [342, 0]
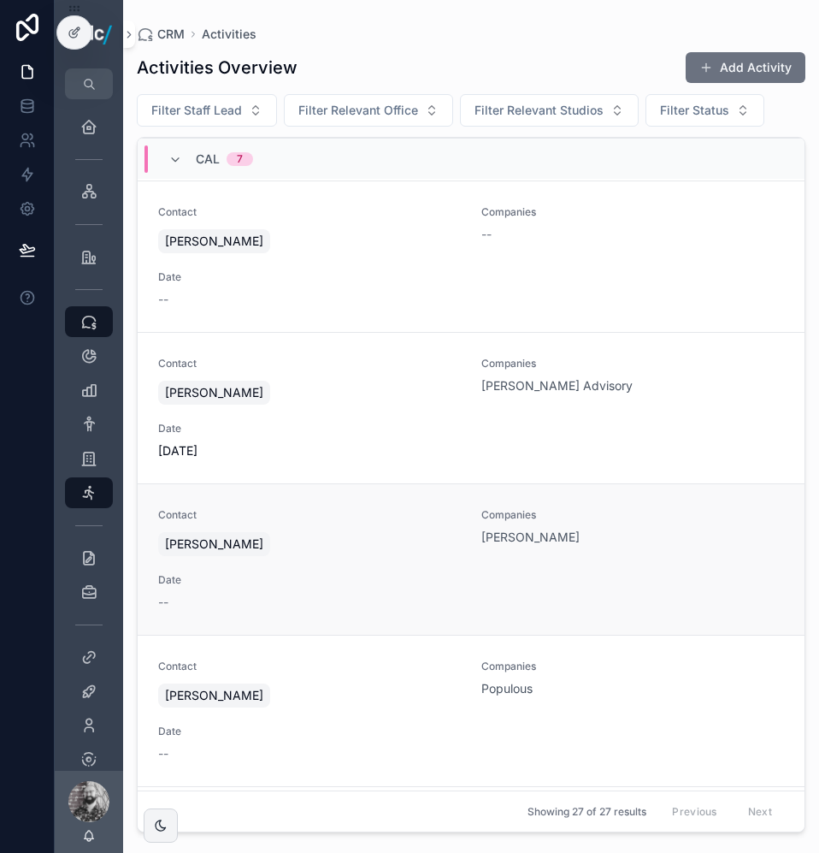
click at [391, 562] on div "Contact [PERSON_NAME] Companies [PERSON_NAME] Date --" at bounding box center [471, 559] width 626 height 103
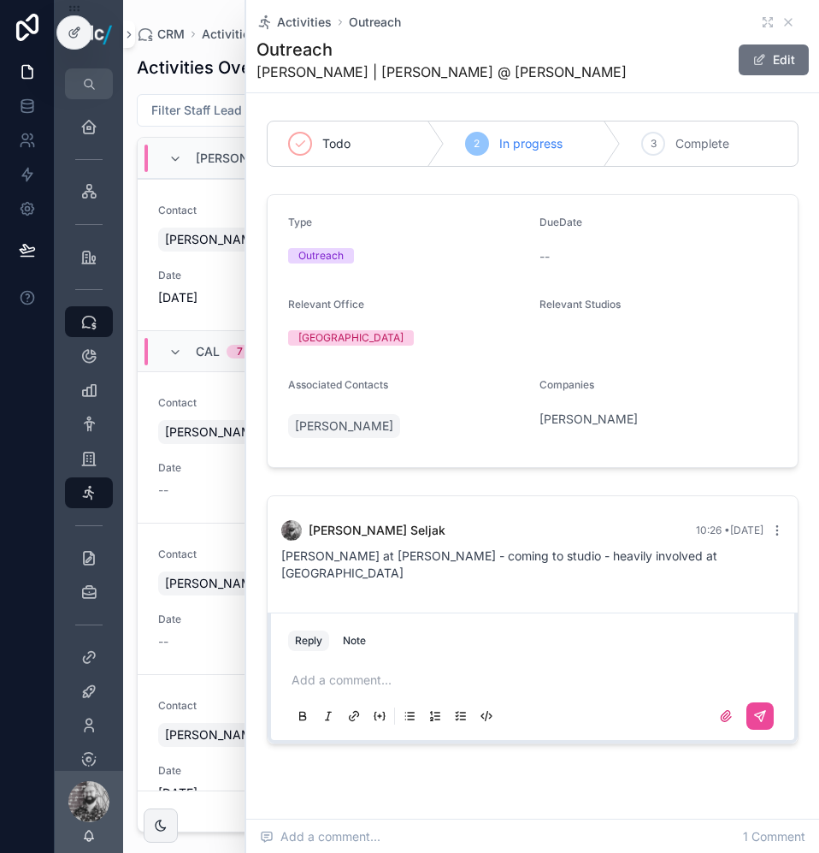
click at [377, 671] on p "scrollable content" at bounding box center [536, 679] width 489 height 17
click at [782, 24] on icon "scrollable content" at bounding box center [789, 22] width 14 height 14
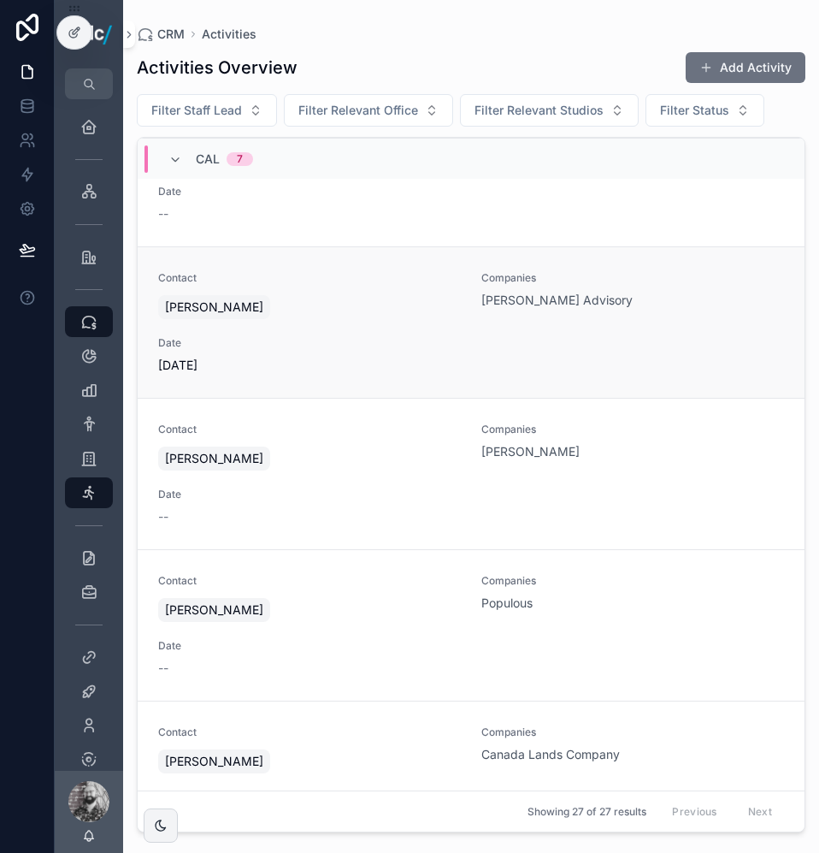
scroll to position [513, 0]
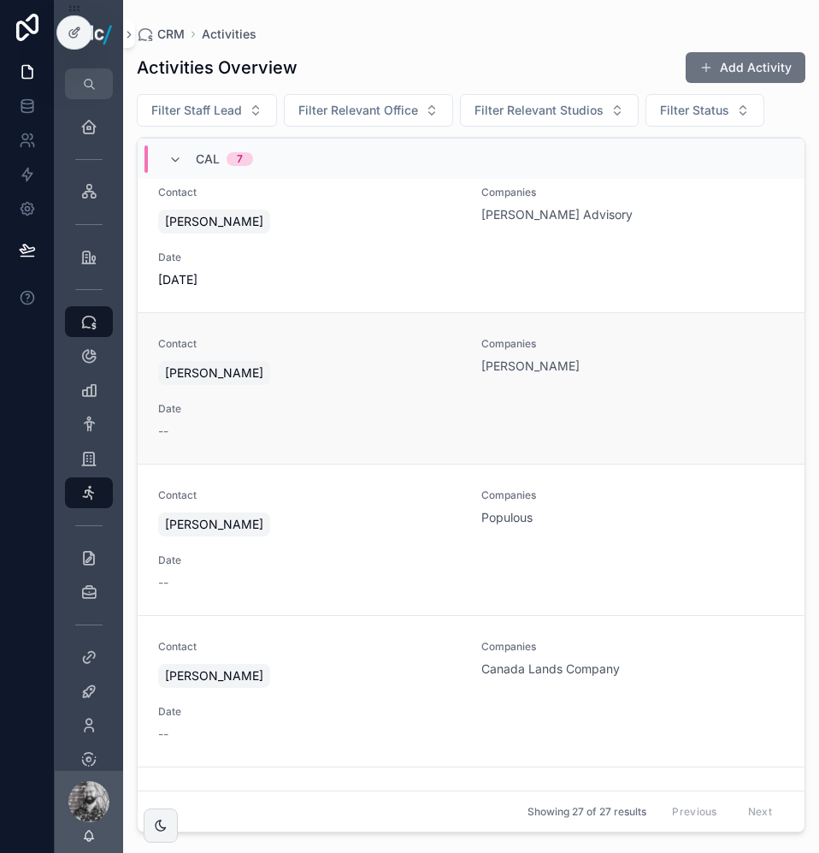
click at [380, 386] on div "[PERSON_NAME]" at bounding box center [309, 372] width 303 height 31
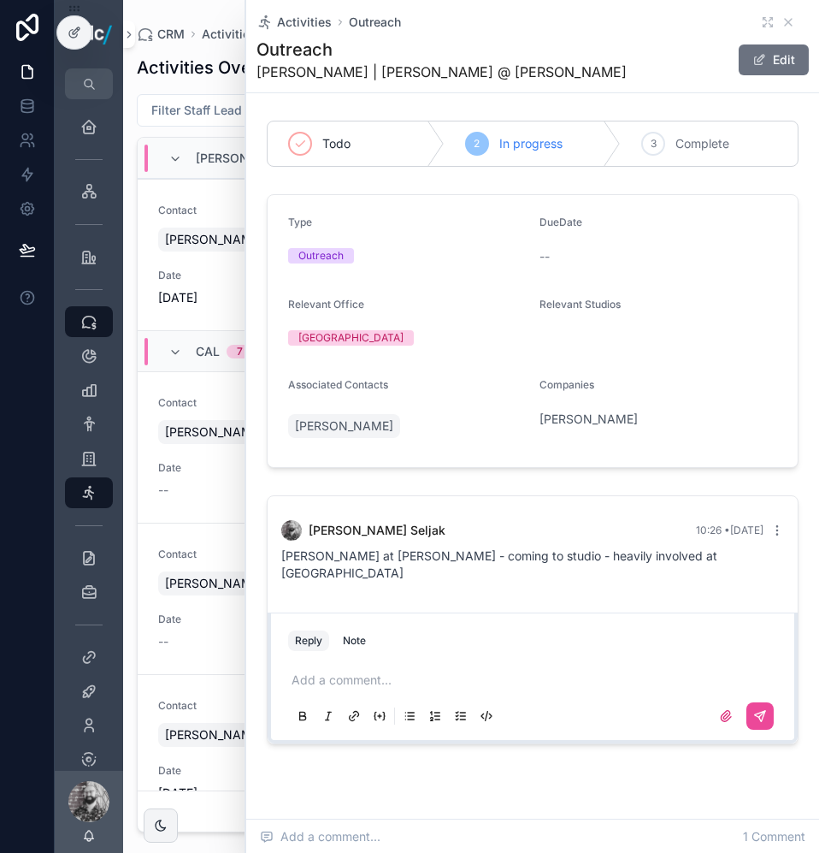
click at [403, 671] on p "scrollable content" at bounding box center [536, 679] width 489 height 17
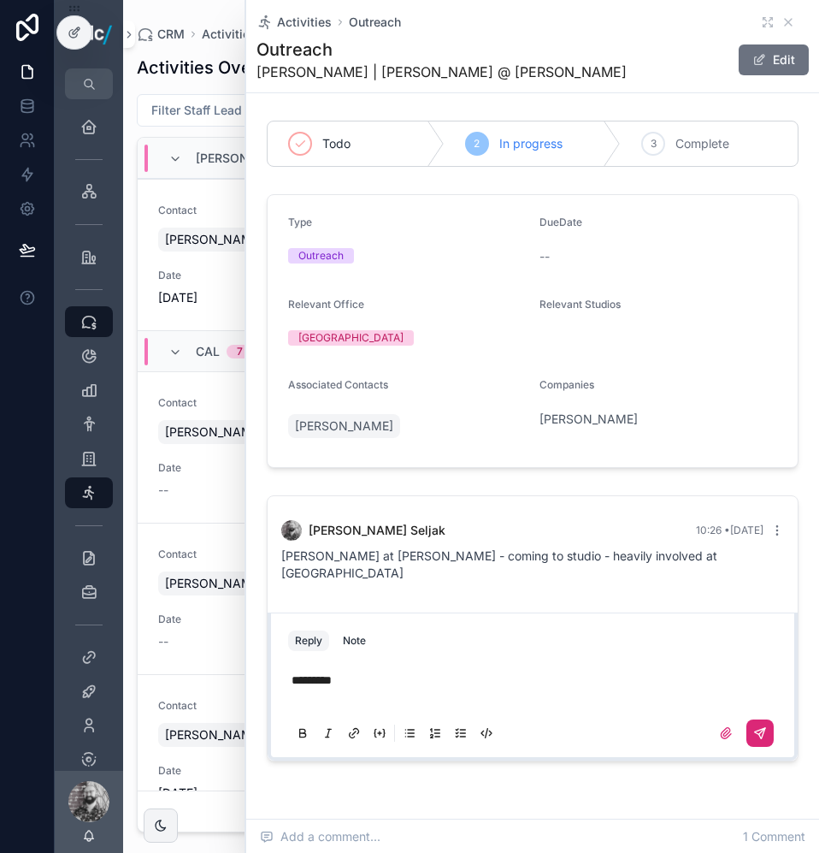
click at [753, 726] on icon "scrollable content" at bounding box center [760, 733] width 14 height 14
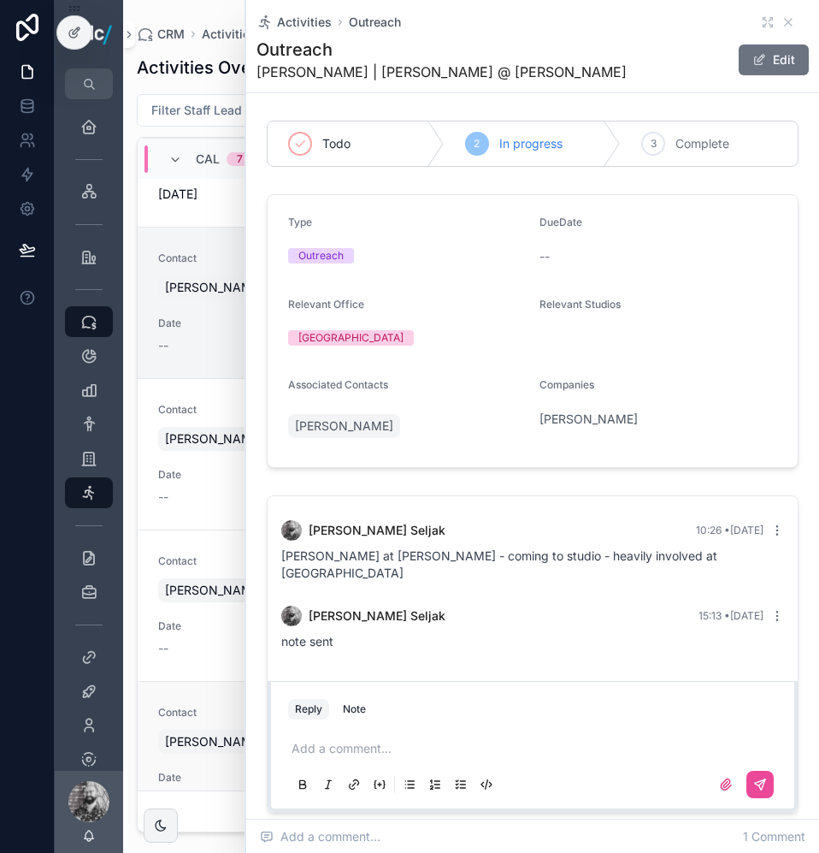
scroll to position [684, 0]
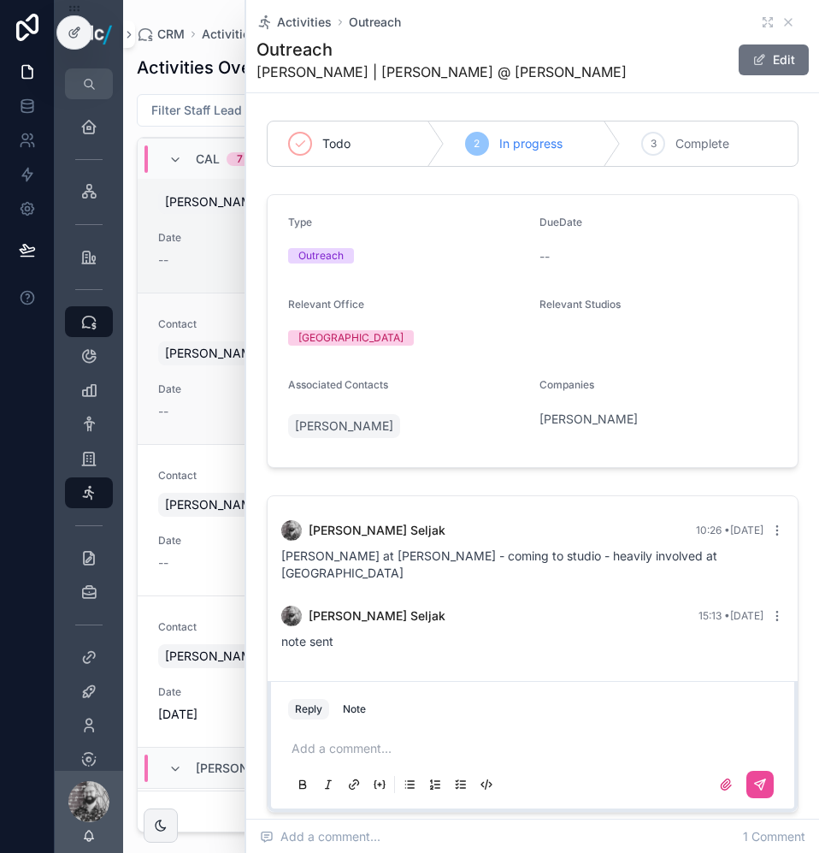
click at [195, 405] on div "--" at bounding box center [309, 411] width 303 height 17
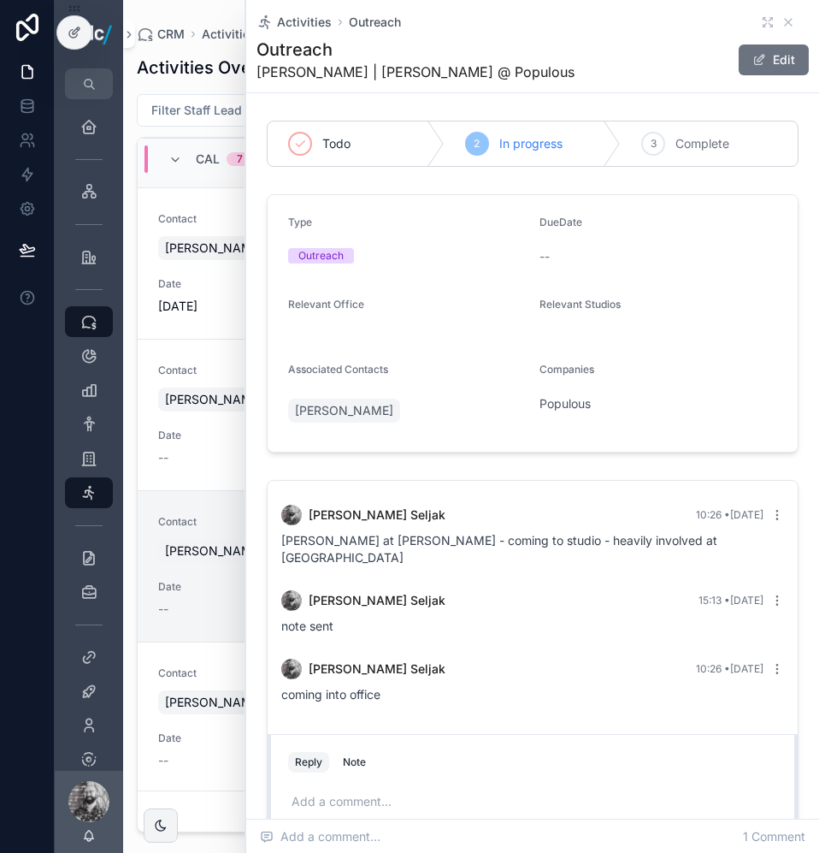
scroll to position [513, 0]
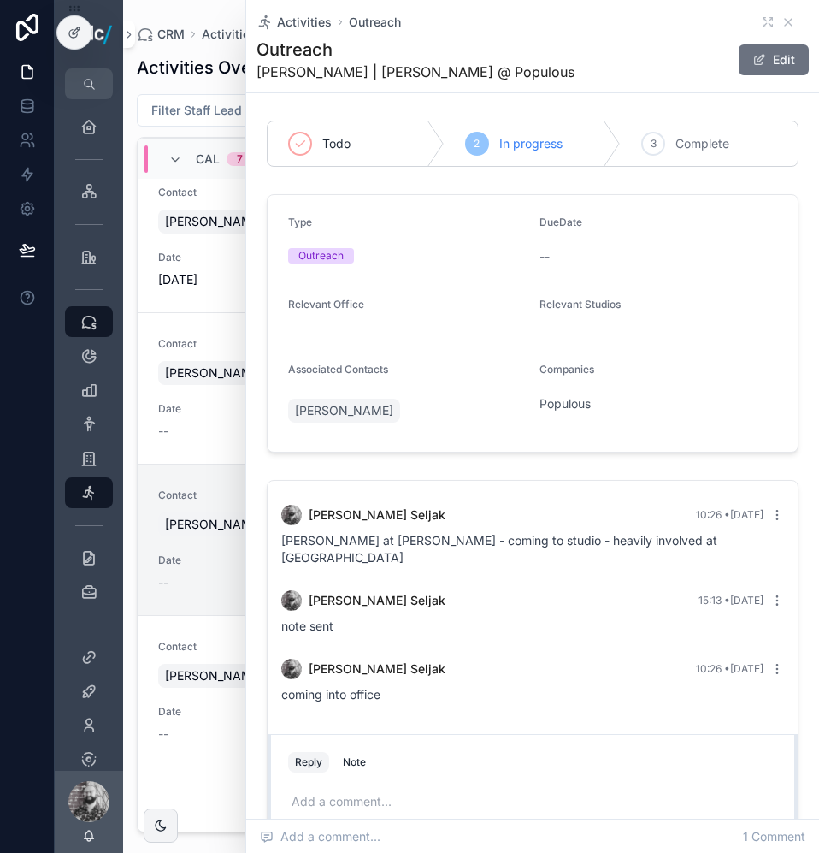
click at [359, 793] on p "scrollable content" at bounding box center [536, 801] width 489 height 17
click at [746, 823] on button "scrollable content" at bounding box center [759, 836] width 27 height 27
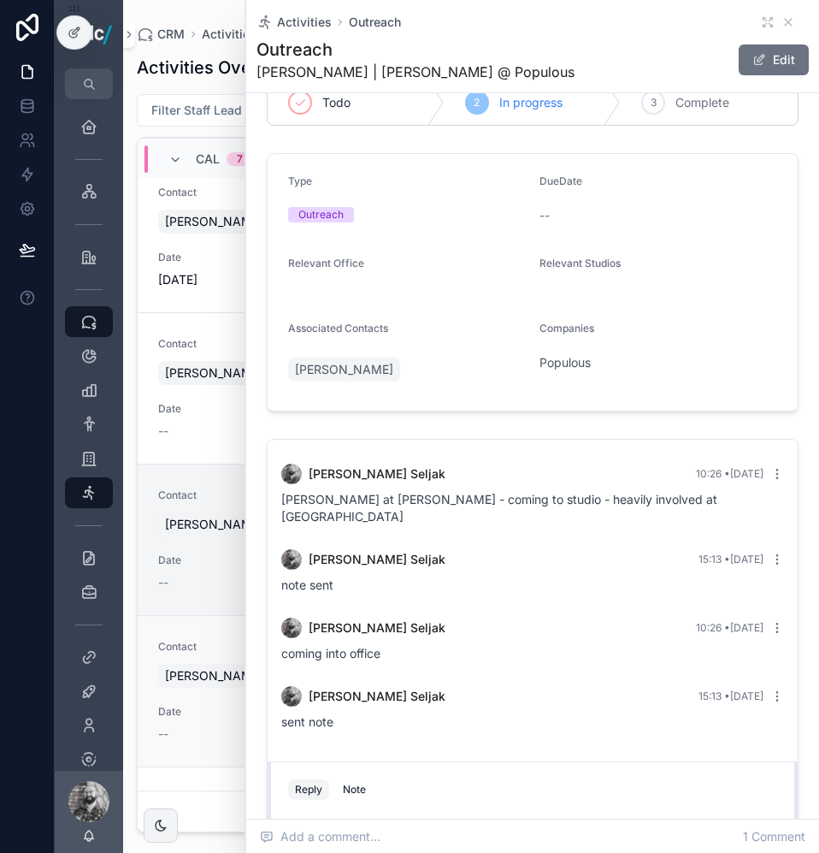
click at [222, 639] on link "Contact [PERSON_NAME] Companies Canada Lands Company Date --" at bounding box center [471, 690] width 667 height 151
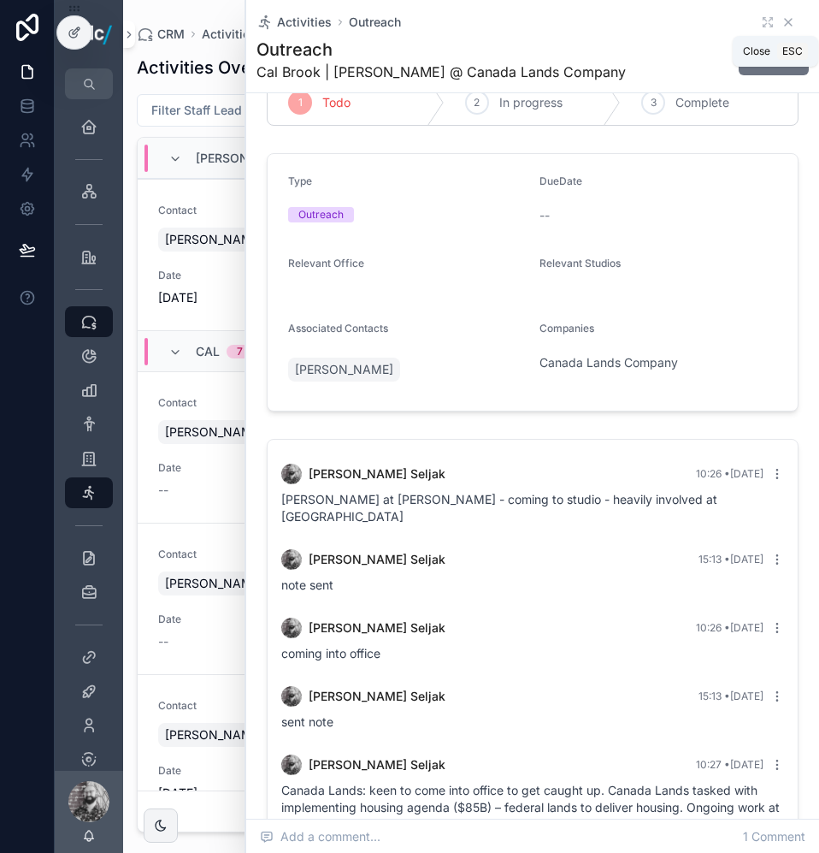
click at [782, 20] on icon "scrollable content" at bounding box center [789, 22] width 14 height 14
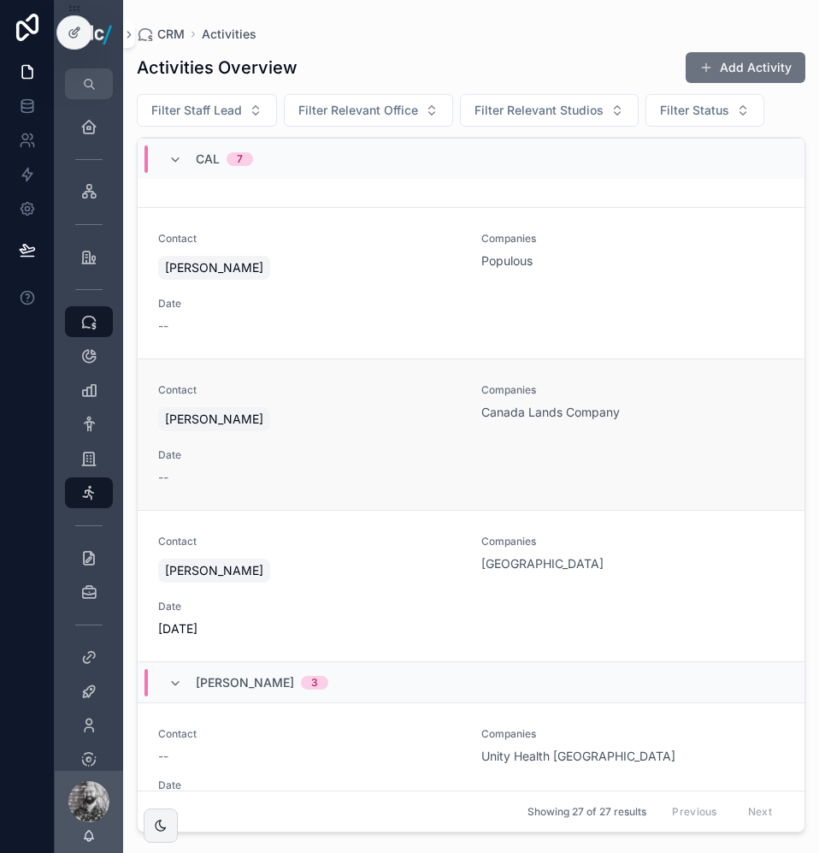
scroll to position [684, 0]
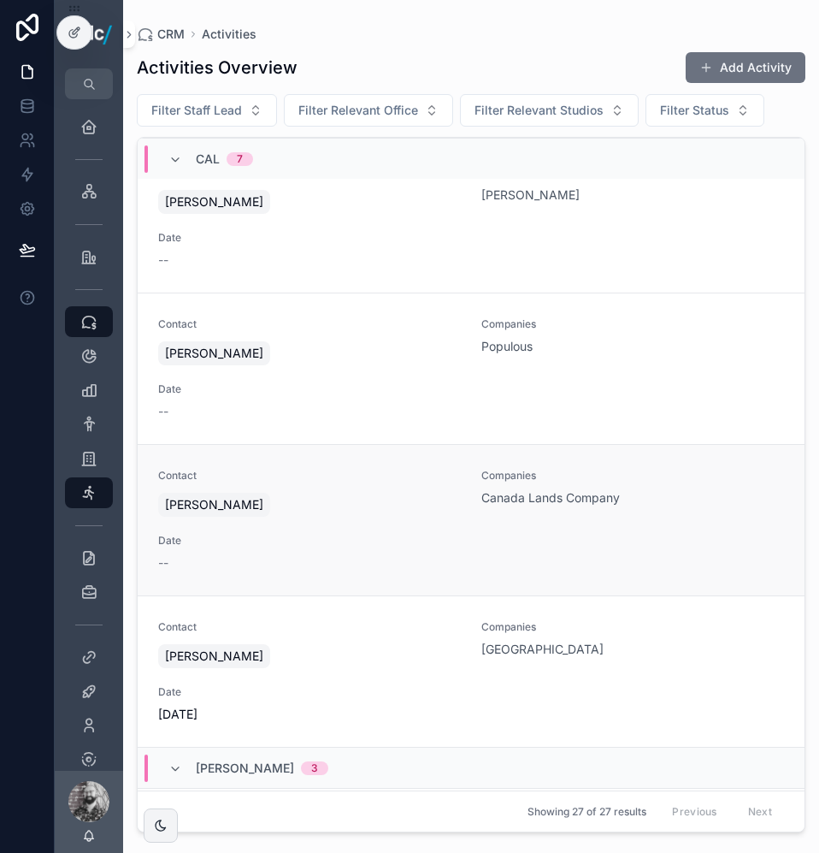
click at [422, 534] on span "Date" at bounding box center [309, 541] width 303 height 14
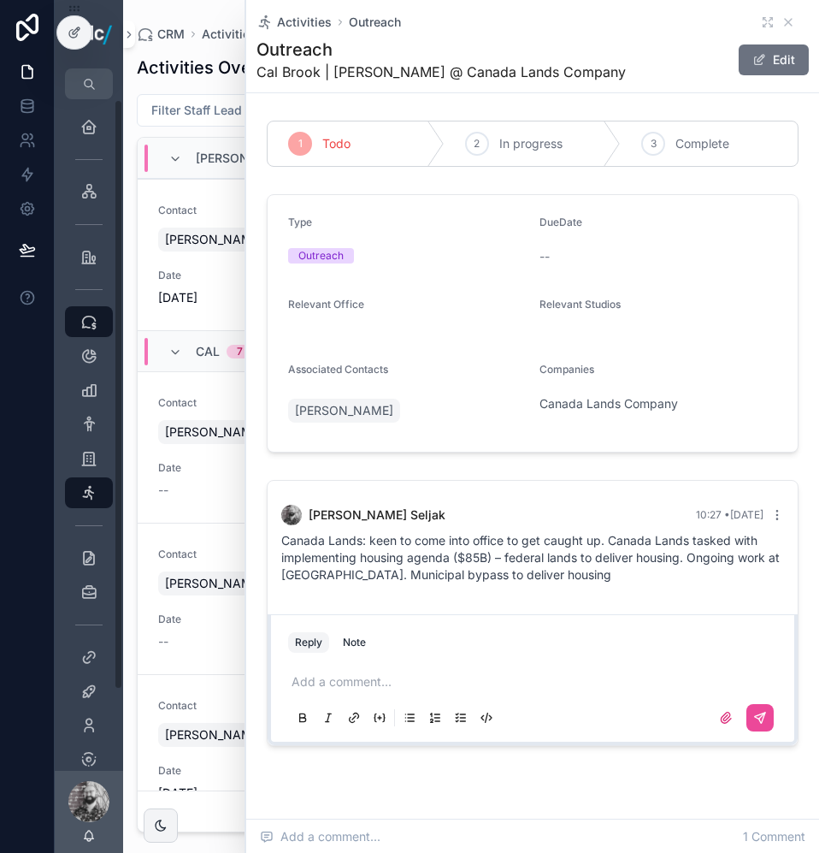
click at [513, 581] on span "Canada Lands: keen to come into office to get caught up. Canada Lands tasked wi…" at bounding box center [530, 557] width 499 height 49
drag, startPoint x: 393, startPoint y: 684, endPoint x: 373, endPoint y: 695, distance: 23.3
click at [393, 684] on p "scrollable content" at bounding box center [536, 681] width 489 height 17
click at [746, 714] on button "scrollable content" at bounding box center [759, 717] width 27 height 27
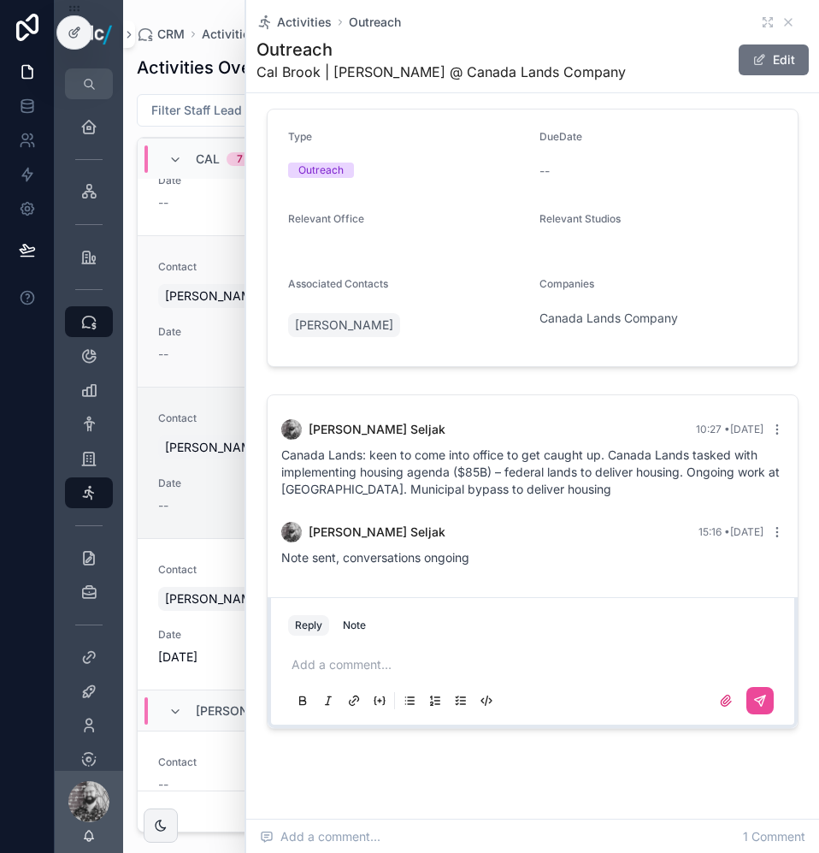
scroll to position [770, 0]
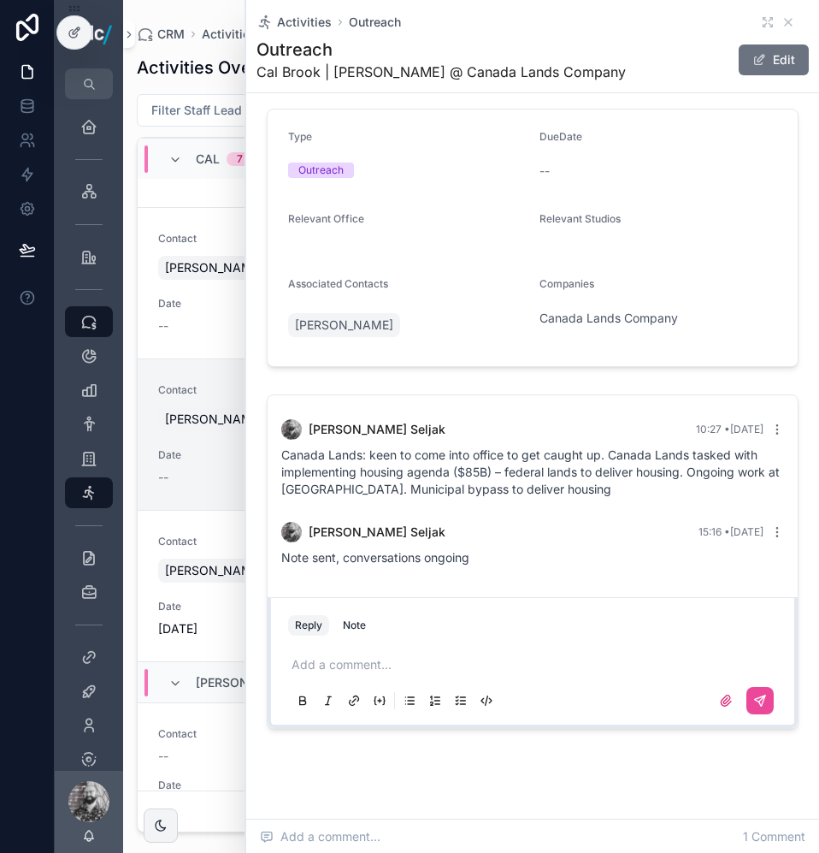
click at [355, 667] on p "scrollable content" at bounding box center [536, 664] width 489 height 17
click at [753, 702] on icon "scrollable content" at bounding box center [760, 700] width 14 height 14
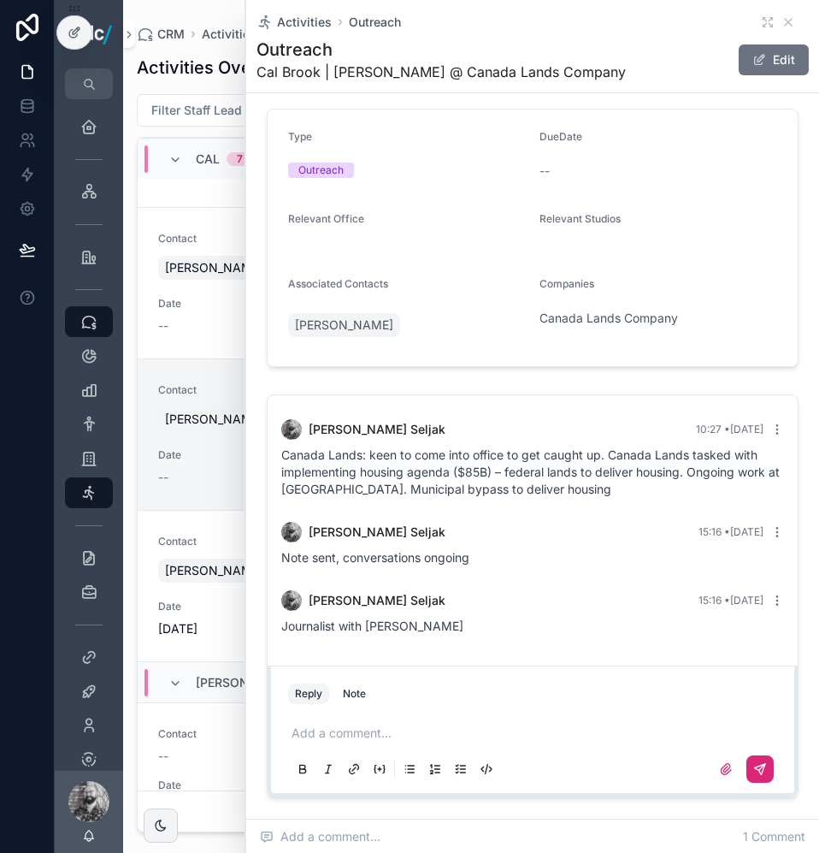
click at [773, 31] on div "Activities Outreach Outreach [GEOGRAPHIC_DATA] | [PERSON_NAME] @ Canada Lands C…" at bounding box center [533, 46] width 552 height 92
click at [782, 24] on icon "scrollable content" at bounding box center [789, 22] width 14 height 14
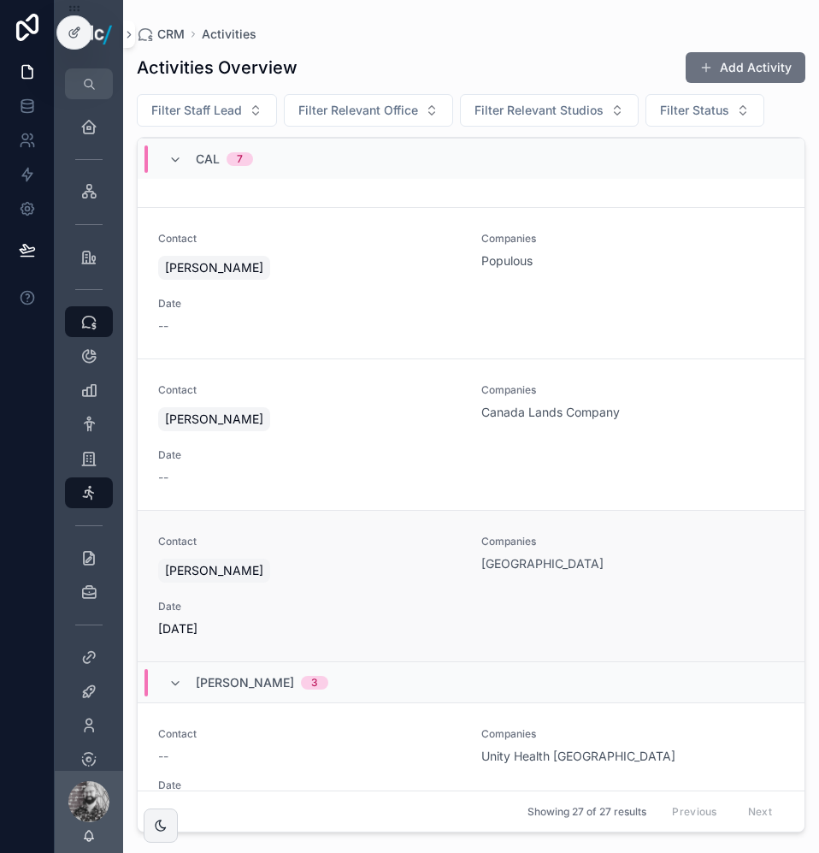
click at [434, 591] on div "Contact [PERSON_NAME] Companies [GEOGRAPHIC_DATA] Date [DATE]" at bounding box center [471, 585] width 626 height 103
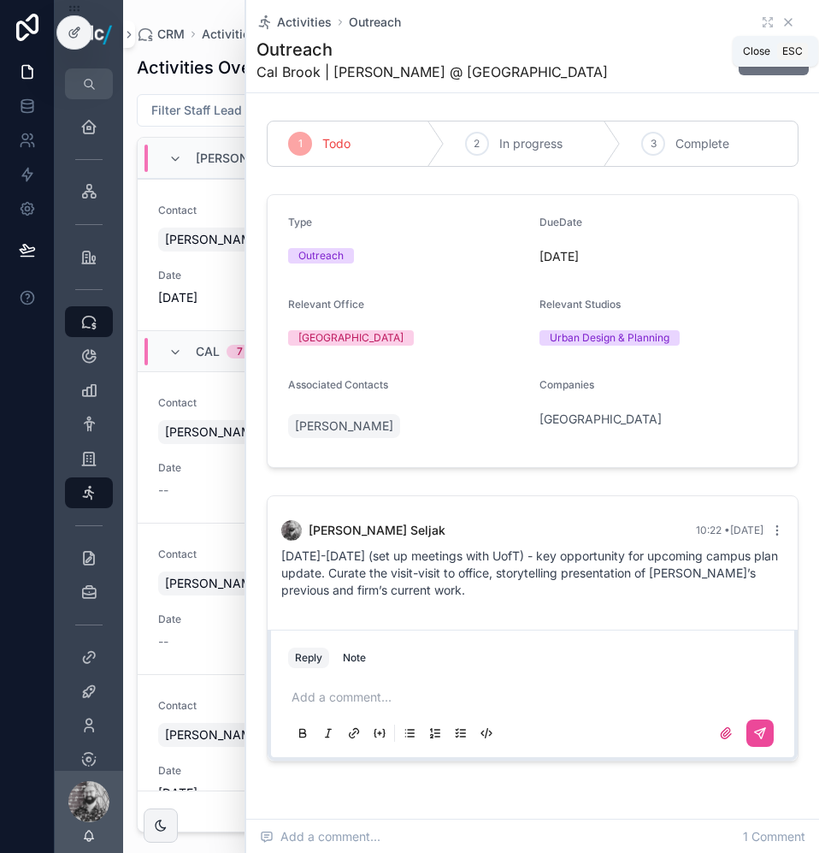
click at [782, 24] on icon "scrollable content" at bounding box center [789, 22] width 14 height 14
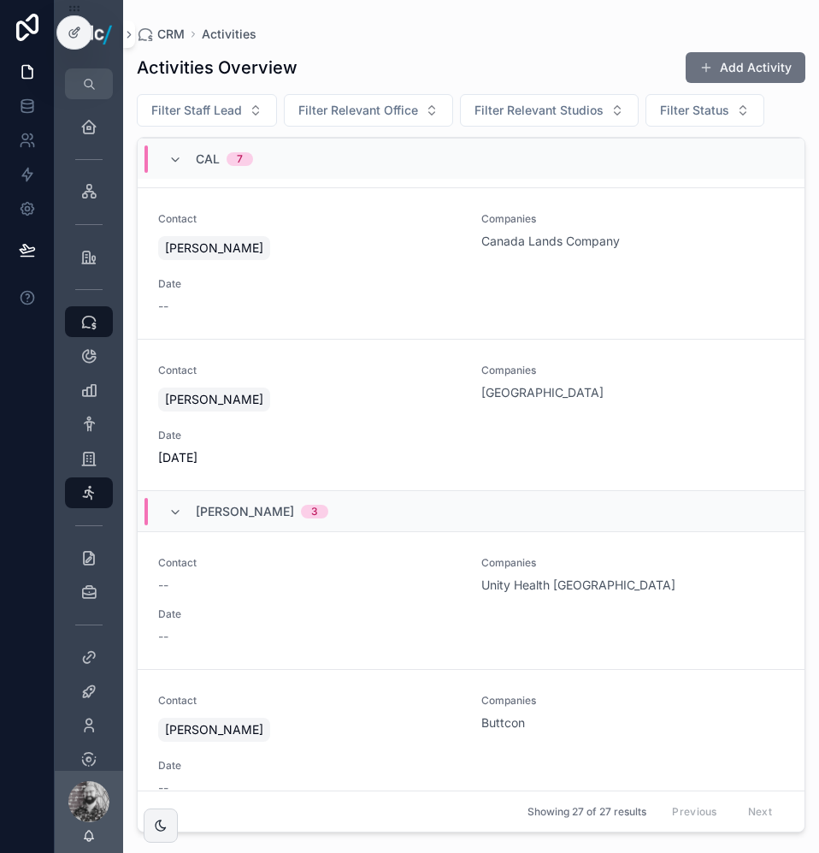
scroll to position [855, 0]
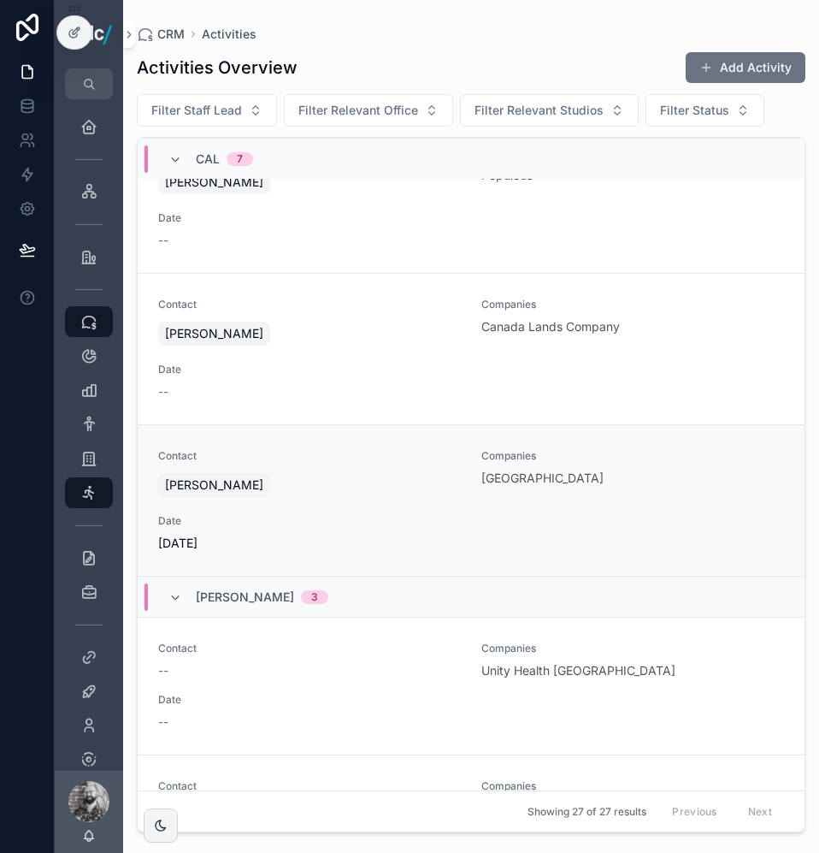
click at [351, 527] on span "Date" at bounding box center [309, 521] width 303 height 14
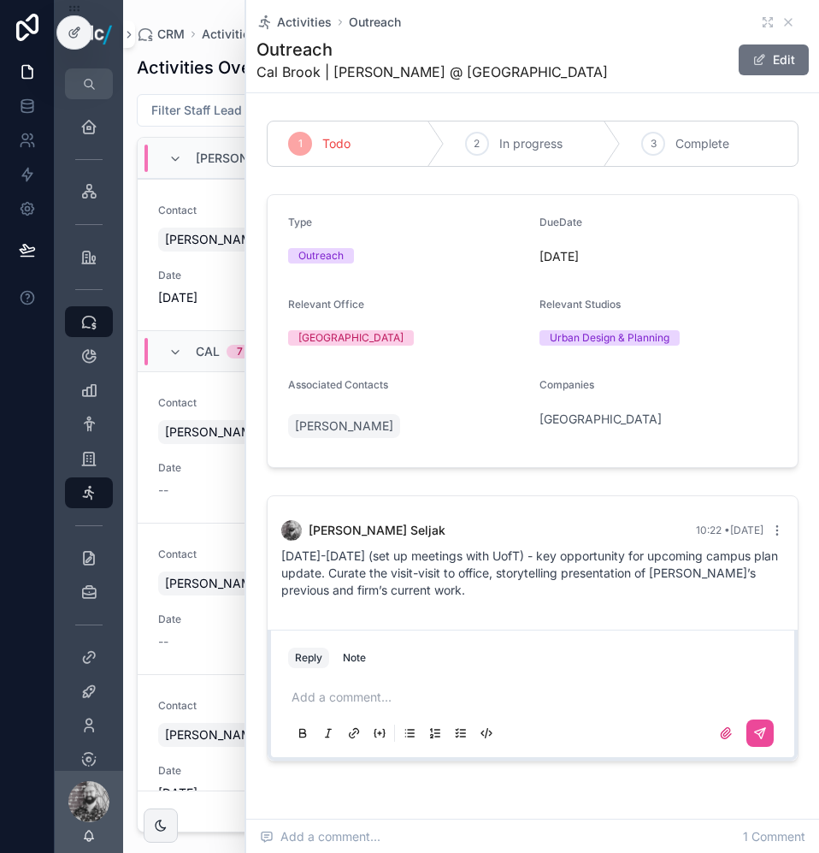
click at [338, 694] on p "scrollable content" at bounding box center [536, 696] width 489 height 17
click at [759, 729] on icon "scrollable content" at bounding box center [762, 731] width 6 height 6
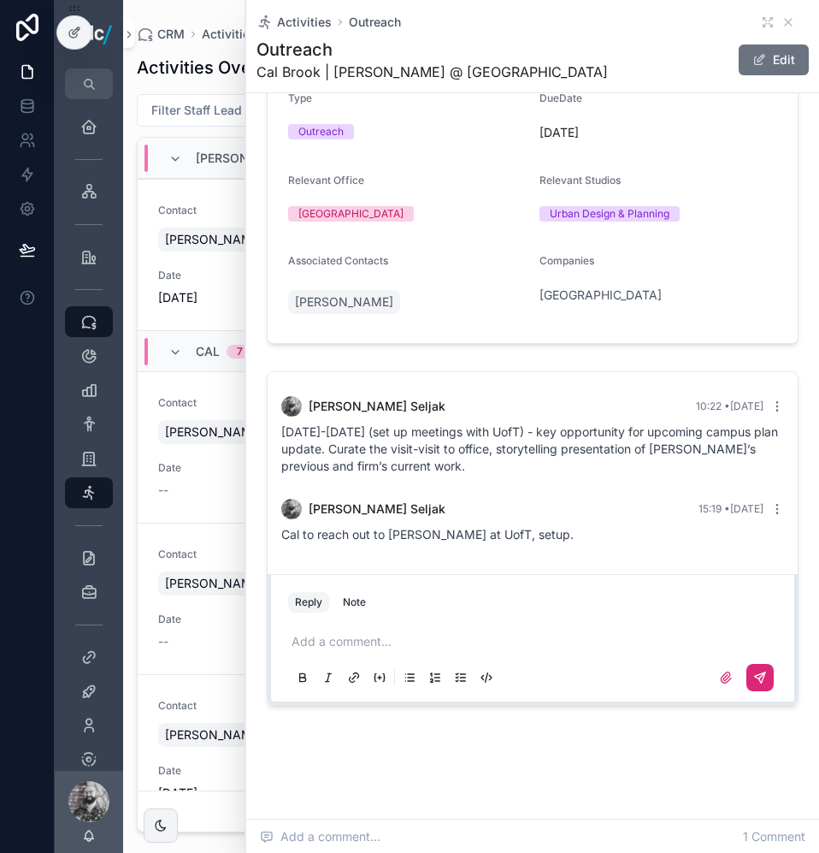
scroll to position [127, 0]
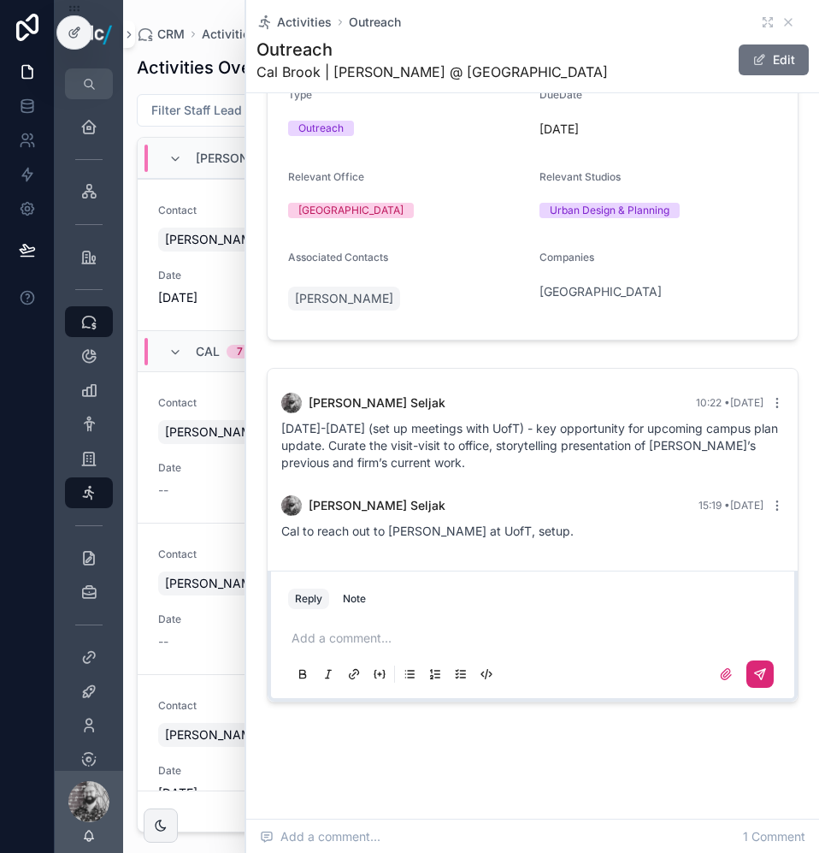
click at [128, 403] on div "CRM Activities Activities Overview Add Activity Filter Staff Lead Filter Releva…" at bounding box center [471, 416] width 696 height 832
click at [782, 26] on icon "scrollable content" at bounding box center [789, 22] width 14 height 14
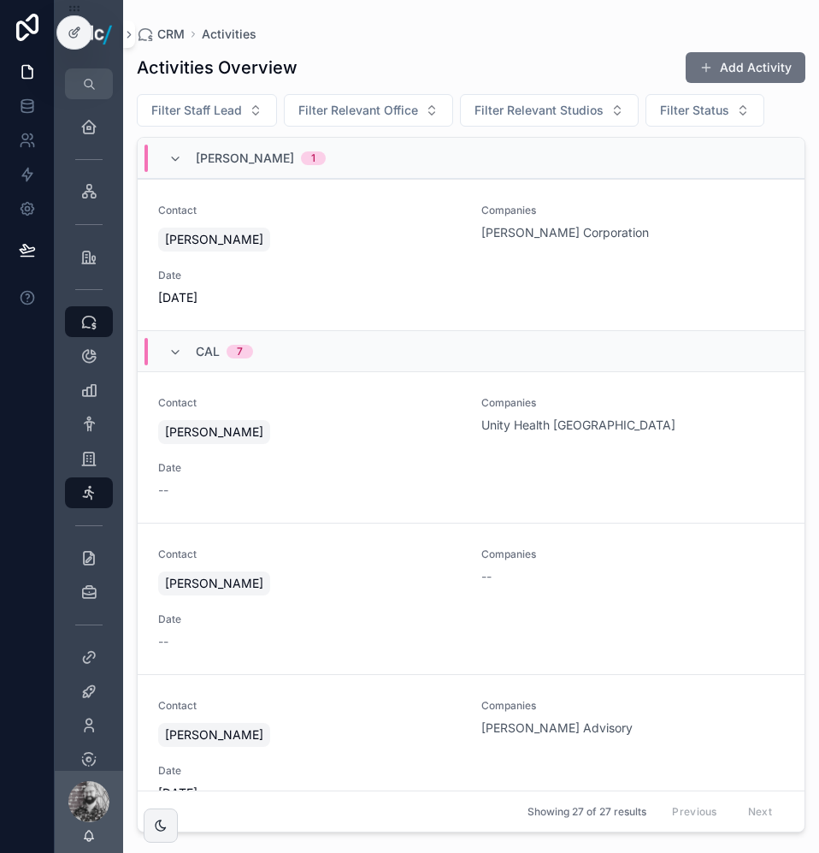
click at [723, 74] on button "Add Activity" at bounding box center [746, 67] width 120 height 31
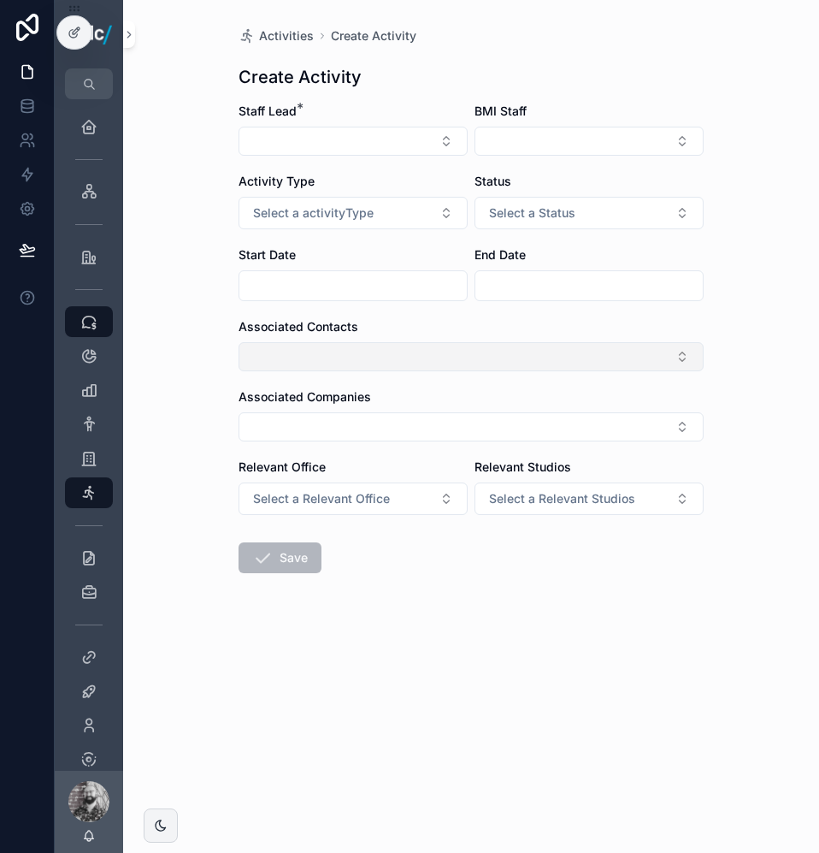
click at [332, 354] on button "Select Button" at bounding box center [471, 356] width 465 height 29
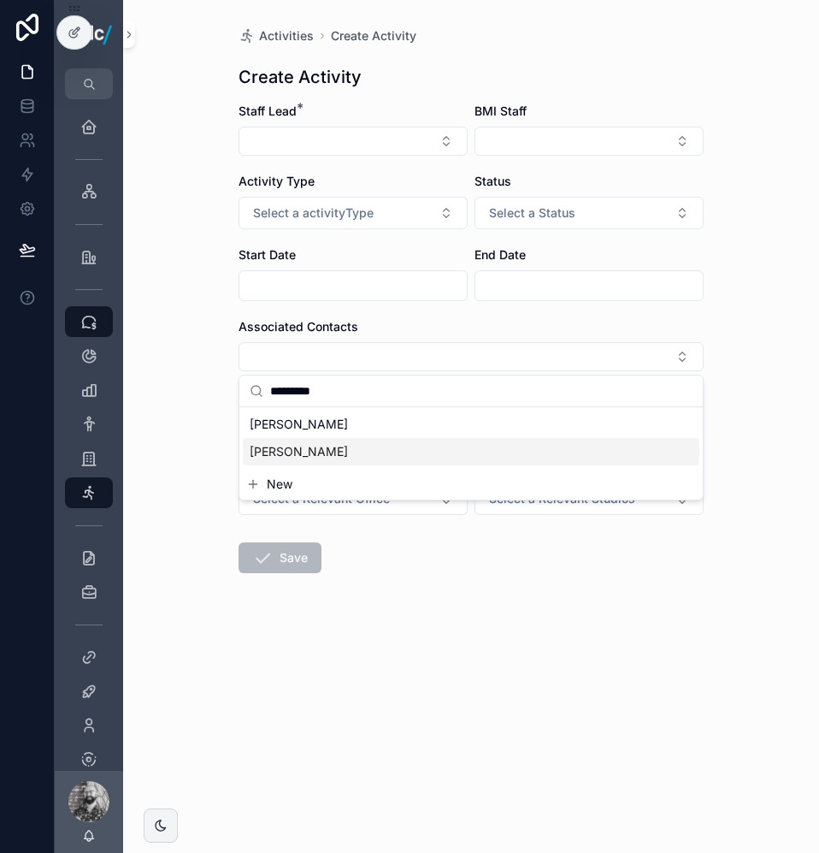
type input "*********"
click at [290, 481] on span "New" at bounding box center [280, 483] width 26 height 17
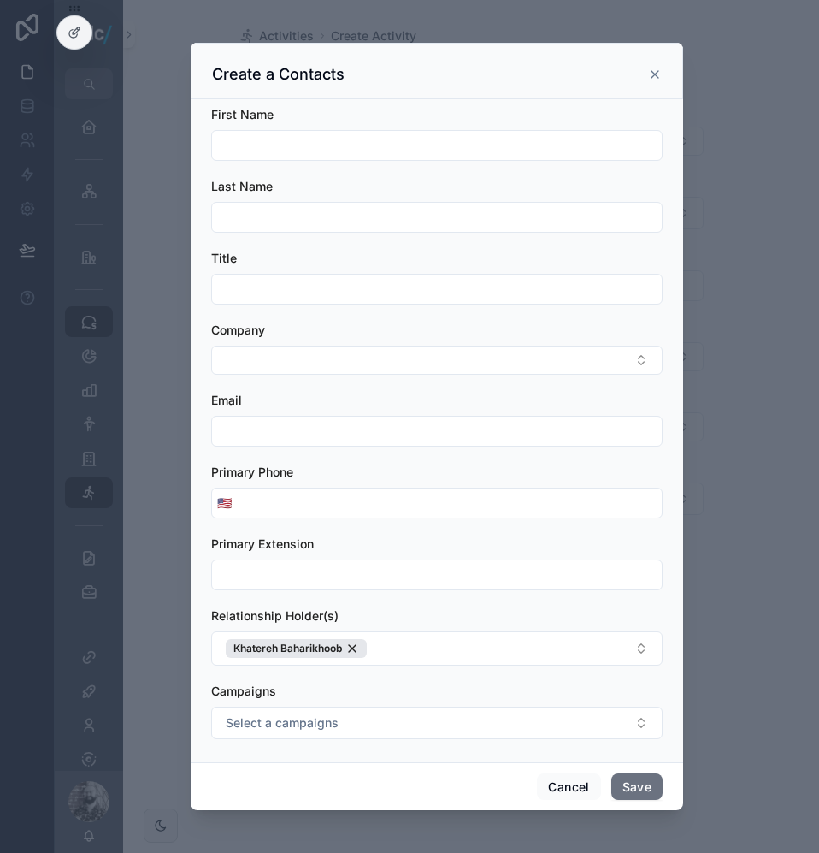
click at [271, 142] on input "scrollable content" at bounding box center [437, 145] width 450 height 24
type input "**********"
paste input "**********"
click at [275, 142] on input "**********" at bounding box center [437, 145] width 450 height 24
type input "*********"
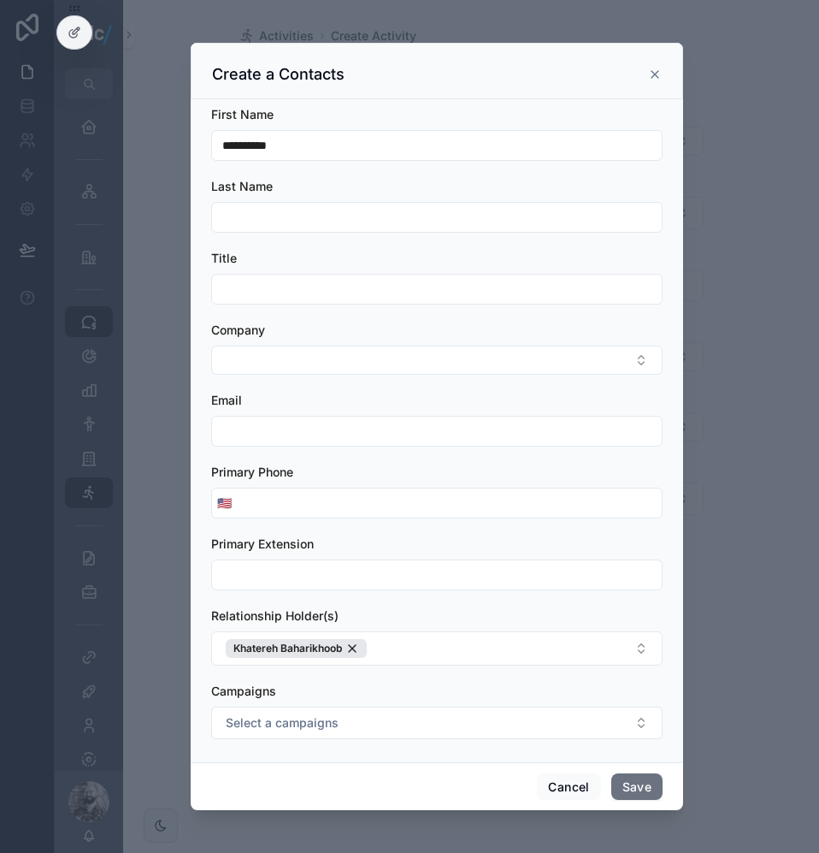
drag, startPoint x: 242, startPoint y: 210, endPoint x: 257, endPoint y: 222, distance: 18.8
click at [242, 210] on input "scrollable content" at bounding box center [437, 217] width 450 height 24
paste input "*****"
type input "*****"
click at [246, 265] on div "Title" at bounding box center [436, 258] width 451 height 17
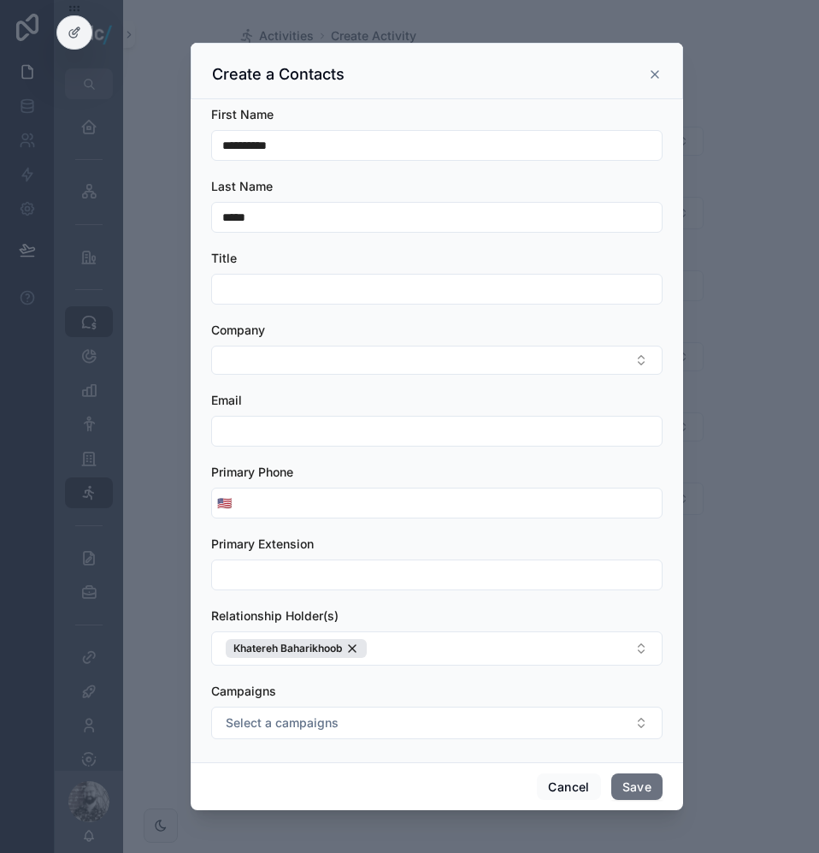
drag, startPoint x: 222, startPoint y: 215, endPoint x: 172, endPoint y: 241, distance: 57.0
click at [205, 202] on div "First Name ********* Last Name ***** Title Company Email Primary Phone 🇺🇸 Prima…" at bounding box center [437, 430] width 493 height 663
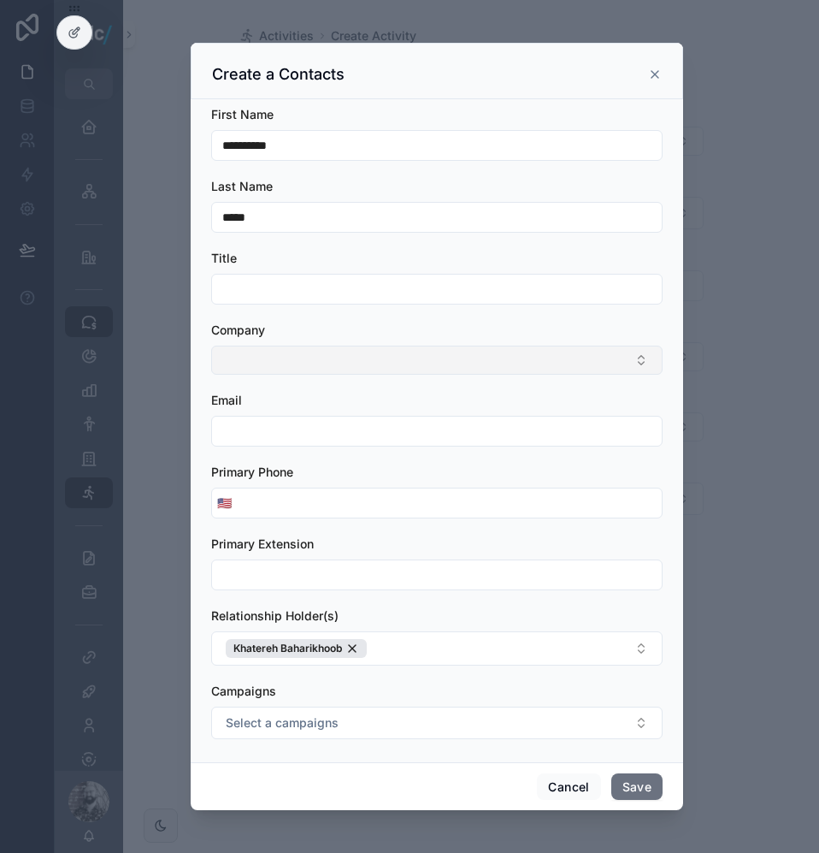
click at [258, 358] on button "Select Button" at bounding box center [436, 359] width 451 height 29
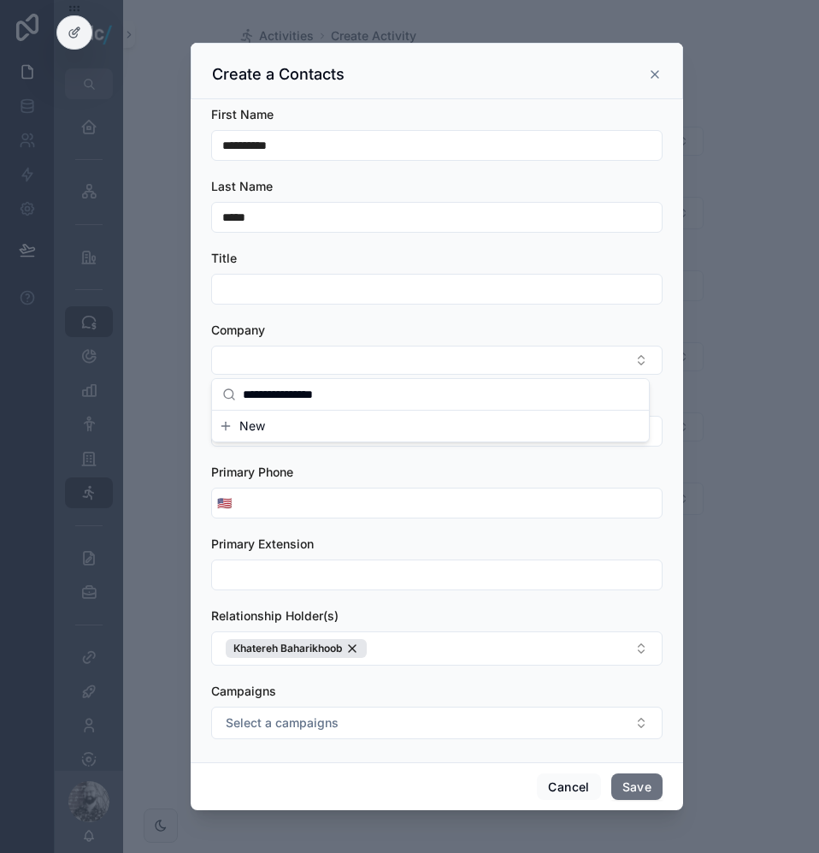
drag, startPoint x: 342, startPoint y: 396, endPoint x: 304, endPoint y: 392, distance: 38.7
click at [304, 392] on input "**********" at bounding box center [441, 394] width 396 height 31
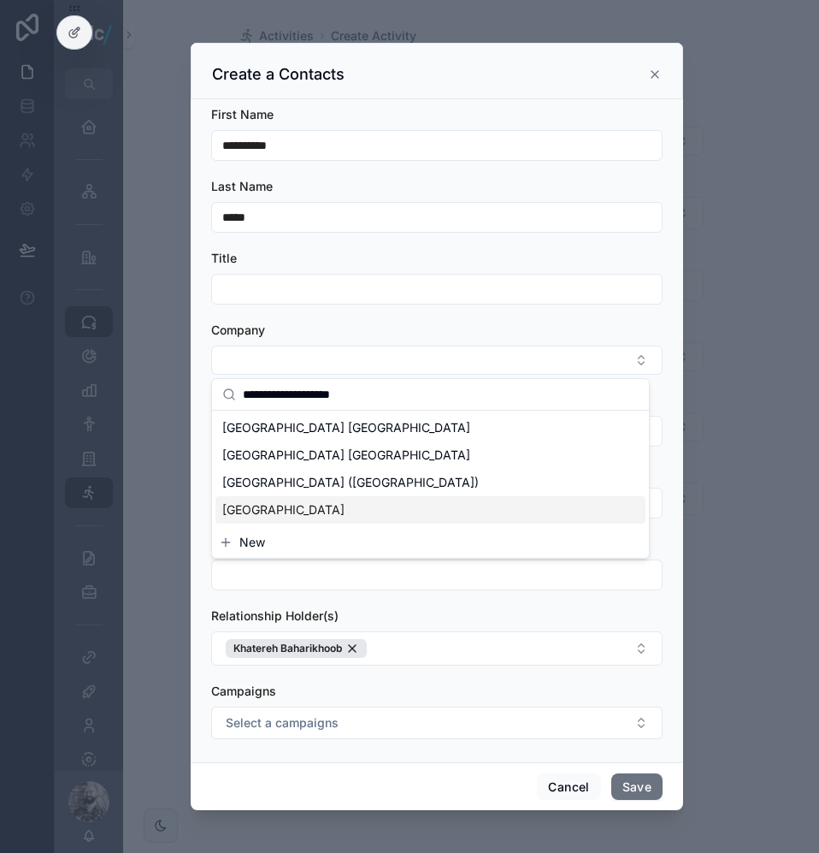
type input "**********"
drag, startPoint x: 316, startPoint y: 506, endPoint x: 431, endPoint y: 528, distance: 116.6
click at [316, 507] on span "[GEOGRAPHIC_DATA]" at bounding box center [283, 509] width 122 height 17
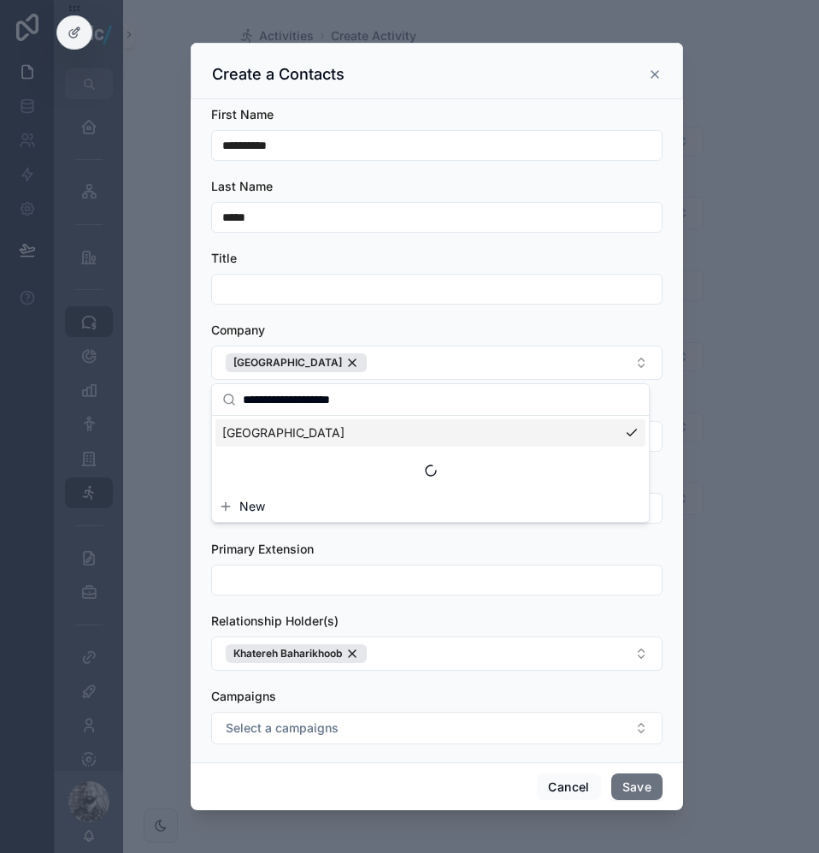
click at [660, 375] on div "First Name ********* Last Name ***** Title Company [GEOGRAPHIC_DATA] Email Prim…" at bounding box center [437, 430] width 493 height 663
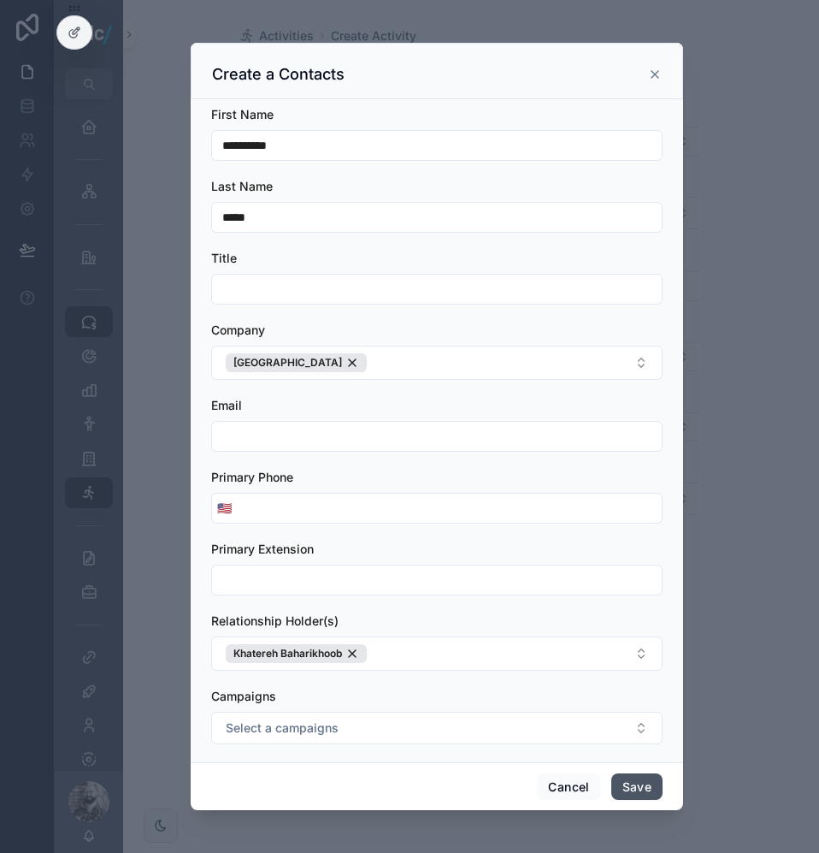
click at [632, 780] on button "Save" at bounding box center [636, 786] width 51 height 27
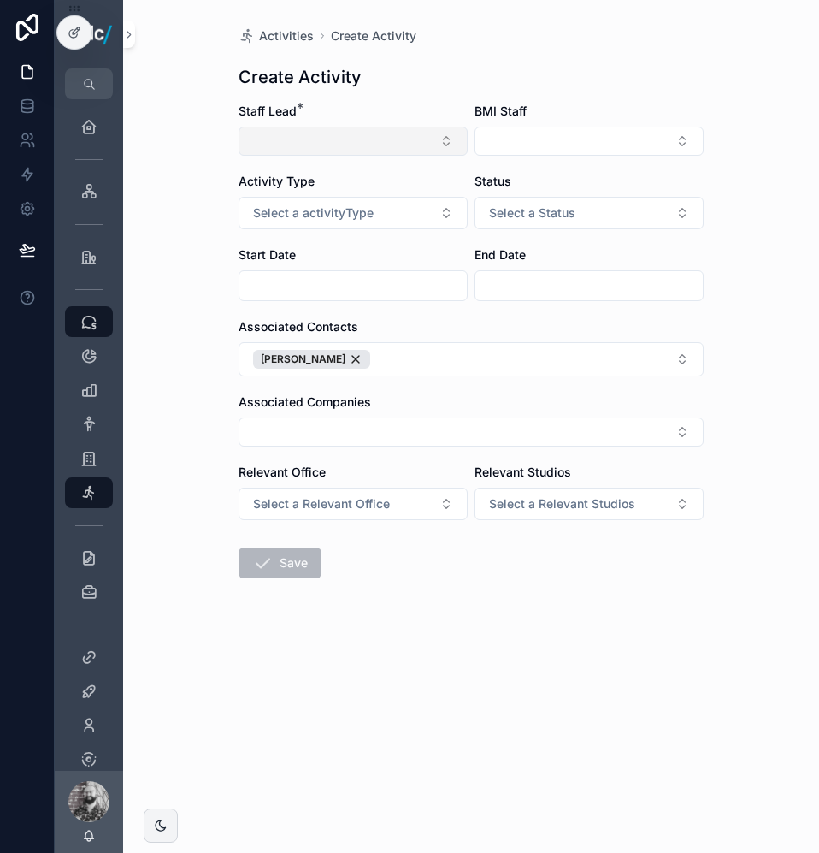
click at [351, 129] on button "Select Button" at bounding box center [353, 141] width 229 height 29
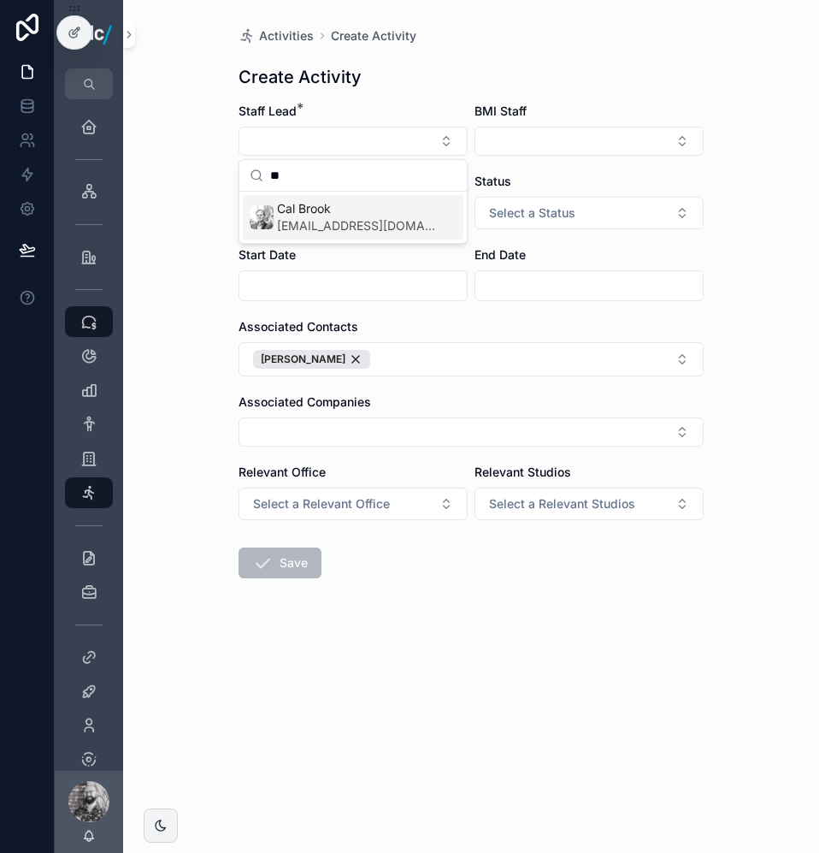
type input "**"
click at [348, 228] on span "[EMAIL_ADDRESS][DOMAIN_NAME]" at bounding box center [356, 225] width 159 height 17
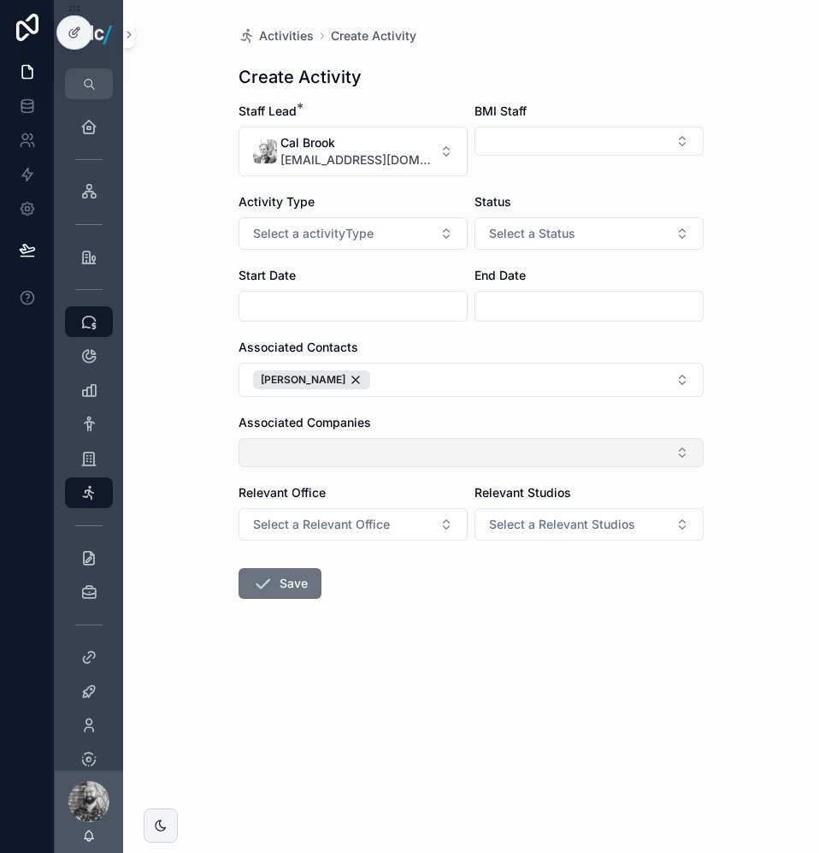
click at [313, 446] on button "Select Button" at bounding box center [471, 452] width 465 height 29
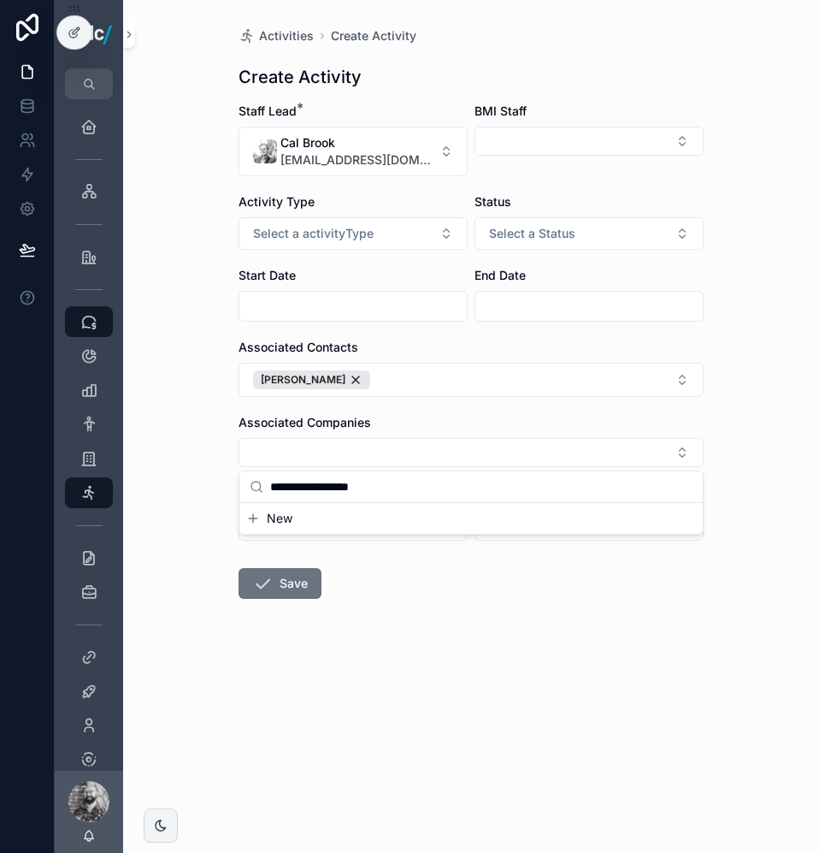
click at [330, 494] on input "**********" at bounding box center [481, 486] width 422 height 31
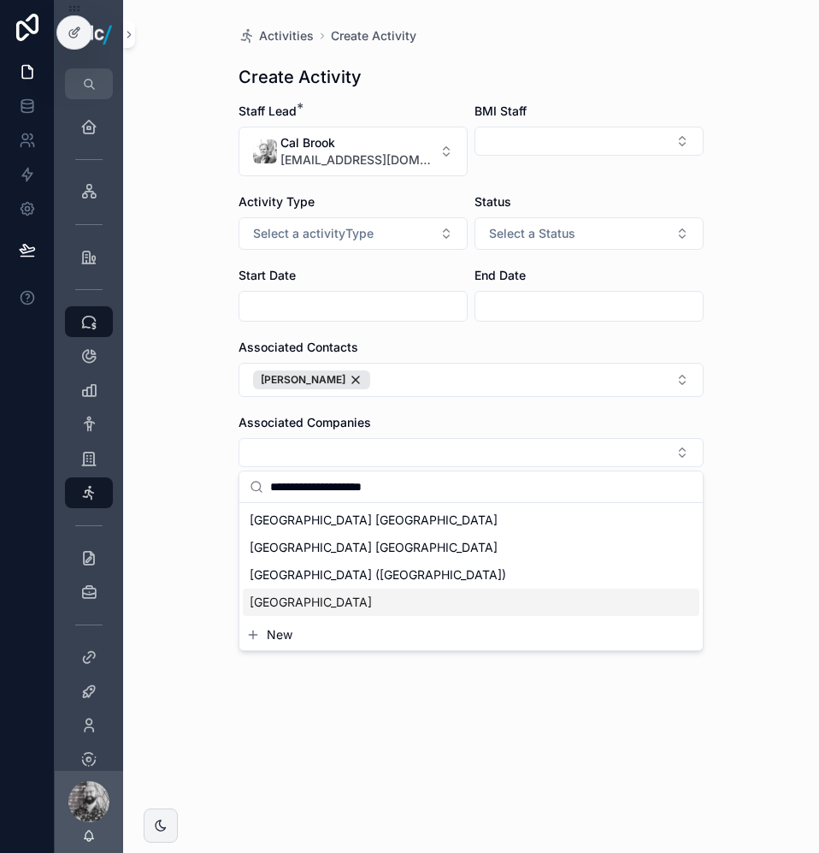
type input "**********"
click at [375, 599] on div "[GEOGRAPHIC_DATA]" at bounding box center [471, 601] width 457 height 27
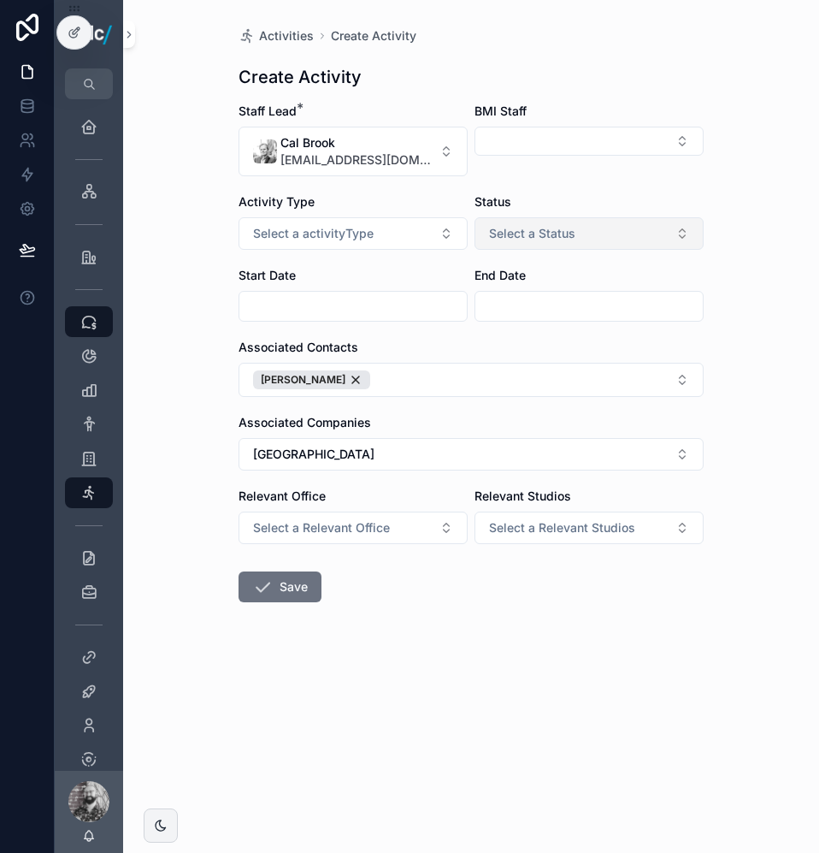
click at [553, 236] on span "Select a Status" at bounding box center [532, 233] width 86 height 17
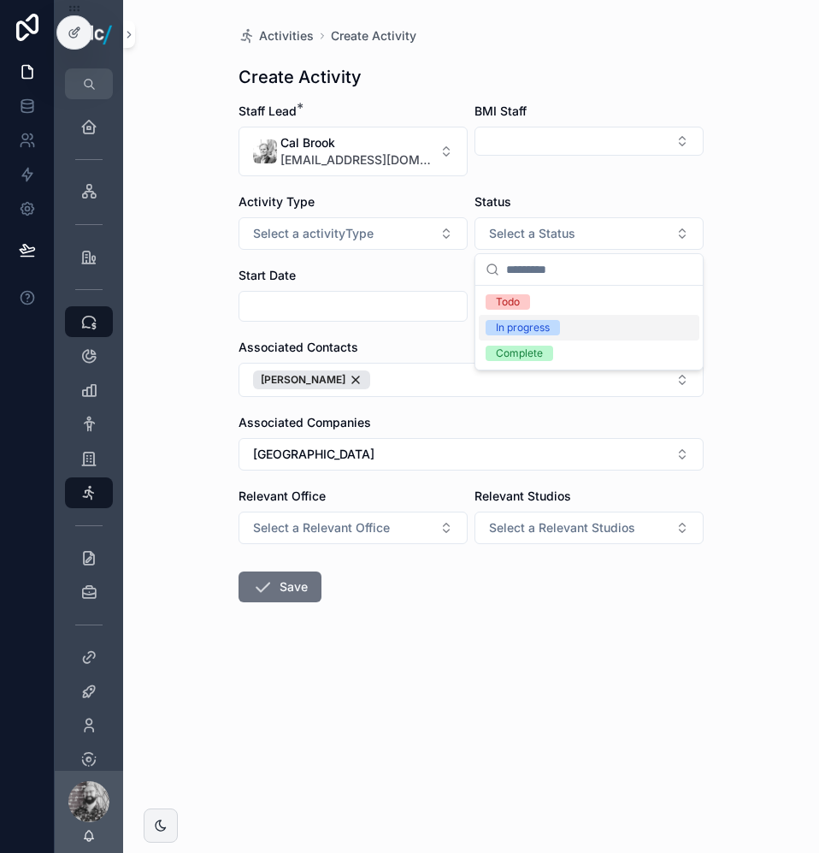
click at [512, 330] on div "In progress" at bounding box center [523, 327] width 54 height 15
click at [317, 298] on input "scrollable content" at bounding box center [352, 306] width 227 height 24
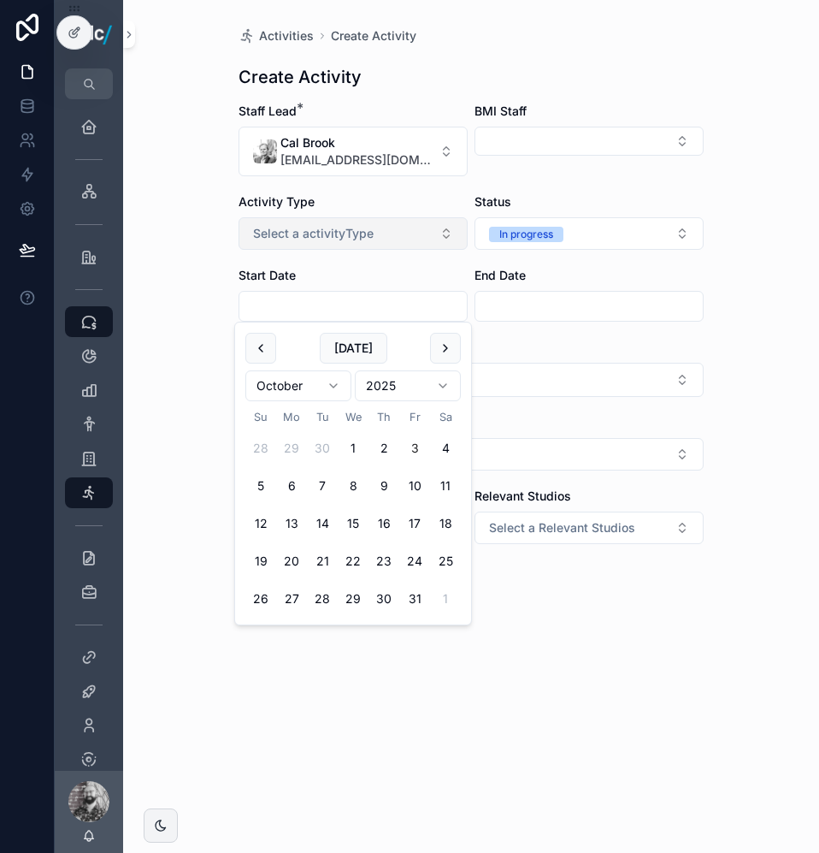
click at [392, 224] on button "Select a activityType" at bounding box center [353, 233] width 229 height 32
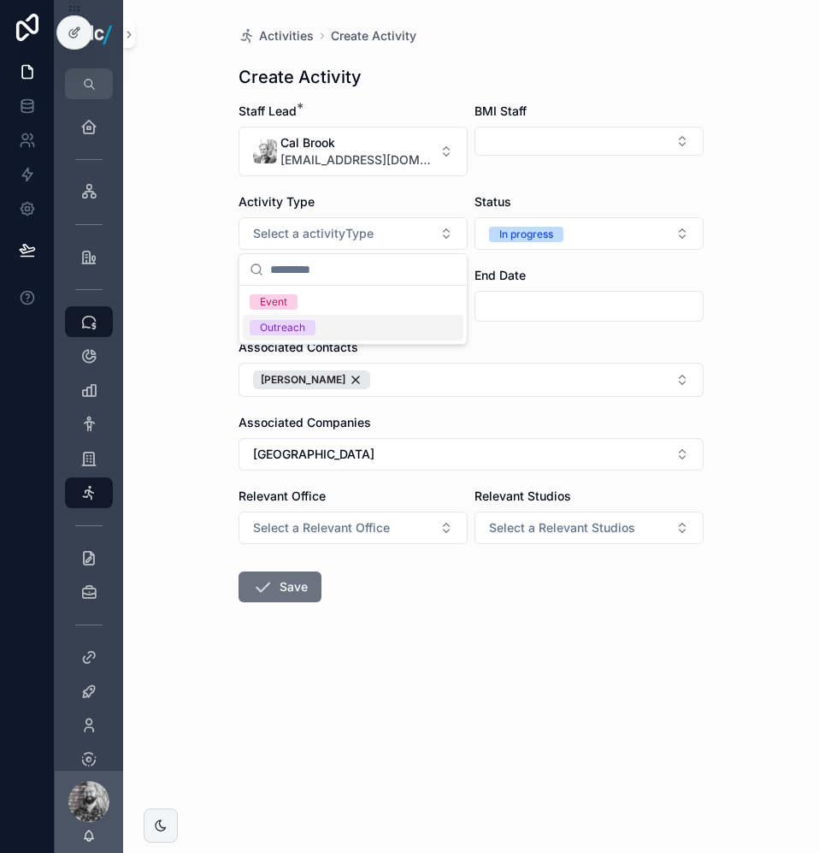
drag, startPoint x: 312, startPoint y: 323, endPoint x: 325, endPoint y: 314, distance: 15.9
click at [311, 323] on span "Outreach" at bounding box center [283, 327] width 66 height 15
click at [304, 307] on input "scrollable content" at bounding box center [352, 306] width 227 height 24
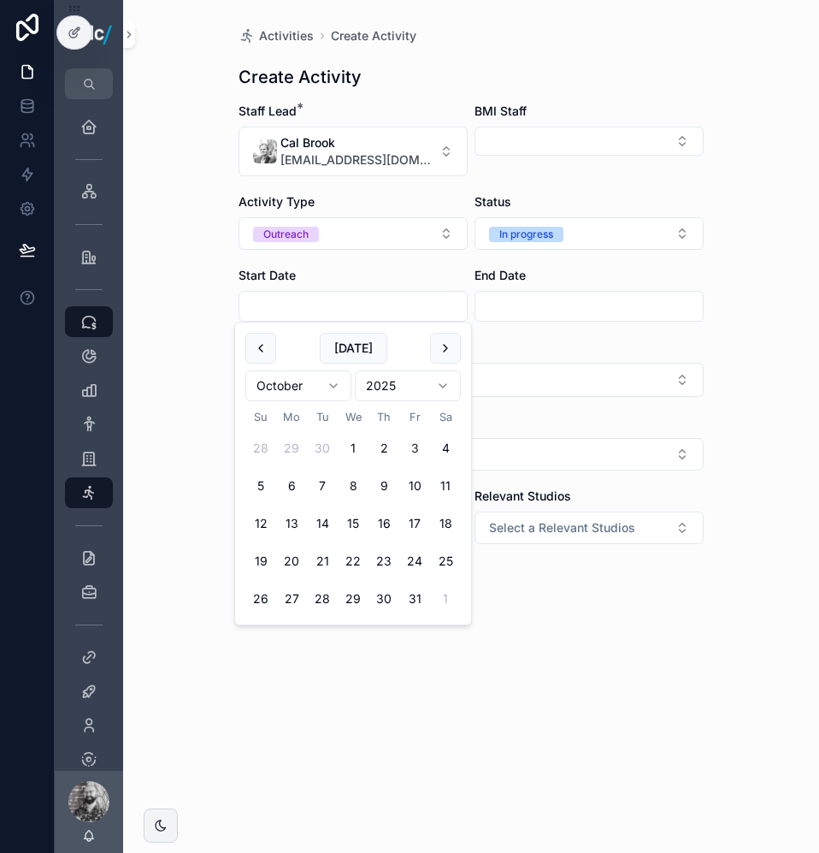
click at [413, 440] on button "3" at bounding box center [414, 448] width 31 height 31
type input "*********"
click at [649, 658] on form "Staff Lead * [PERSON_NAME][GEOGRAPHIC_DATA][EMAIL_ADDRESS][DOMAIN_NAME] BMI Sta…" at bounding box center [471, 407] width 465 height 609
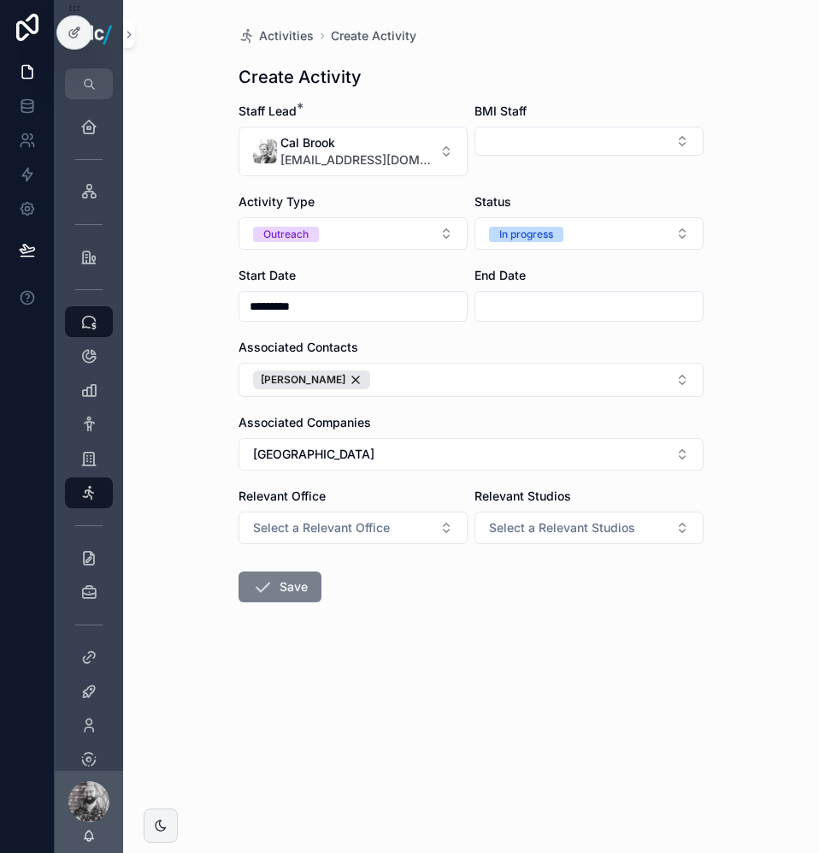
click at [280, 587] on button "Save" at bounding box center [280, 586] width 83 height 31
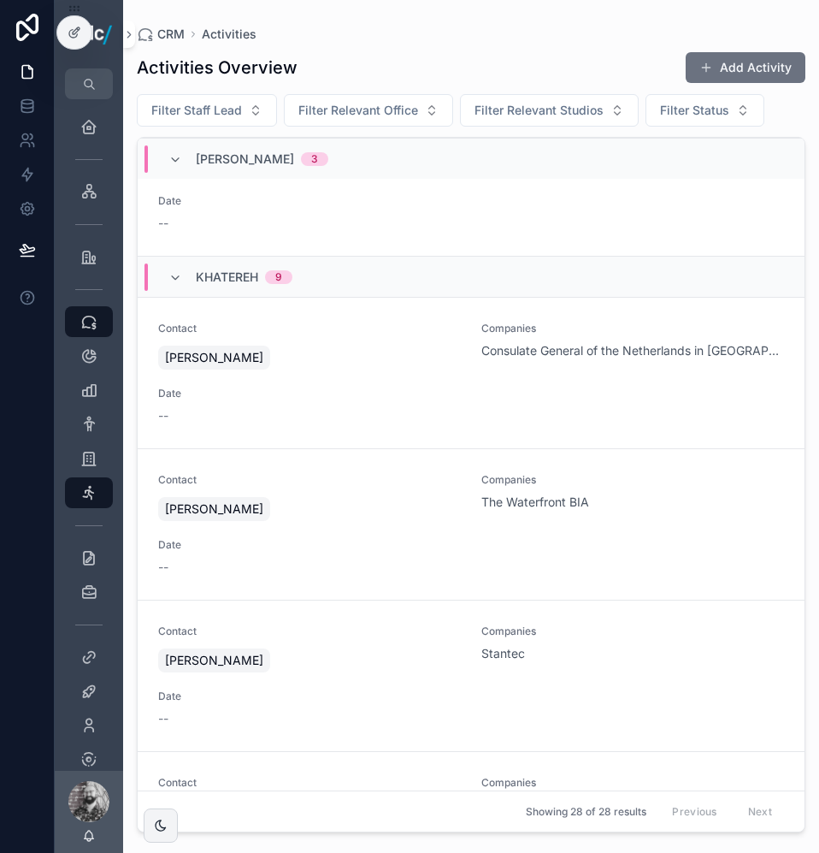
scroll to position [1881, 0]
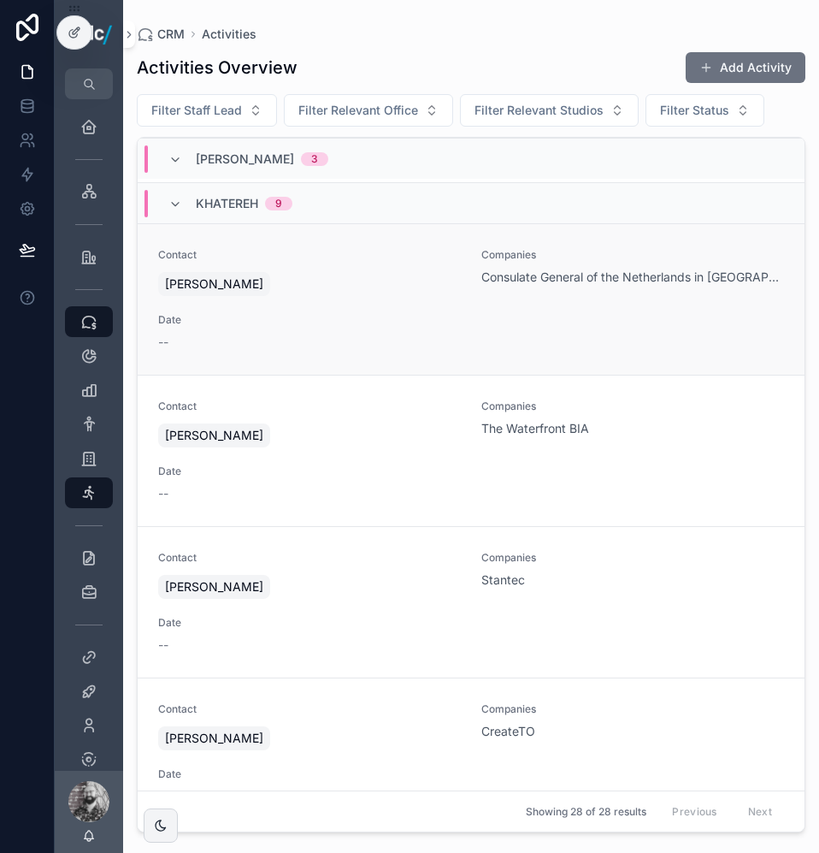
click at [540, 316] on div "Contact [PERSON_NAME] Companies Consulate General of the [GEOGRAPHIC_DATA] in […" at bounding box center [471, 299] width 626 height 103
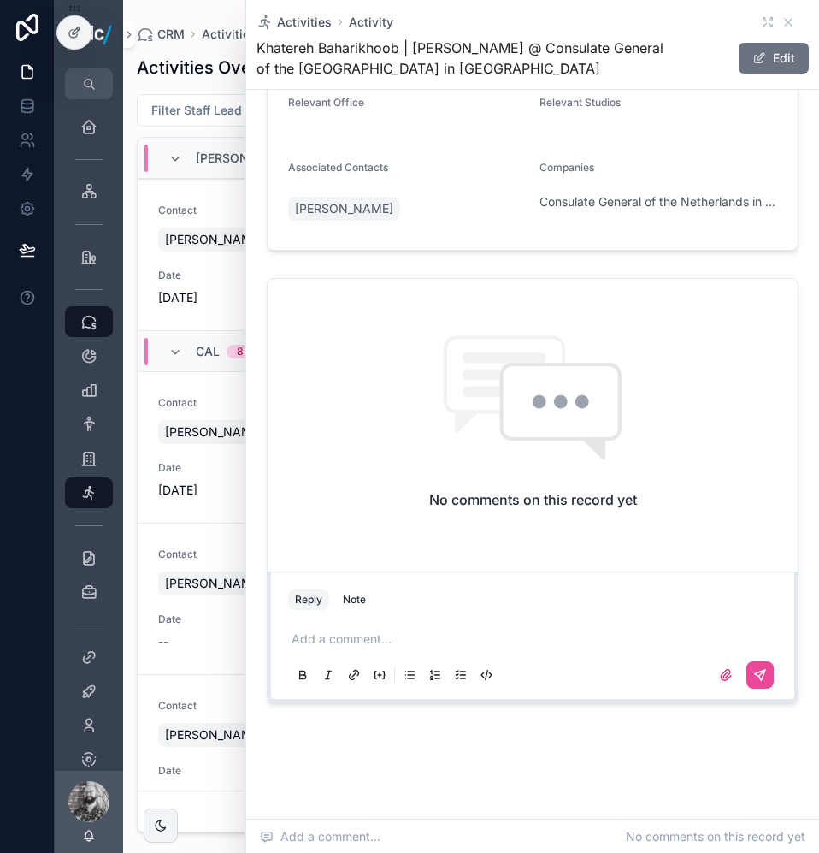
scroll to position [199, 0]
click at [782, 21] on icon "scrollable content" at bounding box center [789, 22] width 14 height 14
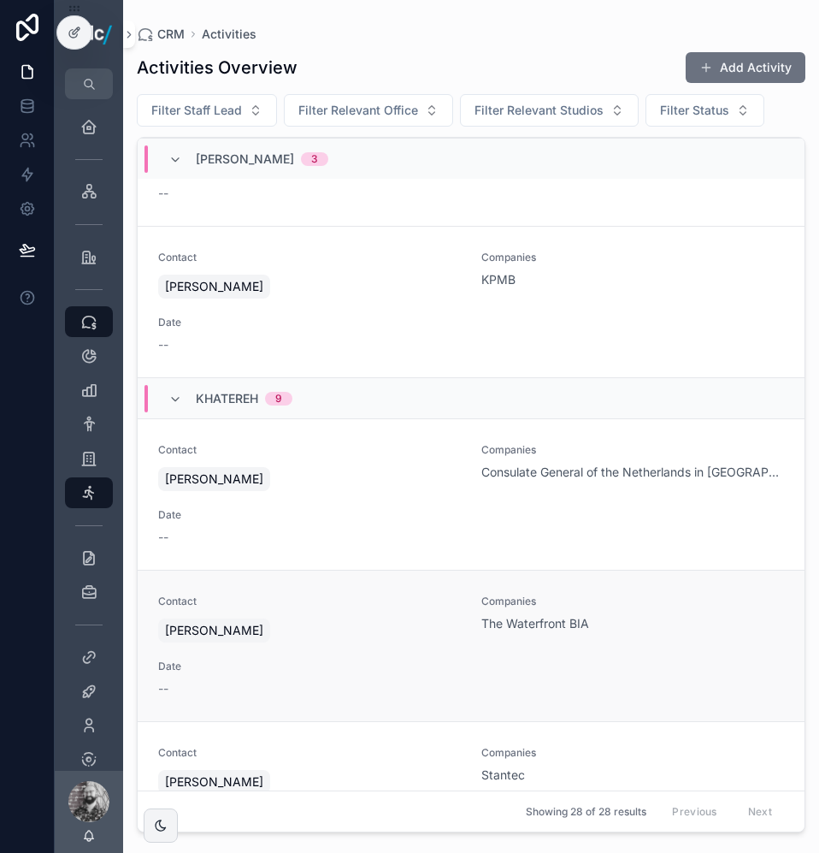
scroll to position [1796, 0]
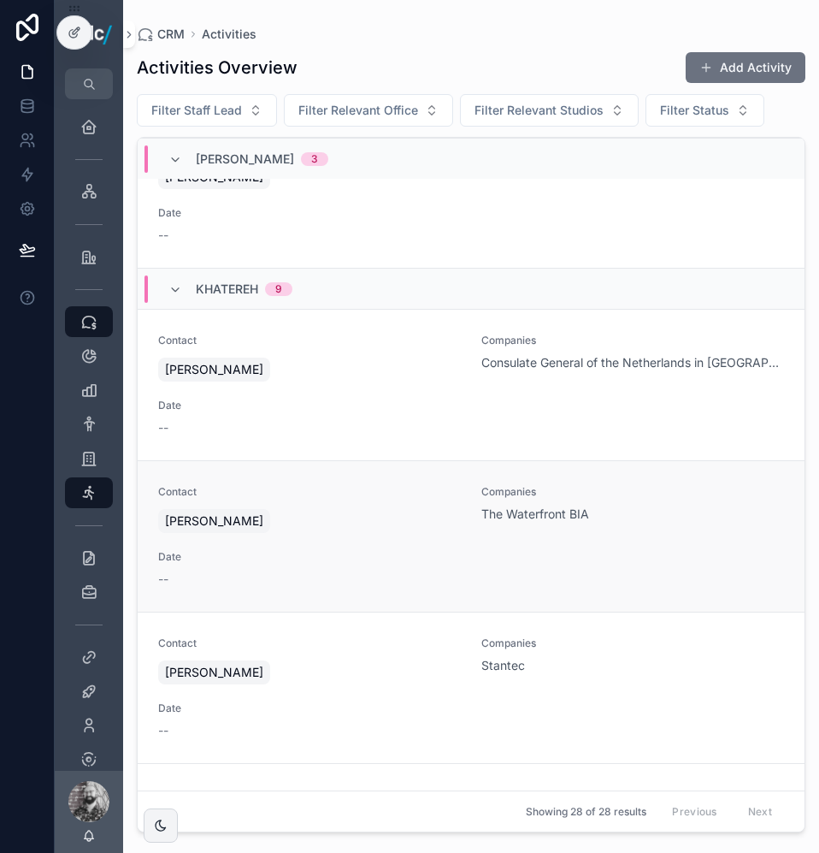
click at [392, 552] on span "Date" at bounding box center [309, 557] width 303 height 14
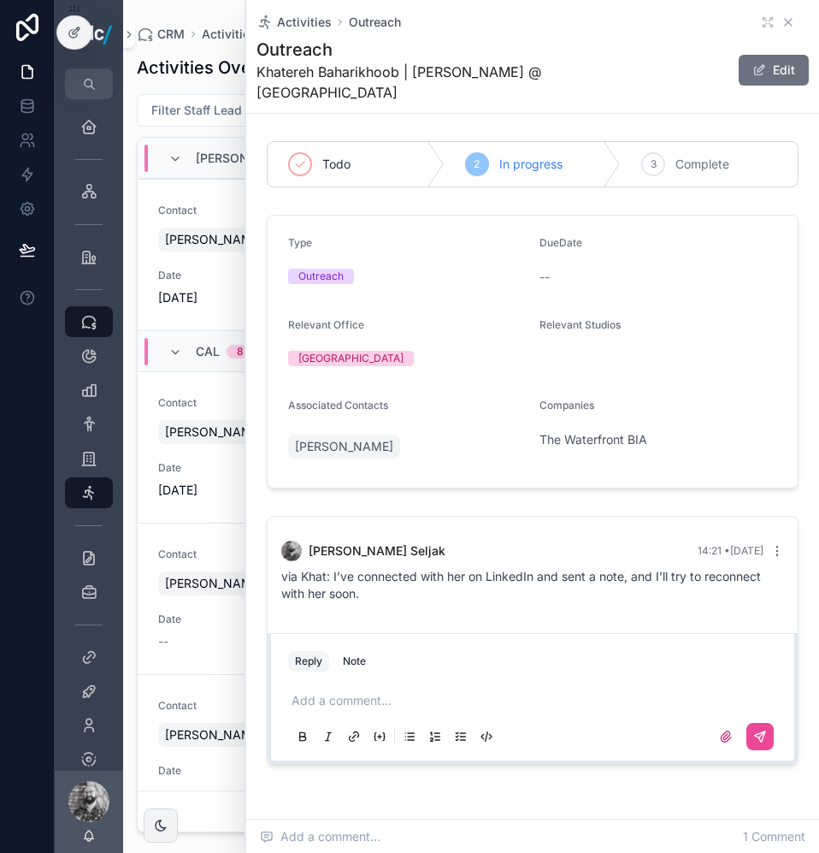
click at [785, 21] on icon "scrollable content" at bounding box center [788, 22] width 7 height 7
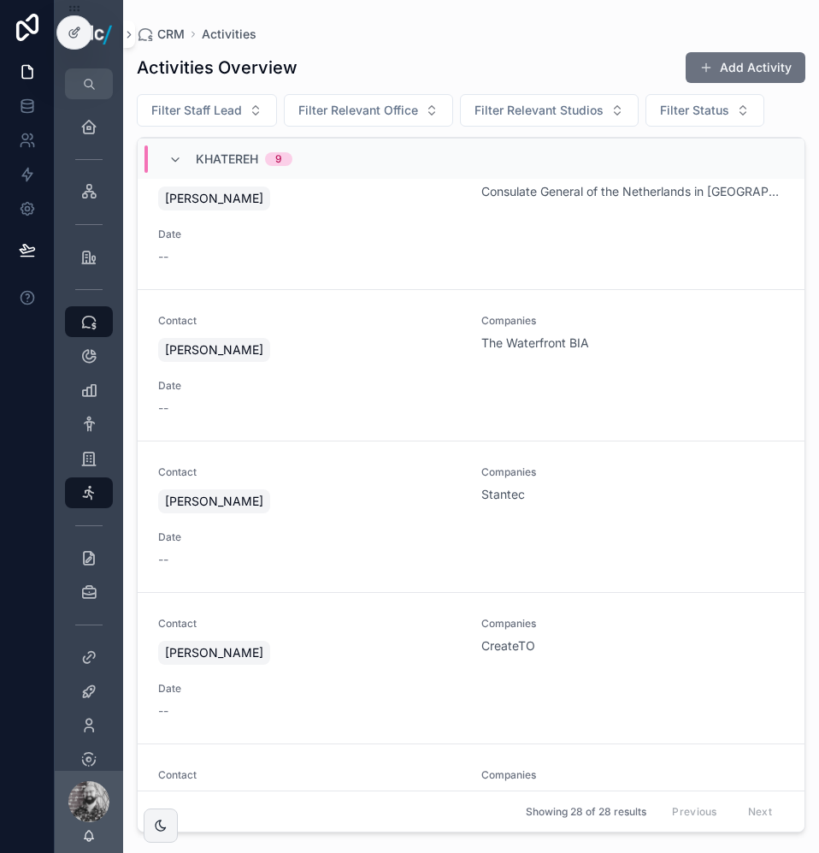
scroll to position [2052, 0]
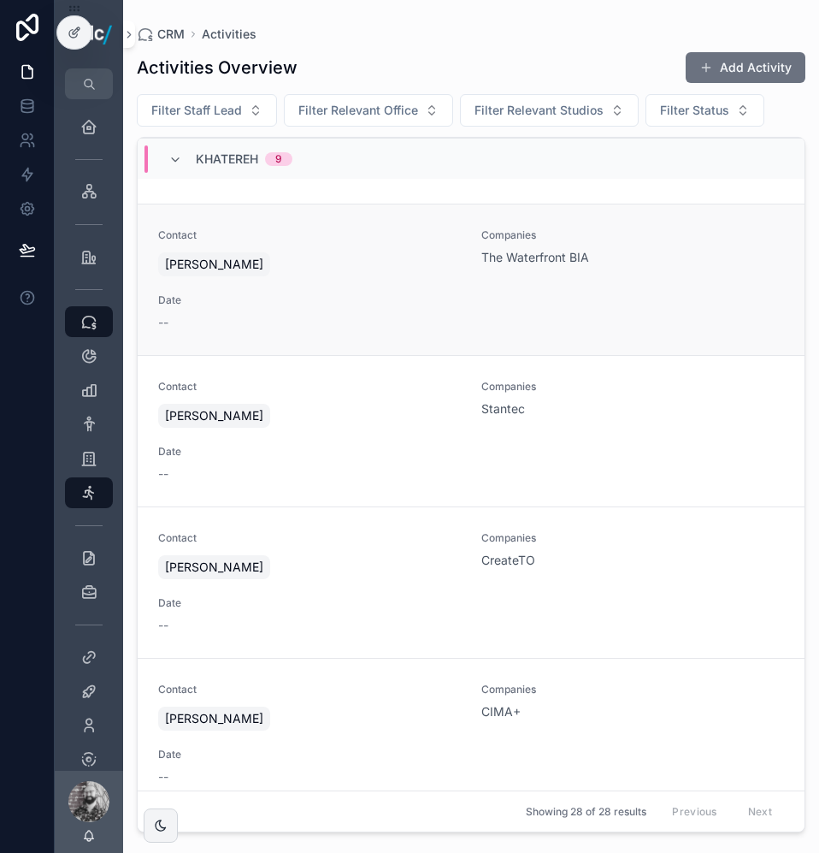
click at [581, 287] on div "Contact [PERSON_NAME] Companies The Waterfront BIA Date --" at bounding box center [471, 279] width 626 height 103
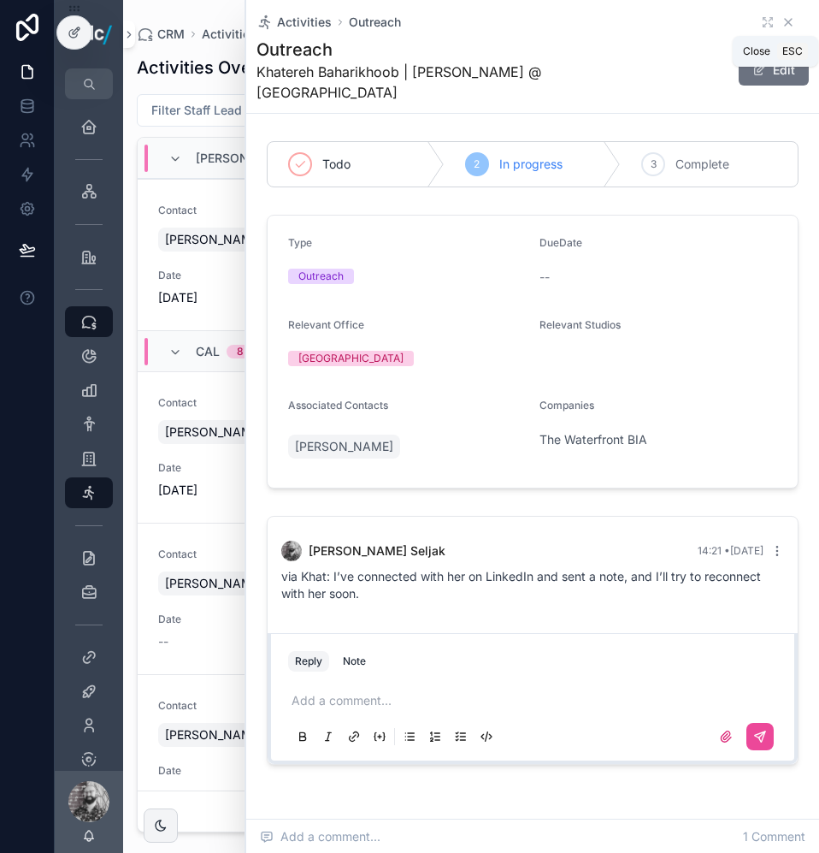
click at [782, 19] on icon "scrollable content" at bounding box center [789, 22] width 14 height 14
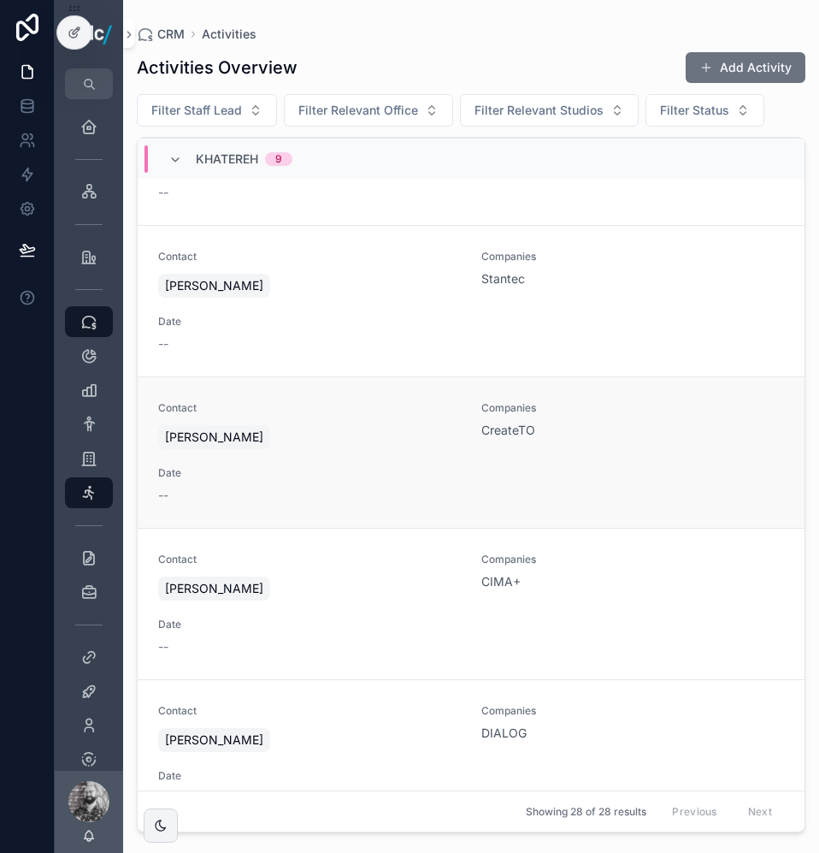
scroll to position [2264, 0]
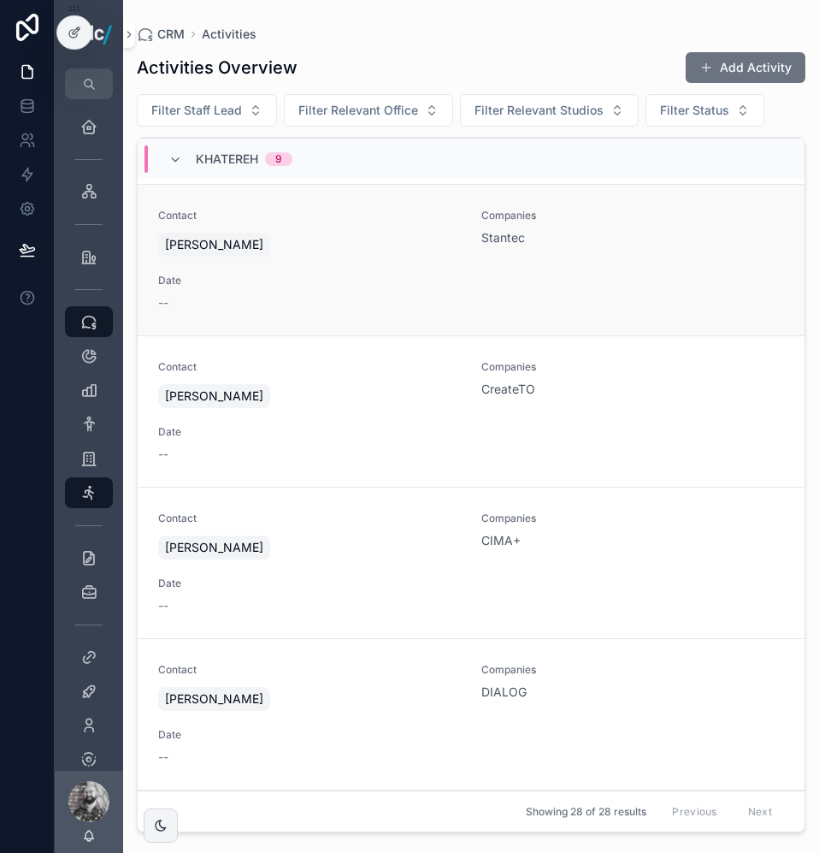
click at [608, 283] on div "Contact [PERSON_NAME] Companies Stantec Date --" at bounding box center [471, 260] width 626 height 103
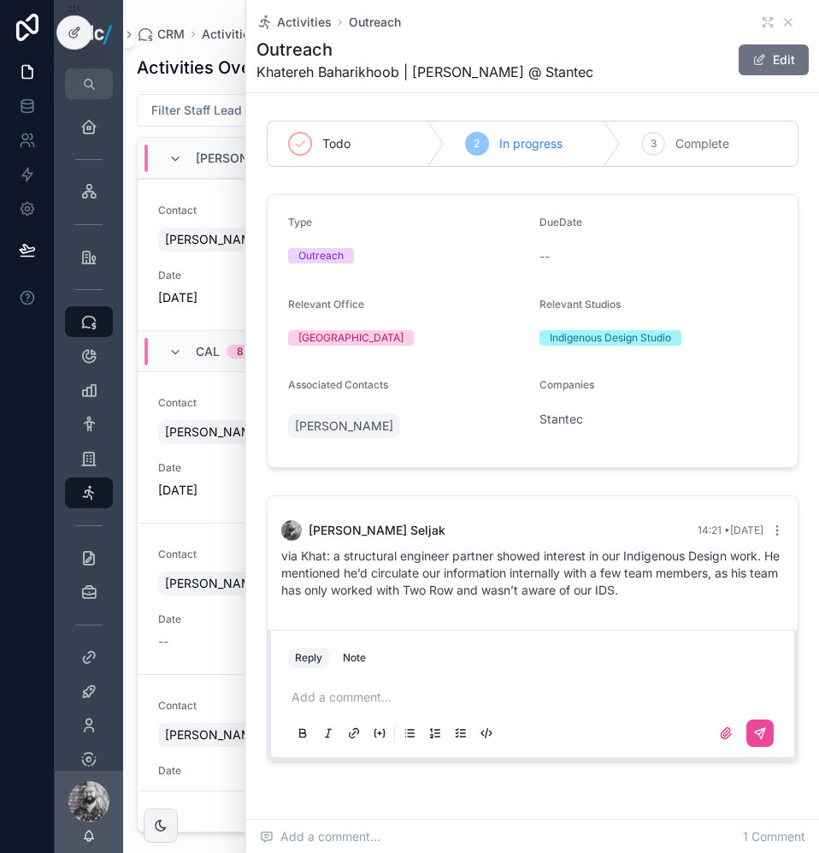
click at [509, 688] on p "scrollable content" at bounding box center [536, 696] width 489 height 17
click at [746, 743] on button "scrollable content" at bounding box center [759, 732] width 27 height 27
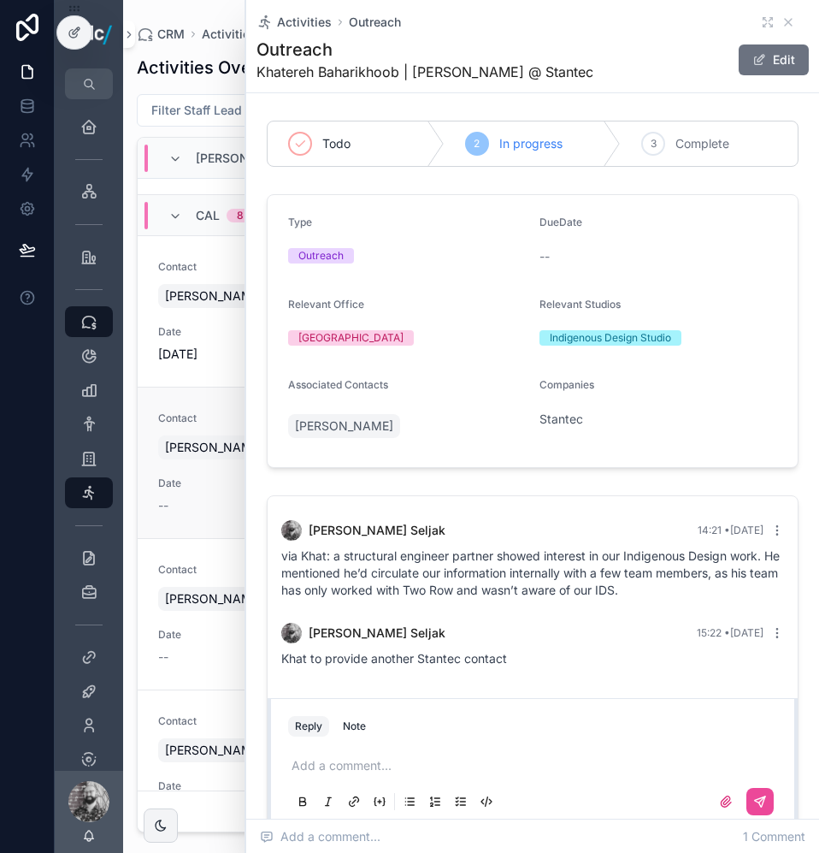
scroll to position [257, 0]
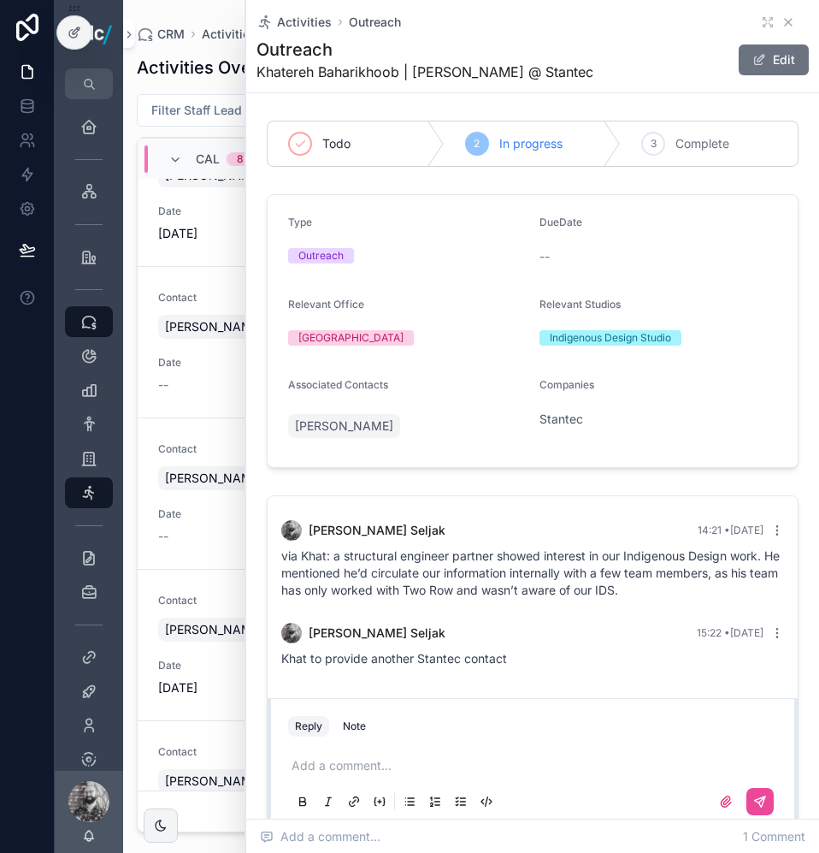
click at [782, 21] on icon "scrollable content" at bounding box center [789, 22] width 14 height 14
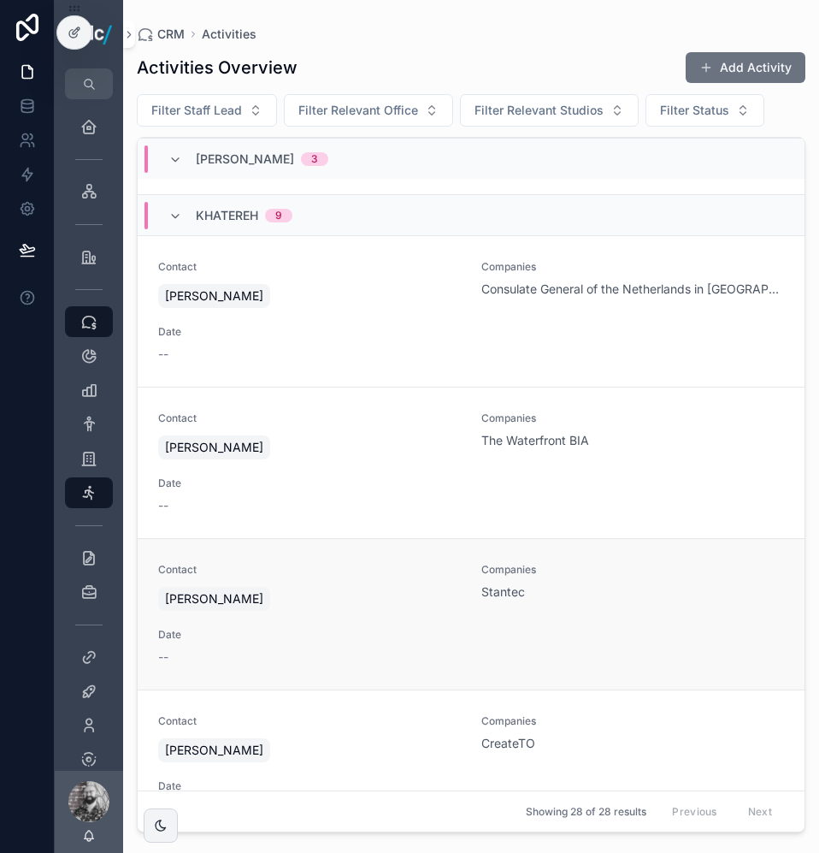
scroll to position [1955, 0]
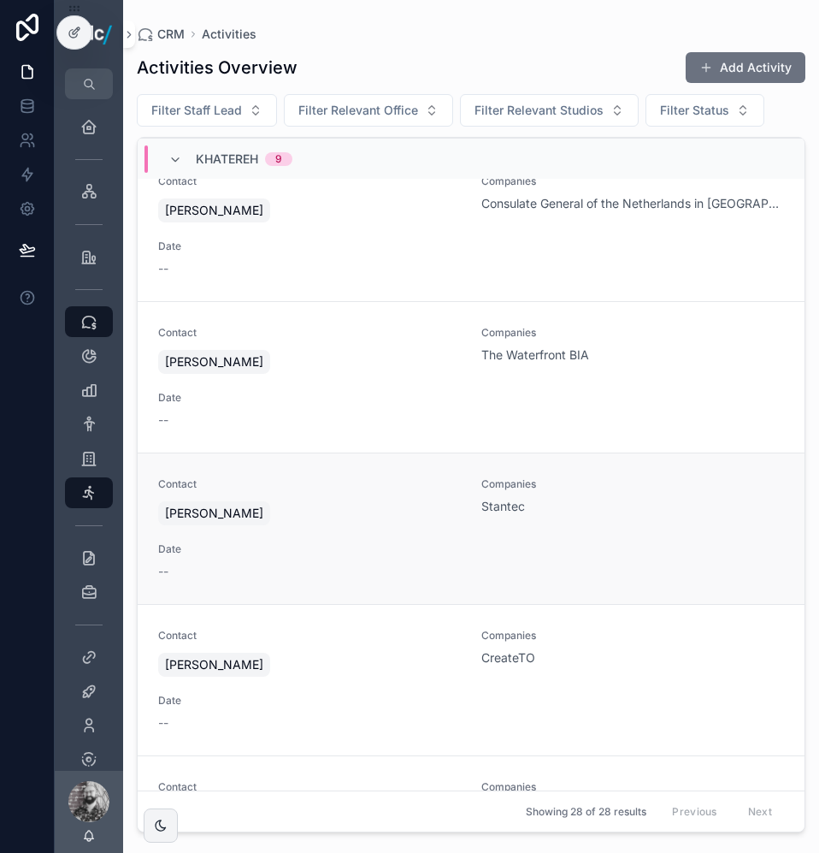
click at [593, 500] on div "Stantec" at bounding box center [632, 506] width 303 height 17
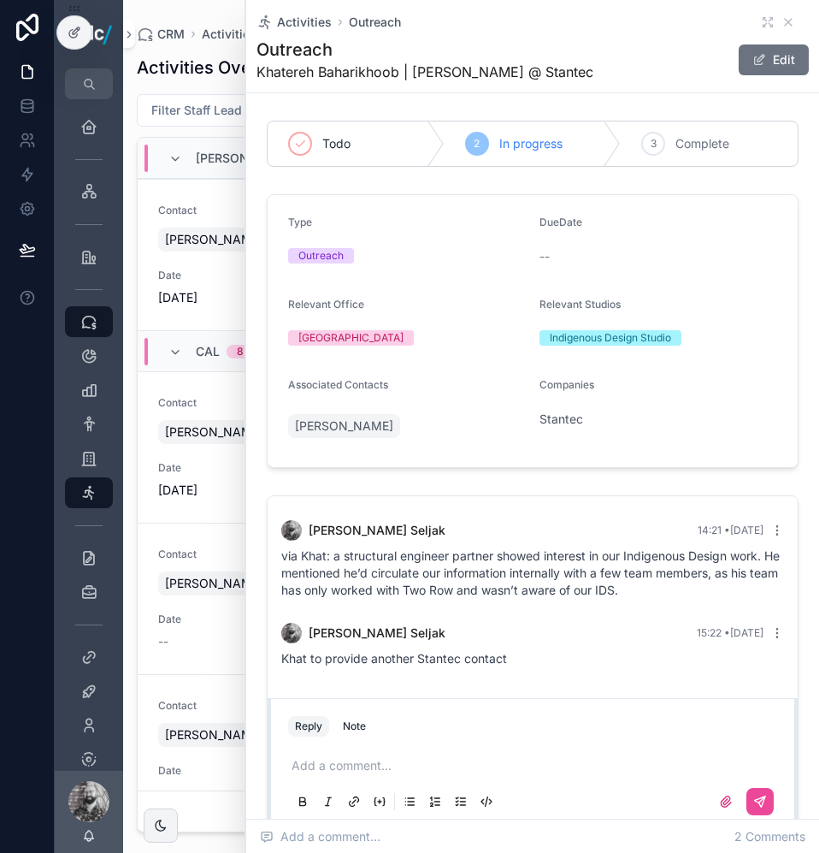
click at [416, 761] on p "scrollable content" at bounding box center [536, 765] width 489 height 17
click at [746, 802] on button "scrollable content" at bounding box center [759, 801] width 27 height 27
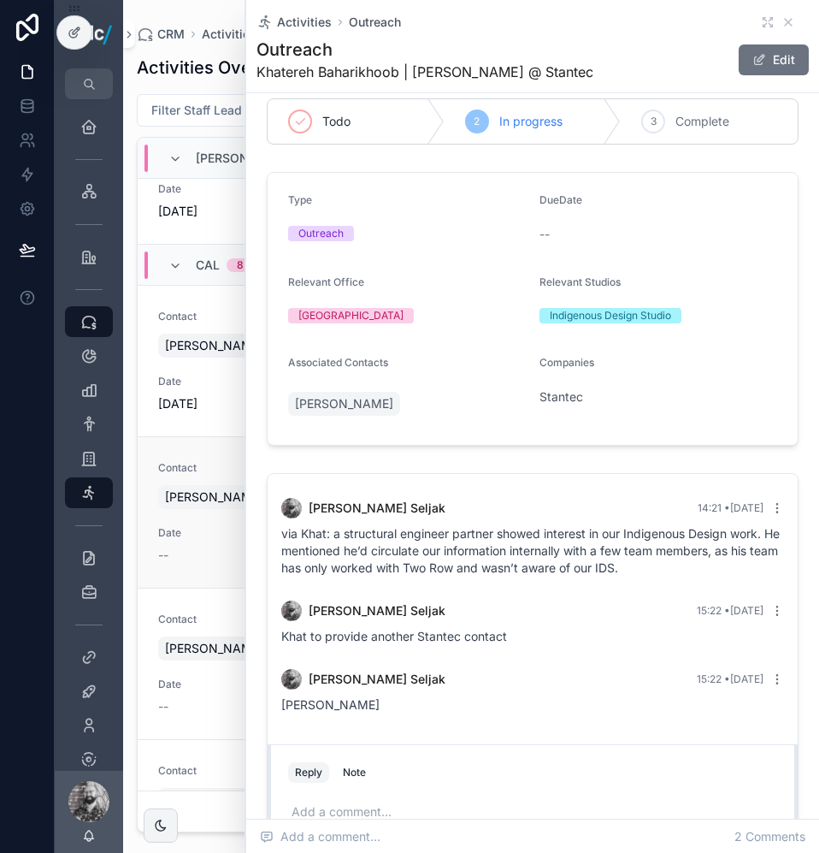
scroll to position [171, 0]
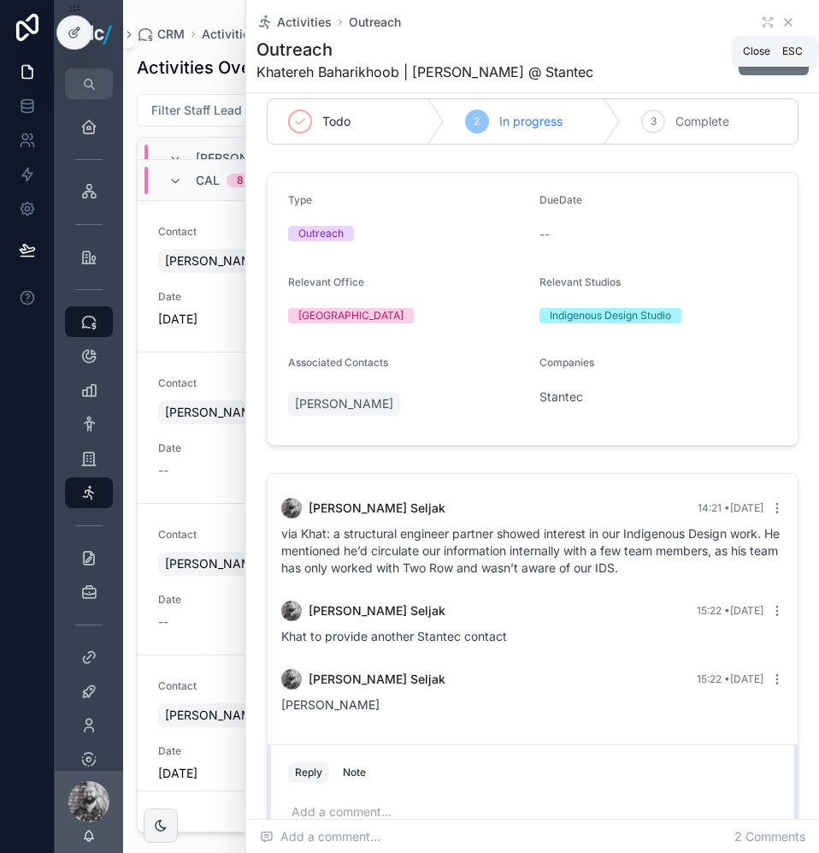
click at [785, 21] on icon "scrollable content" at bounding box center [788, 22] width 7 height 7
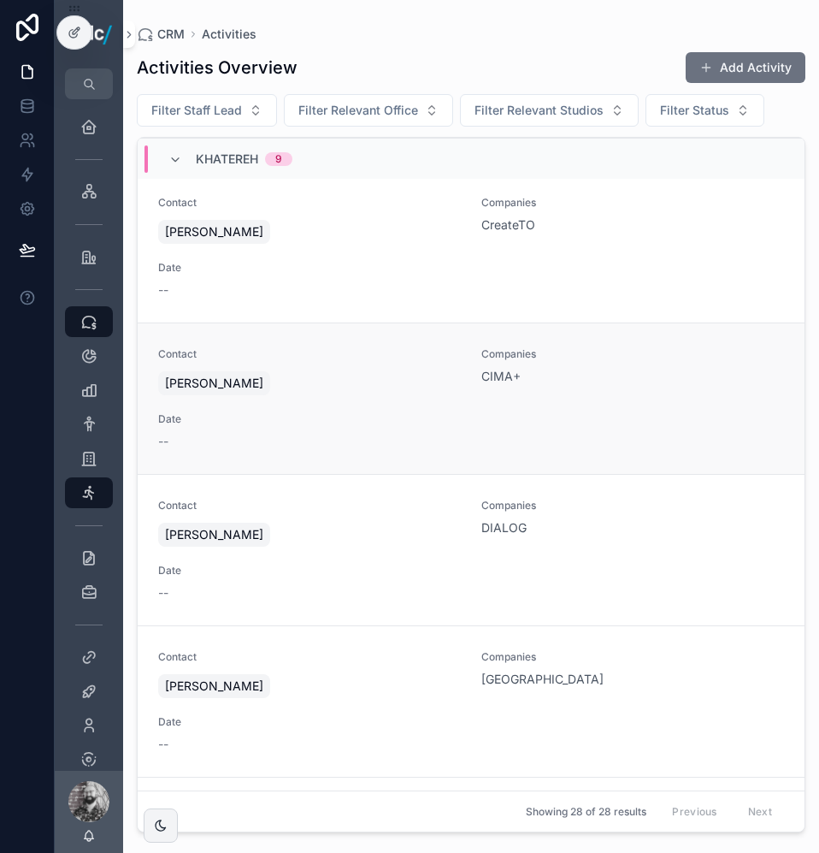
scroll to position [2394, 0]
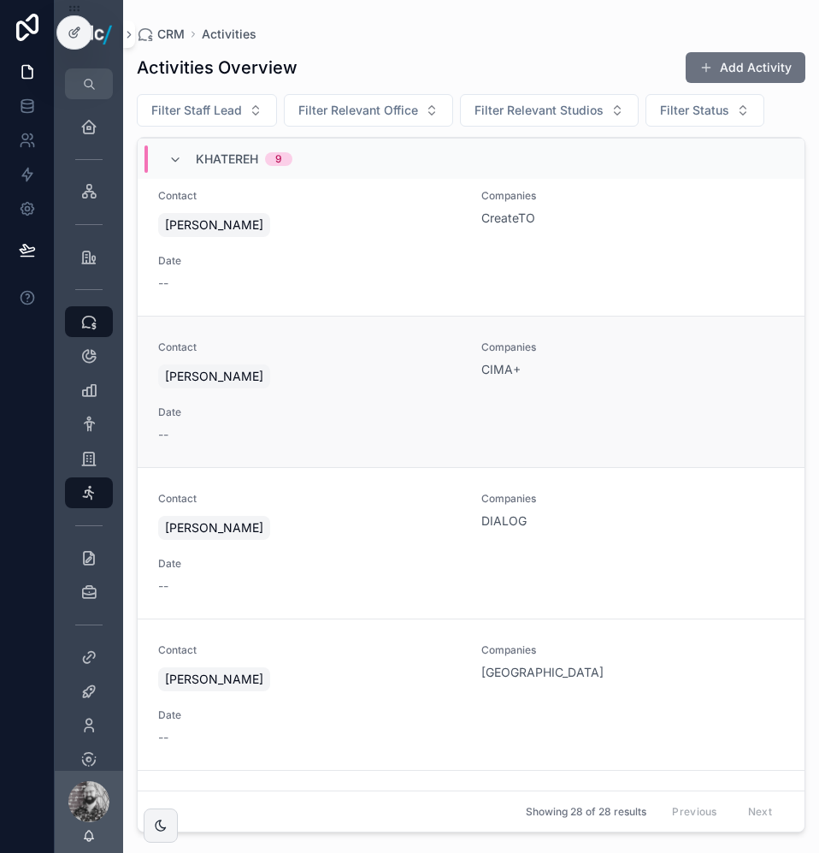
click at [486, 408] on div "Contact [PERSON_NAME] Companies CIMA+ Date --" at bounding box center [471, 391] width 626 height 103
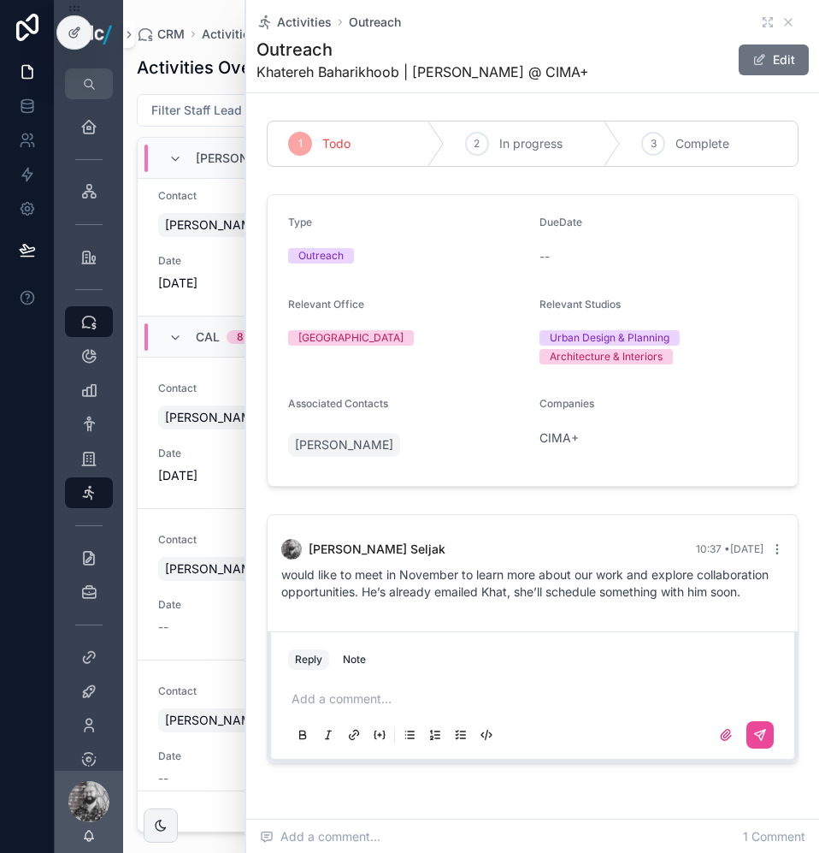
click at [402, 707] on p "scrollable content" at bounding box center [536, 698] width 489 height 17
click at [753, 741] on icon "scrollable content" at bounding box center [760, 735] width 14 height 14
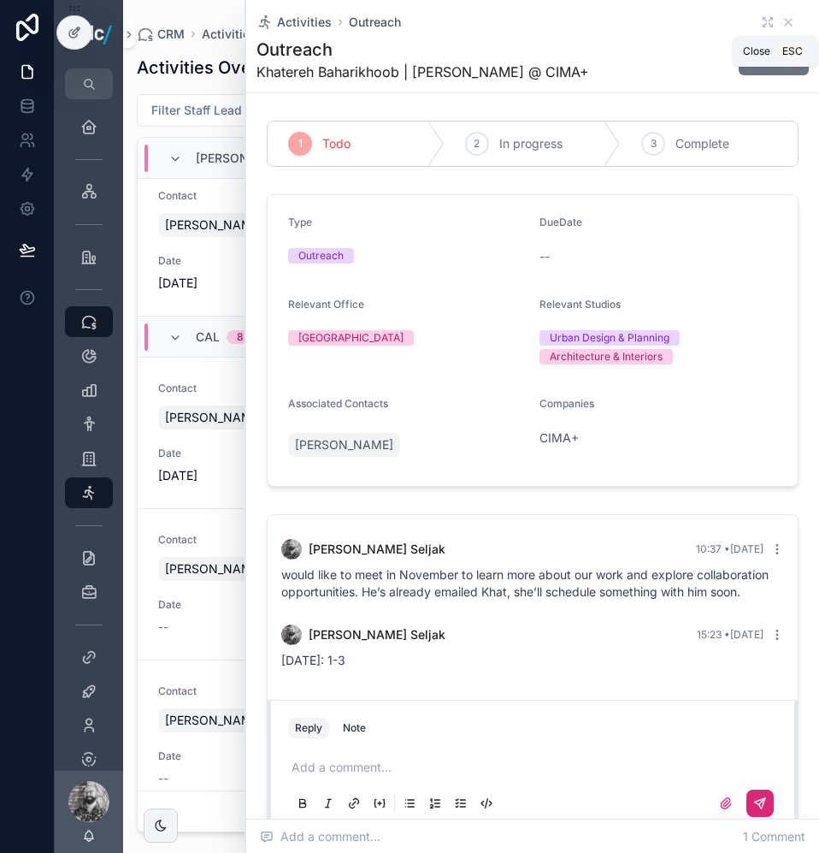
click at [782, 24] on icon "scrollable content" at bounding box center [789, 22] width 14 height 14
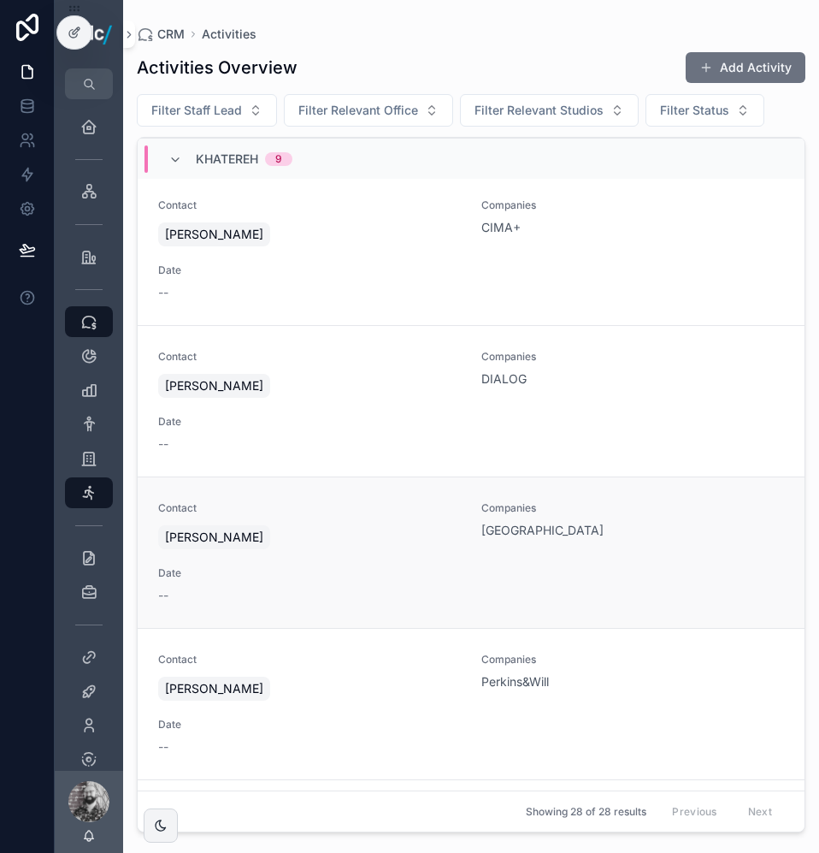
scroll to position [2535, 0]
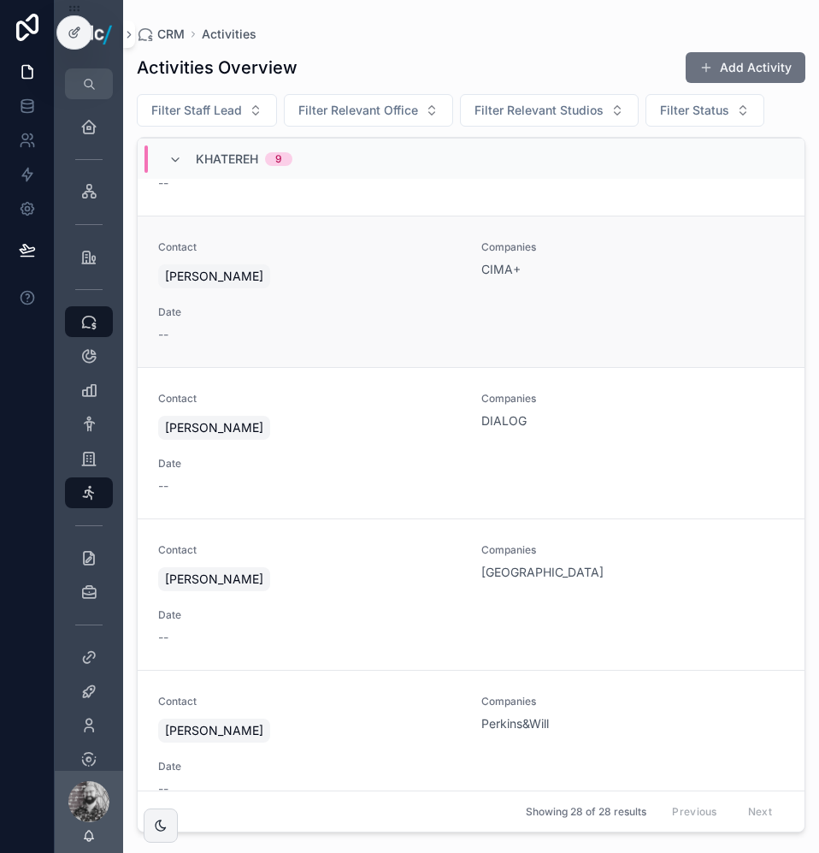
click at [380, 308] on span "Date" at bounding box center [309, 312] width 303 height 14
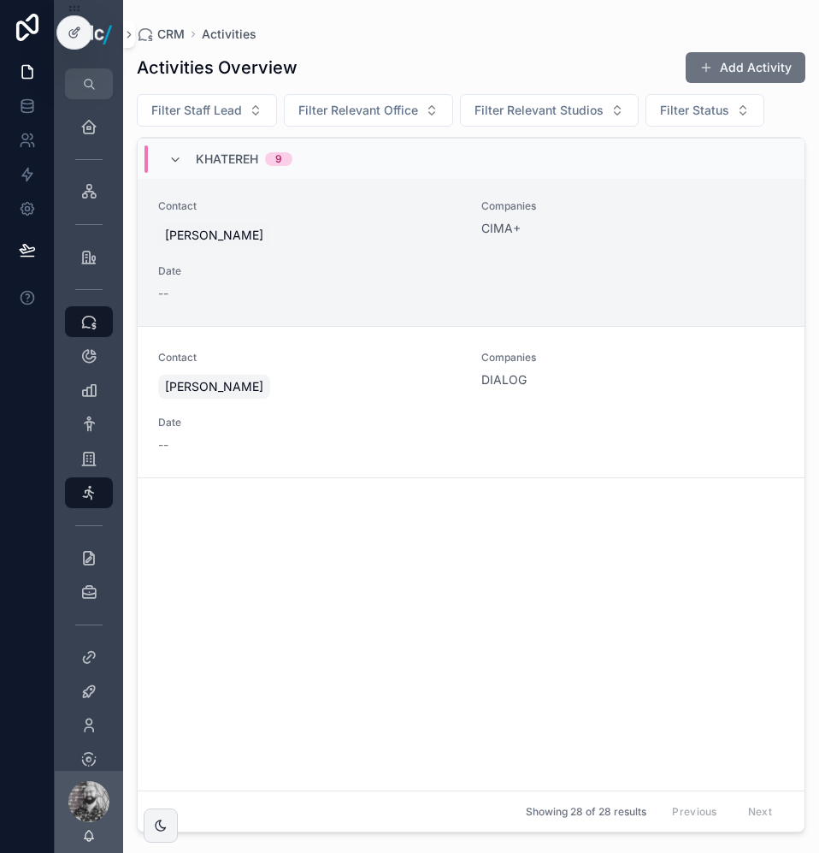
scroll to position [115, 0]
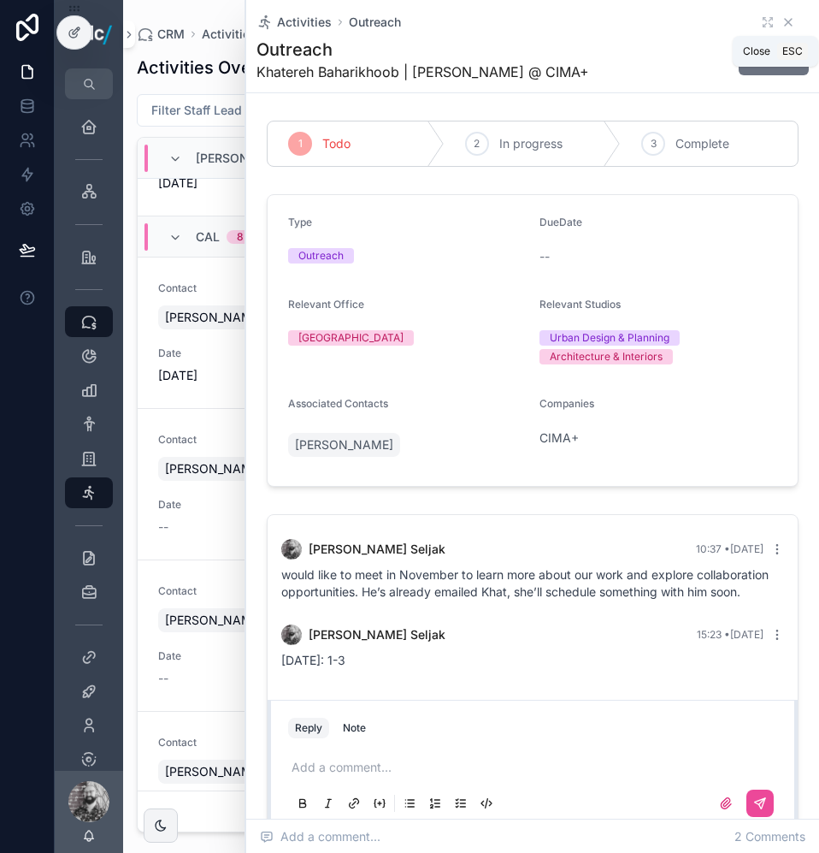
click at [785, 23] on icon "scrollable content" at bounding box center [788, 22] width 7 height 7
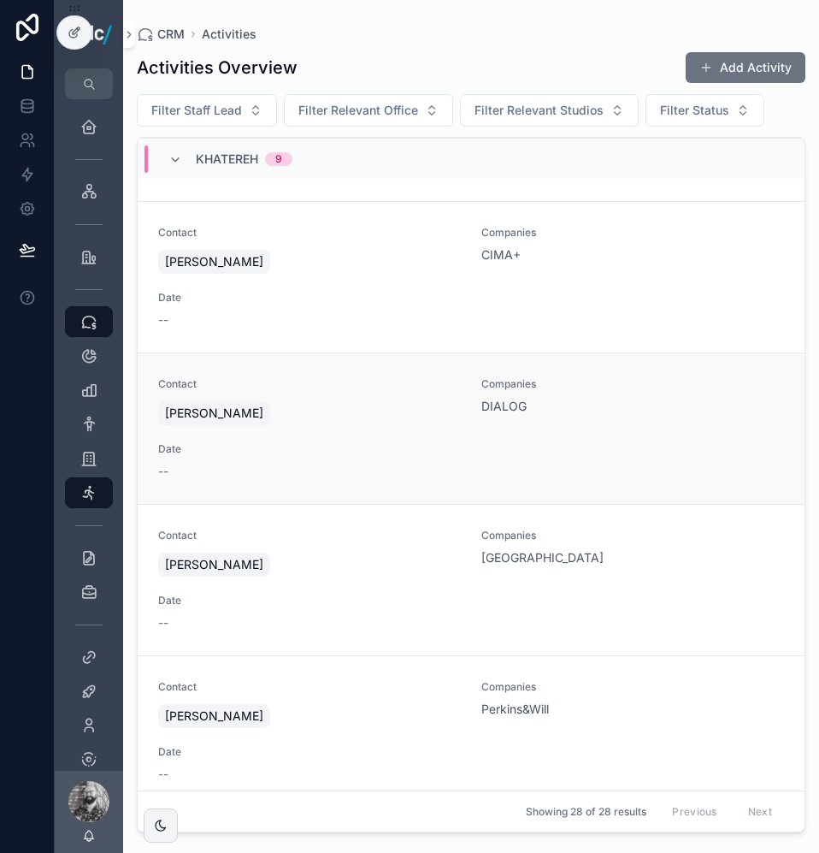
scroll to position [2635, 0]
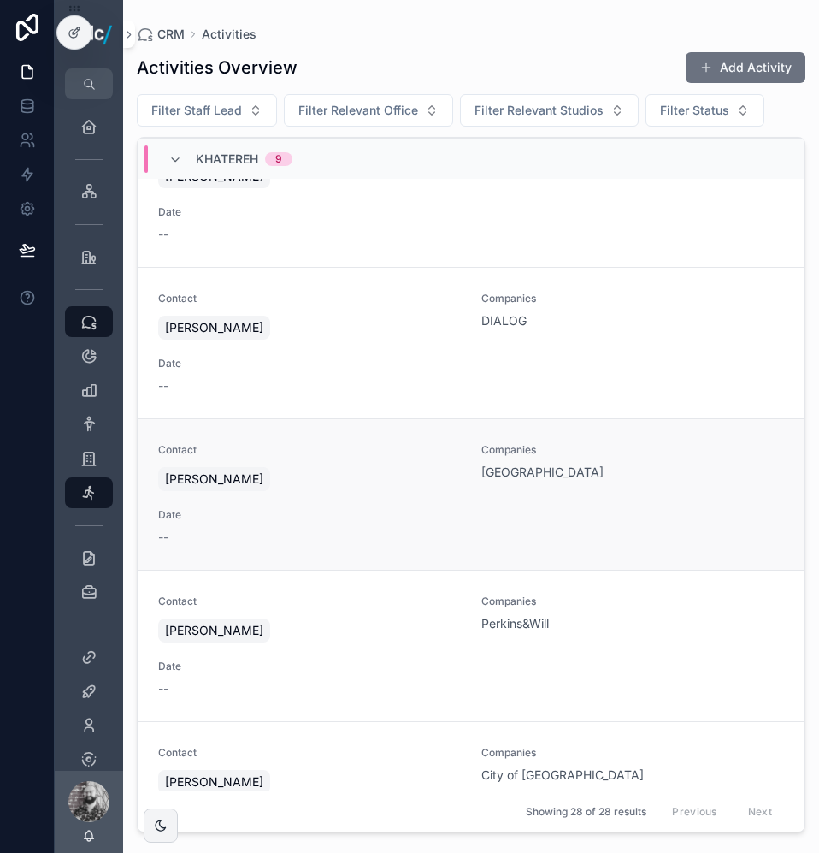
click at [391, 496] on div "Contact [PERSON_NAME] Companies [GEOGRAPHIC_DATA] Date --" at bounding box center [471, 494] width 626 height 103
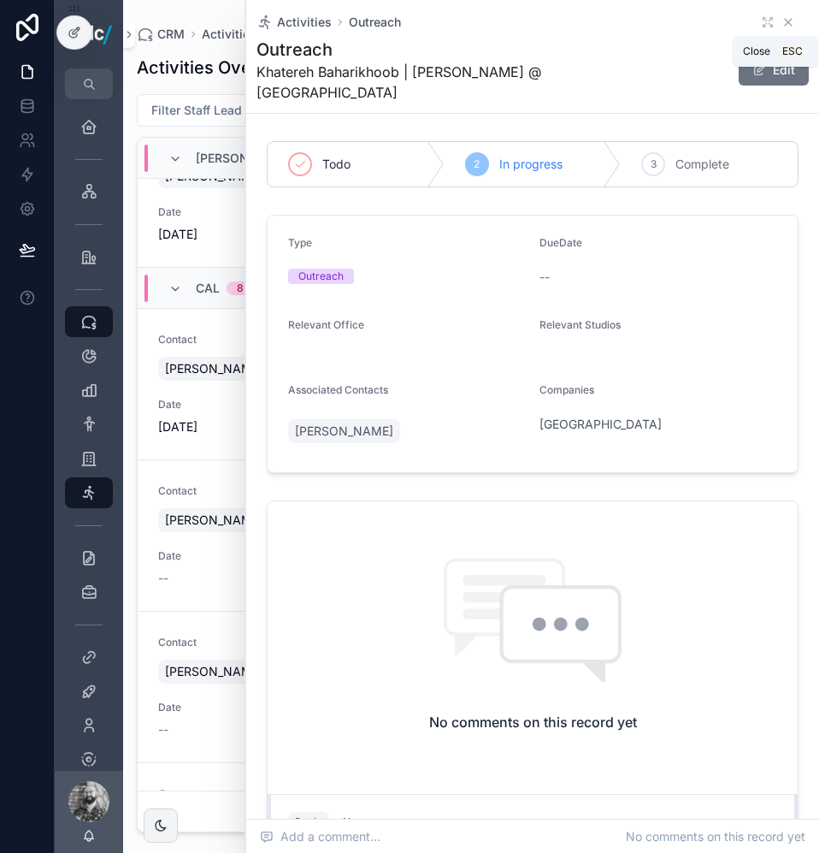
click at [782, 22] on icon "scrollable content" at bounding box center [789, 22] width 14 height 14
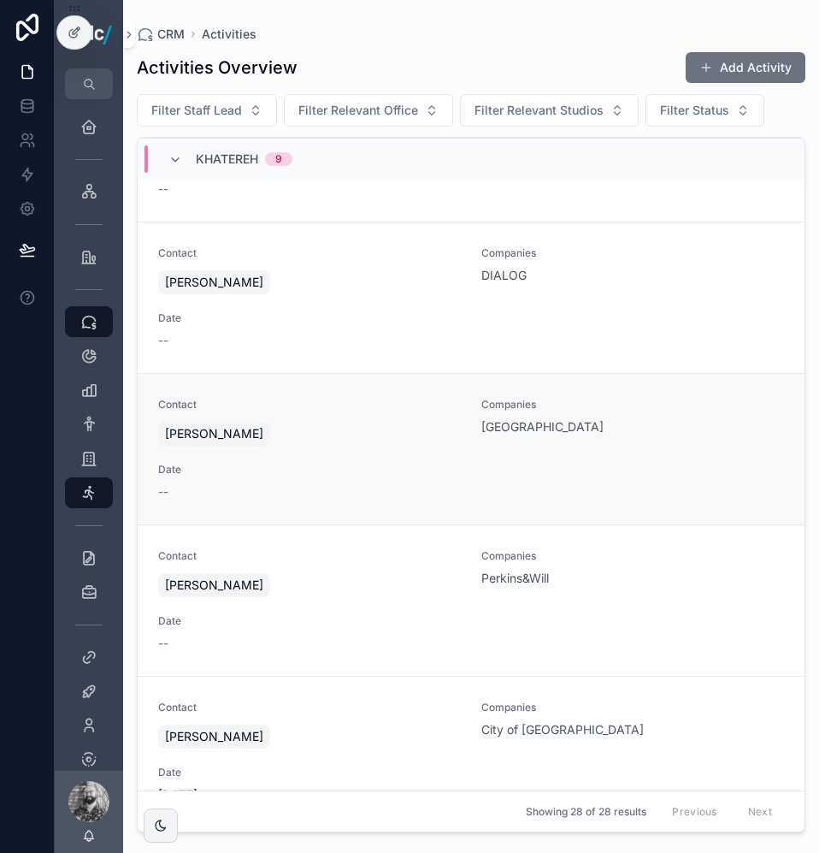
click at [393, 437] on div "[PERSON_NAME]" at bounding box center [309, 433] width 303 height 31
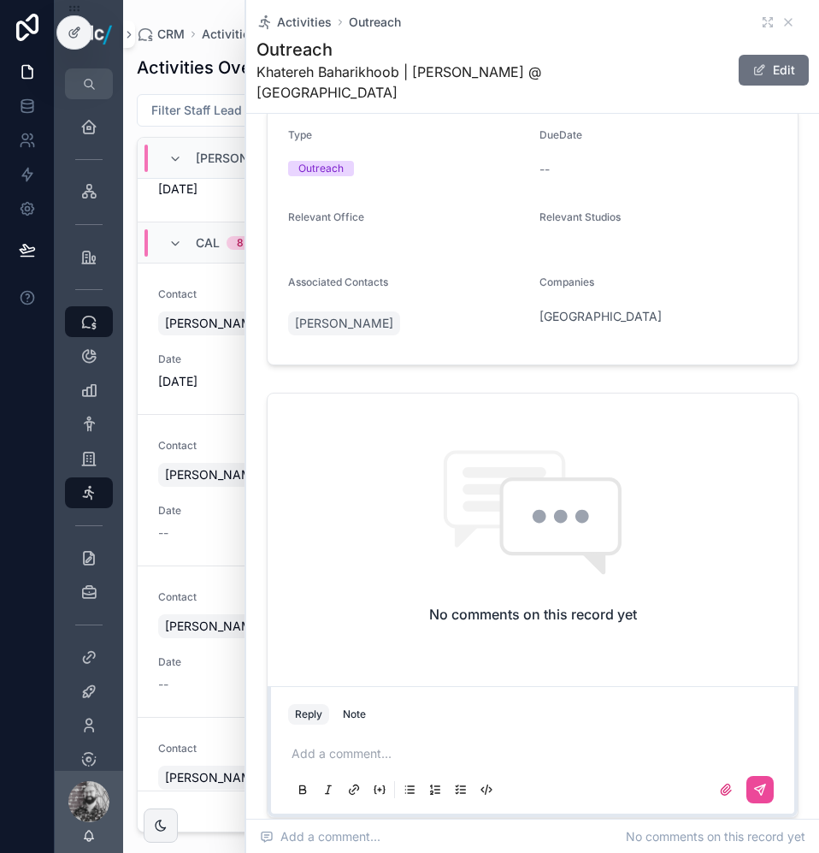
scroll to position [223, 0]
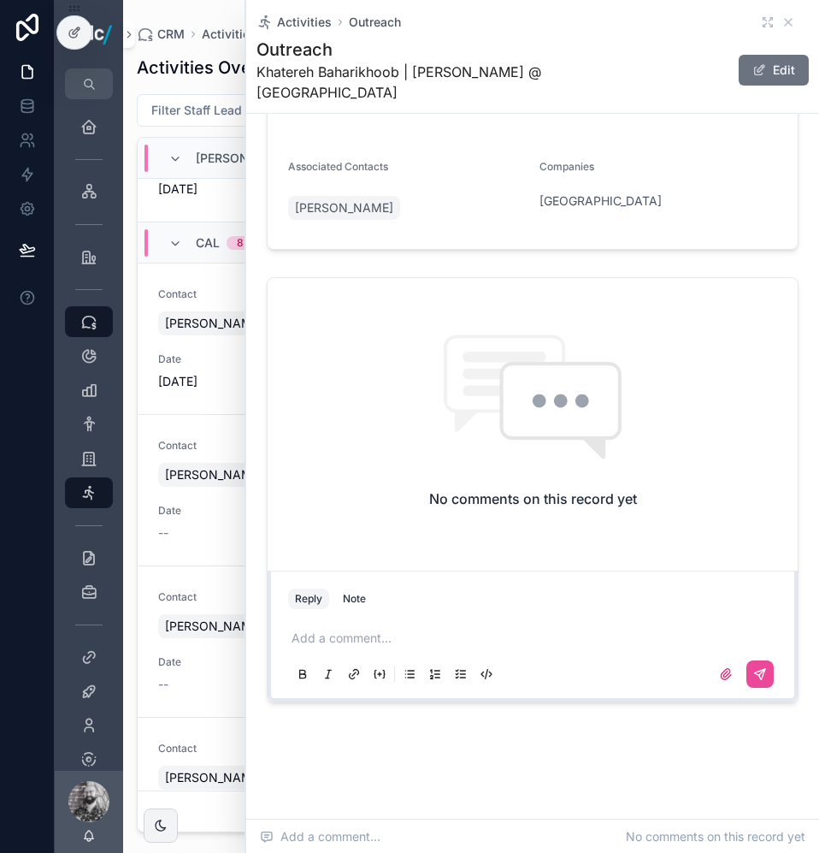
click at [347, 641] on p "scrollable content" at bounding box center [536, 637] width 489 height 17
click at [347, 641] on span "**********" at bounding box center [337, 638] width 91 height 12
click at [453, 635] on p "**********" at bounding box center [536, 637] width 489 height 17
click at [753, 667] on icon "scrollable content" at bounding box center [760, 674] width 14 height 14
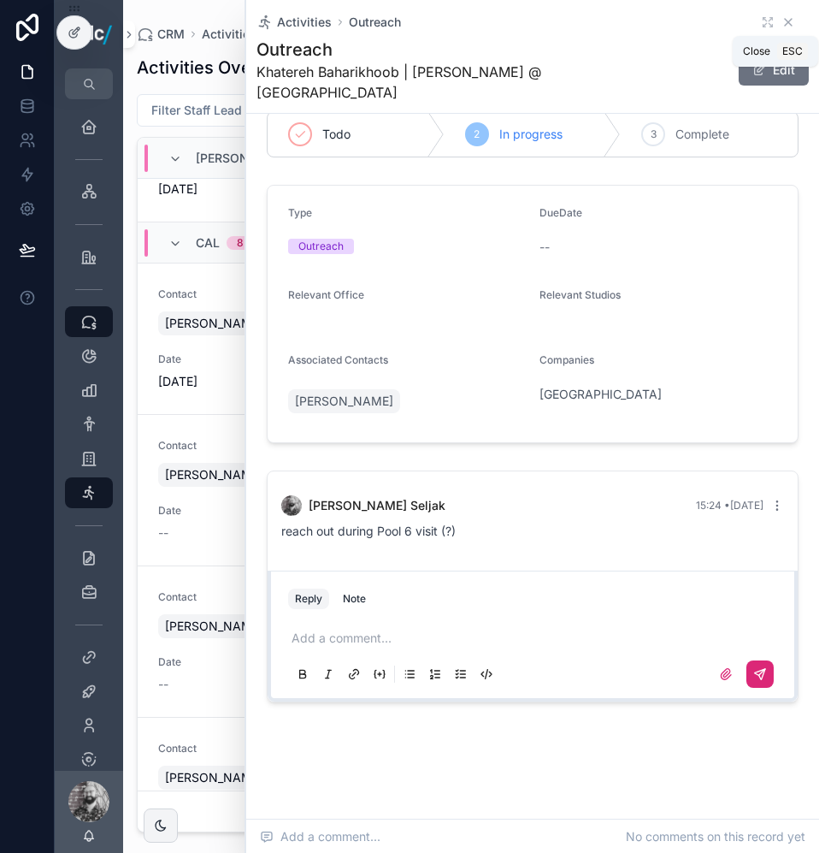
click at [785, 24] on icon "scrollable content" at bounding box center [788, 22] width 7 height 7
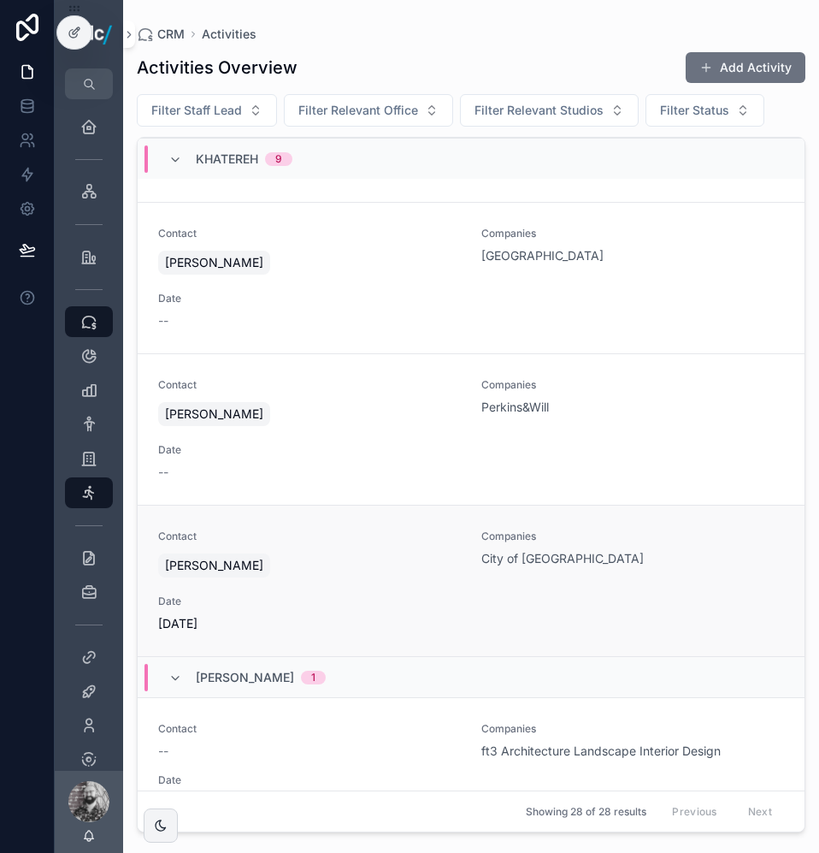
scroll to position [2766, 0]
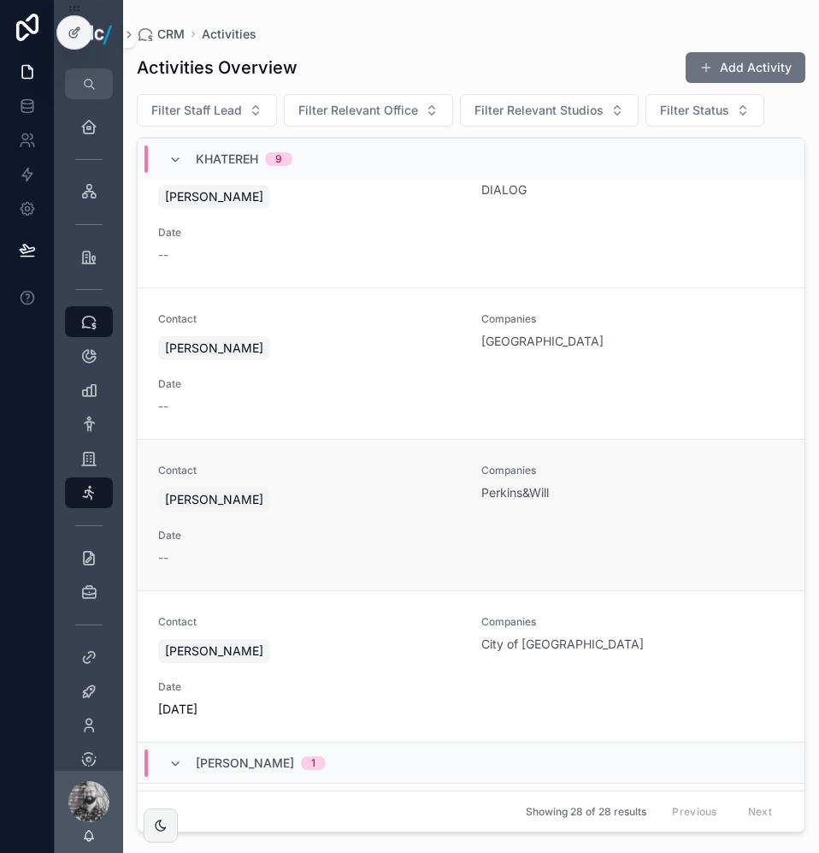
click at [342, 516] on div "Contact [PERSON_NAME] Companies Perkins&Will Date --" at bounding box center [471, 514] width 626 height 103
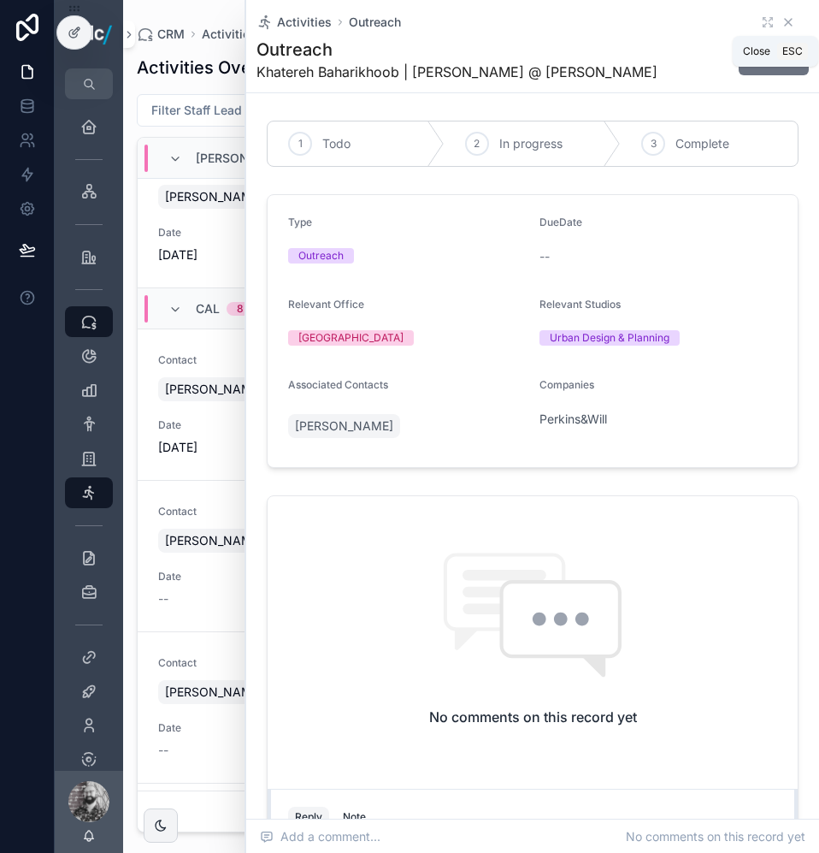
click at [782, 24] on icon "scrollable content" at bounding box center [789, 22] width 14 height 14
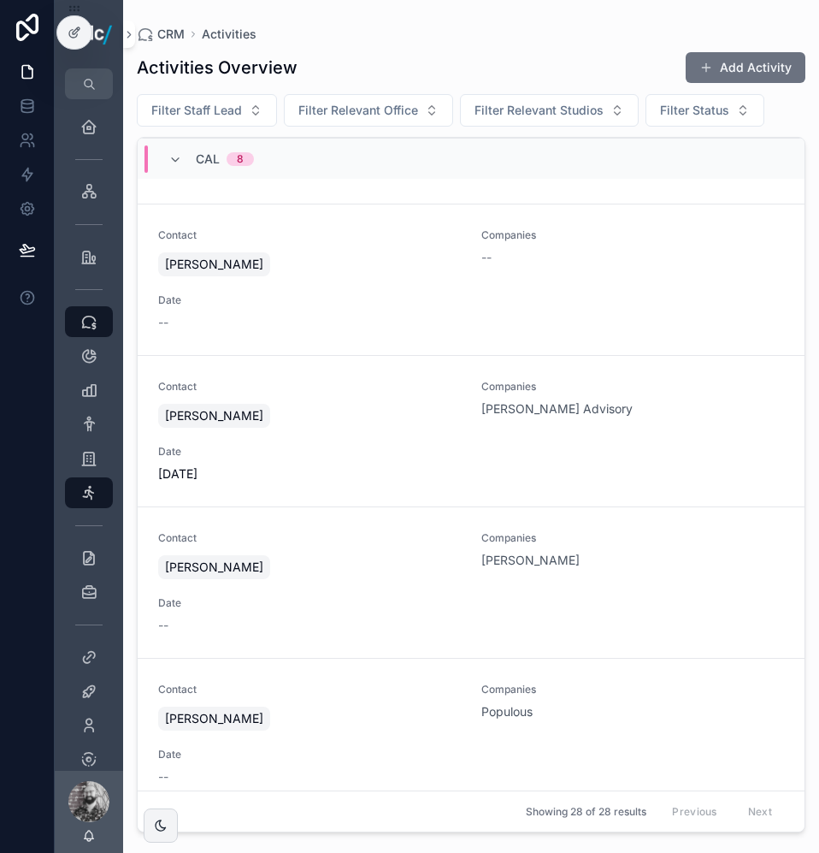
scroll to position [128, 0]
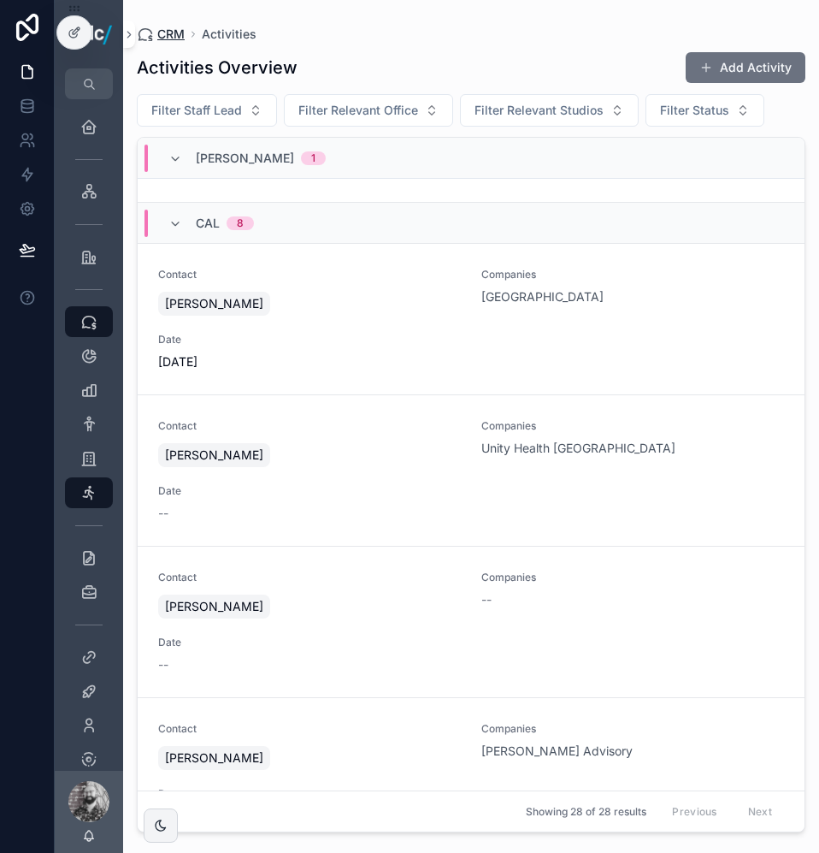
click at [176, 35] on span "CRM" at bounding box center [170, 34] width 27 height 17
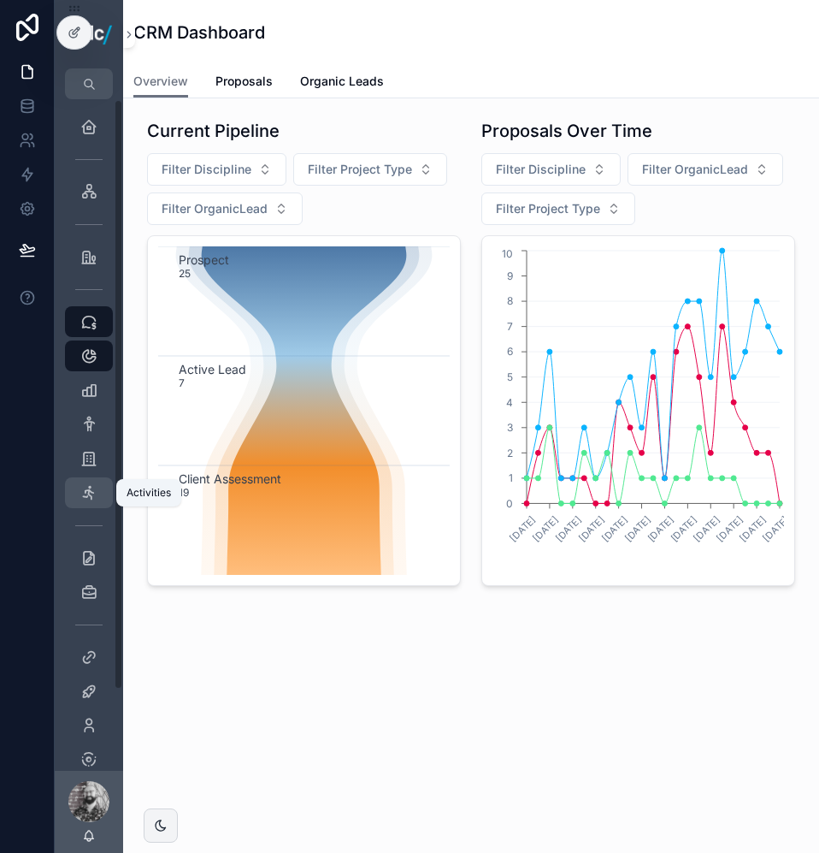
click at [86, 501] on span "scrollable content" at bounding box center [88, 492] width 17 height 17
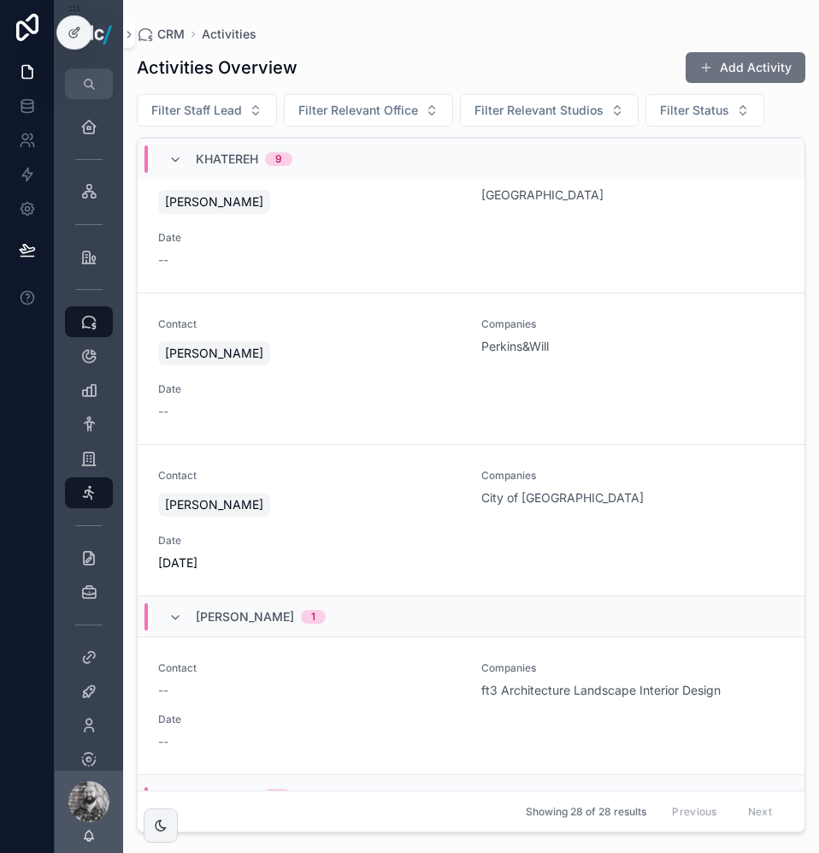
scroll to position [2937, 0]
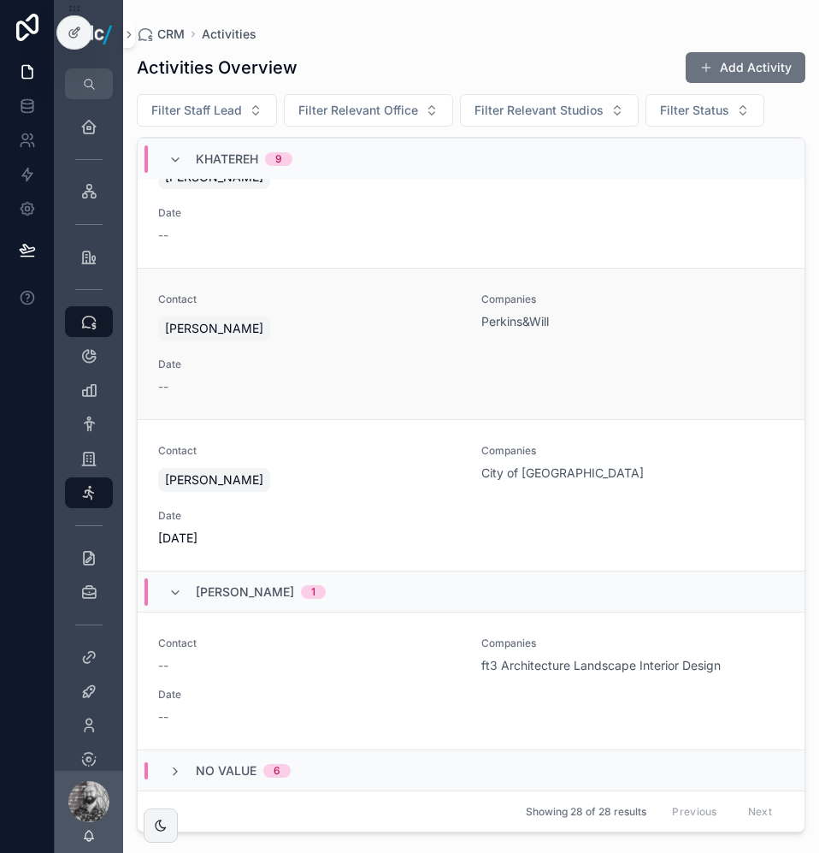
click at [406, 372] on div "Date --" at bounding box center [309, 376] width 303 height 38
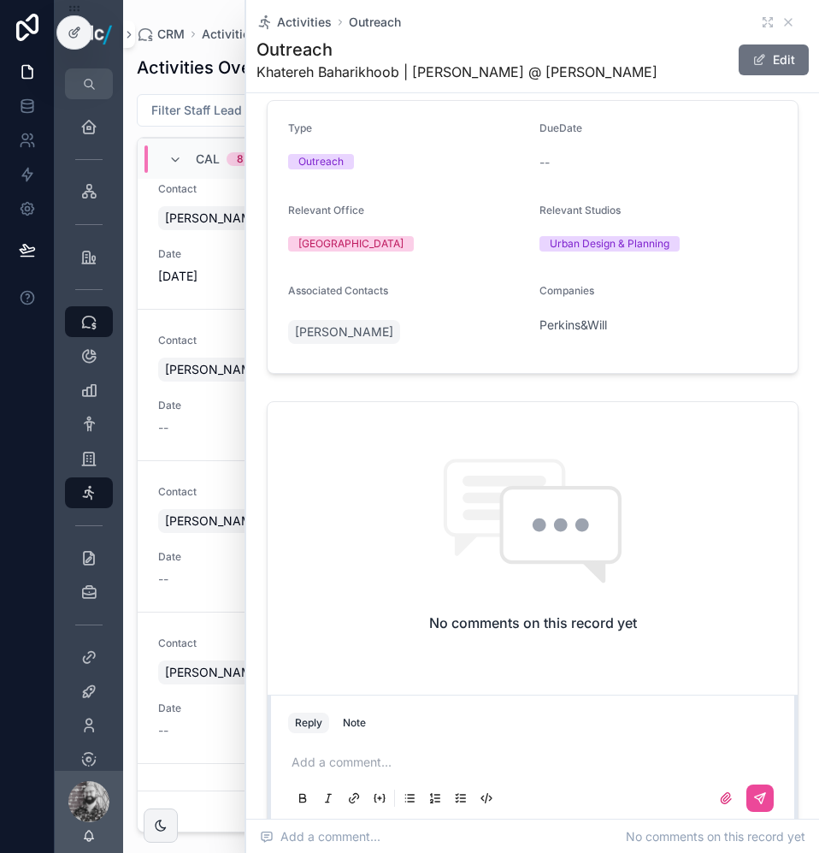
scroll to position [218, 0]
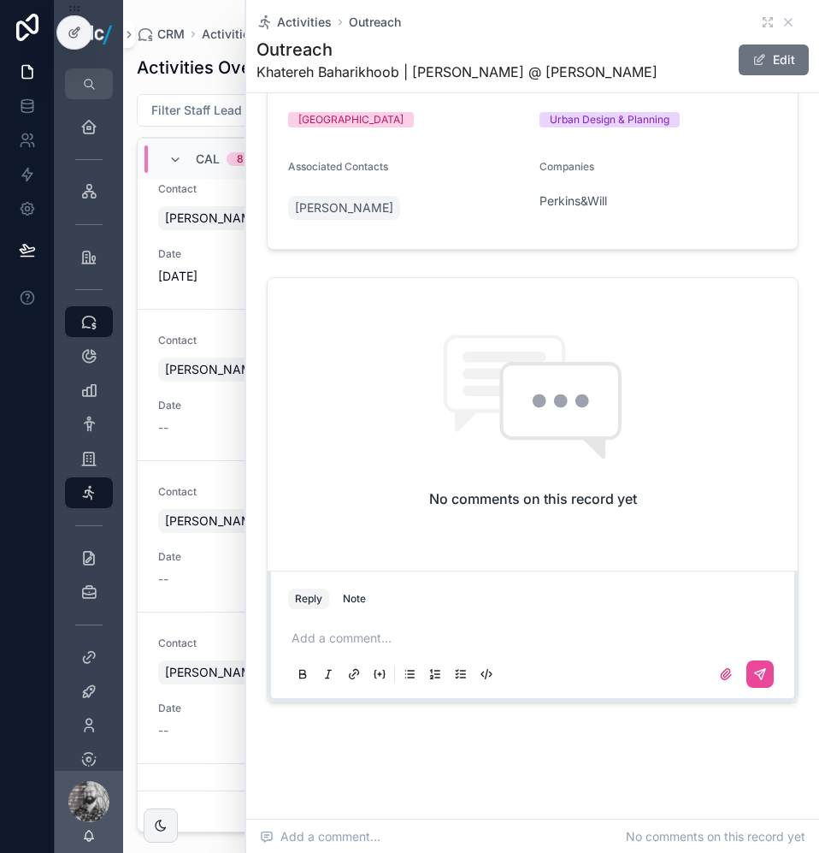
click at [418, 645] on p "scrollable content" at bounding box center [536, 637] width 489 height 17
click at [756, 682] on button "scrollable content" at bounding box center [759, 673] width 27 height 27
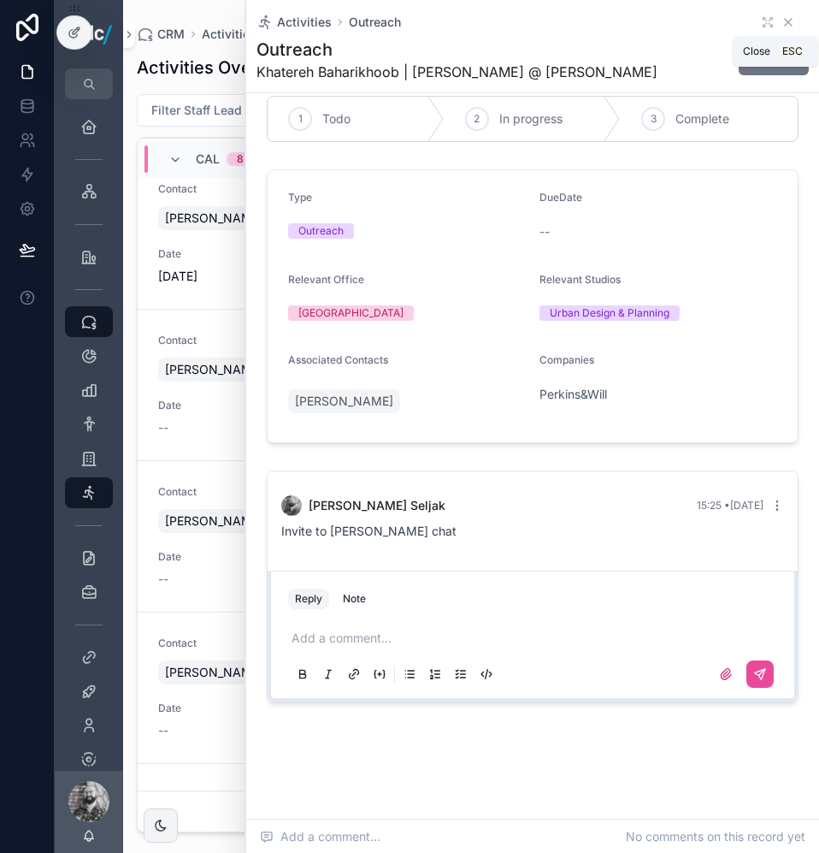
click at [782, 20] on icon "scrollable content" at bounding box center [789, 22] width 14 height 14
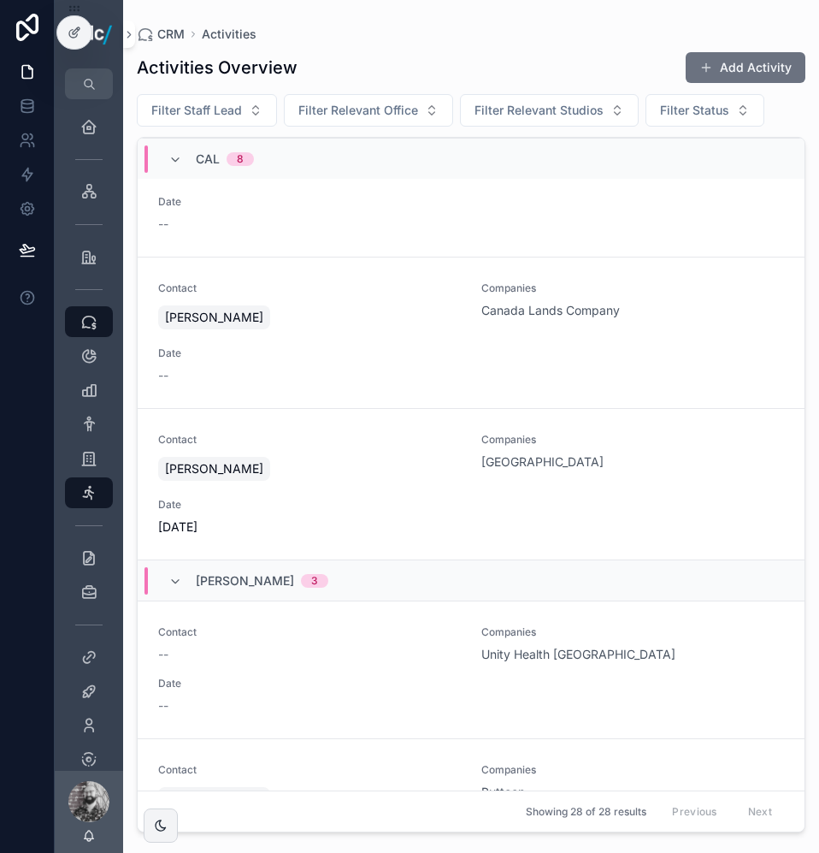
scroll to position [1026, 0]
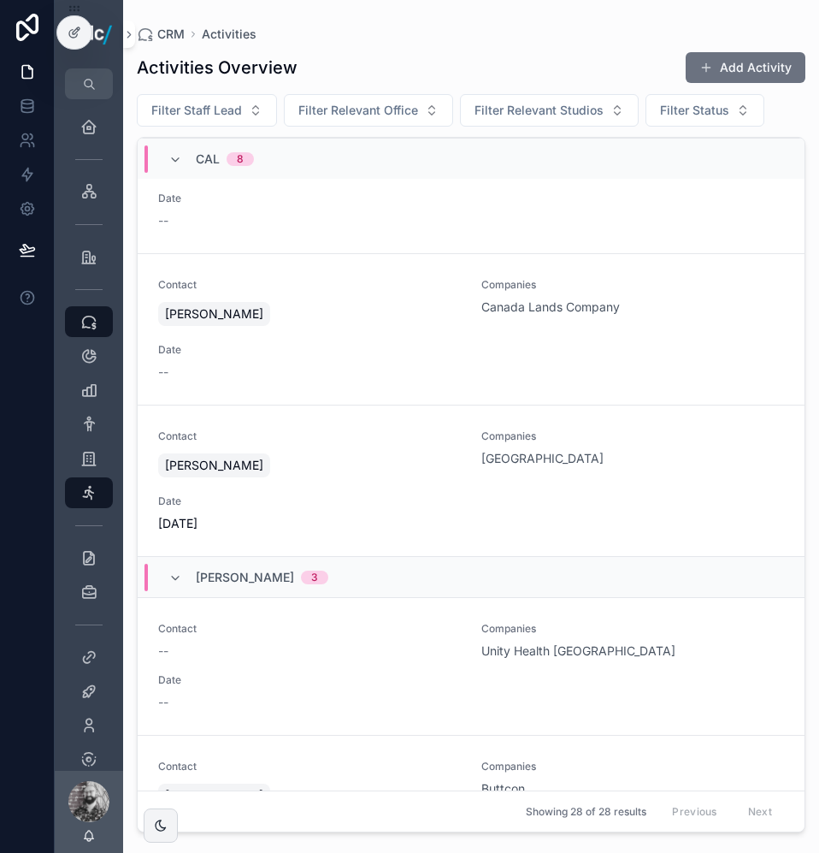
click at [594, 44] on div "Activities Overview Add Activity Filter Staff Lead Filter Relevant Office Filte…" at bounding box center [471, 436] width 669 height 791
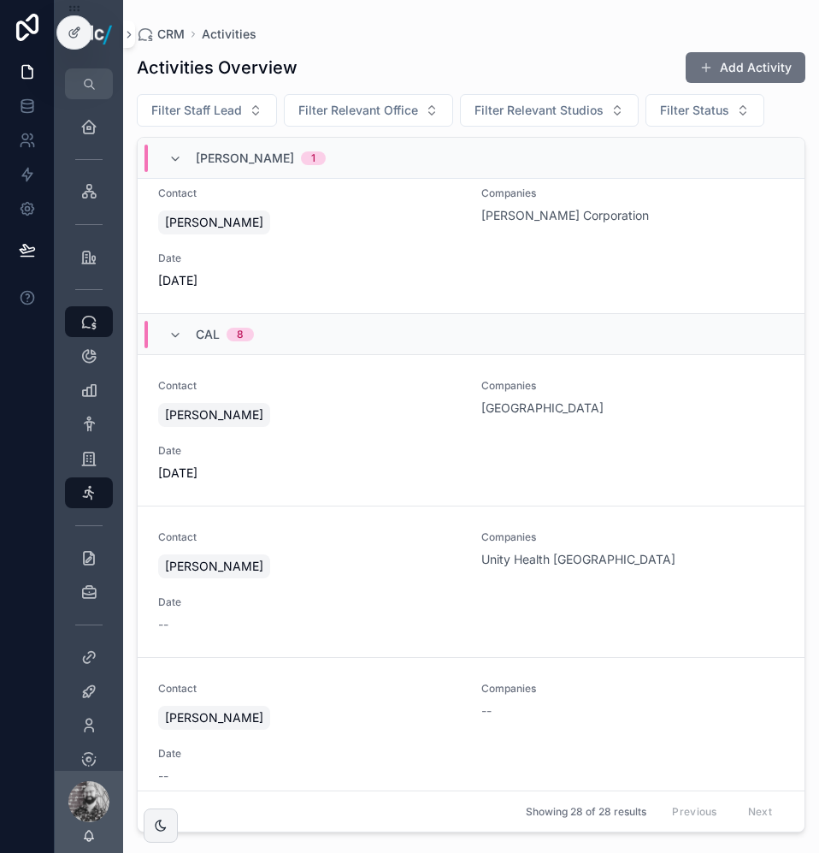
scroll to position [0, 0]
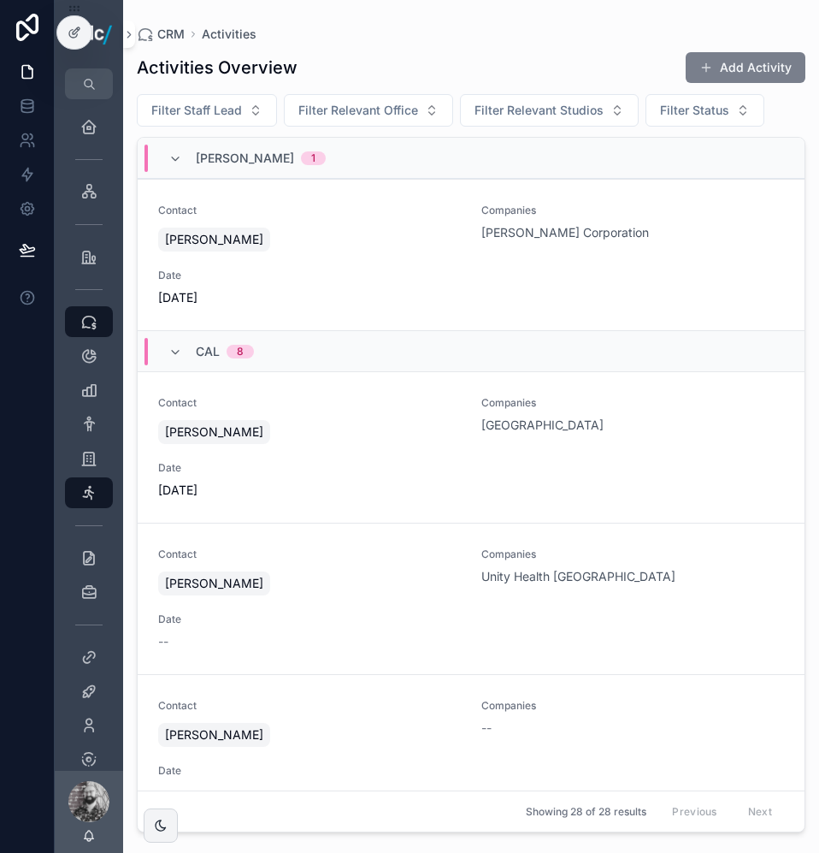
click at [736, 72] on button "Add Activity" at bounding box center [746, 67] width 120 height 31
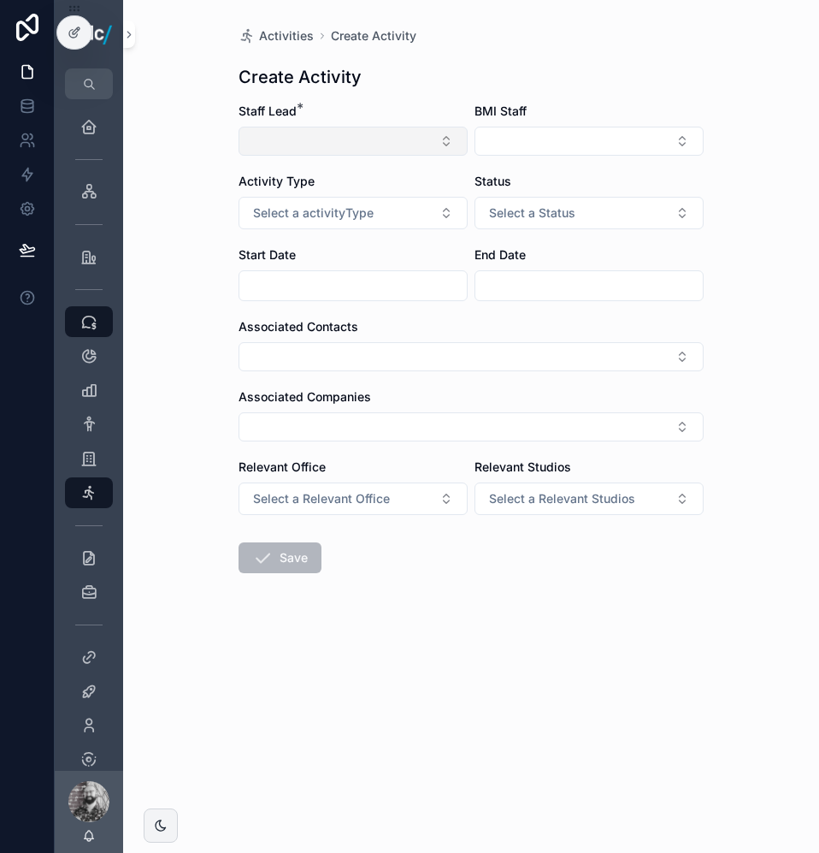
click at [316, 144] on button "Select Button" at bounding box center [353, 141] width 229 height 29
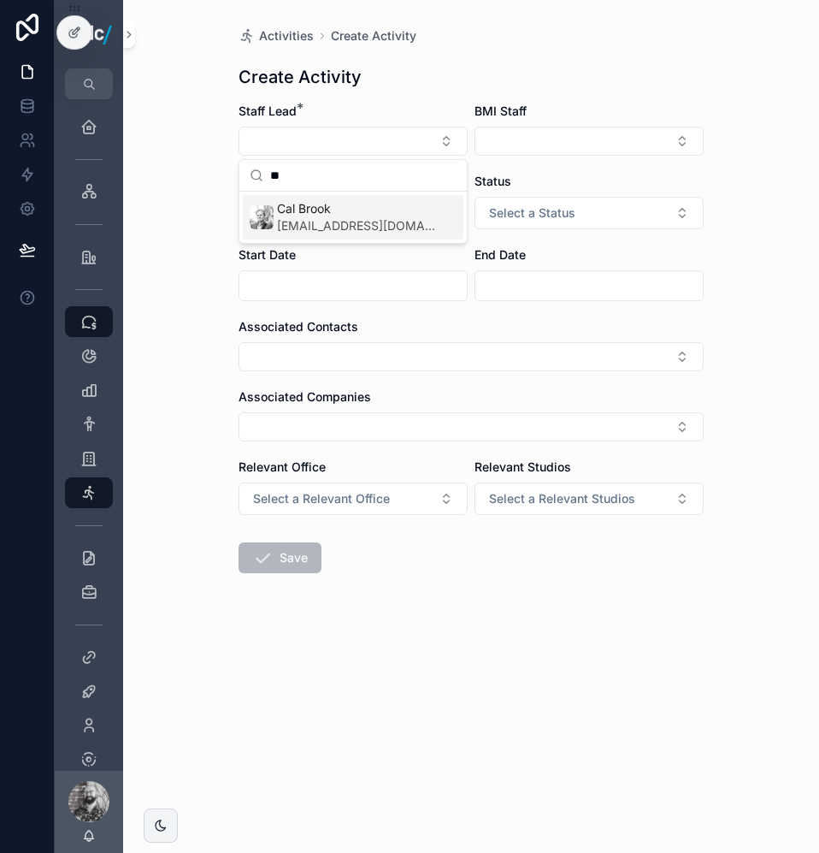
type input "**"
click at [333, 226] on span "[EMAIL_ADDRESS][DOMAIN_NAME]" at bounding box center [356, 225] width 159 height 17
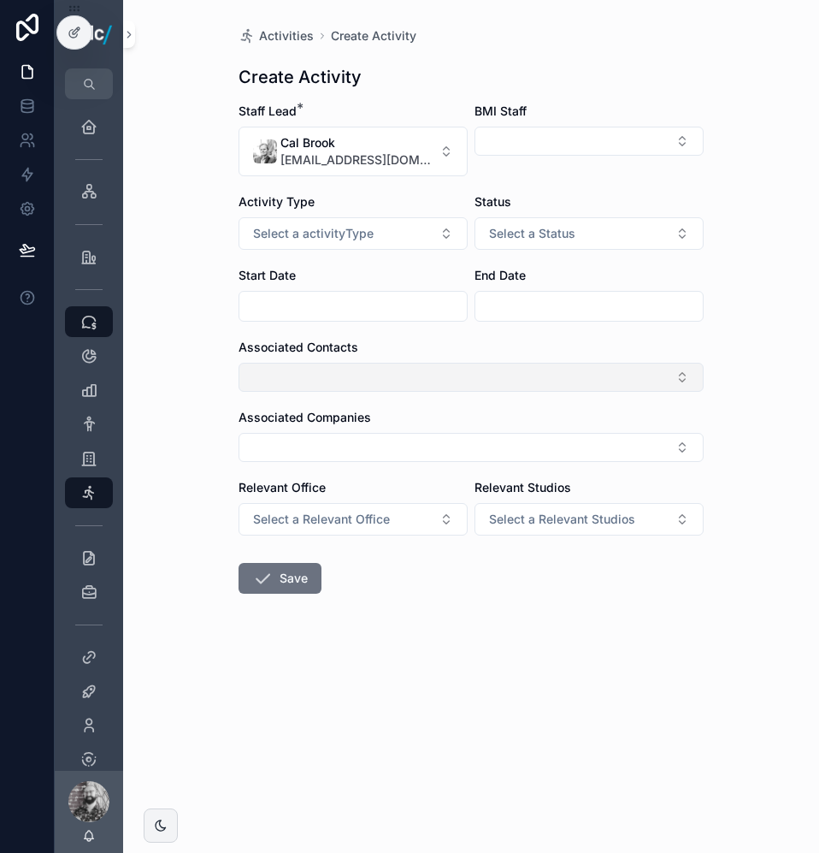
click at [302, 383] on button "Select Button" at bounding box center [471, 377] width 465 height 29
type input "*******"
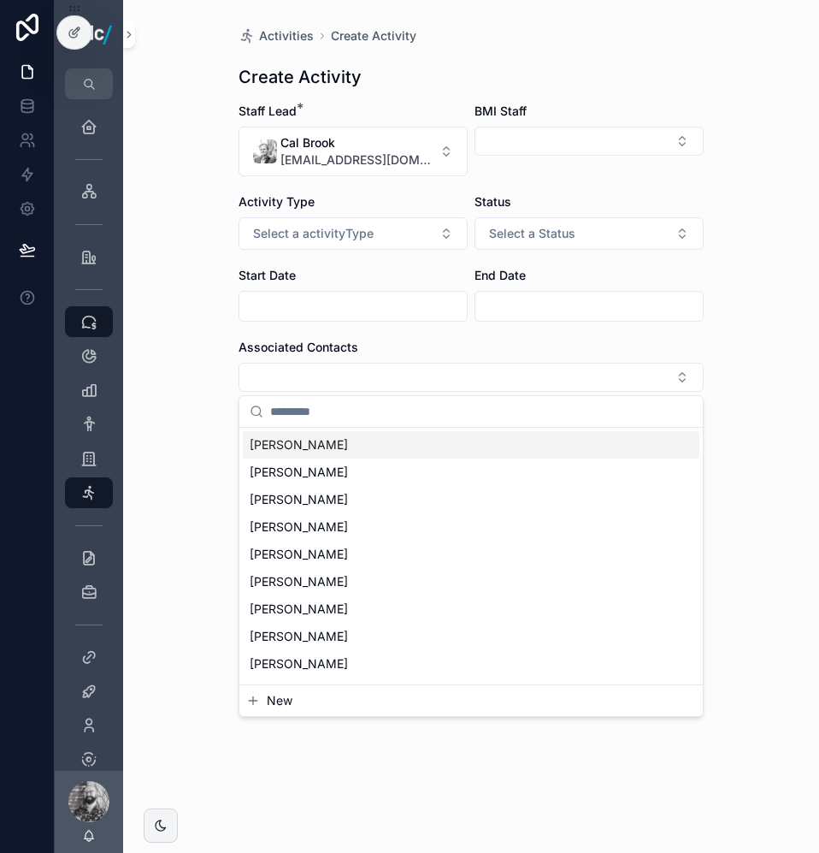
click at [733, 398] on div "Activities Create Activity Create Activity Staff Lead * [GEOGRAPHIC_DATA] [EMAI…" at bounding box center [471, 426] width 696 height 853
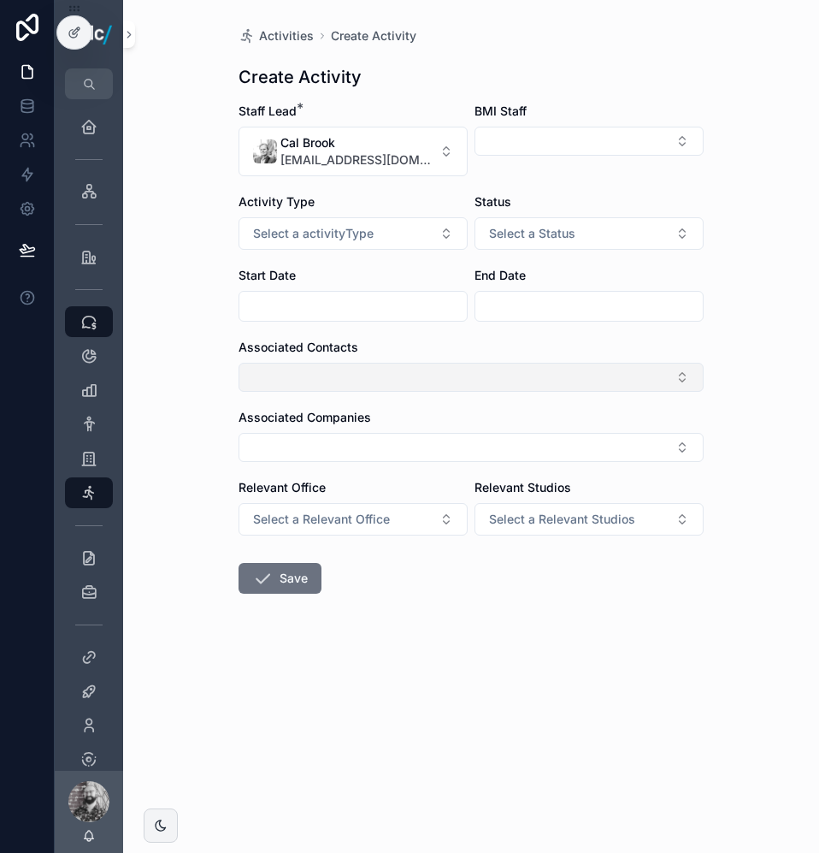
click at [282, 365] on button "Select Button" at bounding box center [471, 377] width 465 height 29
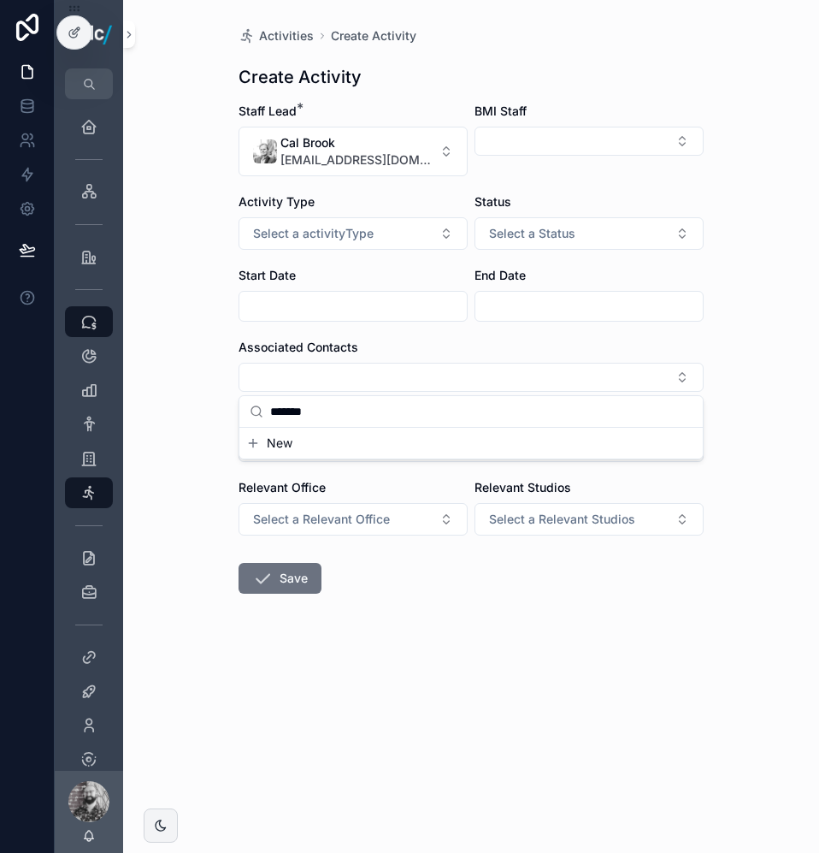
type input "*******"
click at [278, 448] on span "New" at bounding box center [280, 442] width 26 height 17
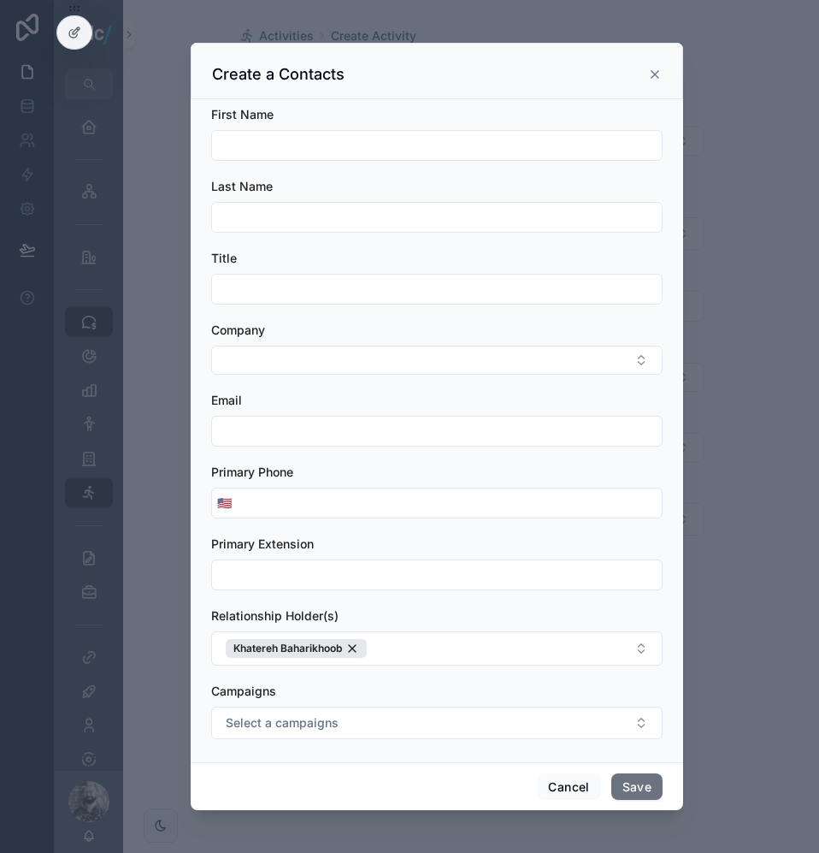
click at [265, 157] on div "scrollable content" at bounding box center [436, 145] width 451 height 31
click at [298, 136] on input "scrollable content" at bounding box center [437, 145] width 450 height 24
type input "****"
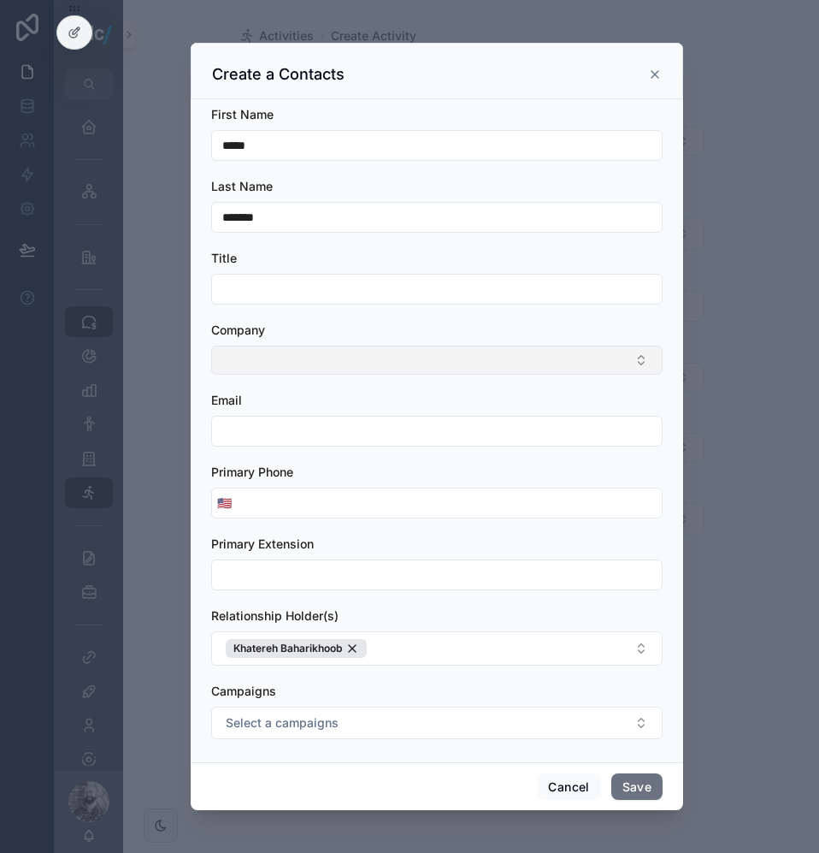
type input "*******"
click at [268, 360] on button "Select Button" at bounding box center [436, 359] width 451 height 29
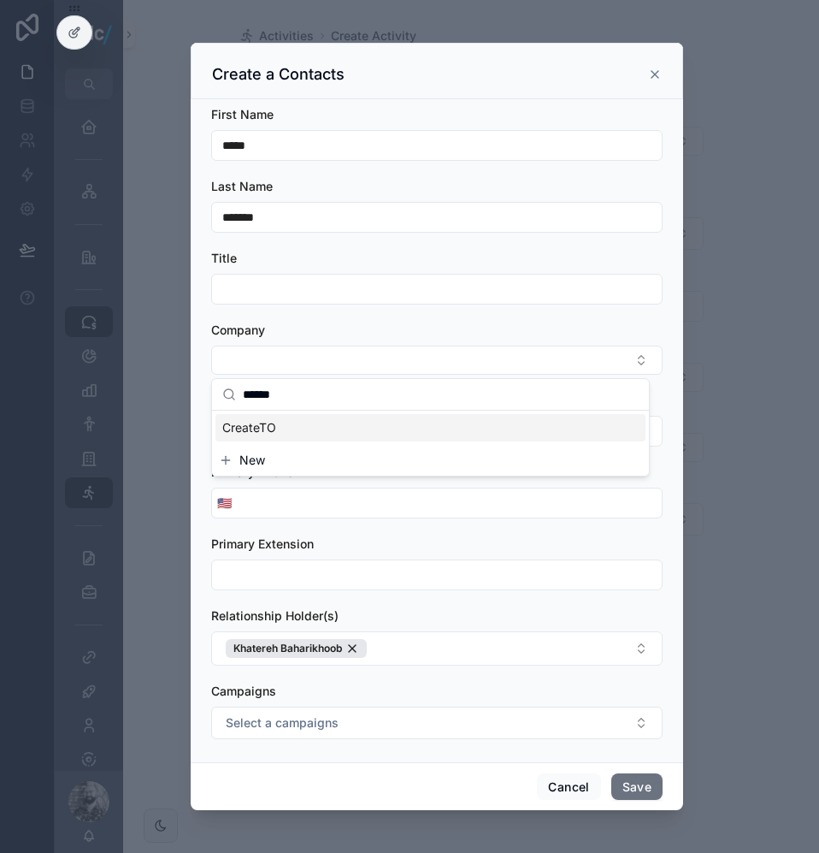
type input "******"
click at [264, 429] on span "CreateTO" at bounding box center [249, 427] width 54 height 17
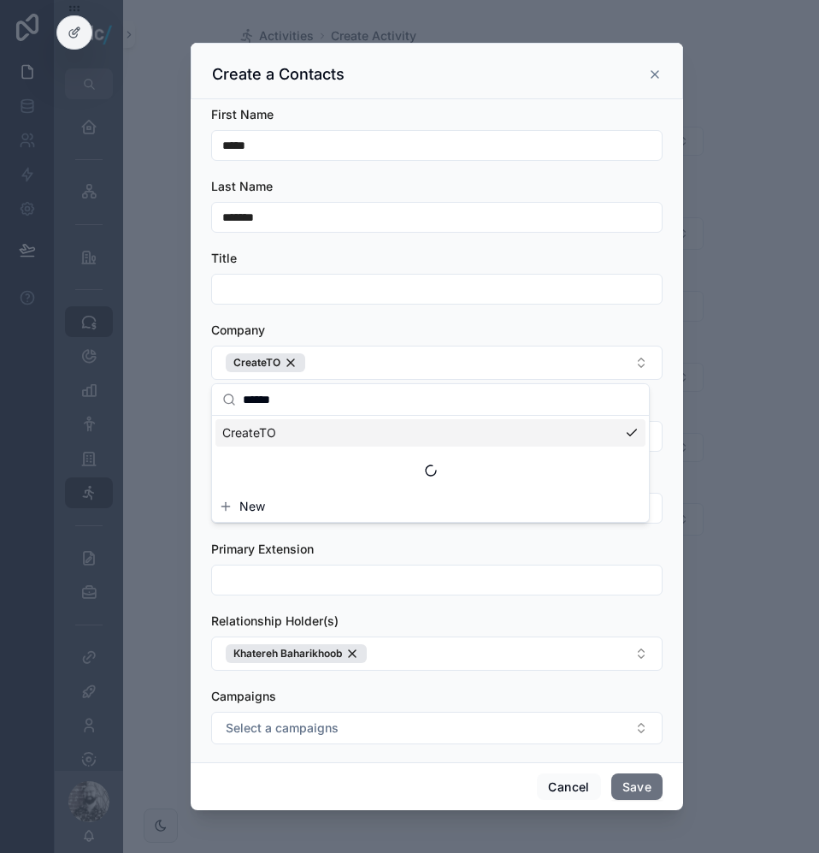
click at [334, 304] on form "First Name **** Last Name ******* Title Company CreateTO Email Primary Phone 🇺🇸…" at bounding box center [436, 433] width 451 height 655
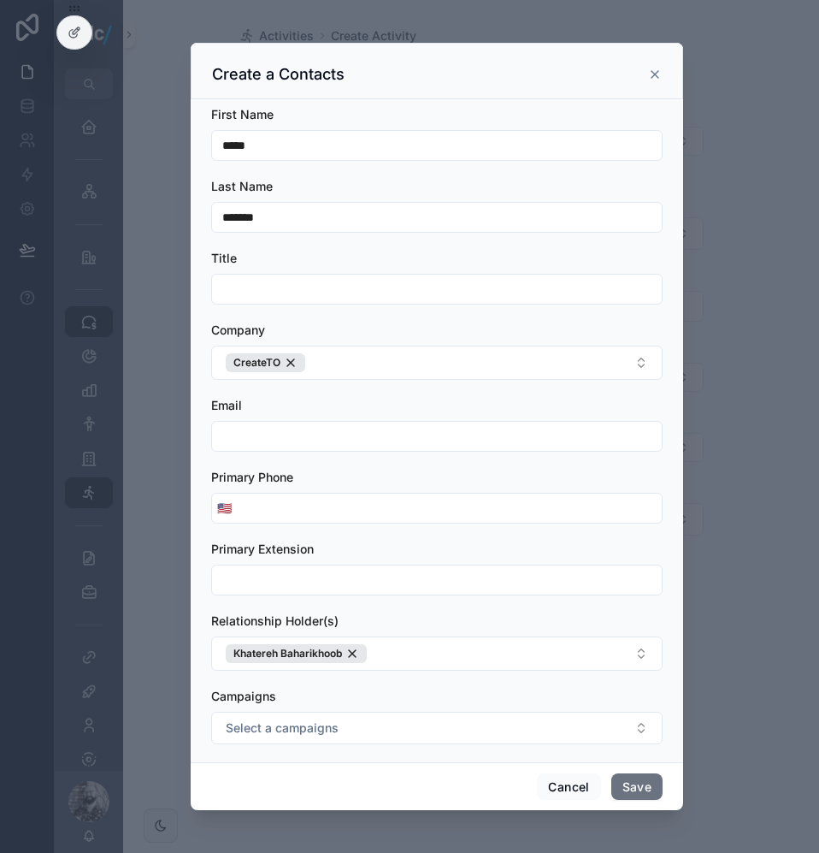
scroll to position [13, 0]
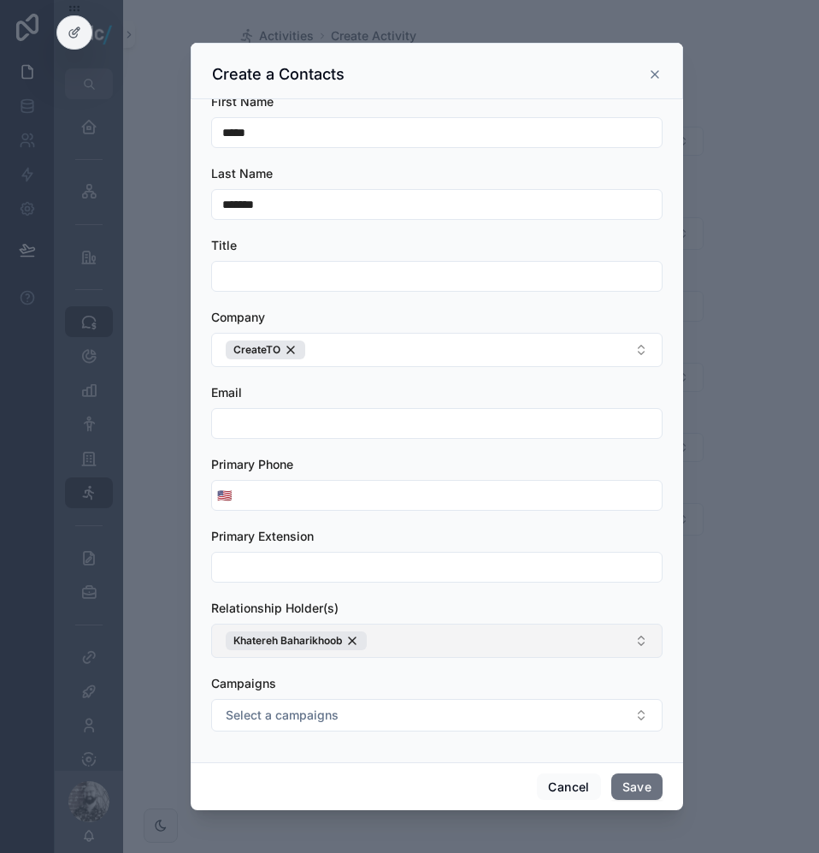
click at [349, 636] on div "Khatereh Baharikhoob" at bounding box center [296, 640] width 141 height 19
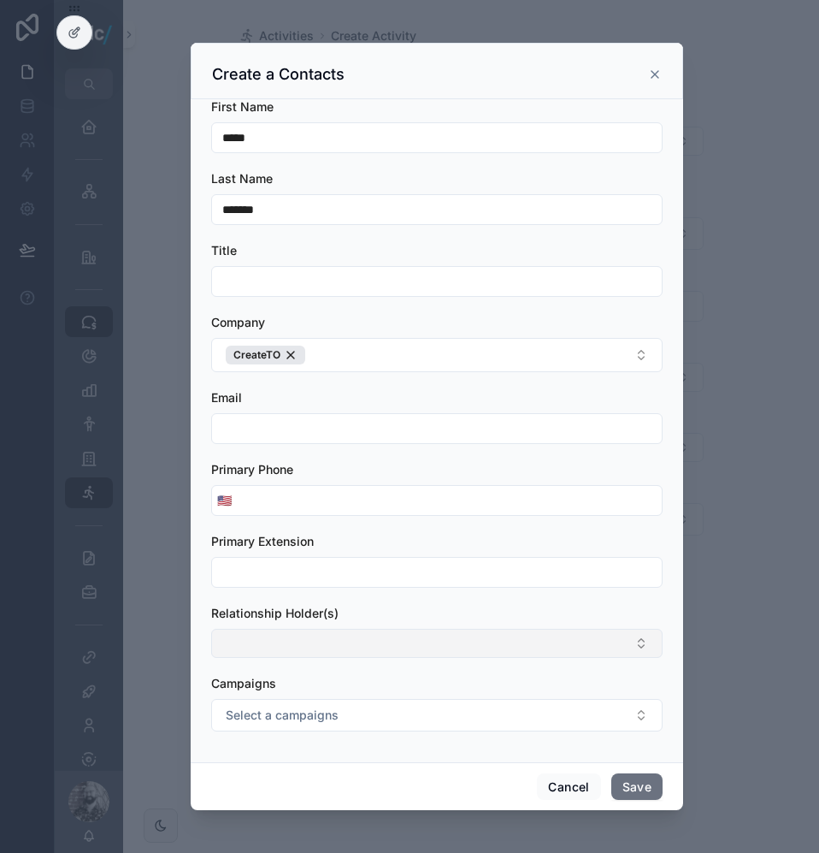
scroll to position [8, 0]
click at [342, 644] on button "Select Button" at bounding box center [436, 642] width 451 height 29
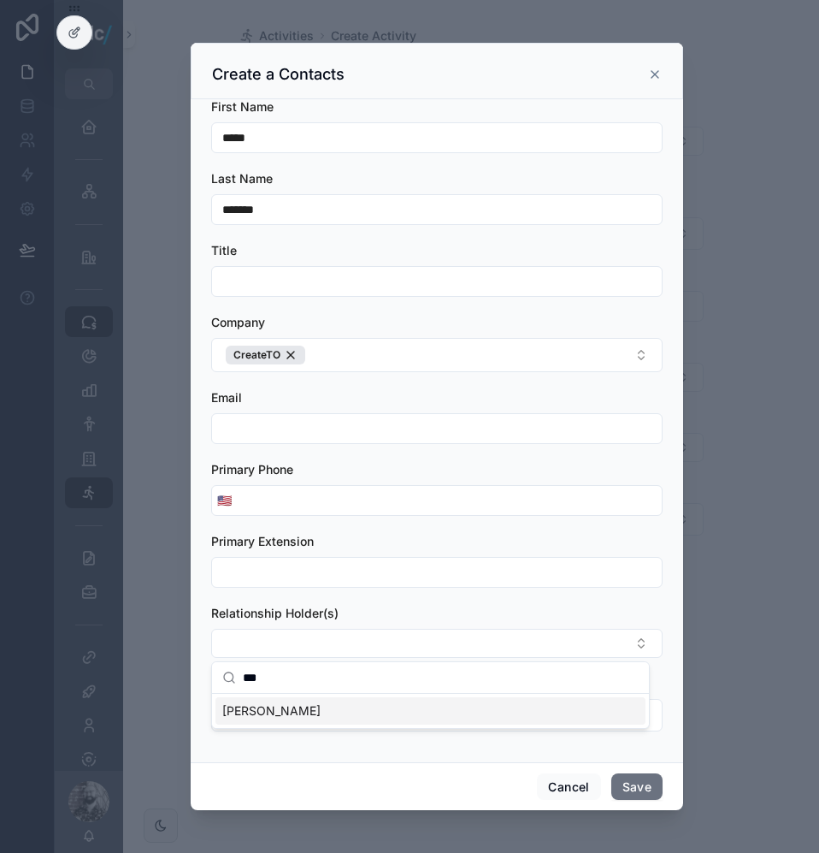
type input "***"
click at [268, 717] on span "[PERSON_NAME]" at bounding box center [271, 710] width 98 height 17
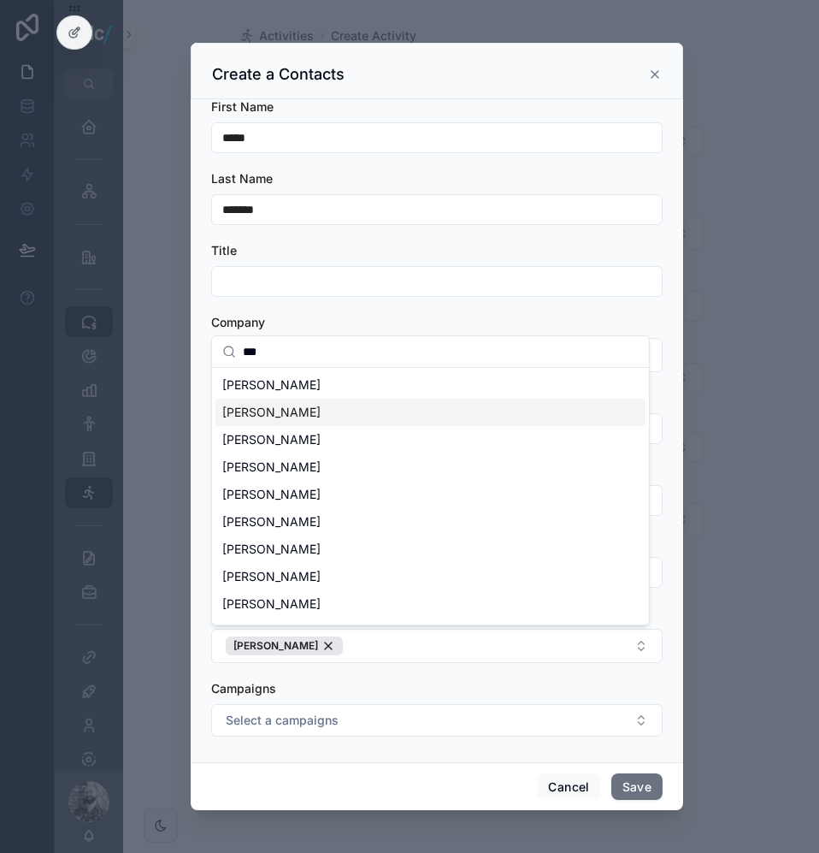
click at [202, 449] on div "First Name **** Last Name ******* Title Company CreateTO Email Primary Phone 🇺🇸…" at bounding box center [437, 430] width 493 height 663
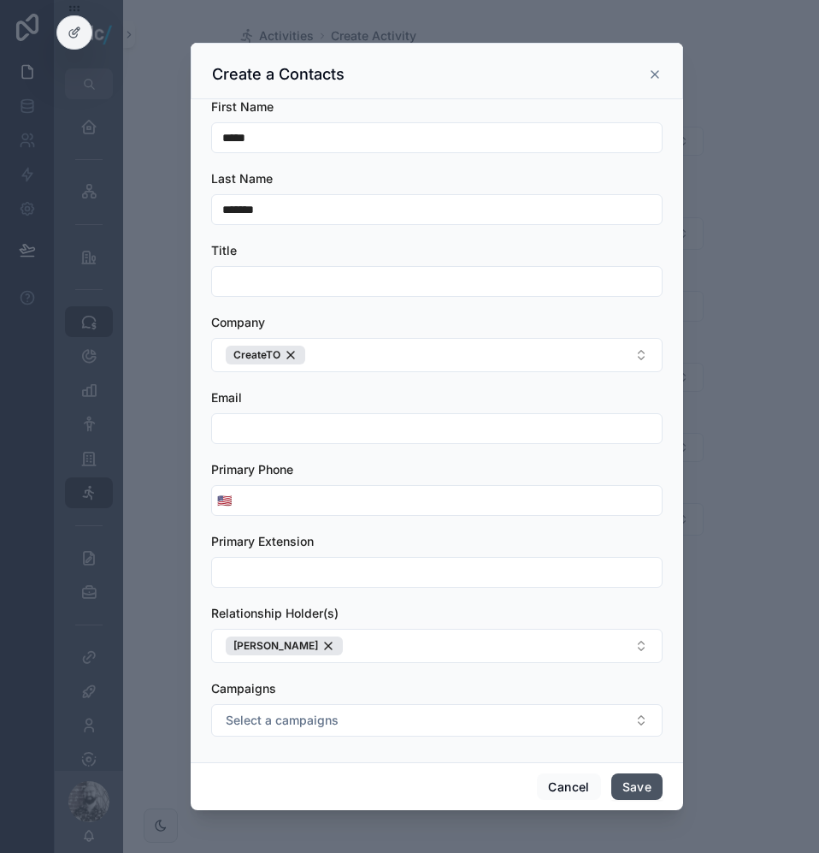
click at [629, 786] on button "Save" at bounding box center [636, 786] width 51 height 27
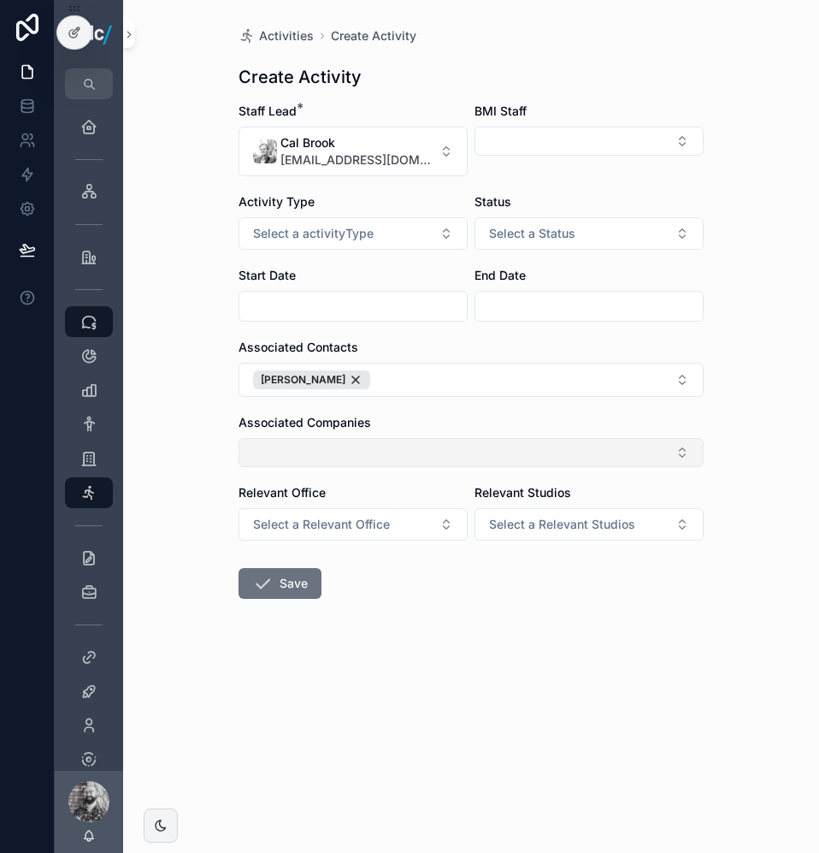
click at [327, 461] on button "Select Button" at bounding box center [471, 452] width 465 height 29
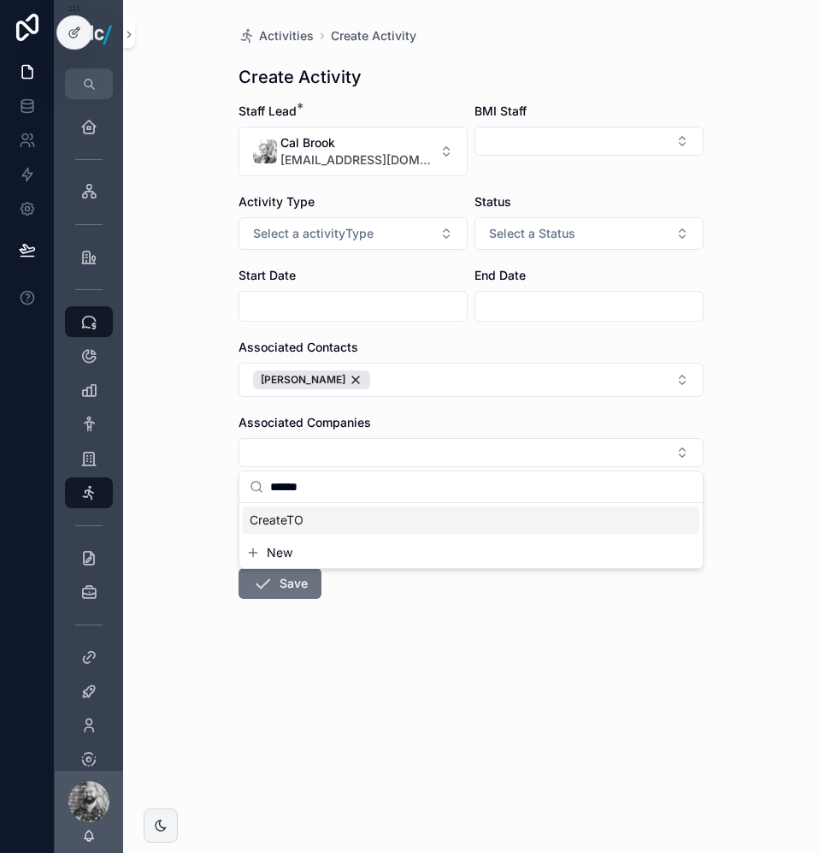
type input "******"
click at [298, 522] on span "CreateTO" at bounding box center [277, 519] width 54 height 17
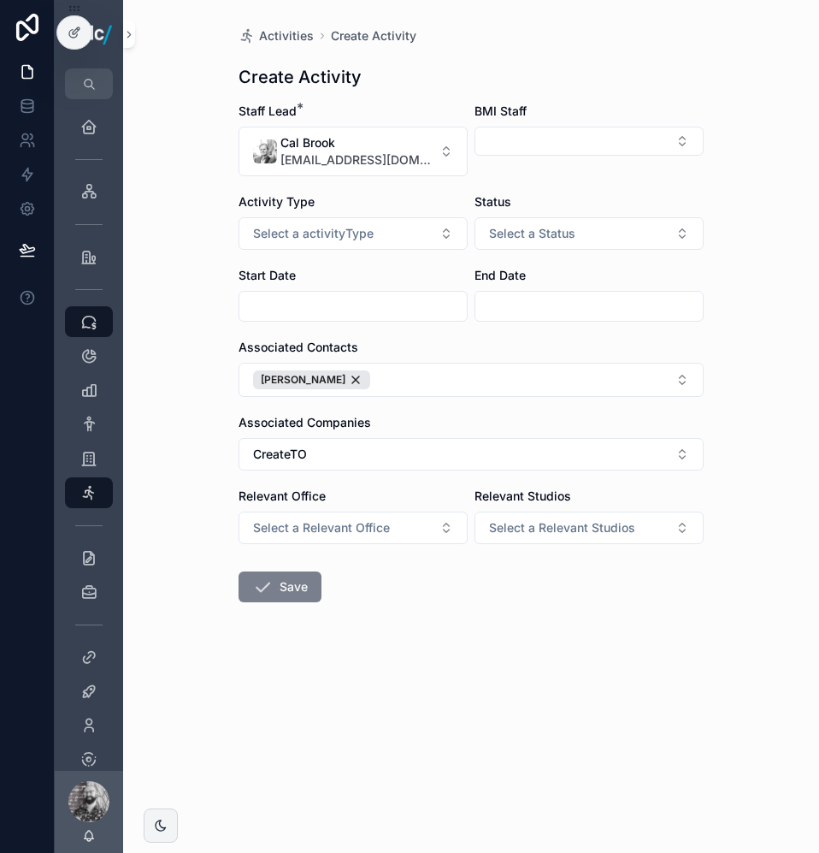
click at [283, 593] on button "Save" at bounding box center [280, 586] width 83 height 31
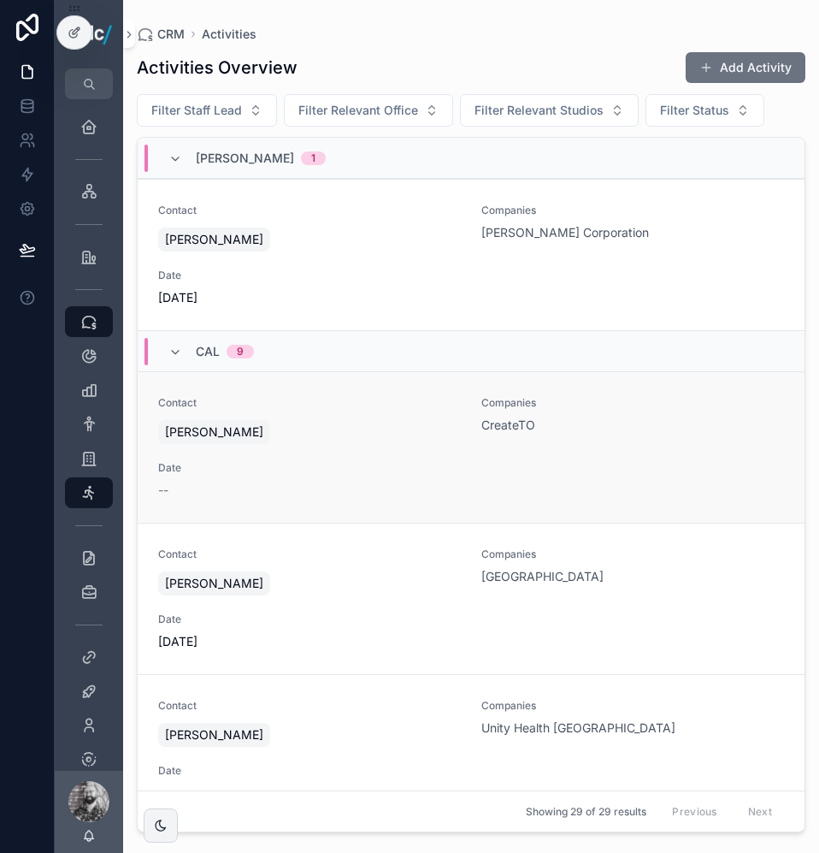
click at [229, 430] on span "[PERSON_NAME]" at bounding box center [214, 431] width 98 height 17
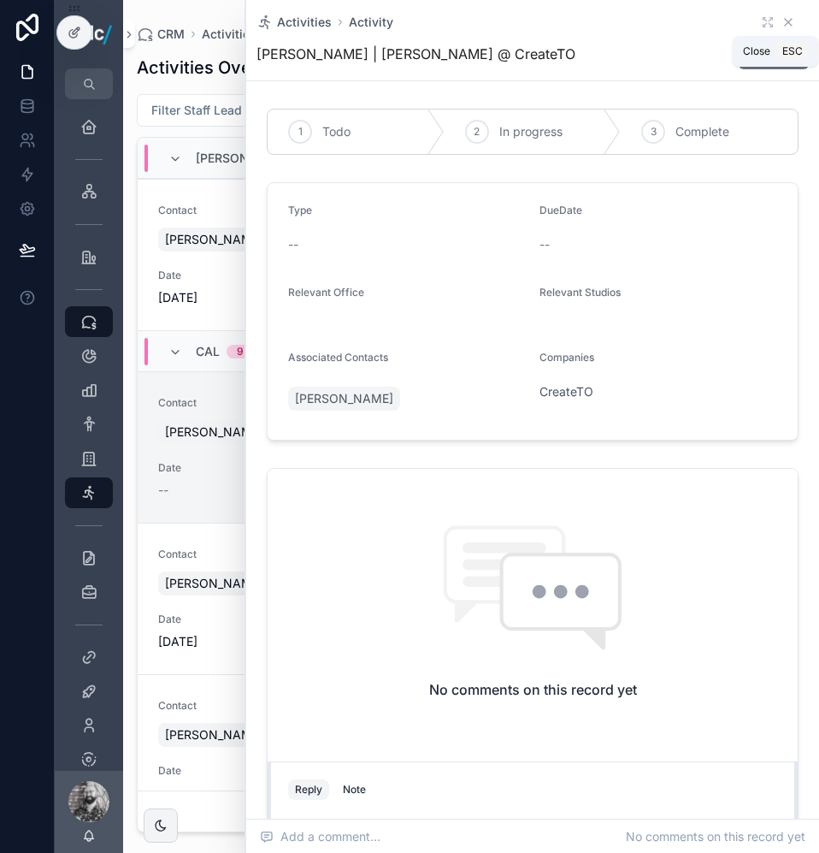
click at [782, 23] on icon "scrollable content" at bounding box center [789, 22] width 14 height 14
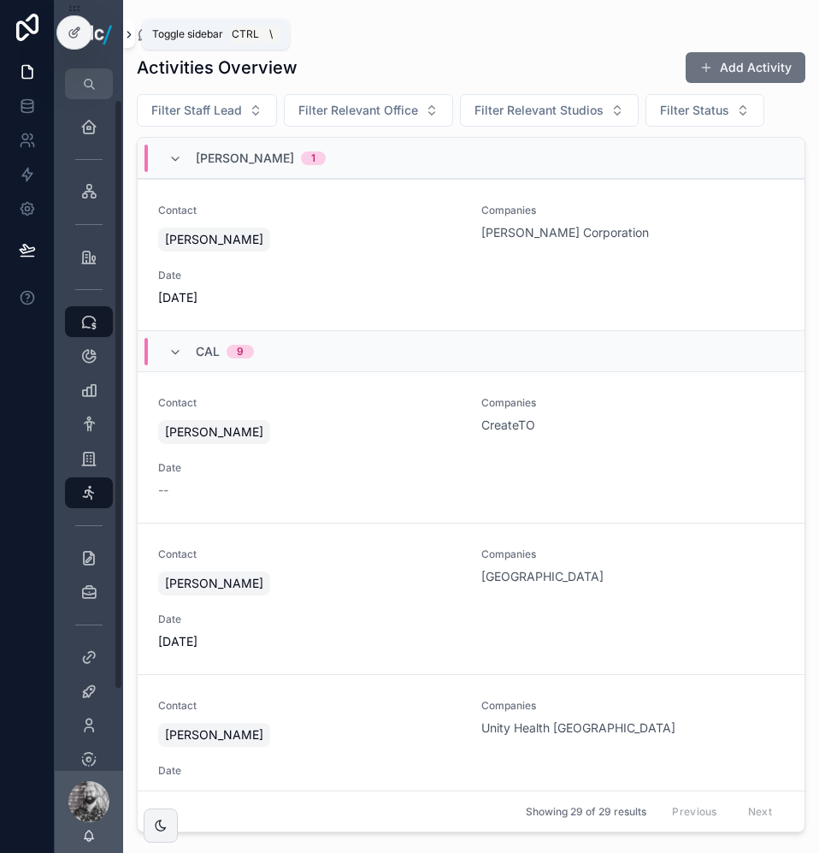
click at [130, 33] on icon "scrollable content" at bounding box center [128, 35] width 3 height 6
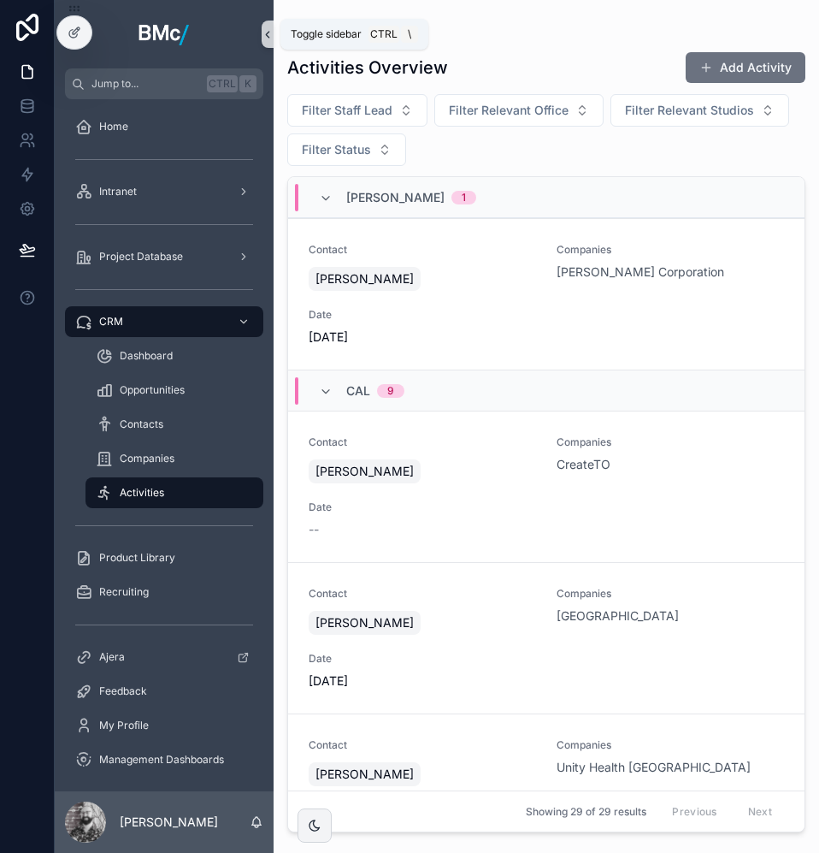
click at [267, 32] on icon "scrollable content" at bounding box center [268, 34] width 12 height 13
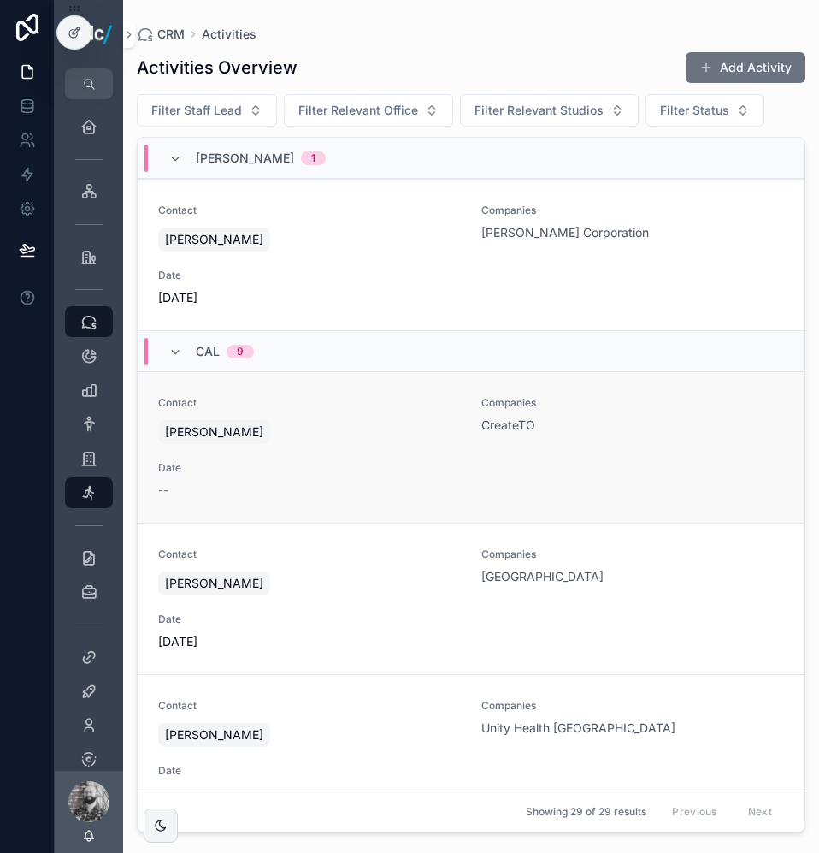
click at [388, 453] on div "Contact [PERSON_NAME] Companies CreateTO Date --" at bounding box center [471, 447] width 626 height 103
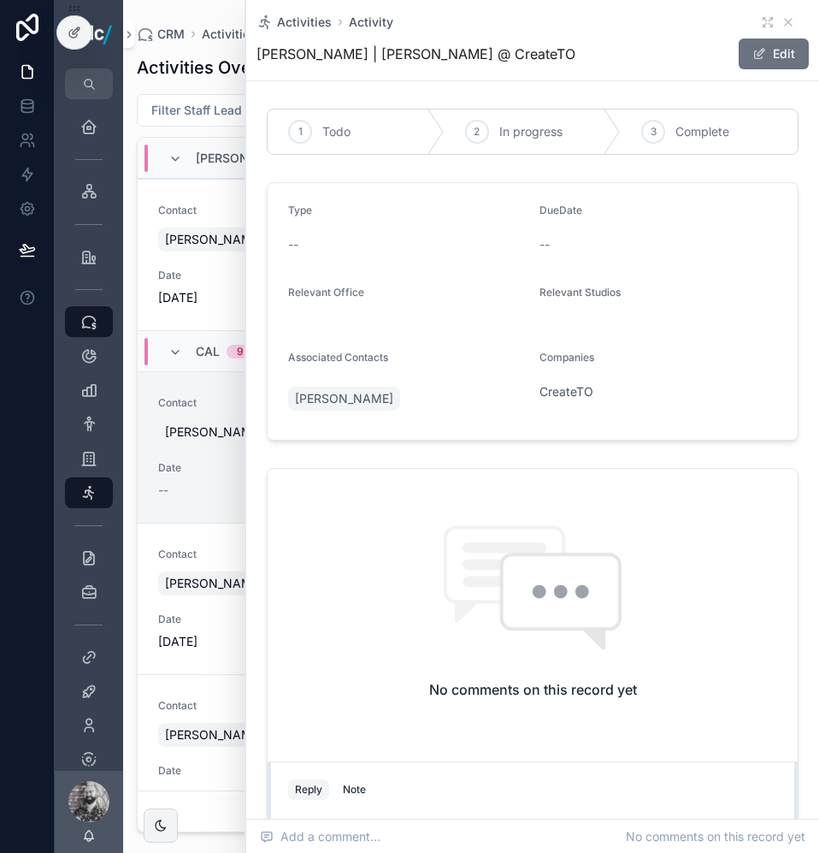
click at [325, 792] on button "Reply" at bounding box center [308, 789] width 41 height 21
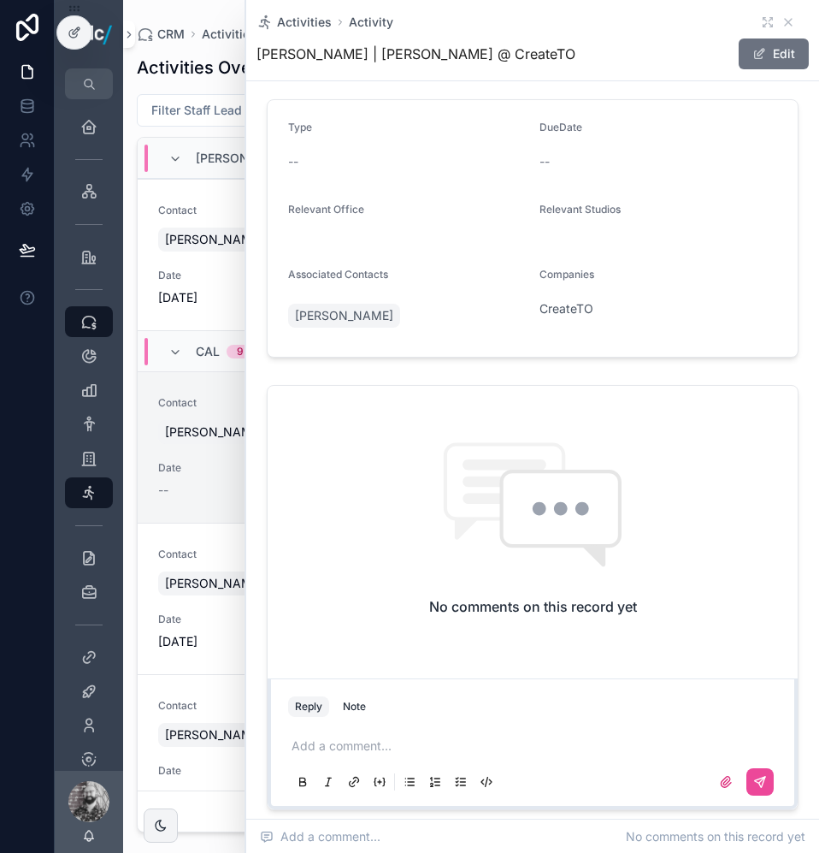
scroll to position [191, 0]
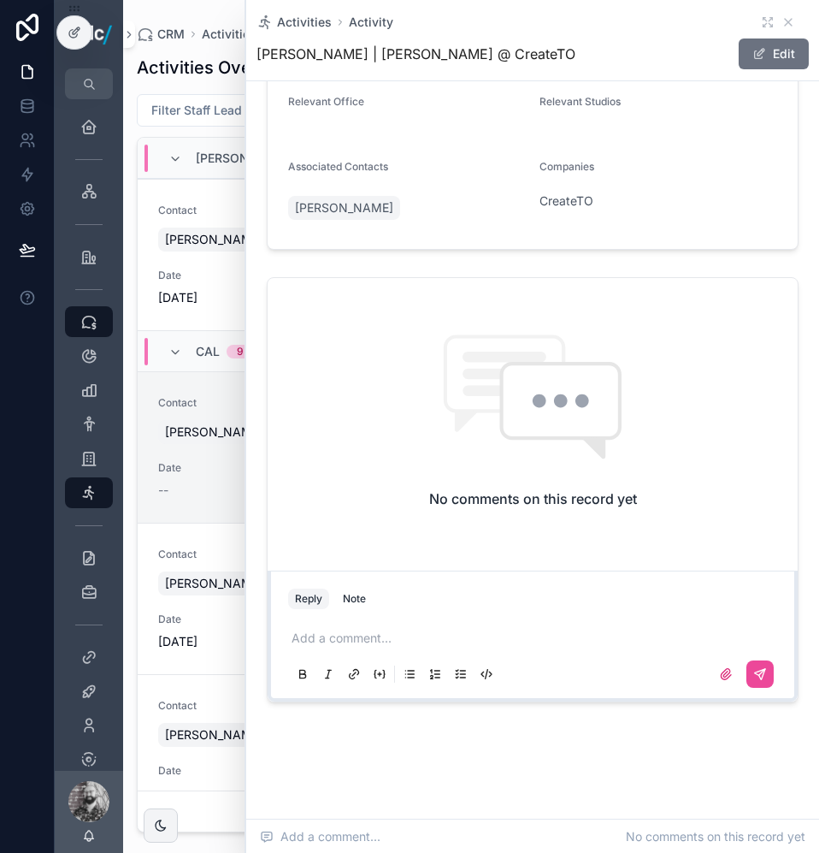
click at [385, 642] on p "scrollable content" at bounding box center [536, 637] width 489 height 17
click at [753, 675] on icon "scrollable content" at bounding box center [760, 674] width 14 height 14
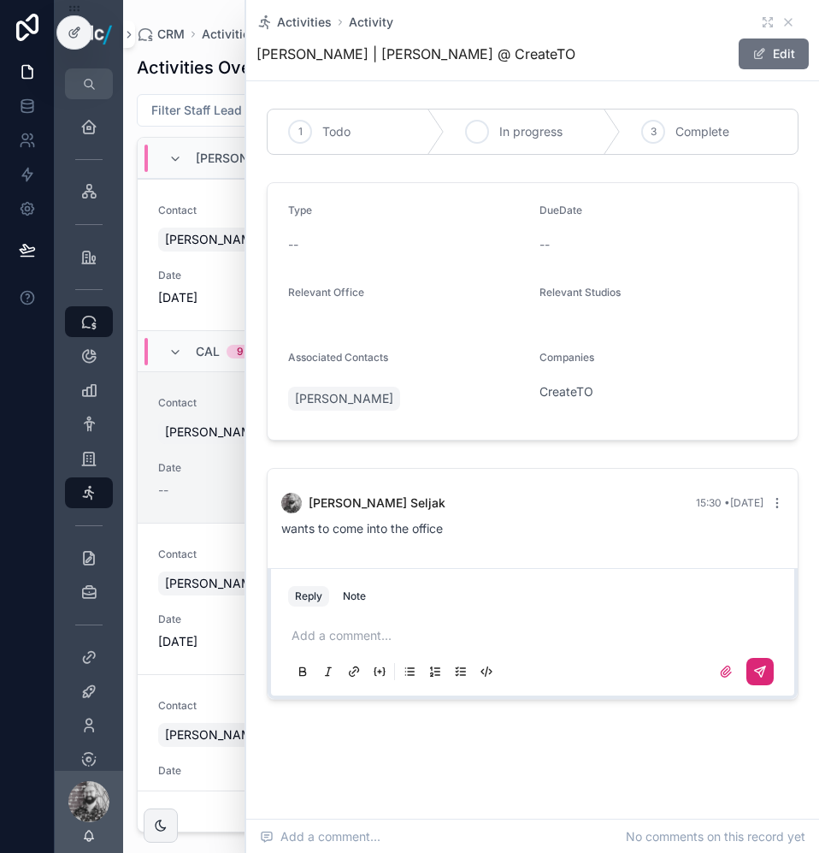
scroll to position [0, 0]
click at [335, 398] on span "[PERSON_NAME]" at bounding box center [344, 398] width 98 height 17
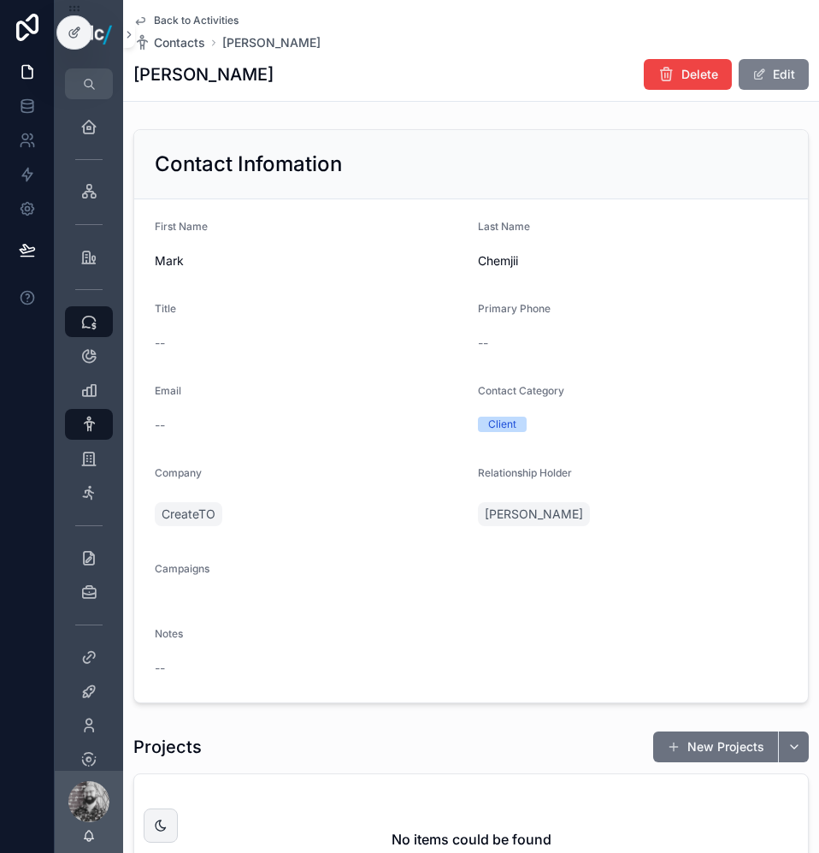
click at [752, 78] on span "scrollable content" at bounding box center [759, 75] width 14 height 14
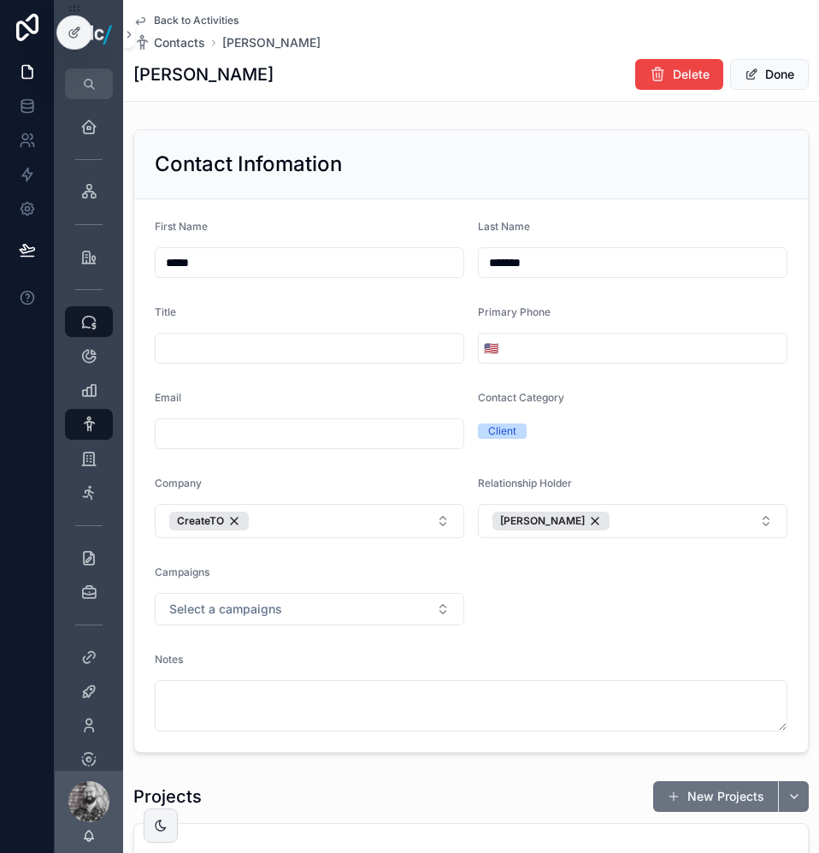
click at [528, 268] on input "*******" at bounding box center [633, 263] width 308 height 24
drag, startPoint x: 531, startPoint y: 263, endPoint x: 515, endPoint y: 260, distance: 16.6
click at [515, 260] on input "*******" at bounding box center [633, 263] width 308 height 24
type input "******"
click at [745, 68] on span "scrollable content" at bounding box center [752, 75] width 14 height 14
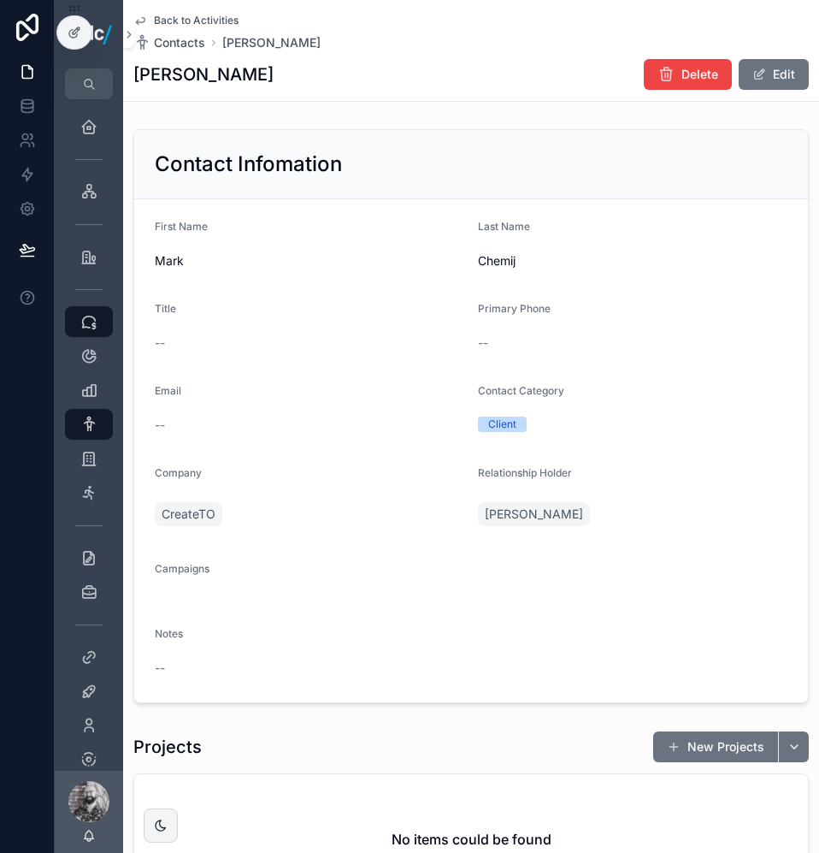
click at [183, 22] on span "Back to Activities" at bounding box center [196, 21] width 85 height 14
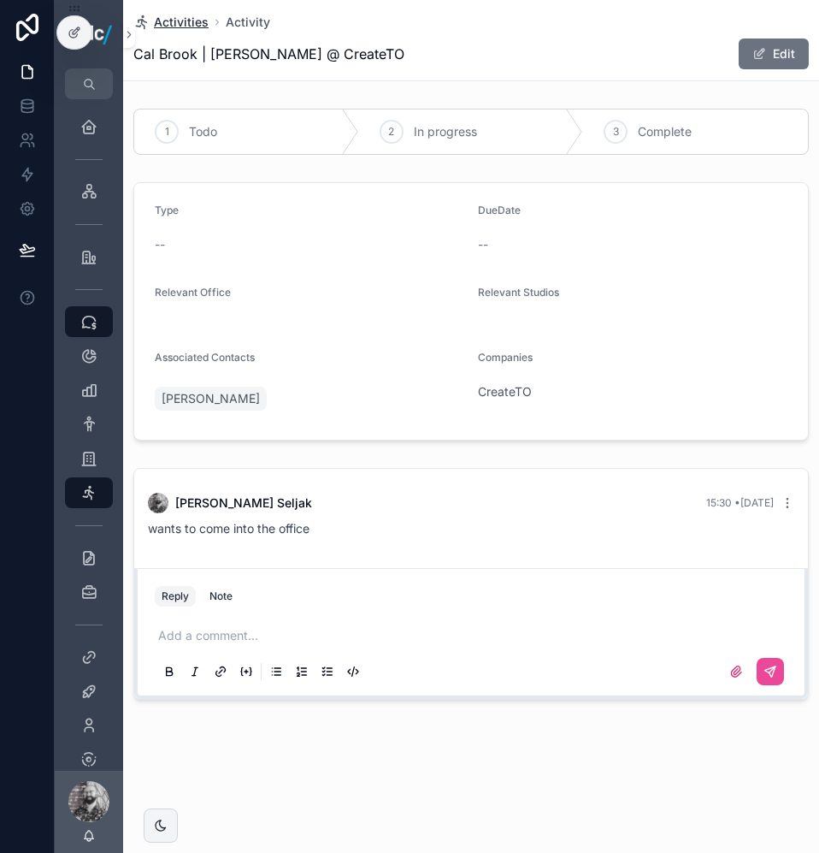
click at [170, 24] on span "Activities" at bounding box center [181, 22] width 55 height 17
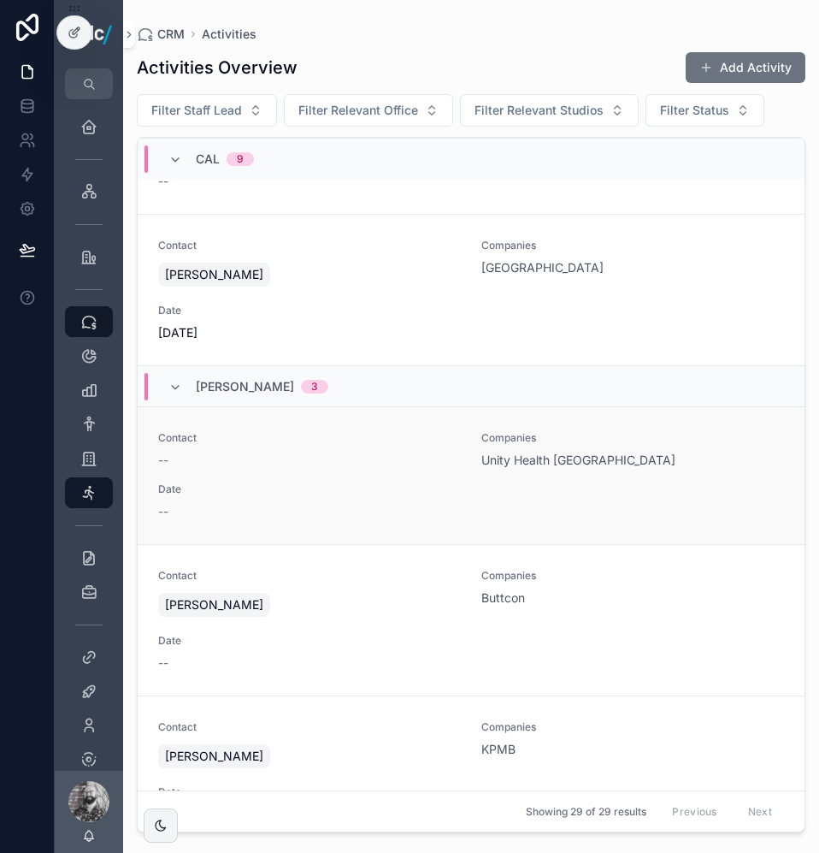
scroll to position [1454, 0]
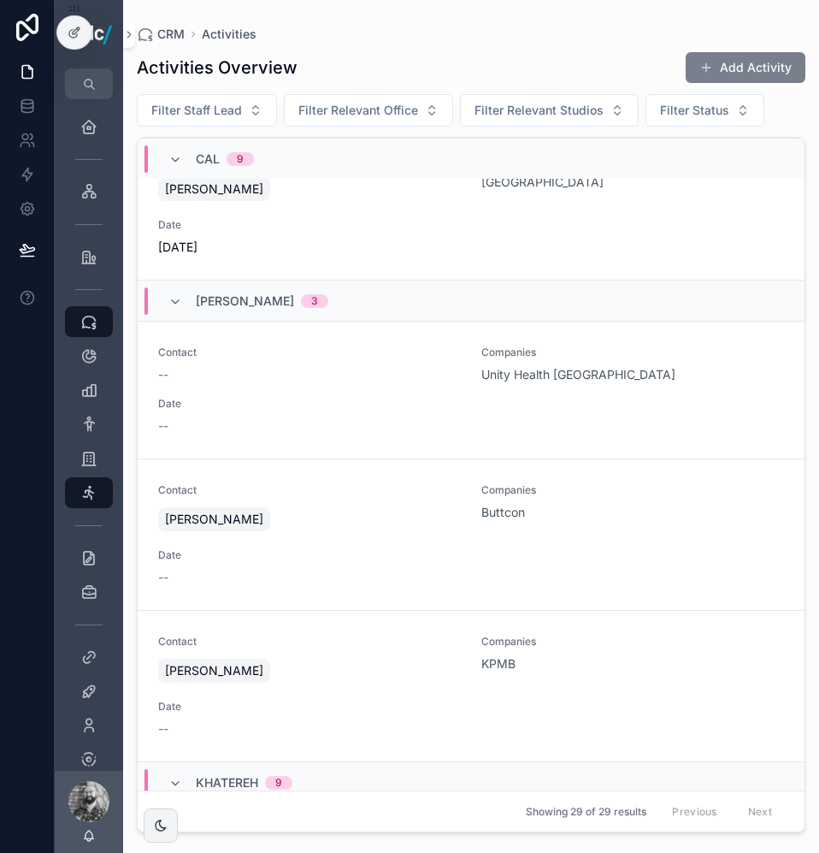
click at [739, 71] on button "Add Activity" at bounding box center [746, 67] width 120 height 31
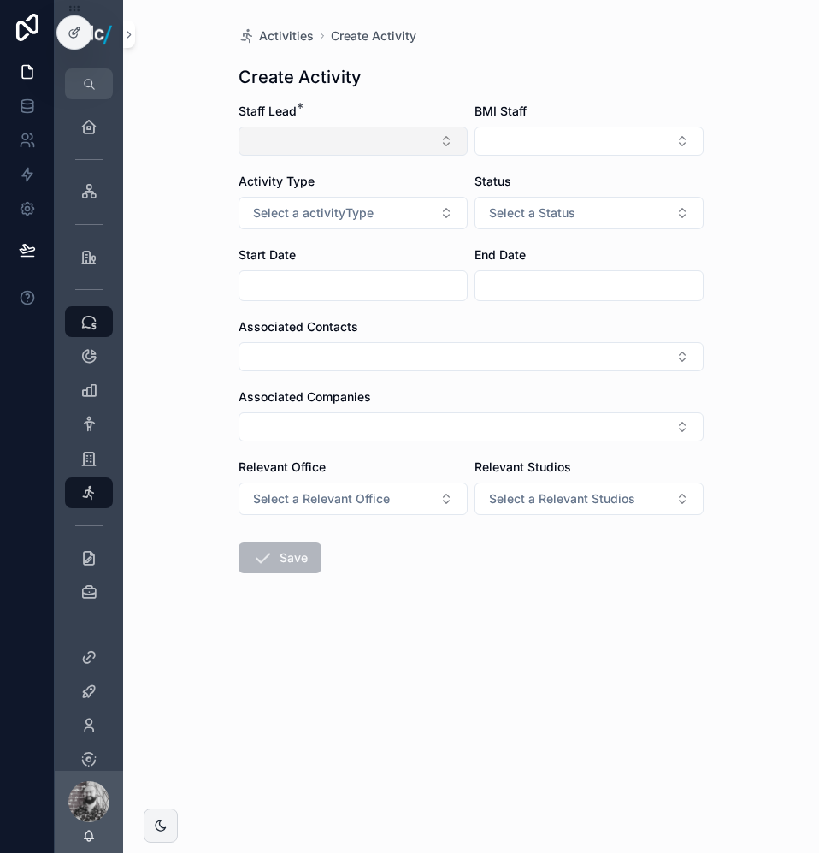
click at [380, 145] on button "Select Button" at bounding box center [353, 141] width 229 height 29
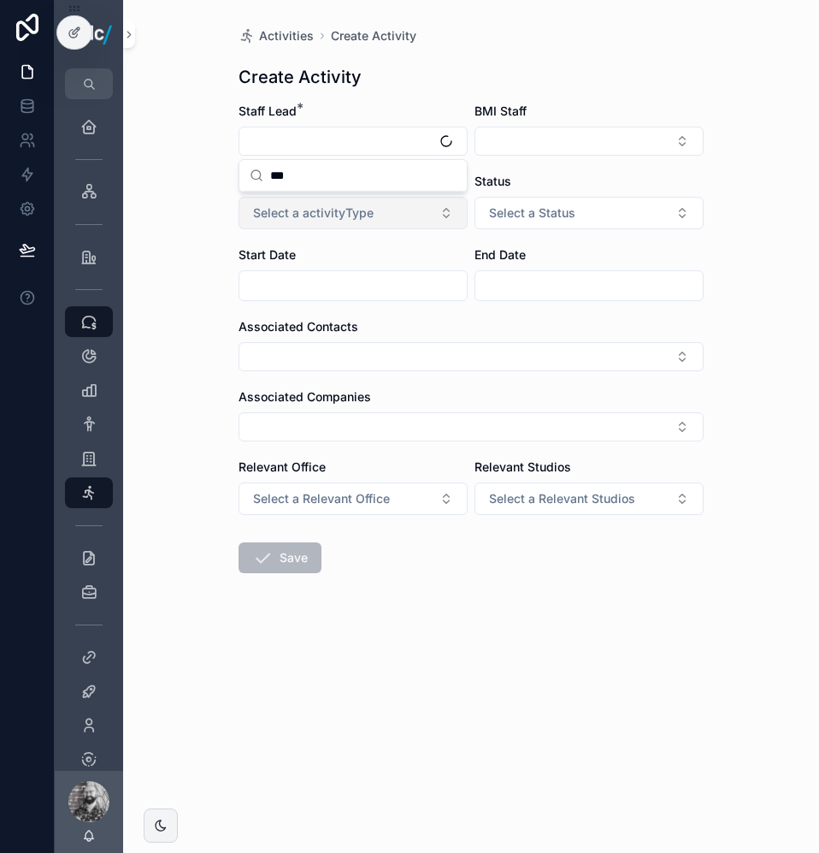
type input "***"
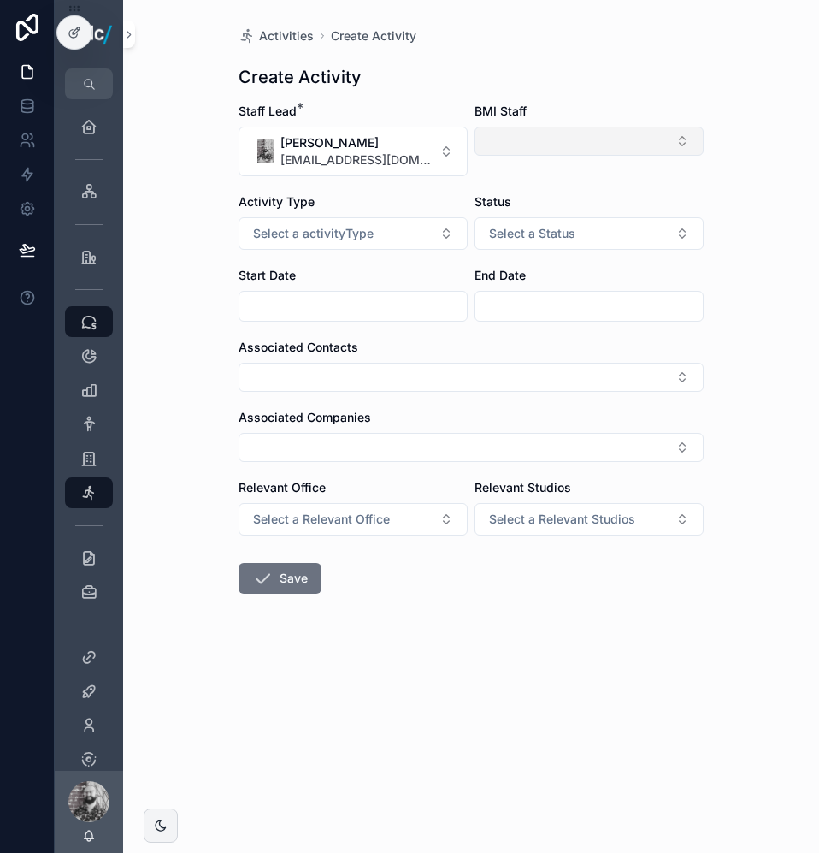
click at [539, 134] on button "Select Button" at bounding box center [589, 141] width 229 height 29
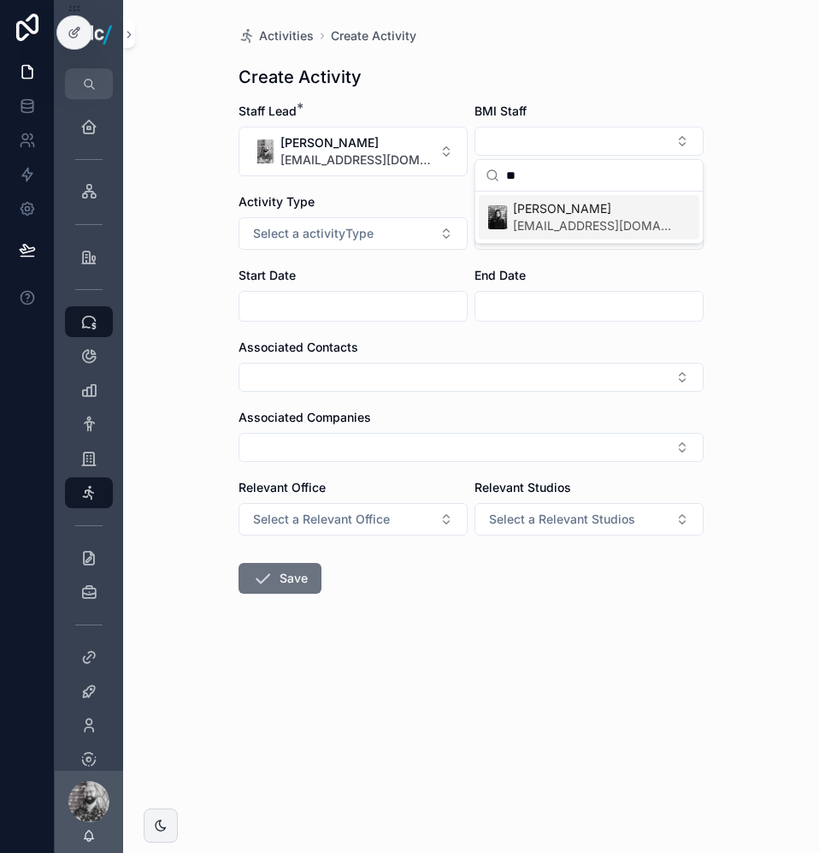
type input "**"
click at [554, 222] on span "[EMAIL_ADDRESS][DOMAIN_NAME]" at bounding box center [592, 225] width 159 height 17
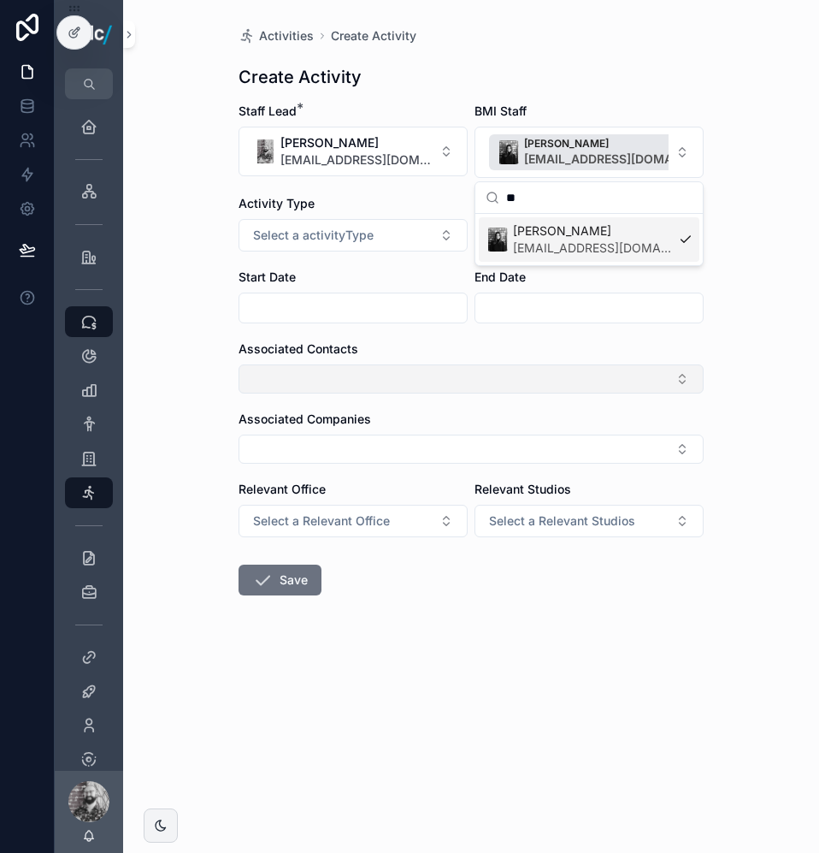
click at [271, 386] on button "Select Button" at bounding box center [471, 378] width 465 height 29
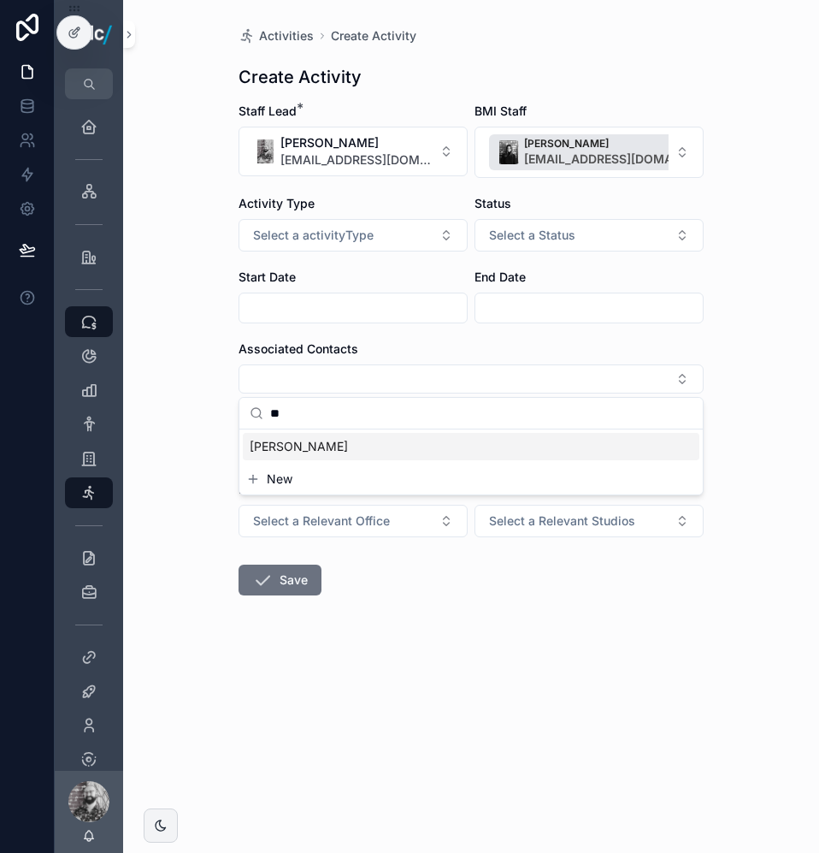
type input "*"
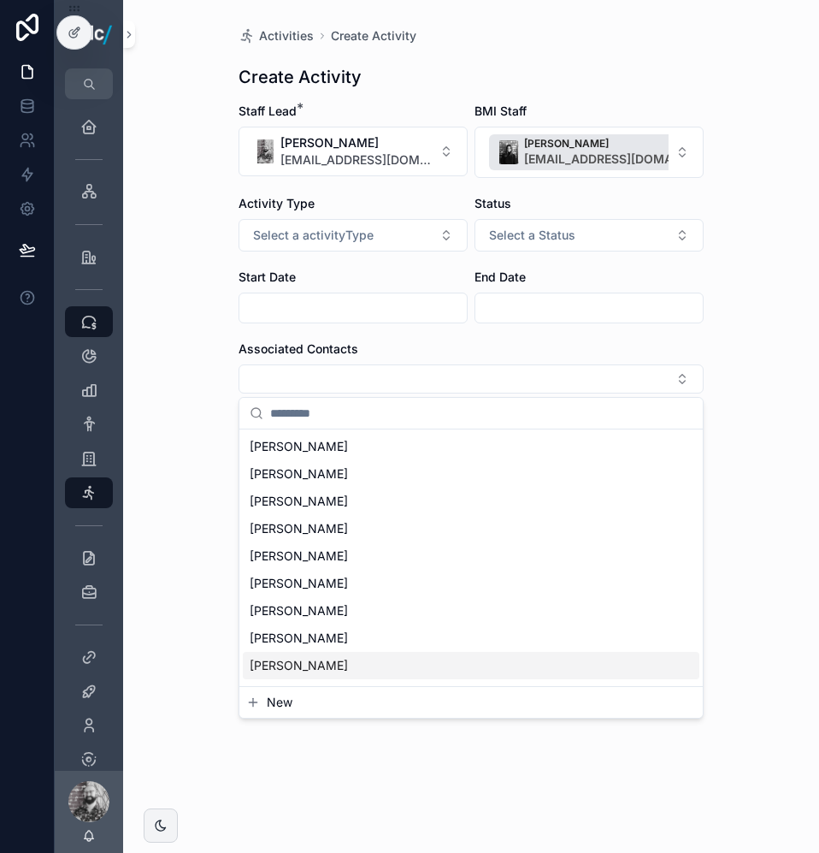
click at [279, 705] on span "New" at bounding box center [280, 701] width 26 height 17
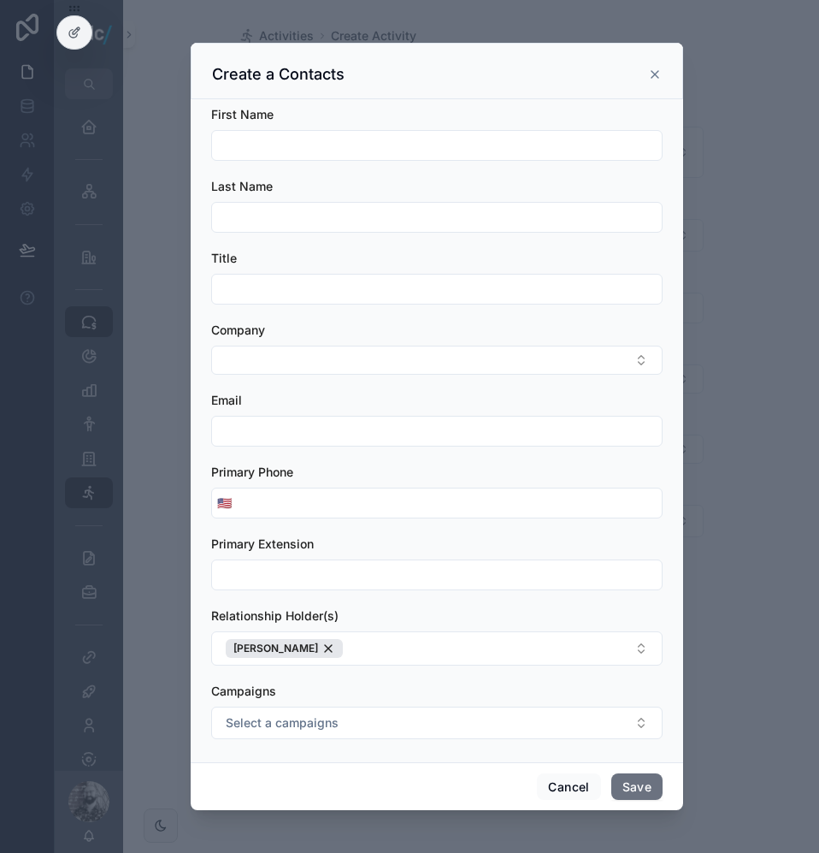
click at [274, 130] on div "scrollable content" at bounding box center [436, 145] width 451 height 31
click at [286, 149] on input "scrollable content" at bounding box center [437, 145] width 450 height 24
type input "*******"
type input "****"
click at [646, 782] on button "Save" at bounding box center [636, 786] width 51 height 27
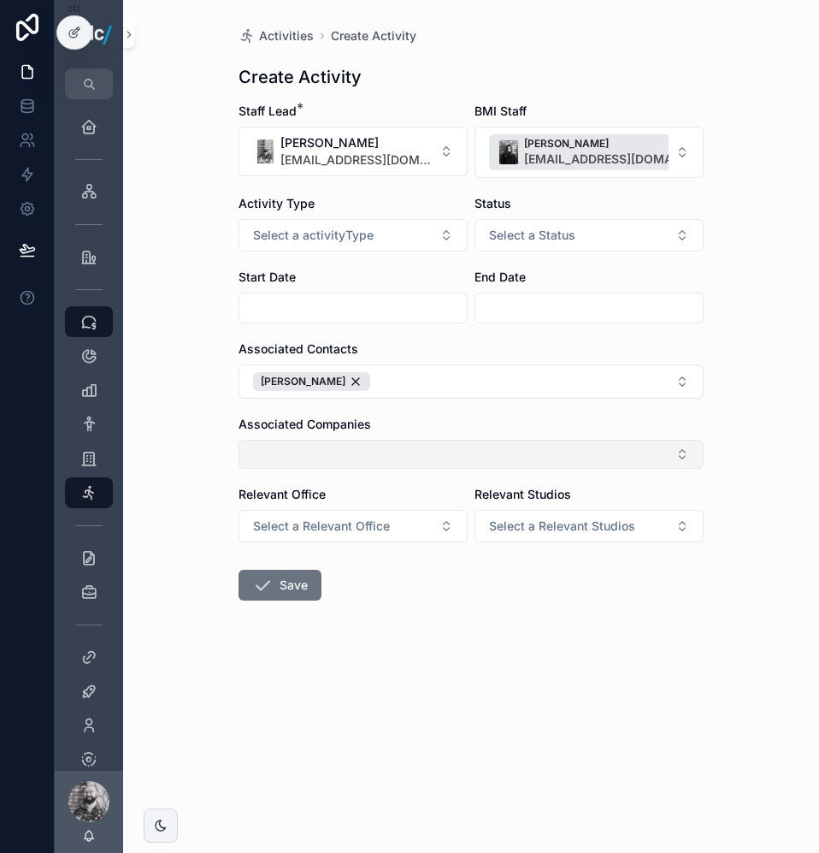
click at [333, 446] on button "Select Button" at bounding box center [471, 454] width 465 height 29
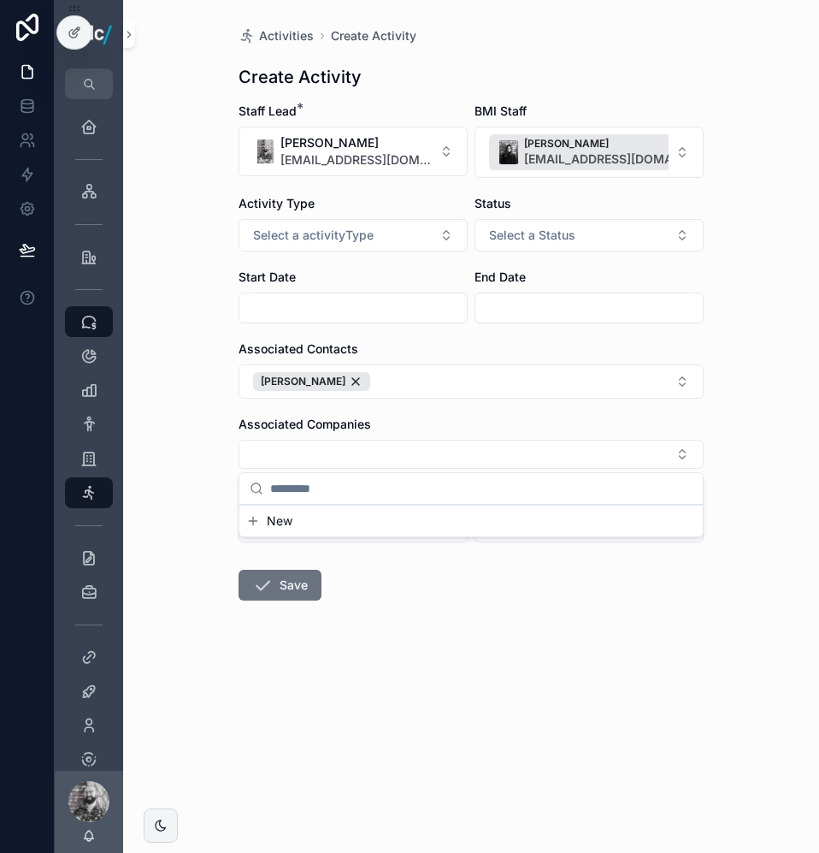
click at [189, 463] on div "Activities Create Activity Create Activity Staff Lead * [PERSON_NAME] [EMAIL_AD…" at bounding box center [471, 426] width 696 height 853
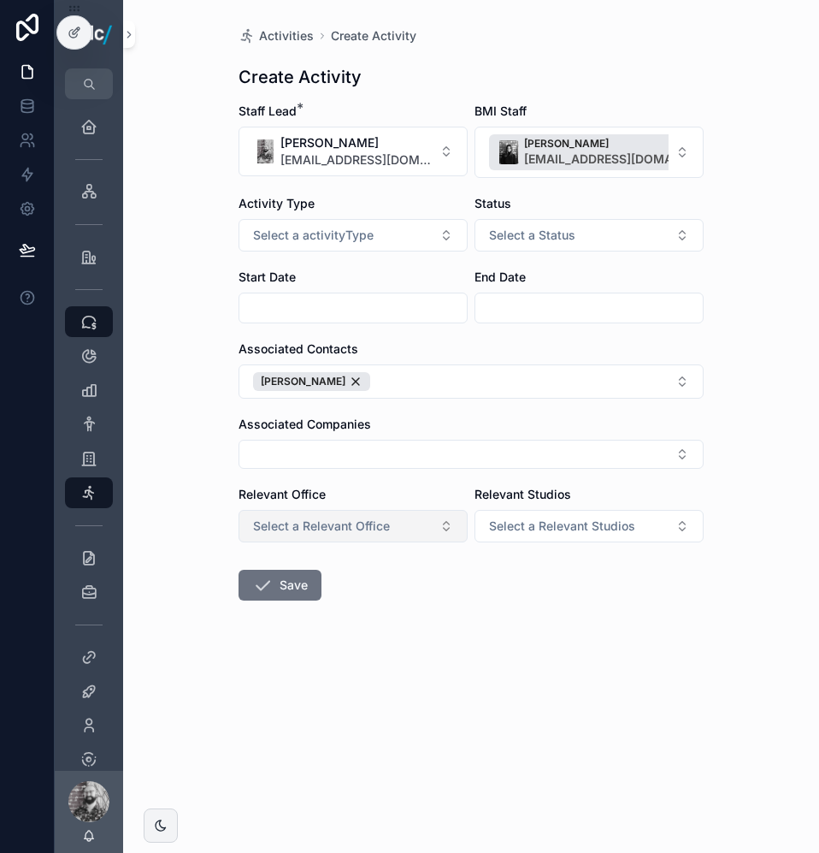
click at [350, 528] on span "Select a Relevant Office" at bounding box center [321, 525] width 137 height 17
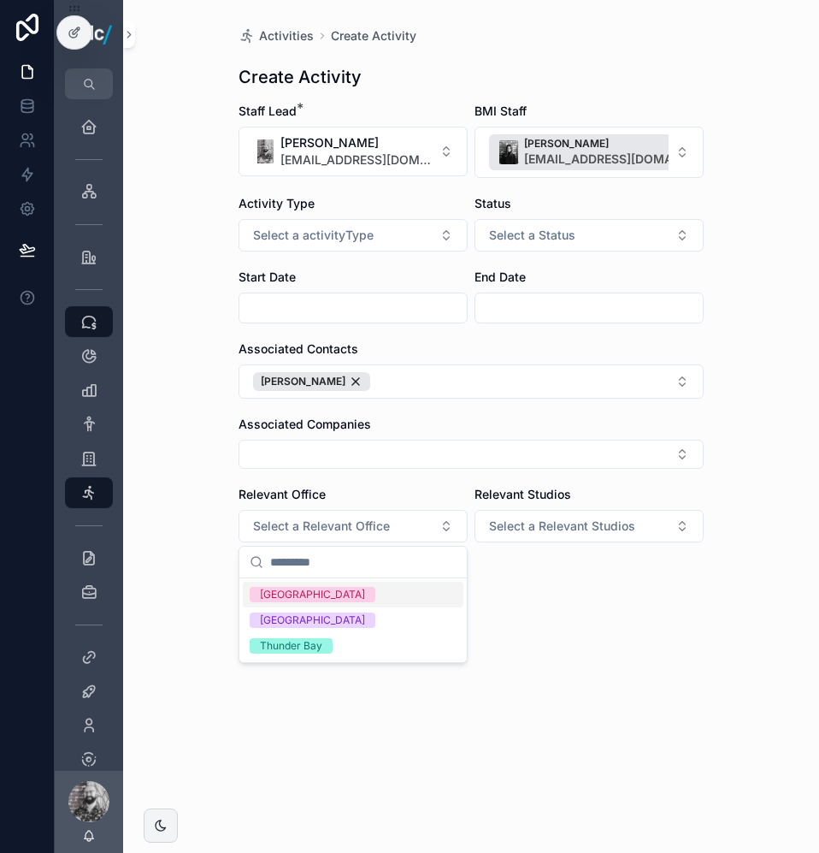
click at [310, 595] on div "[GEOGRAPHIC_DATA]" at bounding box center [353, 594] width 221 height 26
click at [593, 533] on span "Select a Relevant Studios" at bounding box center [562, 525] width 146 height 17
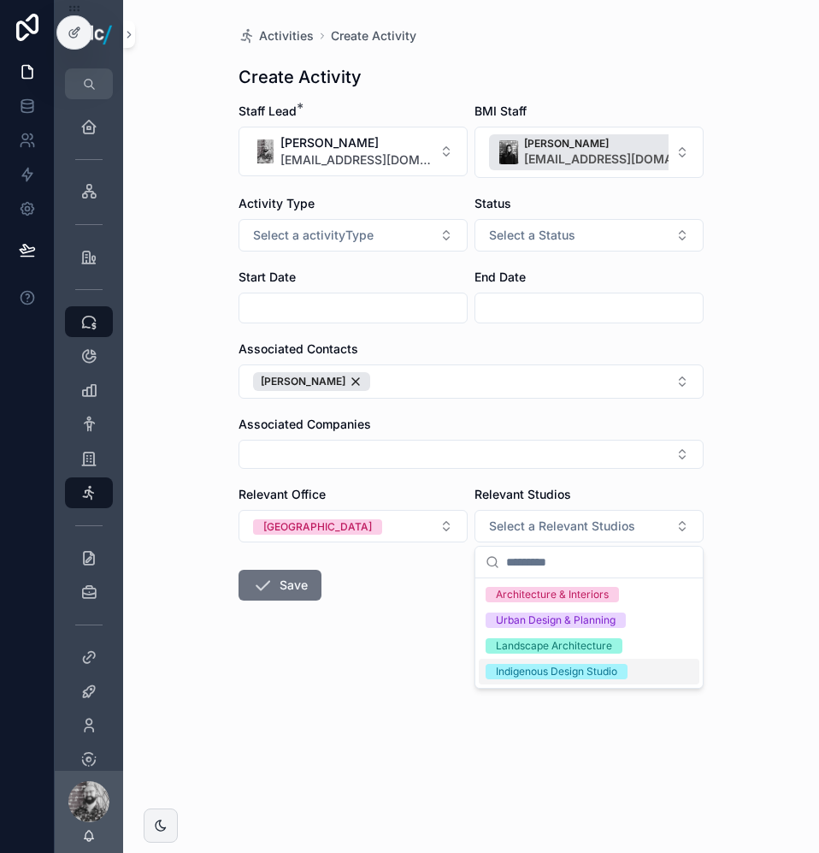
click at [567, 670] on div "Indigenous Design Studio" at bounding box center [556, 671] width 121 height 15
click at [566, 644] on div "Landscape Architecture" at bounding box center [554, 645] width 116 height 15
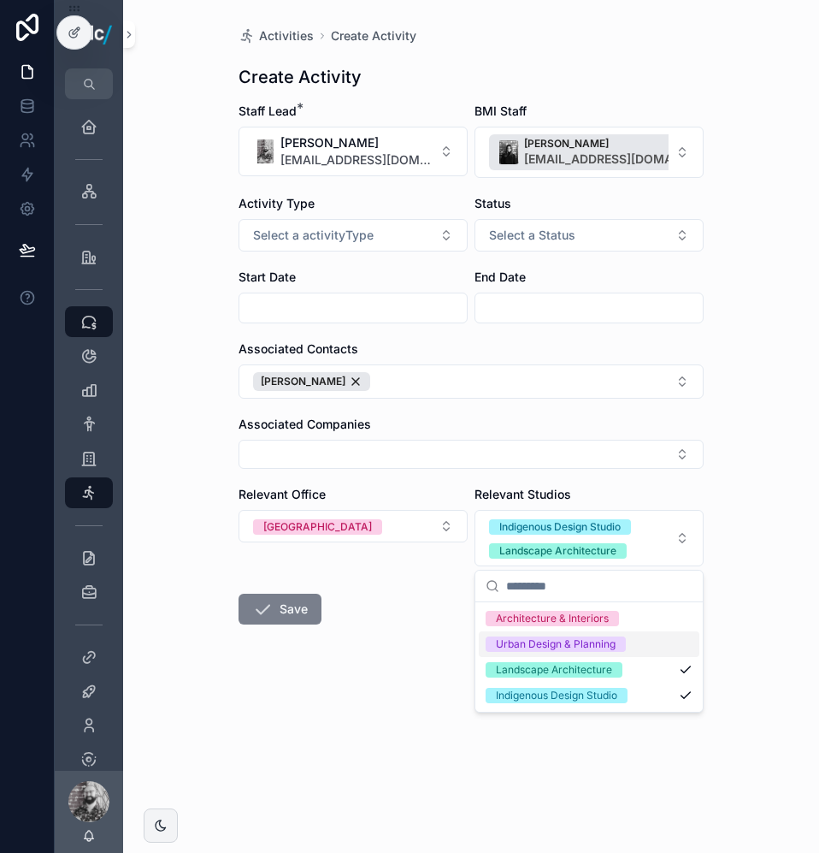
click at [271, 613] on icon "scrollable content" at bounding box center [262, 609] width 21 height 21
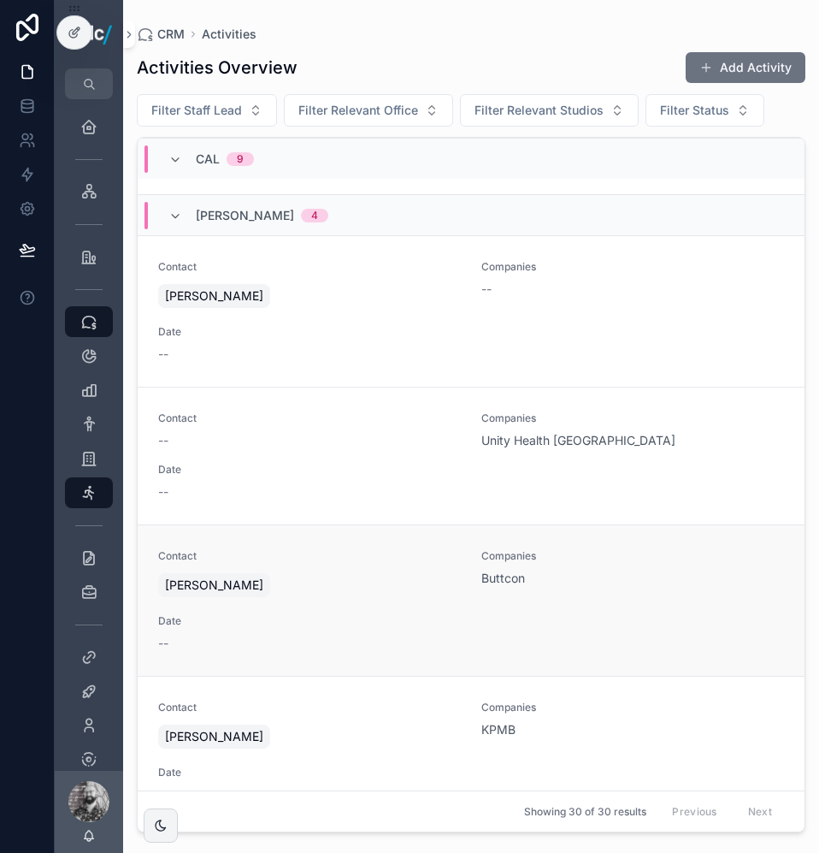
scroll to position [1625, 0]
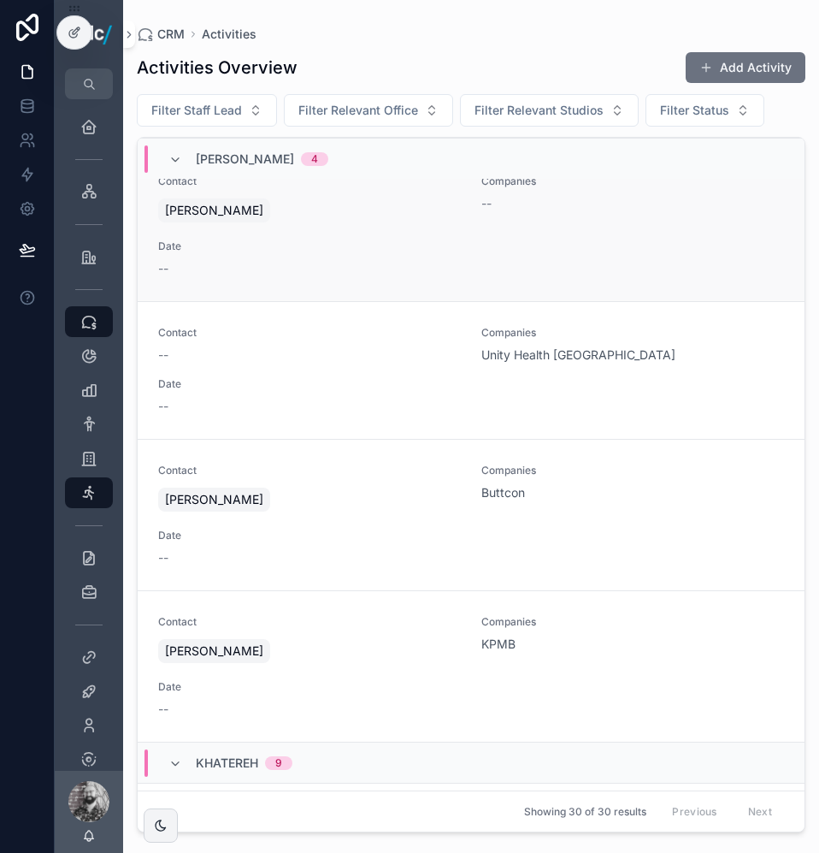
click at [482, 212] on div "Companies --" at bounding box center [632, 199] width 303 height 51
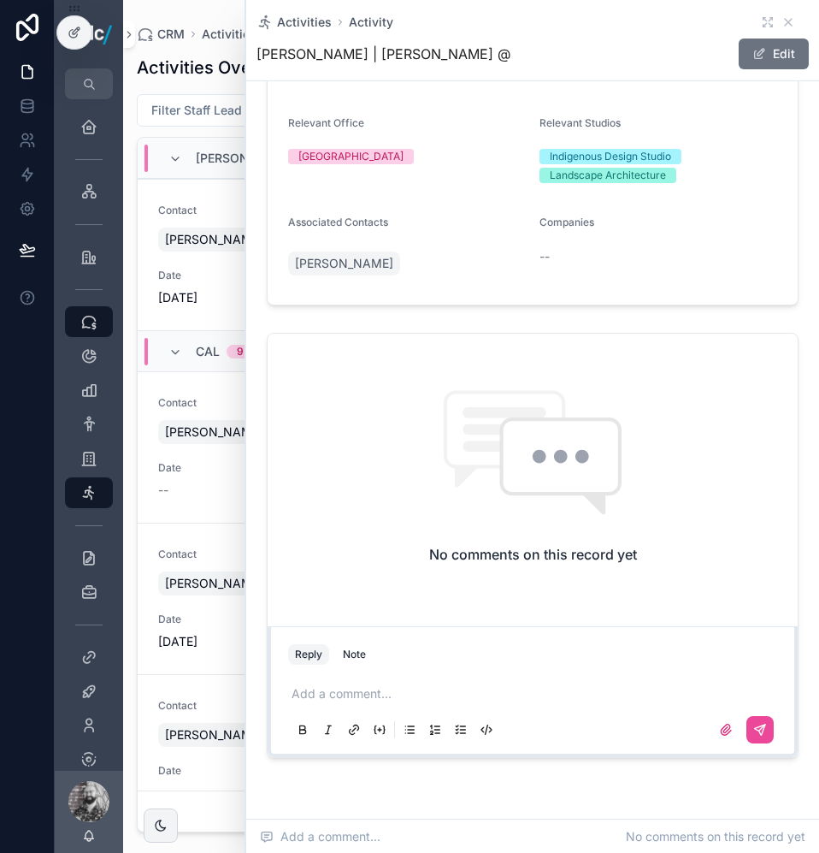
scroll to position [171, 0]
click at [330, 692] on p "scrollable content" at bounding box center [536, 691] width 489 height 17
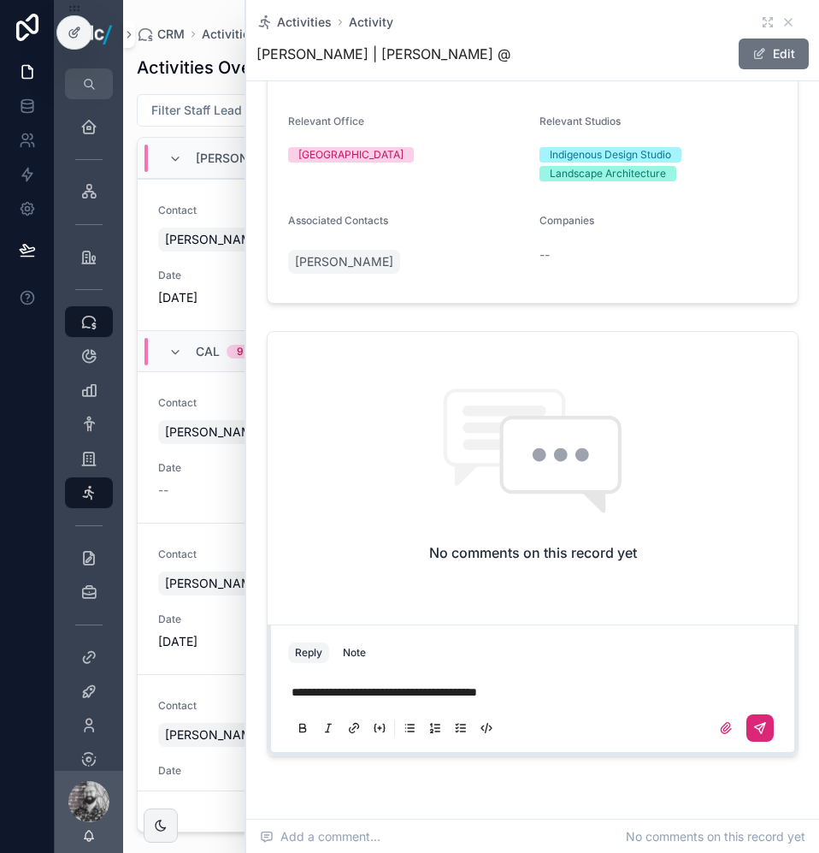
click at [756, 728] on button "scrollable content" at bounding box center [759, 727] width 27 height 27
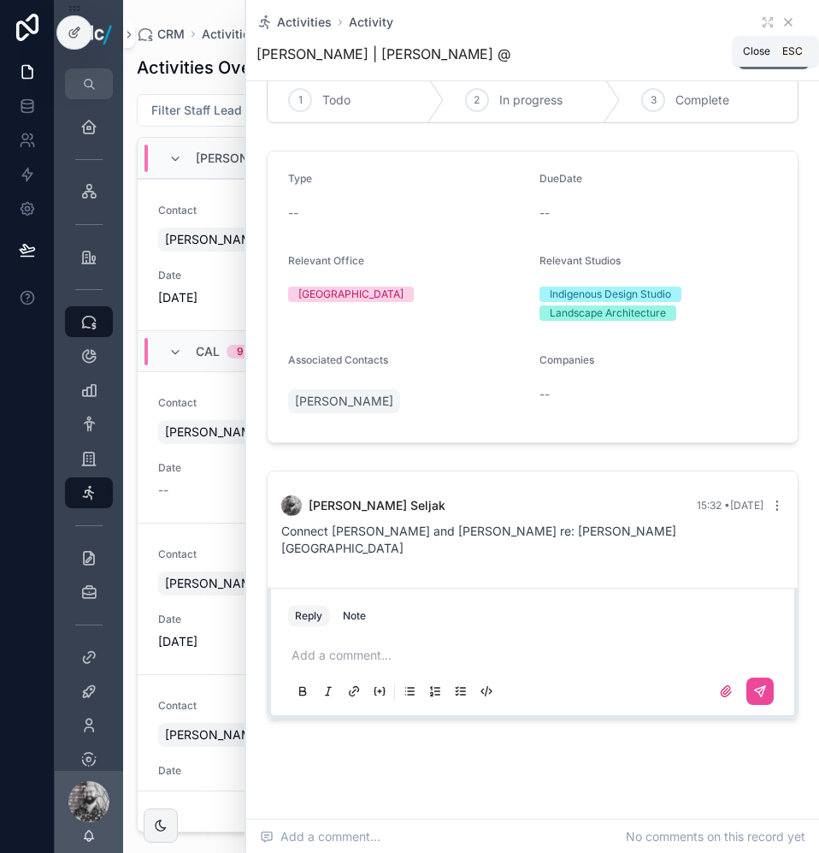
click at [782, 24] on icon "scrollable content" at bounding box center [789, 22] width 14 height 14
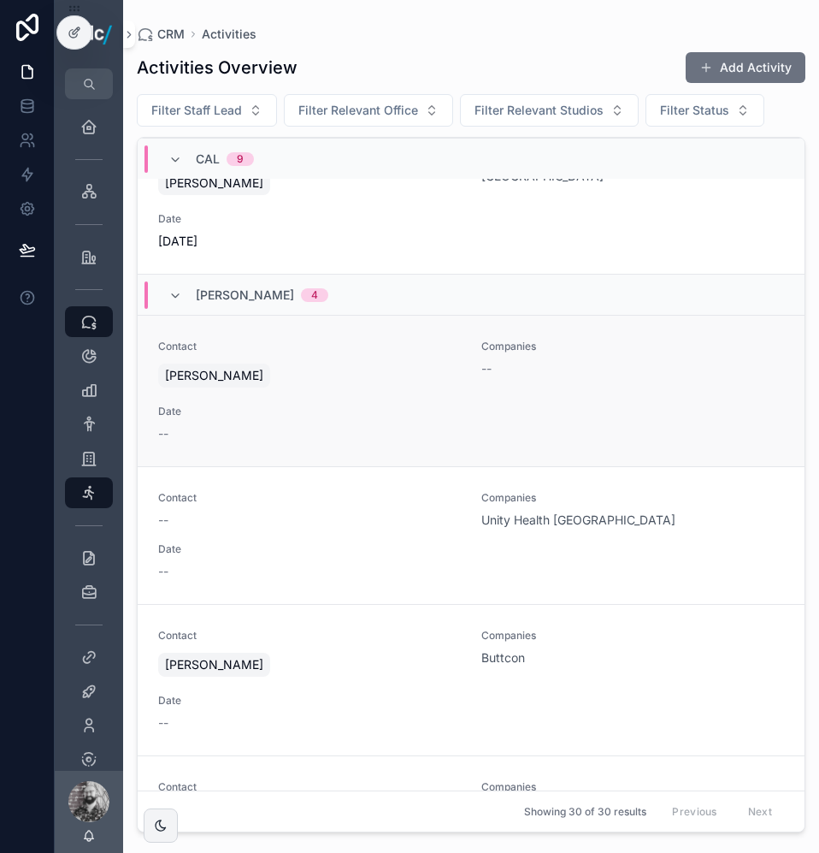
scroll to position [1539, 0]
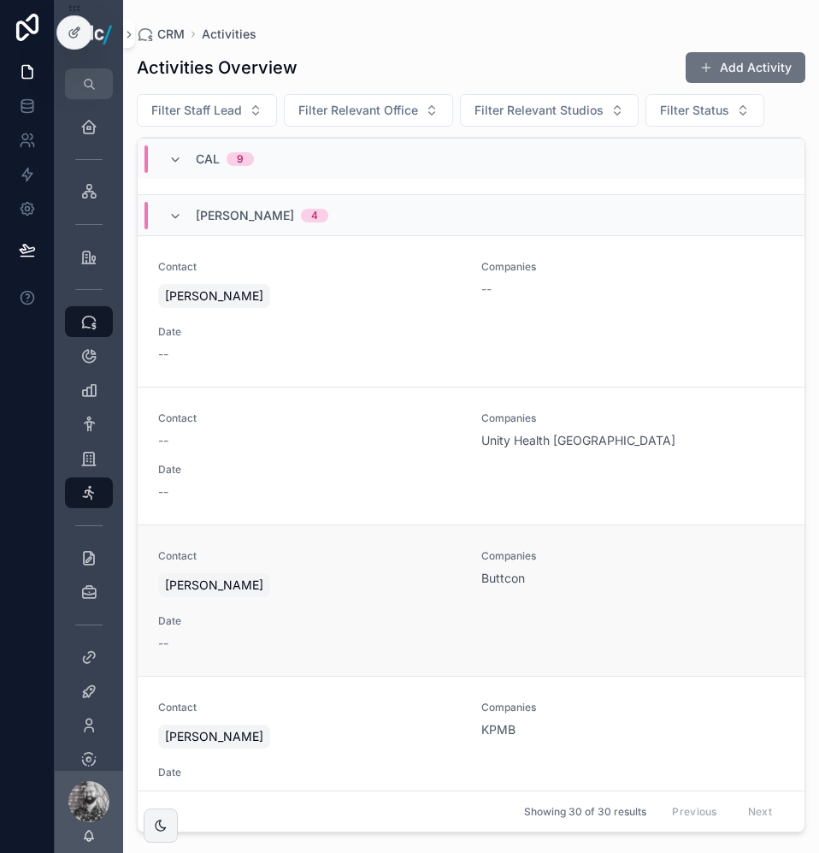
click at [554, 645] on div "Contact [PERSON_NAME] Companies Buttcon Date --" at bounding box center [471, 600] width 626 height 103
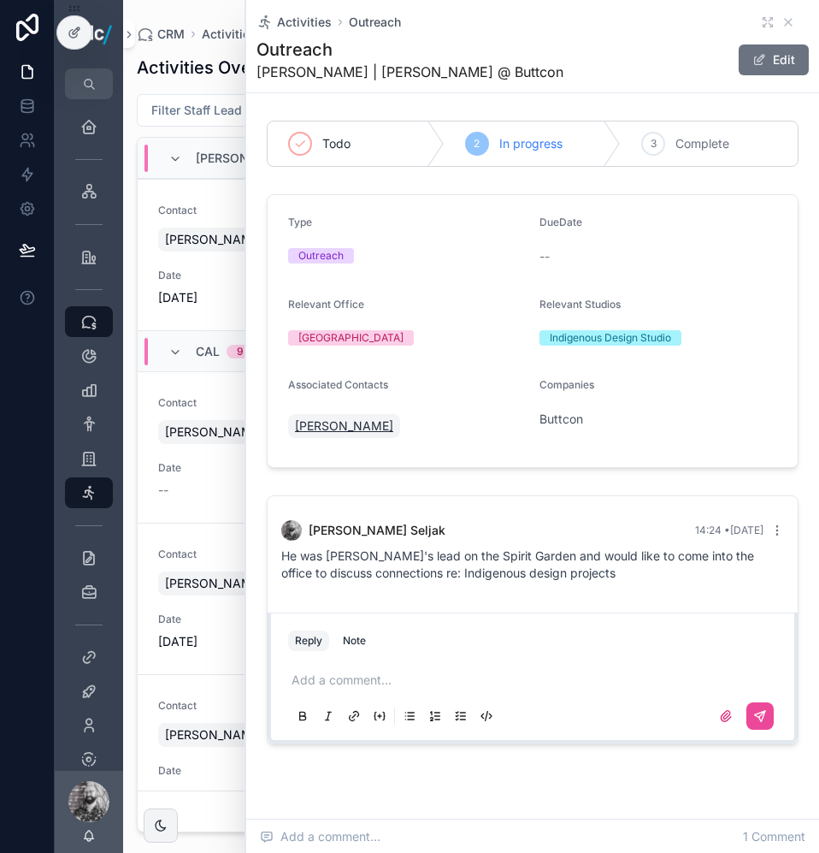
click at [357, 428] on span "[PERSON_NAME]" at bounding box center [344, 425] width 98 height 17
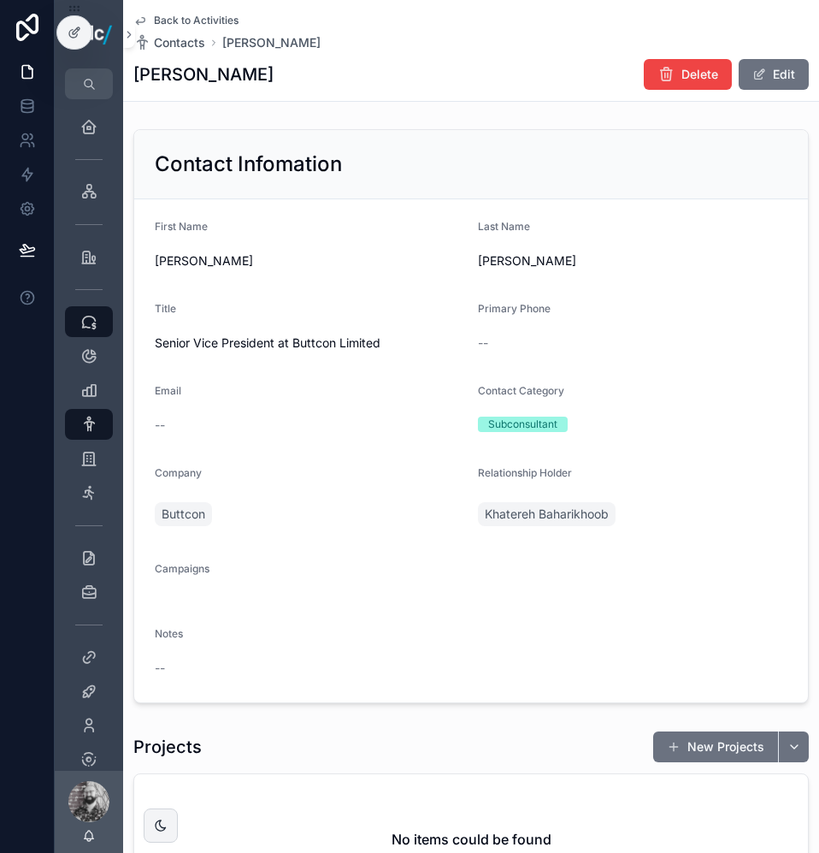
click at [185, 15] on span "Back to Activities" at bounding box center [196, 21] width 85 height 14
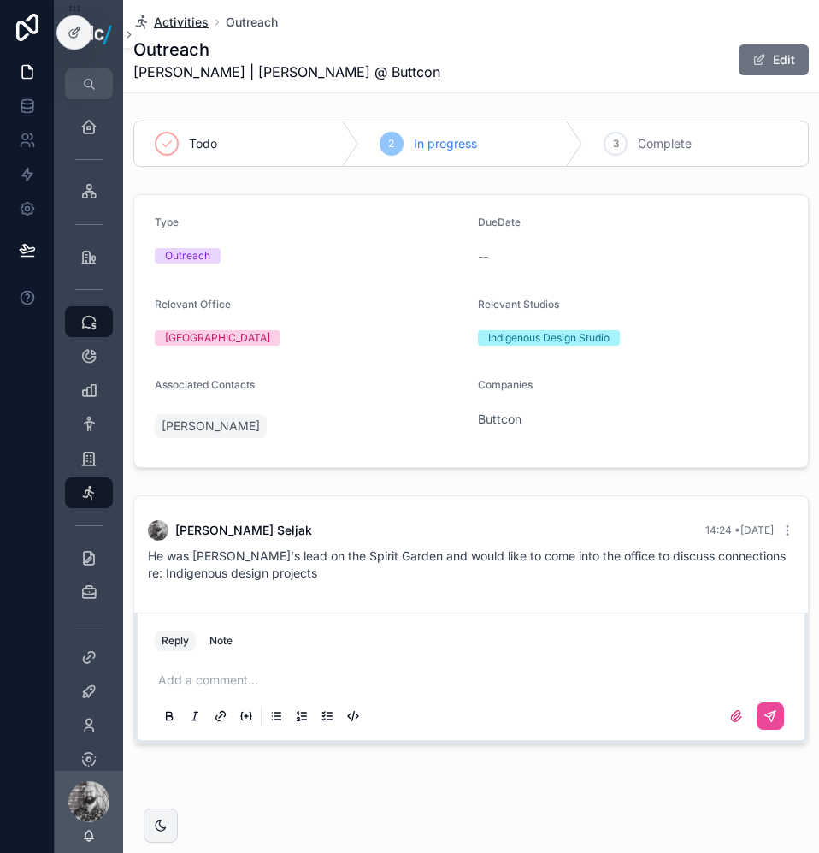
click at [181, 21] on span "Activities" at bounding box center [181, 22] width 55 height 17
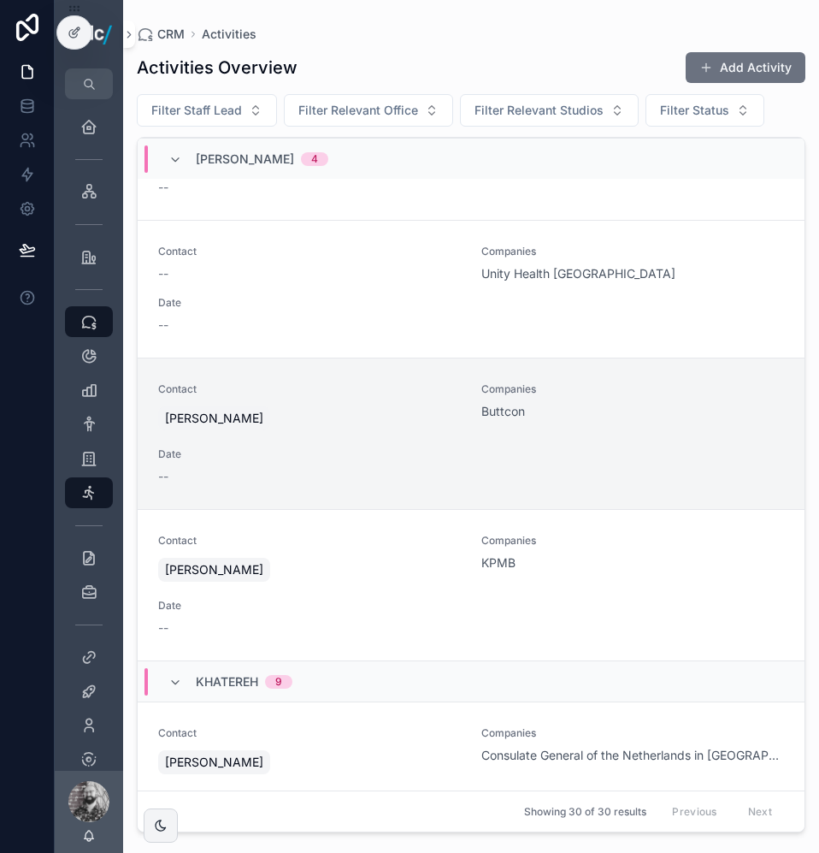
scroll to position [1710, 0]
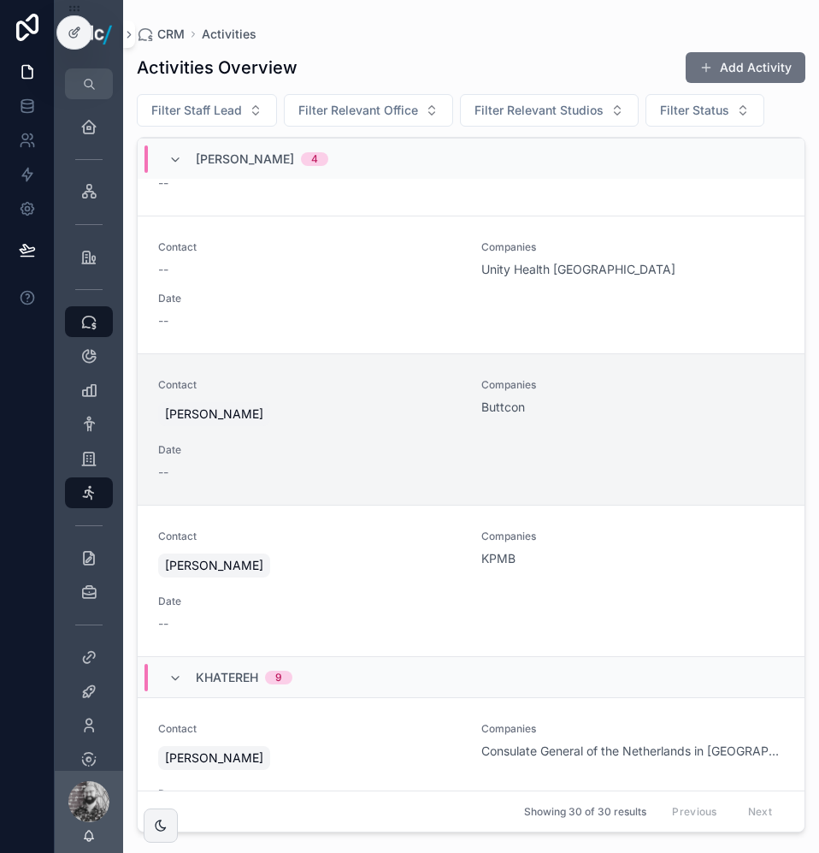
click at [419, 443] on span "Date" at bounding box center [309, 450] width 303 height 14
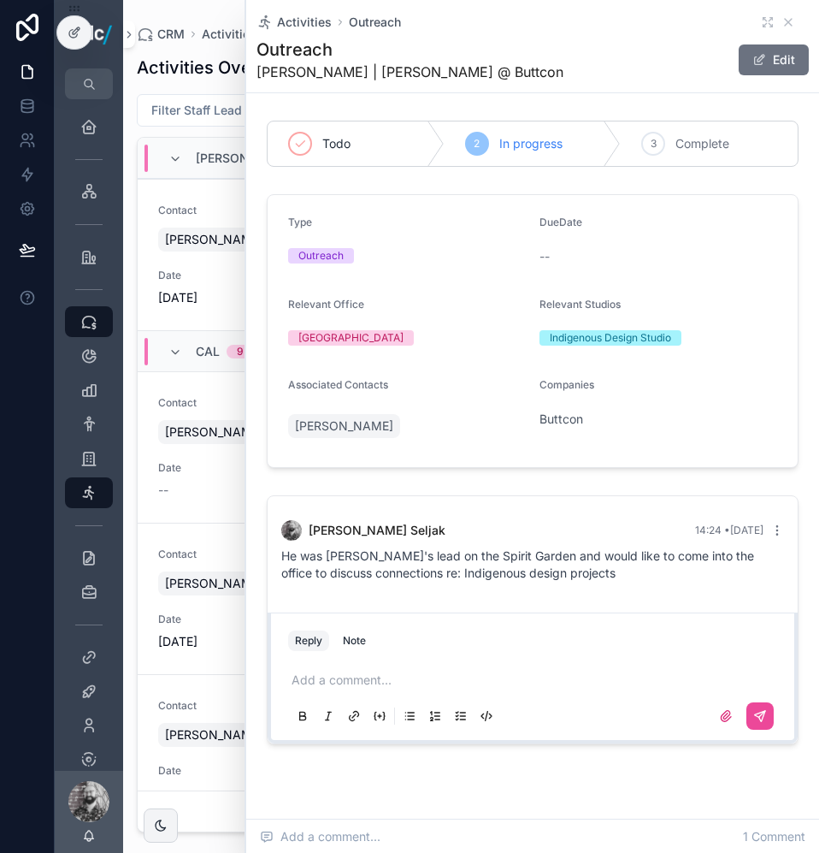
click at [372, 677] on p "scrollable content" at bounding box center [536, 679] width 489 height 17
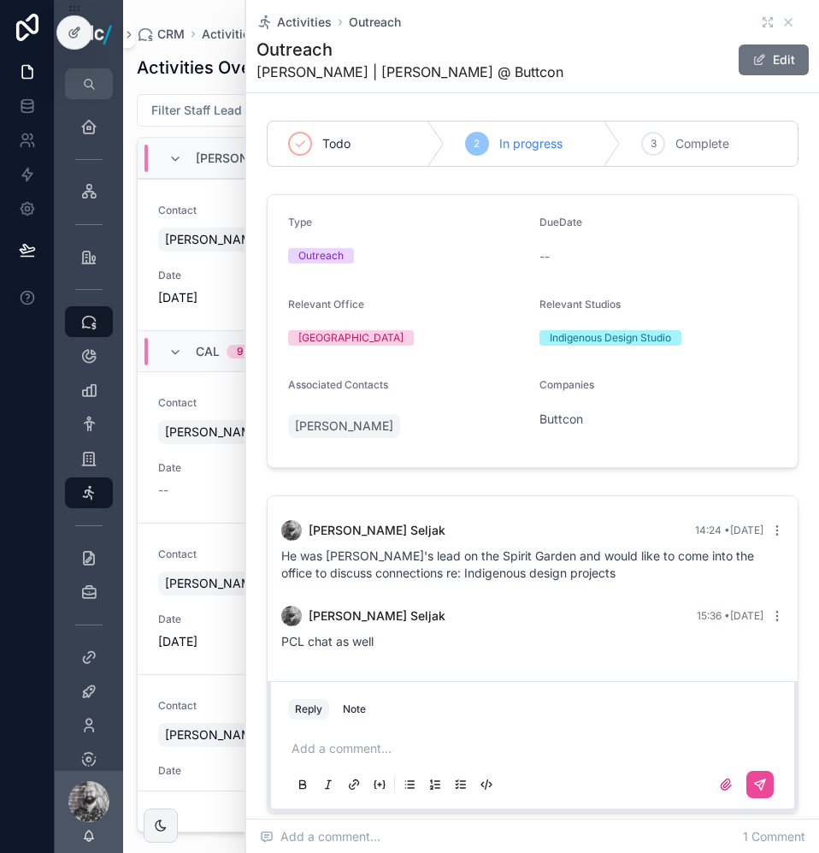
click at [327, 747] on p "scrollable content" at bounding box center [536, 748] width 489 height 17
click at [753, 778] on icon "scrollable content" at bounding box center [760, 784] width 14 height 14
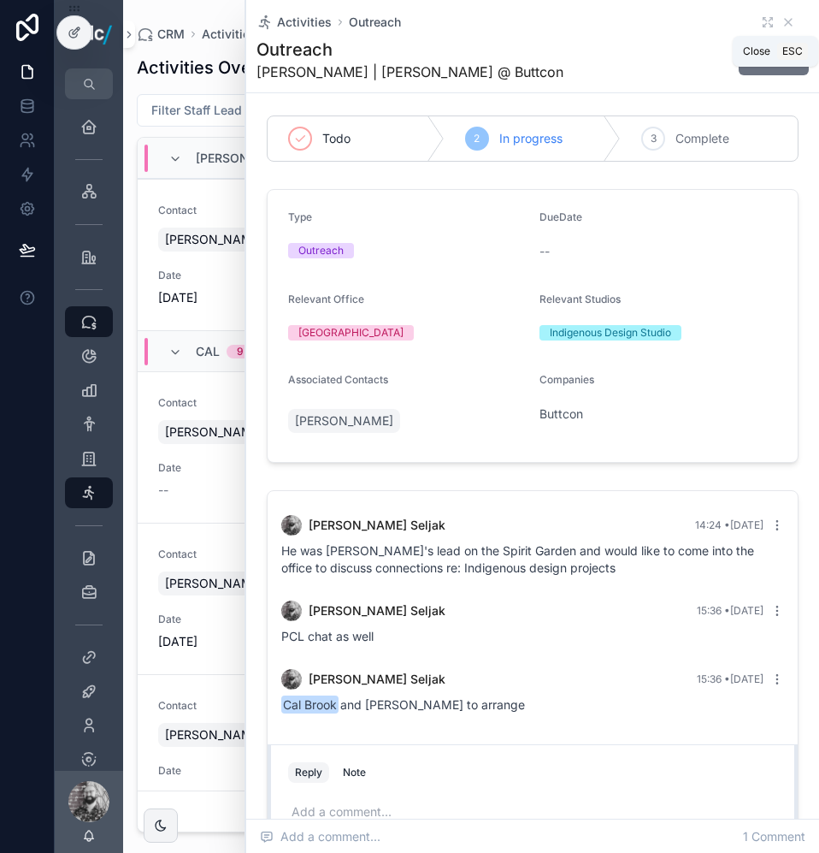
click at [782, 27] on icon "scrollable content" at bounding box center [789, 22] width 14 height 14
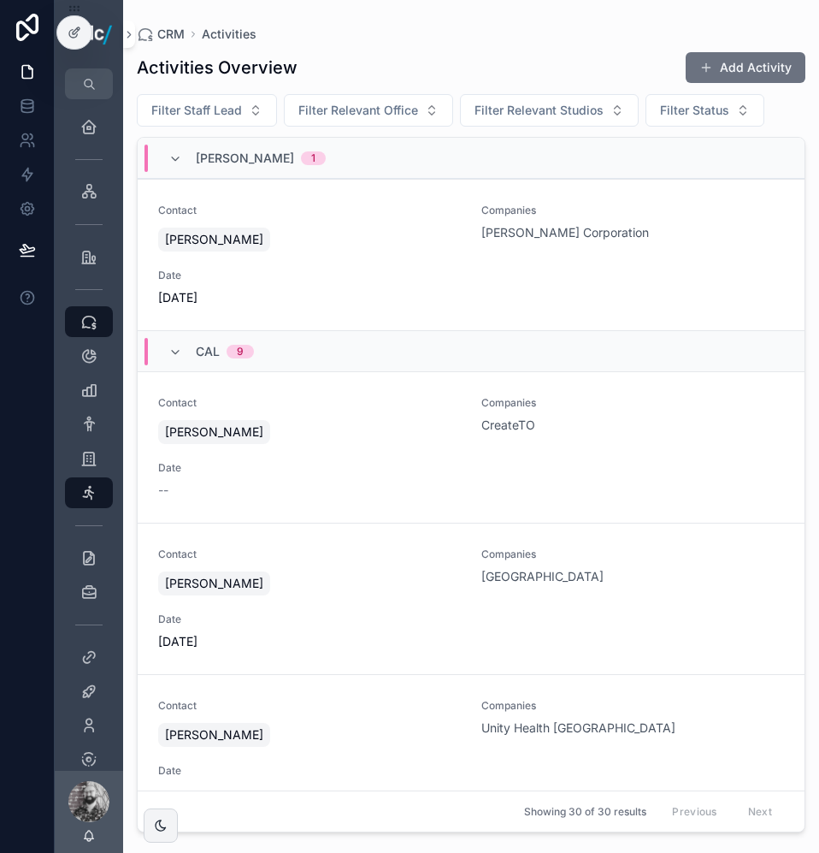
click at [719, 62] on button "Add Activity" at bounding box center [746, 67] width 120 height 31
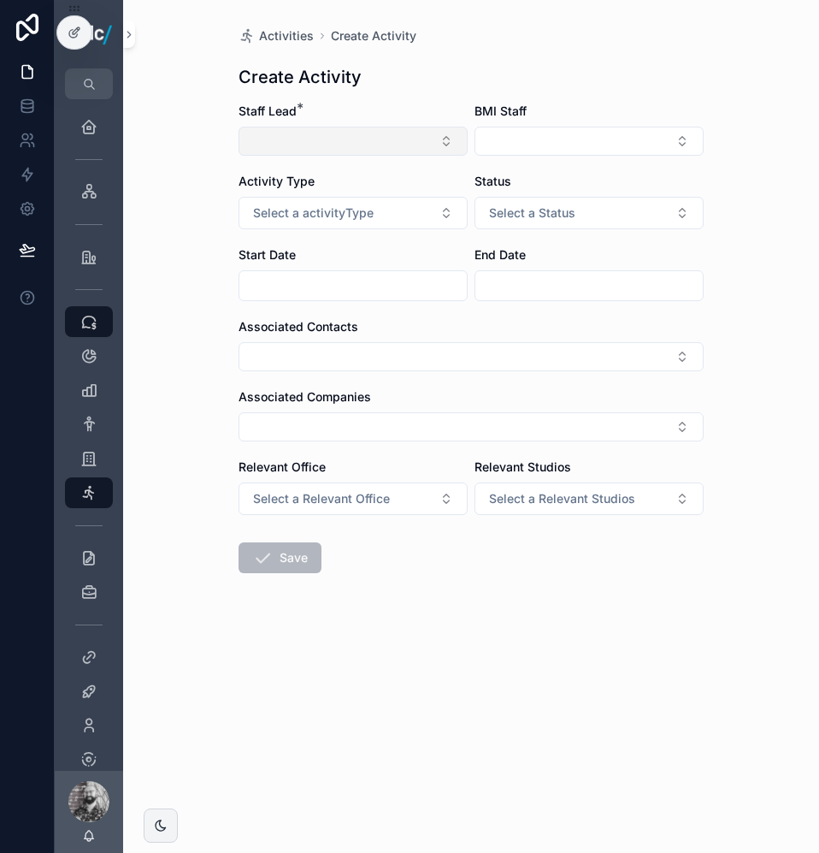
click at [342, 144] on button "Select Button" at bounding box center [353, 141] width 229 height 29
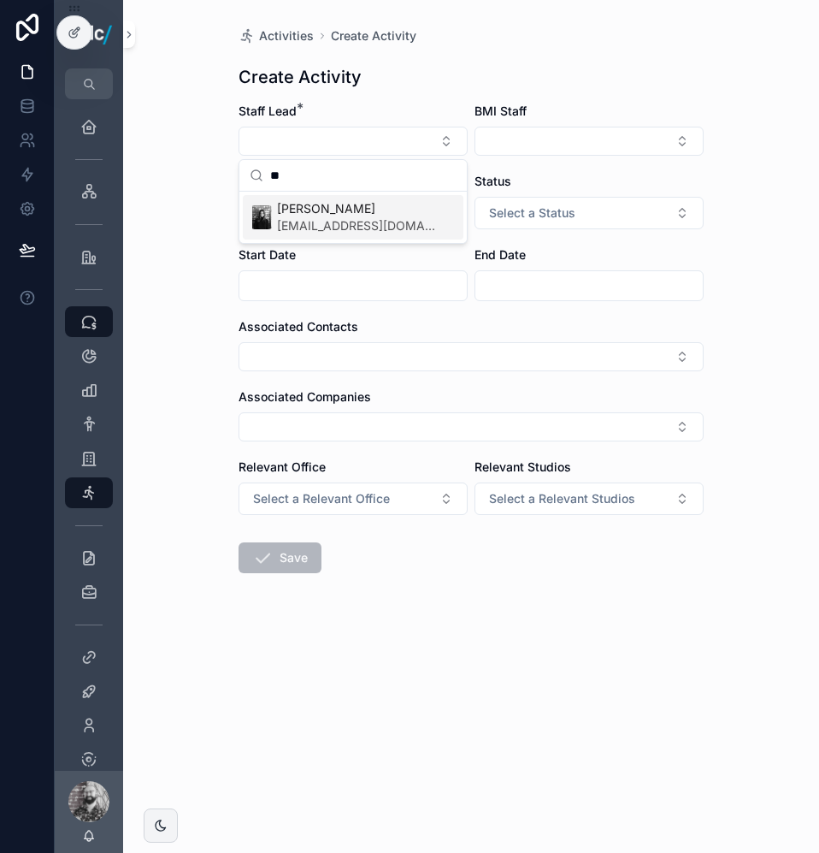
type input "**"
click at [328, 209] on span "[PERSON_NAME]" at bounding box center [356, 208] width 159 height 17
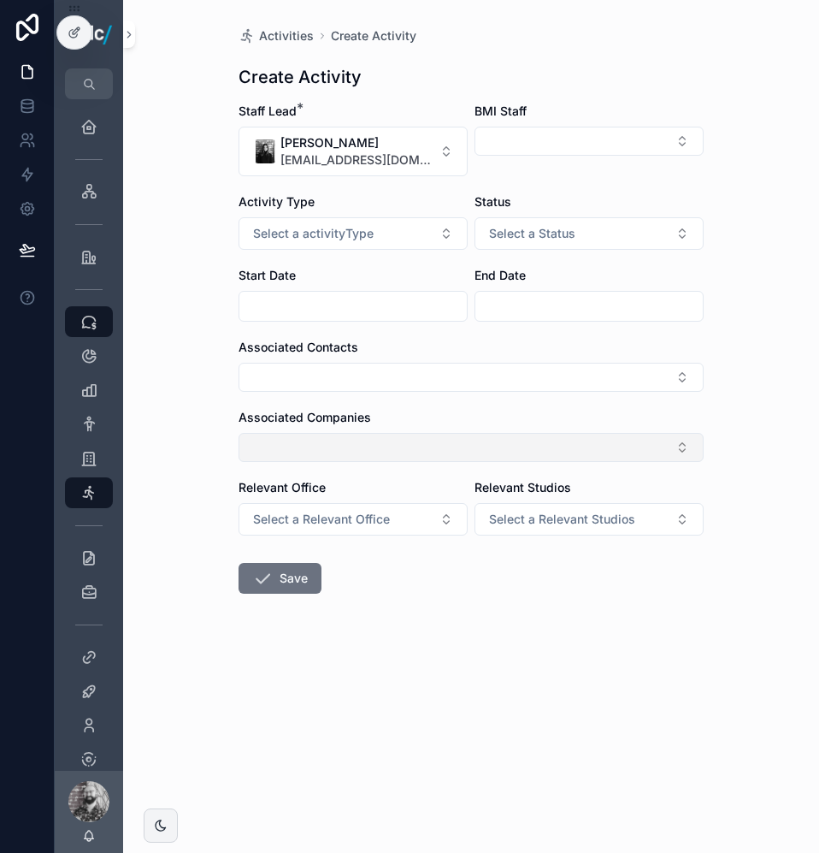
click at [318, 440] on button "Select Button" at bounding box center [471, 447] width 465 height 29
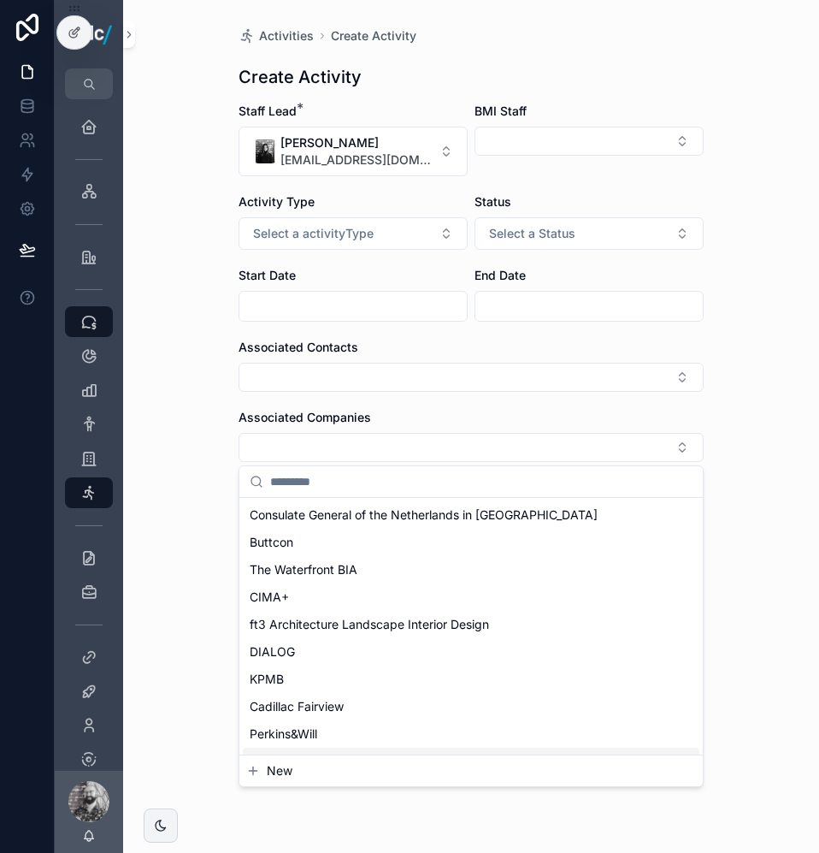
click at [273, 773] on span "New" at bounding box center [280, 770] width 26 height 17
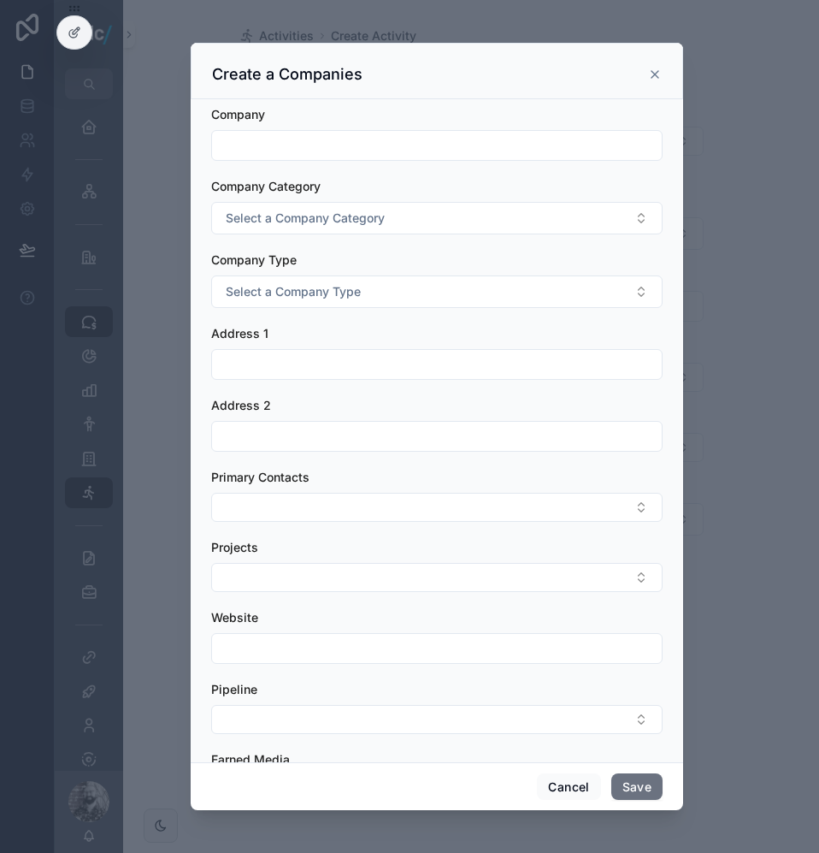
click at [305, 144] on input "scrollable content" at bounding box center [437, 145] width 450 height 24
type input "**********"
click at [624, 782] on button "Save" at bounding box center [636, 786] width 51 height 27
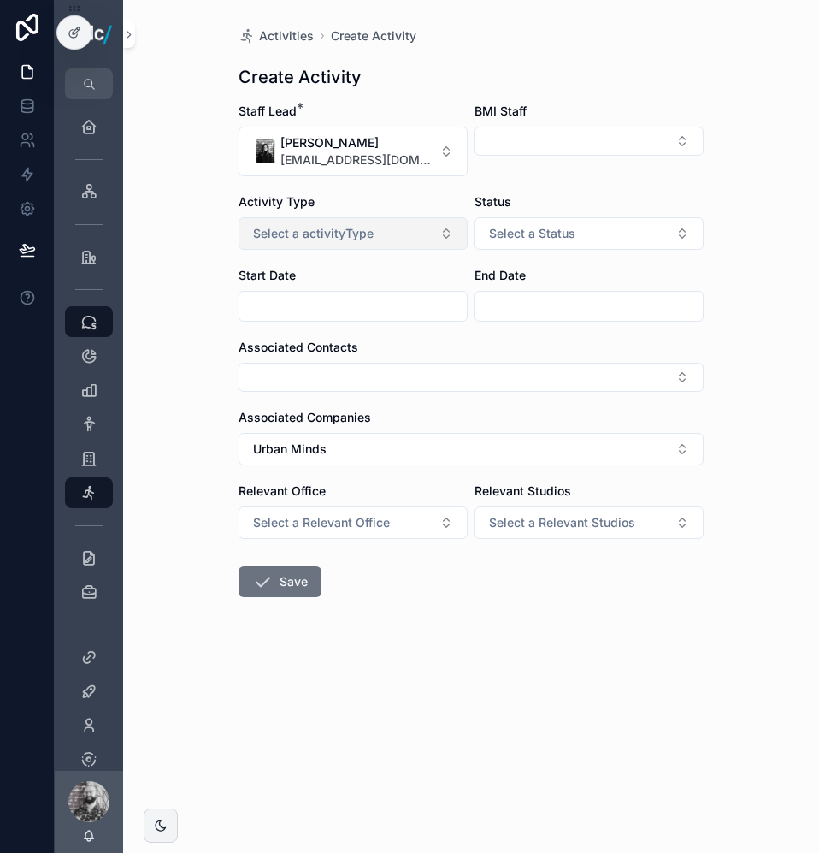
click at [342, 225] on span "Select a activityType" at bounding box center [313, 233] width 121 height 17
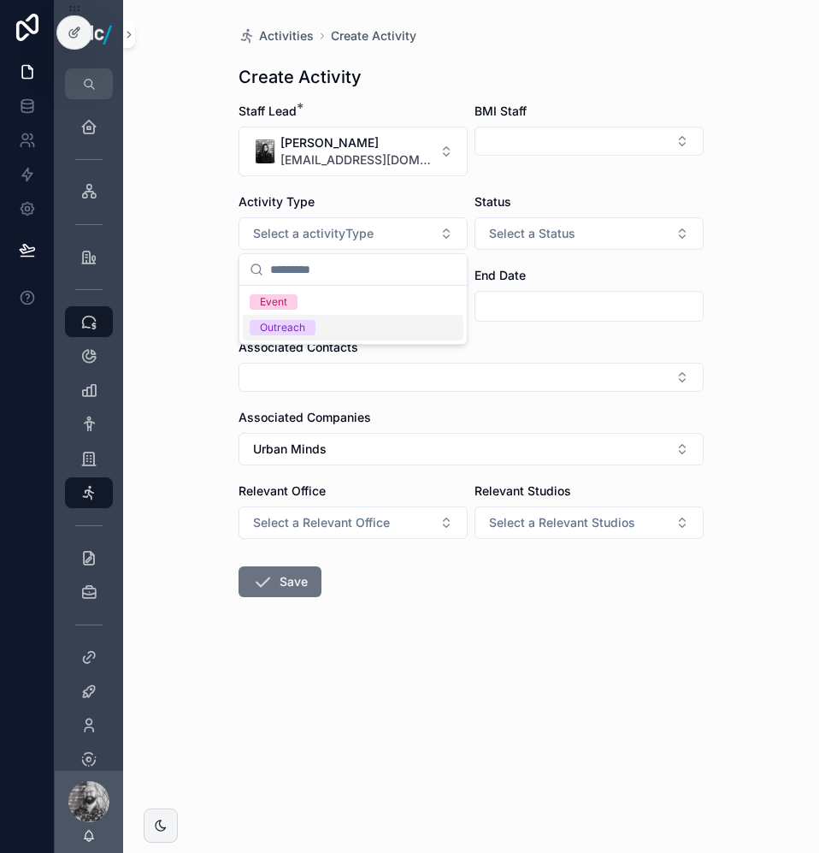
drag, startPoint x: 285, startPoint y: 325, endPoint x: 313, endPoint y: 314, distance: 30.3
click at [286, 325] on div "Outreach" at bounding box center [282, 327] width 45 height 15
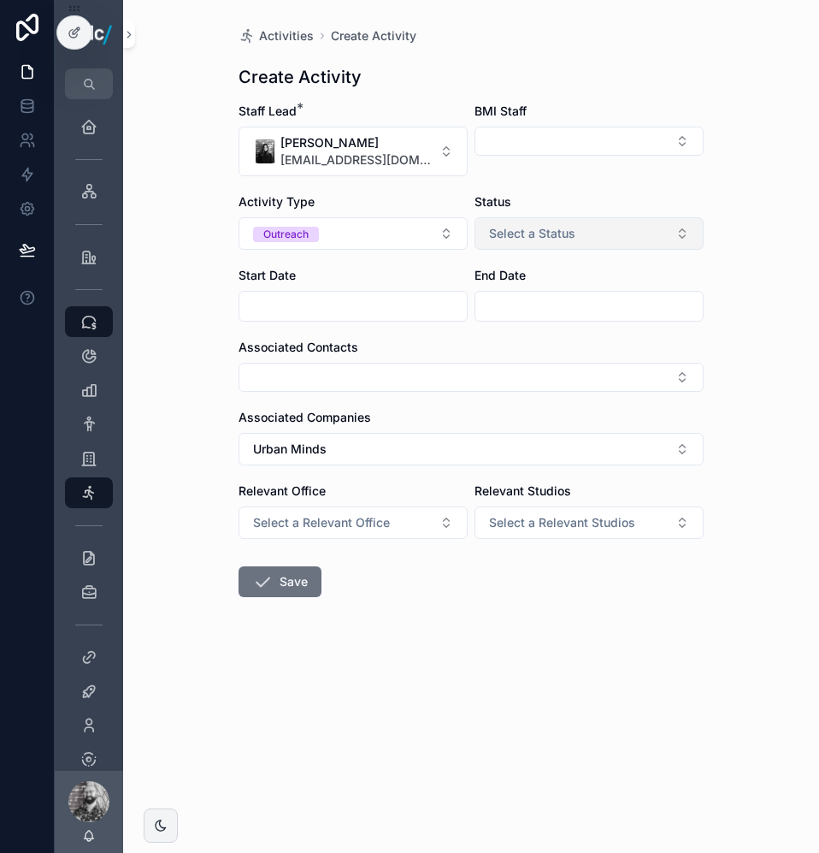
click at [549, 217] on button "Select a Status" at bounding box center [589, 233] width 229 height 32
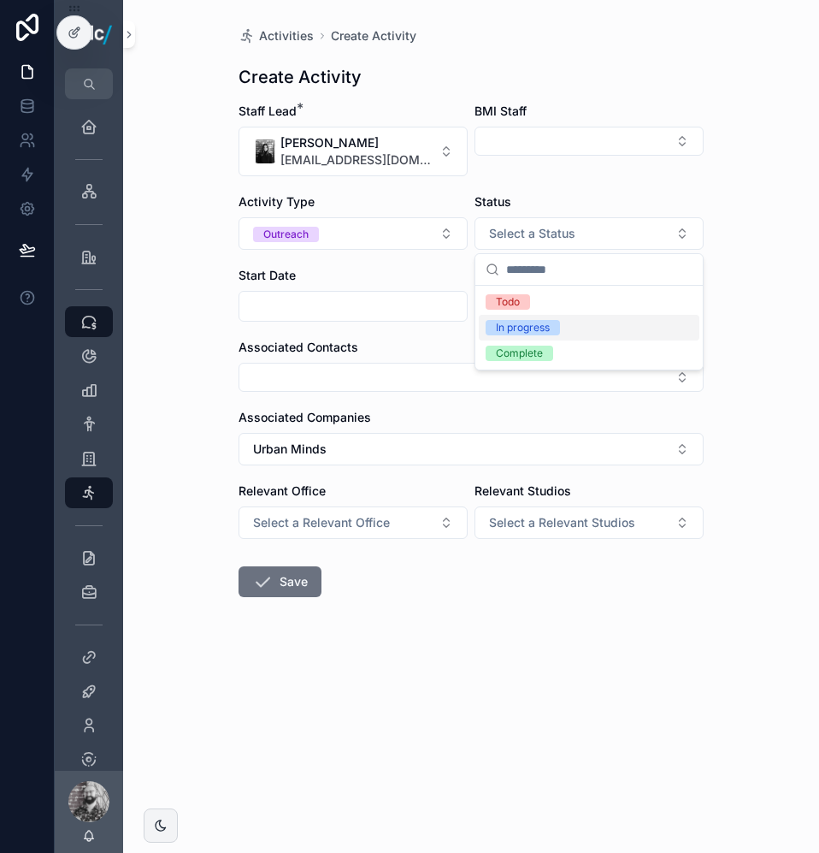
click at [532, 322] on div "In progress" at bounding box center [523, 327] width 54 height 15
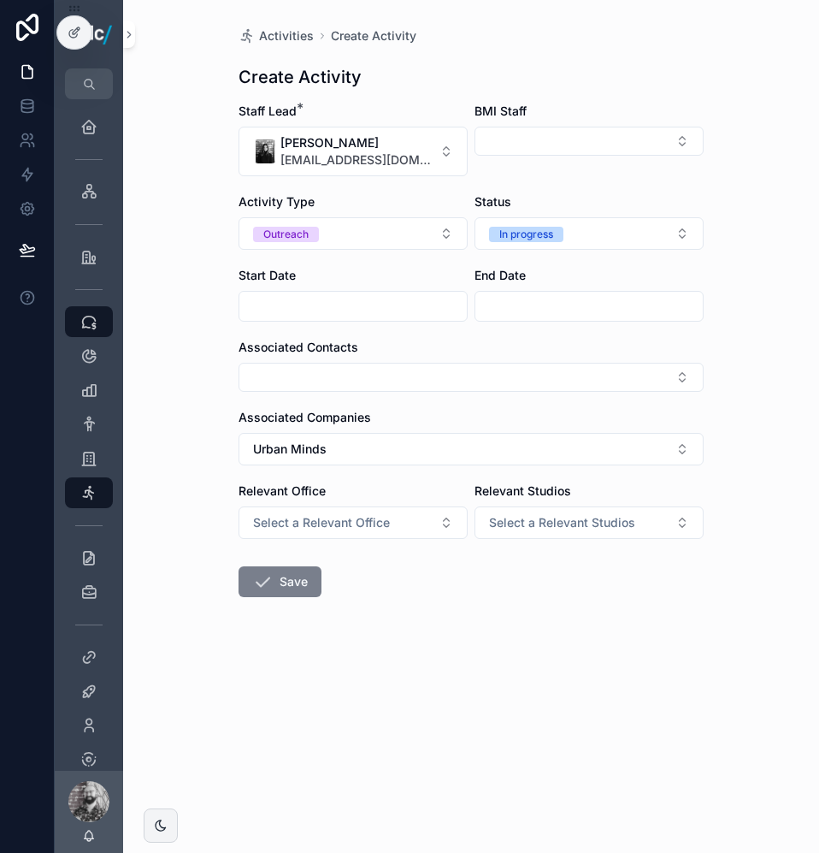
click at [265, 577] on icon "scrollable content" at bounding box center [262, 581] width 21 height 21
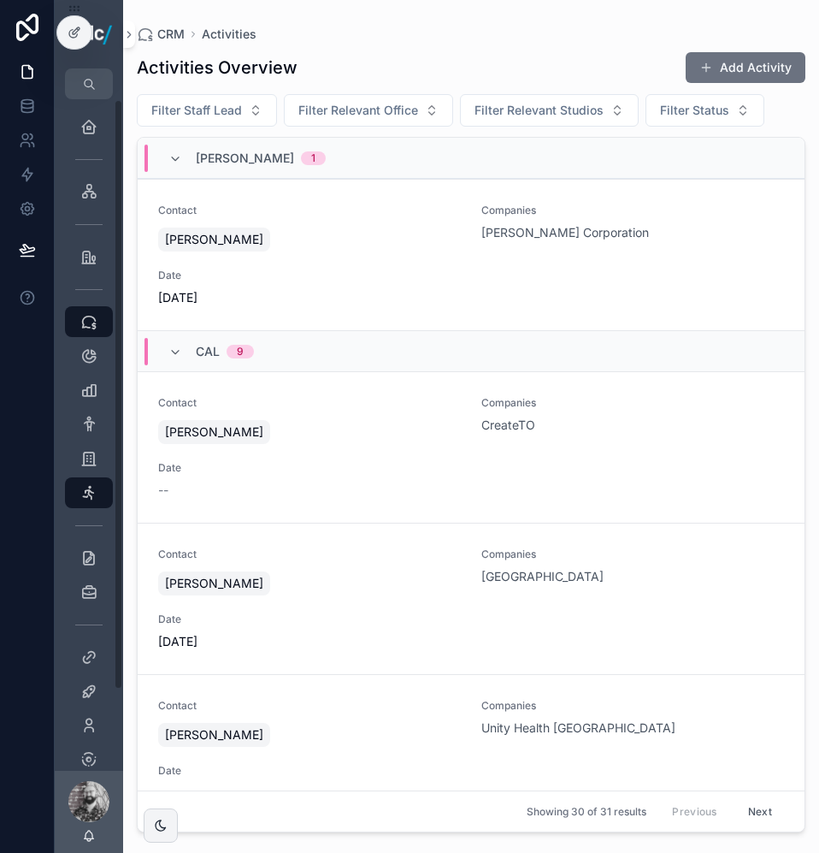
click at [756, 73] on button "Add Activity" at bounding box center [746, 67] width 120 height 31
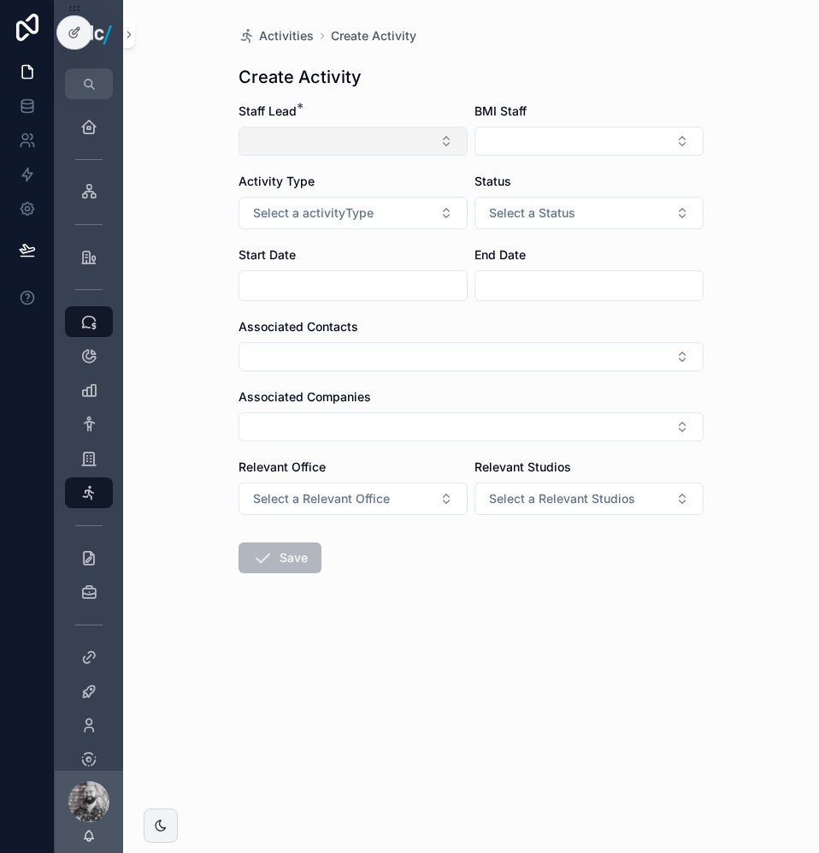
click at [352, 144] on button "Select Button" at bounding box center [353, 141] width 229 height 29
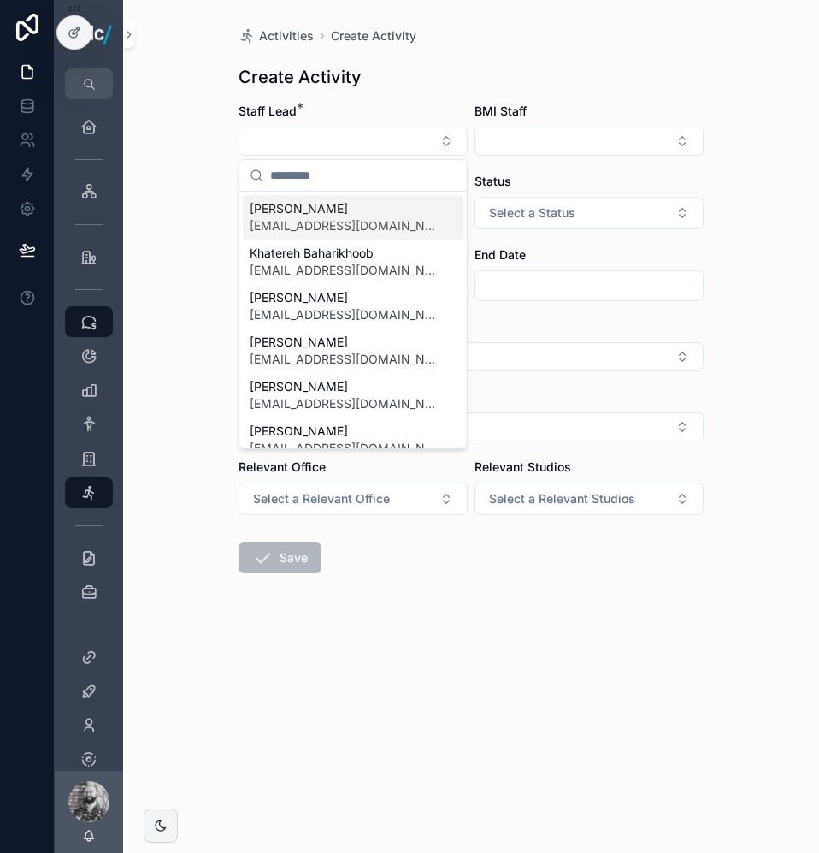
click at [546, 43] on div "Activities Create Activity" at bounding box center [471, 35] width 465 height 17
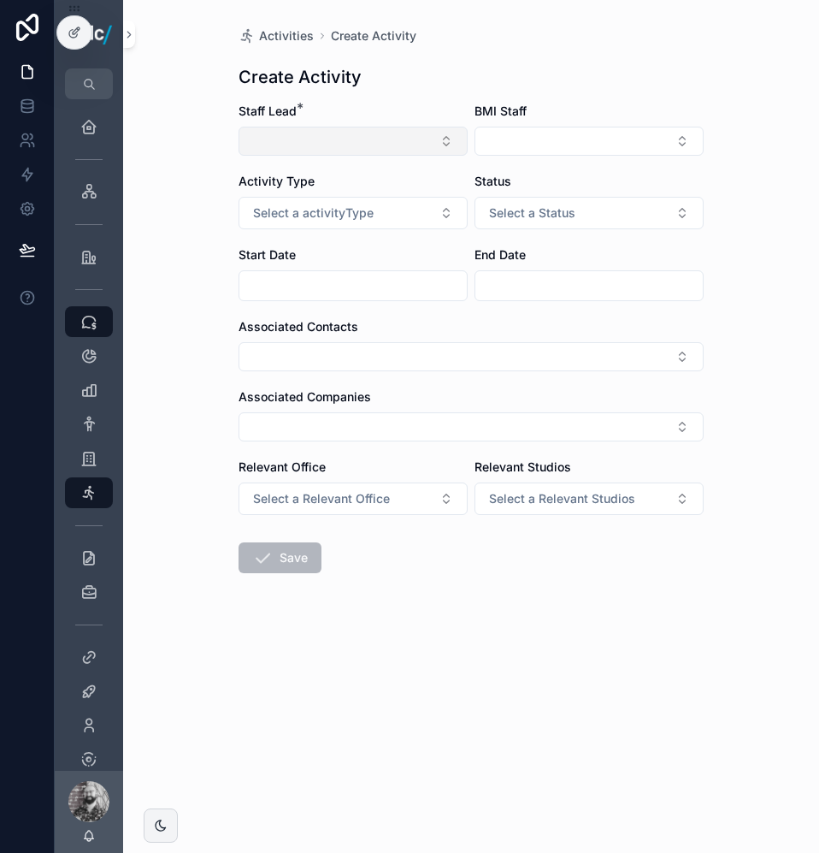
click at [314, 144] on button "Select Button" at bounding box center [353, 141] width 229 height 29
type input "**"
click at [438, 71] on div "Create Activity" at bounding box center [471, 77] width 465 height 24
click at [282, 40] on span "Activities" at bounding box center [286, 35] width 55 height 17
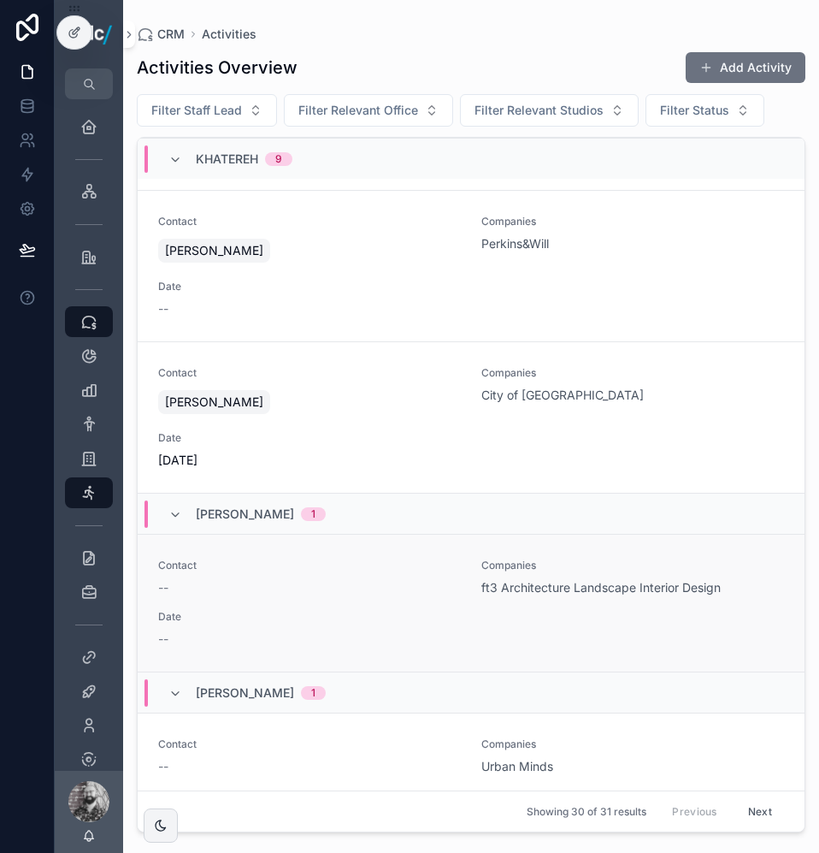
scroll to position [3419, 0]
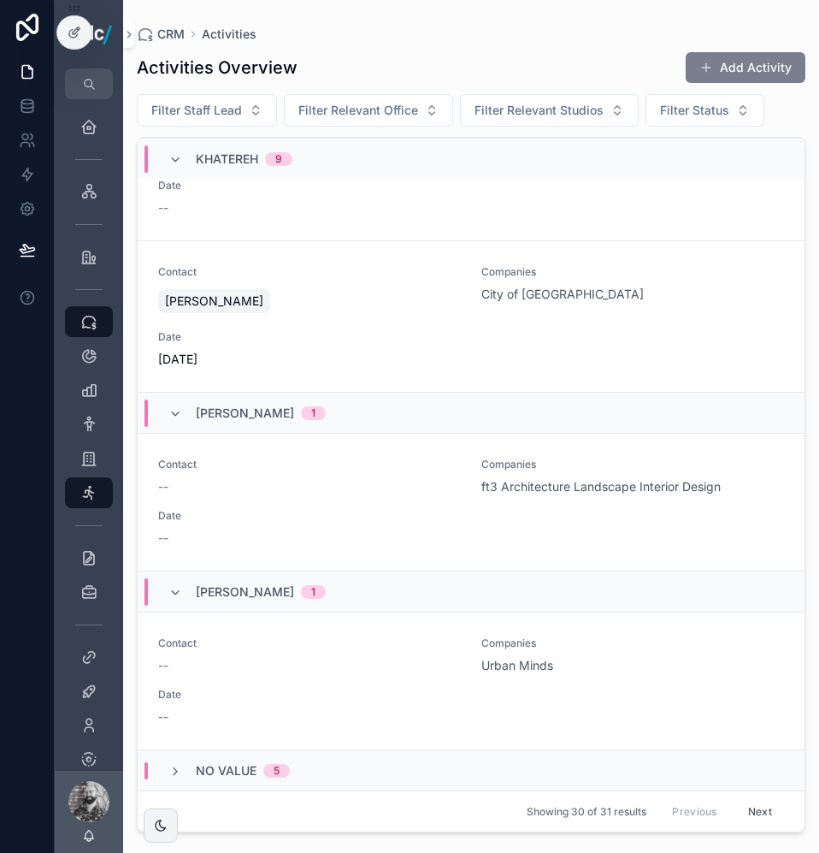
click at [713, 64] on span "scrollable content" at bounding box center [706, 68] width 14 height 14
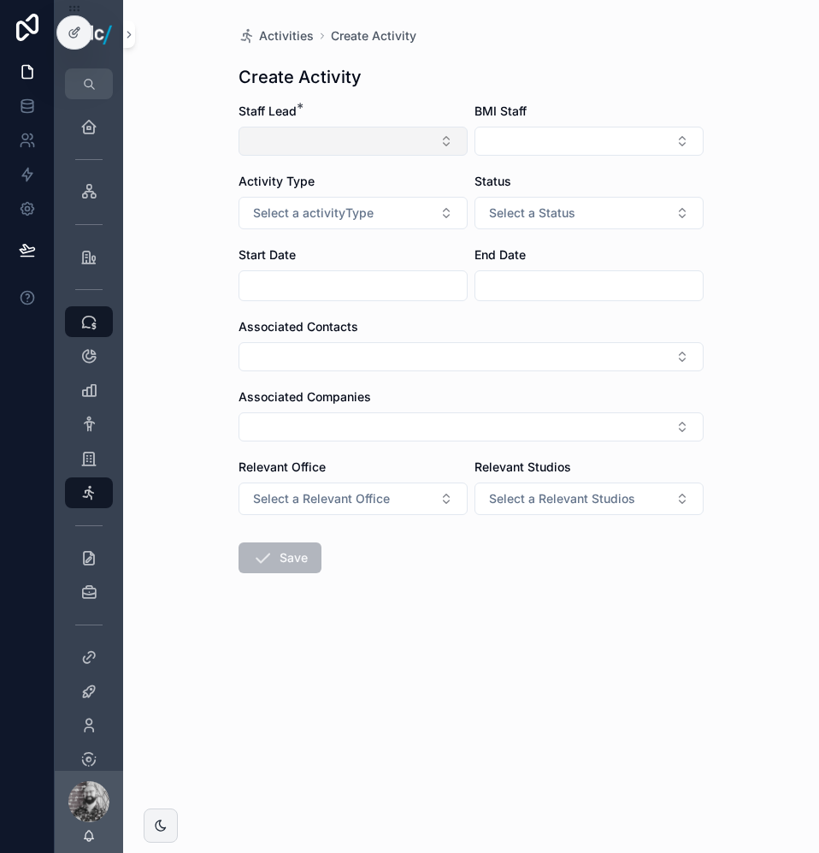
click at [298, 130] on button "Select Button" at bounding box center [353, 141] width 229 height 29
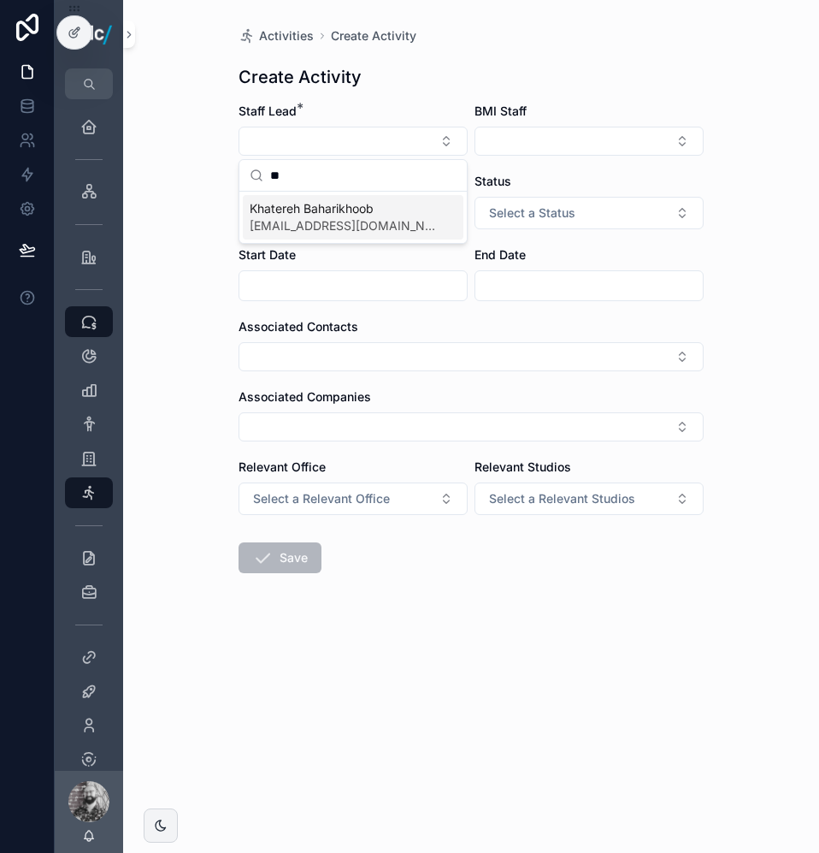
type input "**"
click at [366, 218] on span "[EMAIL_ADDRESS][DOMAIN_NAME]" at bounding box center [343, 225] width 186 height 17
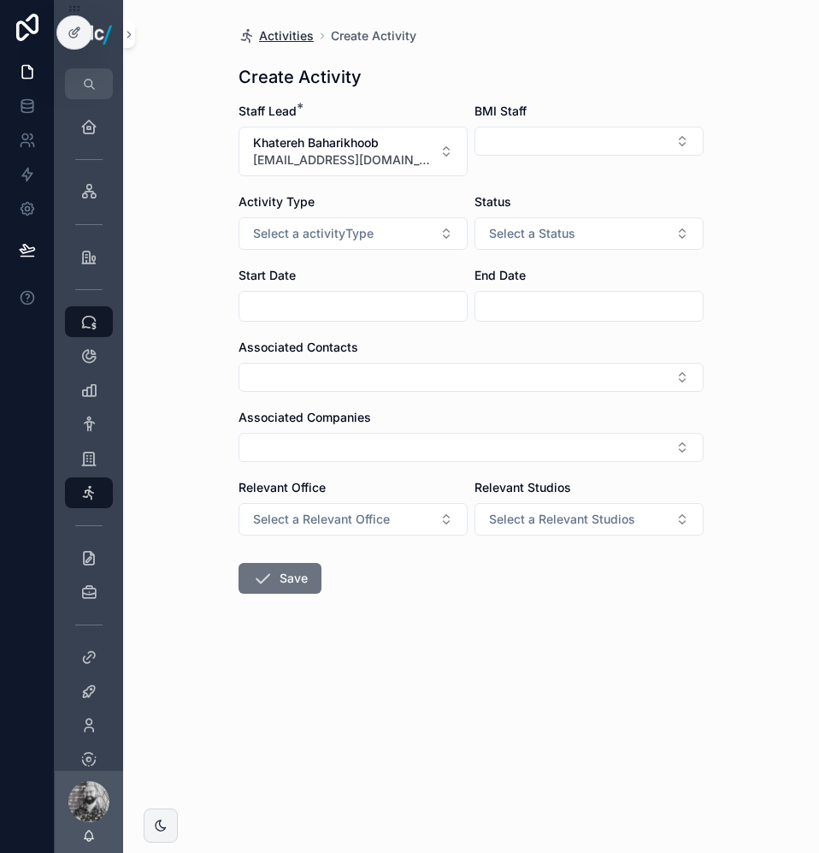
click at [293, 32] on span "Activities" at bounding box center [286, 35] width 55 height 17
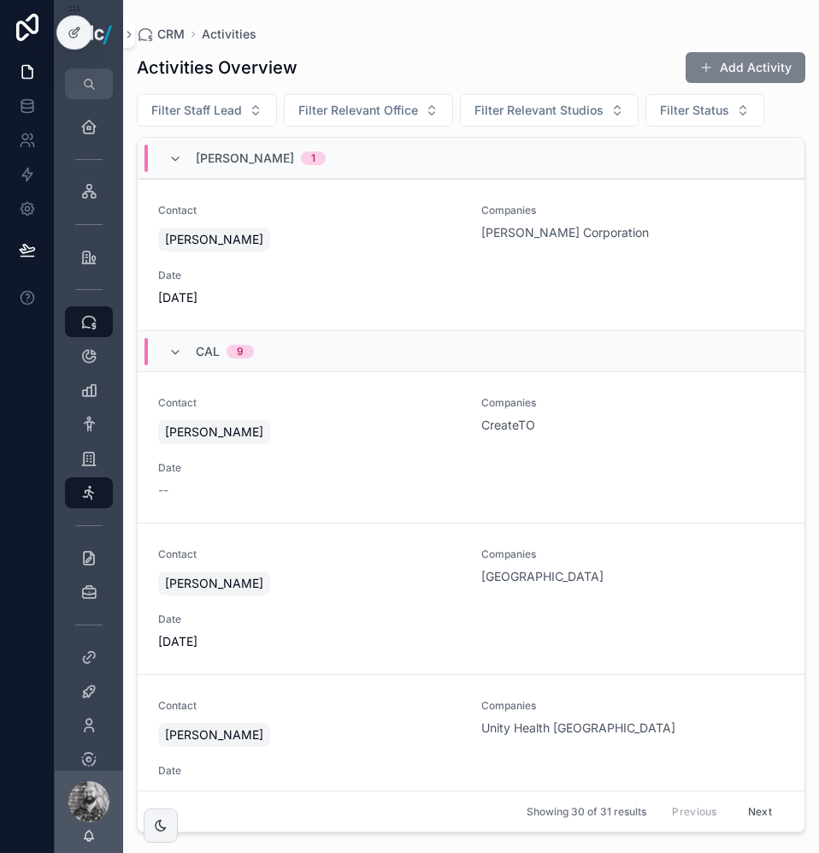
click at [746, 65] on button "Add Activity" at bounding box center [746, 67] width 120 height 31
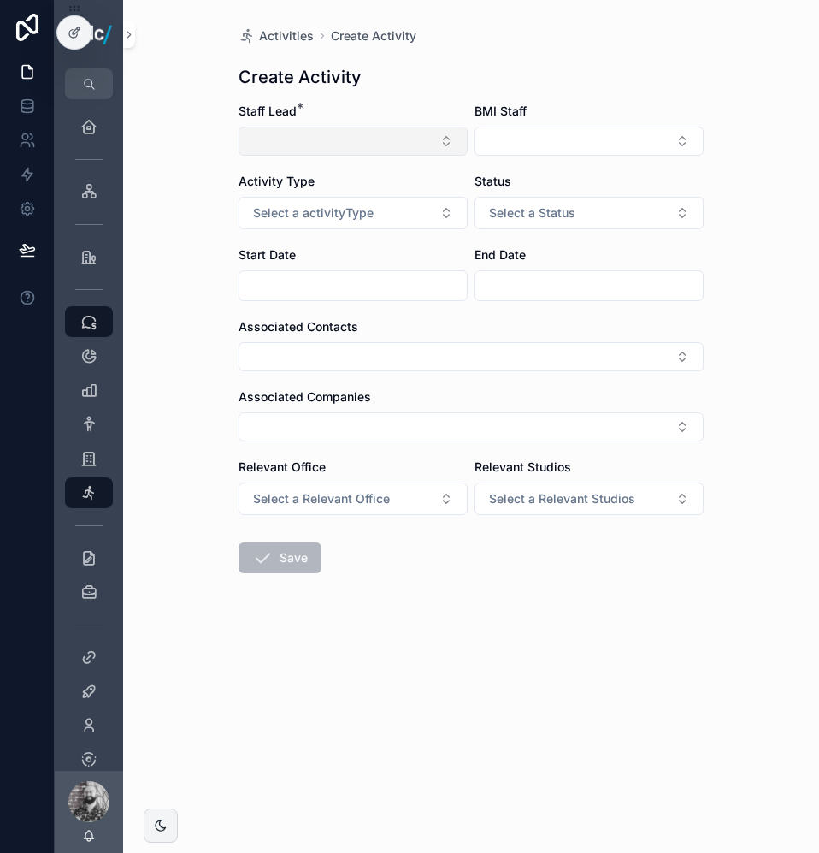
click at [353, 143] on button "Select Button" at bounding box center [353, 141] width 229 height 29
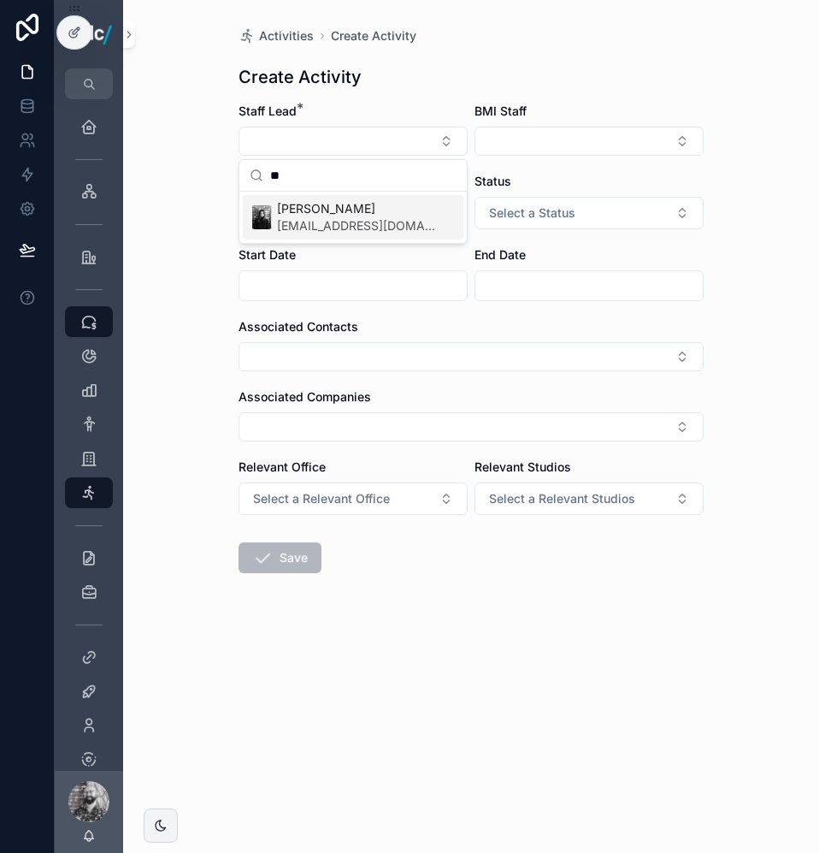
type input "**"
click at [333, 218] on span "[EMAIL_ADDRESS][DOMAIN_NAME]" at bounding box center [356, 225] width 159 height 17
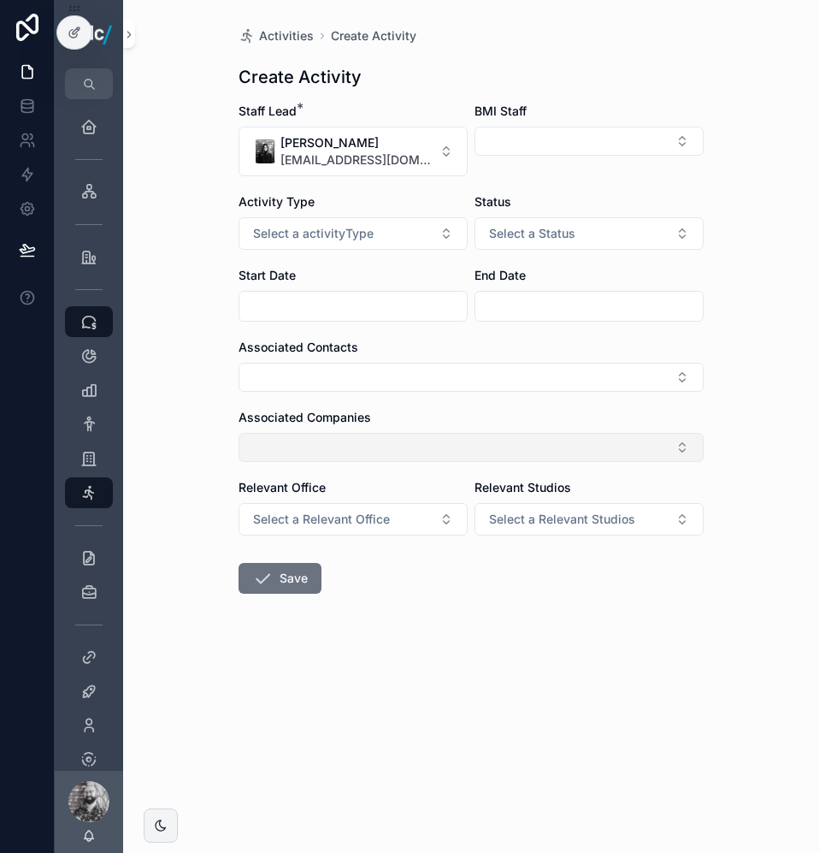
click at [327, 441] on button "Select Button" at bounding box center [471, 447] width 465 height 29
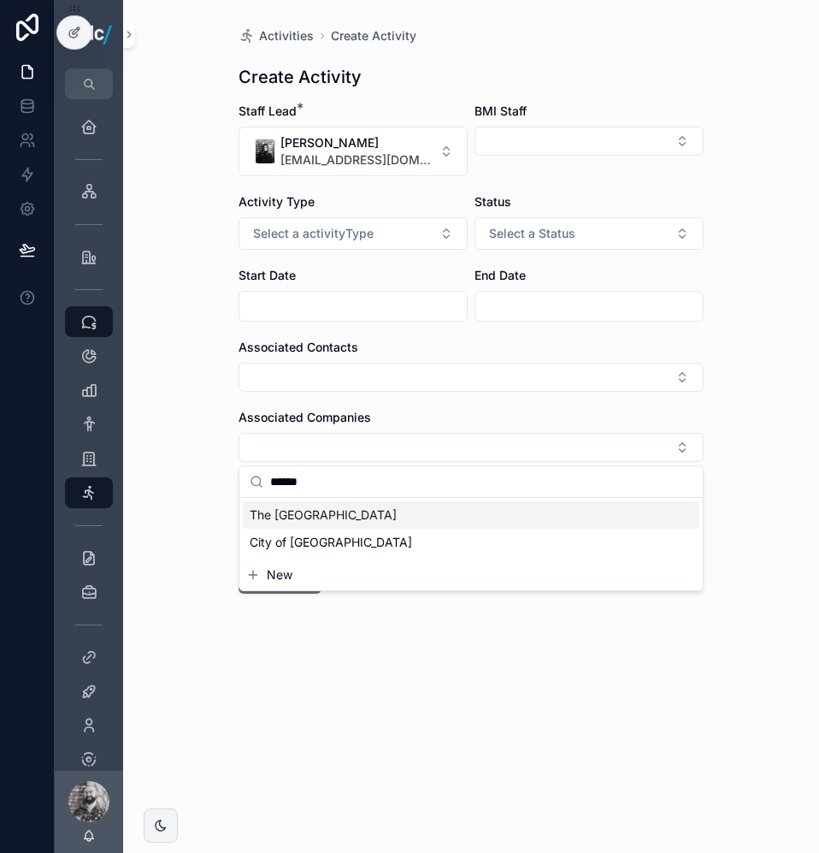
type input "******"
click at [353, 519] on span "The [GEOGRAPHIC_DATA]" at bounding box center [323, 514] width 147 height 17
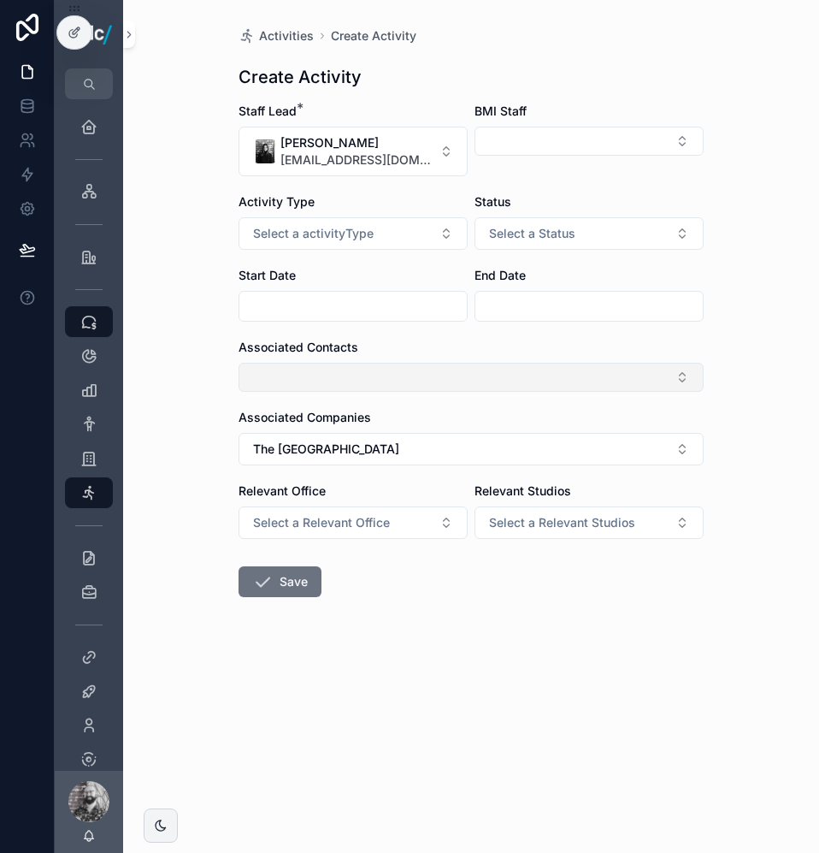
click at [311, 375] on button "Select Button" at bounding box center [471, 377] width 465 height 29
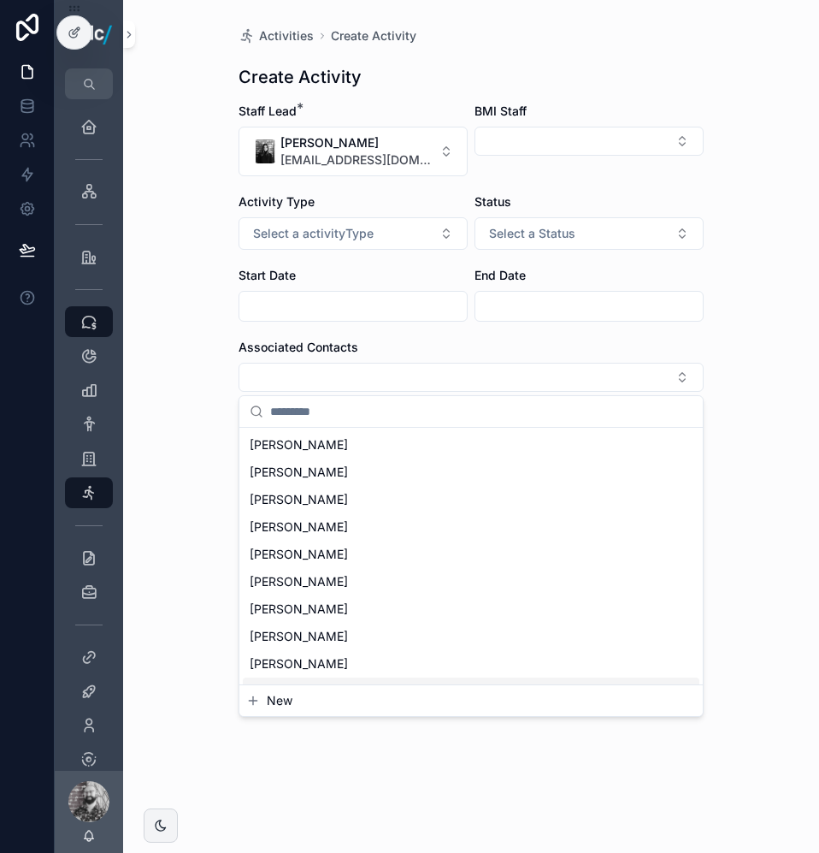
click at [303, 698] on button "New" at bounding box center [471, 700] width 450 height 17
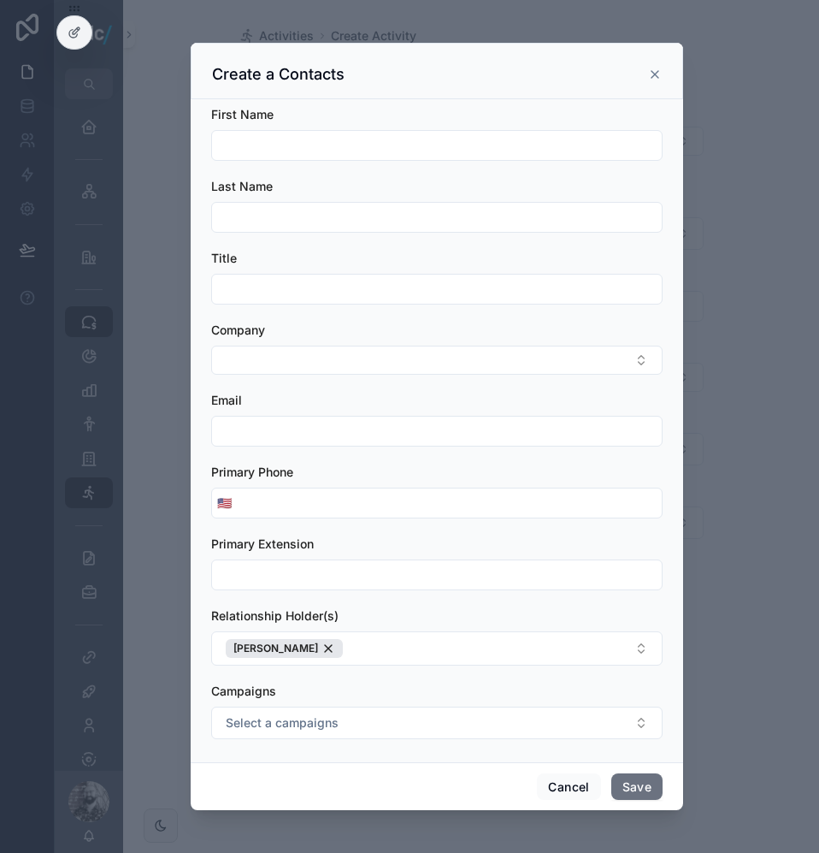
click at [292, 128] on div "First Name" at bounding box center [436, 133] width 451 height 55
click at [301, 145] on input "scrollable content" at bounding box center [437, 145] width 450 height 24
type input "*******"
click at [647, 794] on button "Save" at bounding box center [636, 786] width 51 height 27
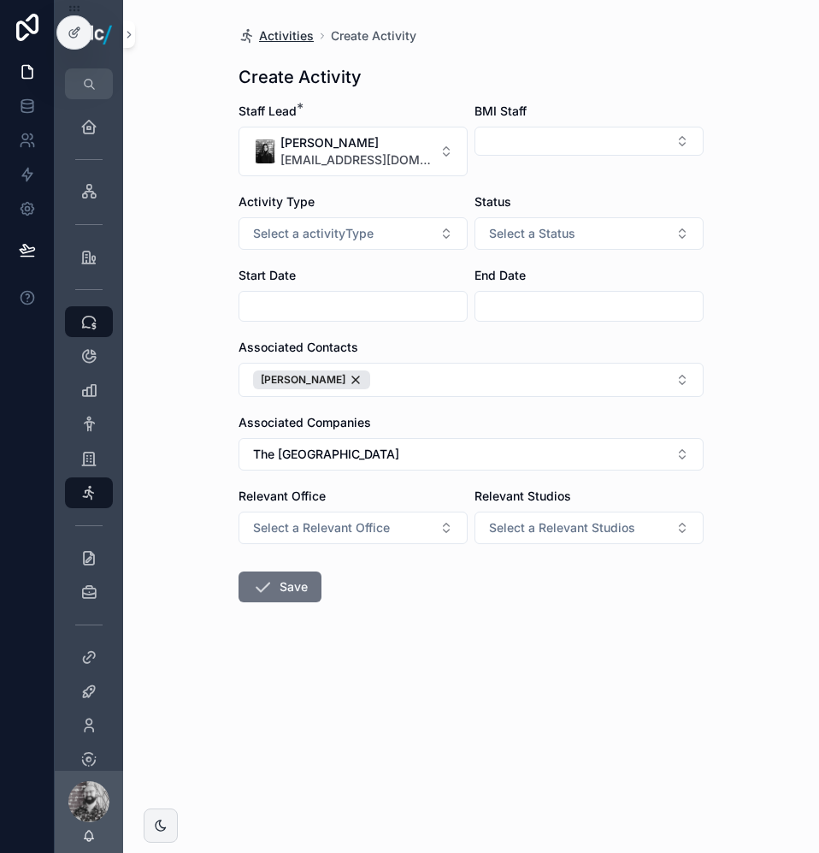
click at [289, 37] on span "Activities" at bounding box center [286, 35] width 55 height 17
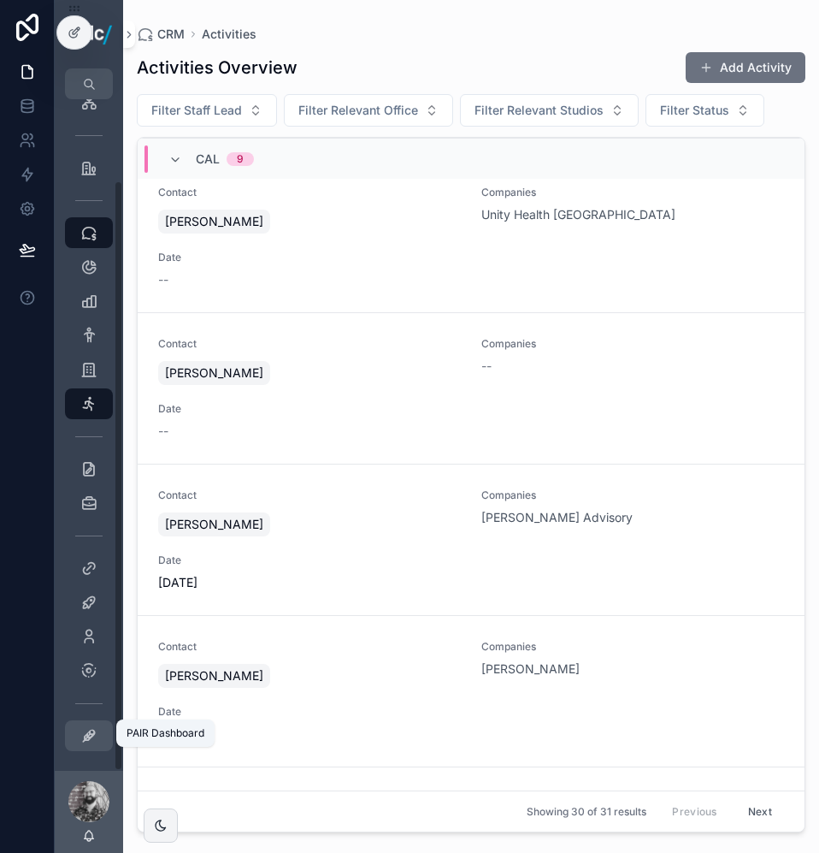
scroll to position [91, 0]
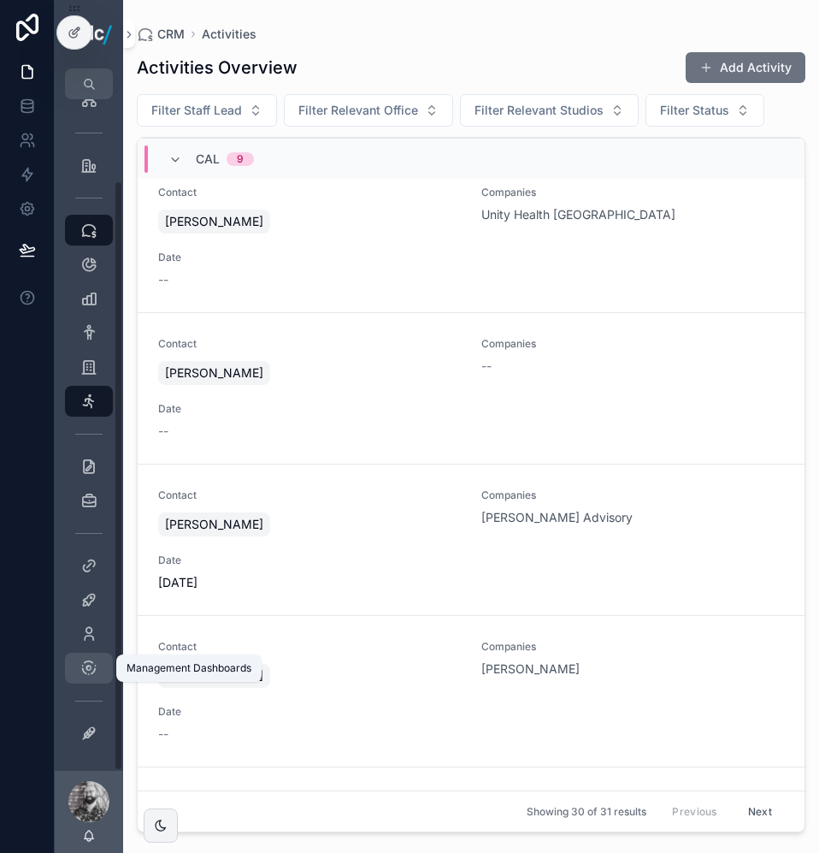
click at [90, 664] on icon "scrollable content" at bounding box center [88, 667] width 17 height 17
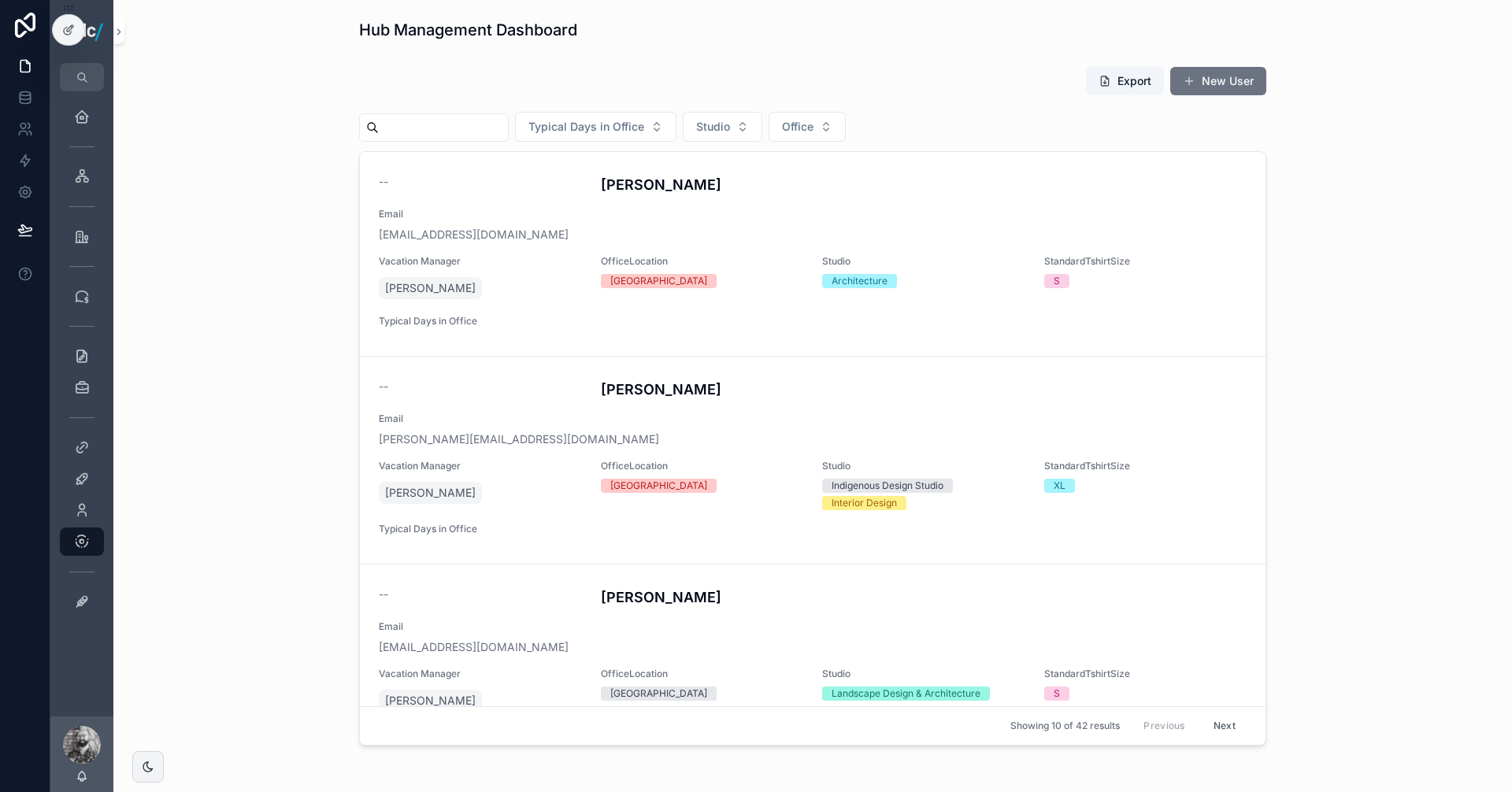
click at [1356, 158] on div "Export New User Typical Days in Office Studio Office -- [PERSON_NAME] Email [EM…" at bounding box center [812, 406] width 1373 height 693
click at [78, 511] on icon "scrollable content" at bounding box center [81, 510] width 16 height 16
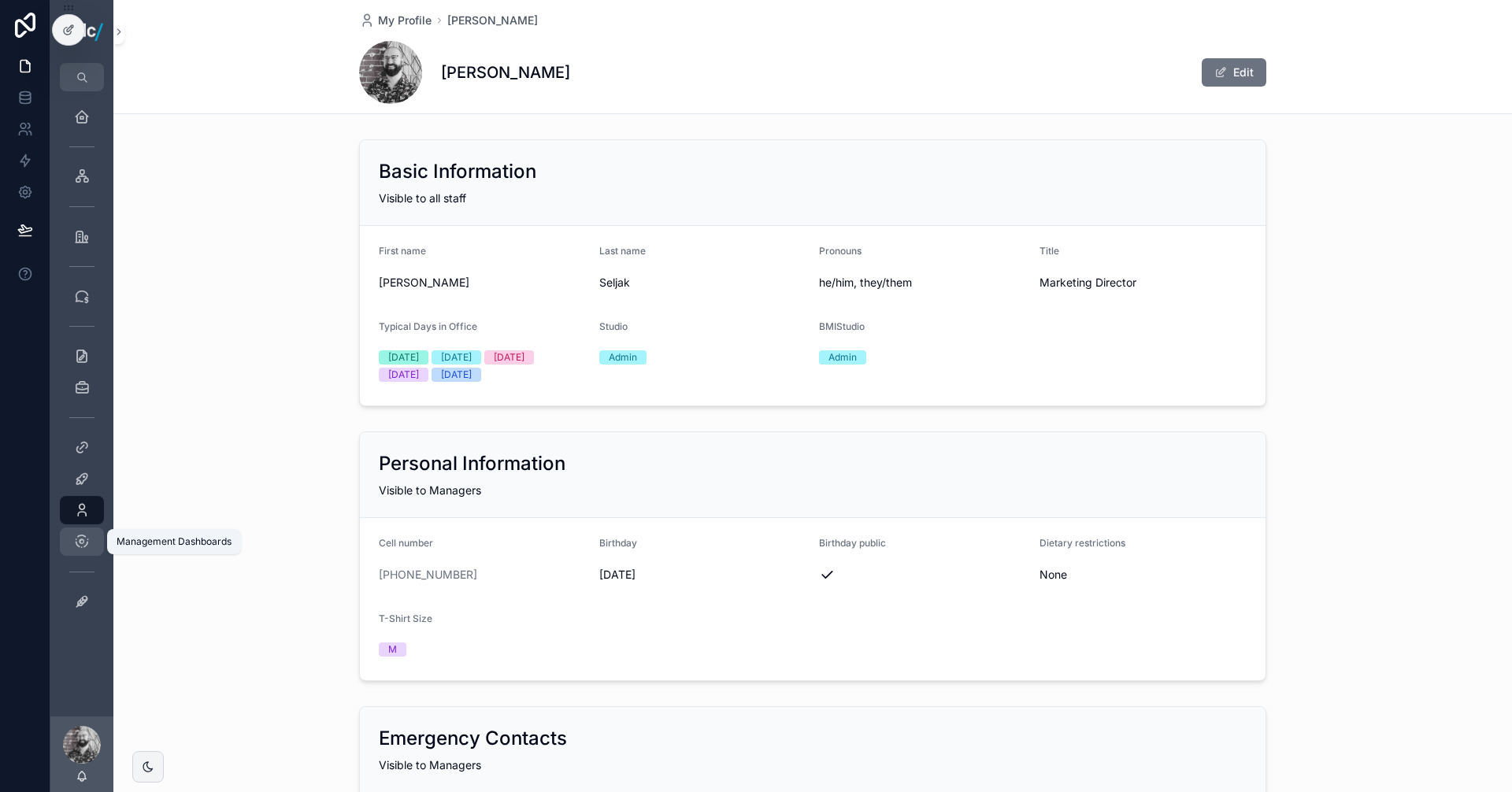
click at [92, 535] on div "Management Dashboards" at bounding box center [81, 542] width 25 height 25
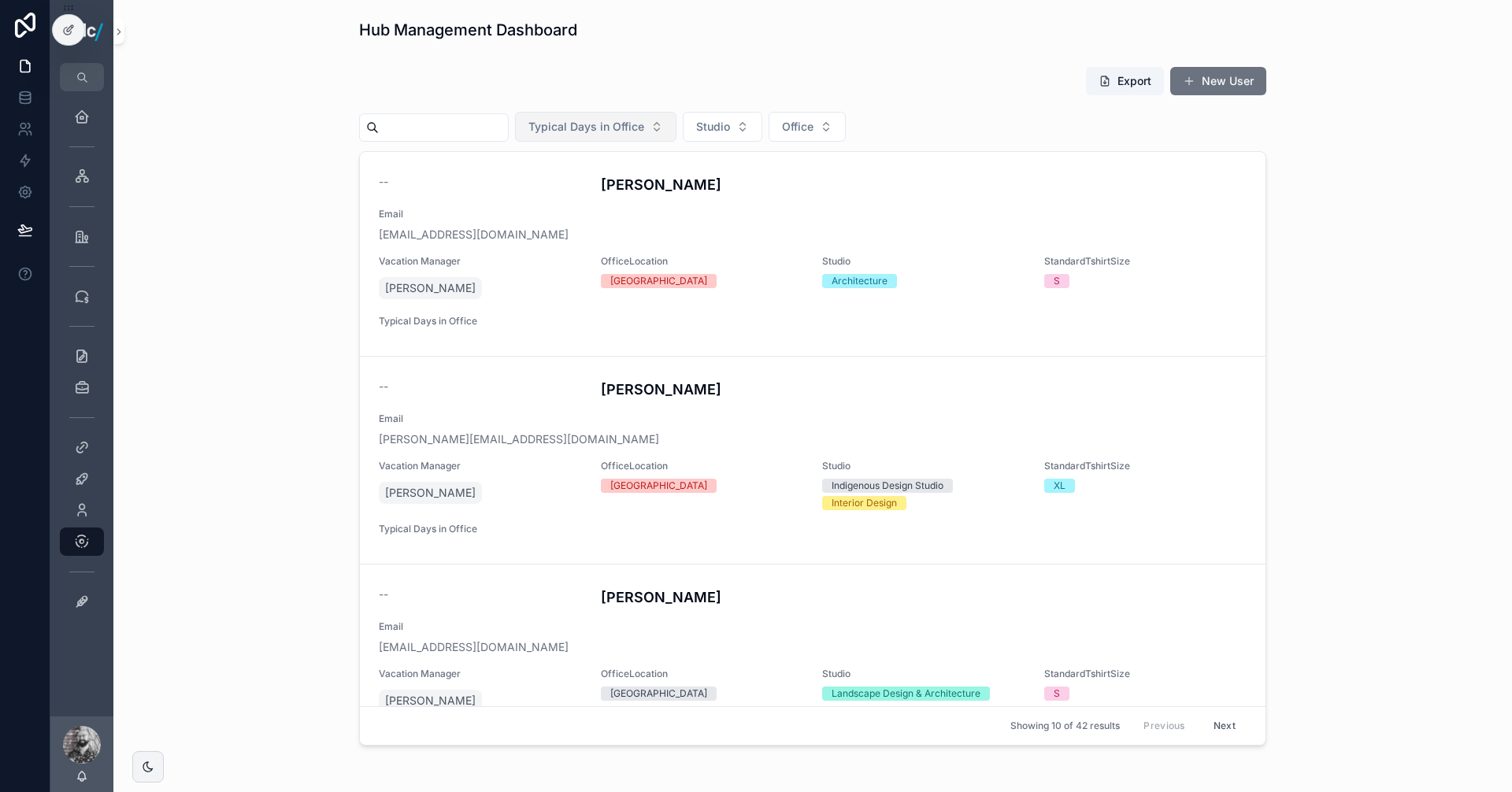
click at [658, 134] on button "Typical Days in Office" at bounding box center [595, 126] width 161 height 29
click at [578, 192] on div "[DATE]" at bounding box center [629, 190] width 189 height 25
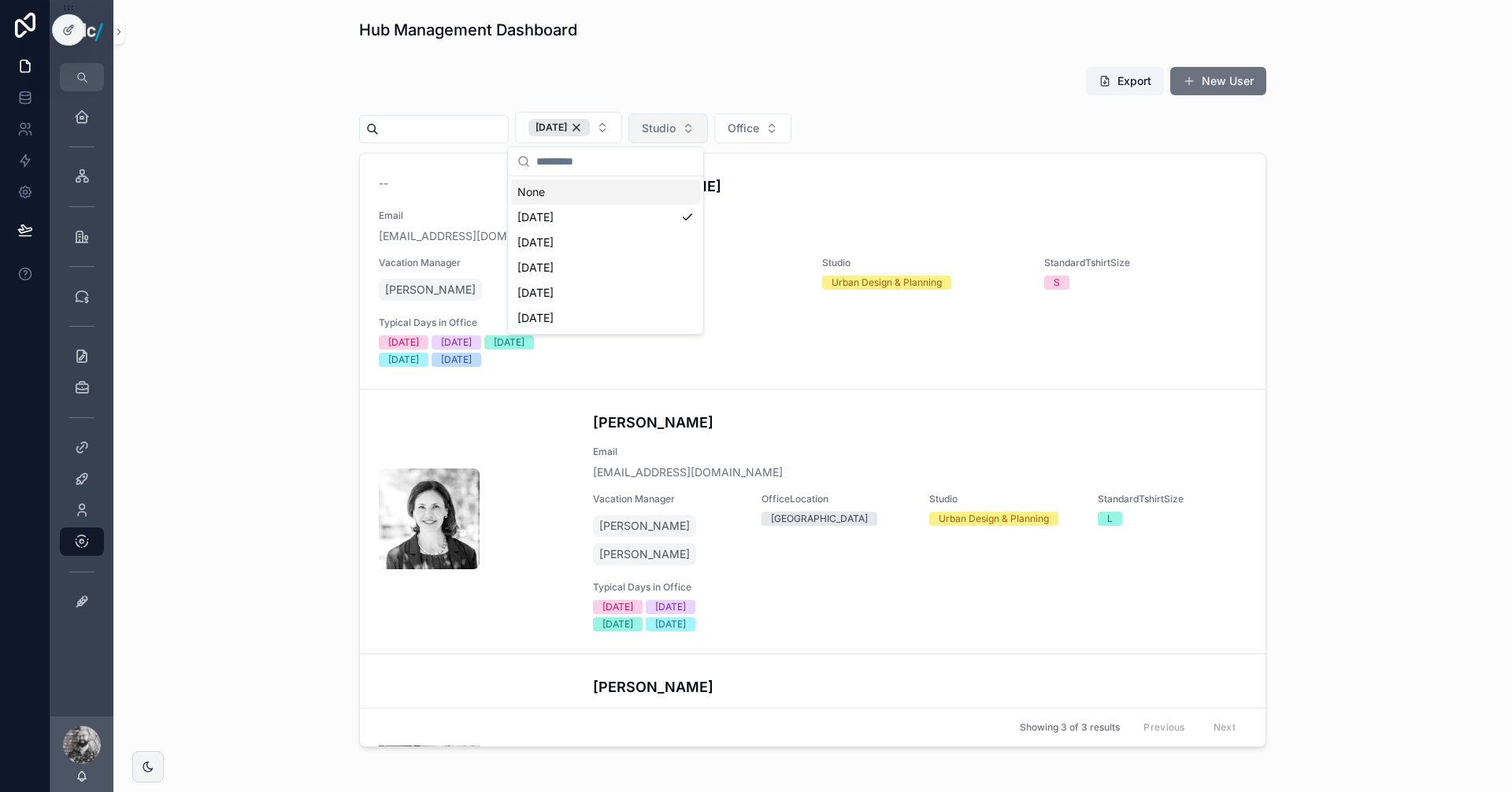
click at [708, 133] on button "Studio" at bounding box center [668, 128] width 79 height 29
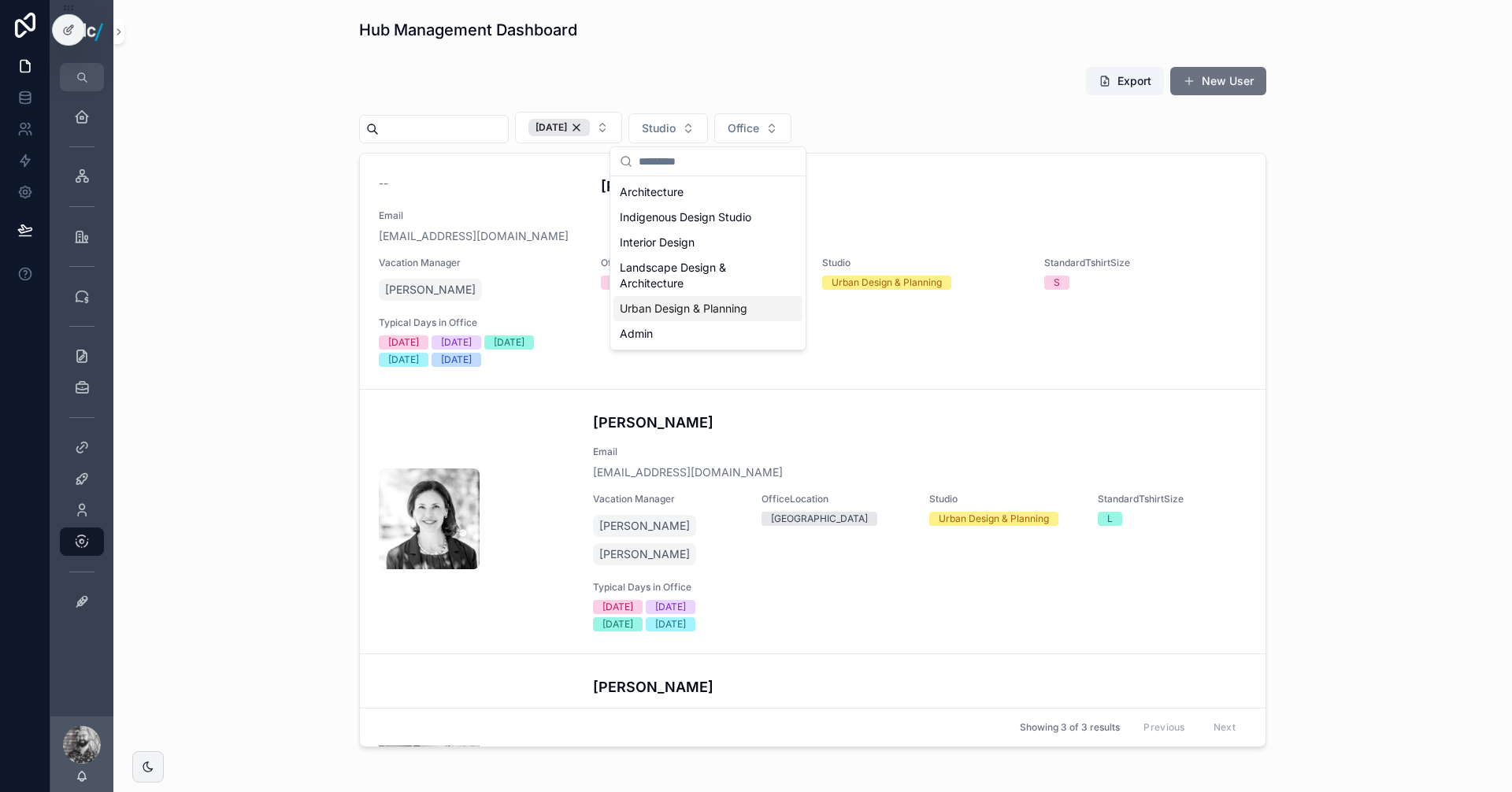
click at [691, 306] on div "Urban Design & Planning" at bounding box center [707, 309] width 189 height 25
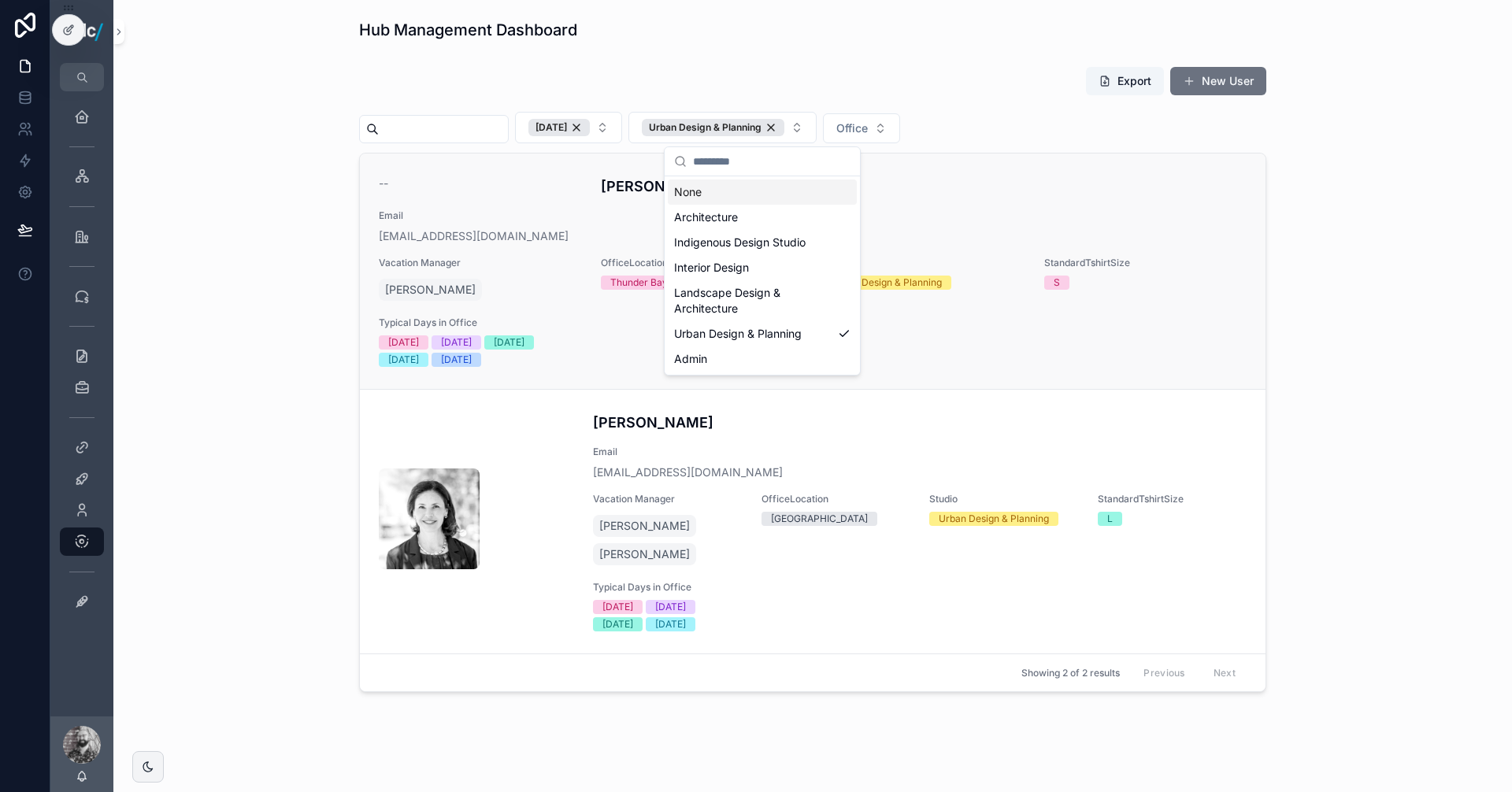
click at [1030, 189] on div "-- [PERSON_NAME] Email [EMAIL_ADDRESS][DOMAIN_NAME] Vacation Manager [PERSON_NA…" at bounding box center [812, 272] width 867 height 192
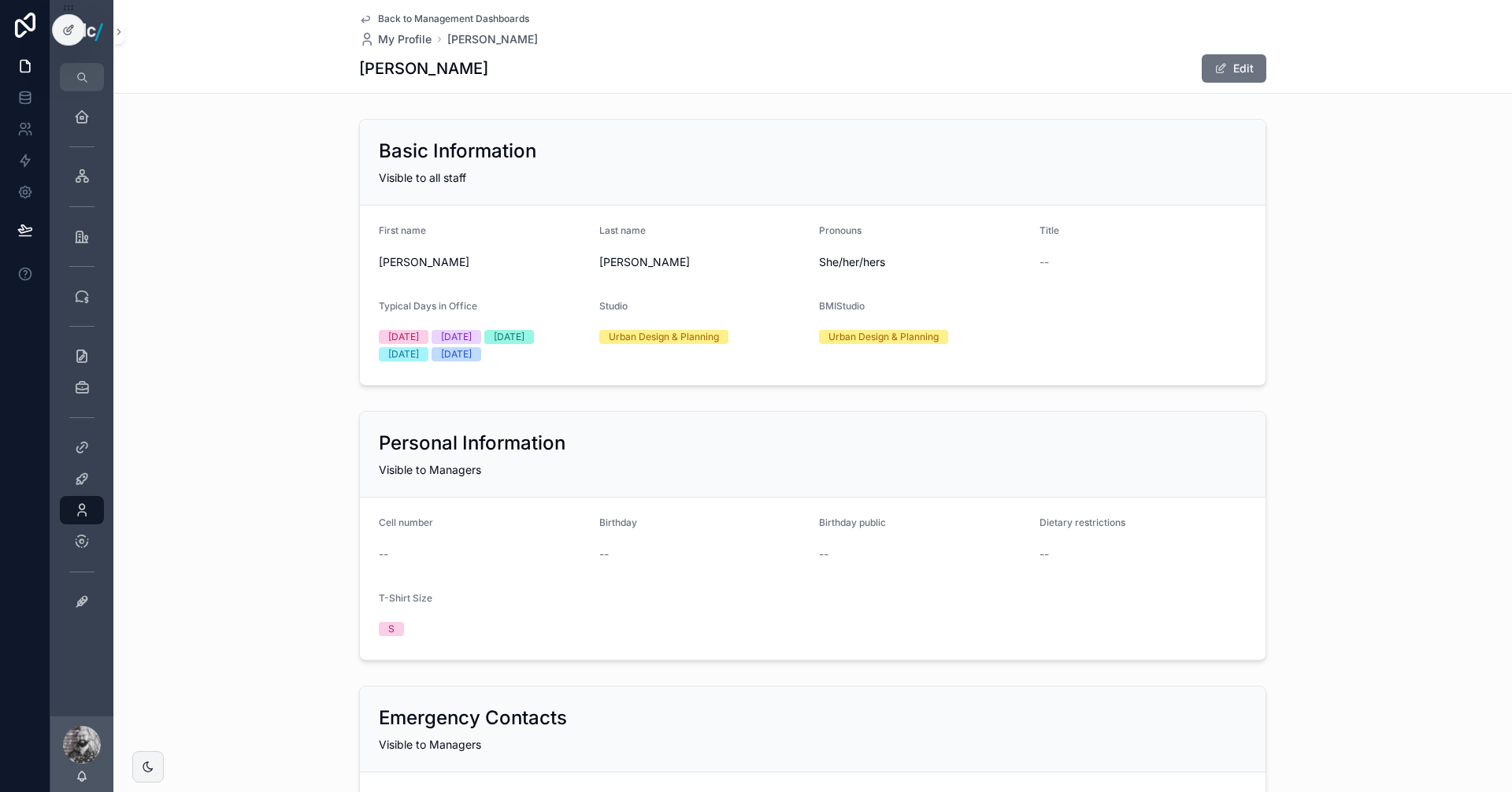
click at [438, 17] on span "Back to Management Dashboards" at bounding box center [453, 19] width 151 height 13
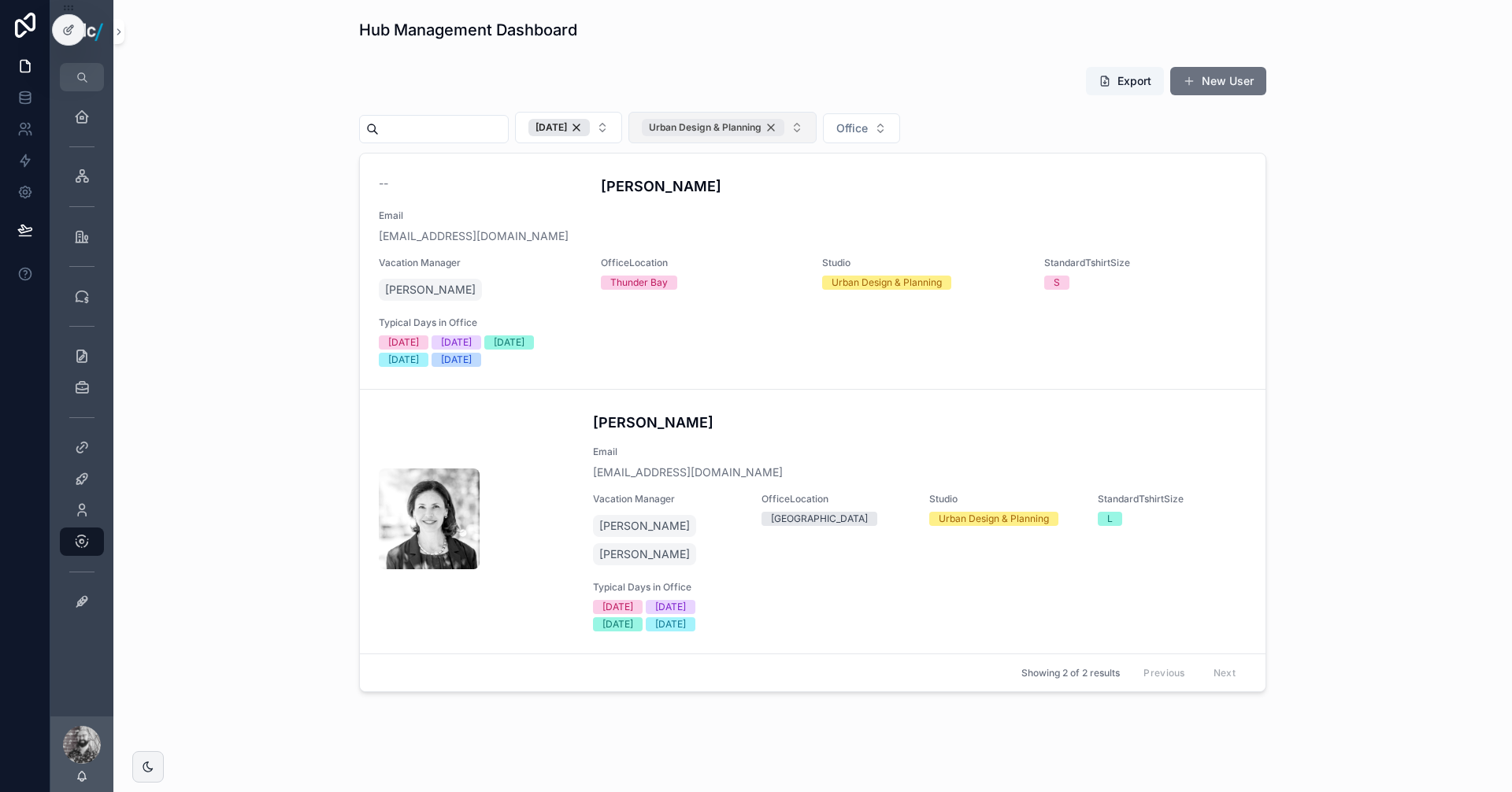
click at [785, 127] on div "Urban Design & Planning" at bounding box center [713, 127] width 143 height 17
click at [589, 124] on div "[DATE]" at bounding box center [559, 127] width 62 height 17
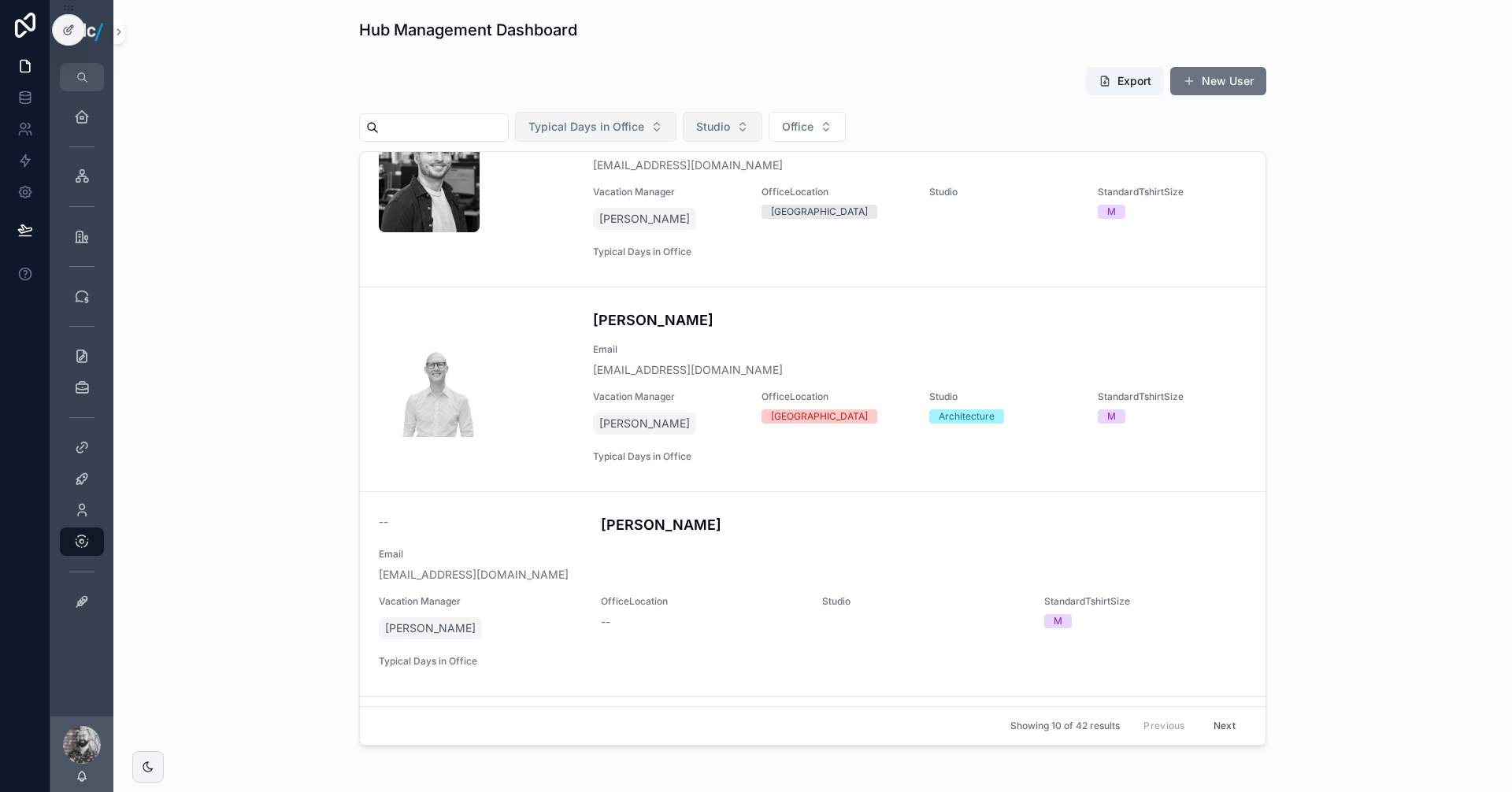
scroll to position [1532, 0]
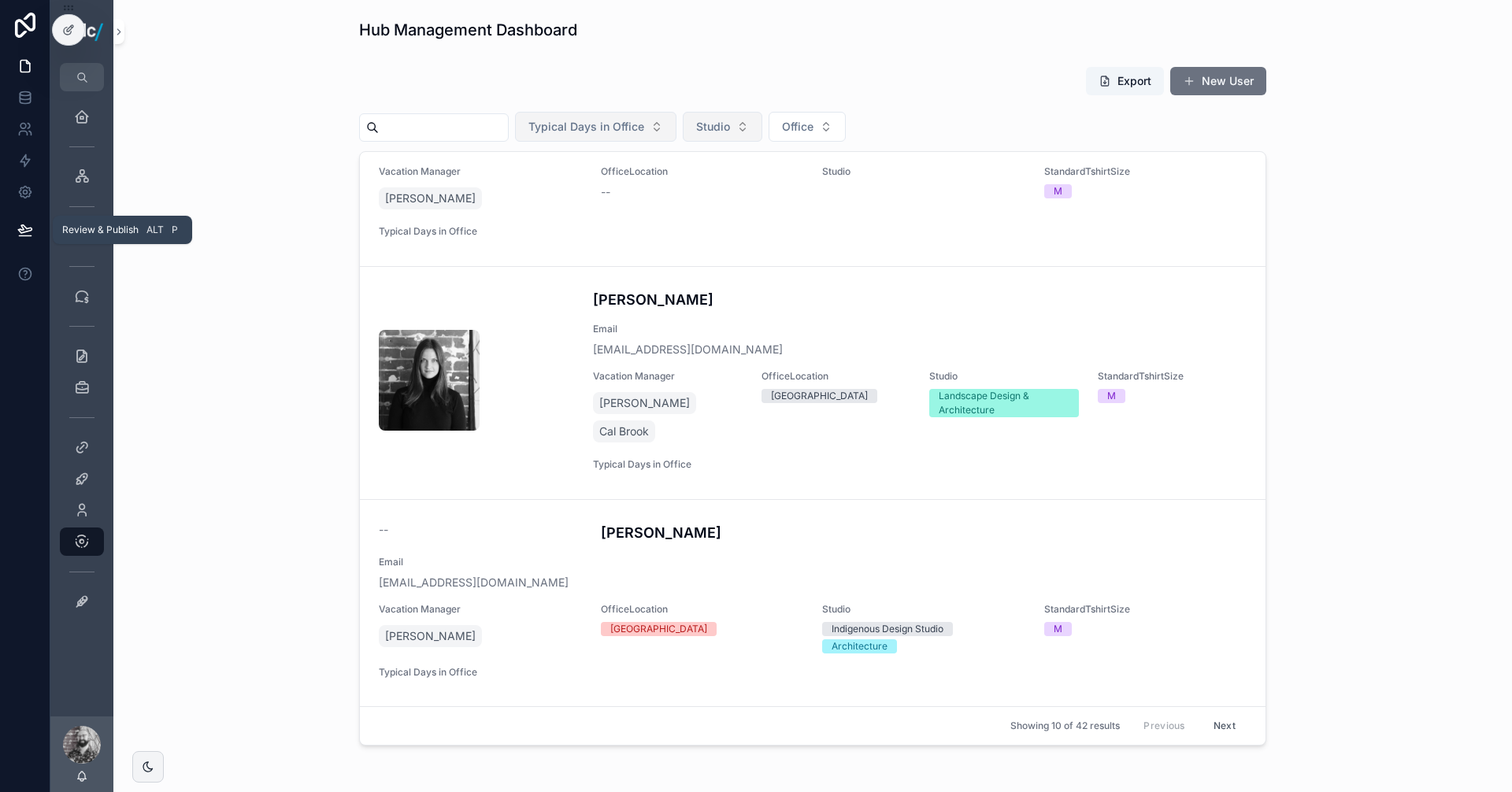
click at [29, 226] on icon at bounding box center [25, 229] width 16 height 16
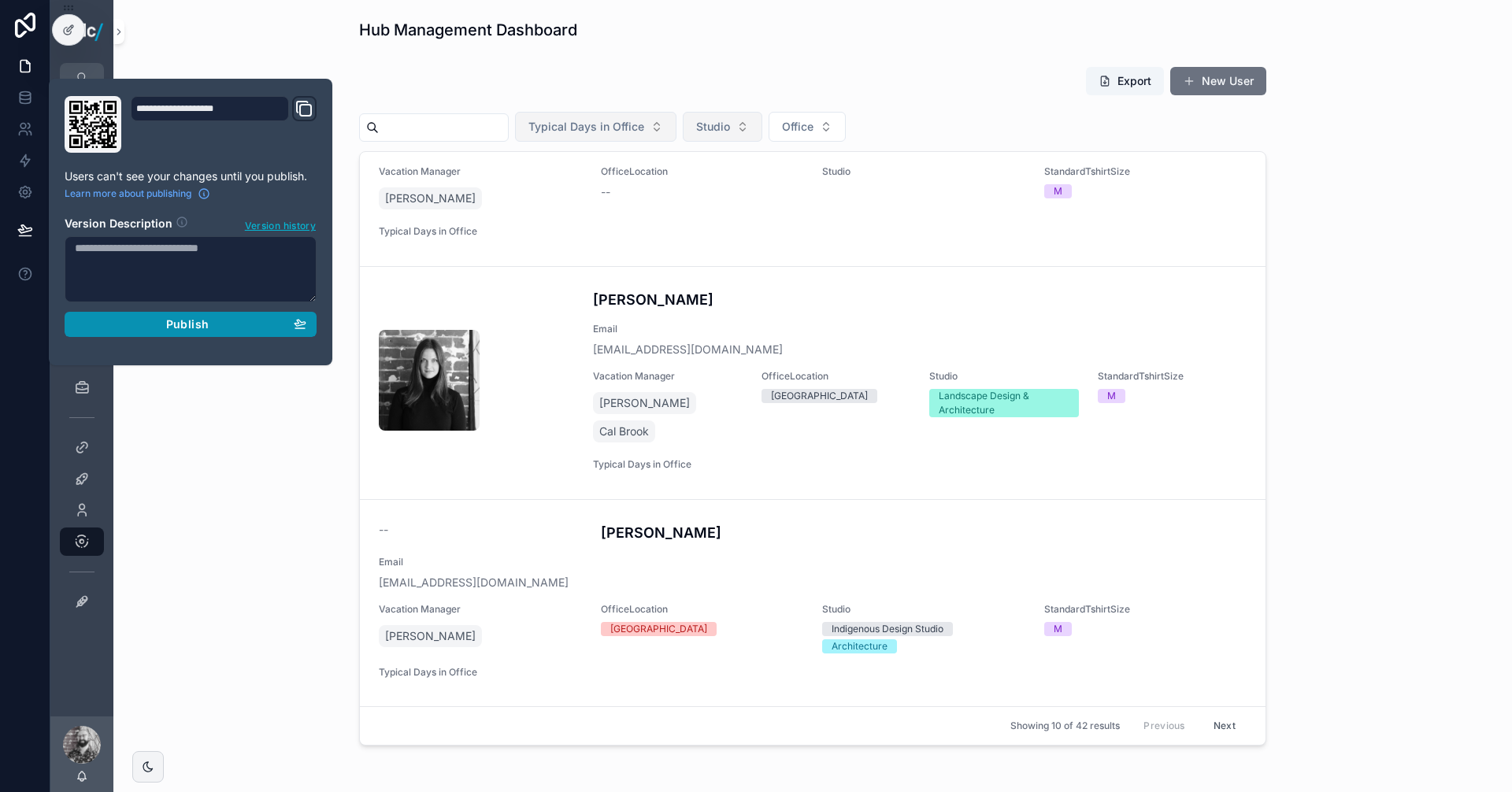
click at [188, 326] on span "Publish" at bounding box center [187, 324] width 42 height 14
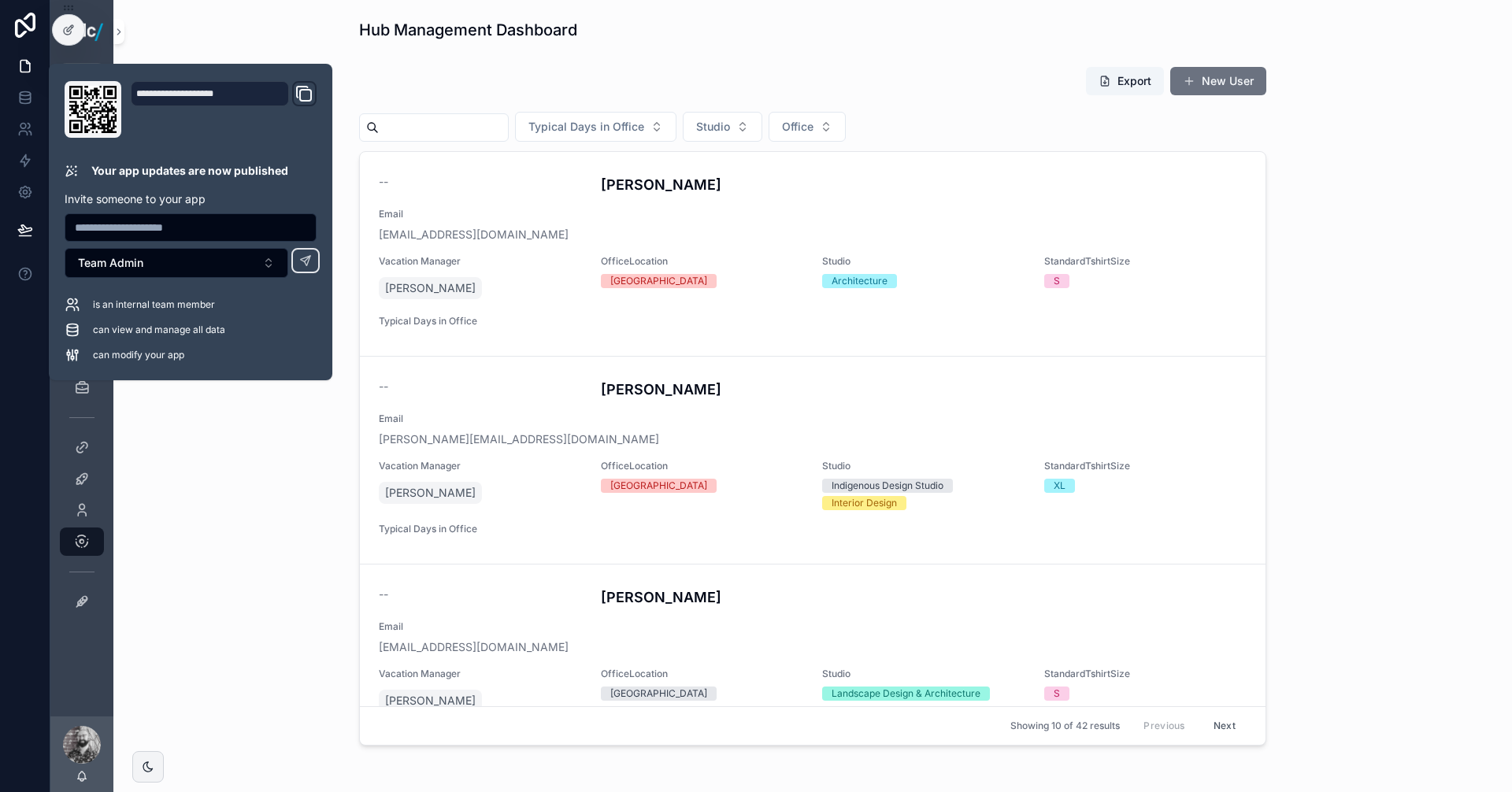
click at [241, 34] on div "Hub Management Dashboard" at bounding box center [812, 30] width 1373 height 35
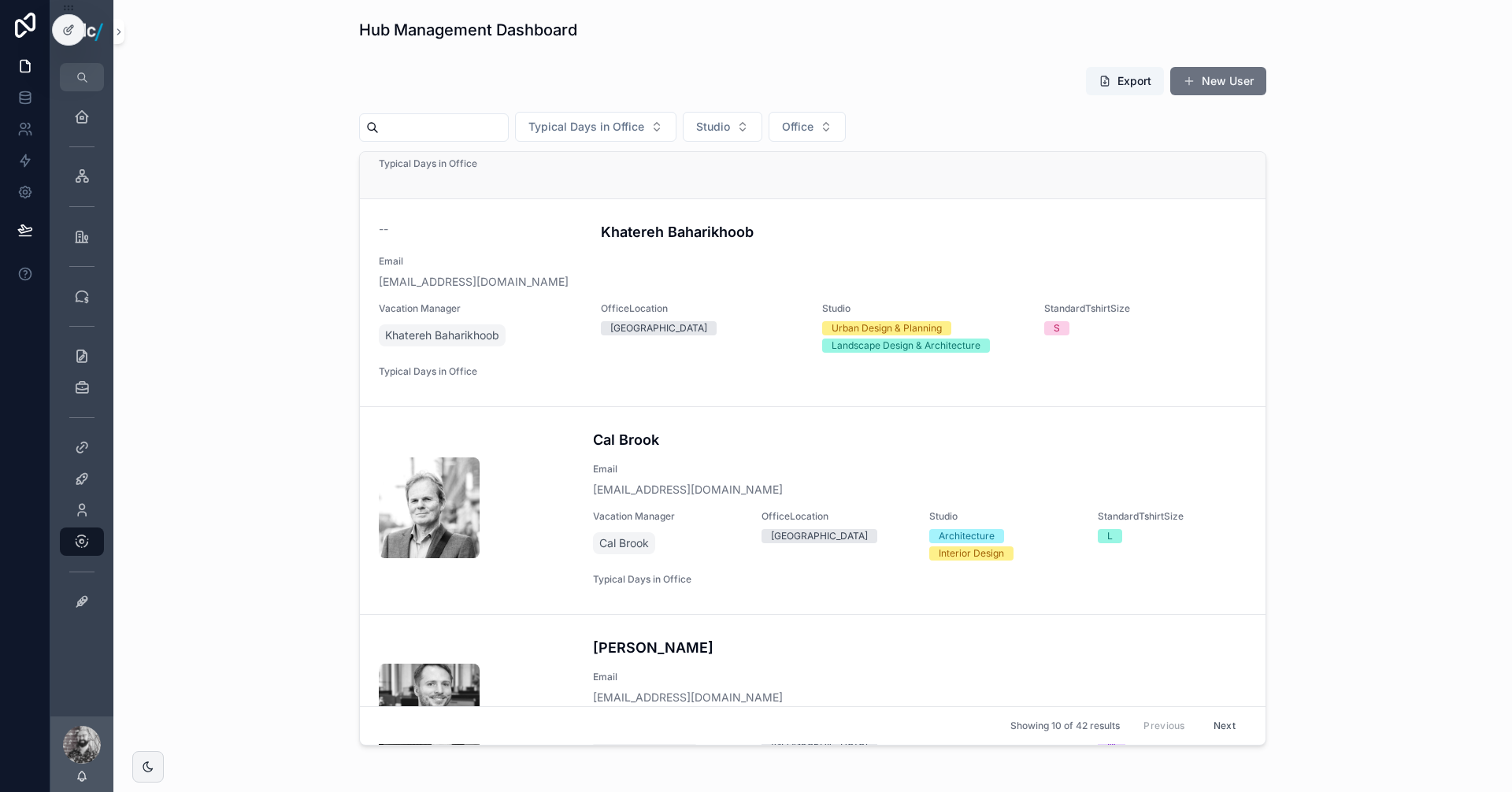
scroll to position [709, 0]
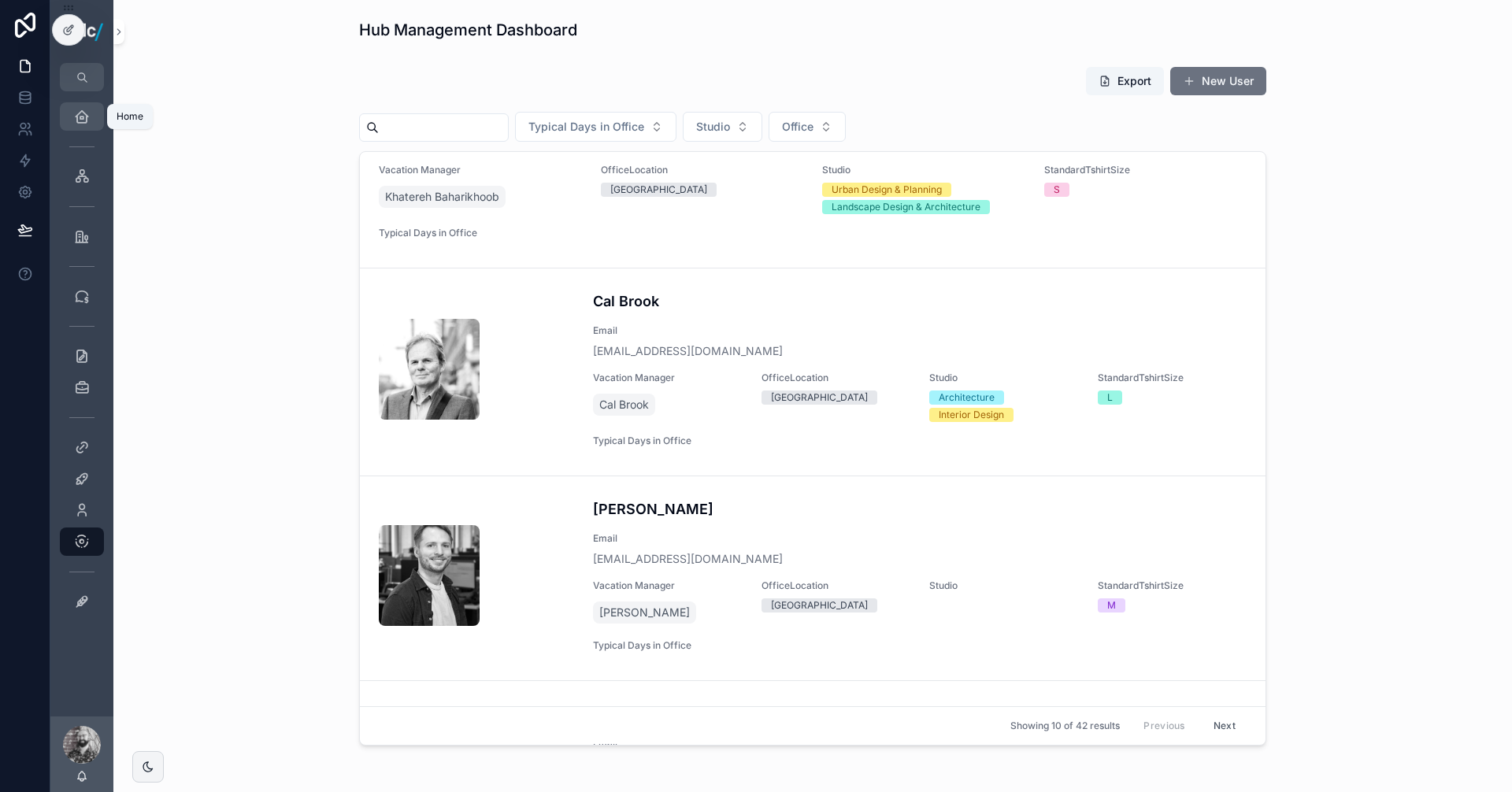
click at [89, 114] on div "Home" at bounding box center [81, 116] width 25 height 25
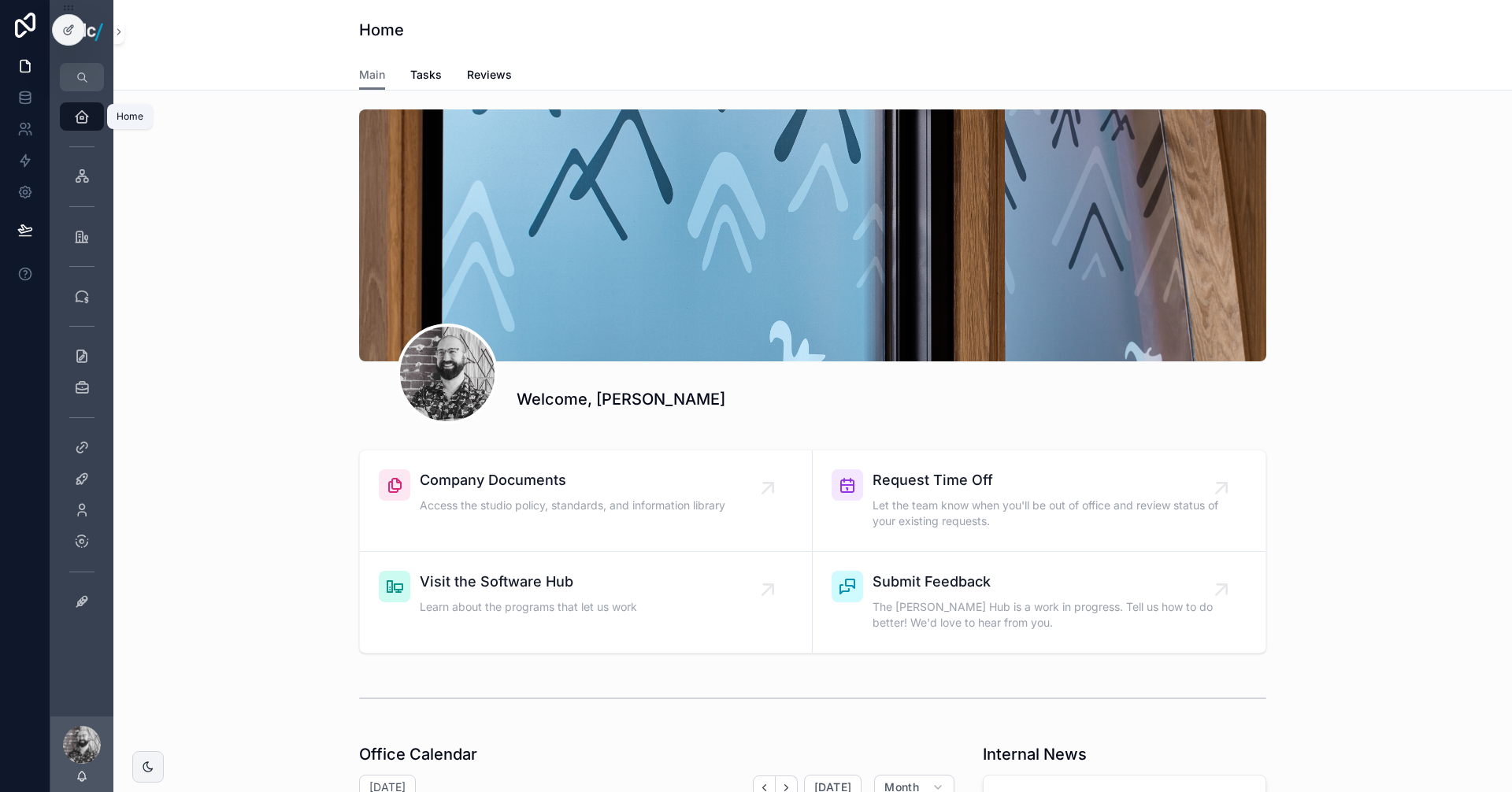
click at [89, 114] on div "Home" at bounding box center [81, 116] width 25 height 25
click at [93, 132] on div "Home" at bounding box center [82, 116] width 63 height 31
click at [88, 117] on icon "scrollable content" at bounding box center [81, 116] width 16 height 16
click at [34, 61] on link at bounding box center [25, 66] width 50 height 31
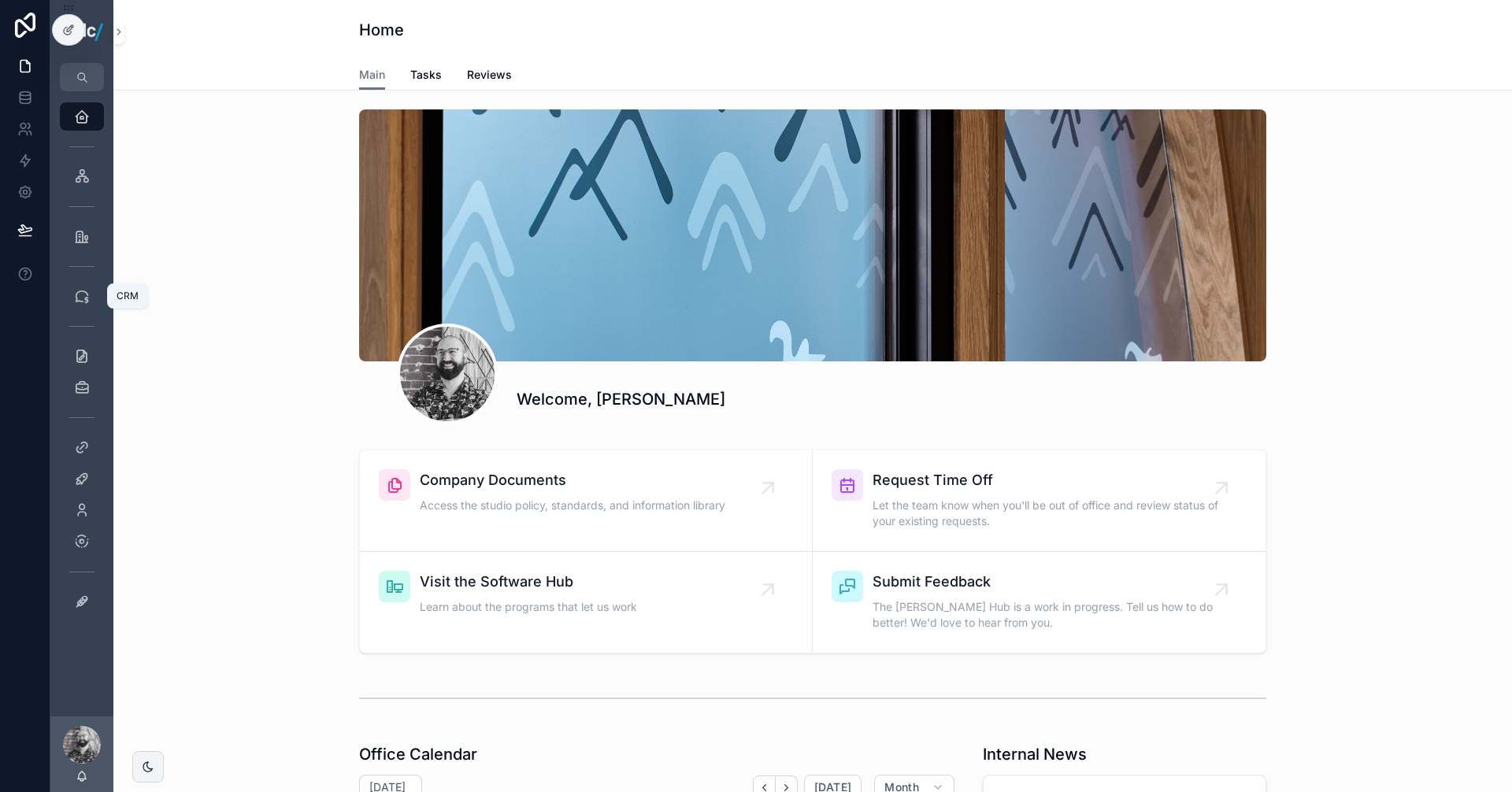
click at [79, 291] on icon "scrollable content" at bounding box center [81, 296] width 16 height 16
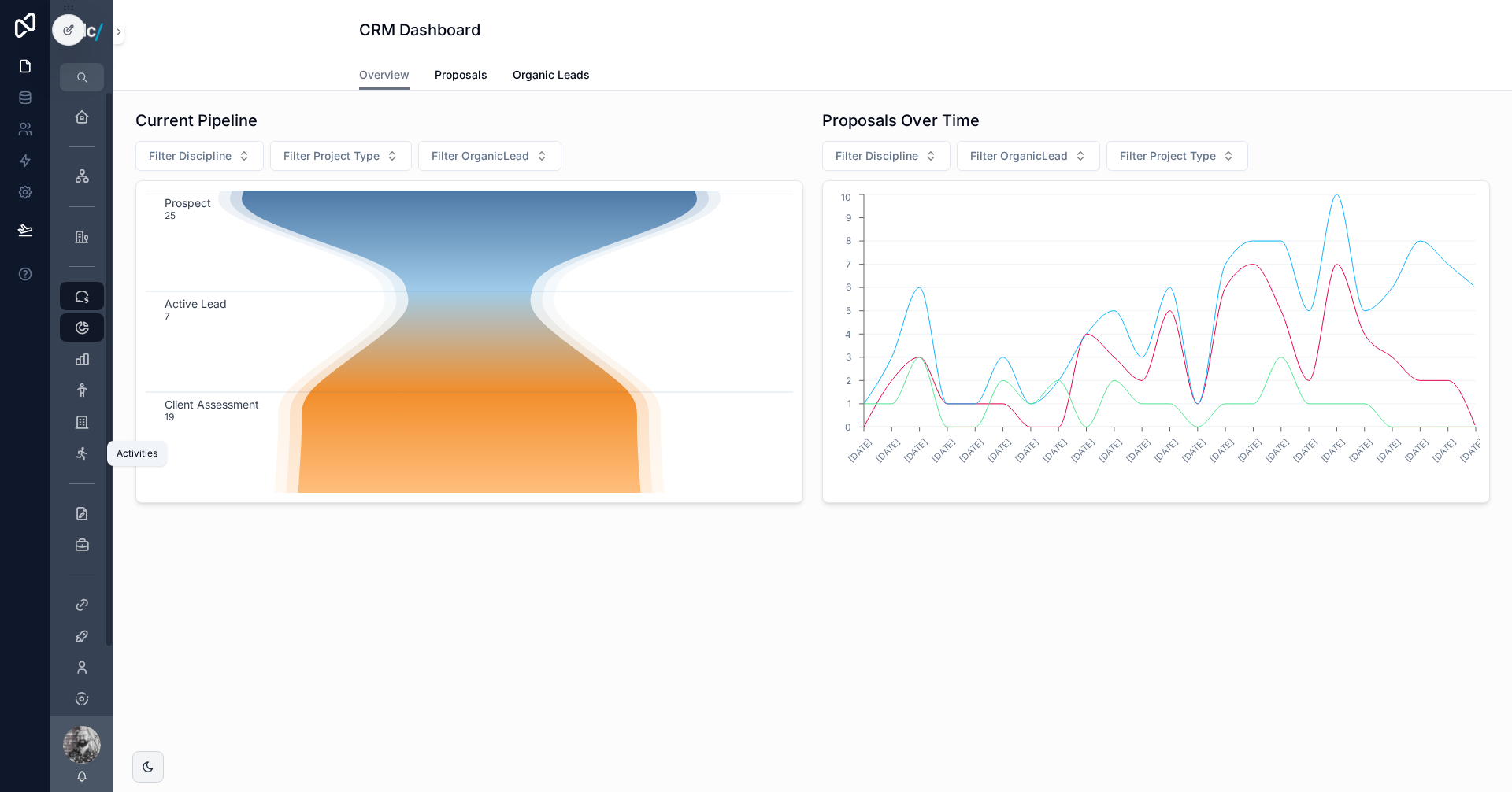
click at [79, 454] on icon "scrollable content" at bounding box center [81, 453] width 16 height 16
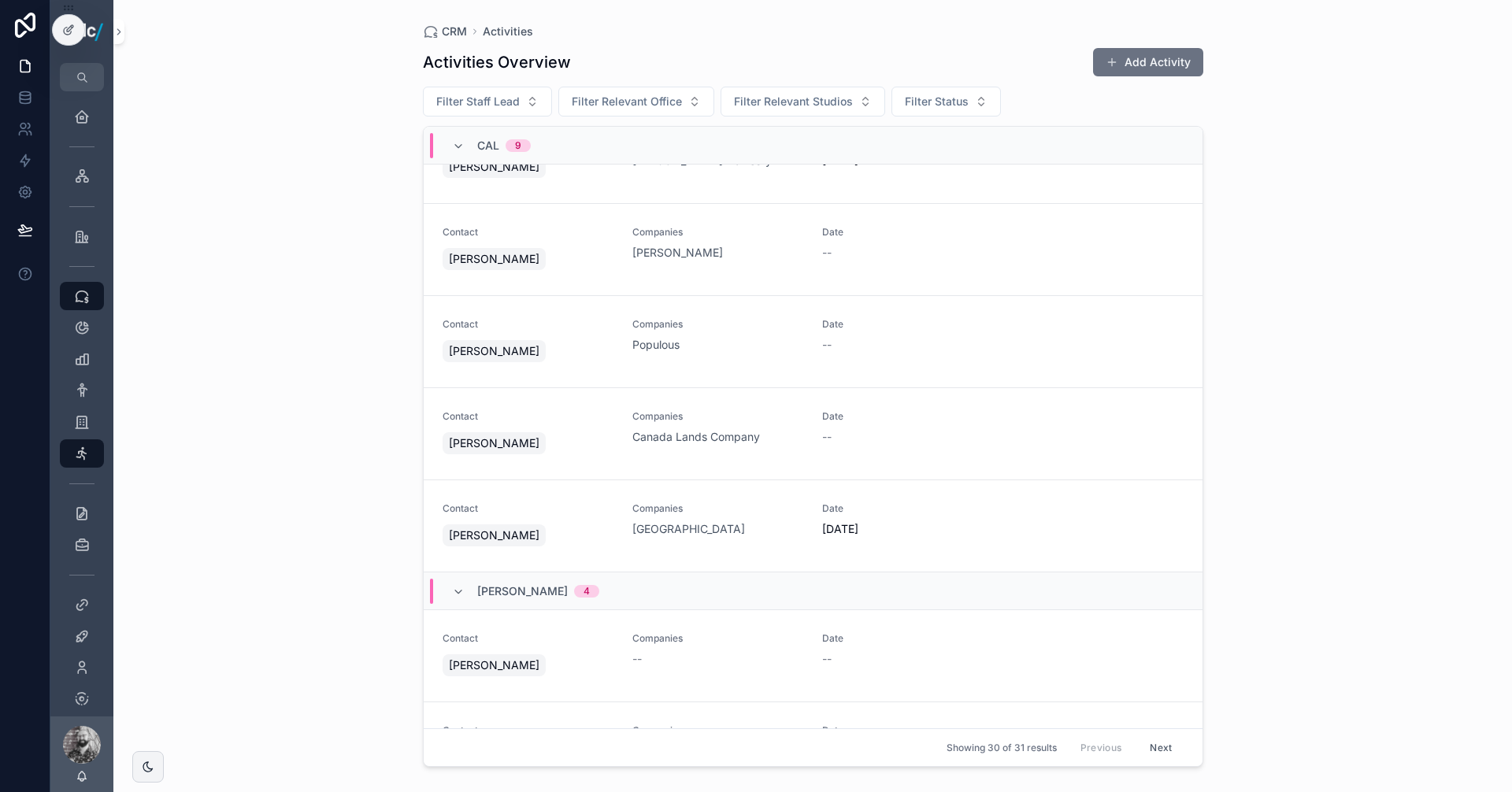
scroll to position [472, 0]
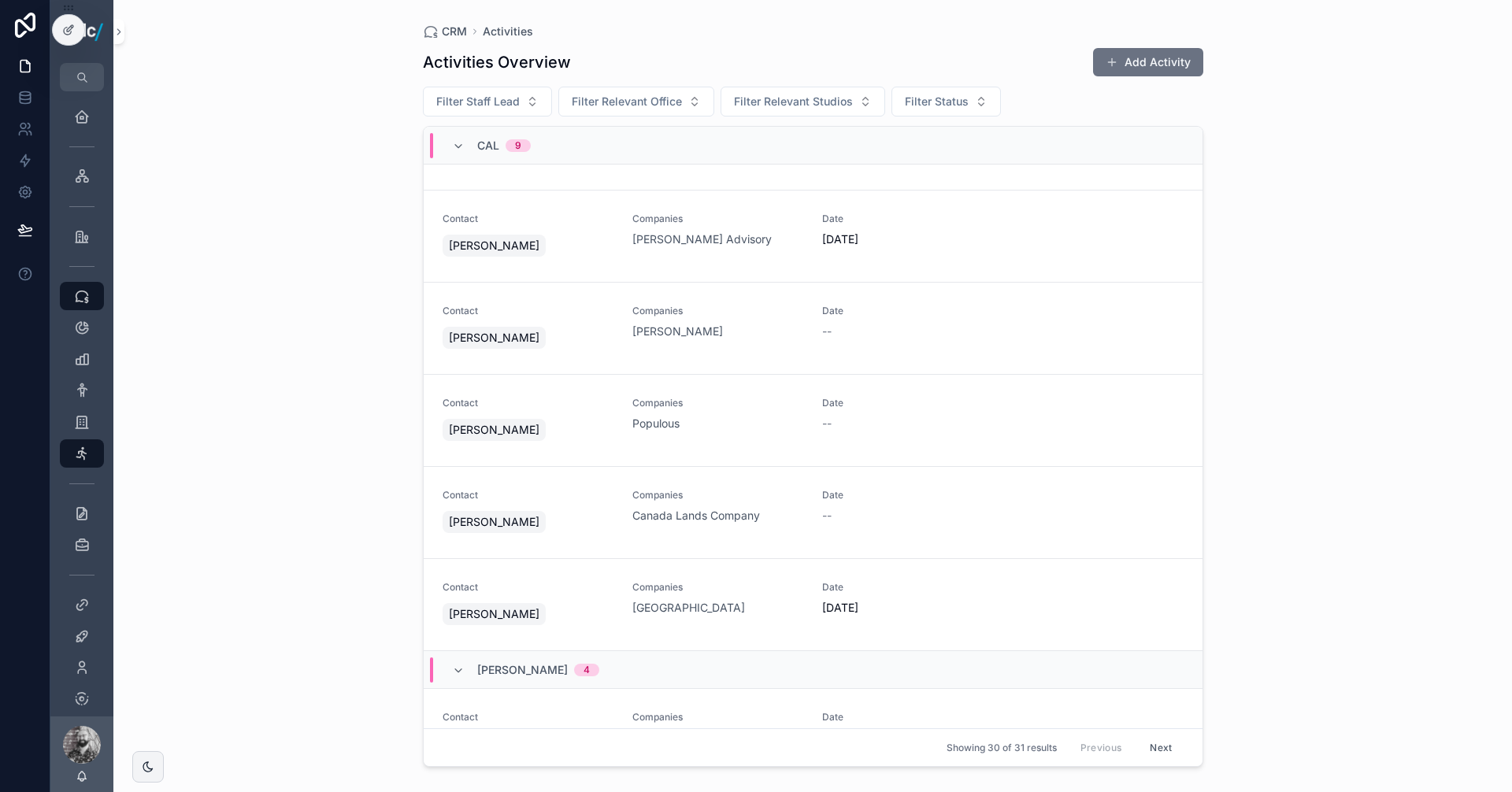
click at [1029, 240] on div "Contact [PERSON_NAME] Companies [PERSON_NAME] Advisory Date [DATE]" at bounding box center [813, 236] width 741 height 47
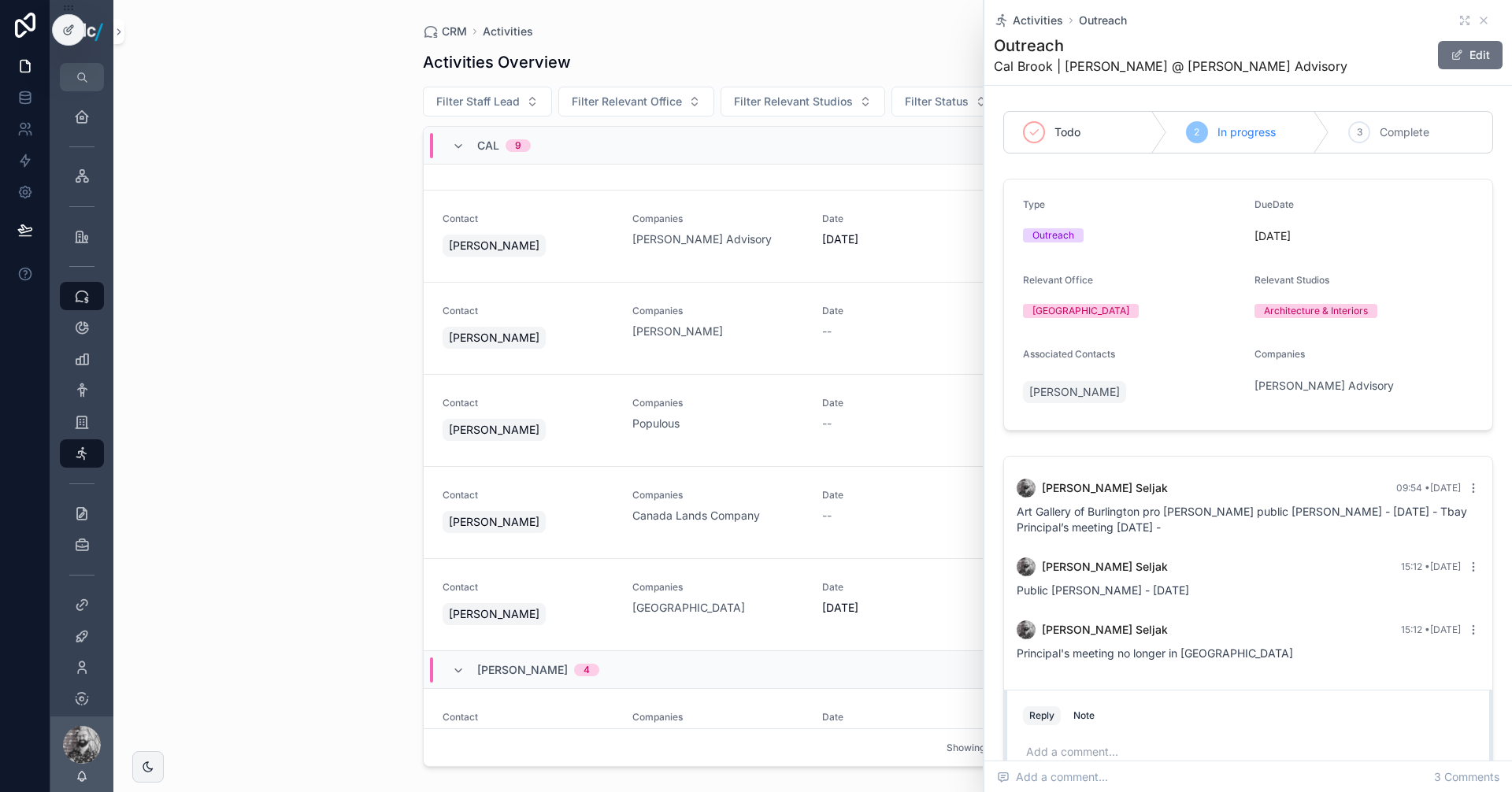
click at [905, 507] on div "Date --" at bounding box center [908, 507] width 171 height 35
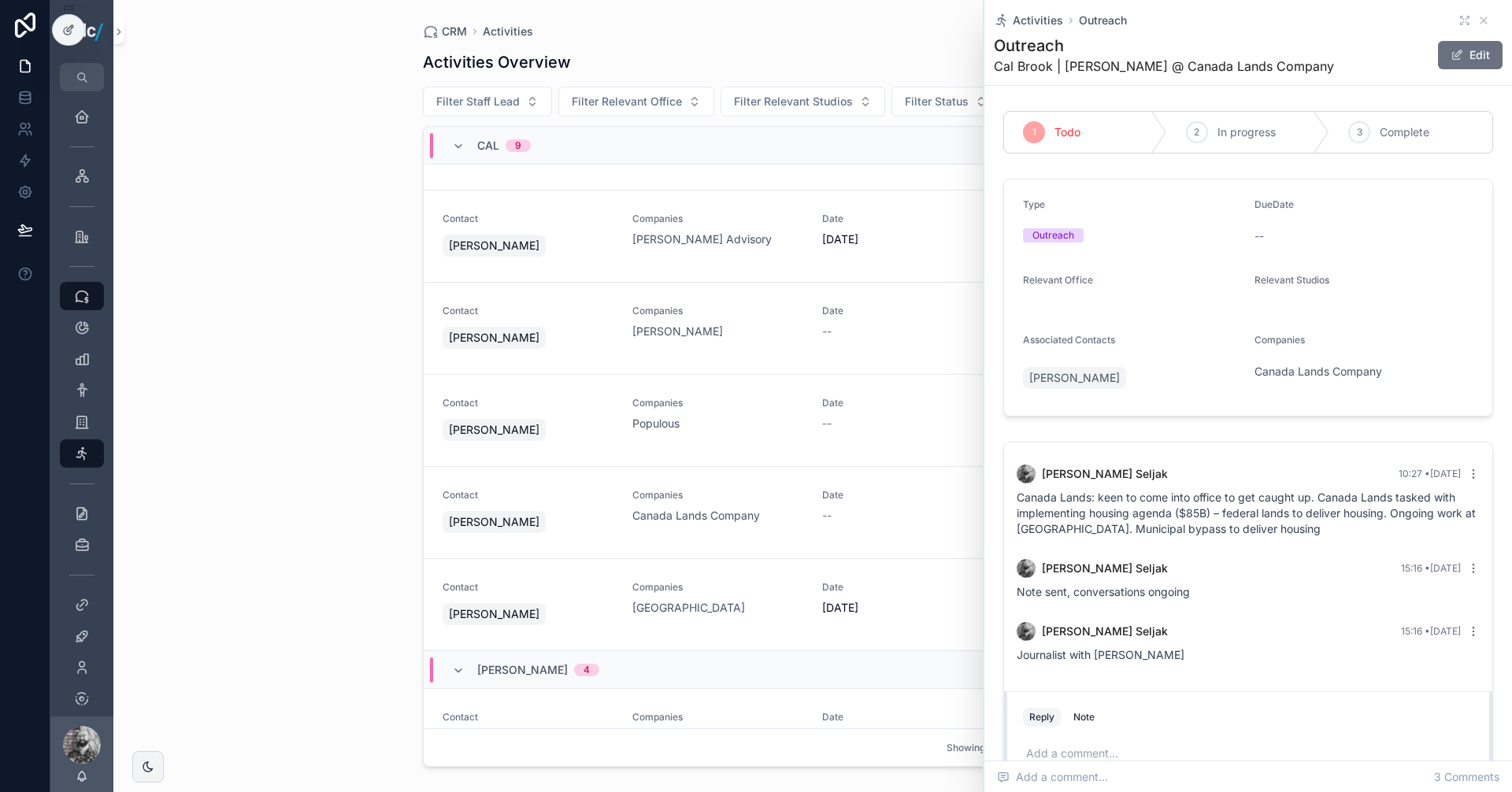
click at [910, 602] on span "[DATE]" at bounding box center [908, 608] width 171 height 16
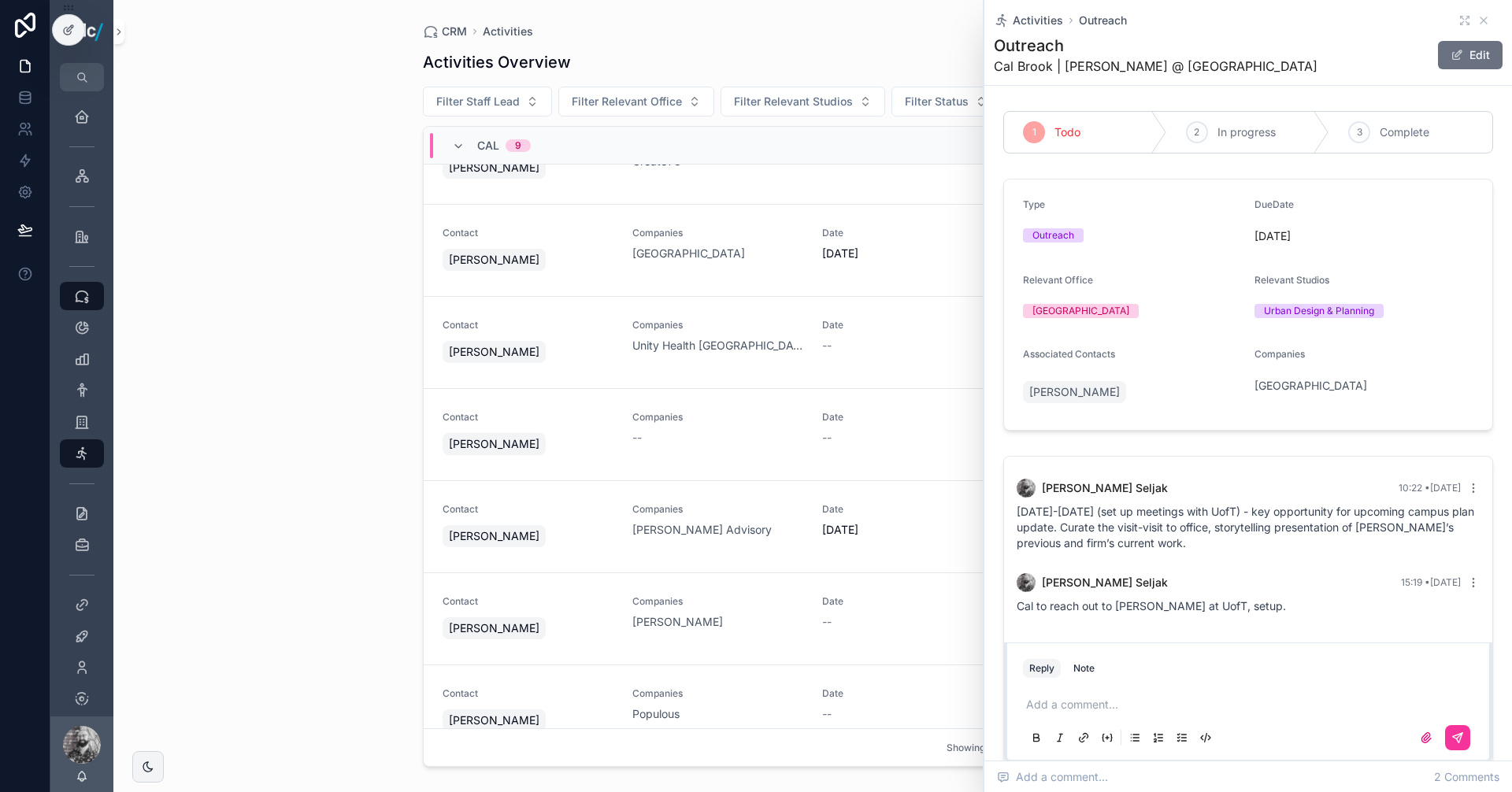
scroll to position [157, 0]
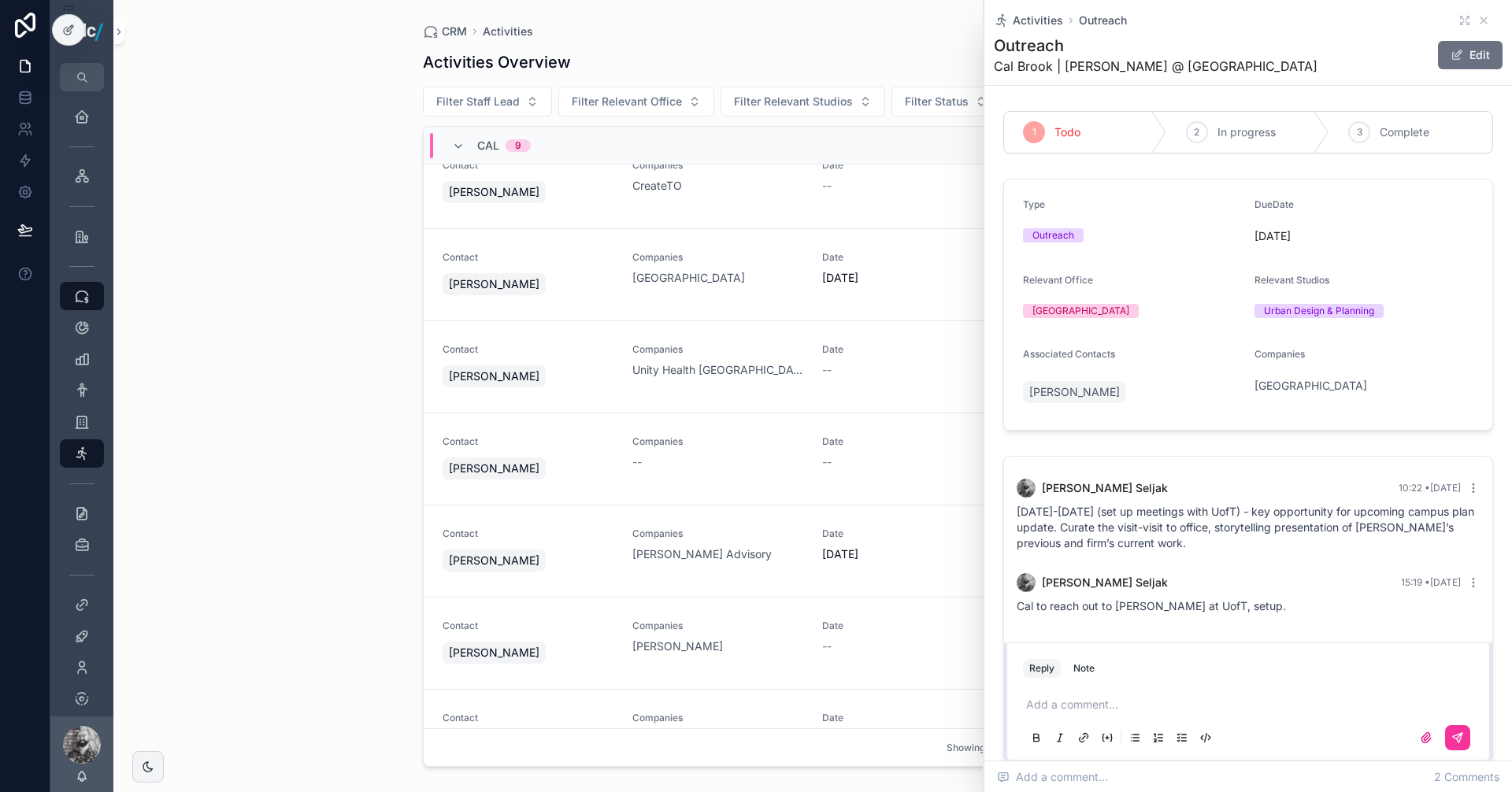
click at [1467, 584] on icon "scrollable content" at bounding box center [1473, 583] width 13 height 13
click at [1466, 548] on span "Delete comment" at bounding box center [1460, 554] width 74 height 13
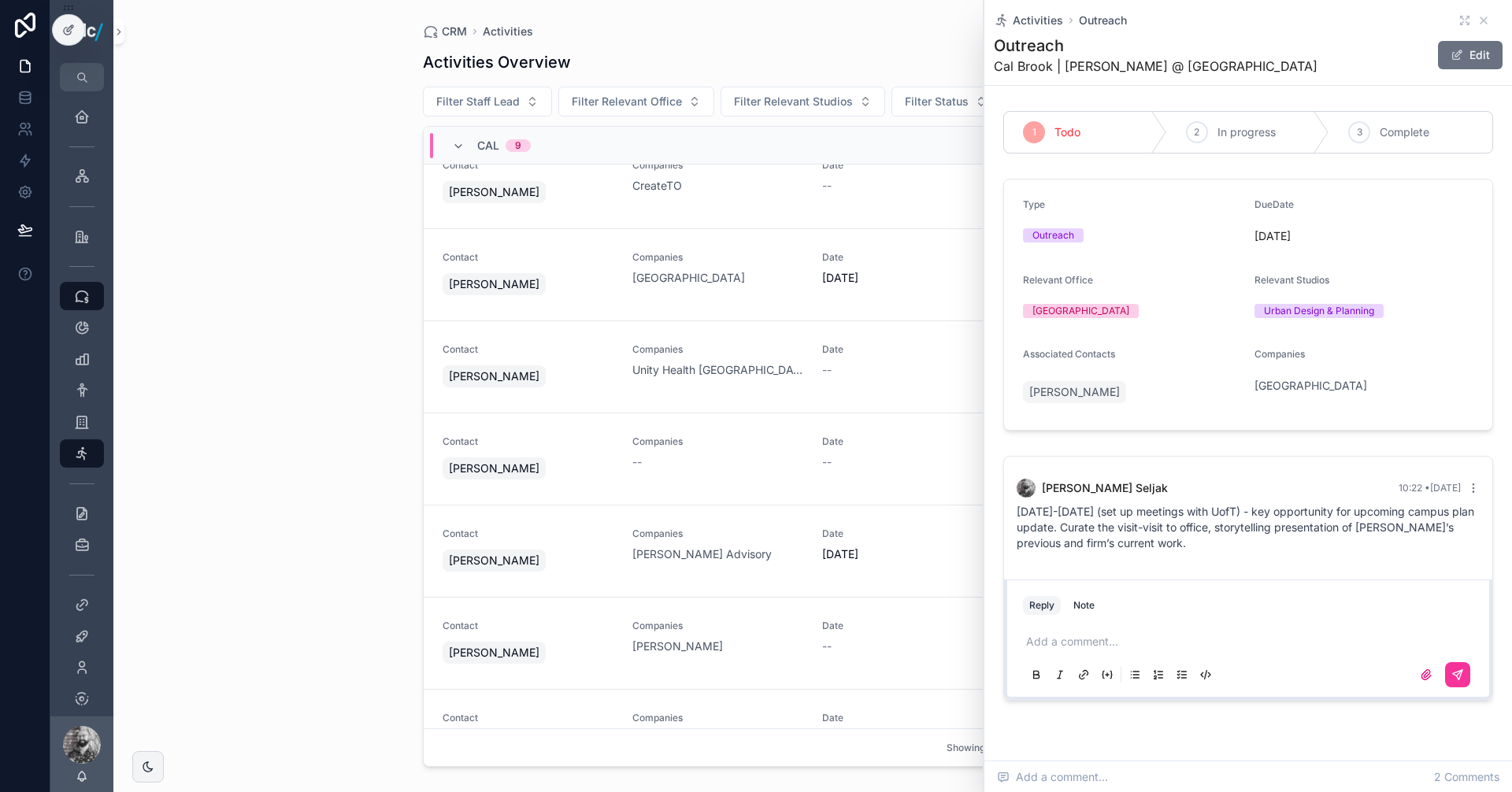
click at [901, 263] on div "Date 10/3/2025" at bounding box center [908, 269] width 171 height 35
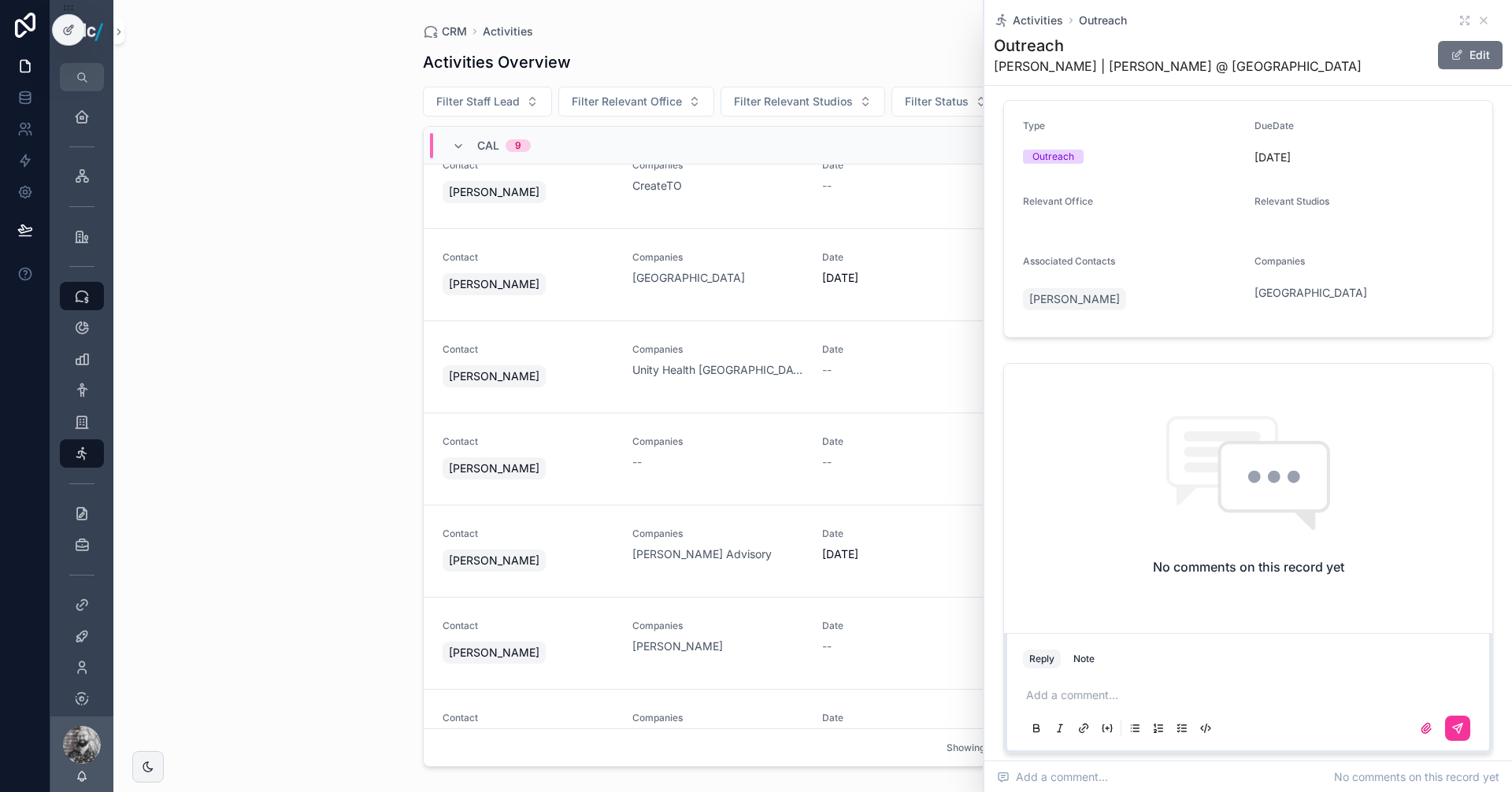
scroll to position [157, 0]
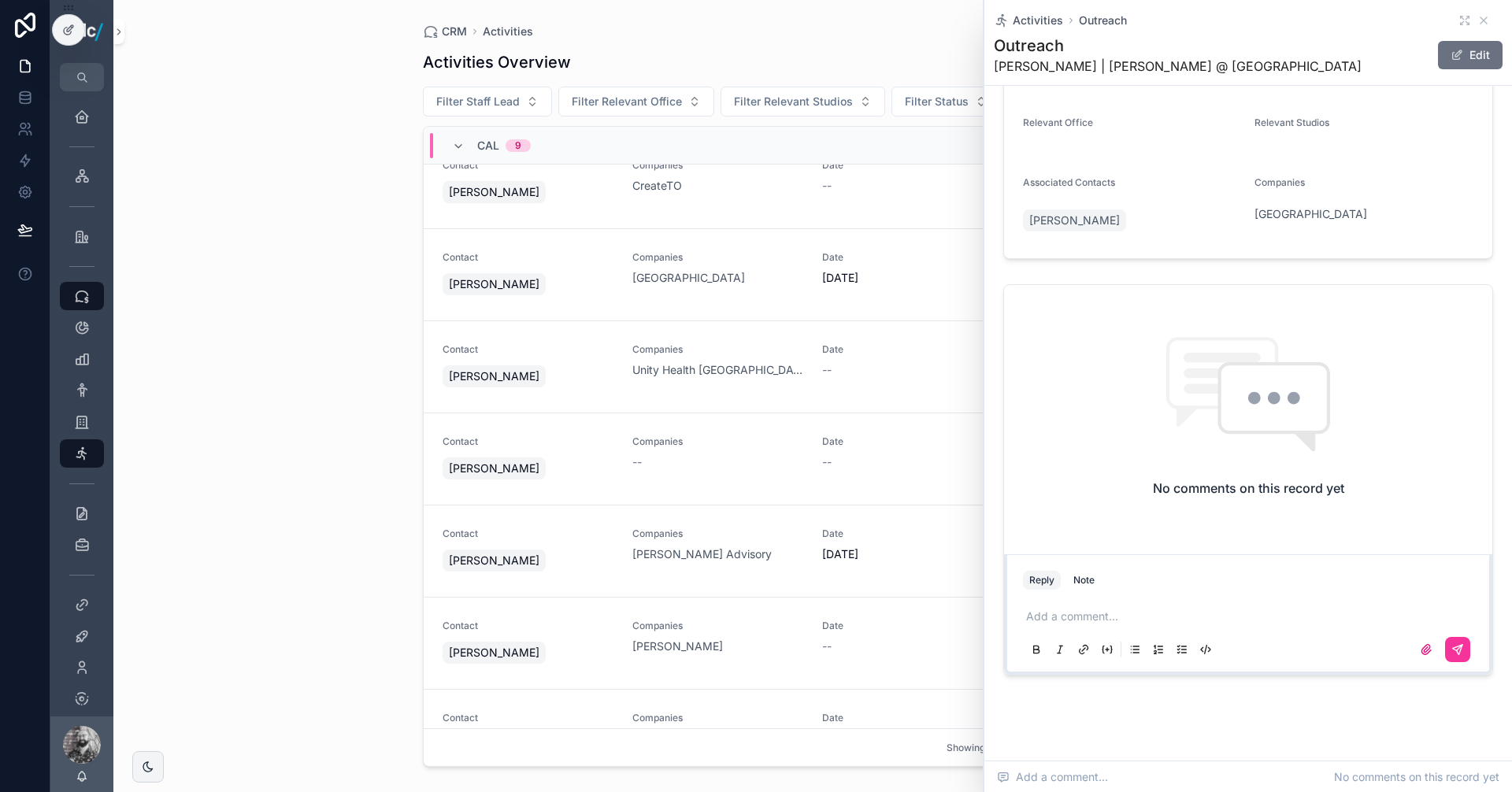
click at [1133, 611] on p "scrollable content" at bounding box center [1250, 616] width 450 height 16
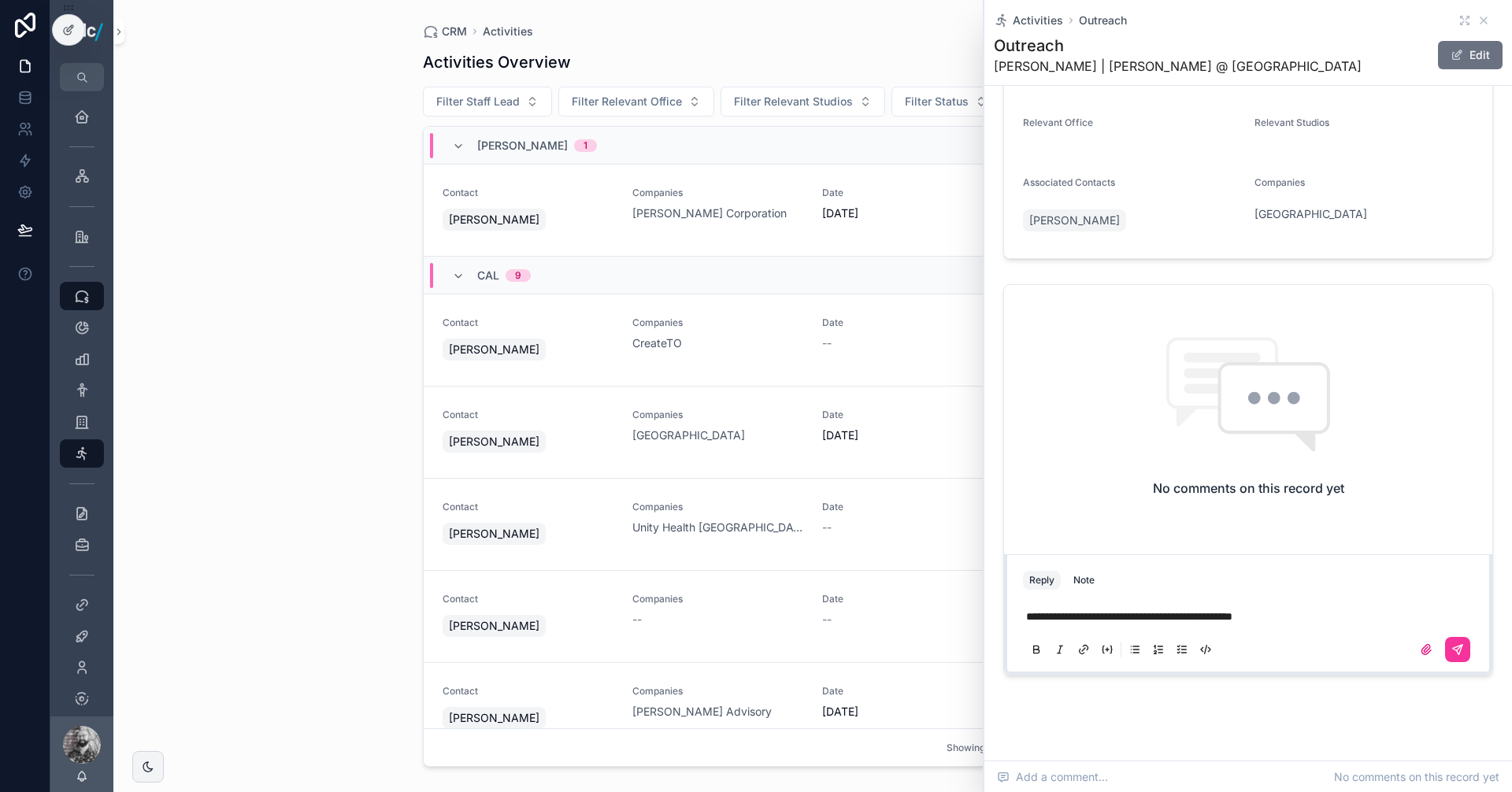
click at [1448, 642] on button "scrollable content" at bounding box center [1457, 649] width 25 height 25
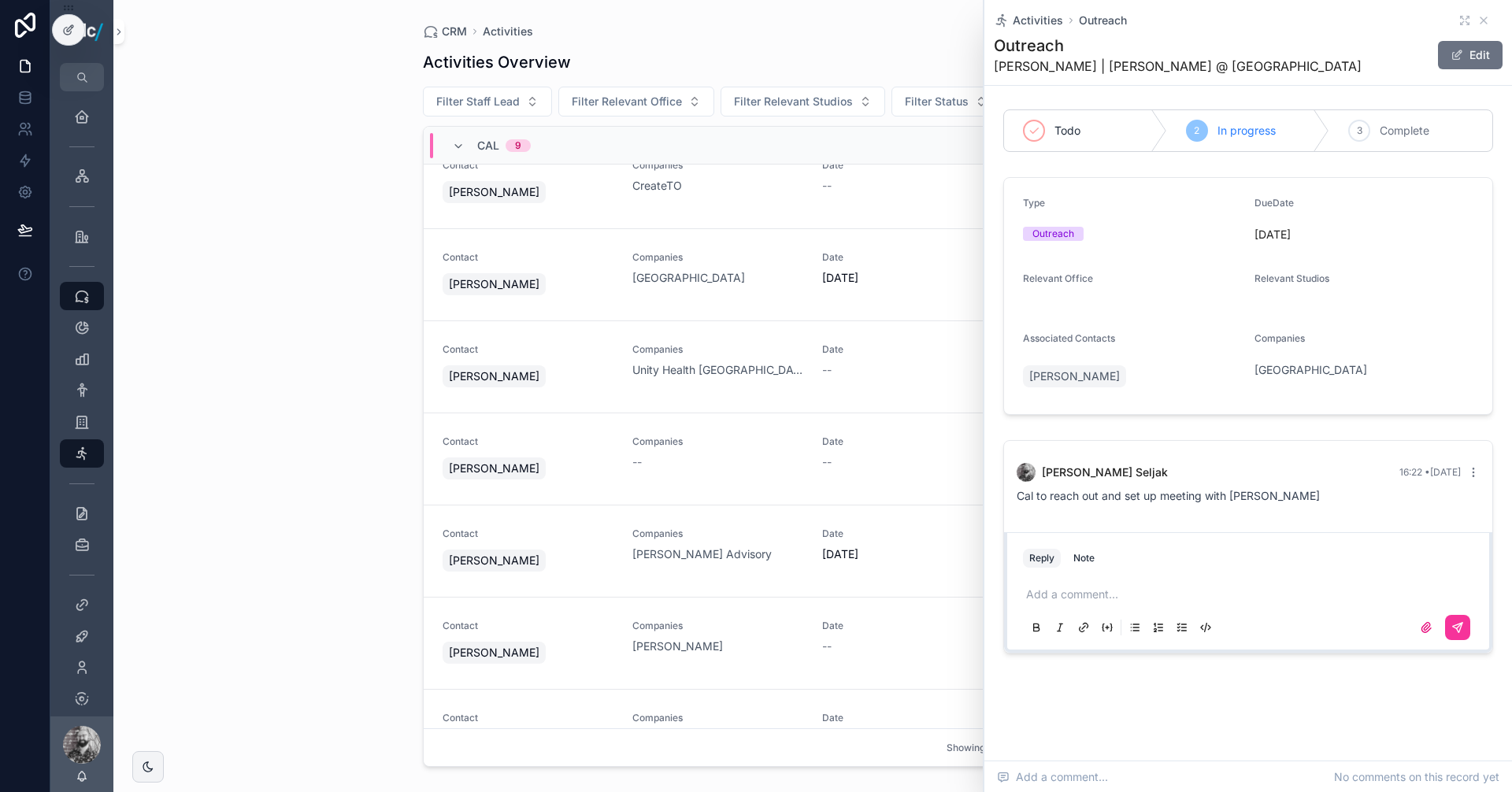
scroll to position [237, 0]
